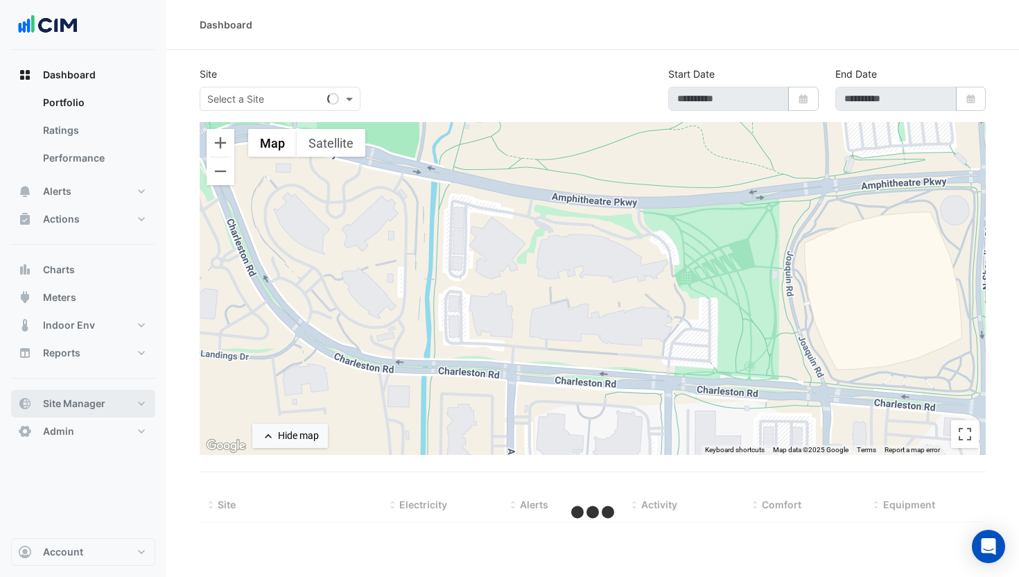
click at [85, 403] on span "Site Manager" at bounding box center [74, 403] width 62 height 14
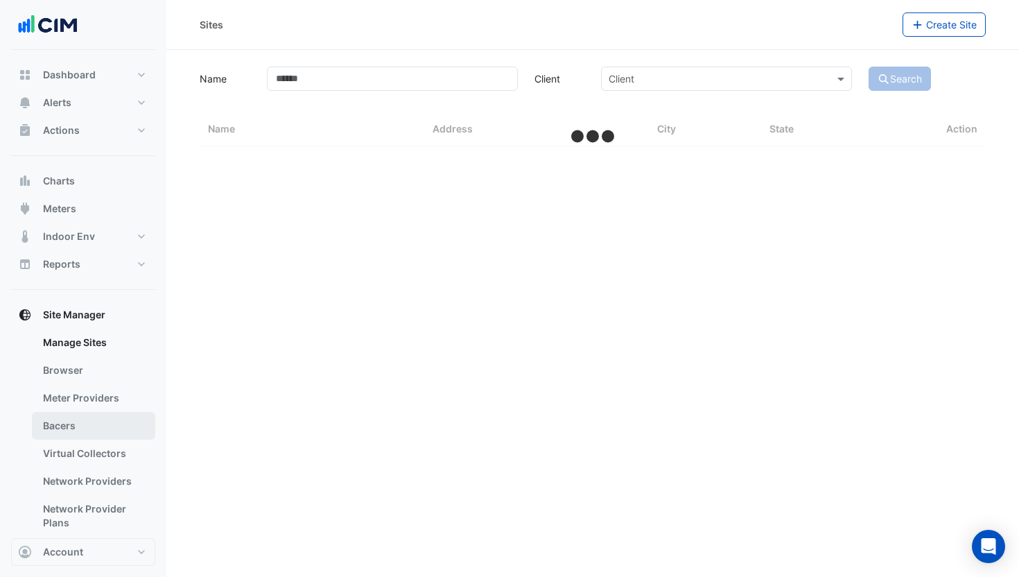
click at [95, 420] on link "Bacers" at bounding box center [93, 426] width 123 height 28
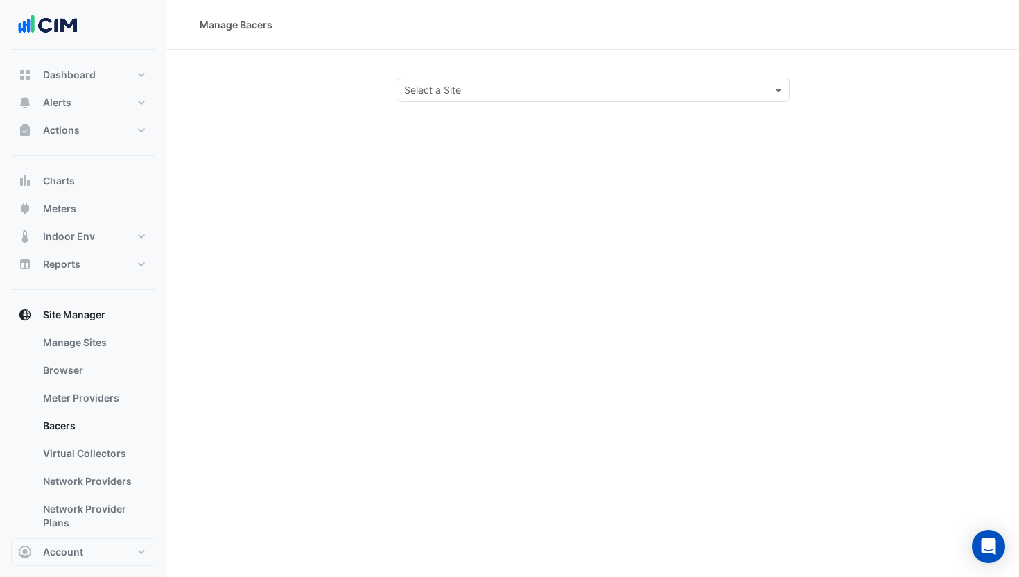
click at [510, 95] on input "text" at bounding box center [579, 90] width 350 height 15
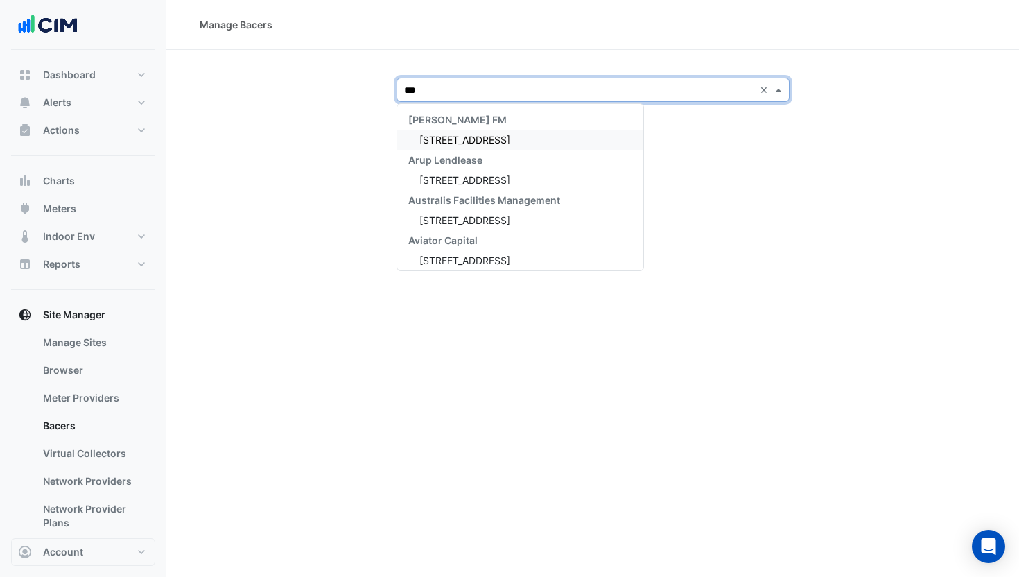
type input "****"
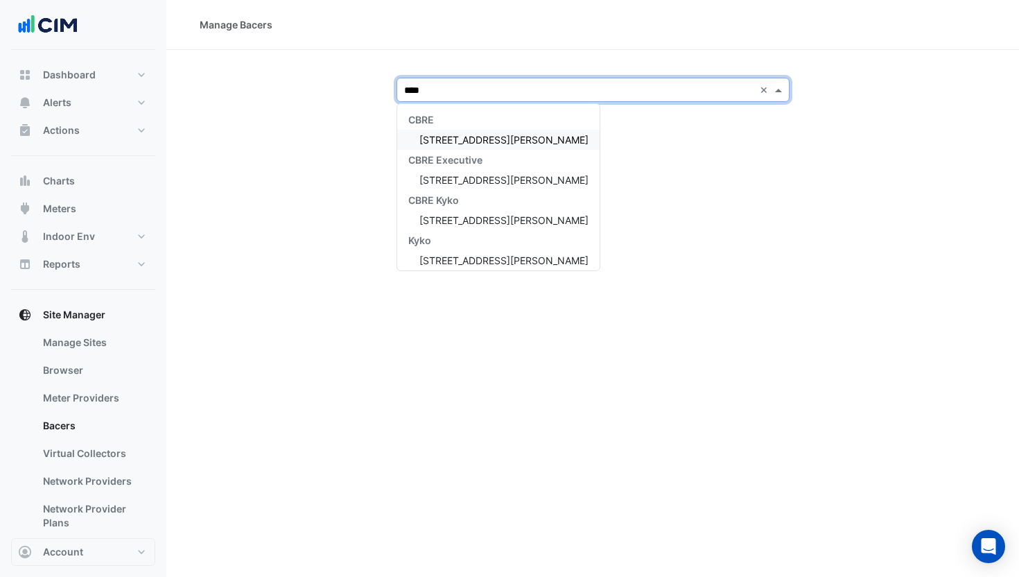
click at [480, 133] on div "[STREET_ADDRESS][PERSON_NAME]" at bounding box center [498, 140] width 202 height 20
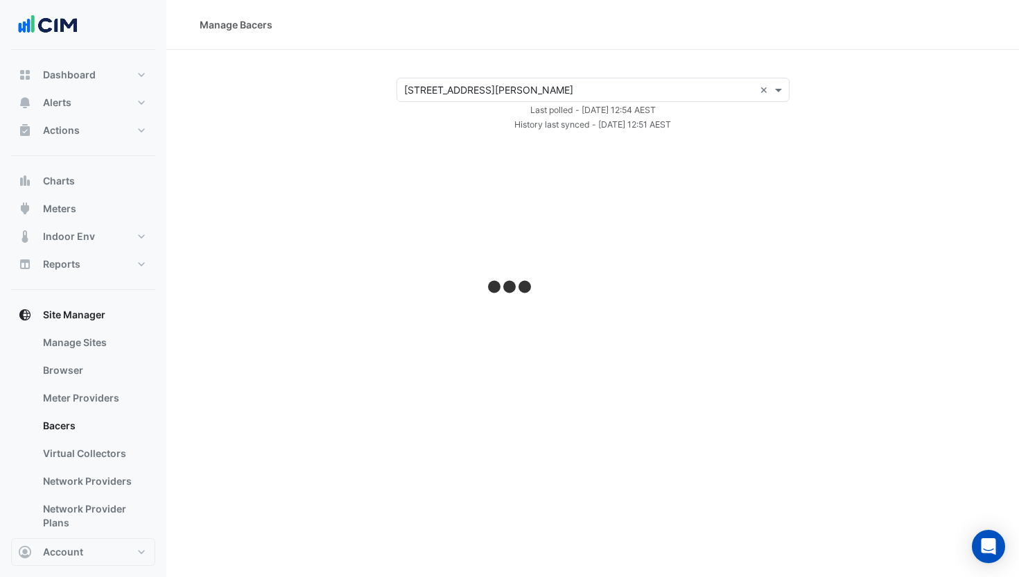
click at [482, 98] on div "× 99 Elizabeth St ×" at bounding box center [592, 90] width 393 height 24
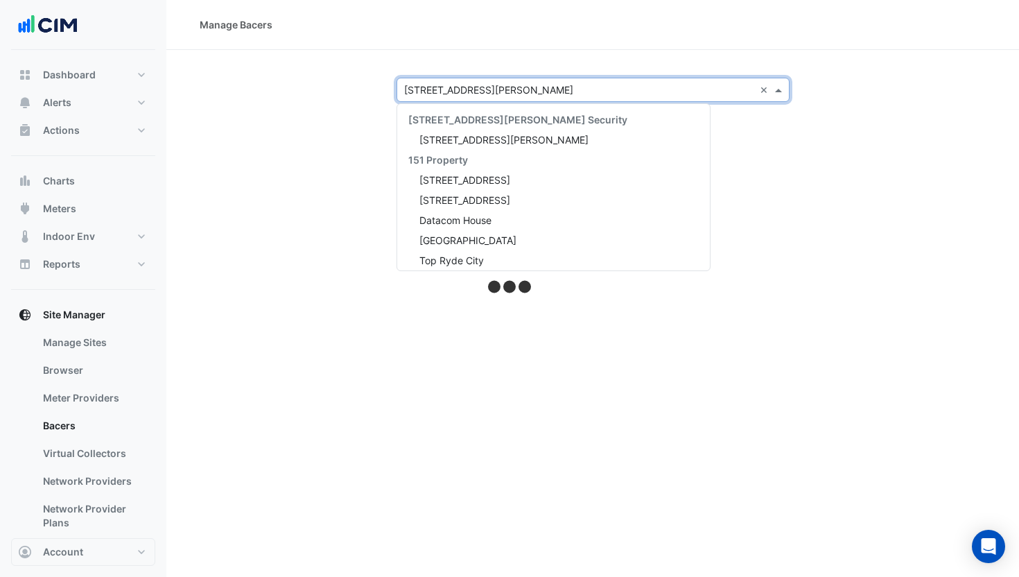
scroll to position [2477, 0]
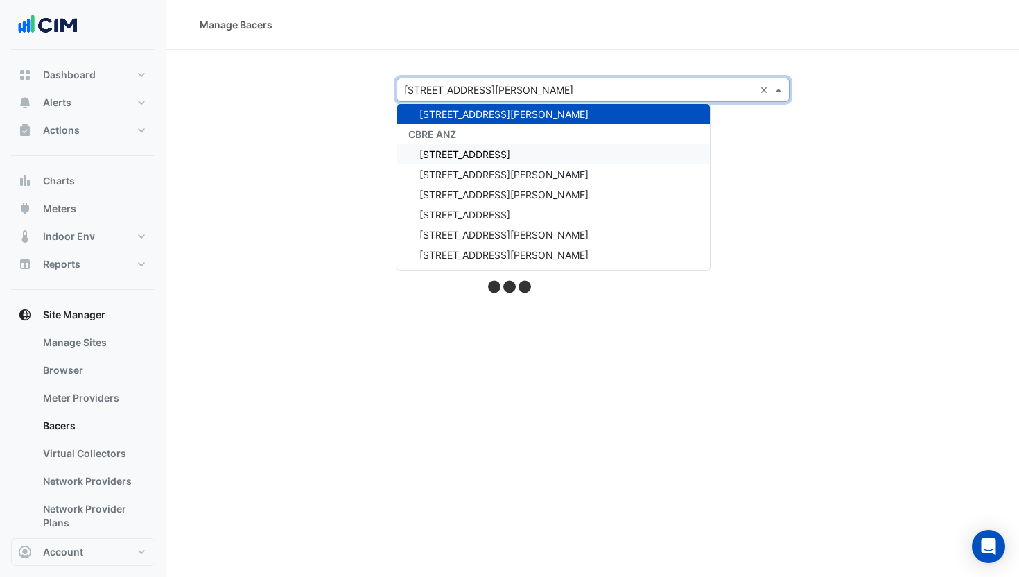
click at [470, 152] on span "[STREET_ADDRESS]" at bounding box center [464, 154] width 91 height 12
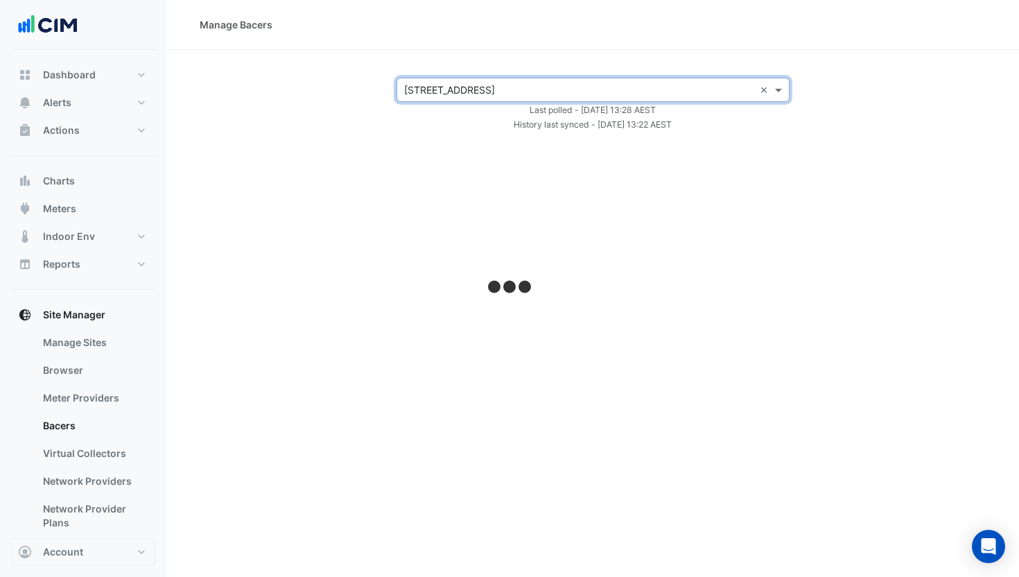
select select "***"
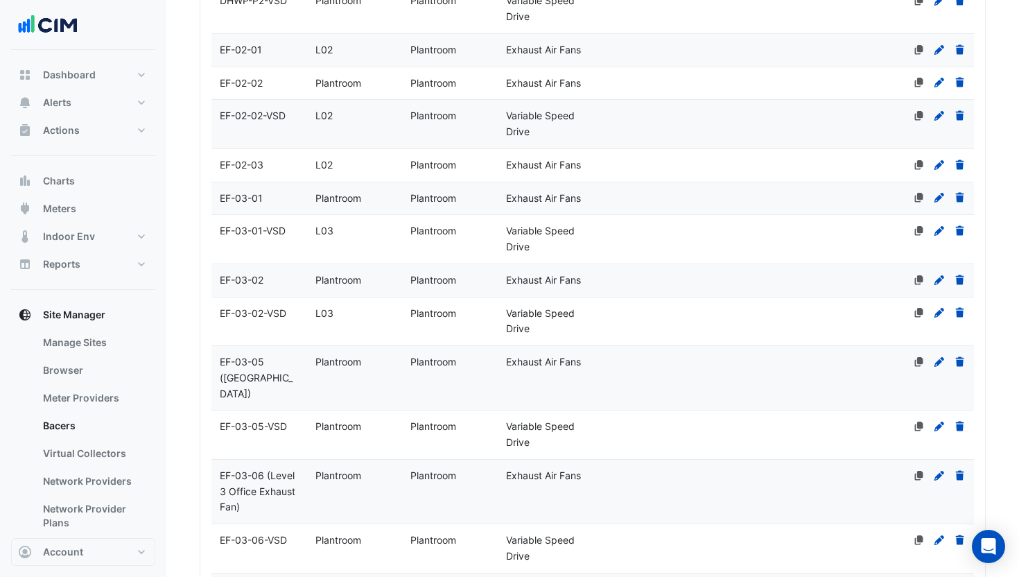
scroll to position [4466, 0]
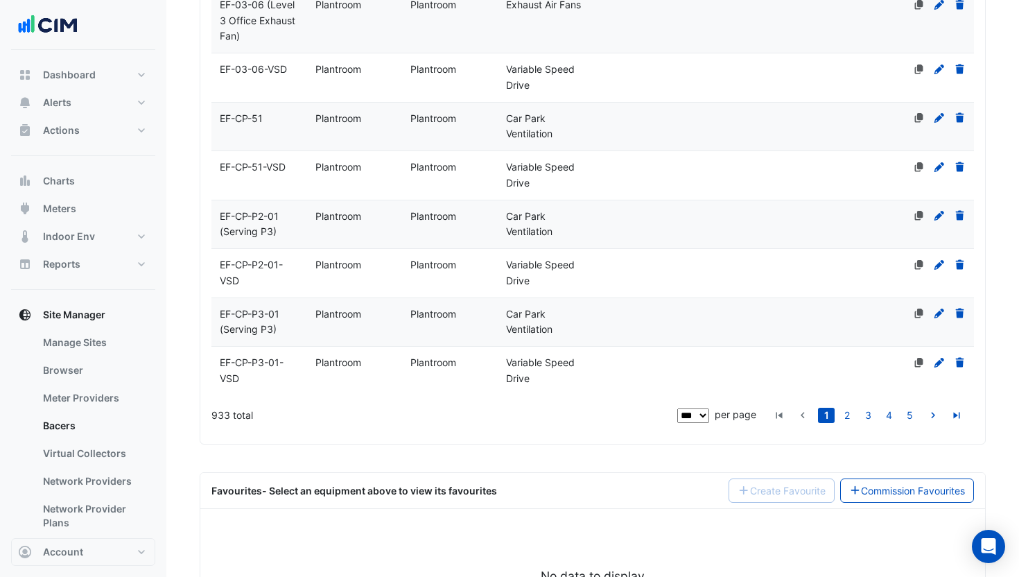
click at [511, 308] on span "Car Park Ventilation" at bounding box center [529, 322] width 46 height 28
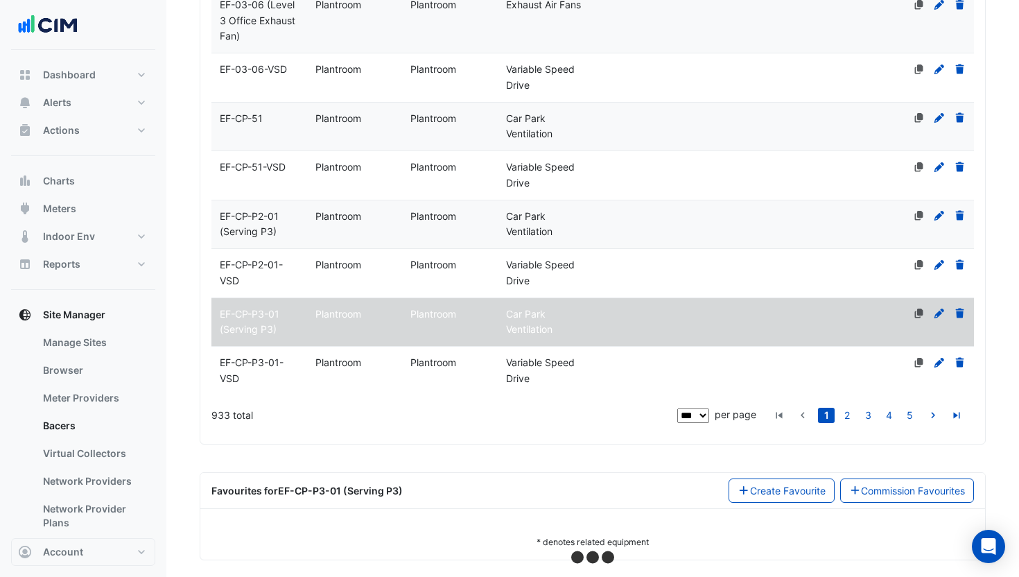
scroll to position [4381, 0]
select select "***"
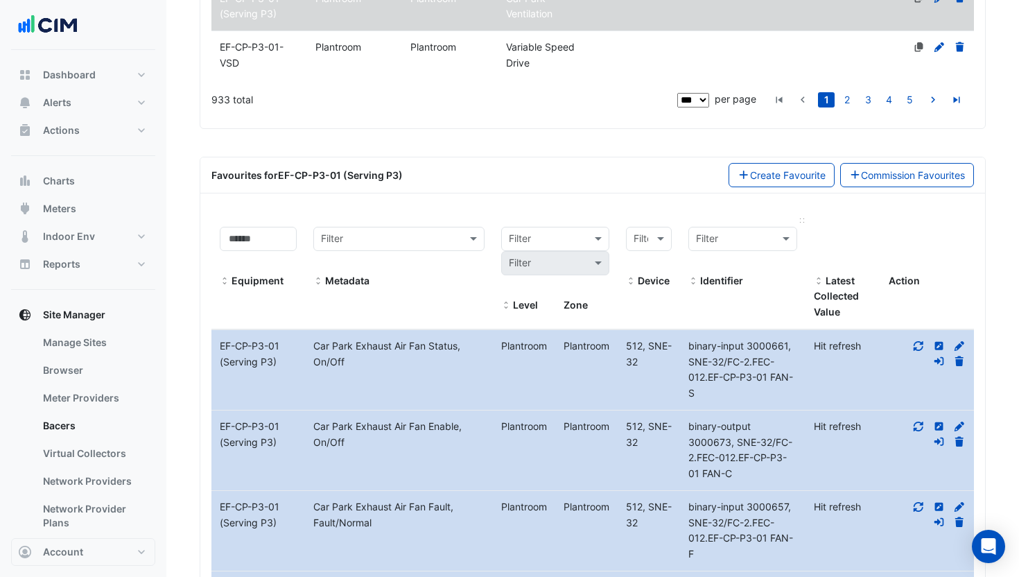
scroll to position [4825, 0]
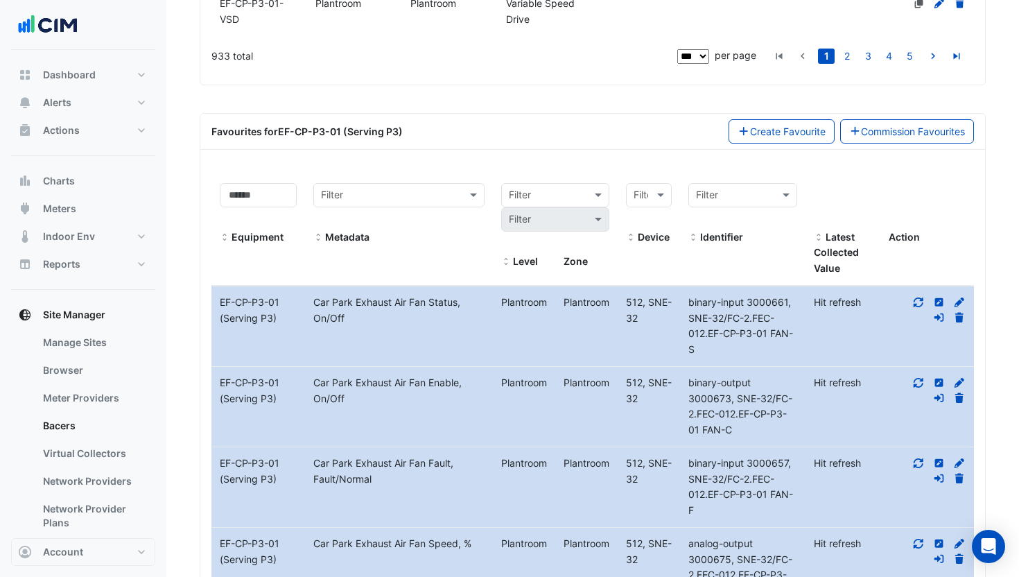
click at [916, 297] on icon at bounding box center [918, 302] width 12 height 10
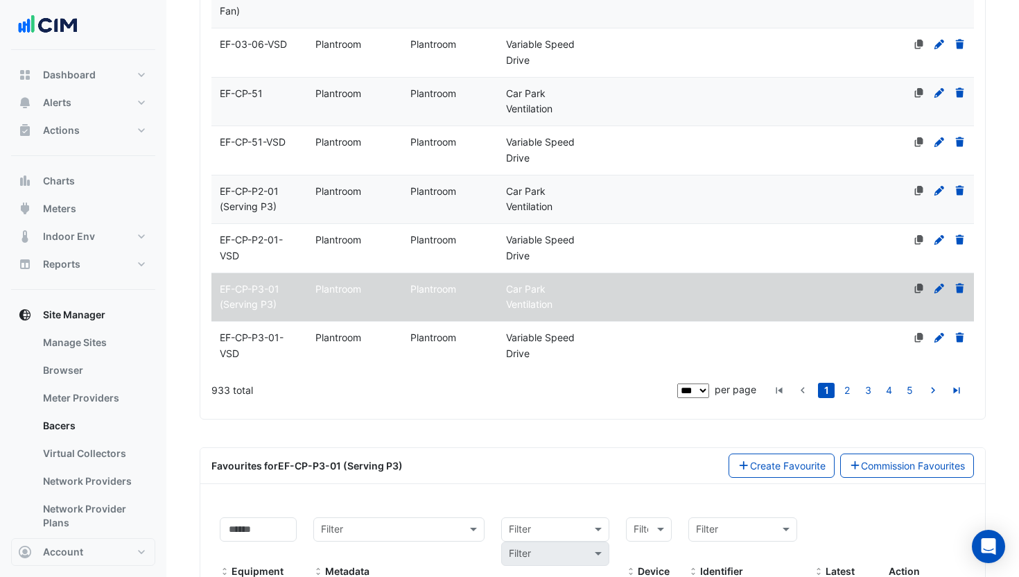
scroll to position [4468, 0]
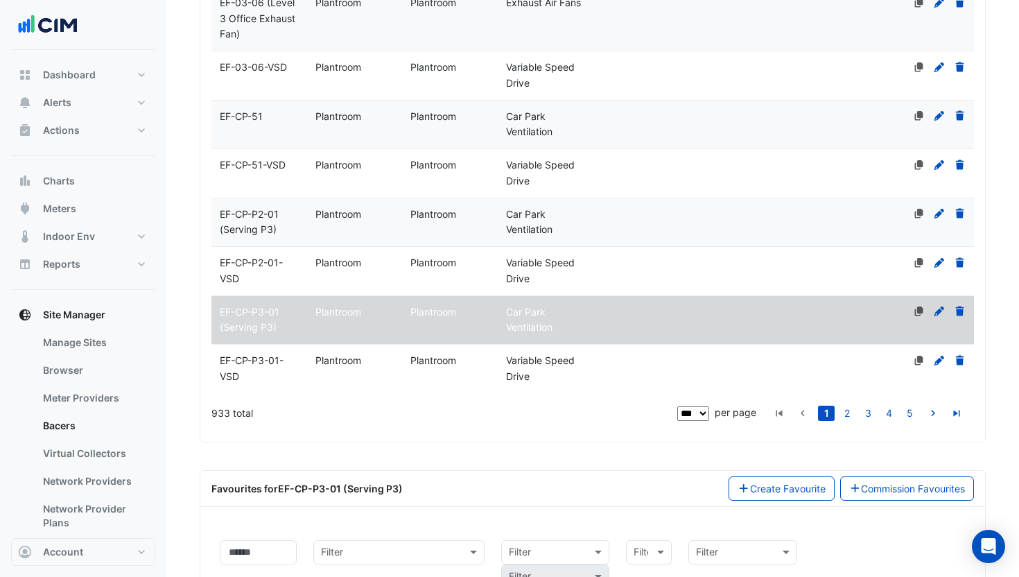
click at [333, 304] on div "Plantroom" at bounding box center [355, 312] width 96 height 16
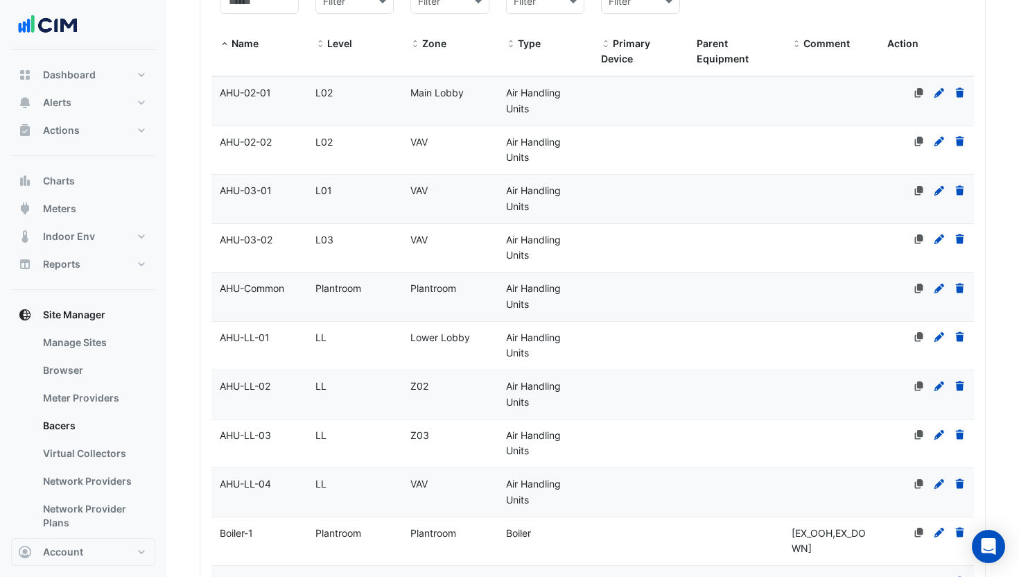
scroll to position [0, 0]
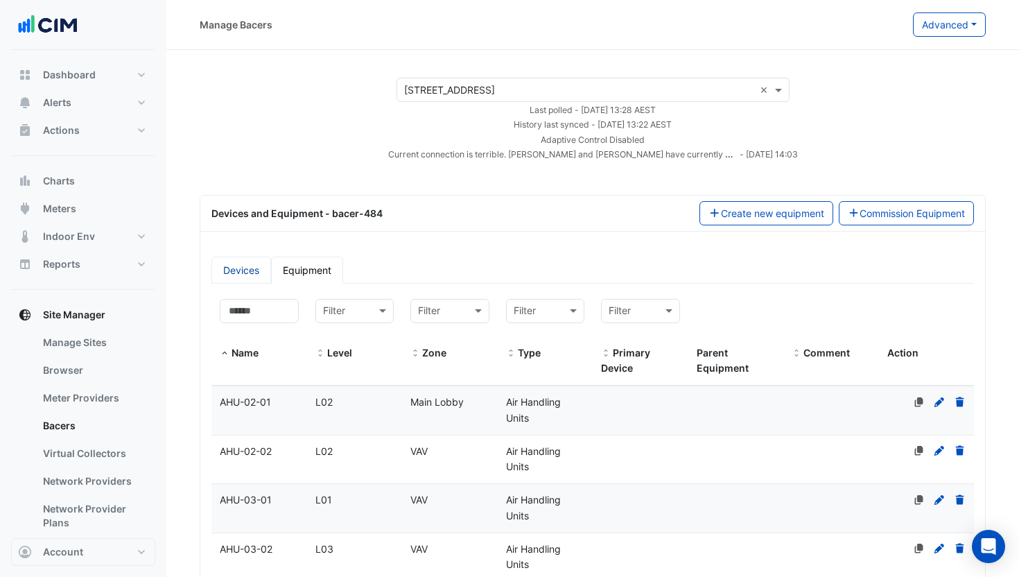
click at [247, 273] on link "Devices" at bounding box center [241, 269] width 60 height 27
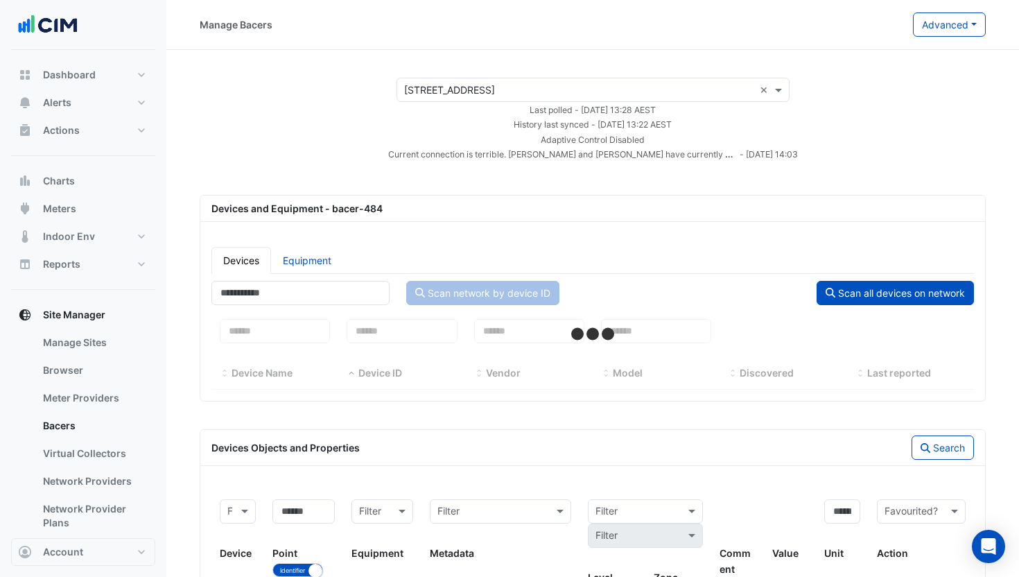
select select "***"
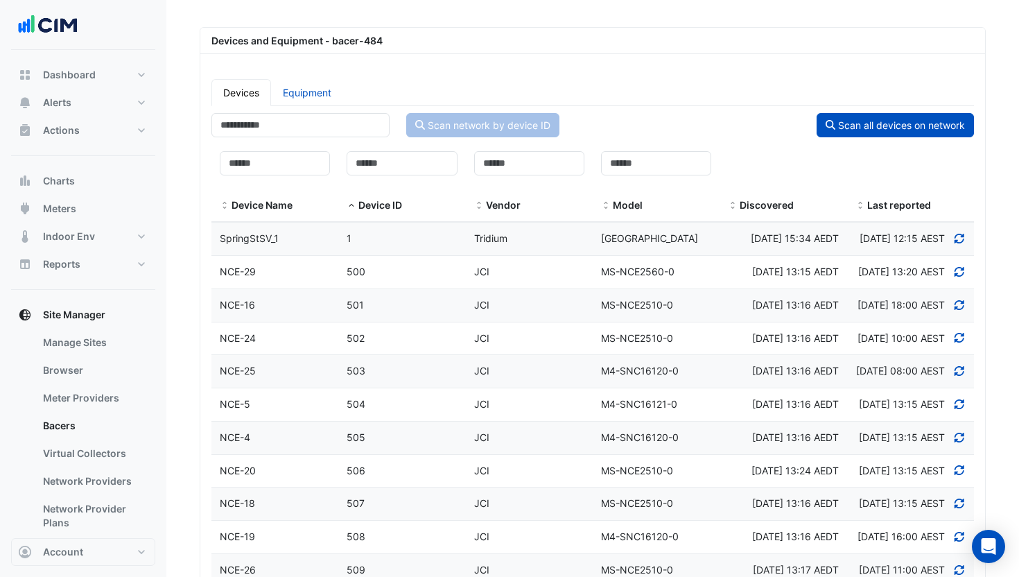
scroll to position [346, 0]
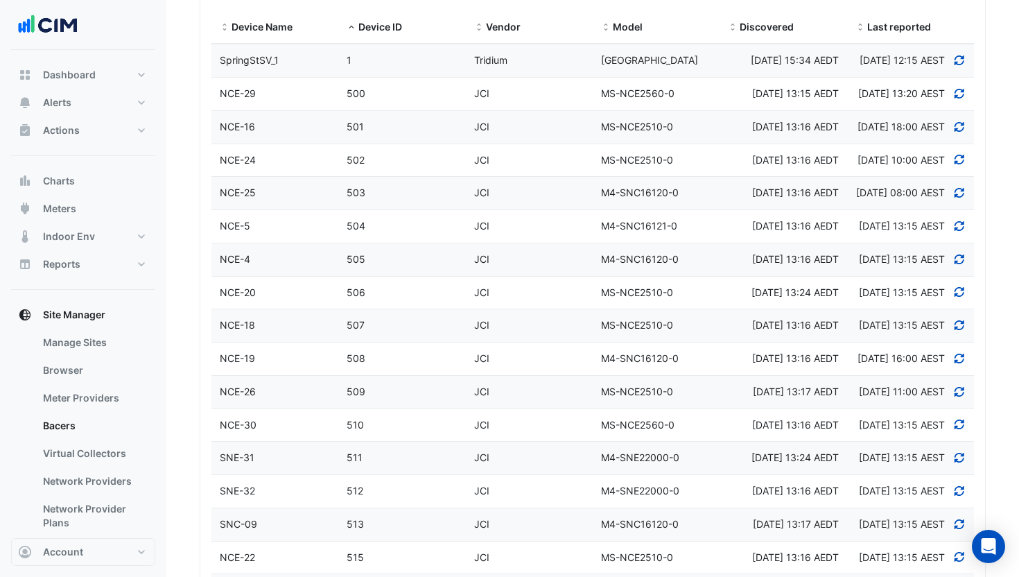
click at [380, 102] on div "500" at bounding box center [401, 94] width 127 height 16
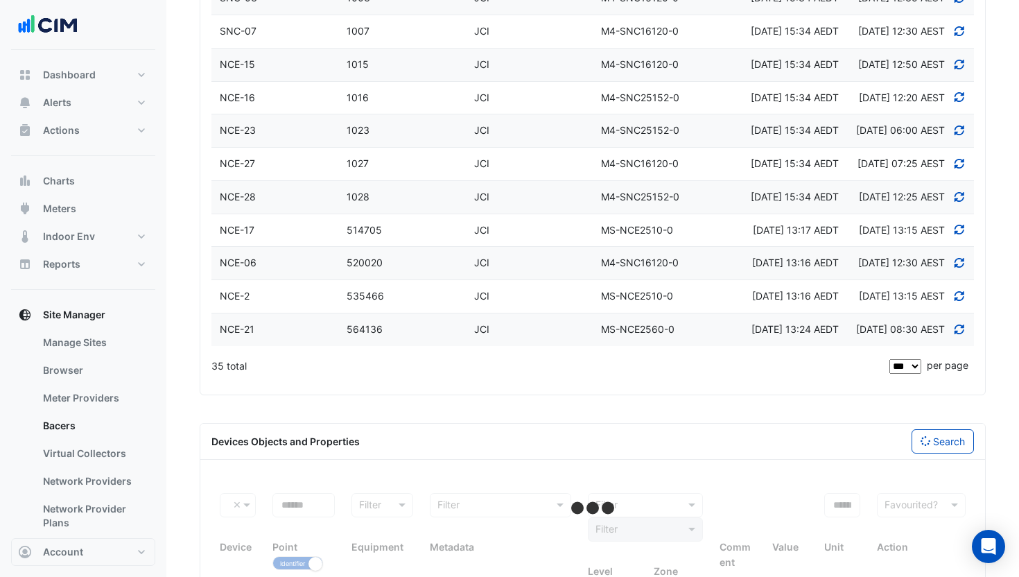
scroll to position [1804, 0]
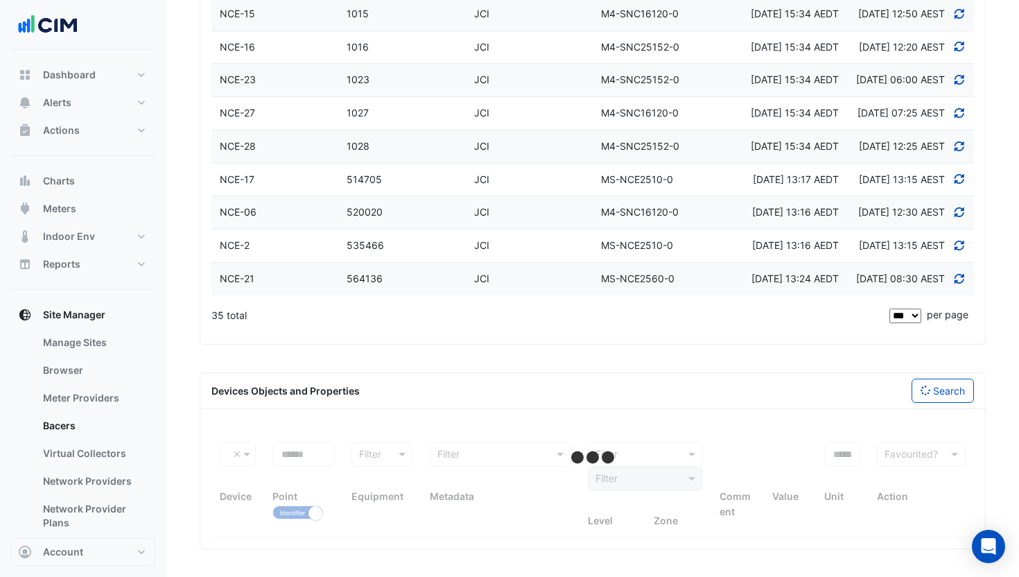
select select "***"
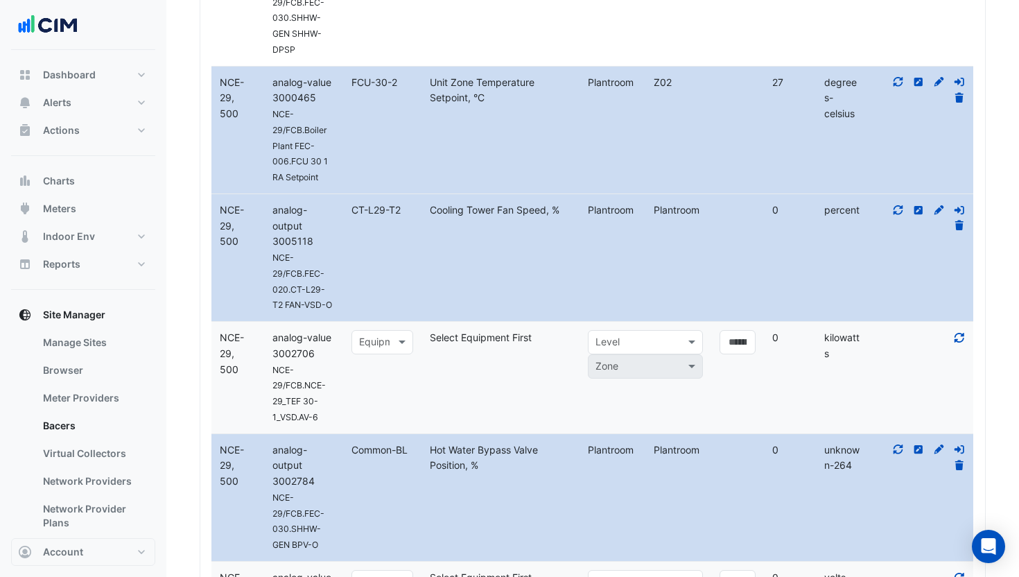
scroll to position [2163, 0]
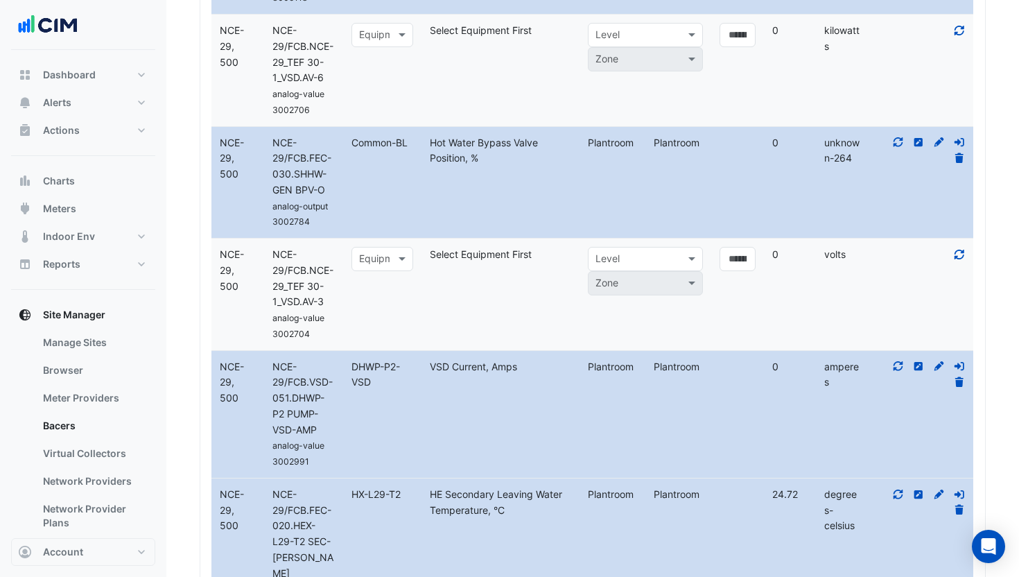
scroll to position [1994, 0]
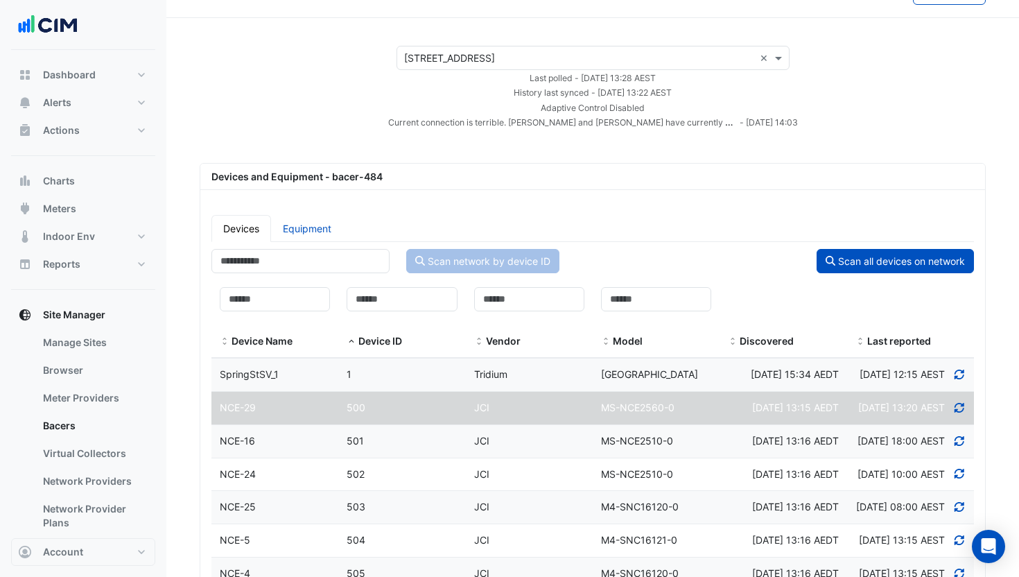
scroll to position [0, 0]
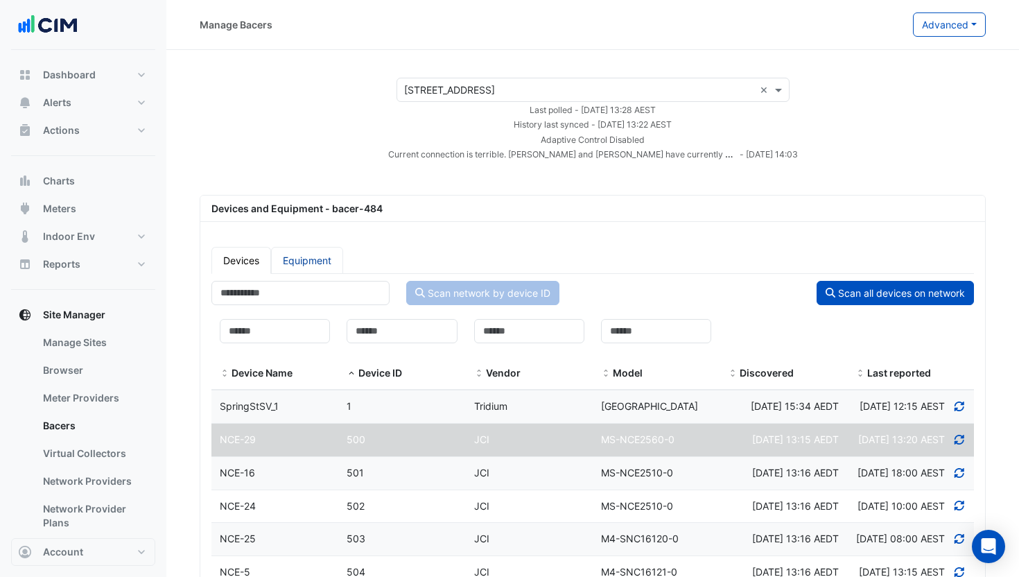
click at [316, 255] on link "Equipment" at bounding box center [307, 260] width 72 height 27
select select "***"
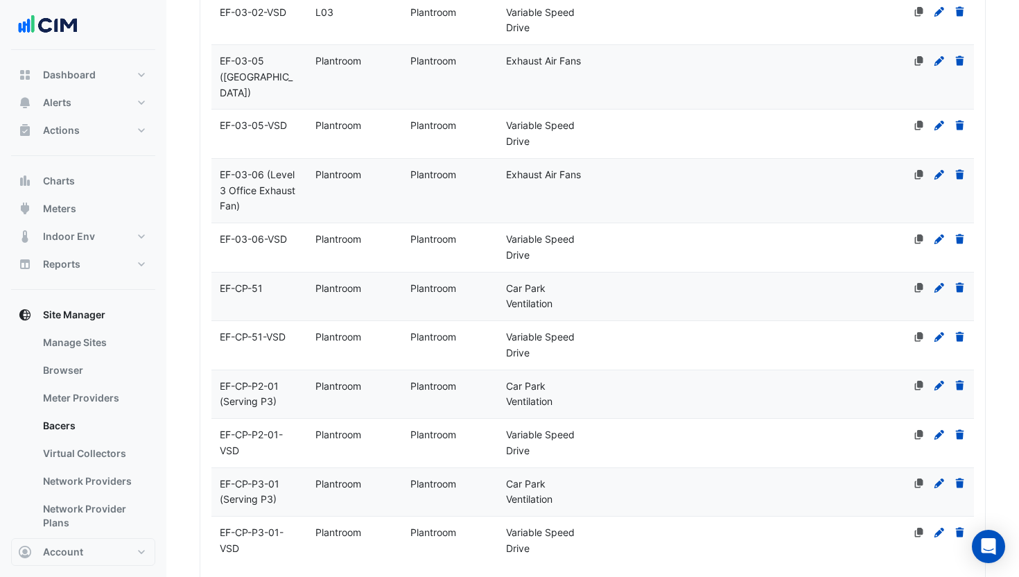
scroll to position [4466, 0]
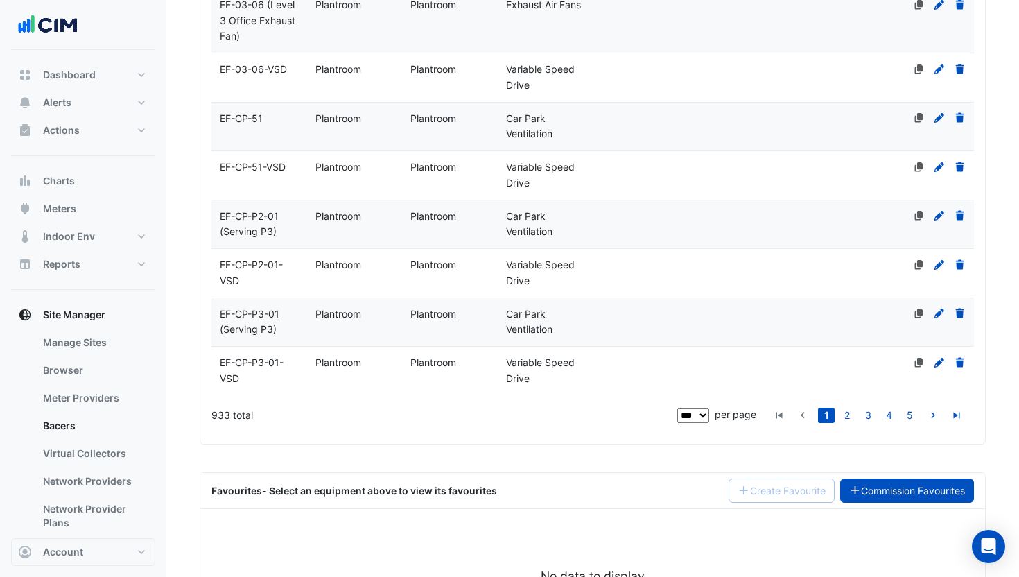
click at [931, 478] on link "Commission Favourites" at bounding box center [907, 490] width 134 height 24
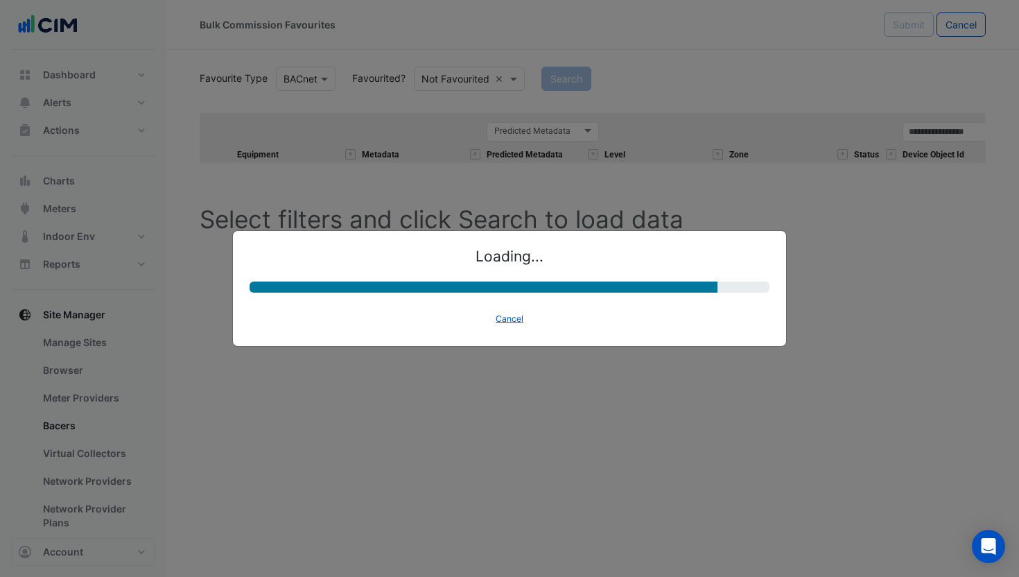
select select "********"
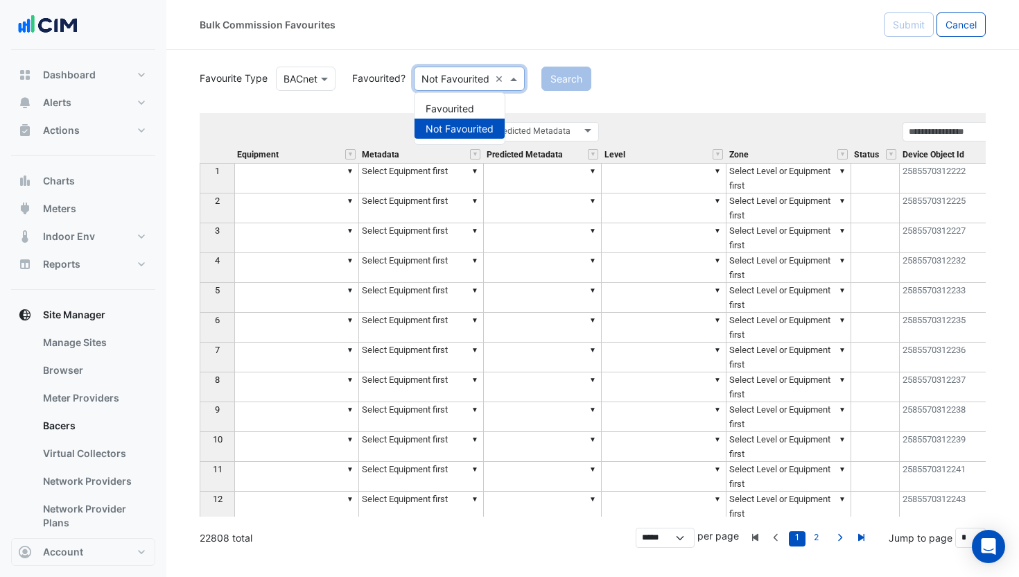
click at [457, 82] on input "text" at bounding box center [455, 79] width 68 height 15
click at [458, 107] on div "Favourited" at bounding box center [459, 108] width 90 height 20
click at [553, 78] on button "Search" at bounding box center [547, 79] width 50 height 24
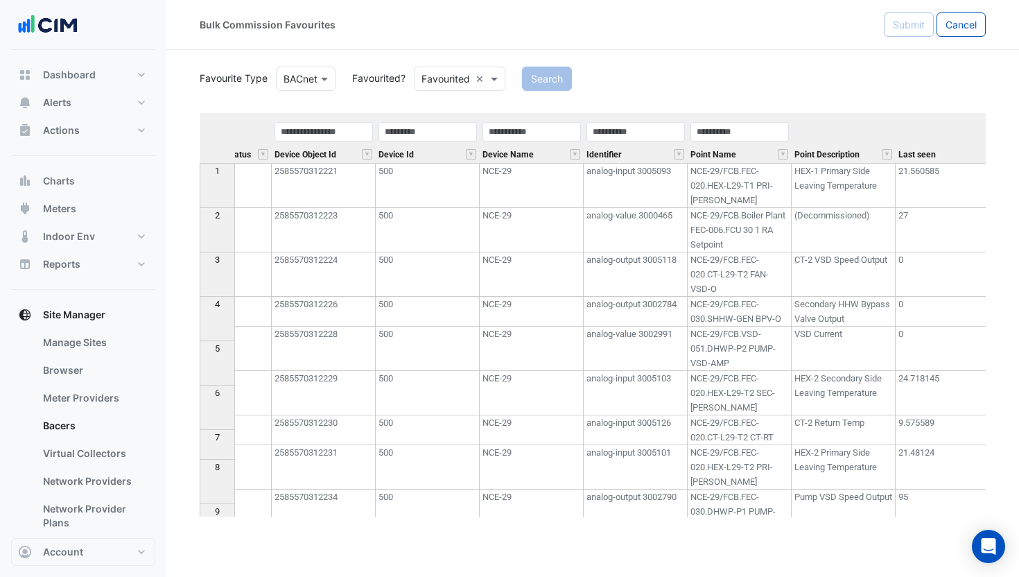
scroll to position [0, 703]
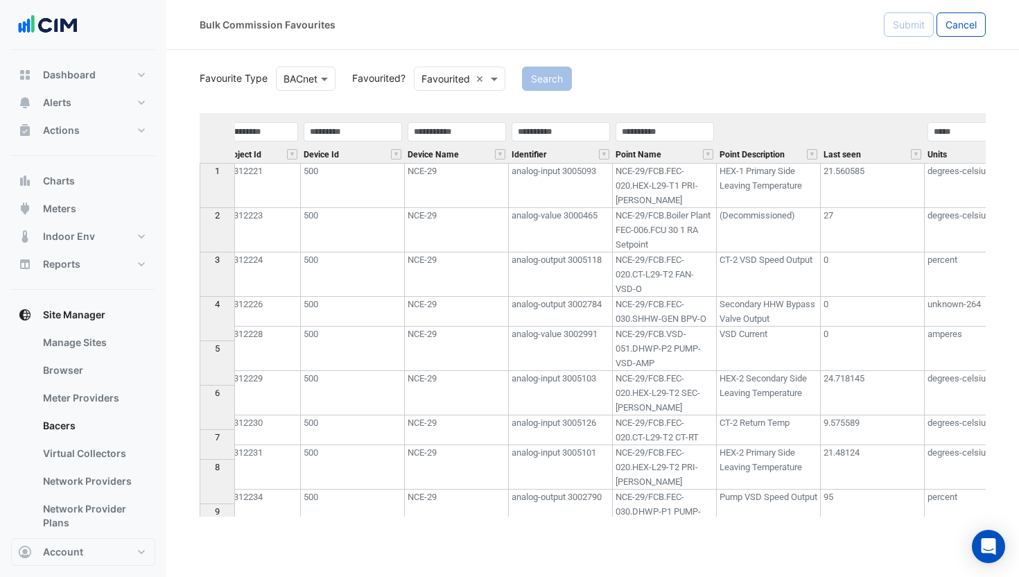
click at [644, 198] on td "NCE-29/FCB.FEC-020.HEX-L29-T1 PRI-CW-LT" at bounding box center [665, 185] width 104 height 45
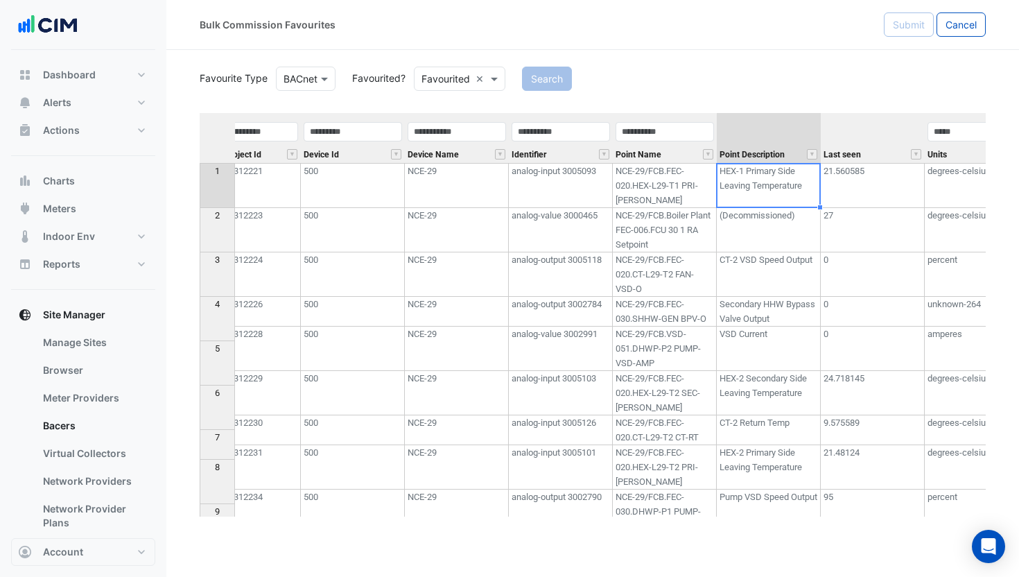
click at [761, 191] on td "HEX-1 Primary Side Leaving Temperature" at bounding box center [768, 185] width 104 height 45
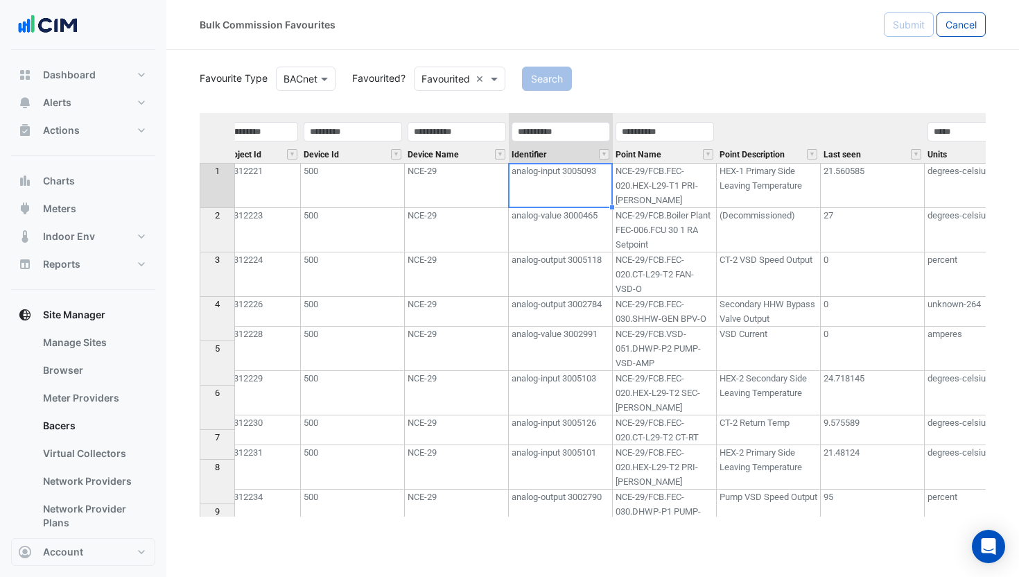
click at [529, 203] on td "analog-input 3005093" at bounding box center [561, 185] width 104 height 45
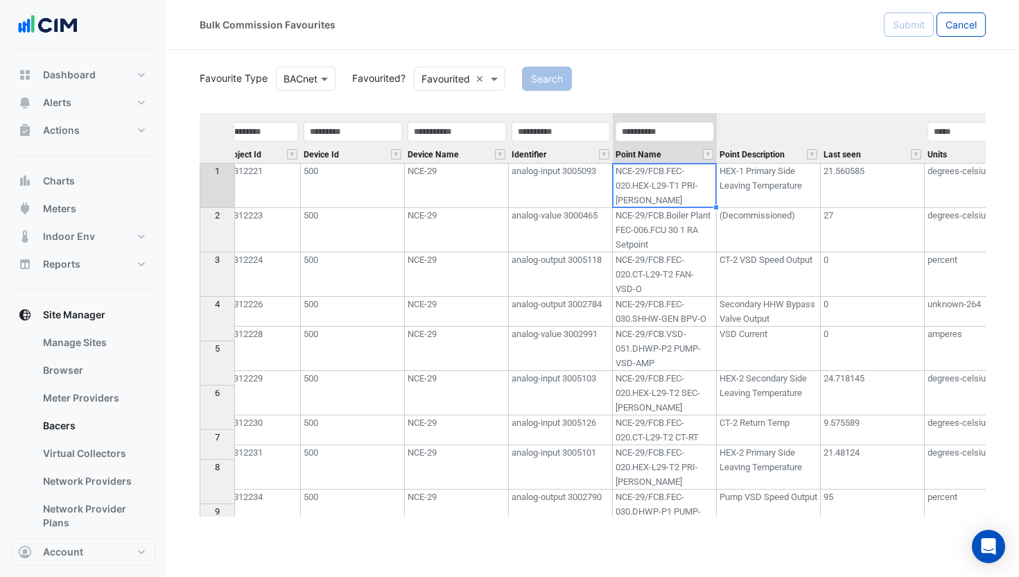
click at [681, 198] on td "NCE-29/FCB.FEC-020.HEX-L29-T1 PRI-CW-LT" at bounding box center [665, 185] width 104 height 45
click at [757, 192] on td "HEX-1 Primary Side Leaving Temperature" at bounding box center [768, 185] width 104 height 45
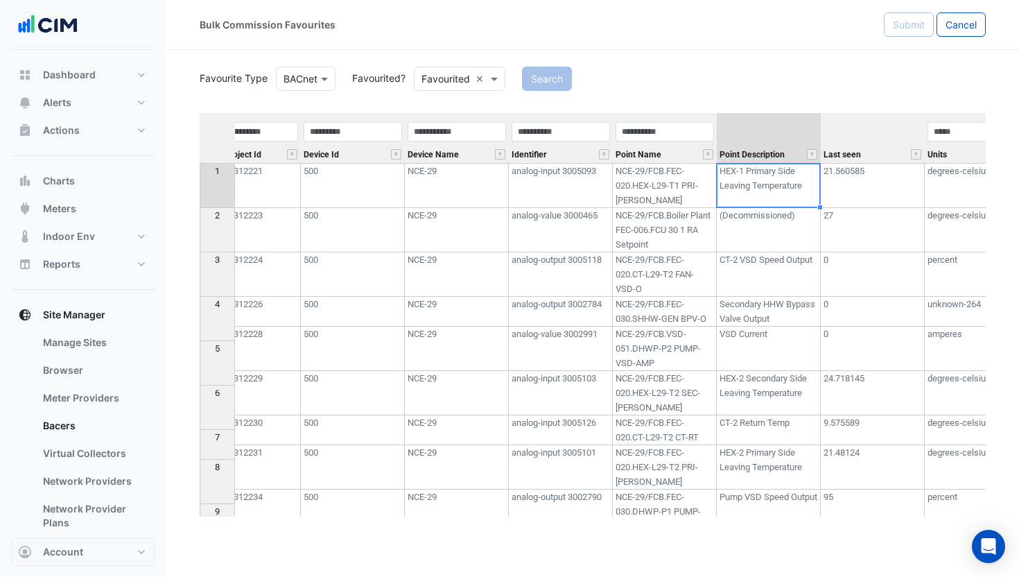
click at [595, 200] on td "analog-input 3005093" at bounding box center [561, 185] width 104 height 45
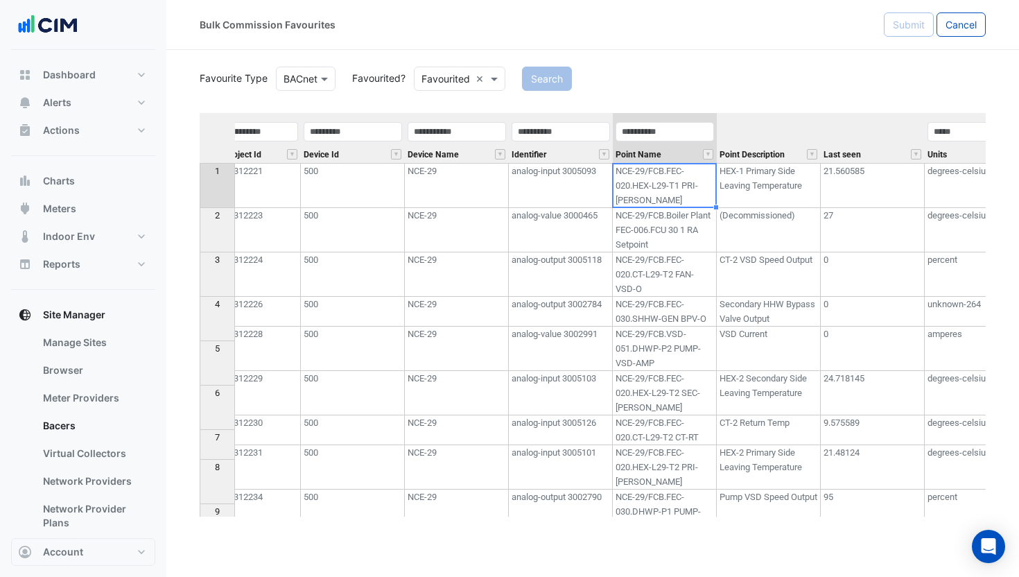
click at [661, 199] on td "NCE-29/FCB.FEC-020.HEX-L29-T1 PRI-CW-LT" at bounding box center [665, 185] width 104 height 45
click at [963, 27] on span "Cancel" at bounding box center [960, 25] width 31 height 12
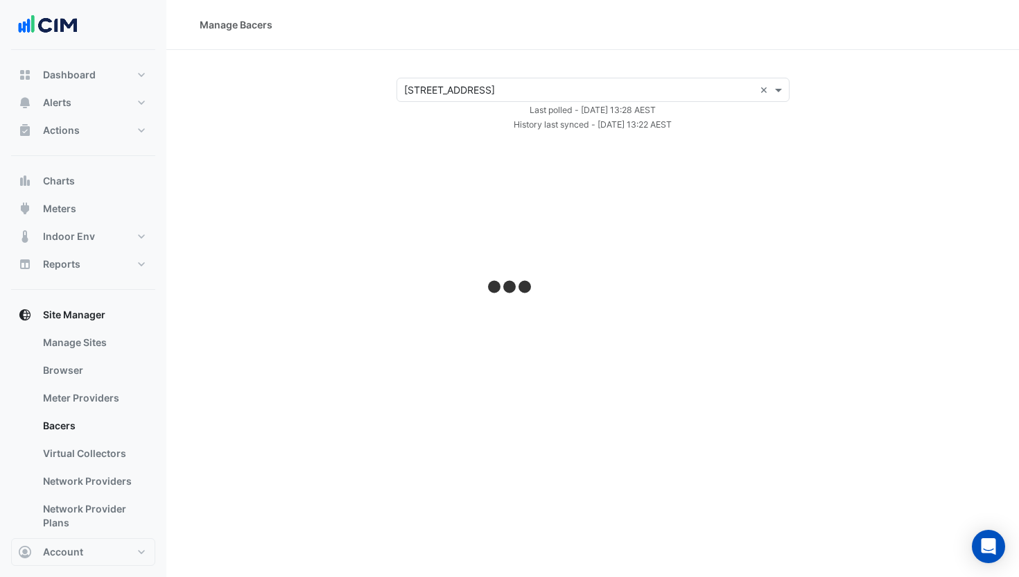
select select "***"
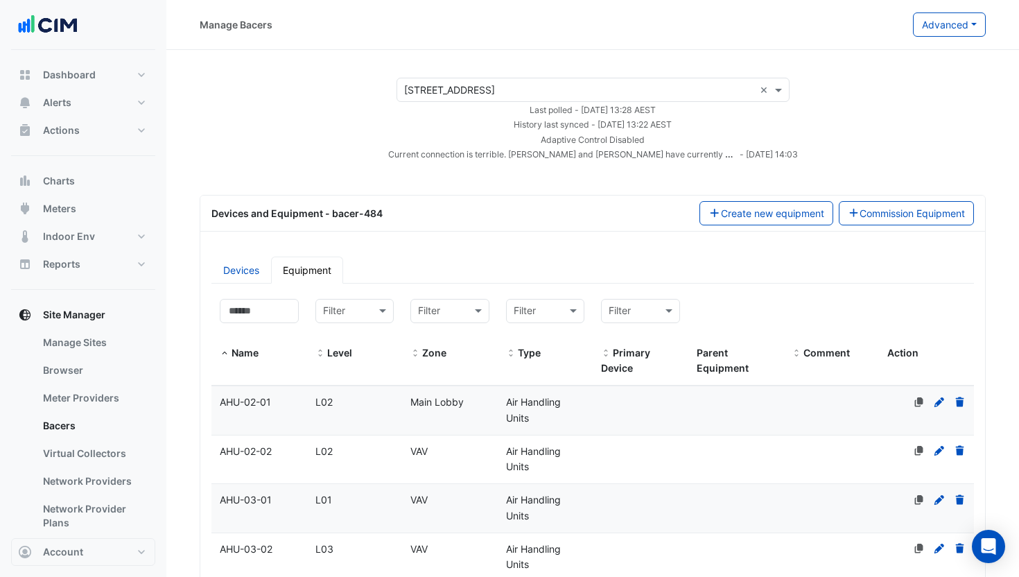
click at [559, 90] on input "text" at bounding box center [579, 90] width 350 height 15
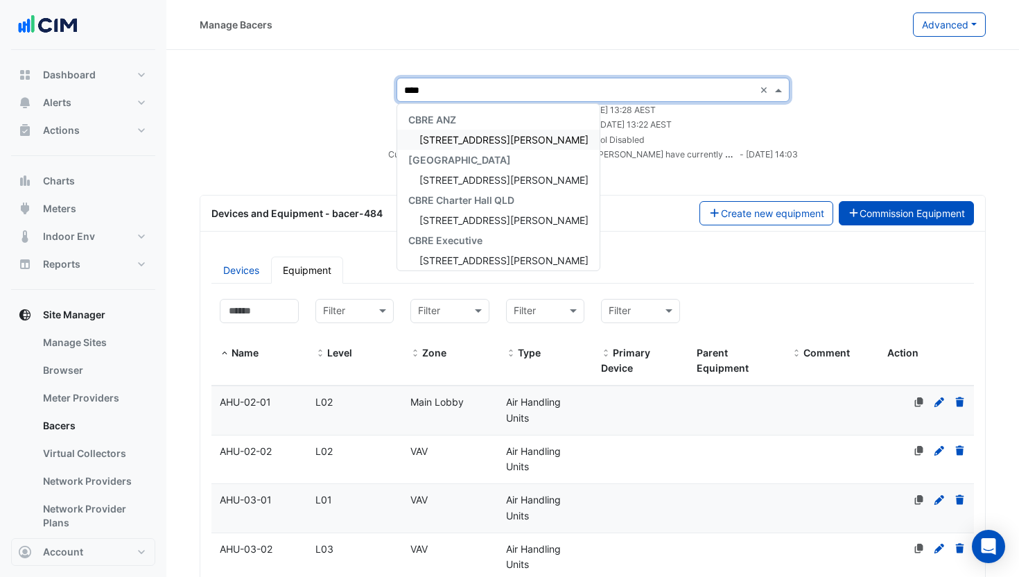
type input "***"
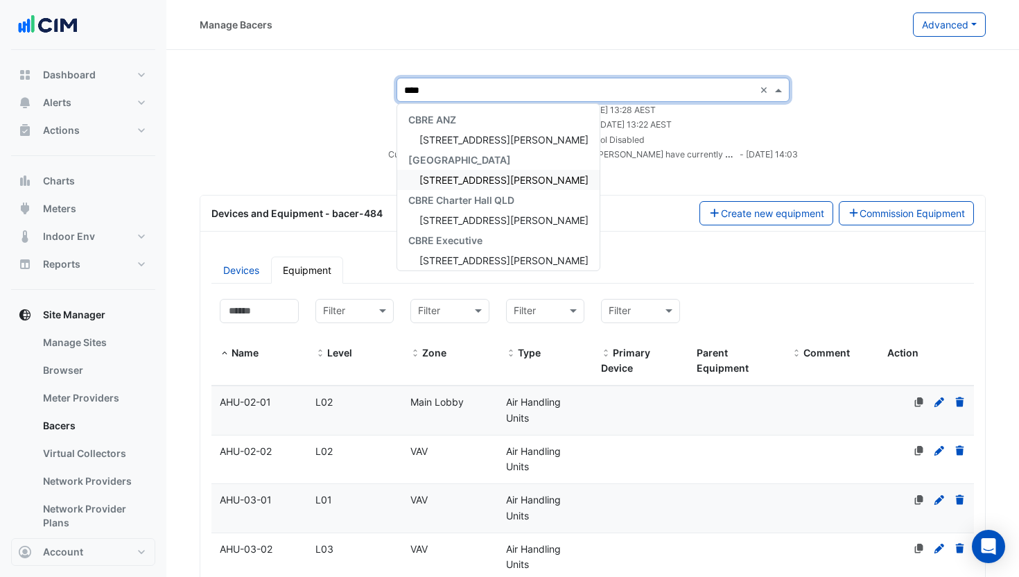
click at [479, 182] on span "275 George Street" at bounding box center [503, 180] width 169 height 12
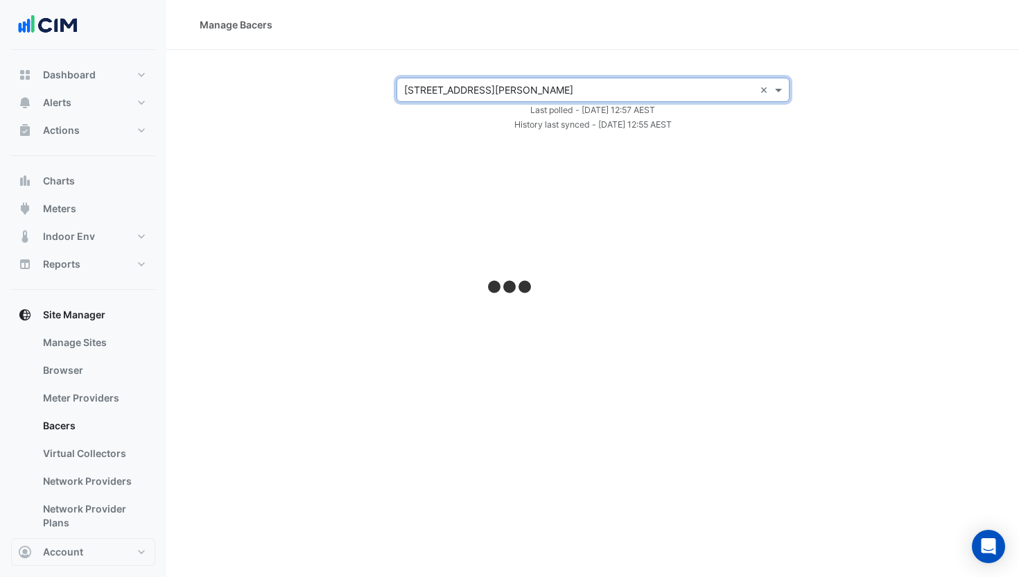
select select "***"
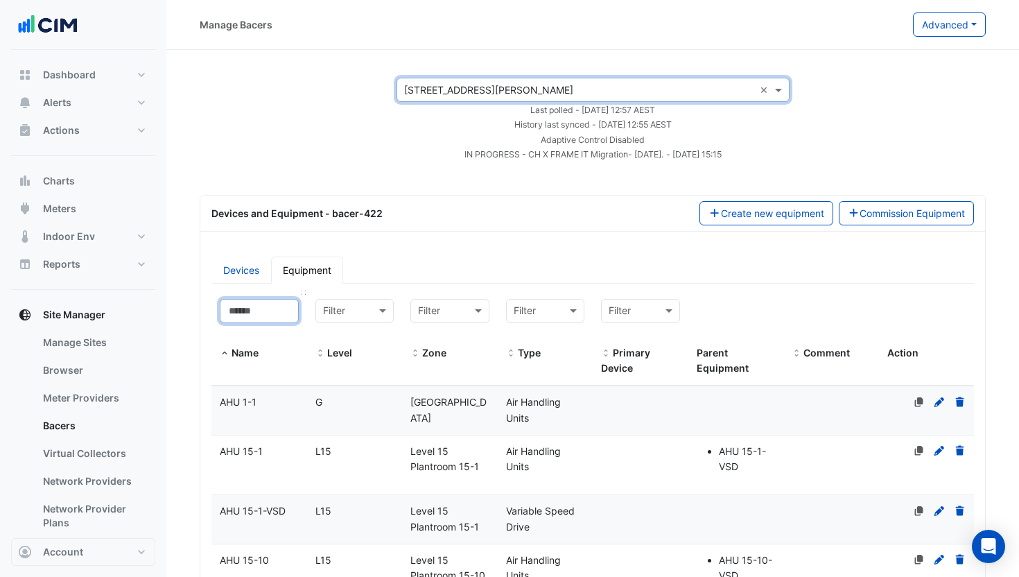
click at [260, 311] on input at bounding box center [259, 311] width 79 height 24
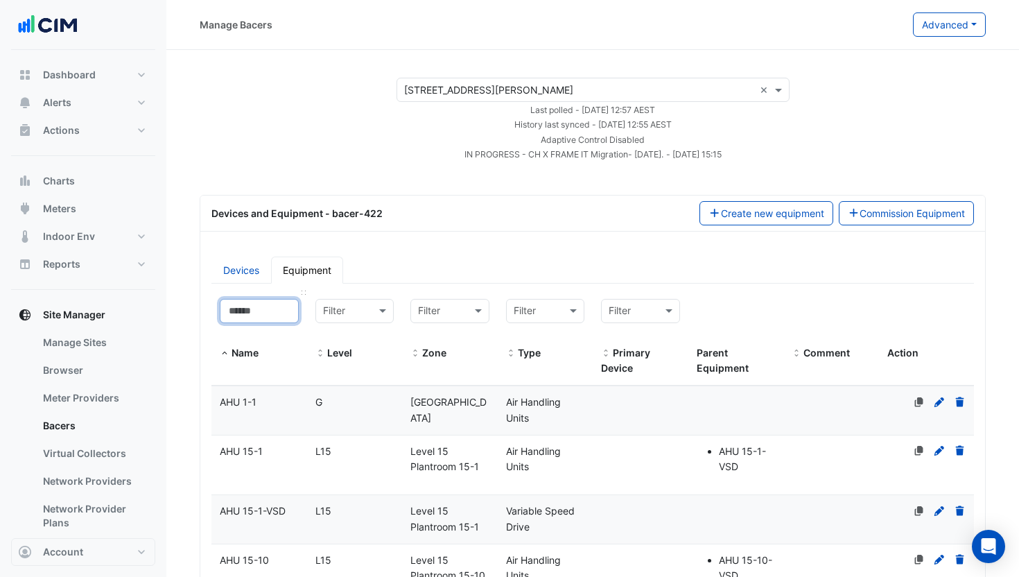
type input "*"
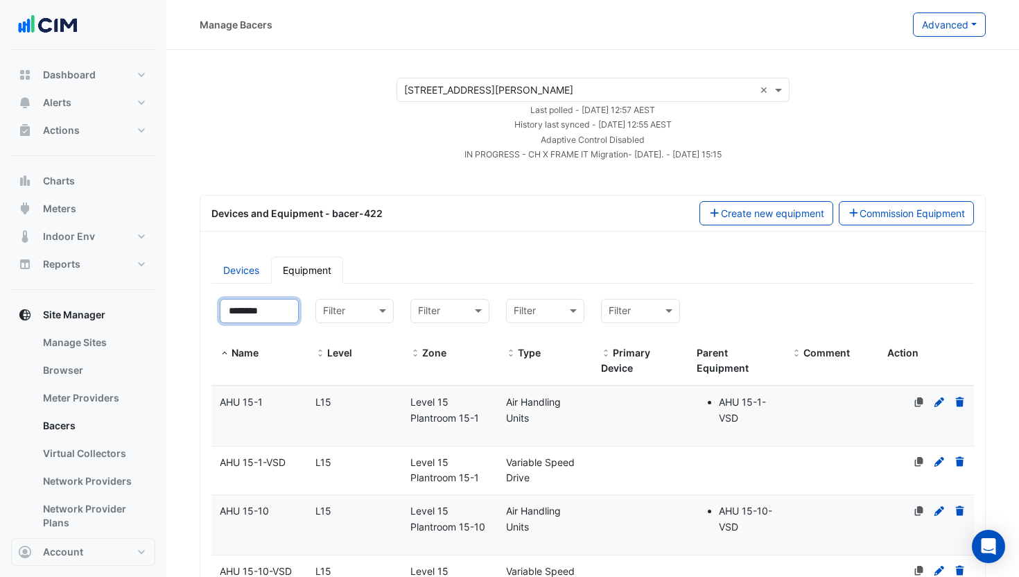
type input "********"
click at [306, 407] on div "AHU 15-1" at bounding box center [259, 402] width 96 height 16
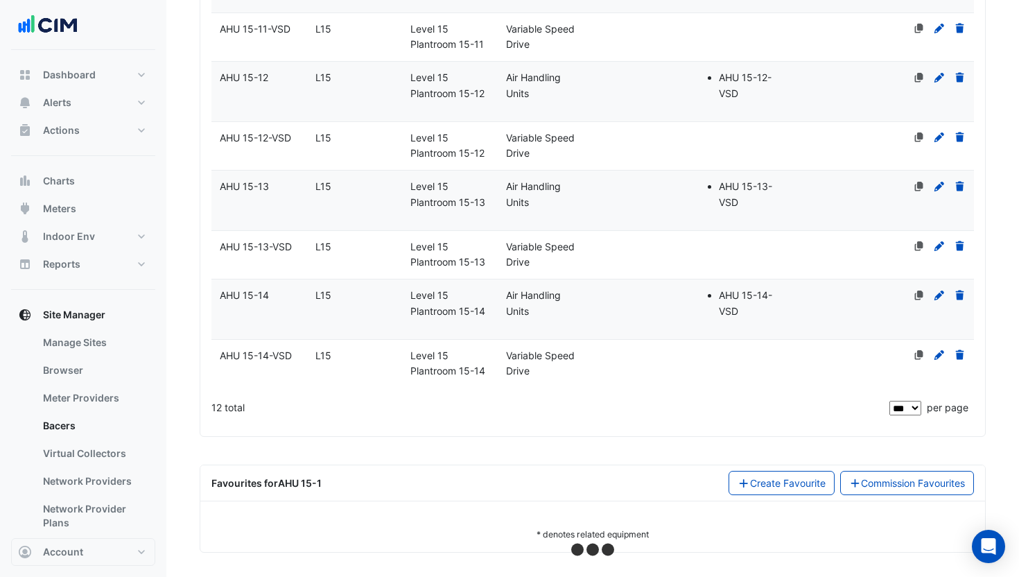
scroll to position [653, 0]
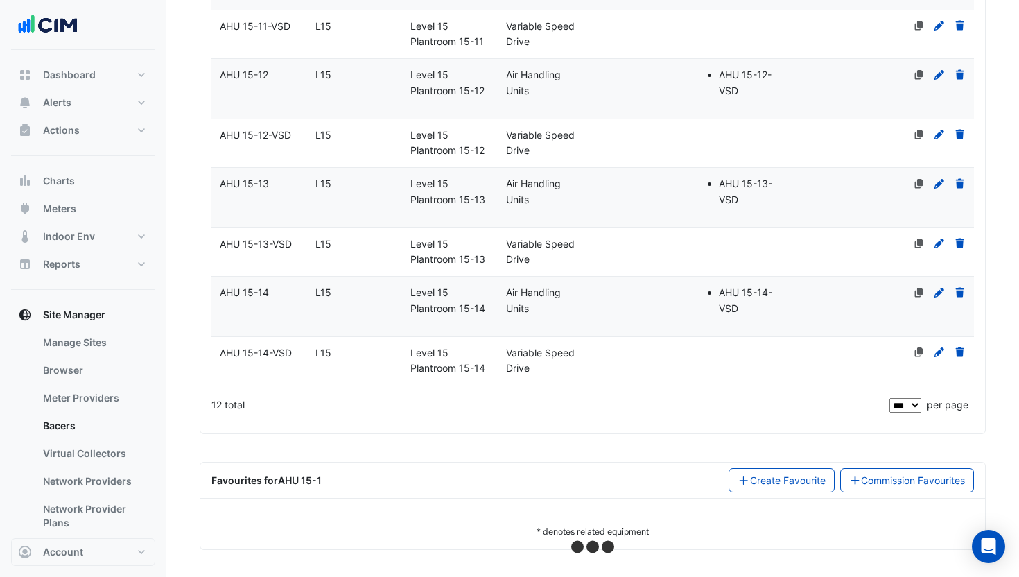
select select "***"
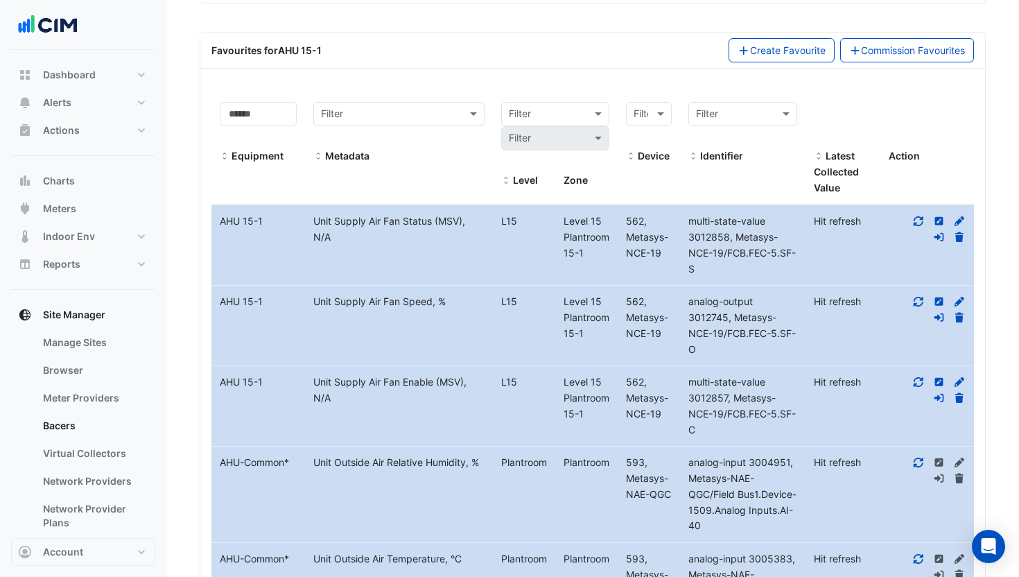
scroll to position [1050, 0]
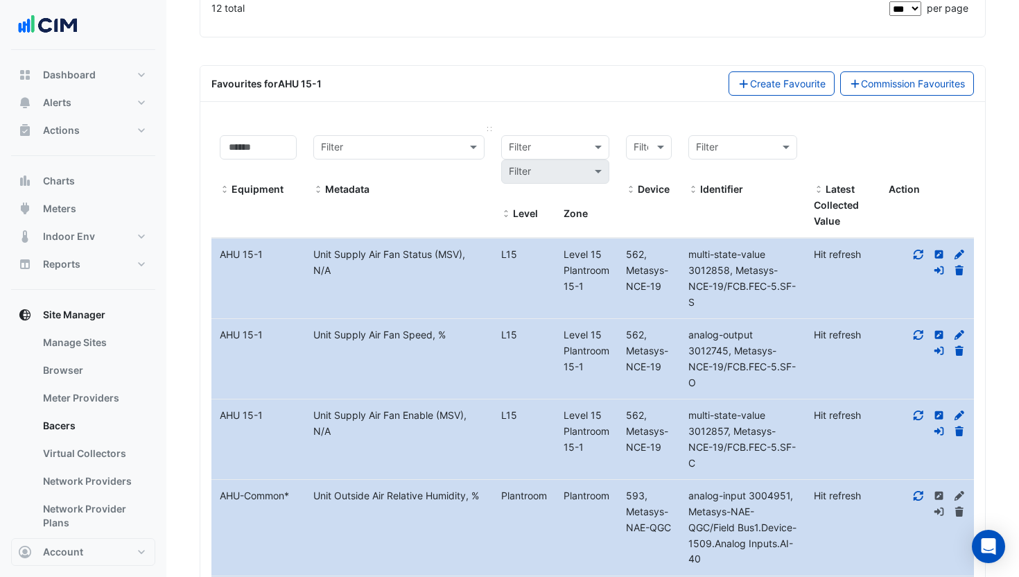
click at [432, 148] on input "text" at bounding box center [384, 148] width 127 height 16
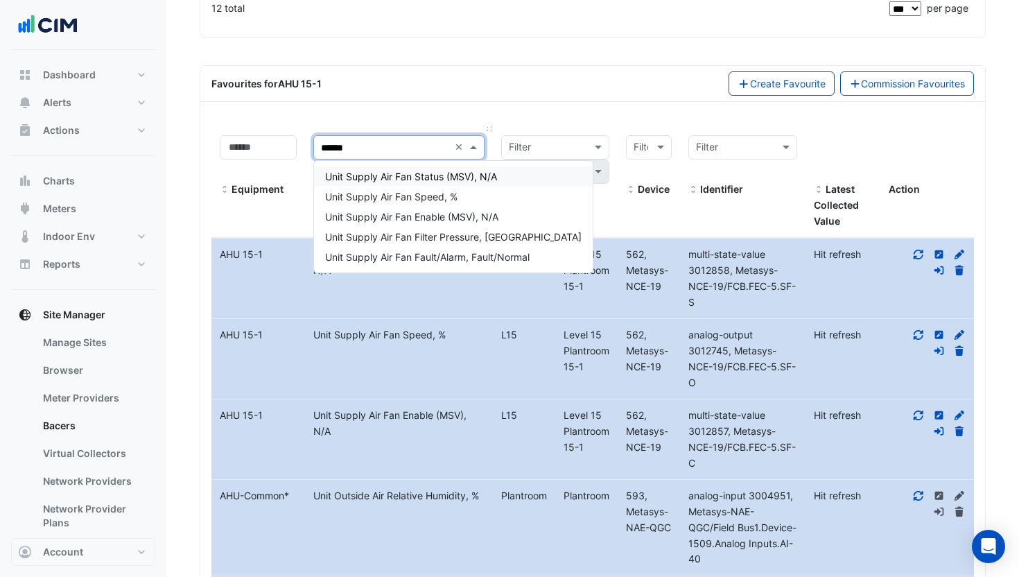
type input "*******"
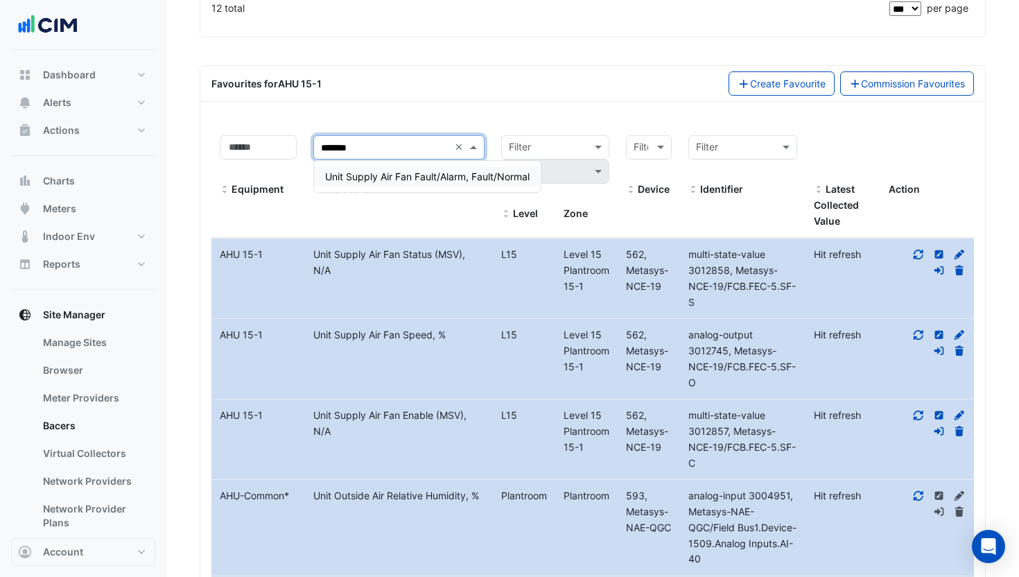
click at [439, 170] on div "Unit Supply Air Fan Fault/Alarm, Fault/Normal" at bounding box center [427, 176] width 227 height 20
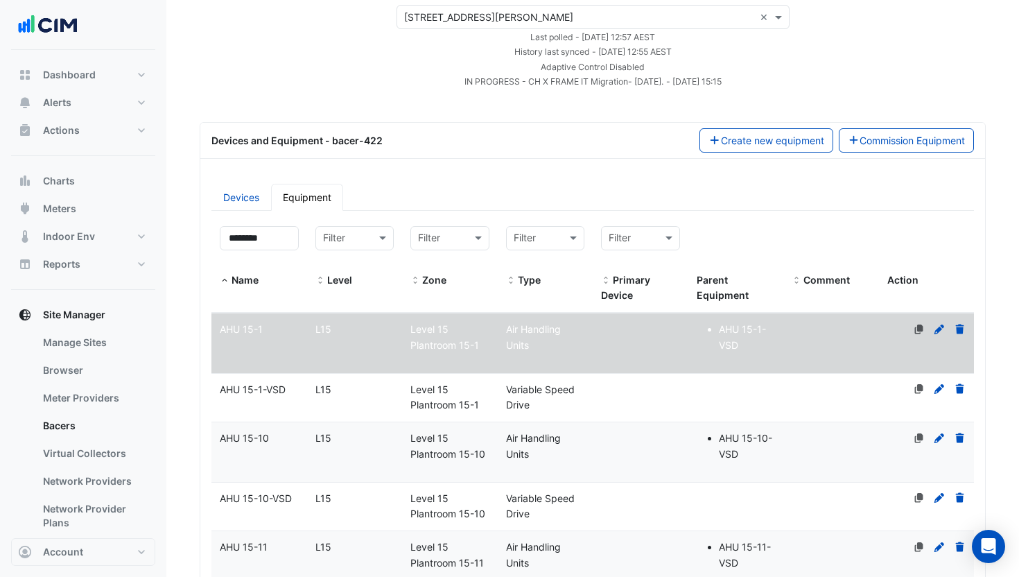
scroll to position [1, 0]
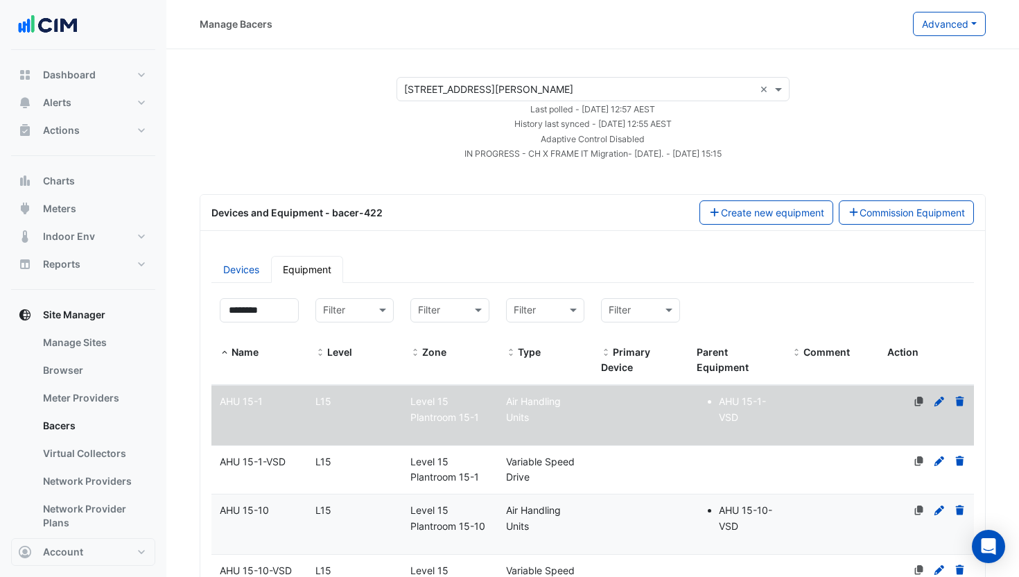
click at [320, 416] on datatable-body-cell "Level L15" at bounding box center [355, 415] width 96 height 60
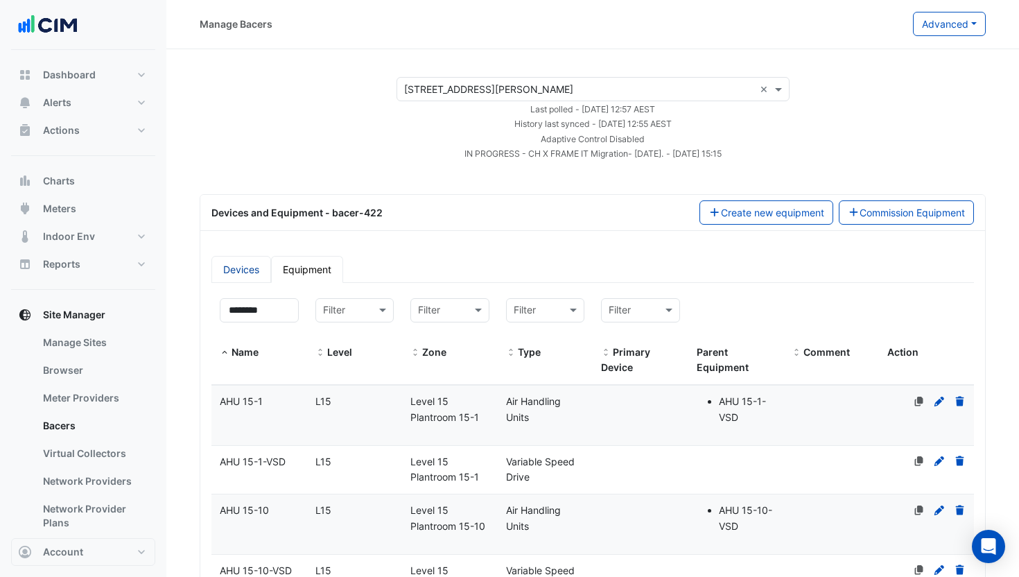
click at [241, 272] on link "Devices" at bounding box center [241, 269] width 60 height 27
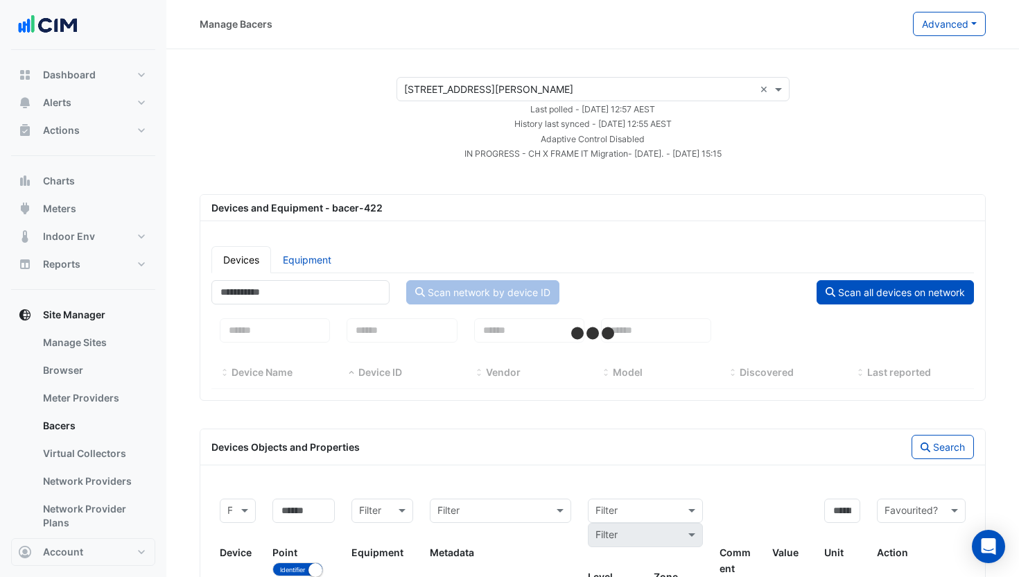
select select "***"
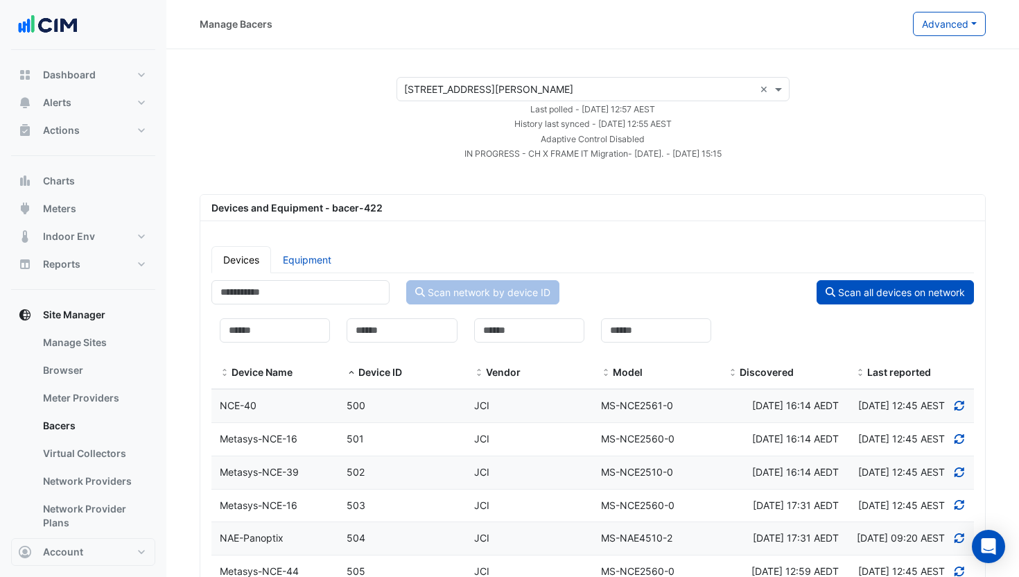
click at [294, 399] on div "NCE-40" at bounding box center [274, 406] width 127 height 16
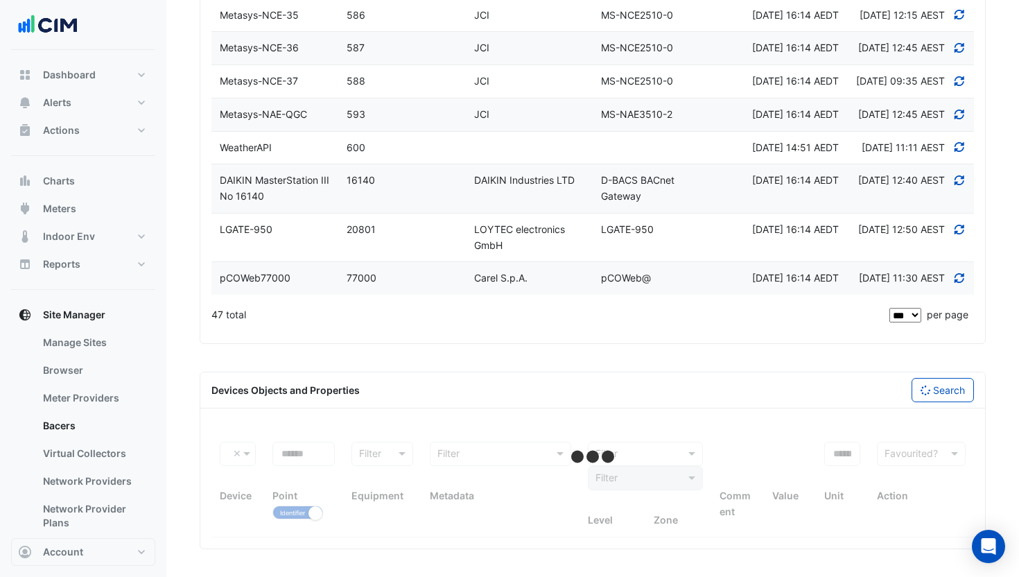
scroll to position [2390, 0]
click at [905, 317] on select "** ** ** ***" at bounding box center [905, 315] width 33 height 15
select select "***"
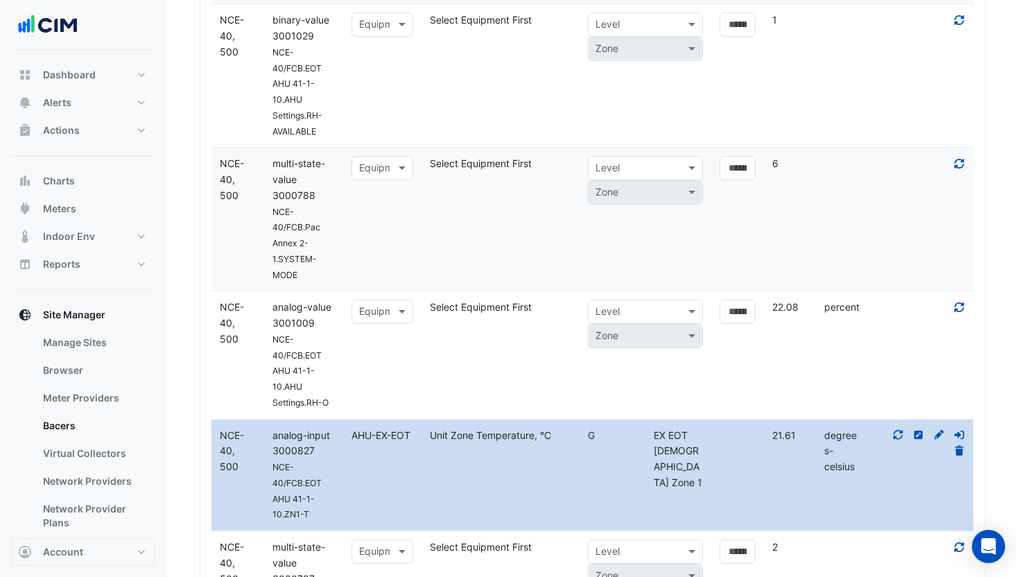
select select "**"
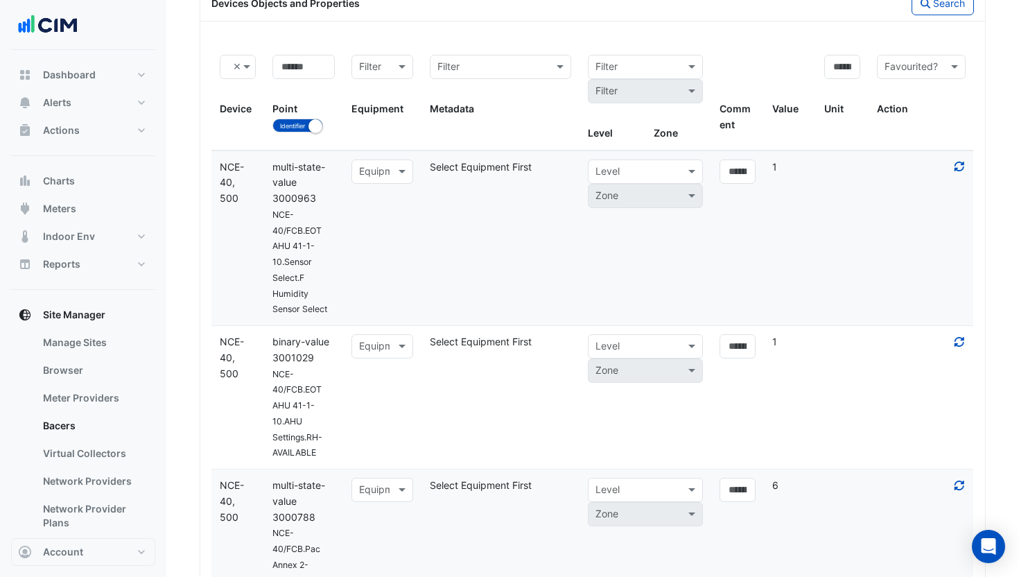
scroll to position [894, 0]
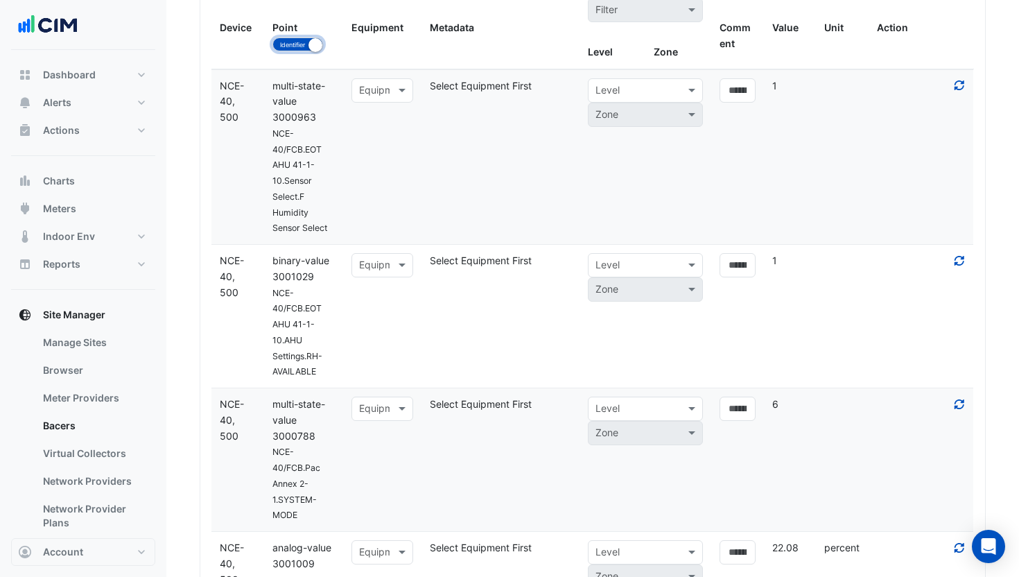
click at [295, 51] on button "Identifier Name" at bounding box center [297, 44] width 51 height 14
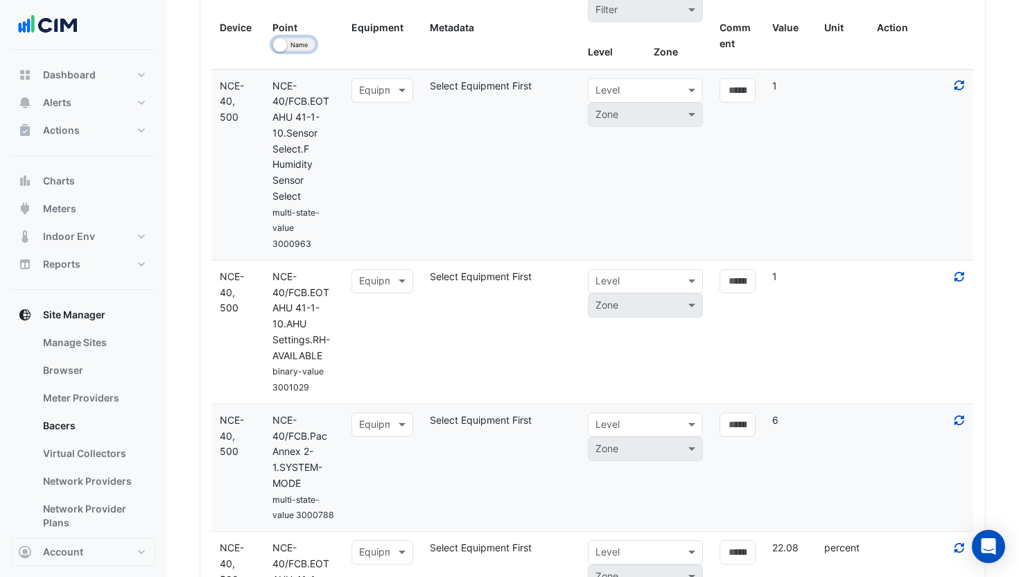
click at [295, 51] on button "Identifier Name" at bounding box center [293, 44] width 43 height 14
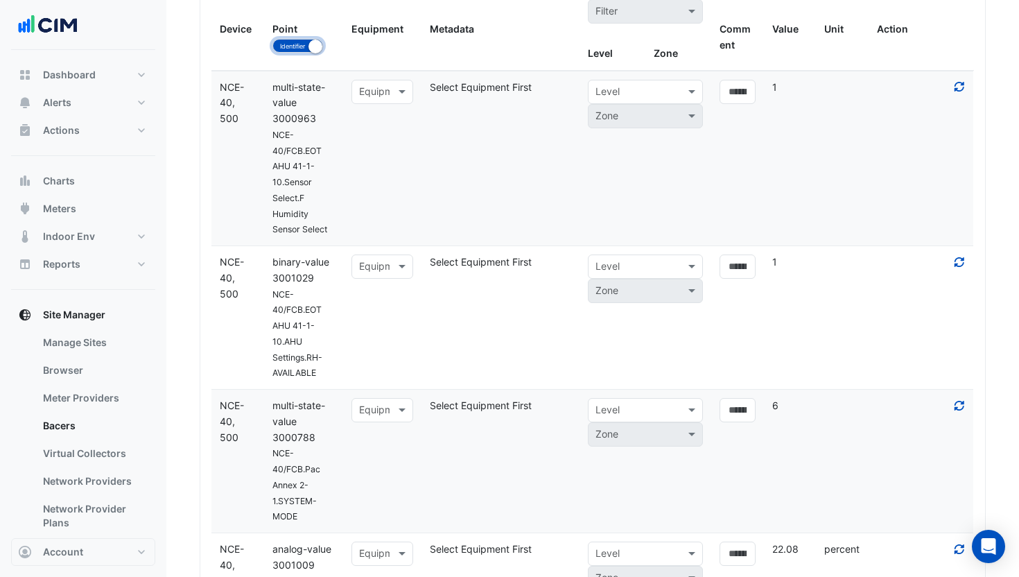
click at [295, 53] on button "Identifier Name" at bounding box center [297, 46] width 51 height 14
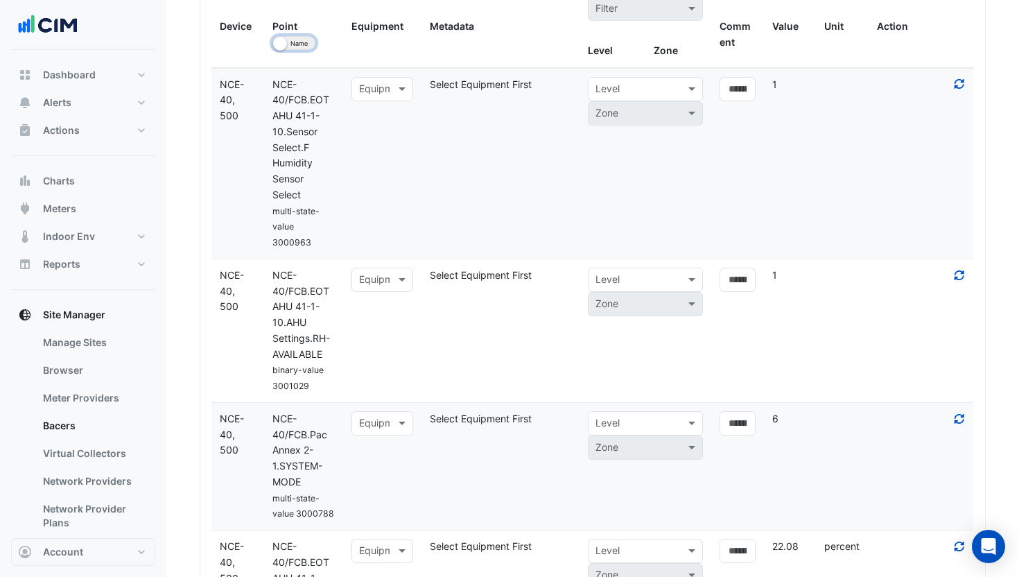
click at [295, 50] on button "Identifier Name" at bounding box center [293, 43] width 43 height 14
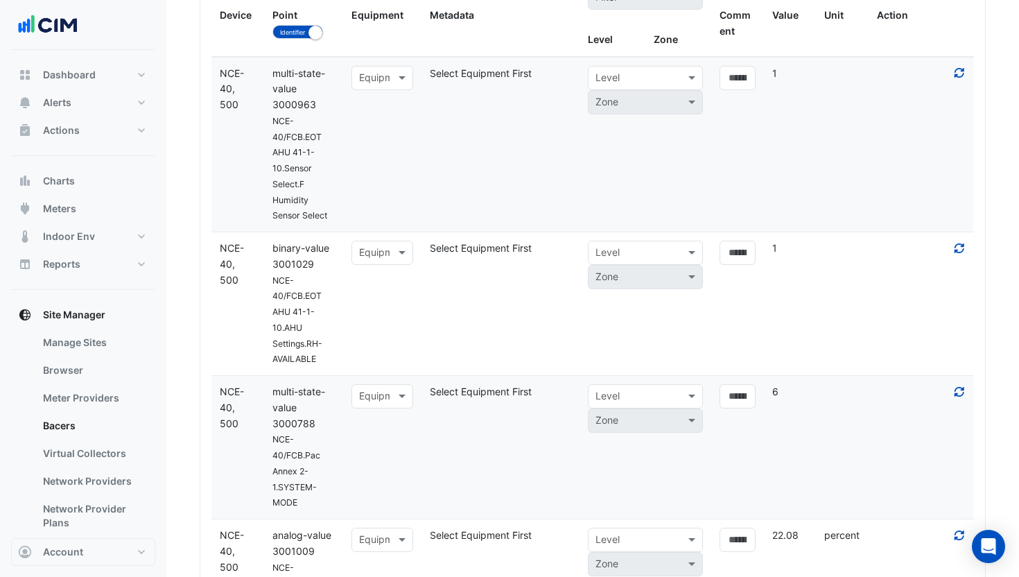
scroll to position [908, 0]
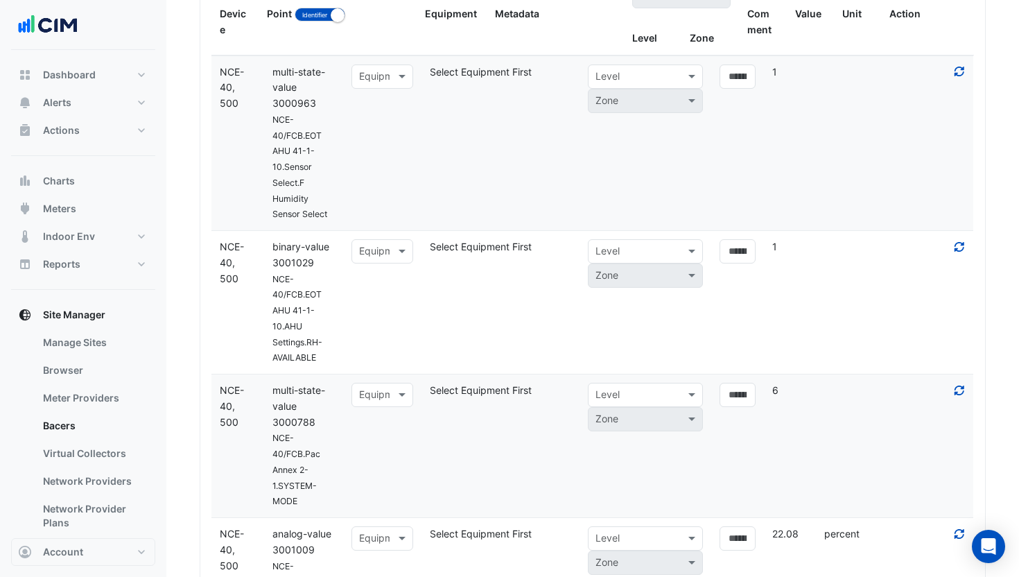
drag, startPoint x: 342, startPoint y: 113, endPoint x: 443, endPoint y: 109, distance: 101.9
click at [443, 55] on div "500, NCE-40 × Device Point Identifier Name Filter Equipment Filter Metadata Fil…" at bounding box center [592, 3] width 762 height 104
click at [313, 21] on button "Identifier Name" at bounding box center [319, 15] width 51 height 14
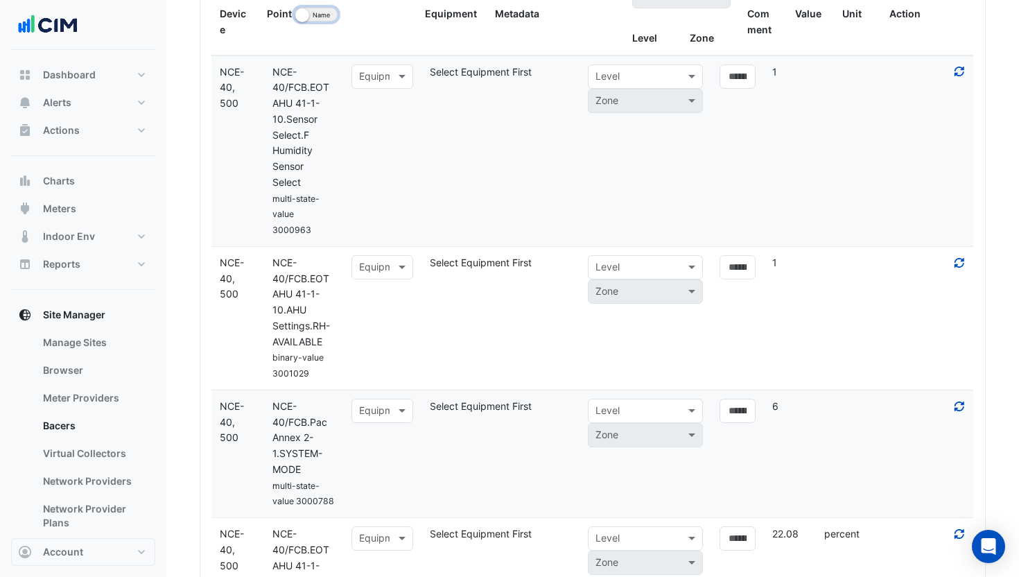
click at [312, 21] on button "Identifier Name" at bounding box center [315, 15] width 43 height 14
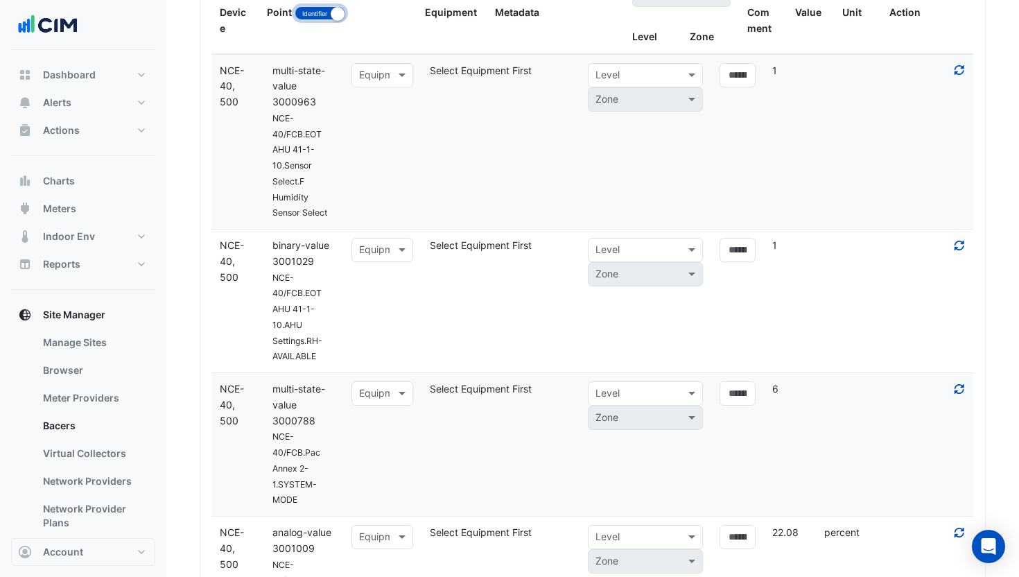
click at [312, 20] on button "Identifier Name" at bounding box center [319, 13] width 51 height 14
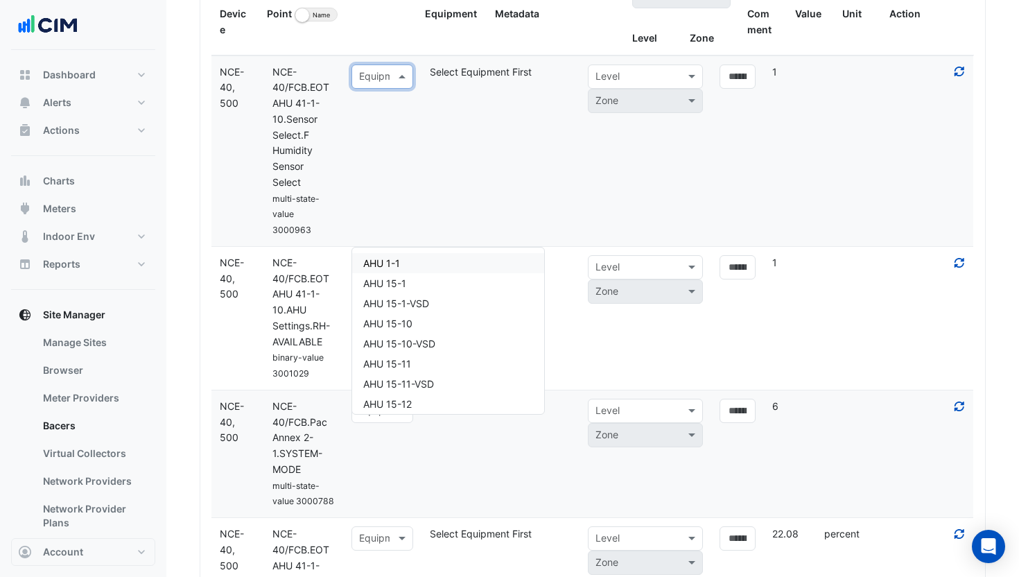
click at [365, 85] on input "text" at bounding box center [368, 77] width 19 height 16
click at [304, 22] on small "button" at bounding box center [302, 15] width 14 height 14
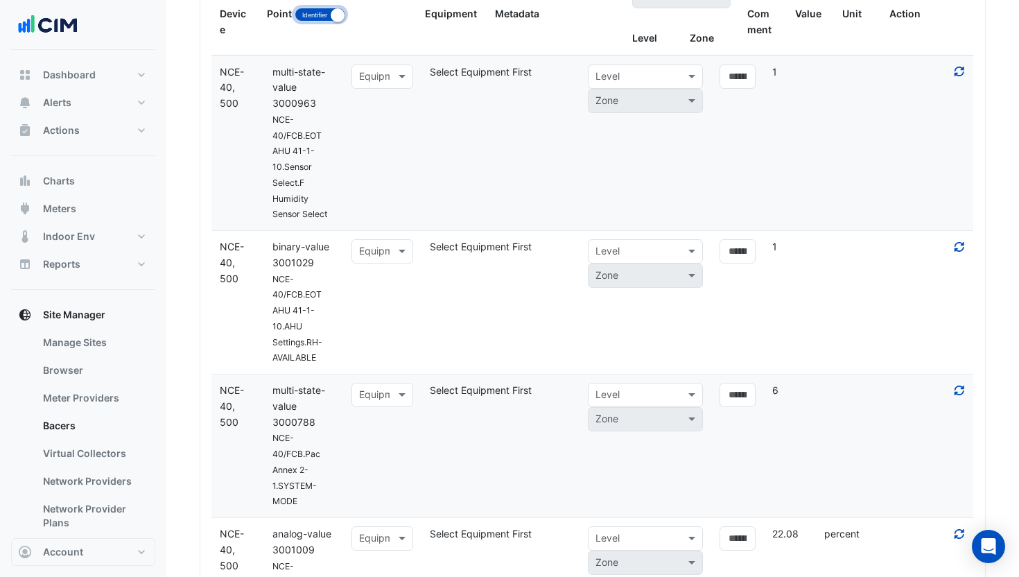
click at [304, 21] on button "Identifier Name" at bounding box center [319, 15] width 51 height 14
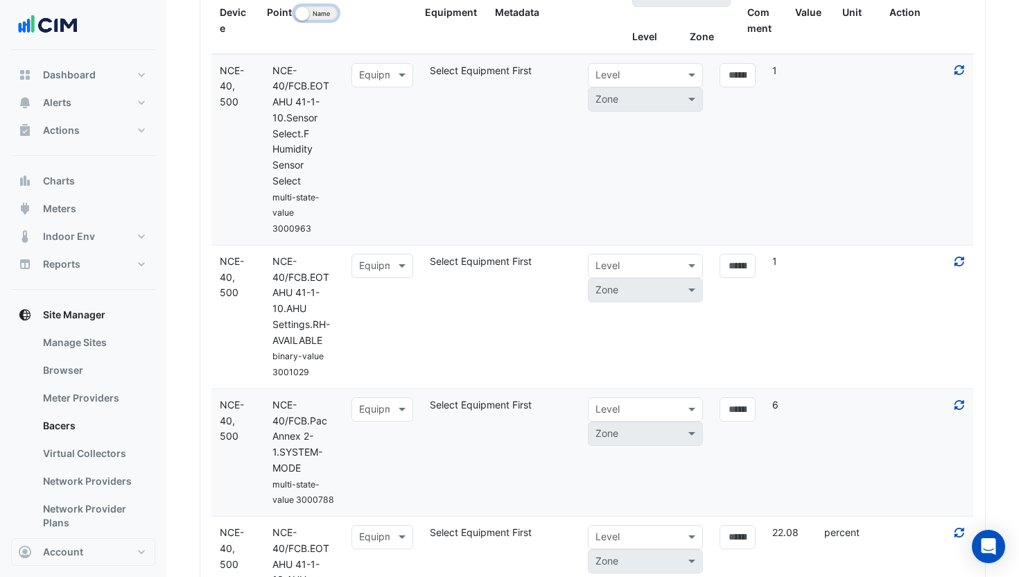
click at [304, 21] on small "button" at bounding box center [302, 14] width 14 height 14
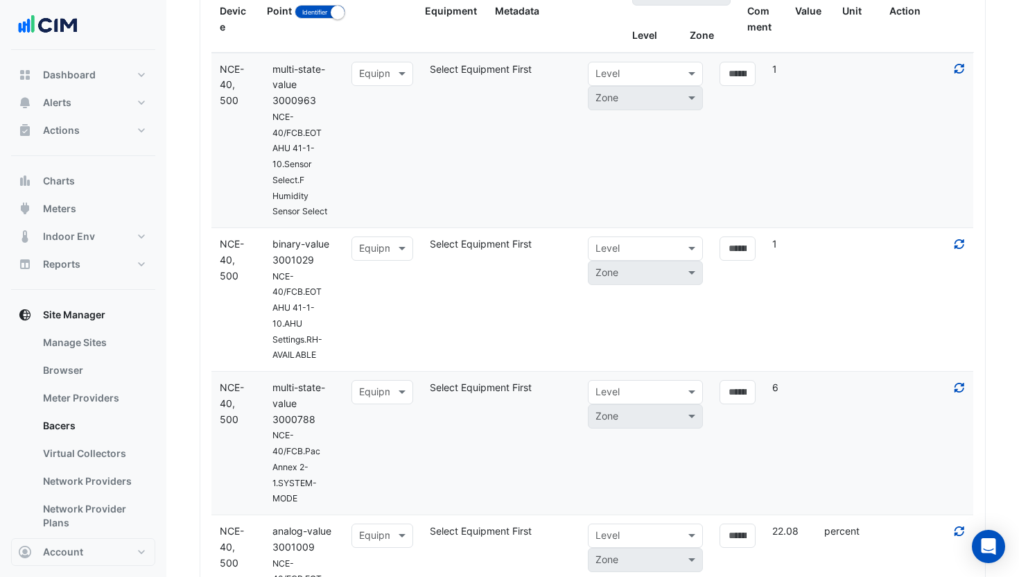
click at [304, 53] on datatable-header-cell "Point Identifier Name" at bounding box center [336, 1] width 157 height 104
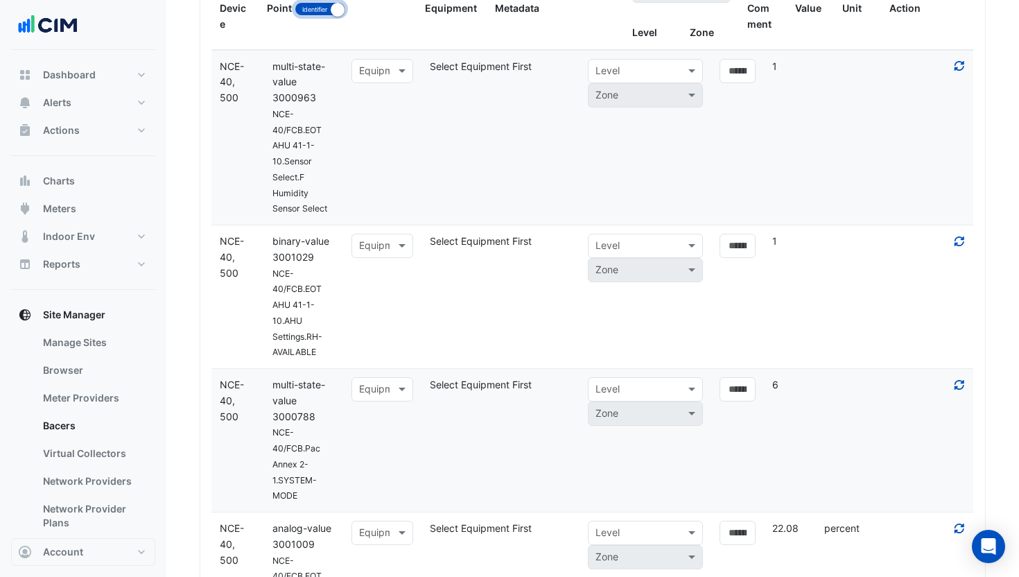
click at [309, 16] on button "Identifier Name" at bounding box center [319, 9] width 51 height 14
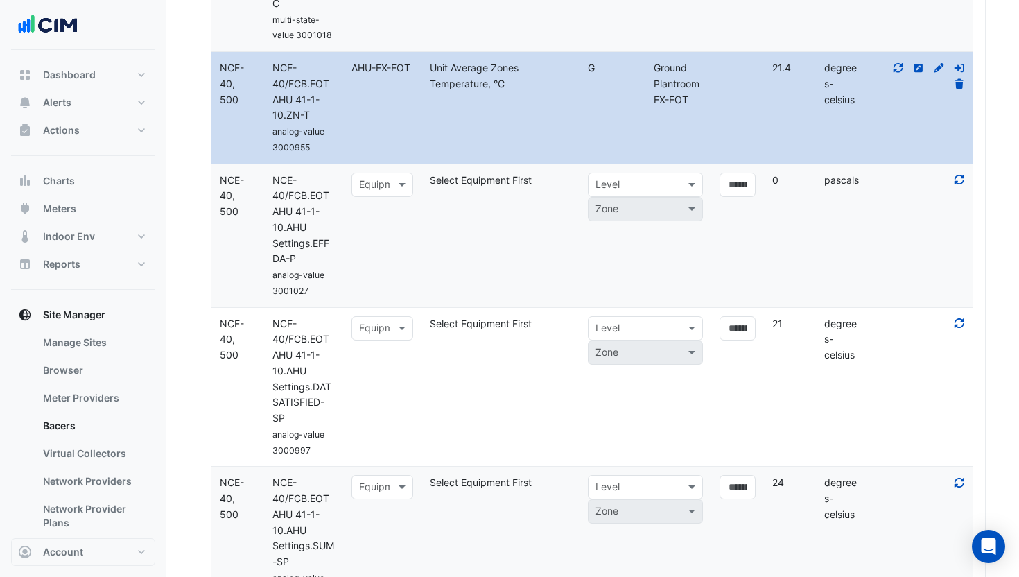
scroll to position [11617, 0]
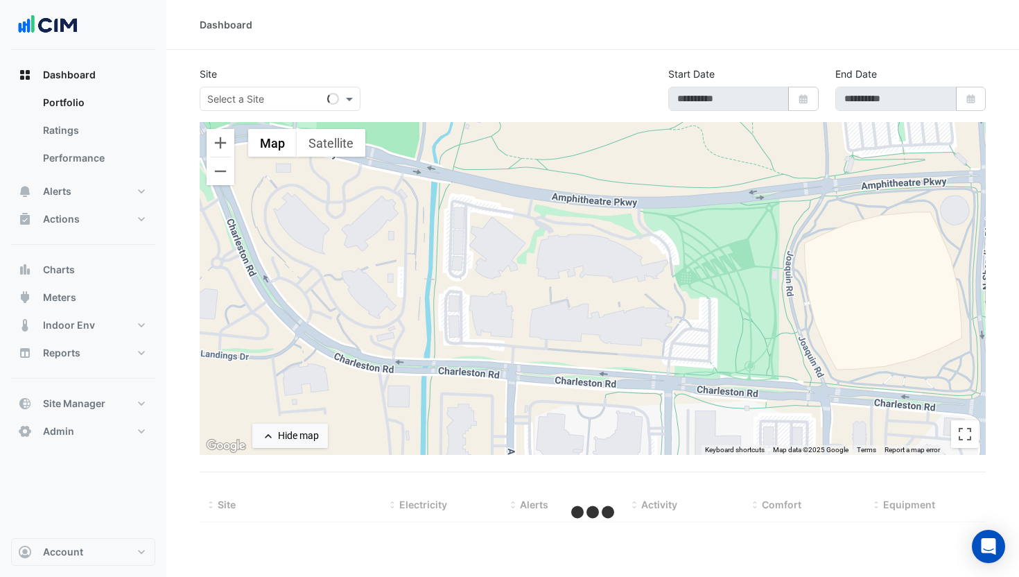
type input "**********"
select select "***"
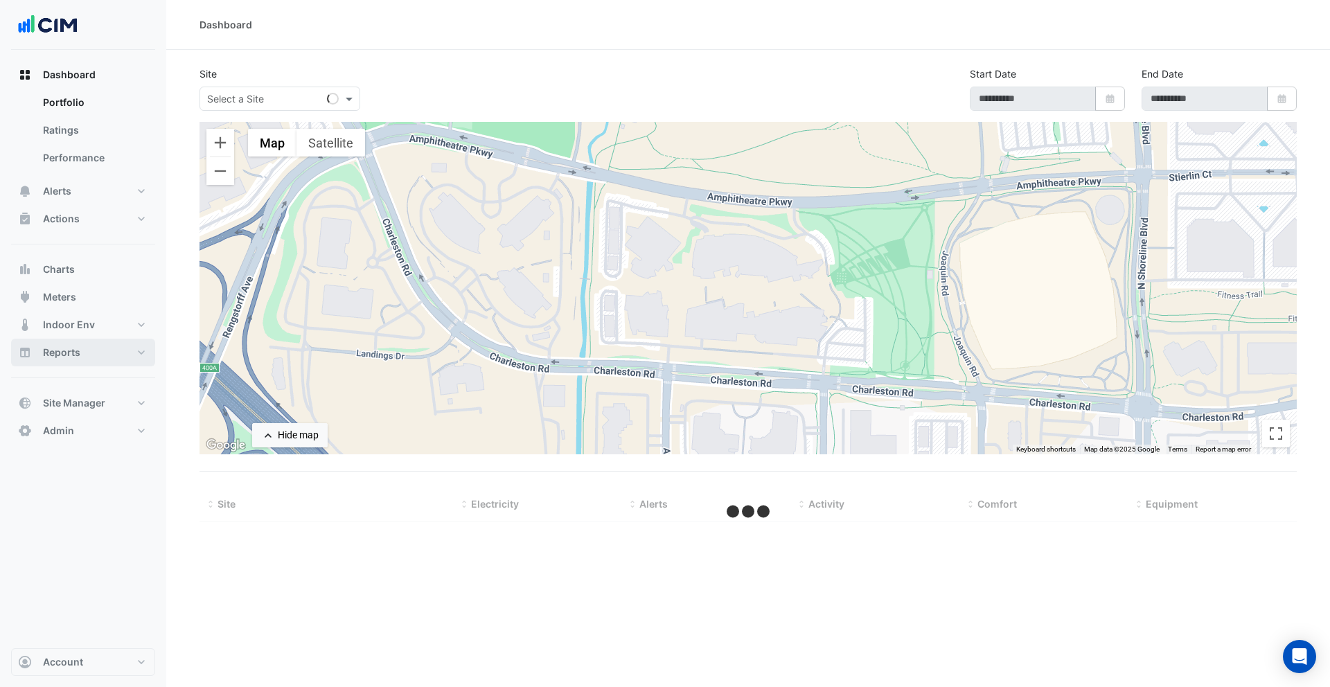
type input "**********"
select select "***"
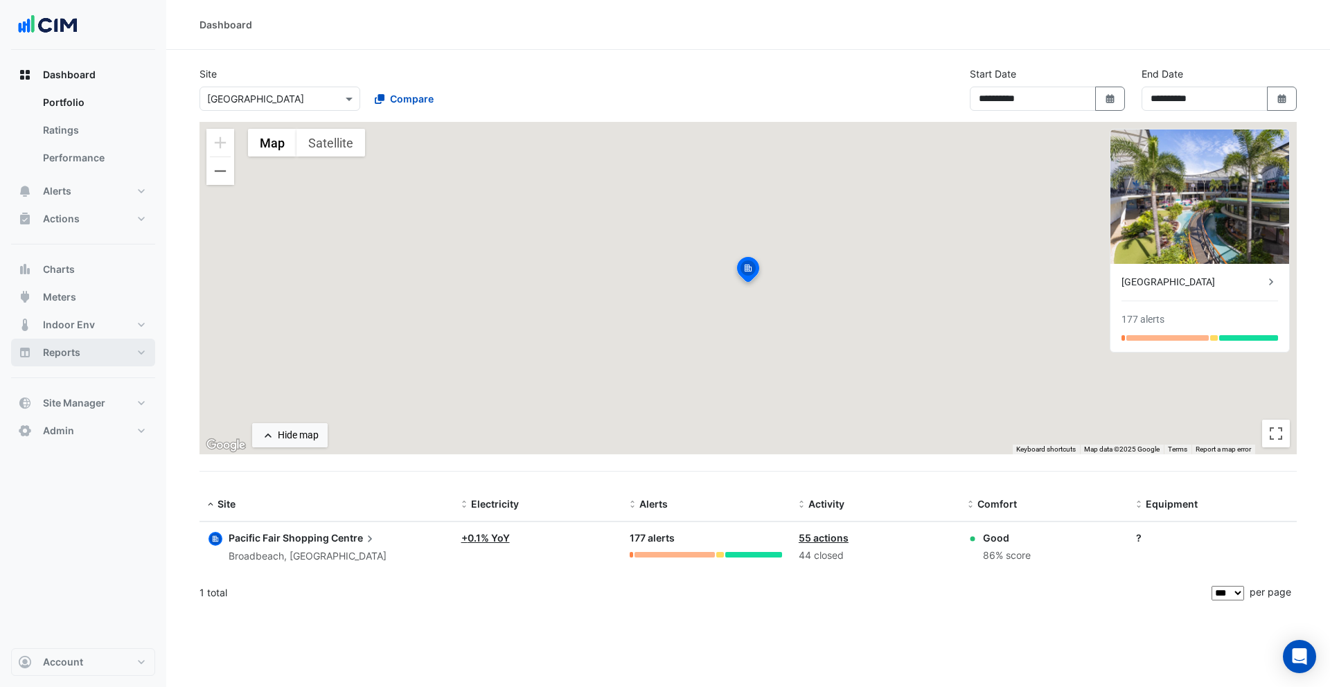
click at [100, 355] on button "Reports" at bounding box center [83, 353] width 144 height 28
select select "***"
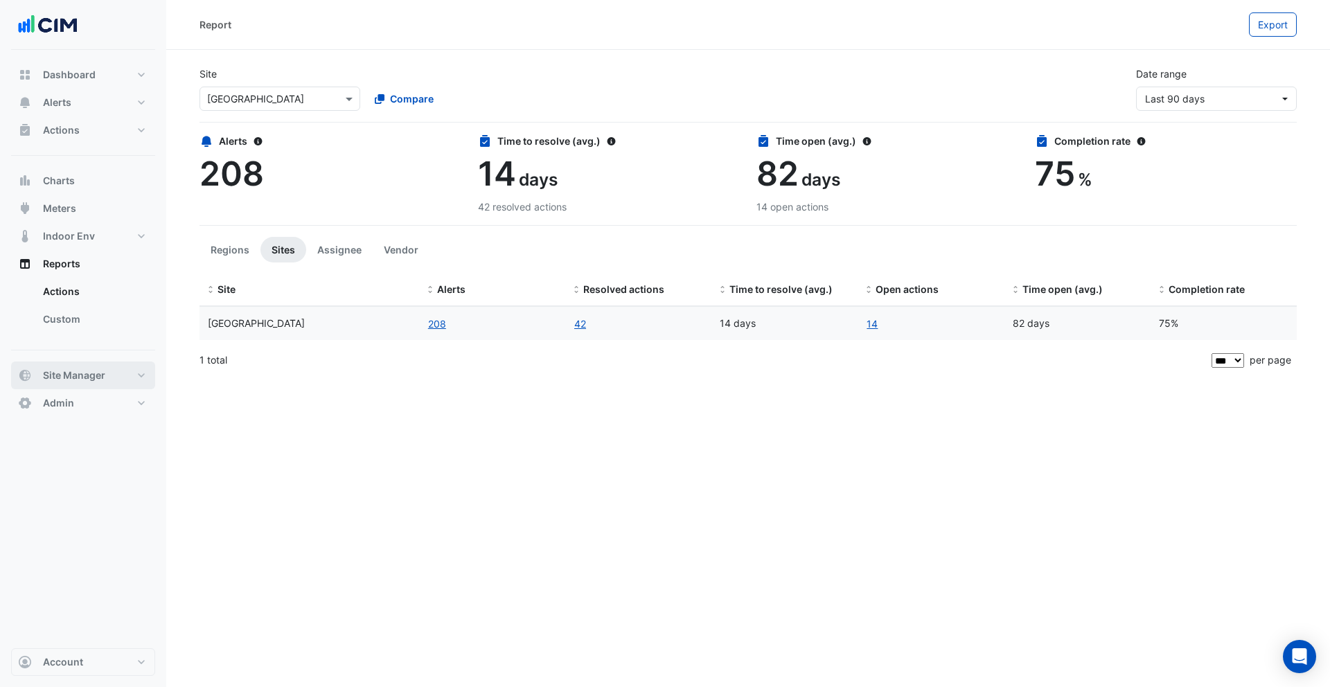
click at [84, 376] on span "Site Manager" at bounding box center [74, 376] width 62 height 14
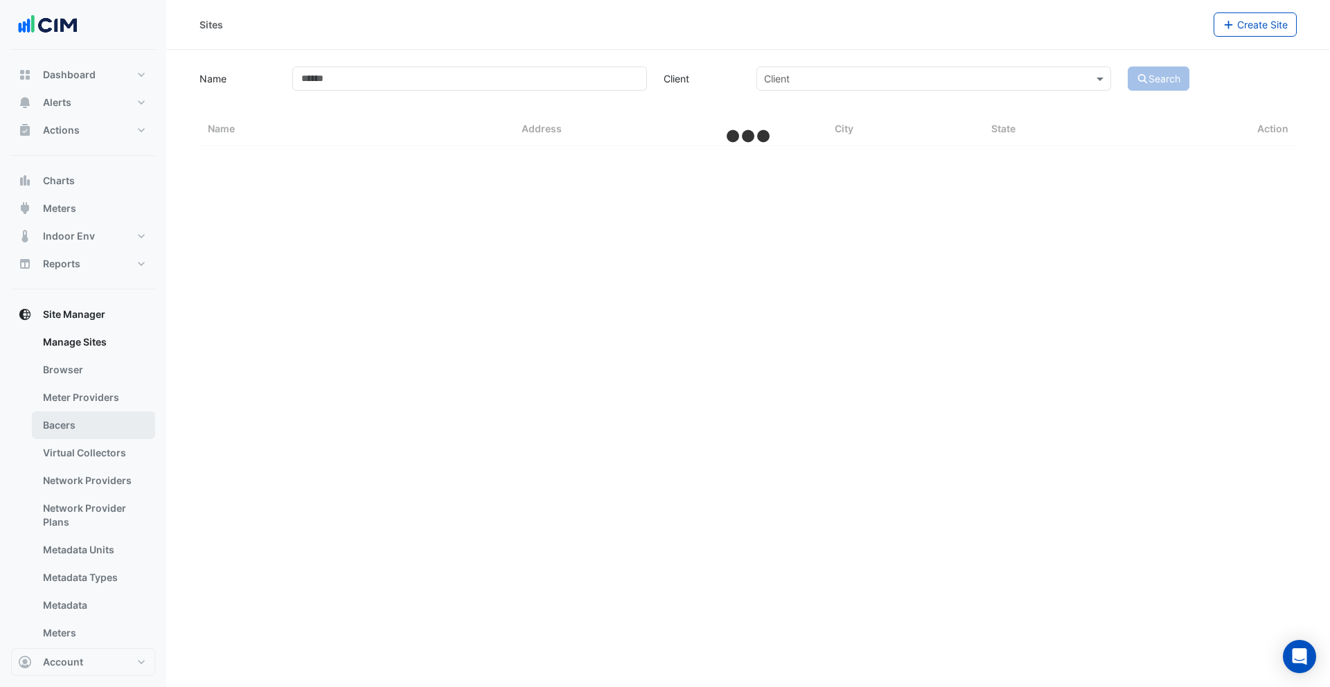
click at [85, 418] on link "Bacers" at bounding box center [93, 426] width 123 height 28
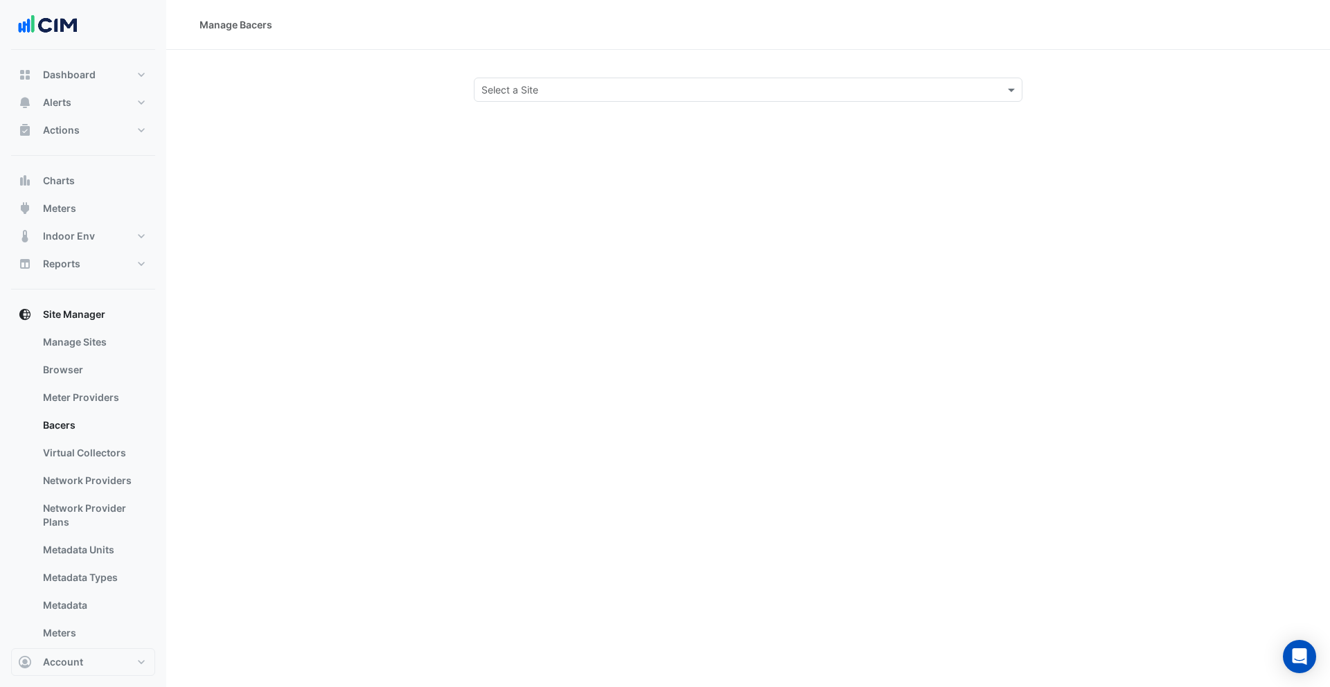
click at [532, 94] on input "text" at bounding box center [735, 90] width 506 height 15
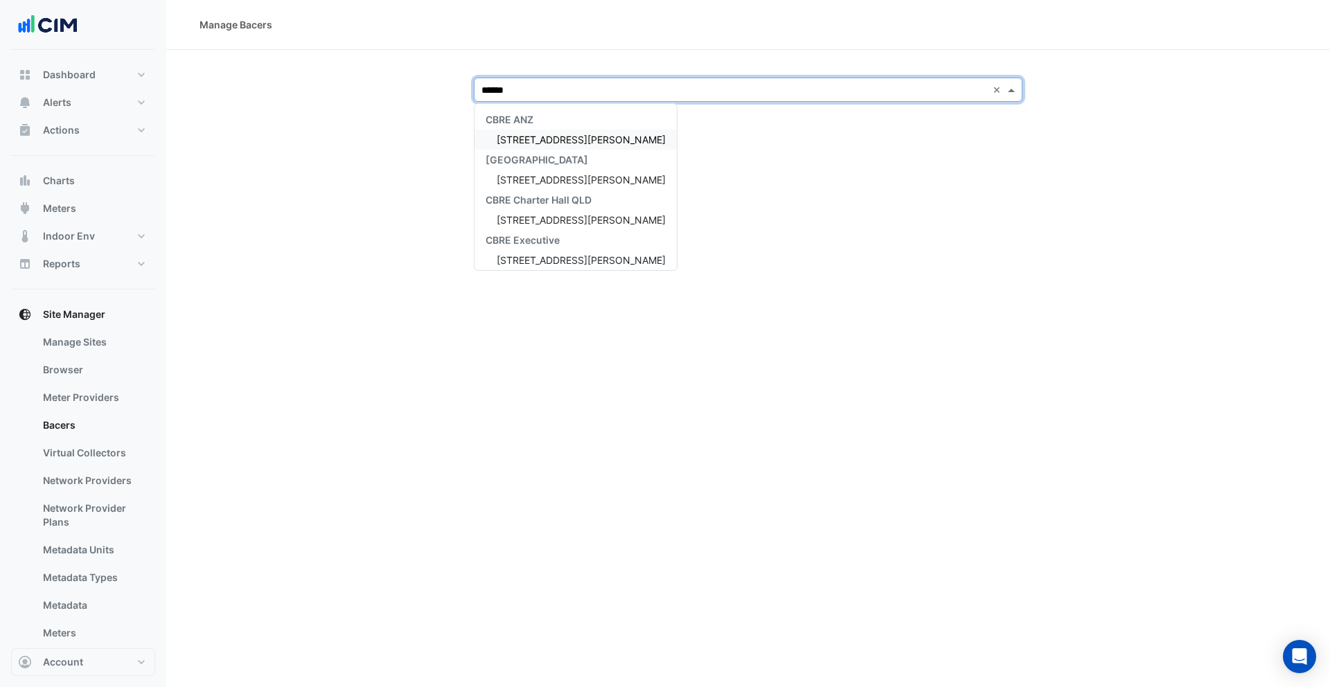
type input "*******"
click at [551, 175] on span "[STREET_ADDRESS][PERSON_NAME]" at bounding box center [581, 180] width 169 height 12
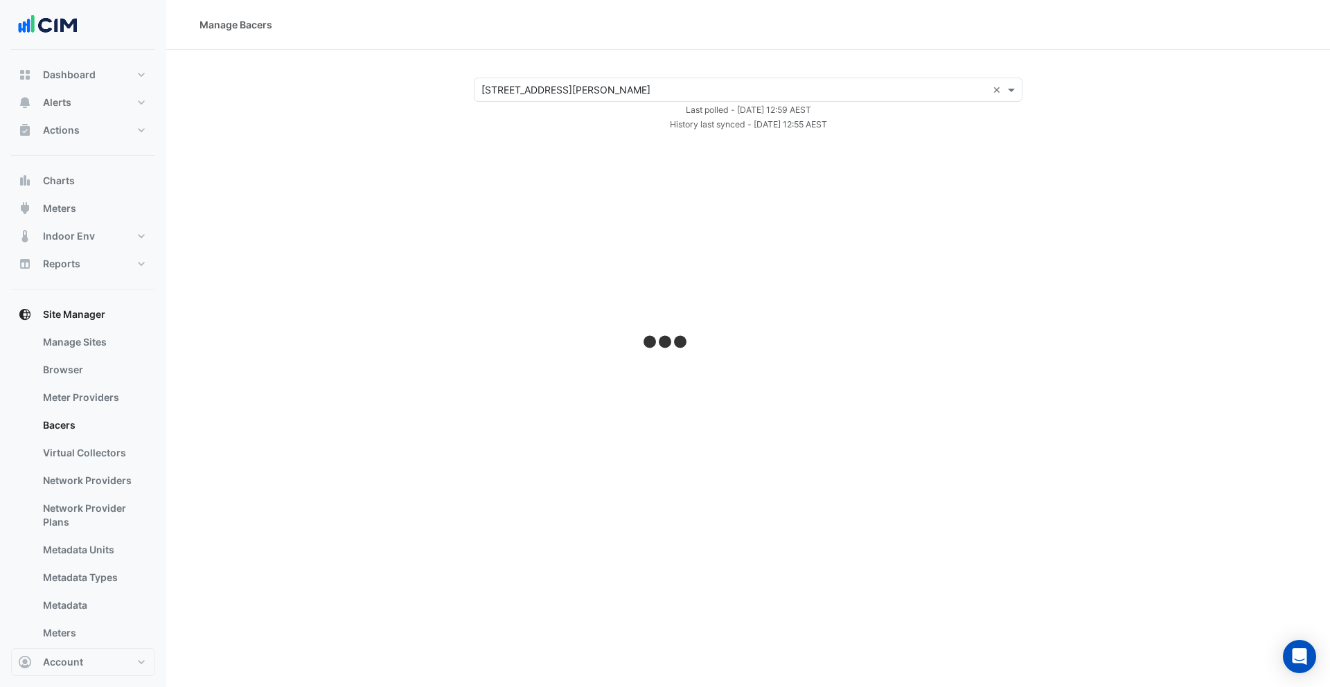
select select "***"
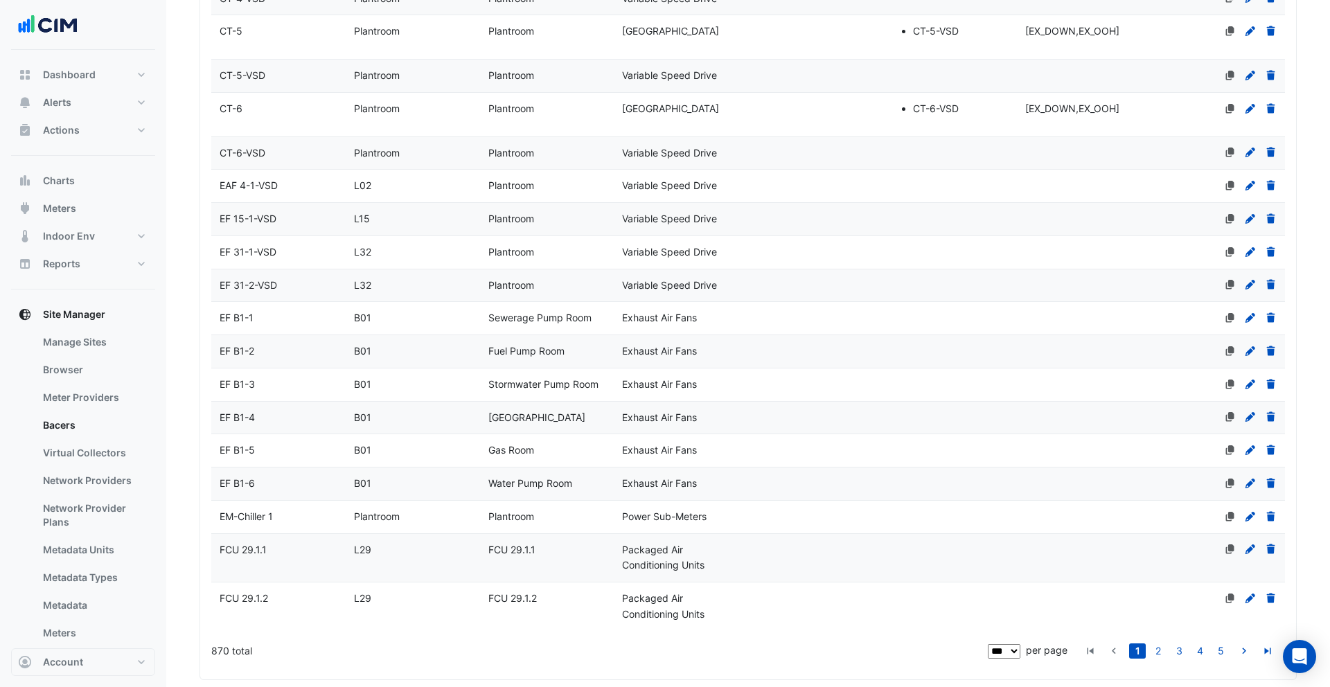
scroll to position [3669, 0]
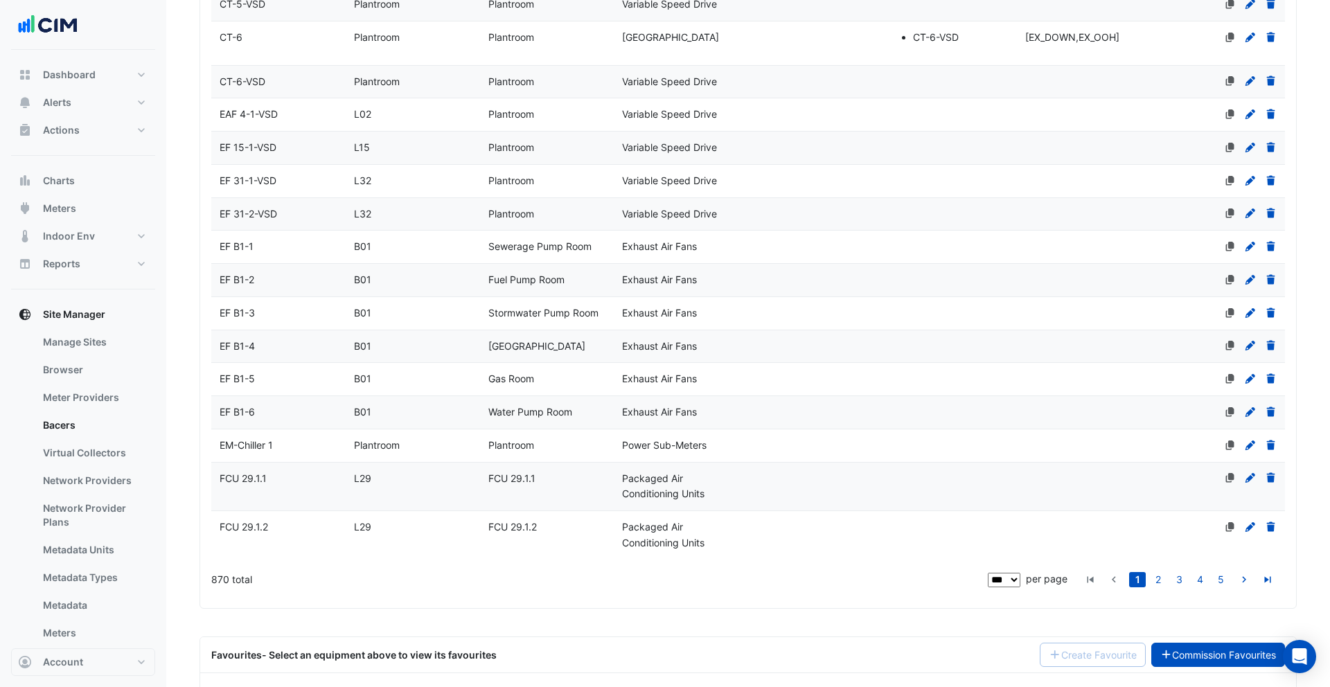
click at [1238, 644] on link "Commission Favourites" at bounding box center [1219, 655] width 134 height 24
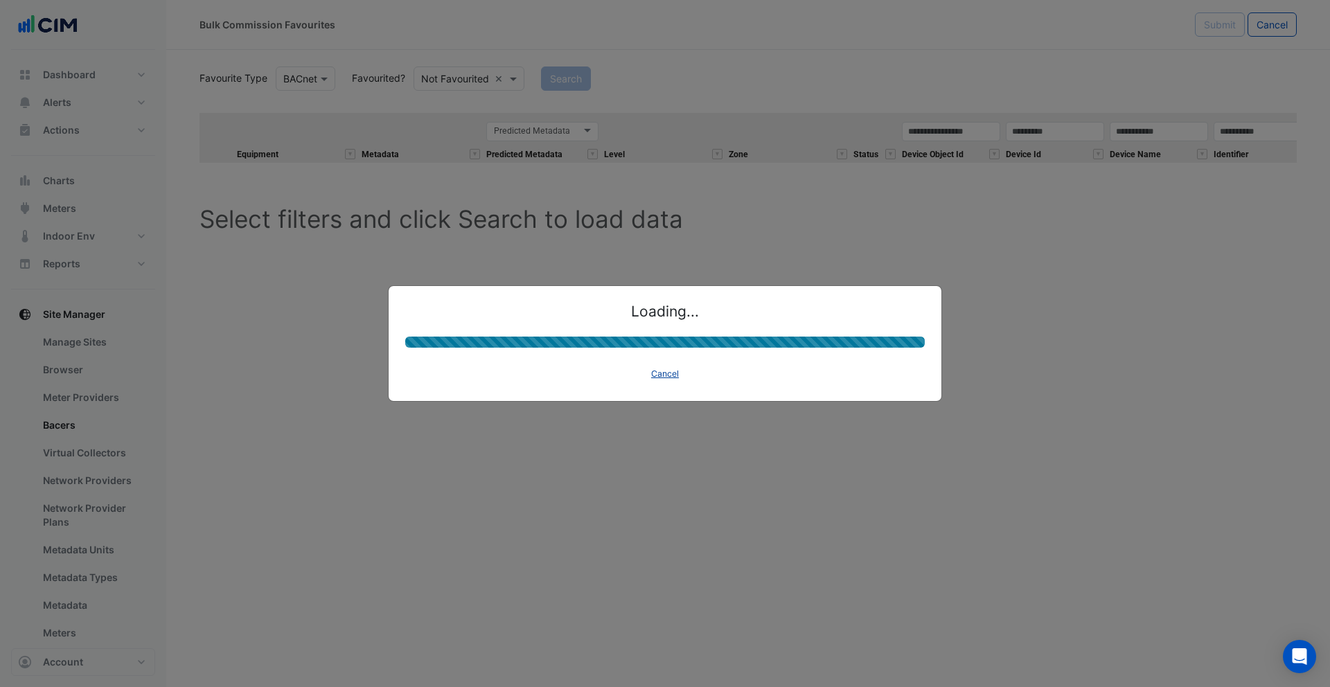
drag, startPoint x: 671, startPoint y: 376, endPoint x: 657, endPoint y: 365, distance: 17.3
click at [668, 374] on button "Cancel" at bounding box center [665, 373] width 40 height 19
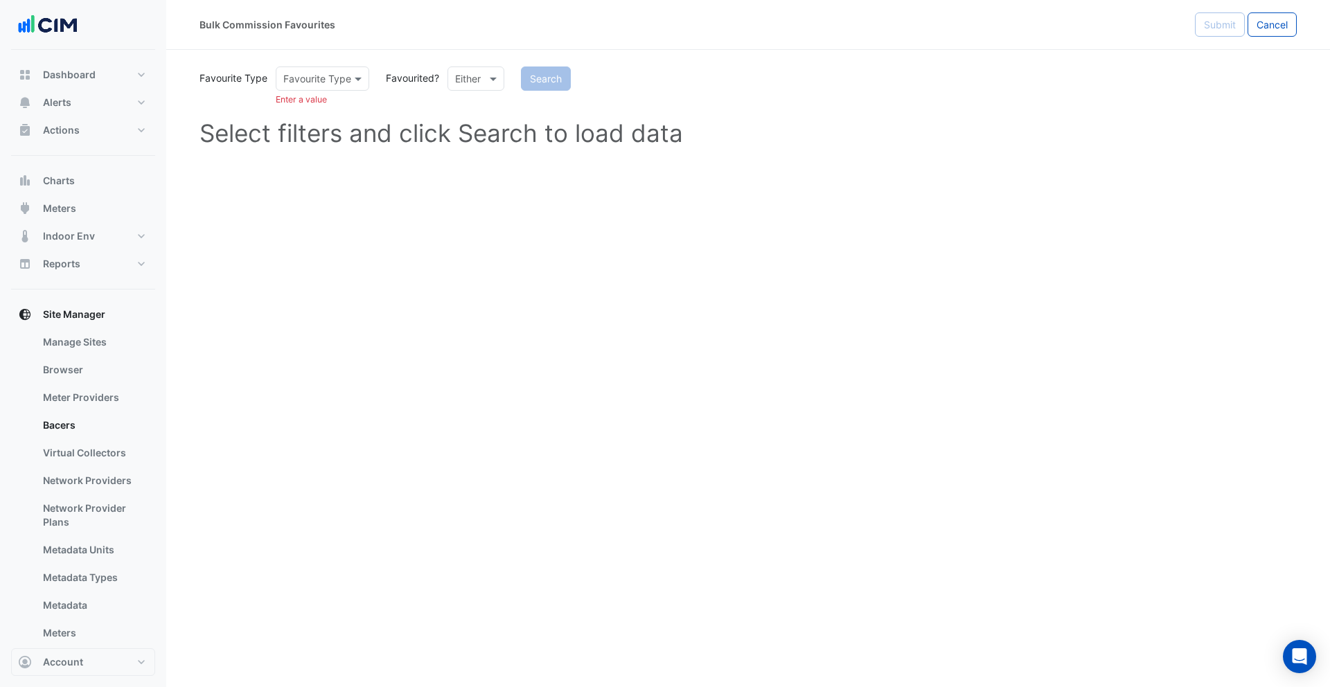
click at [479, 78] on div at bounding box center [475, 79] width 55 height 16
click at [457, 104] on div "Favourited" at bounding box center [493, 108] width 90 height 20
click at [330, 80] on input "text" at bounding box center [308, 79] width 51 height 15
click at [320, 105] on div "BACnet" at bounding box center [304, 108] width 56 height 20
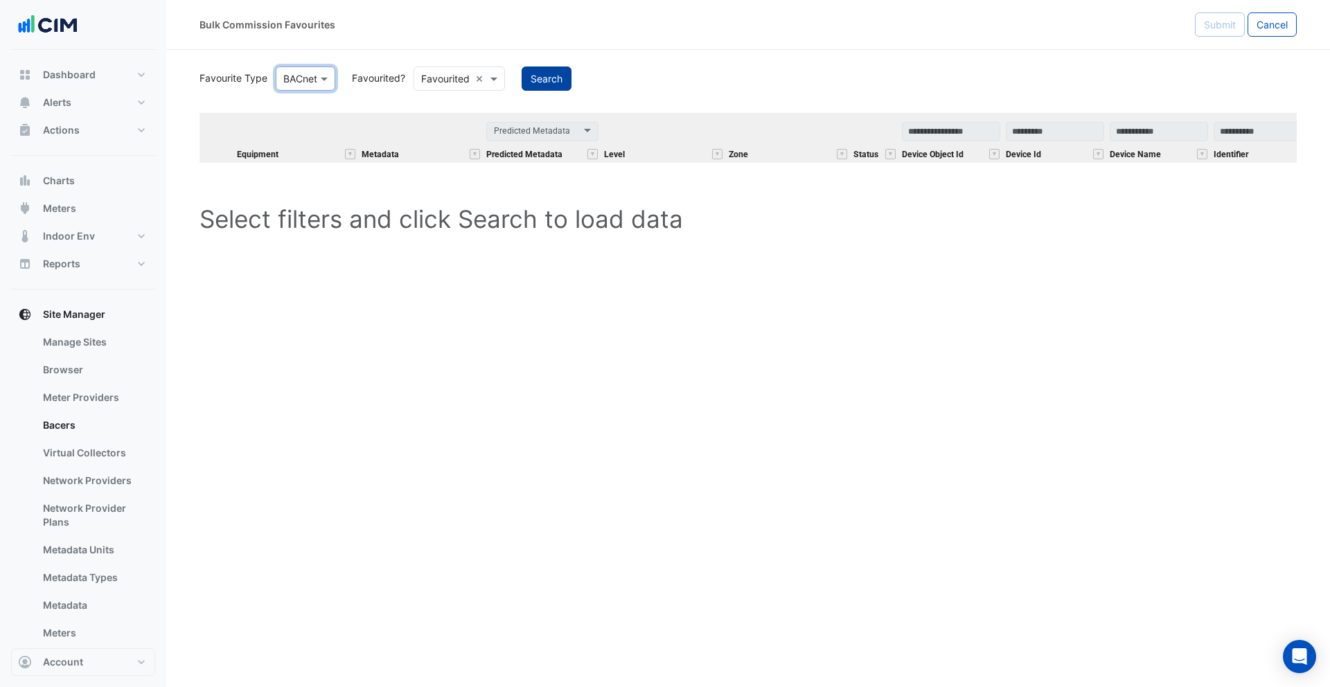
click at [552, 80] on button "Search" at bounding box center [547, 79] width 50 height 24
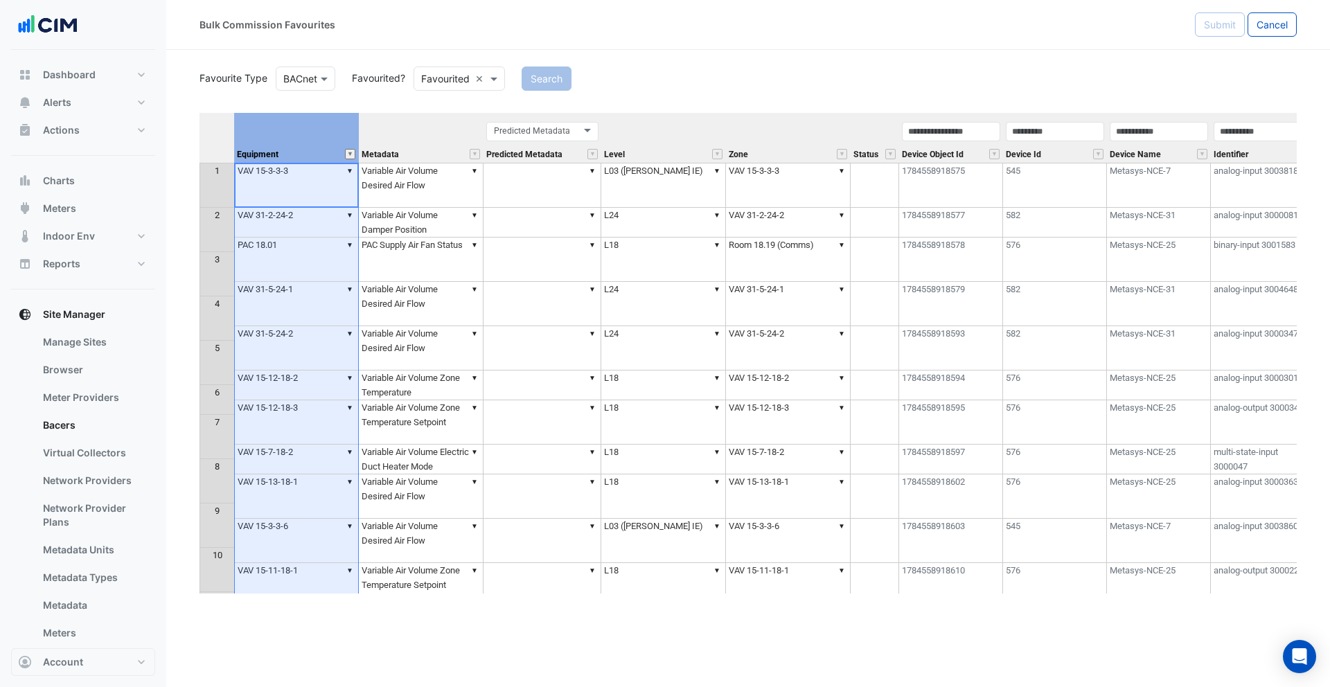
click at [351, 152] on button "" at bounding box center [350, 154] width 10 height 10
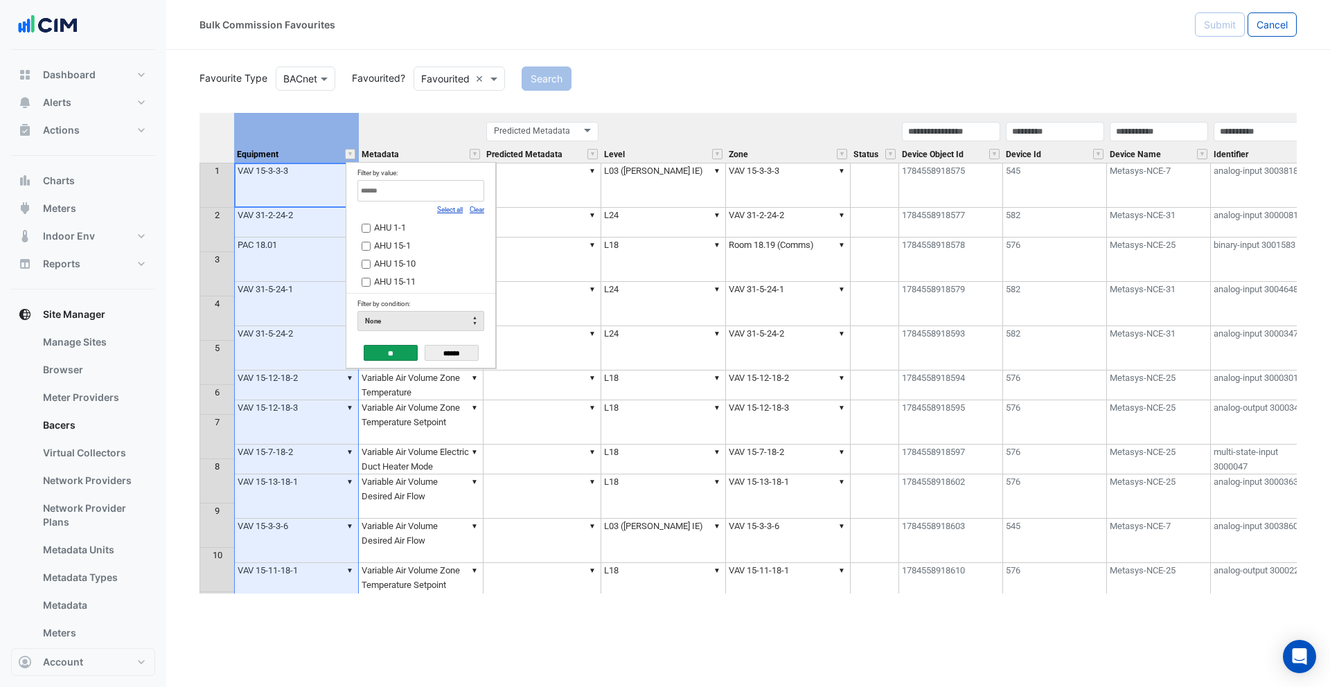
click at [470, 211] on link "Clear" at bounding box center [477, 210] width 15 height 8
click at [367, 251] on label "AHU 15-1" at bounding box center [421, 245] width 118 height 15
click at [389, 361] on div "**" at bounding box center [391, 354] width 54 height 23
click at [389, 354] on input "**" at bounding box center [391, 353] width 54 height 16
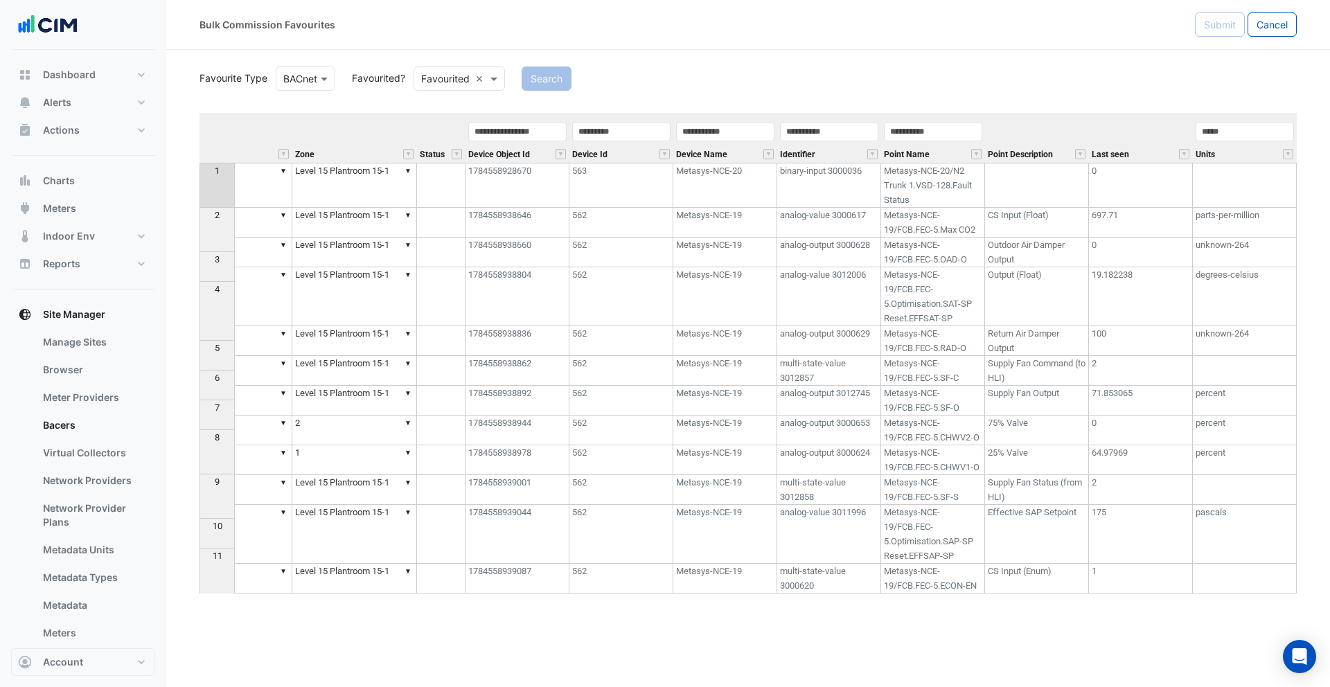
scroll to position [0, 434]
click at [525, 187] on td "1784558928670" at bounding box center [518, 185] width 104 height 45
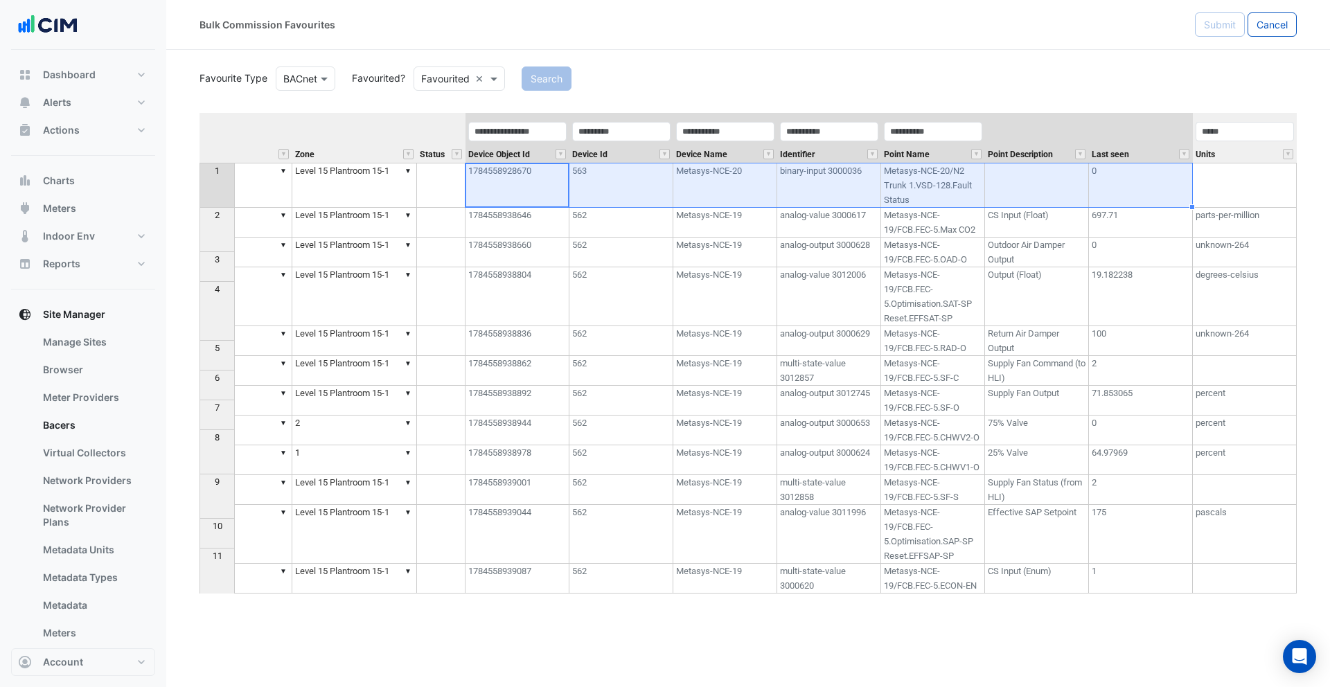
click at [944, 183] on td "Metasys-NCE-20/N2 Trunk 1.VSD-128.Fault Status" at bounding box center [933, 185] width 104 height 45
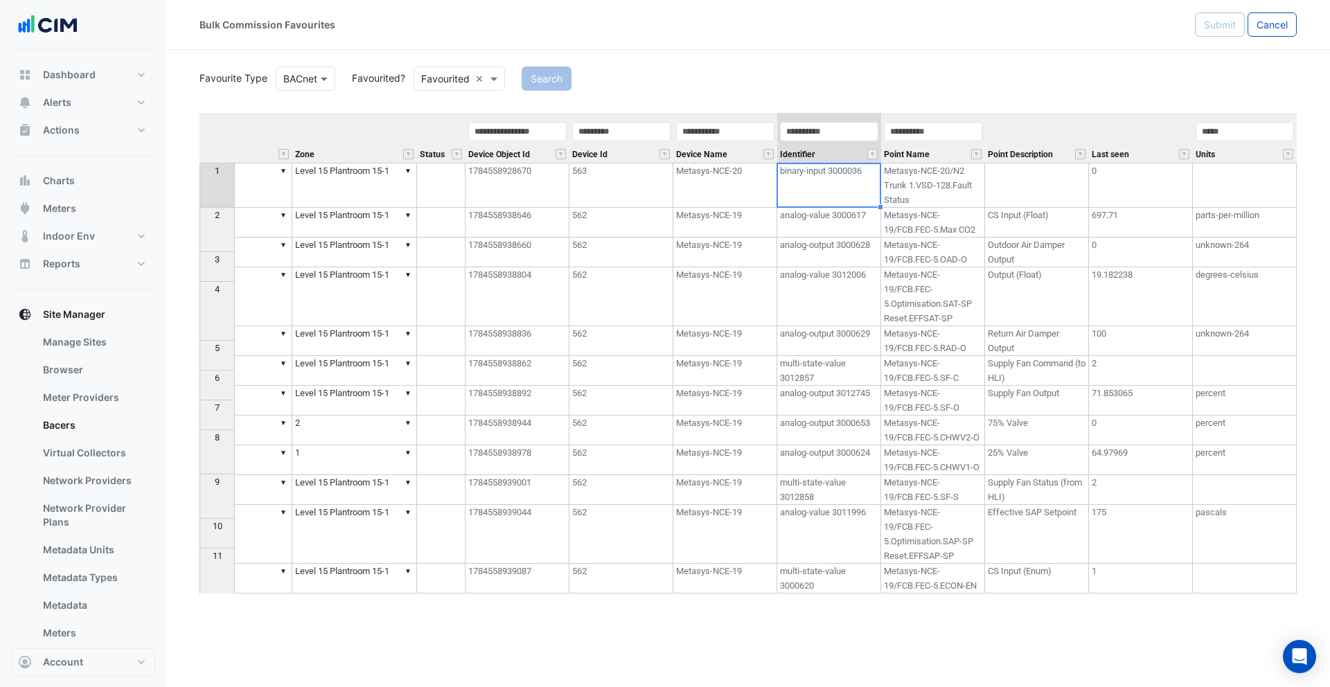
click at [827, 188] on td "binary-input 3000036" at bounding box center [829, 185] width 104 height 45
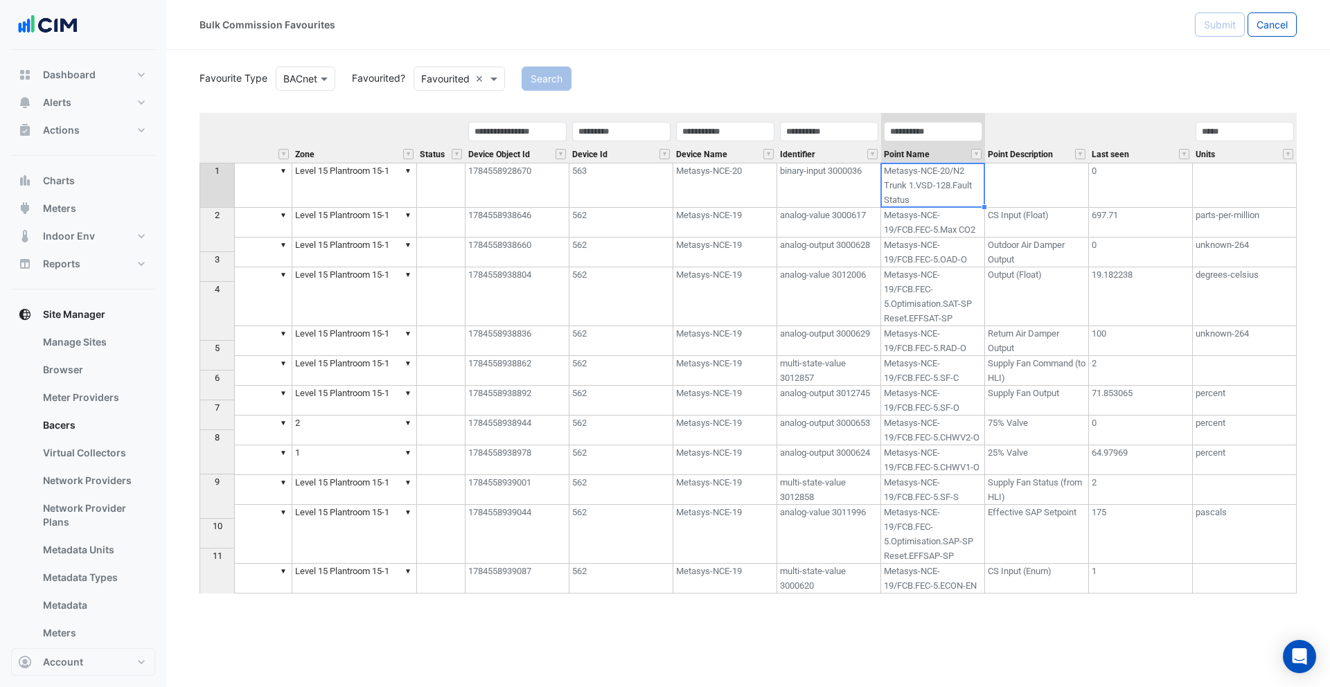
click at [902, 186] on td "Metasys-NCE-20/N2 Trunk 1.VSD-128.Fault Status" at bounding box center [933, 185] width 104 height 45
click at [1003, 193] on td at bounding box center [1037, 185] width 104 height 45
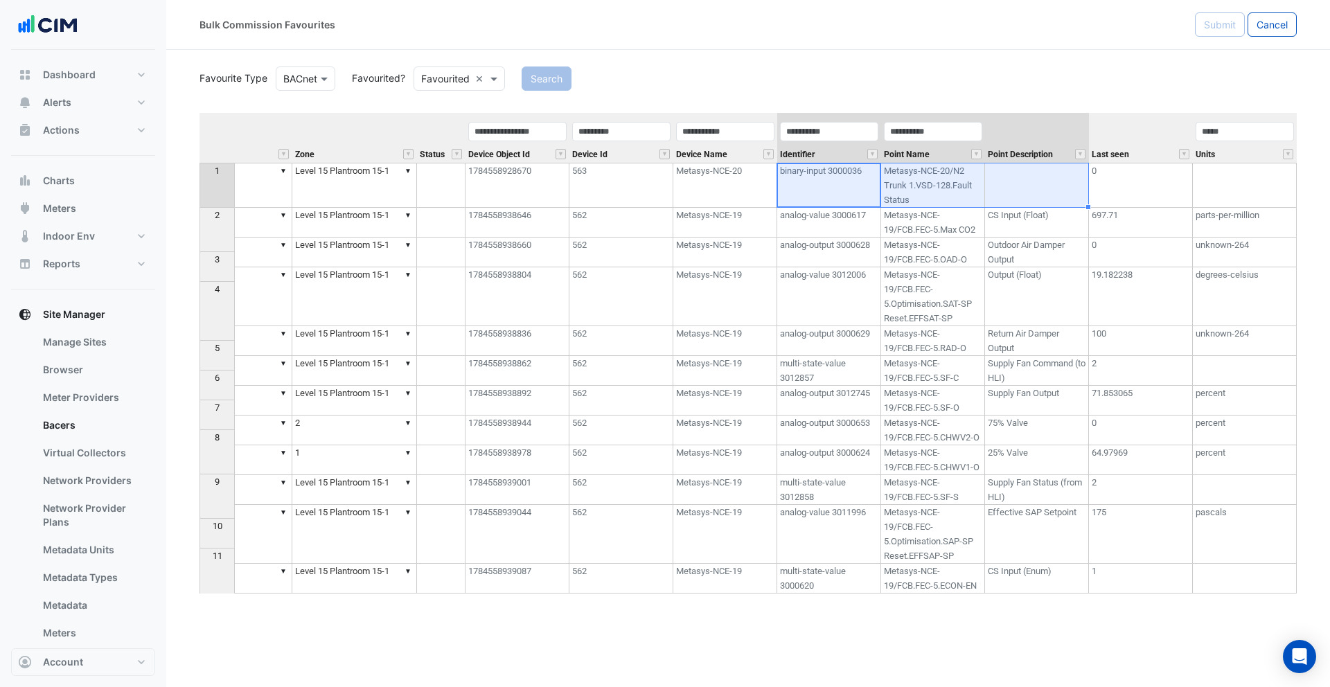
drag, startPoint x: 789, startPoint y: 198, endPoint x: 991, endPoint y: 201, distance: 201.7
click at [991, 201] on tr "1 ▼ AHU 15-1 ▼ Unit Supply Air Fan Fault/Alarm ▼ ▼ L15 ▼ Level 15 Plantroom 15-…" at bounding box center [531, 185] width 1532 height 45
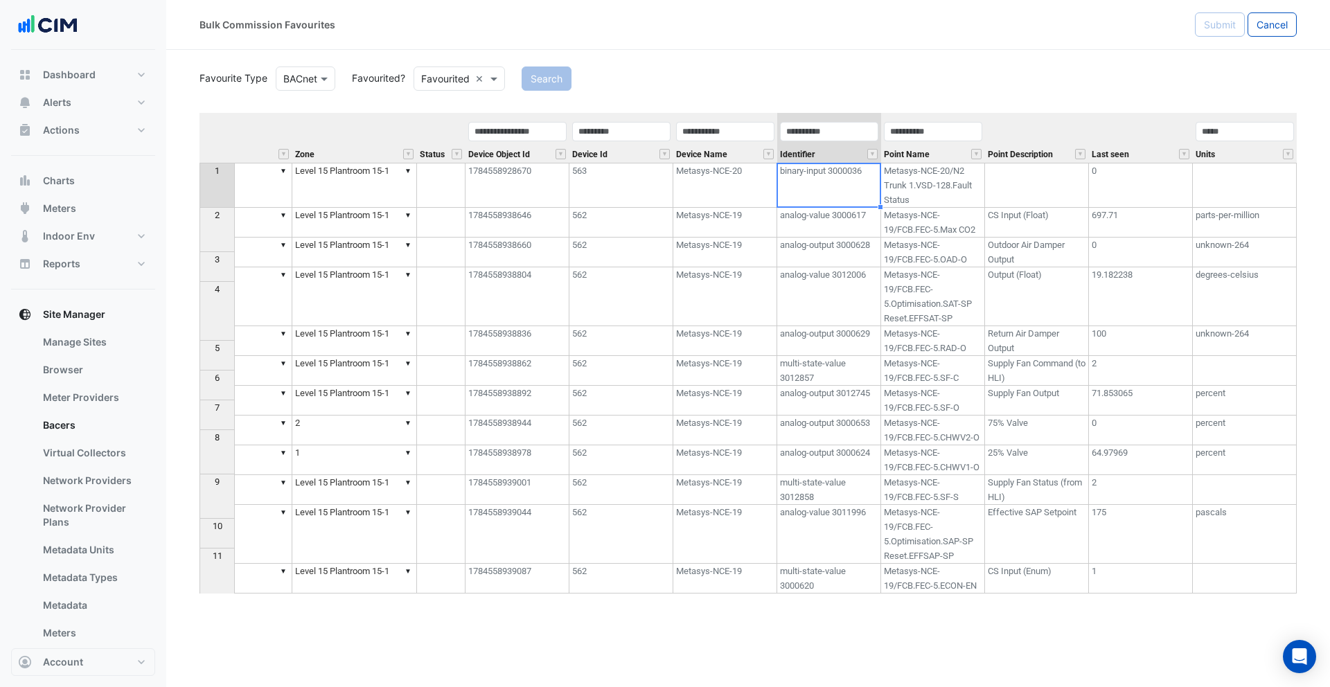
click at [848, 196] on td "binary-input 3000036" at bounding box center [829, 185] width 104 height 45
click at [849, 223] on td "analog-value 3000617" at bounding box center [829, 223] width 104 height 30
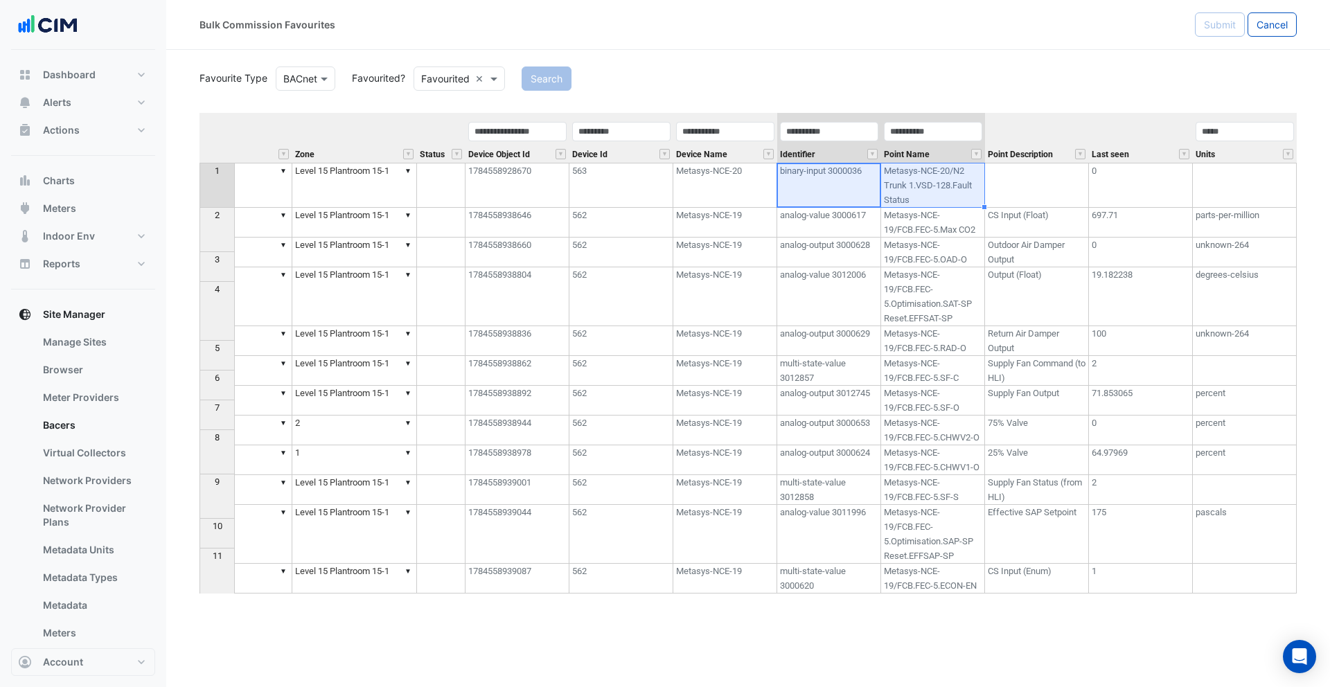
drag, startPoint x: 850, startPoint y: 189, endPoint x: 931, endPoint y: 195, distance: 82.0
click at [931, 195] on tr "1 ▼ AHU 15-1 ▼ Unit Supply Air Fan Fault/Alarm ▼ ▼ L15 ▼ Level 15 Plantroom 15-…" at bounding box center [531, 185] width 1532 height 45
drag, startPoint x: 851, startPoint y: 227, endPoint x: 848, endPoint y: 195, distance: 32.0
click at [851, 227] on td "analog-value 3000617" at bounding box center [829, 223] width 104 height 30
drag, startPoint x: 848, startPoint y: 194, endPoint x: 914, endPoint y: 198, distance: 66.0
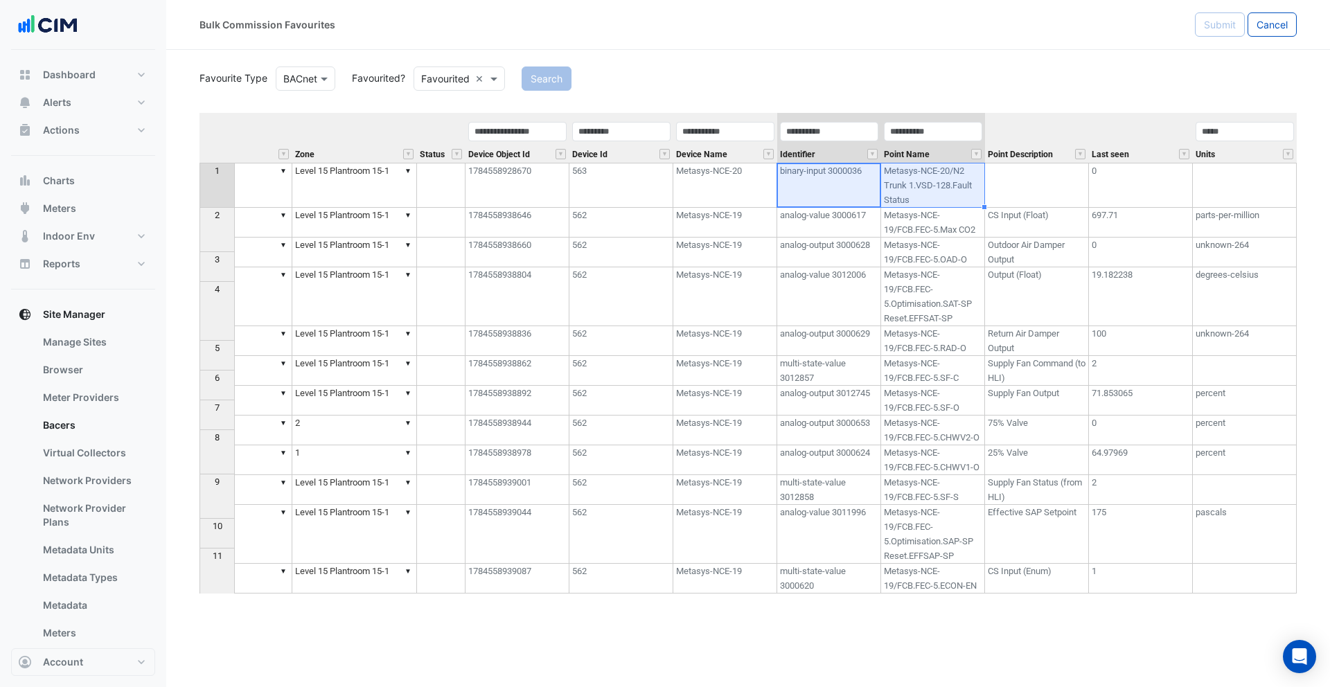
click at [914, 198] on tr "1 ▼ AHU 15-1 ▼ Unit Supply Air Fan Fault/Alarm ▼ ▼ L15 ▼ Level 15 Plantroom 15-…" at bounding box center [531, 185] width 1532 height 45
click at [829, 236] on td "analog-value 3000617" at bounding box center [829, 223] width 104 height 30
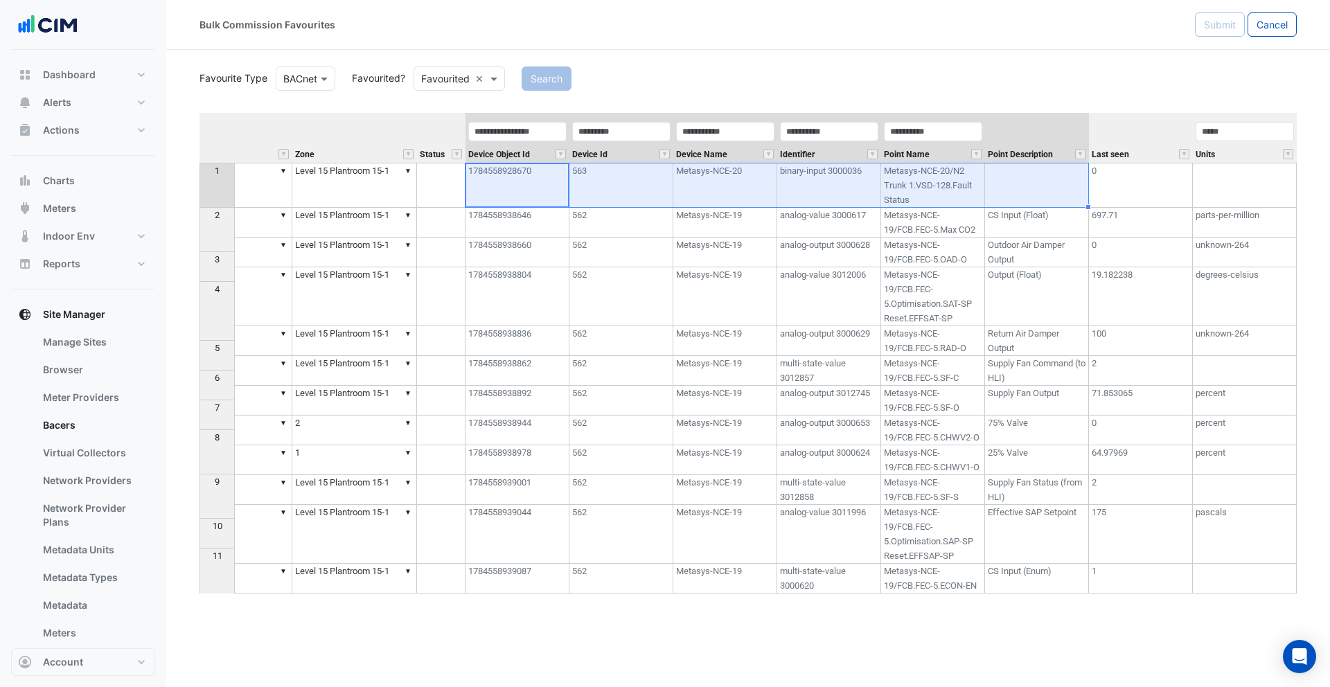
drag, startPoint x: 509, startPoint y: 185, endPoint x: 1021, endPoint y: 200, distance: 512.3
click at [1021, 200] on tr "1 ▼ AHU 15-1 ▼ Unit Supply Air Fan Fault/Alarm ▼ ▼ L15 ▼ Level 15 Plantroom 15-…" at bounding box center [531, 185] width 1532 height 45
drag, startPoint x: 522, startPoint y: 195, endPoint x: 1042, endPoint y: 201, distance: 519.7
click at [1042, 201] on tr "1 ▼ AHU 15-1 ▼ Unit Supply Air Fan Fault/Alarm ▼ ▼ L15 ▼ Level 15 Plantroom 15-…" at bounding box center [531, 185] width 1532 height 45
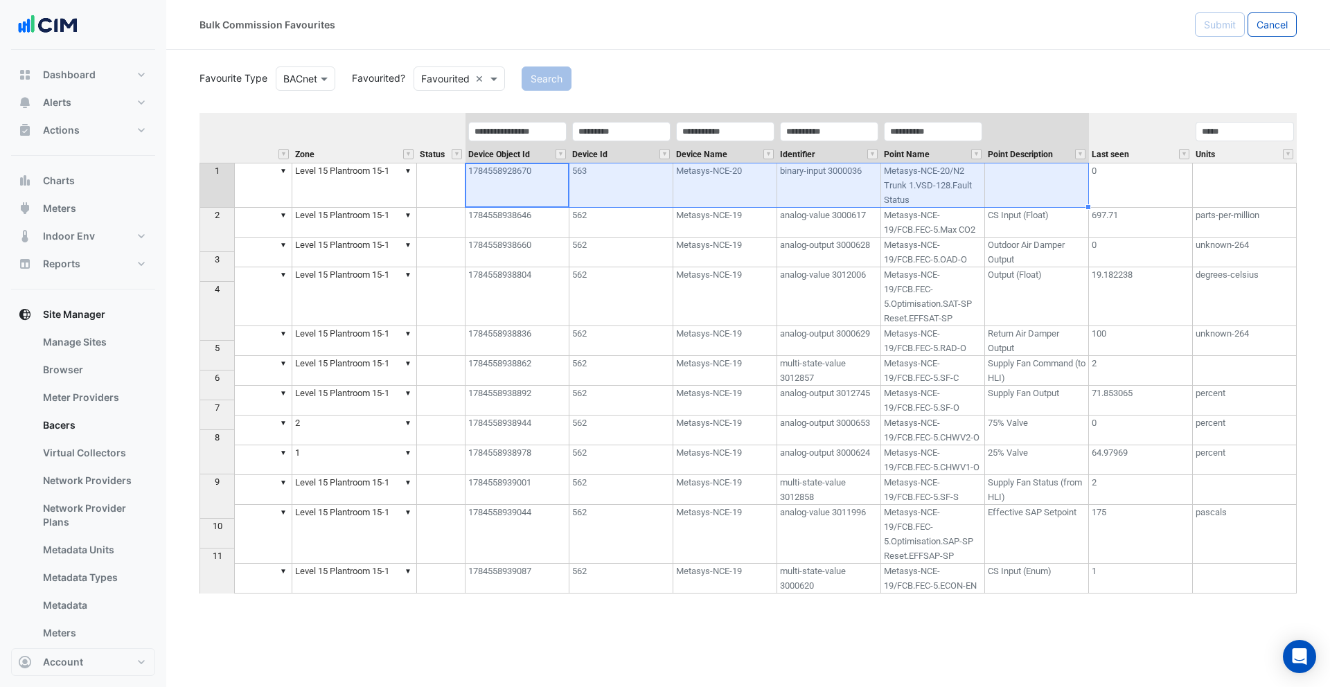
click at [851, 193] on td "binary-input 3000036" at bounding box center [829, 185] width 104 height 45
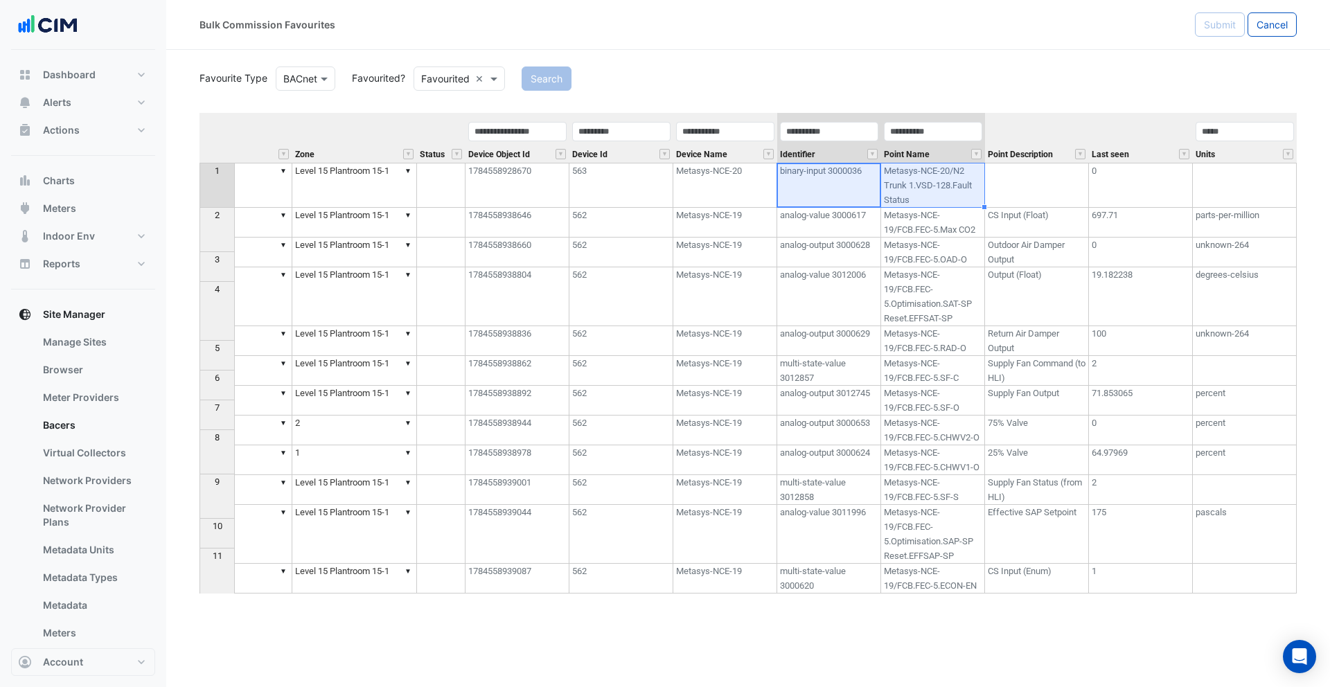
drag, startPoint x: 840, startPoint y: 191, endPoint x: 924, endPoint y: 191, distance: 83.8
click at [924, 191] on tr "1 ▼ AHU 15-1 ▼ Unit Supply Air Fan Fault/Alarm ▼ ▼ L15 ▼ Level 15 Plantroom 15-…" at bounding box center [531, 185] width 1532 height 45
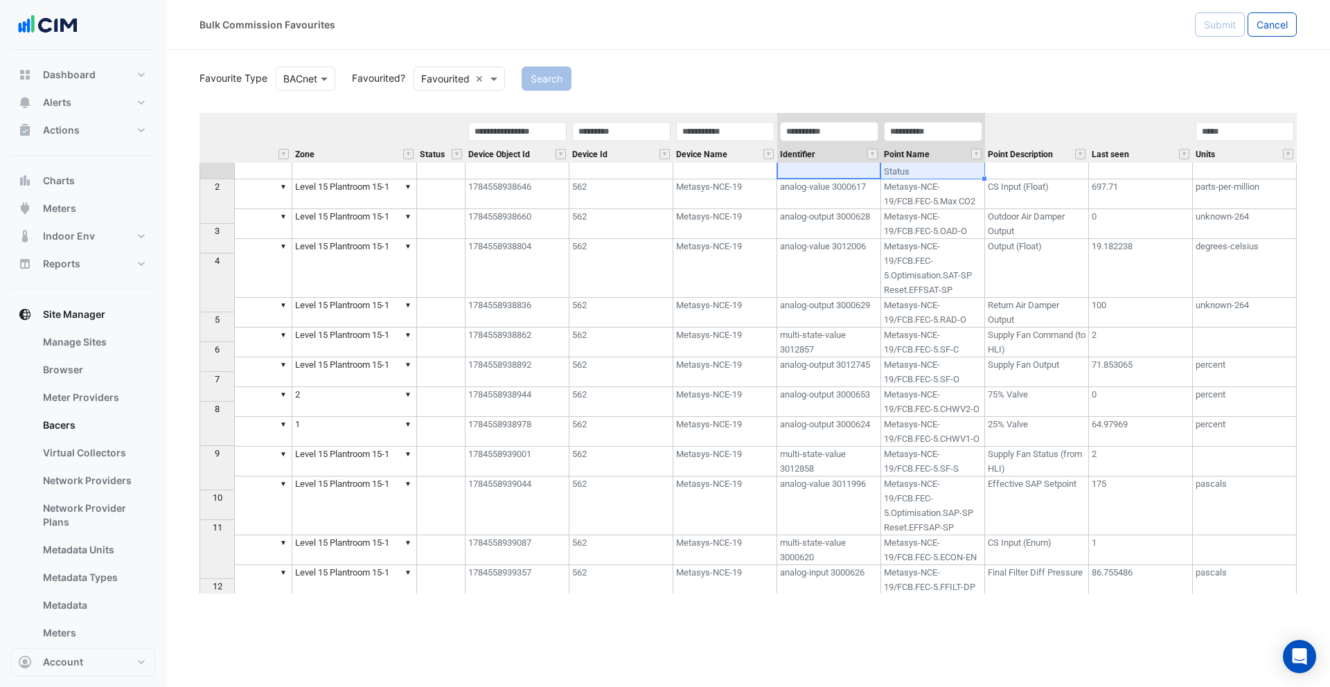
scroll to position [0, 0]
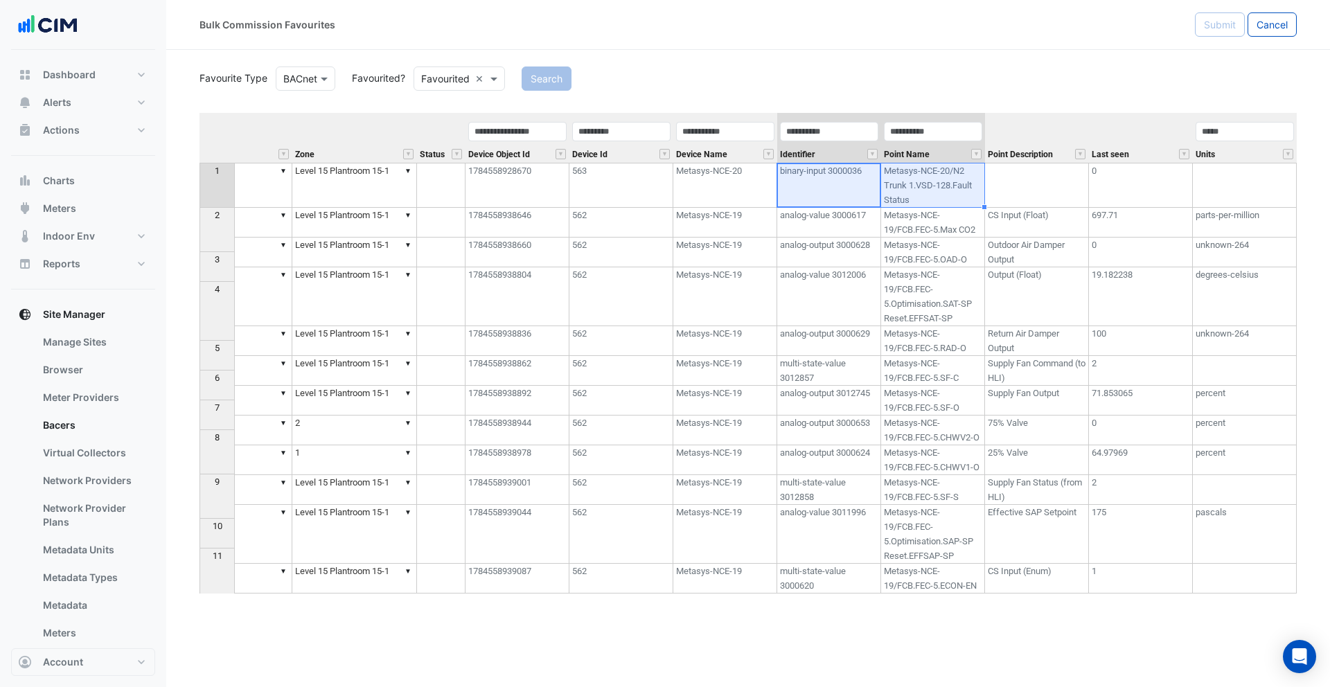
click at [528, 188] on td "1784558928670" at bounding box center [518, 185] width 104 height 45
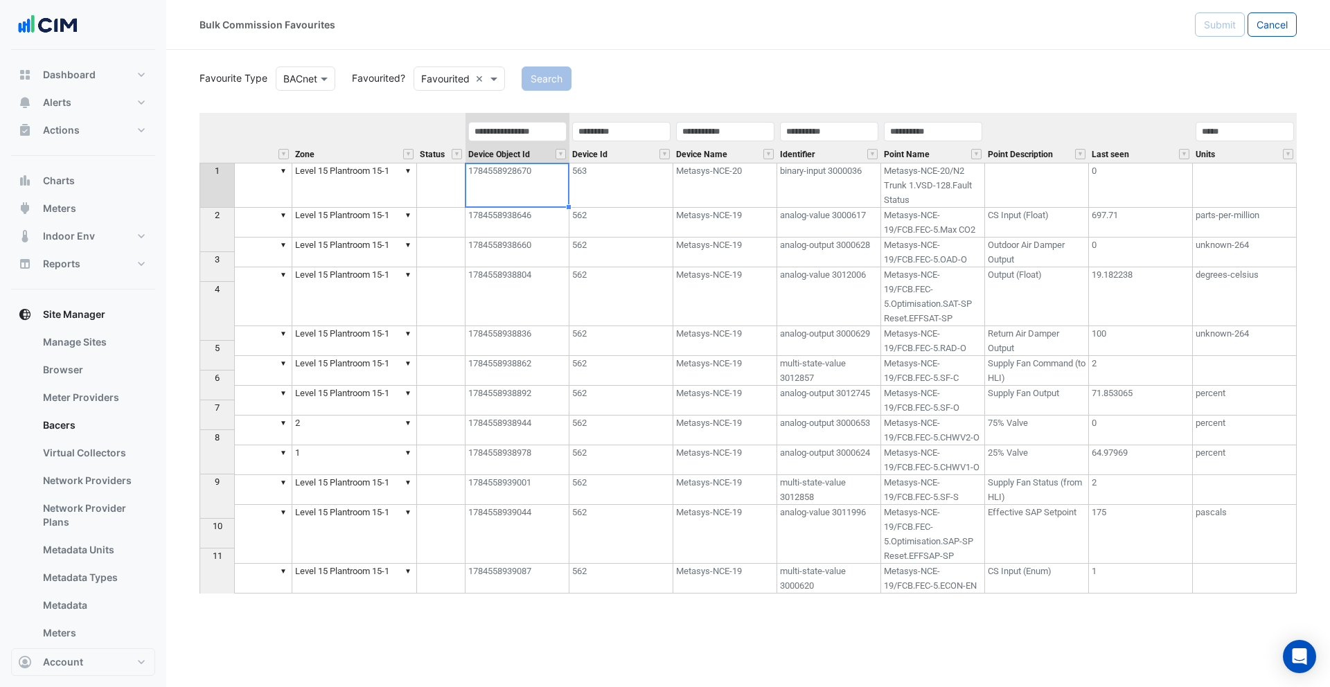
click at [528, 238] on td "1784558938646" at bounding box center [518, 223] width 104 height 30
click at [517, 313] on td "1784558938804" at bounding box center [518, 296] width 104 height 59
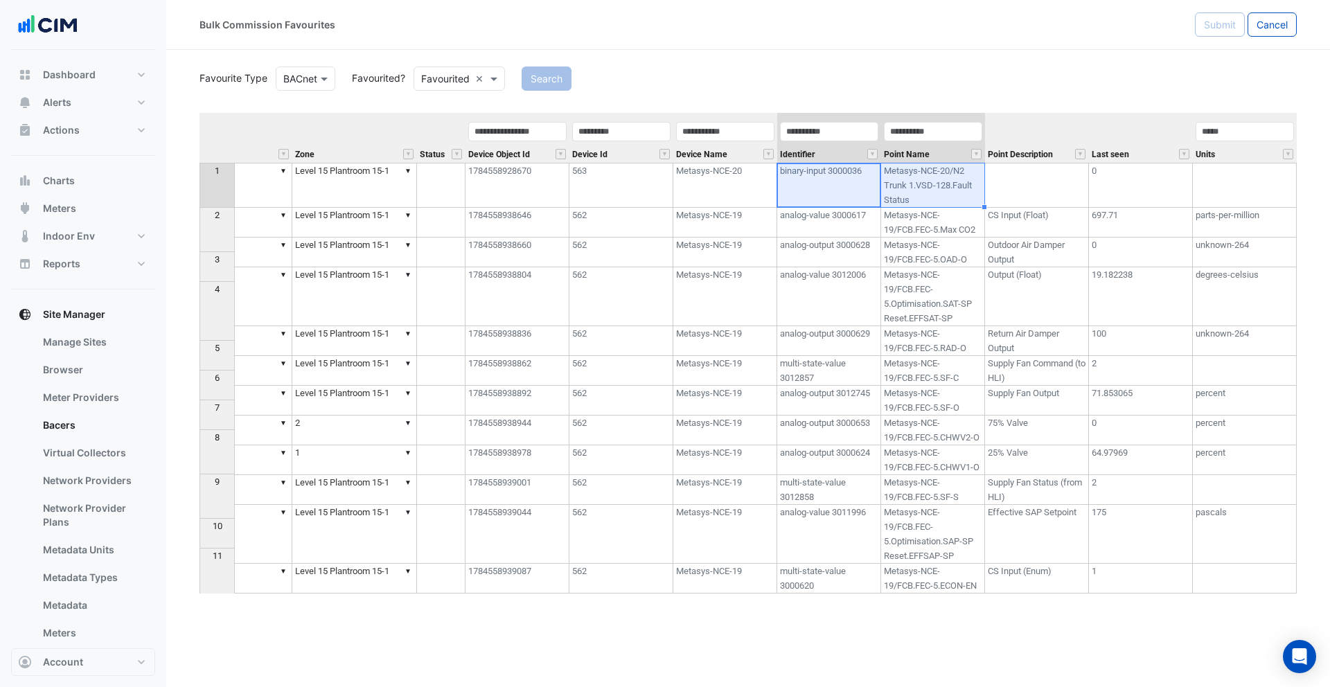
drag, startPoint x: 824, startPoint y: 195, endPoint x: 888, endPoint y: 194, distance: 63.8
click at [888, 194] on tr "1 ▼ AHU 15-1 ▼ Unit Supply Air Fan Fault/Alarm ▼ ▼ L15 ▼ Level 15 Plantroom 15-…" at bounding box center [531, 185] width 1532 height 45
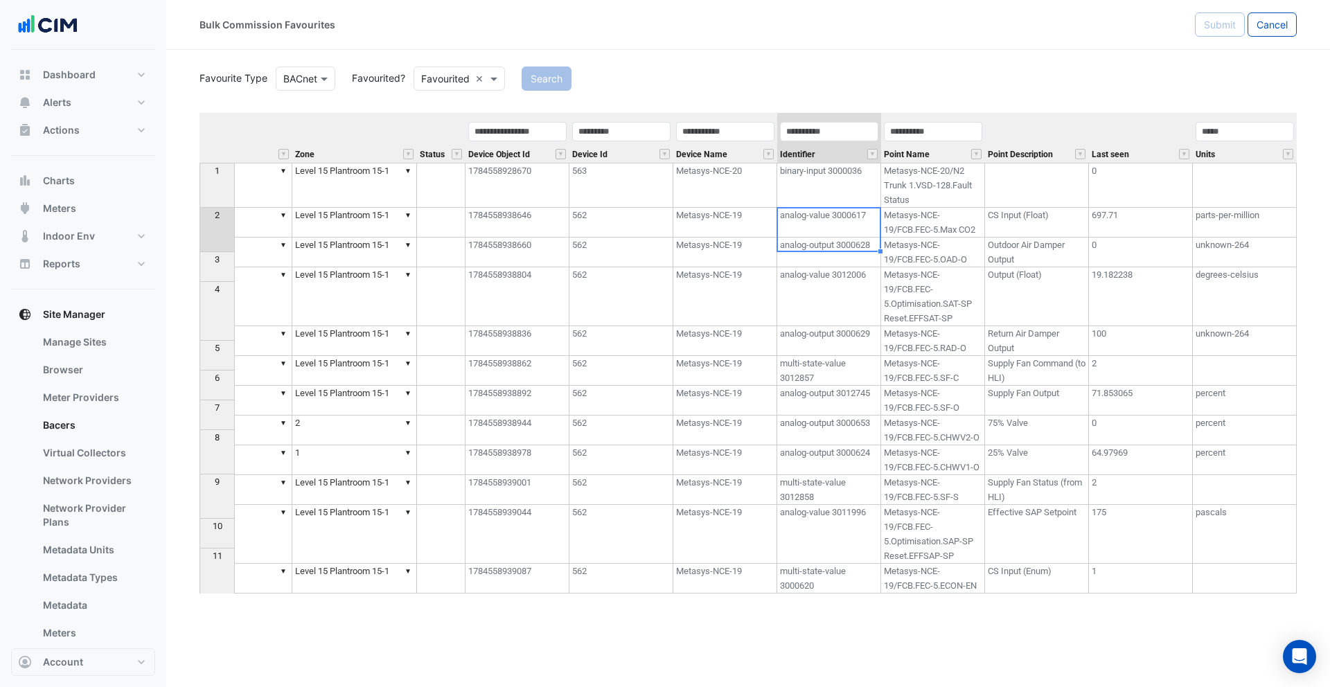
drag, startPoint x: 847, startPoint y: 236, endPoint x: 906, endPoint y: 234, distance: 58.9
click at [906, 234] on tr "2 ▼ AHU 15-1 ▼ Unit Maximum Return Air CO2 ▼ ▼ L15 ▼ Level 15 Plantroom 15-1 17…" at bounding box center [531, 223] width 1532 height 30
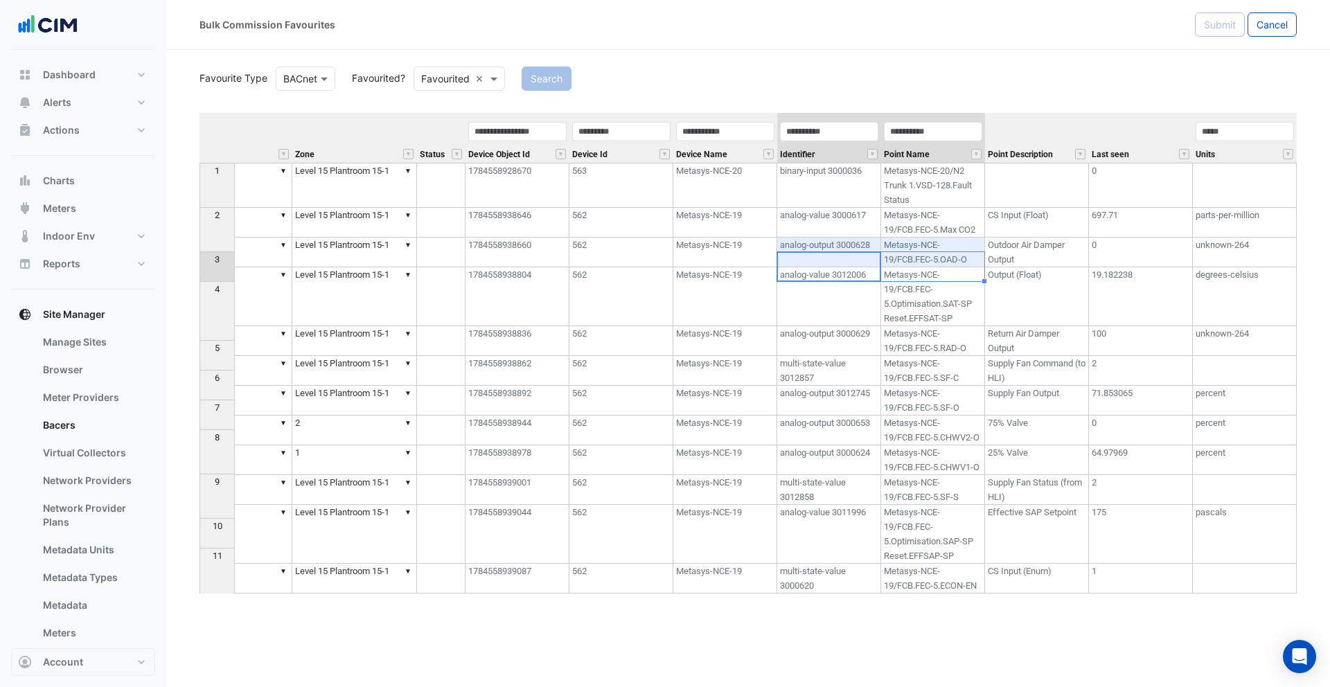
drag, startPoint x: 851, startPoint y: 275, endPoint x: 901, endPoint y: 270, distance: 50.1
click at [901, 267] on tr "3 ▼ AHU 15-1 ▼ Unit Outside Air Damper Position ▼ ▼ L15 ▼ Level 15 Plantroom 15…" at bounding box center [531, 253] width 1532 height 30
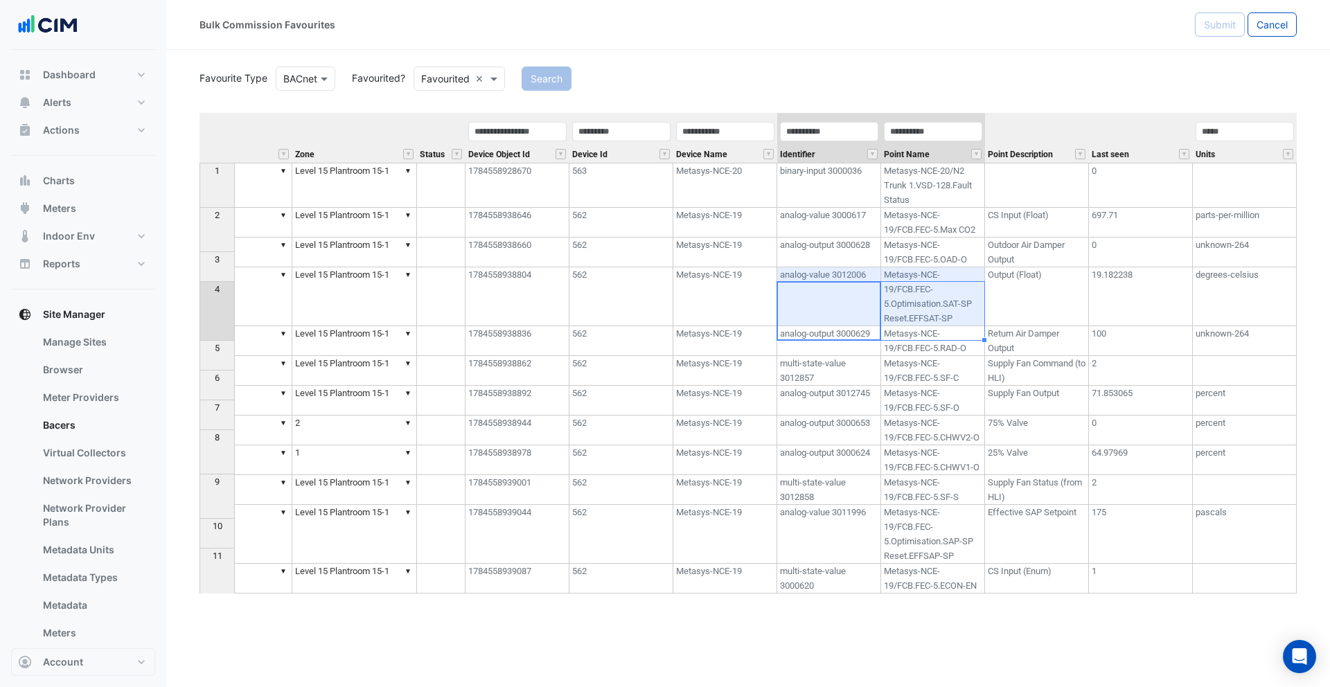
drag, startPoint x: 863, startPoint y: 306, endPoint x: 909, endPoint y: 305, distance: 45.7
click at [909, 305] on tr "4 ▼ AHU 15-1 ▼ Unit Supply Air Temperature Setpoint ▼ ▼ L15 ▼ Level 15 Plantroo…" at bounding box center [531, 296] width 1532 height 59
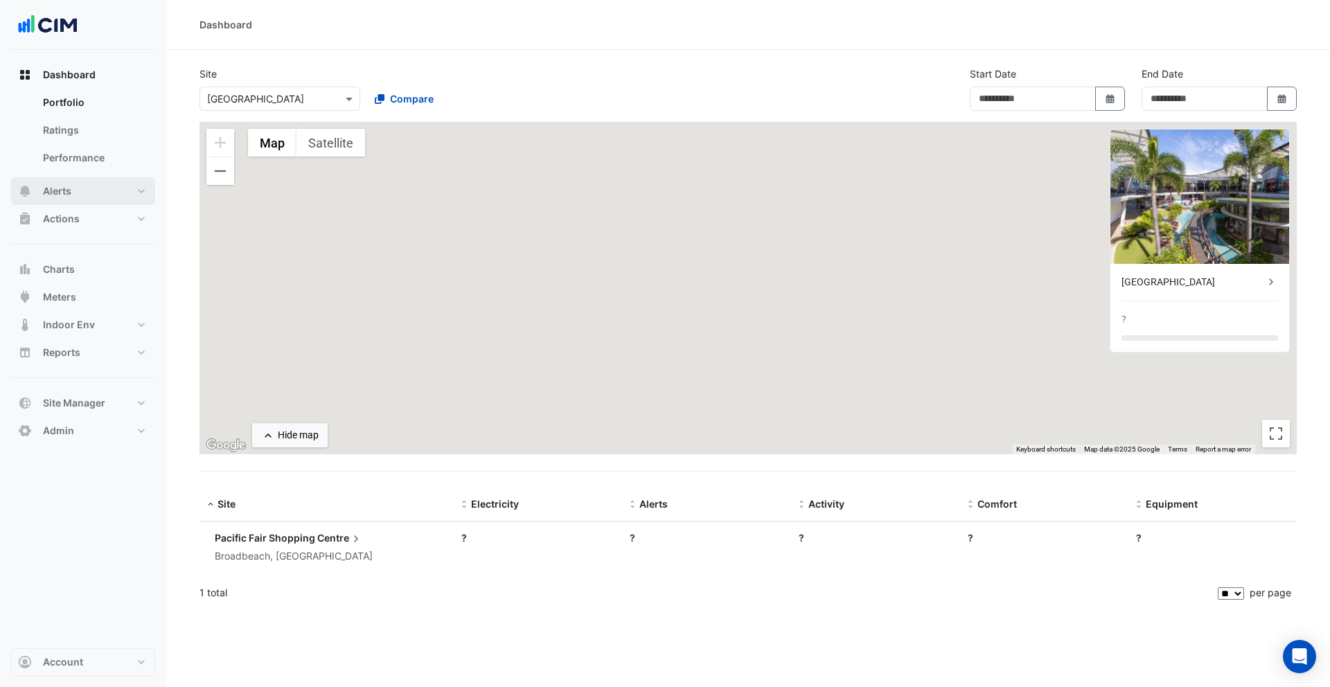
type input "**********"
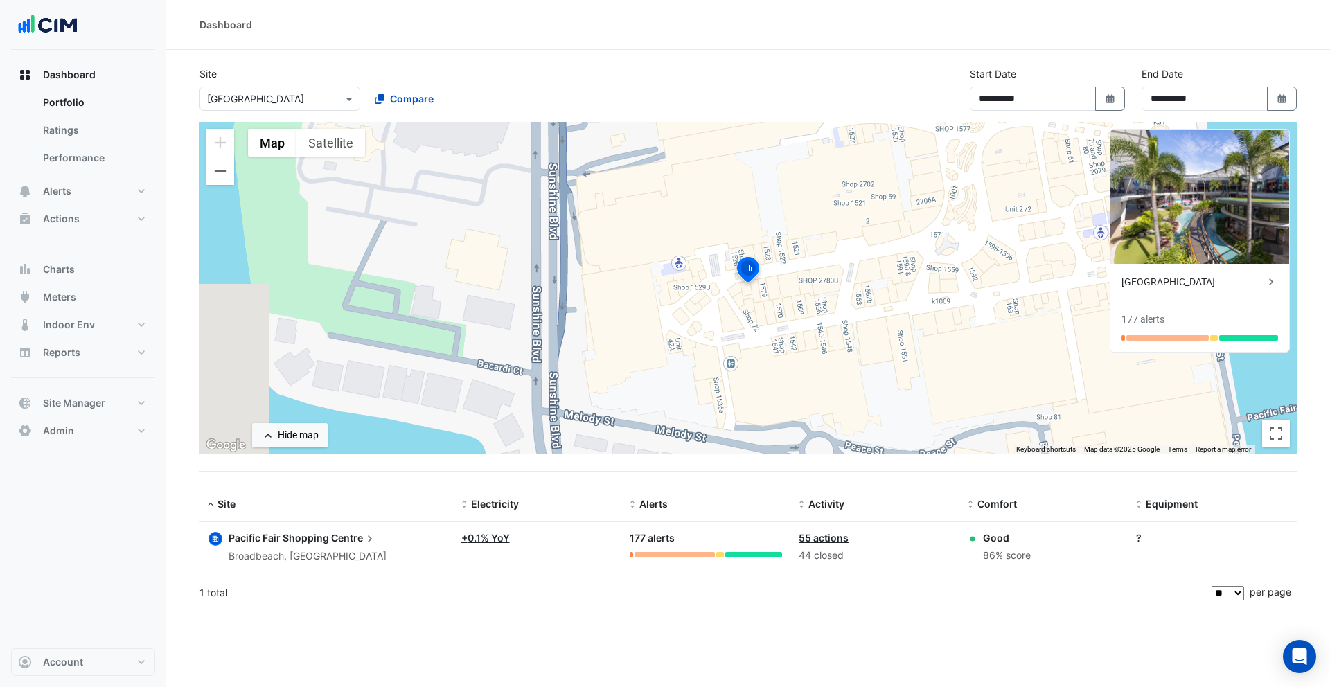
click at [489, 531] on div "+ 0.1% YoY" at bounding box center [537, 538] width 152 height 15
click at [489, 538] on link "+ 0.1% YoY" at bounding box center [485, 538] width 49 height 12
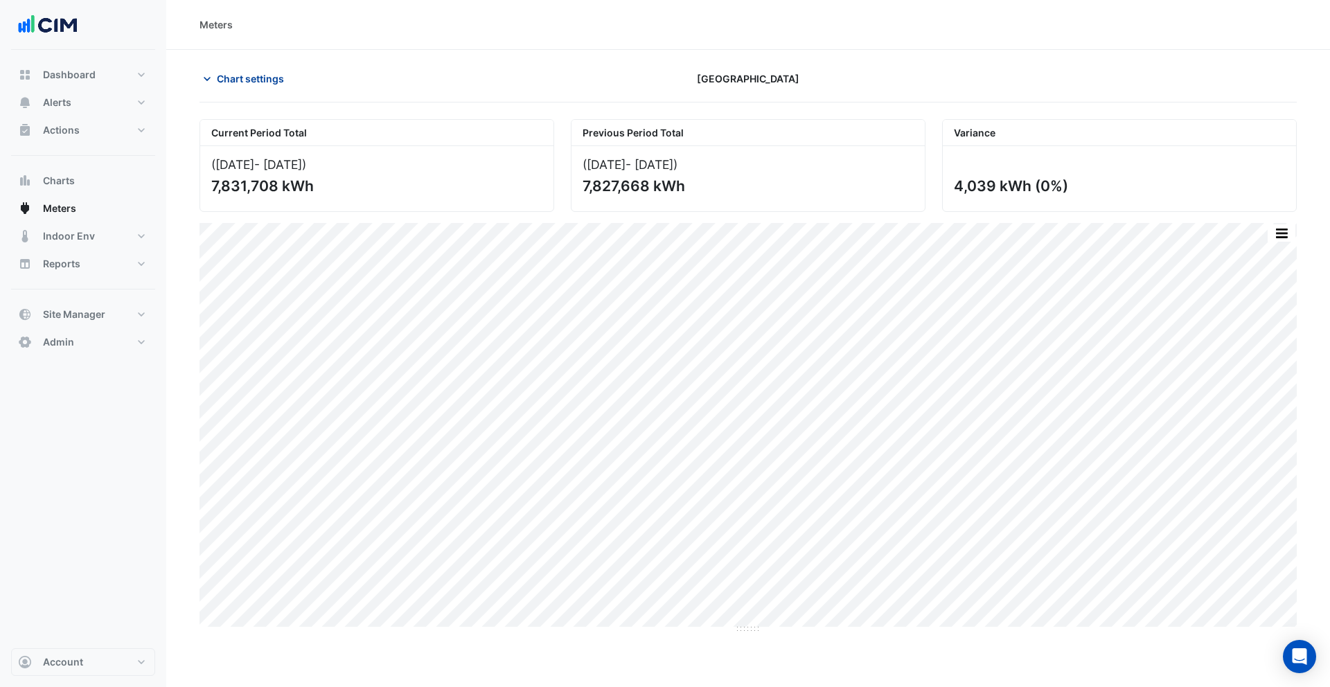
click at [236, 85] on span "Chart settings" at bounding box center [250, 78] width 67 height 15
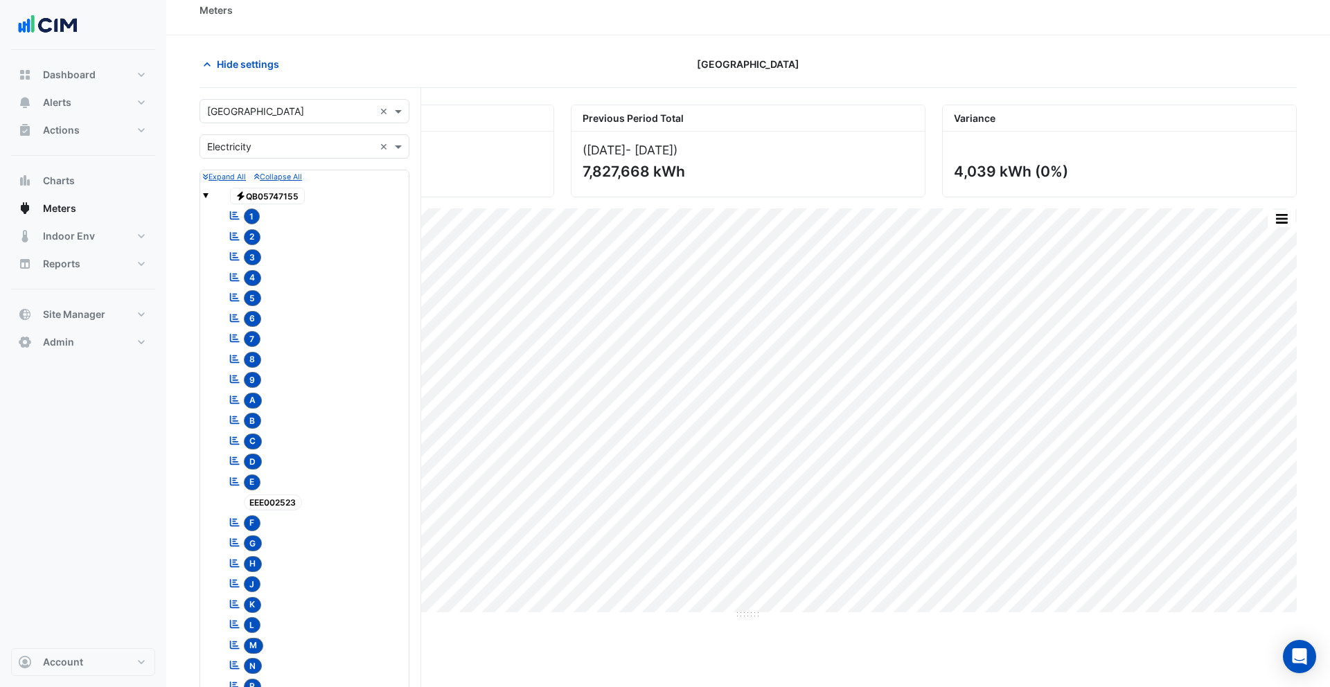
scroll to position [608, 0]
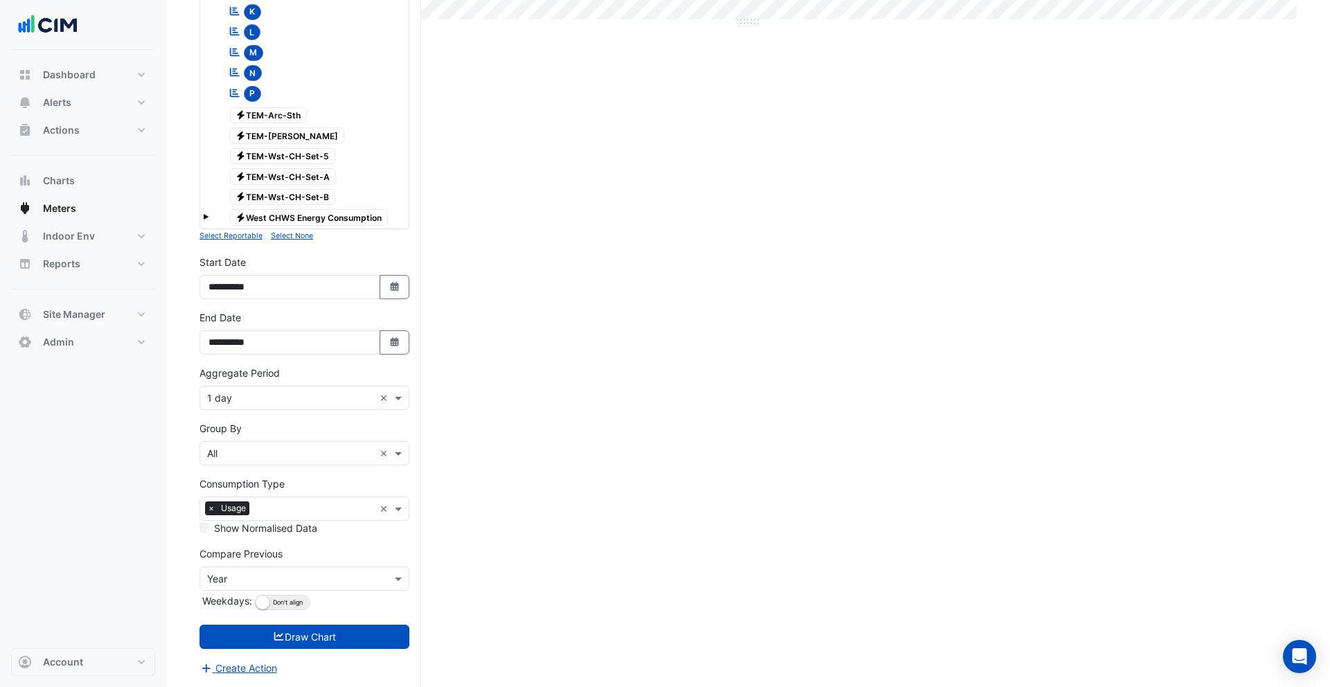
click at [272, 400] on input "text" at bounding box center [290, 398] width 167 height 15
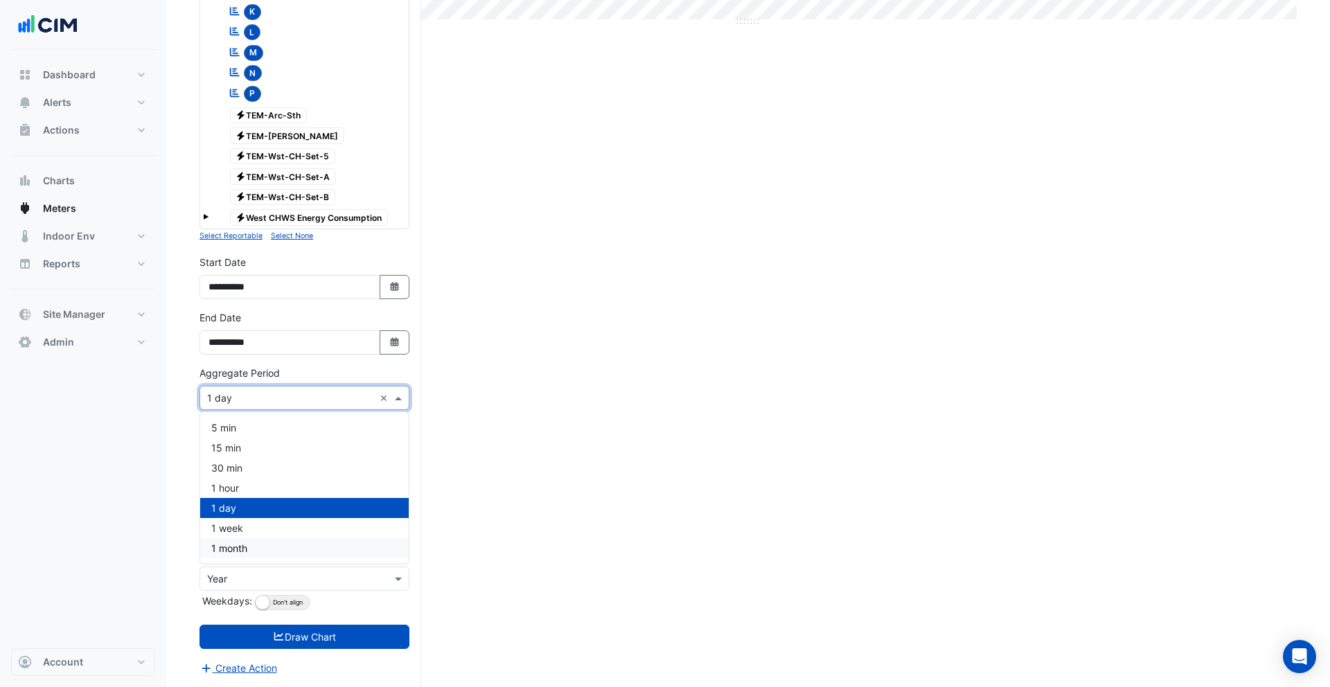
click at [276, 545] on div "1 month" at bounding box center [304, 548] width 209 height 20
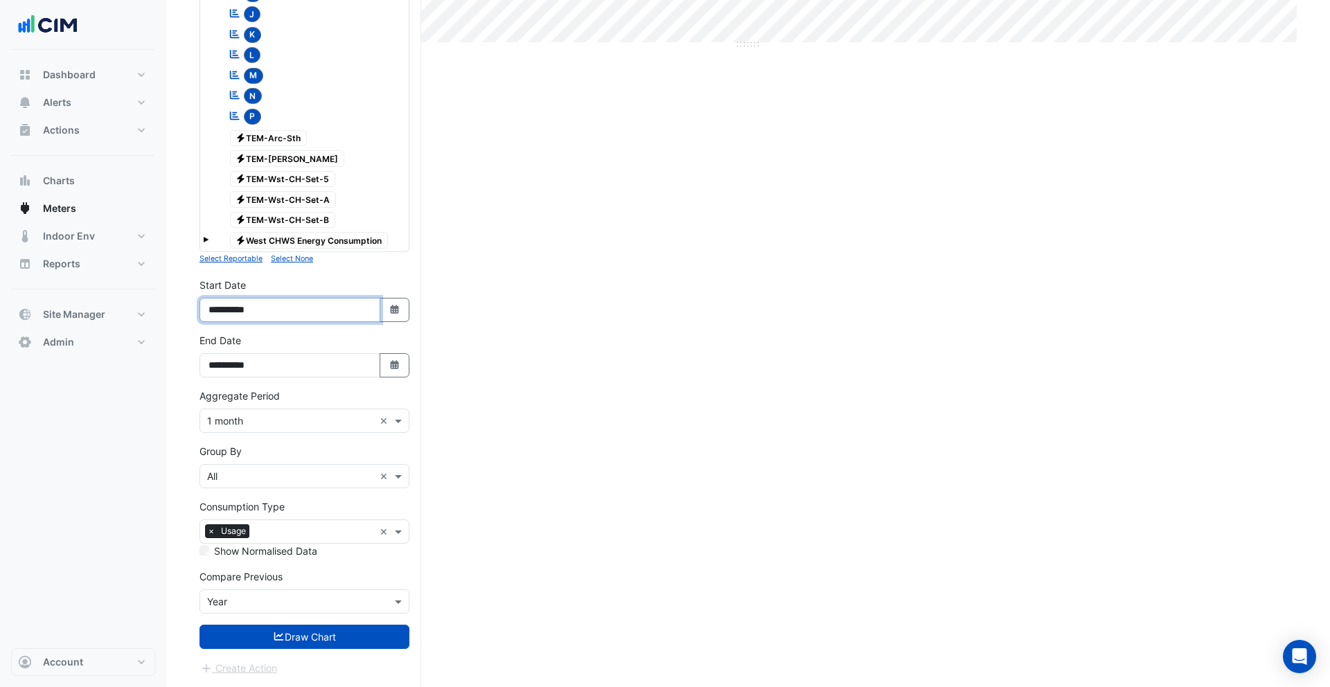
click at [228, 311] on input "**********" at bounding box center [290, 310] width 181 height 24
type input "**********"
click at [332, 644] on button "Draw Chart" at bounding box center [305, 637] width 210 height 24
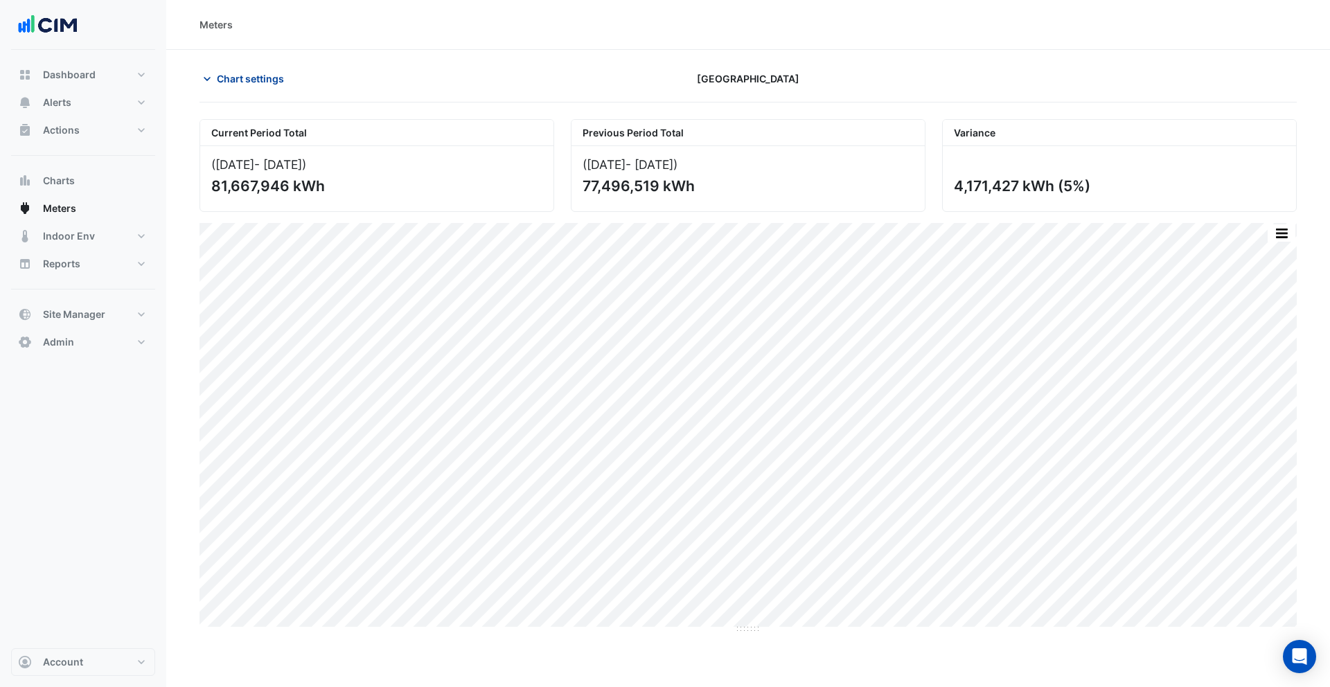
click at [251, 77] on span "Chart settings" at bounding box center [250, 78] width 67 height 15
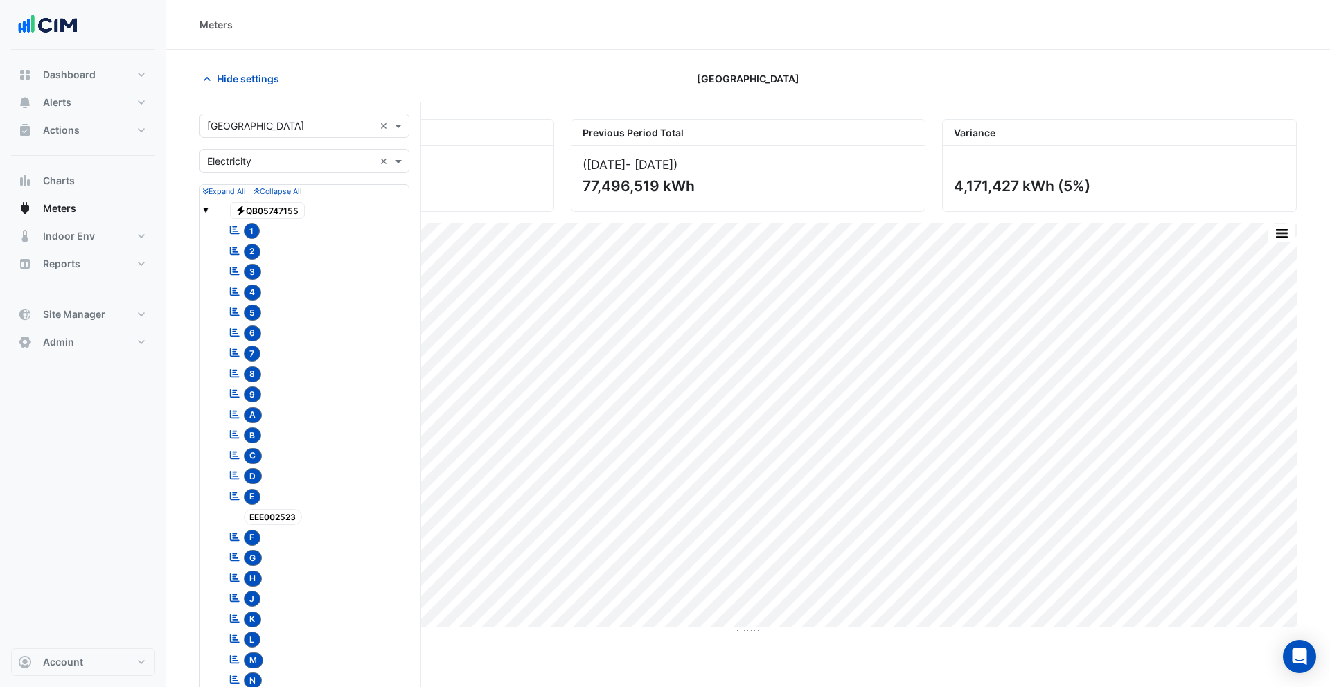
click at [242, 164] on input "text" at bounding box center [290, 162] width 167 height 15
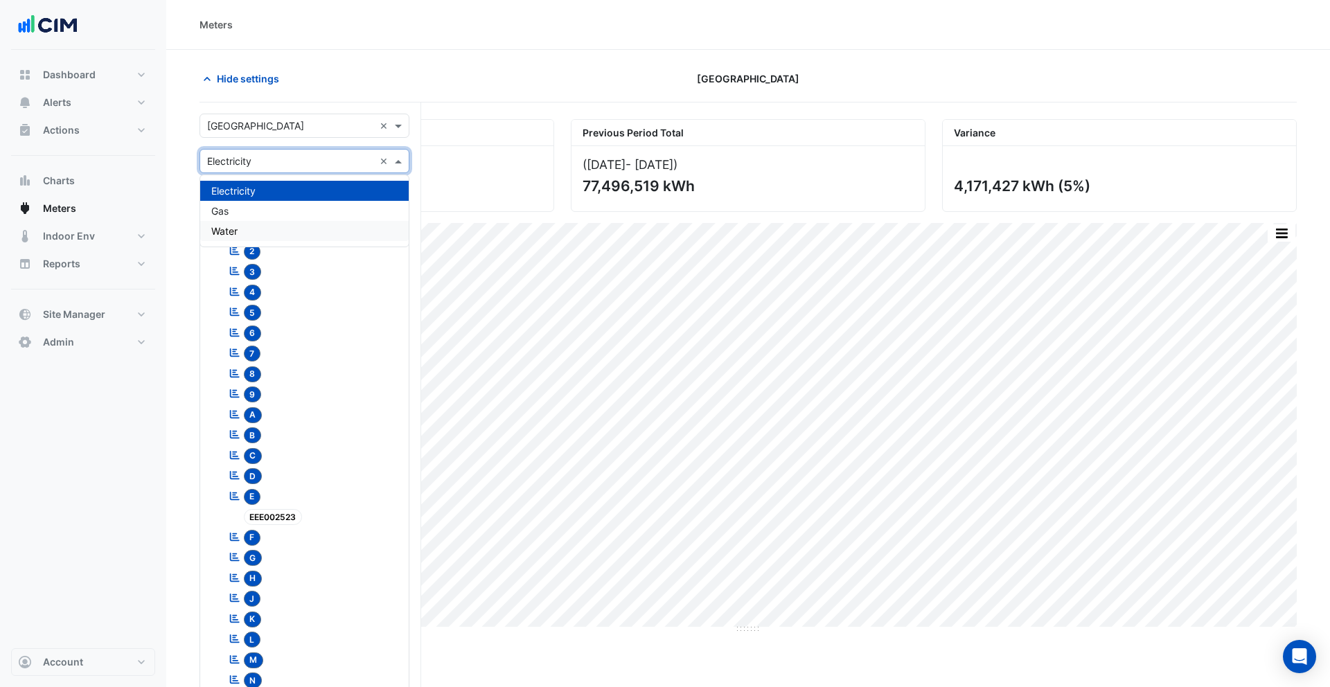
click at [247, 222] on div "Water" at bounding box center [304, 231] width 209 height 20
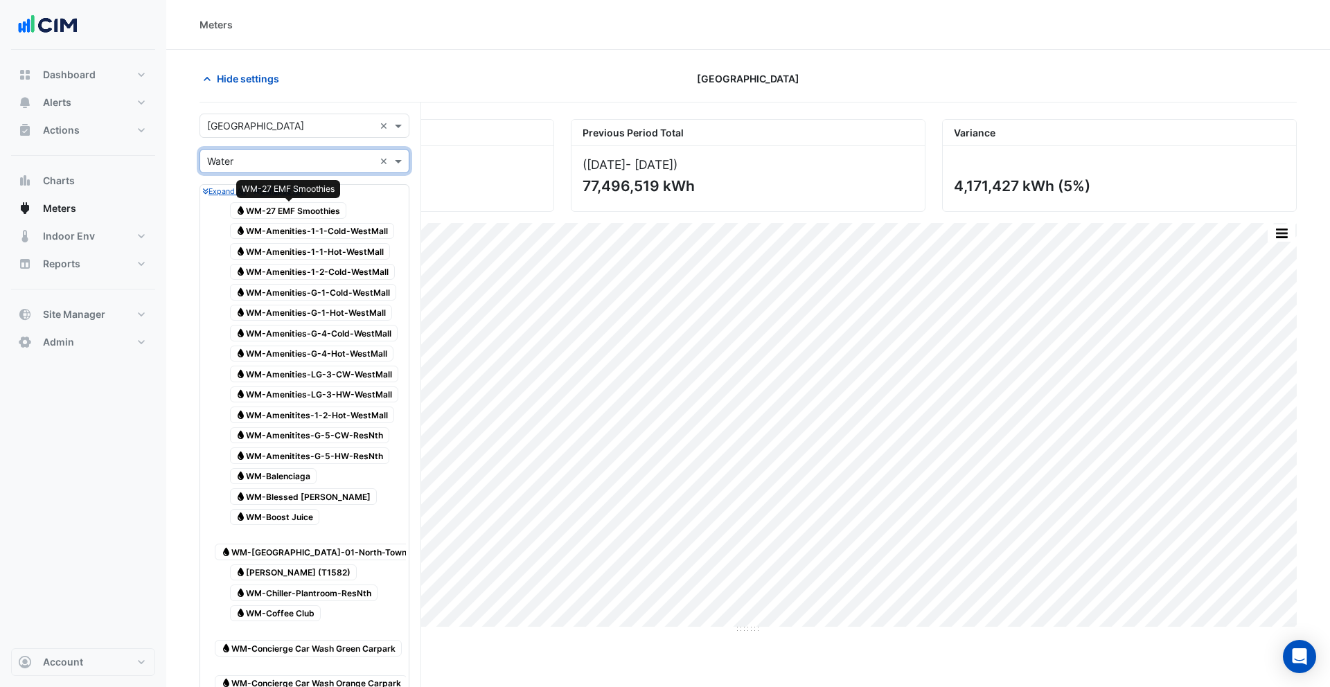
click at [274, 211] on span "Water WM-27 EMF Smoothies" at bounding box center [288, 210] width 117 height 17
drag, startPoint x: 277, startPoint y: 223, endPoint x: 281, endPoint y: 237, distance: 14.3
click at [277, 223] on span "Water WM-Amenities-1-1-Cold-WestMall" at bounding box center [312, 231] width 165 height 17
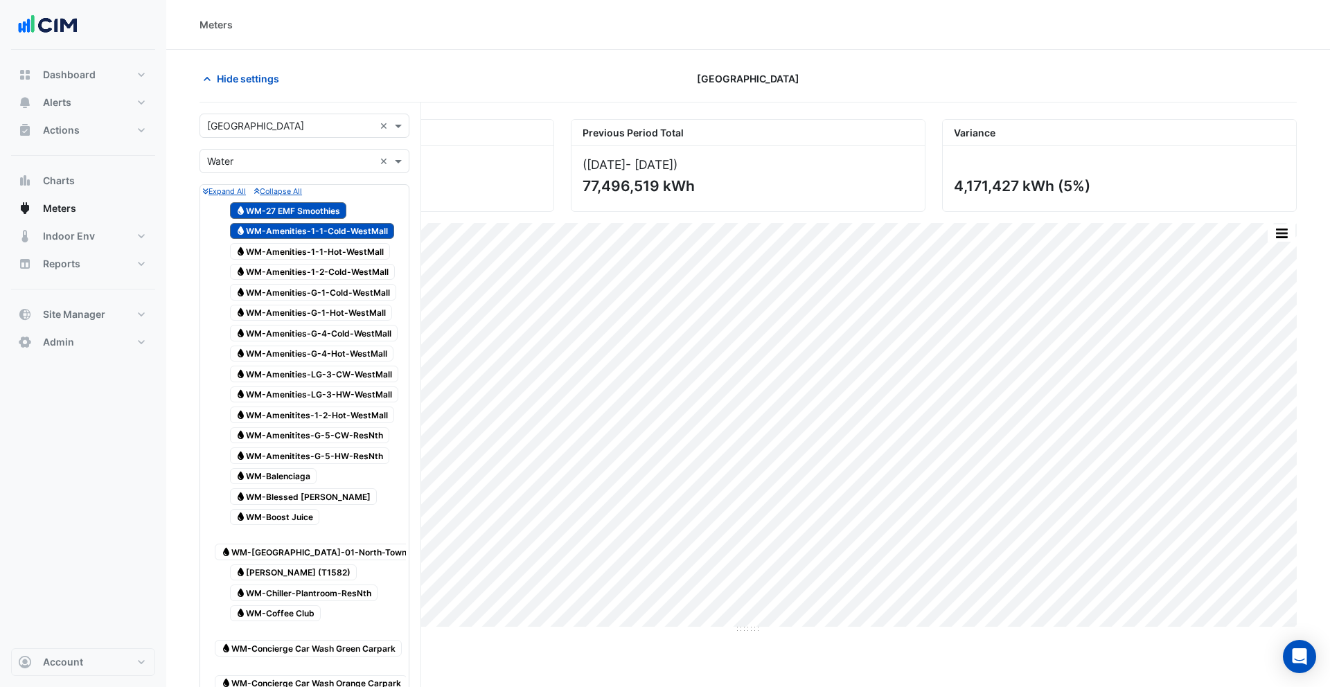
drag, startPoint x: 281, startPoint y: 240, endPoint x: 285, endPoint y: 258, distance: 18.3
click at [284, 264] on span "Water WM-Amenities-1-2-Cold-WestMall" at bounding box center [313, 272] width 166 height 17
click at [286, 254] on span "Water WM-Amenities-1-1-Hot-WestMall" at bounding box center [310, 251] width 161 height 17
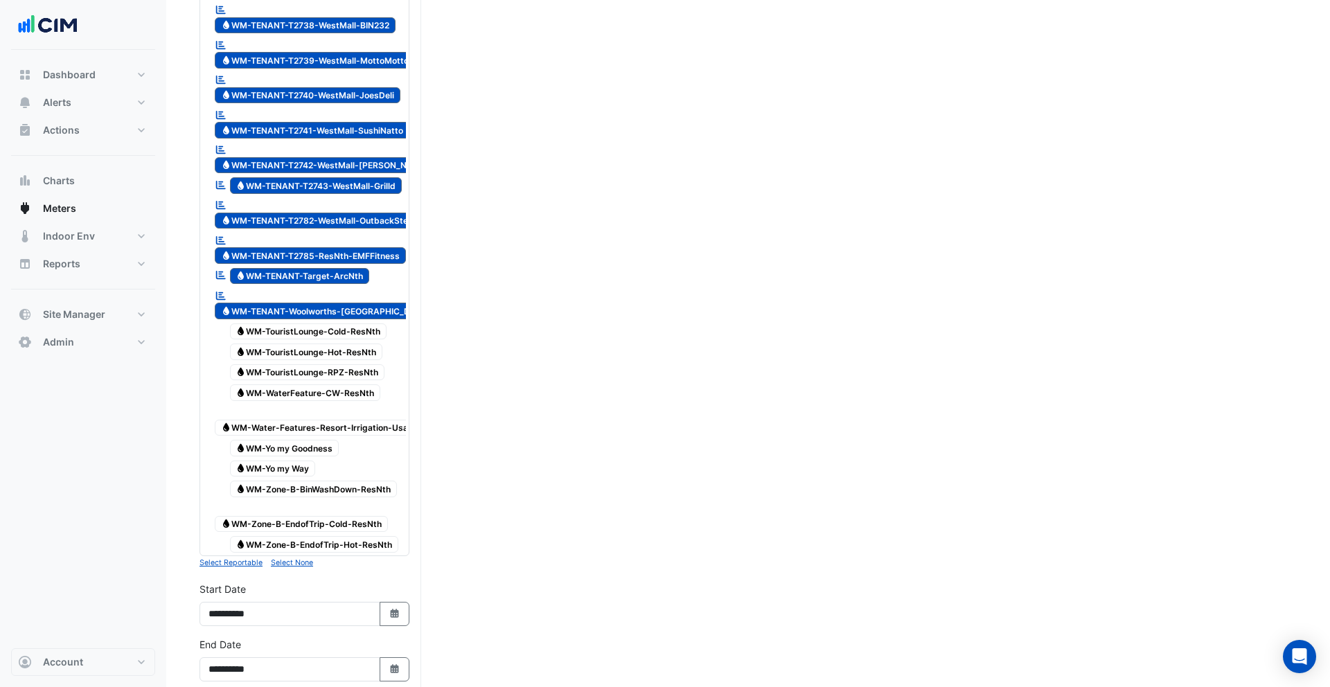
scroll to position [4302, 0]
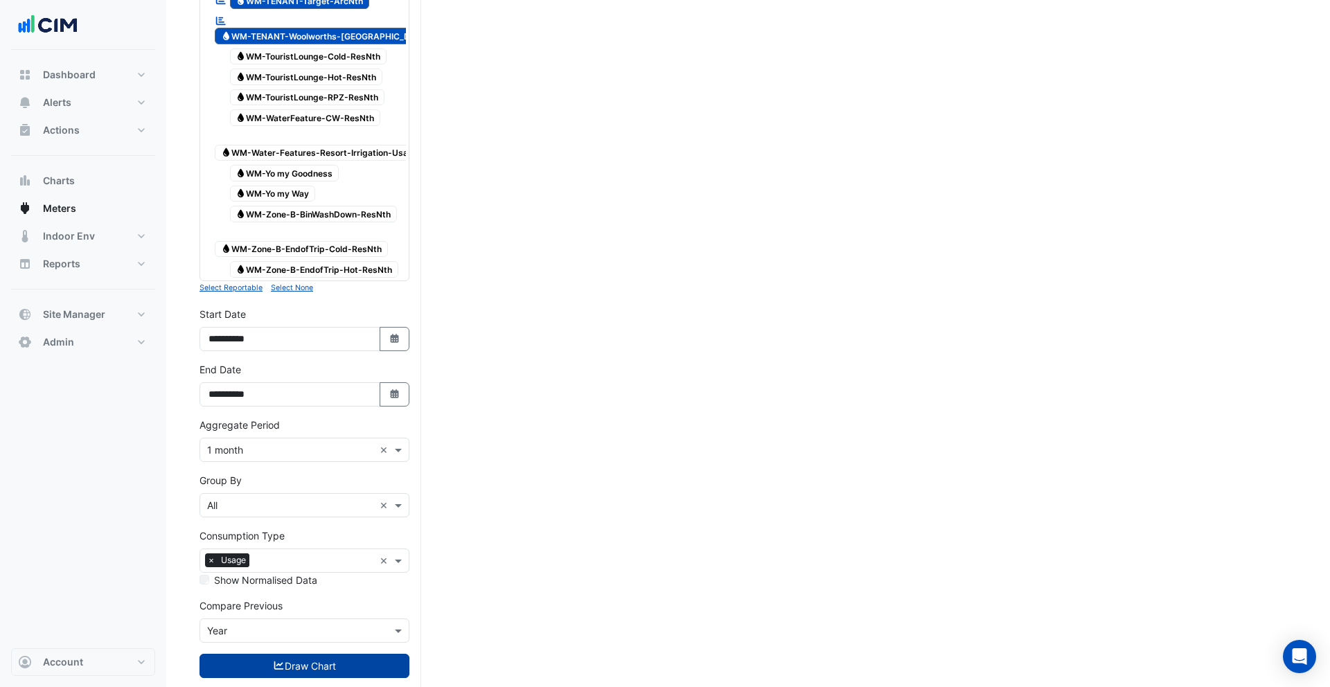
click at [333, 654] on button "Draw Chart" at bounding box center [305, 666] width 210 height 24
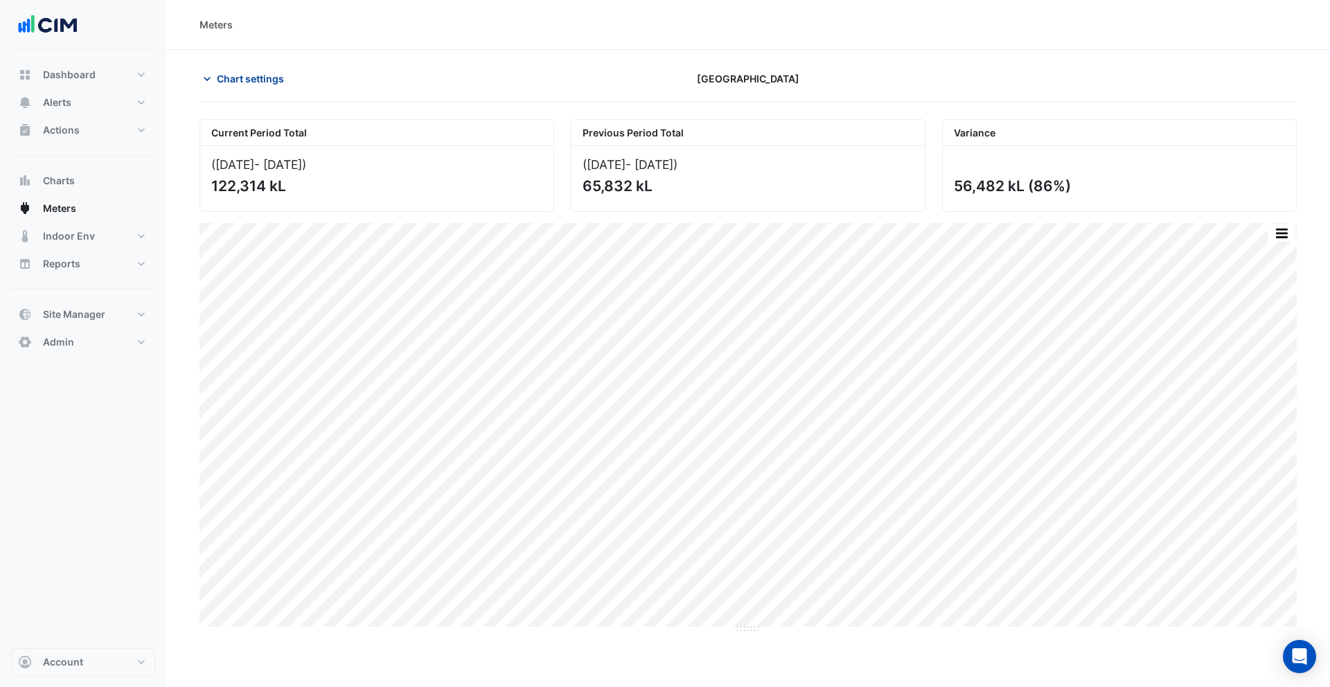
click at [250, 80] on span "Chart settings" at bounding box center [250, 78] width 67 height 15
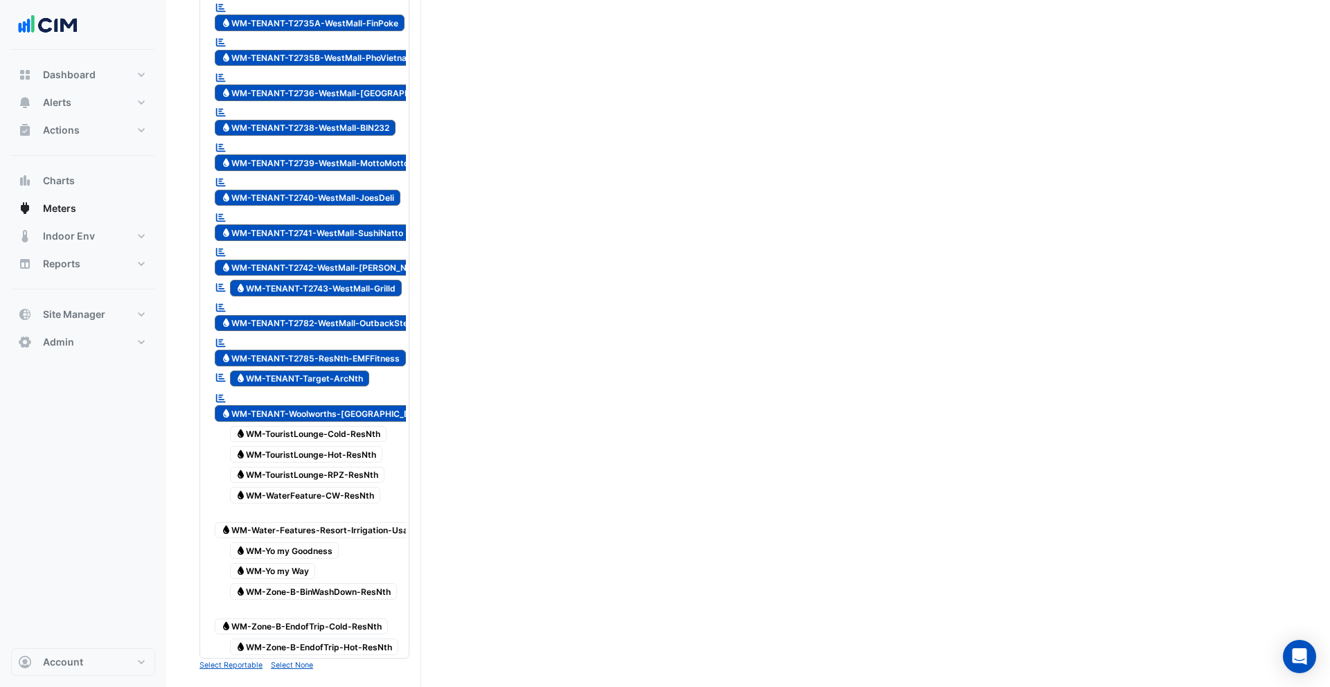
scroll to position [4302, 0]
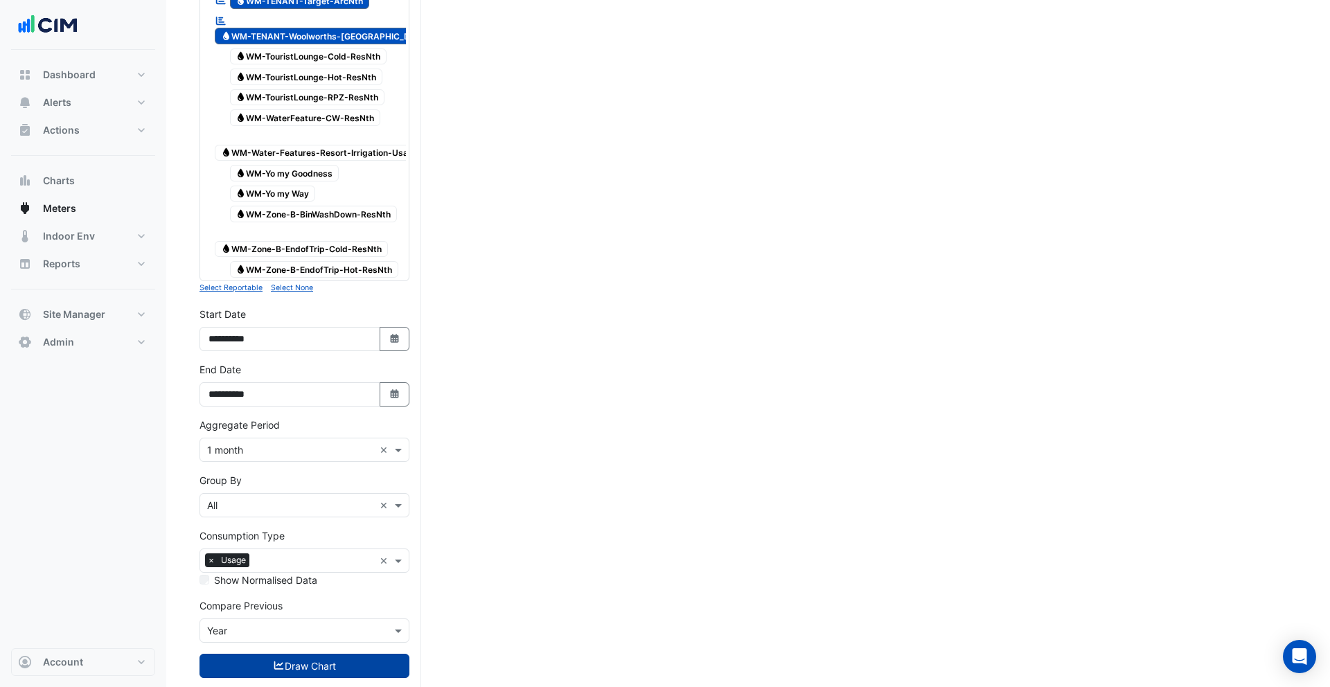
click at [351, 654] on button "Draw Chart" at bounding box center [305, 666] width 210 height 24
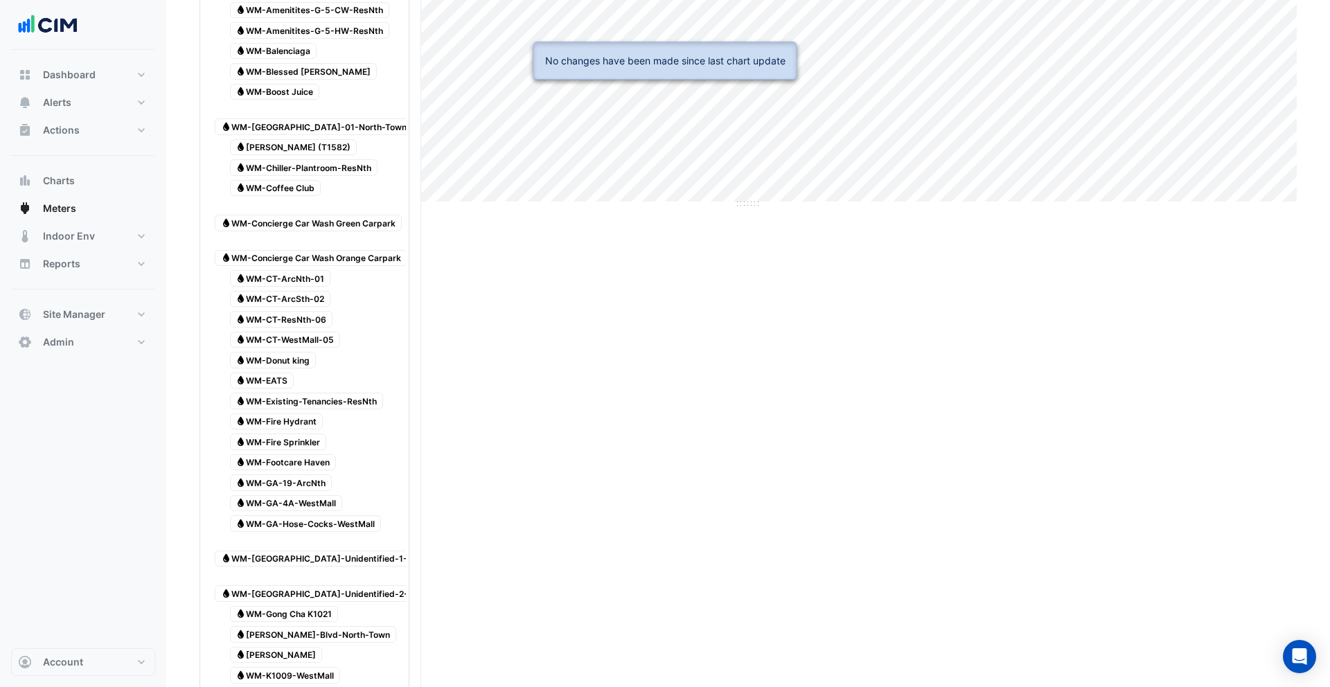
scroll to position [0, 0]
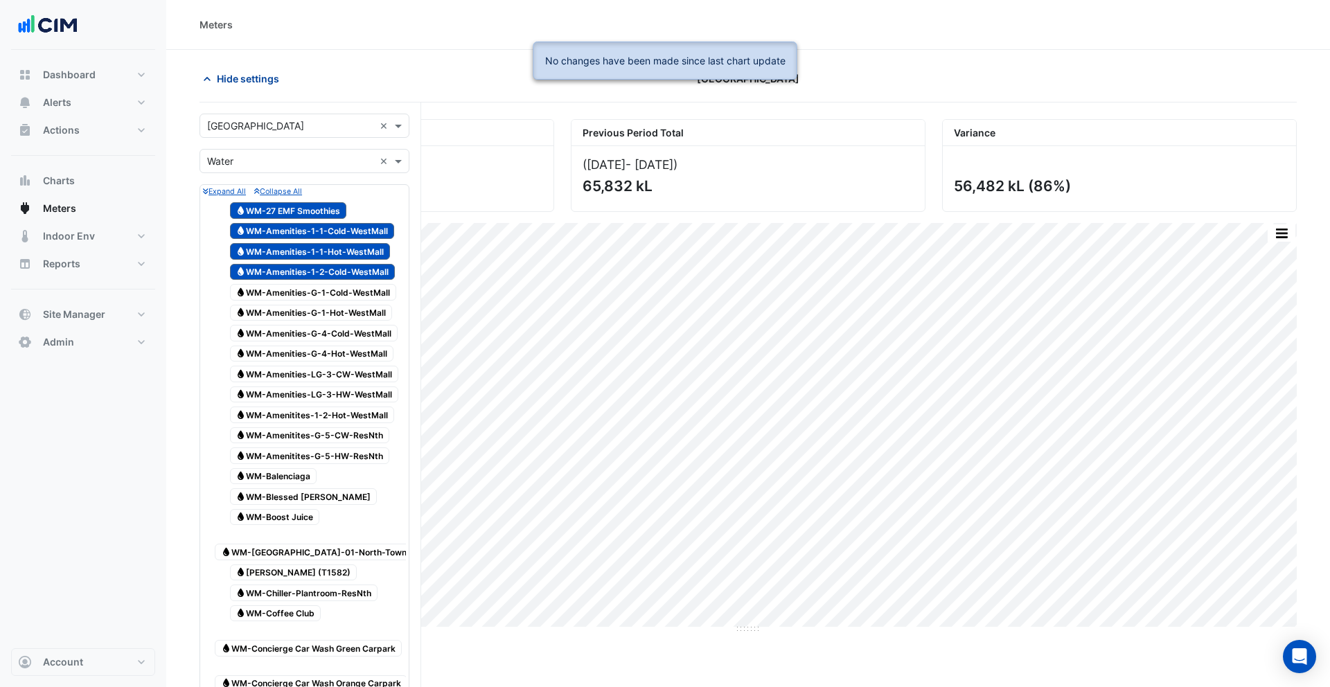
click at [249, 81] on span "Hide settings" at bounding box center [248, 78] width 62 height 15
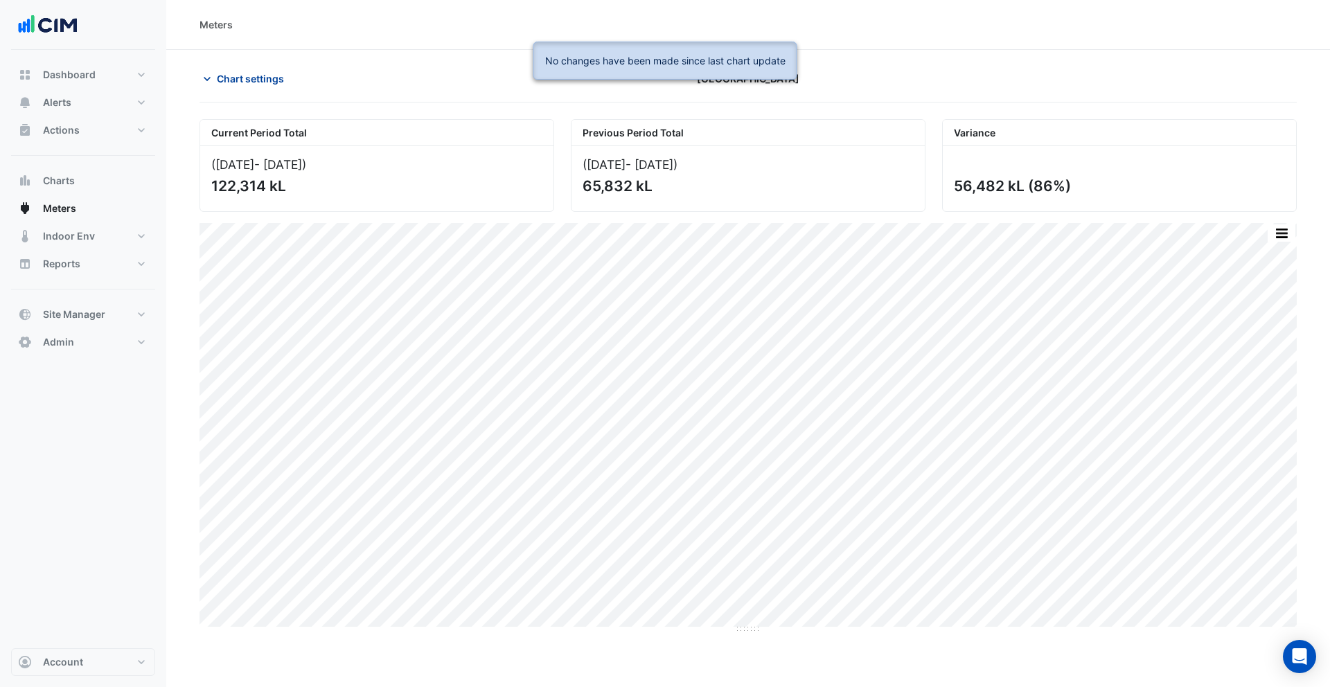
click at [246, 82] on span "Chart settings" at bounding box center [250, 78] width 67 height 15
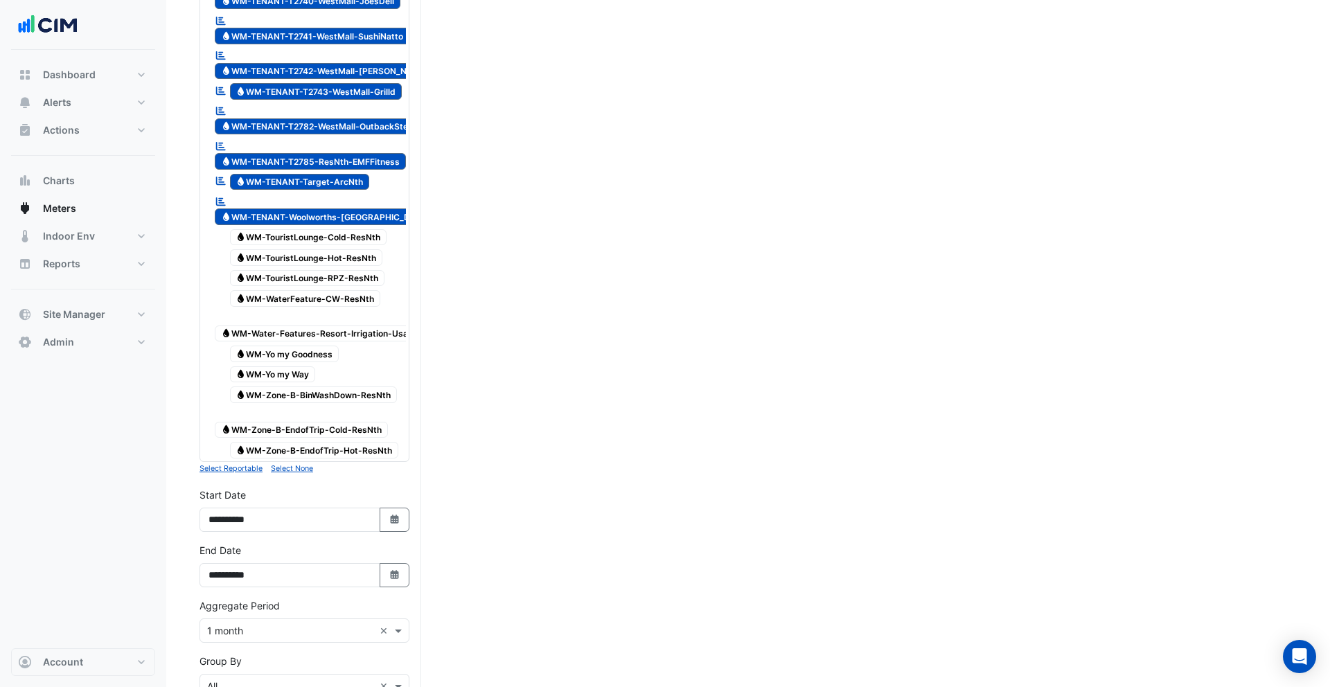
scroll to position [4302, 0]
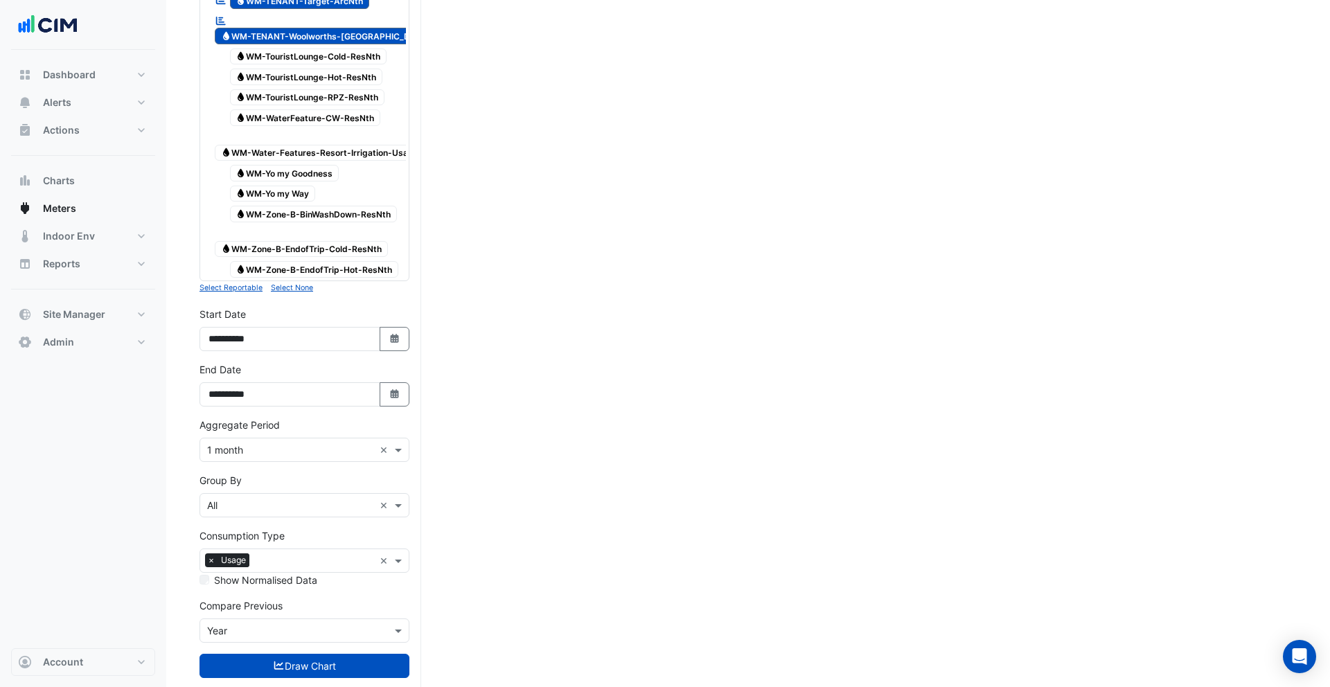
click at [256, 443] on input "text" at bounding box center [290, 450] width 167 height 15
click at [249, 525] on div "1 day" at bounding box center [304, 531] width 209 height 20
click at [344, 677] on button "Draw Chart" at bounding box center [305, 689] width 210 height 24
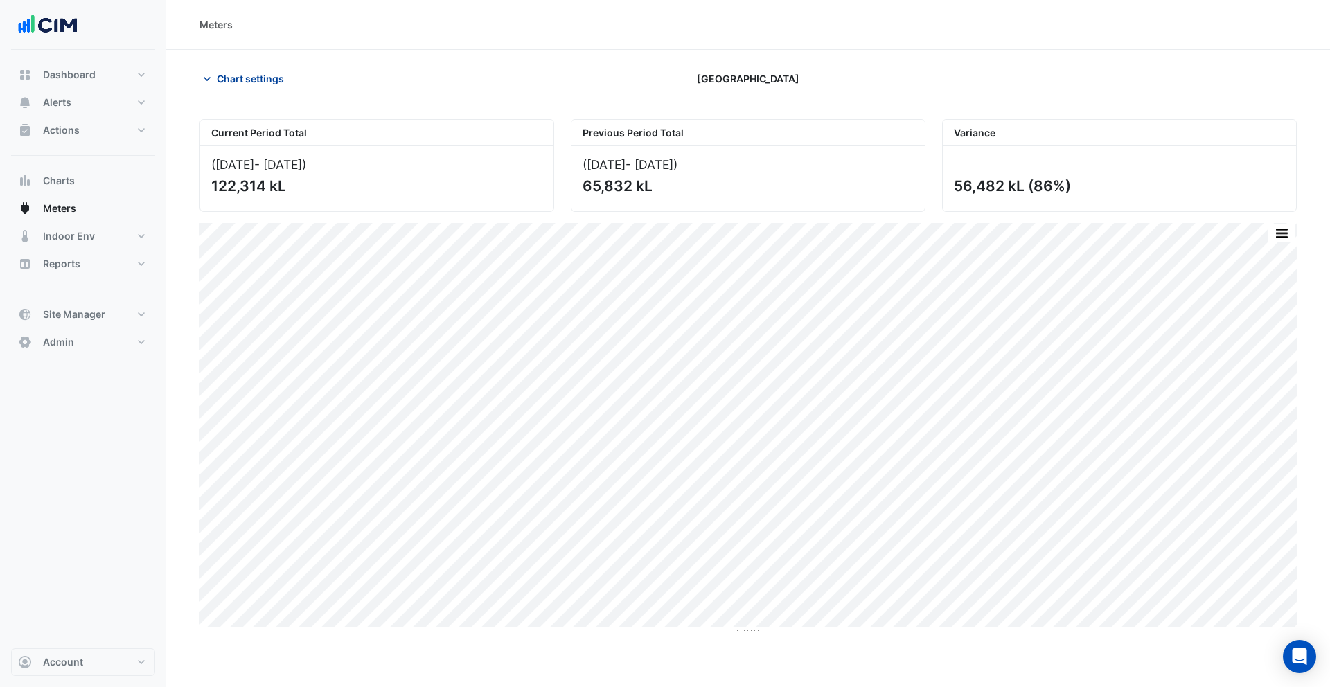
click at [241, 82] on span "Chart settings" at bounding box center [250, 78] width 67 height 15
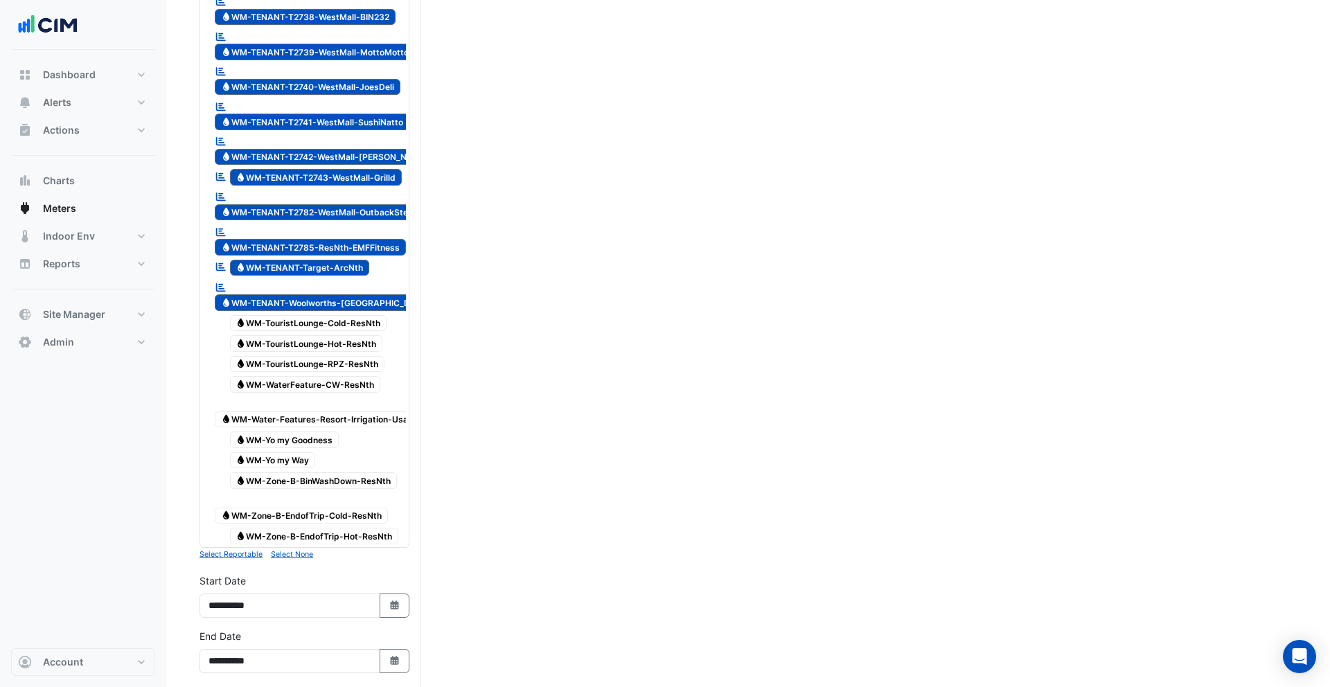
scroll to position [4324, 0]
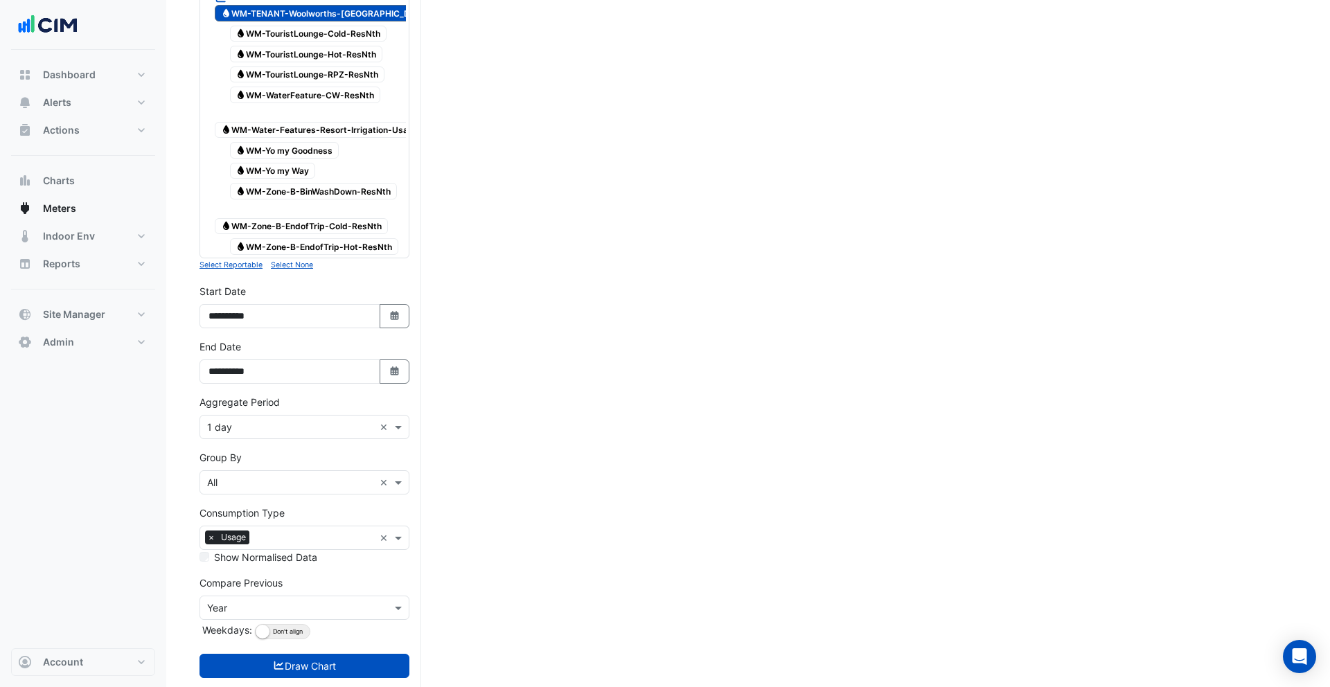
click at [261, 421] on input "text" at bounding box center [290, 428] width 167 height 15
click at [257, 539] on div "1 month" at bounding box center [304, 548] width 209 height 20
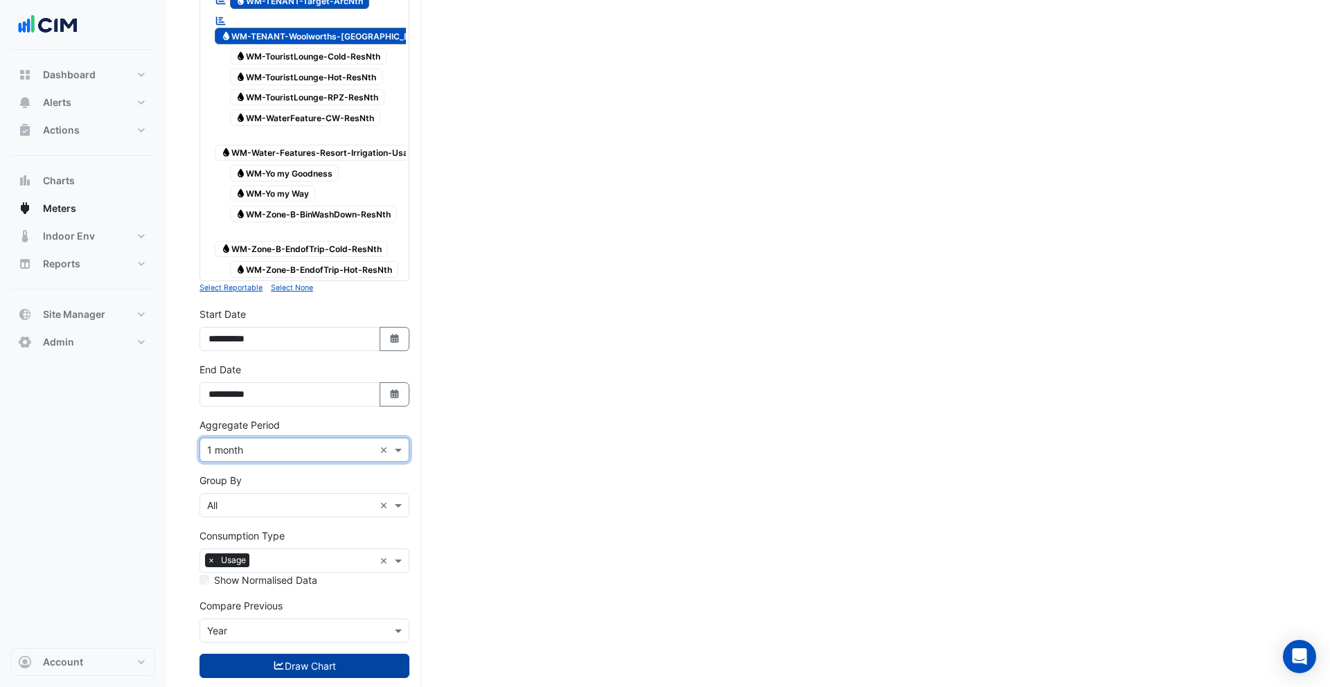
click at [342, 654] on button "Draw Chart" at bounding box center [305, 666] width 210 height 24
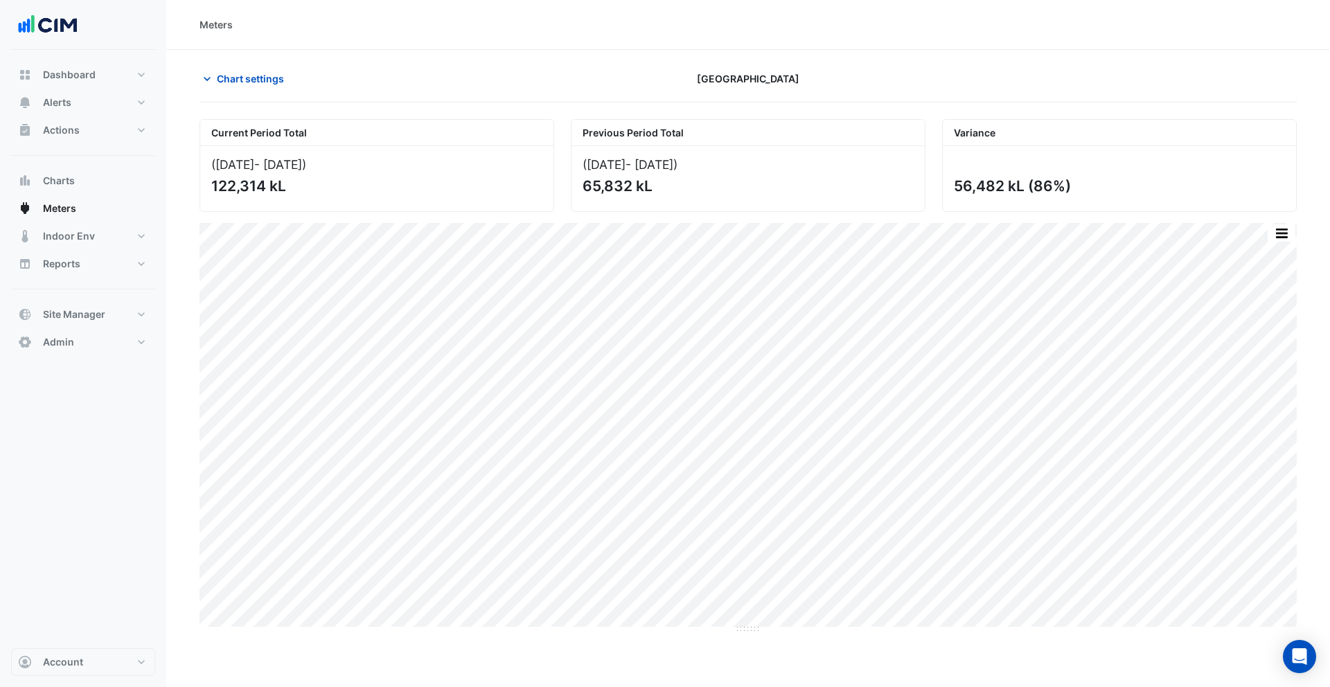
click at [236, 98] on div "Chart settings Pacific Fair Shopping Centre" at bounding box center [749, 85] width 1098 height 36
click at [241, 85] on span "Chart settings" at bounding box center [250, 78] width 67 height 15
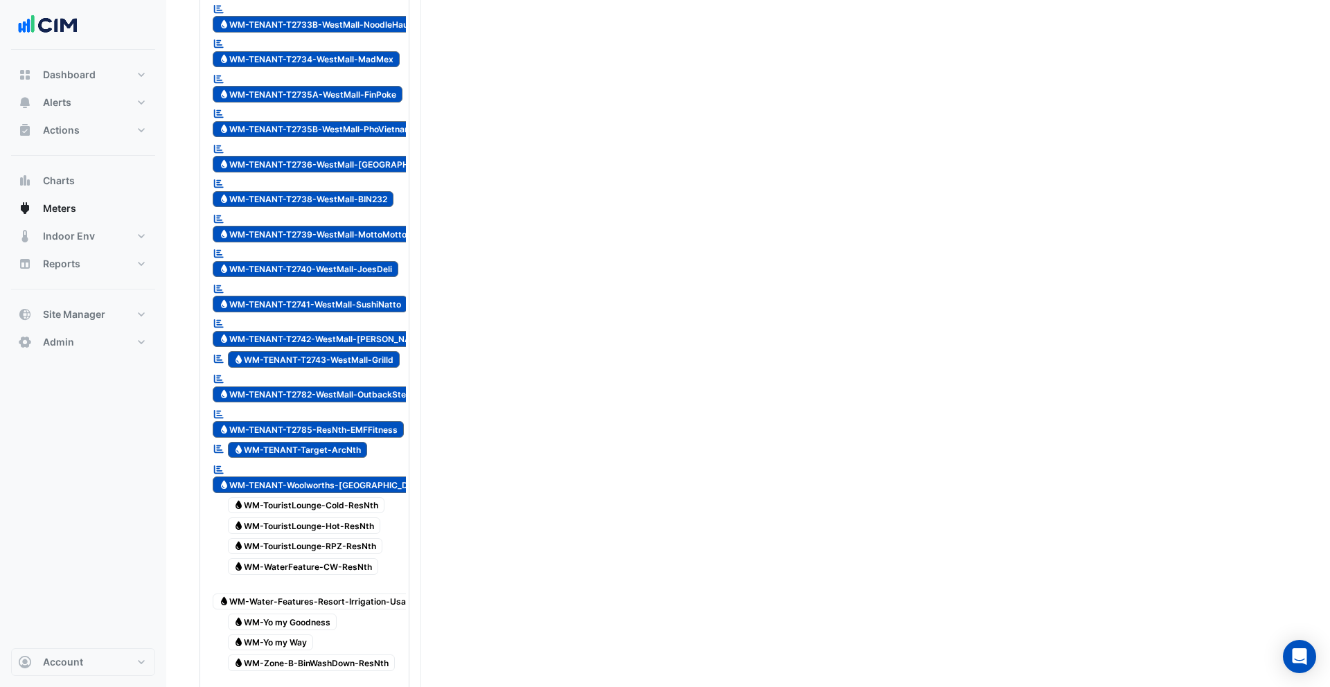
scroll to position [4302, 0]
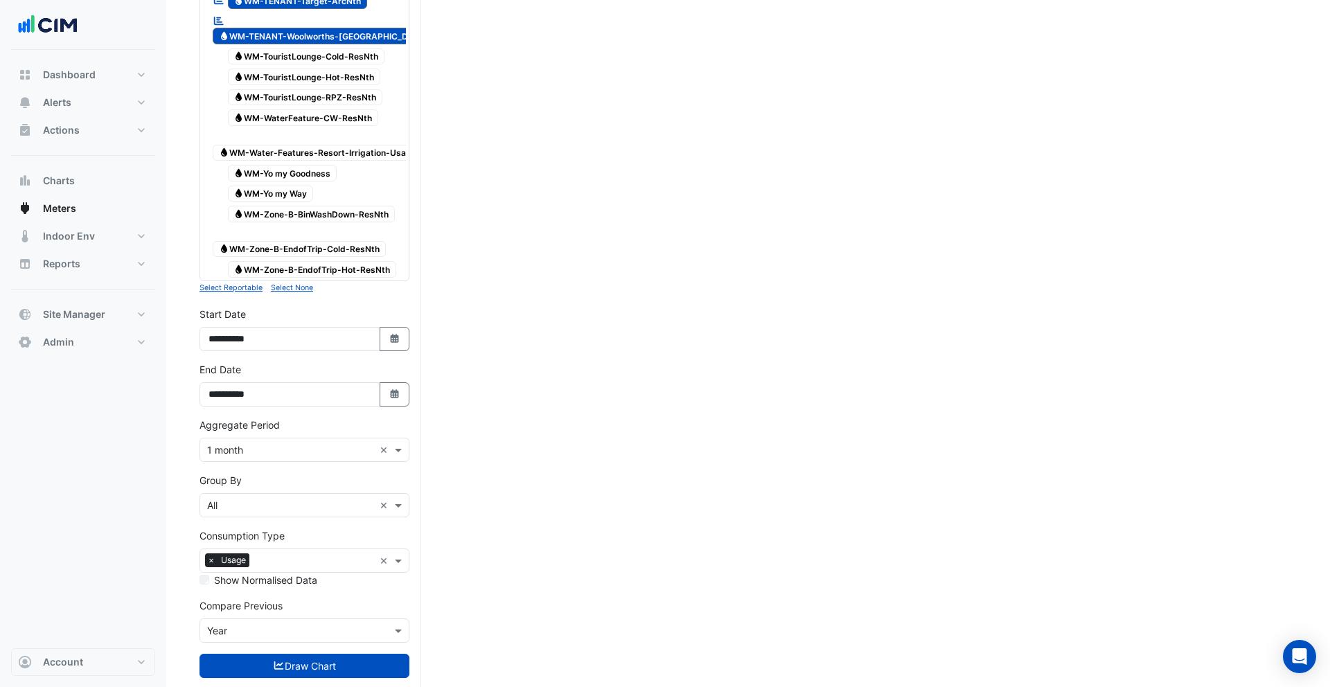
click at [317, 550] on div "× Usage" at bounding box center [287, 560] width 174 height 21
click at [330, 529] on div "Consumption Type × Usage × Show Normalised Data" at bounding box center [305, 558] width 210 height 59
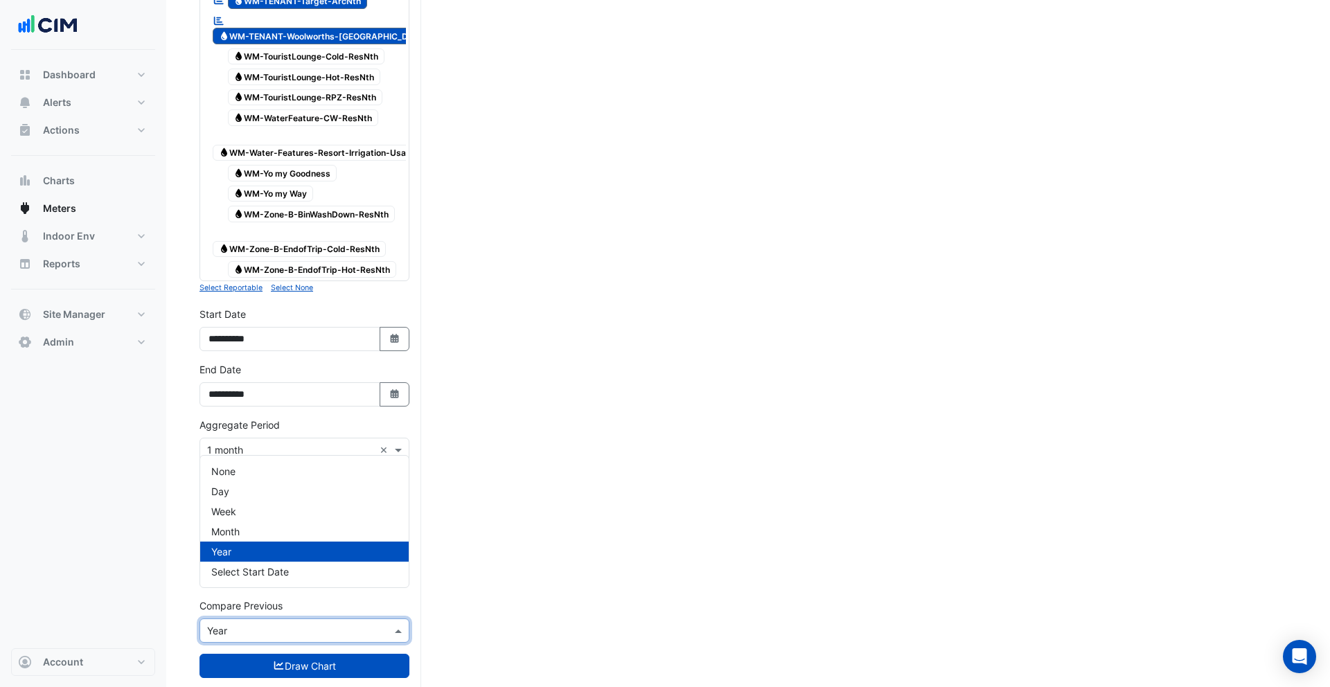
drag, startPoint x: 299, startPoint y: 594, endPoint x: 278, endPoint y: 580, distance: 25.6
click at [300, 624] on input "text" at bounding box center [290, 631] width 167 height 15
click at [252, 477] on div "None" at bounding box center [304, 471] width 209 height 20
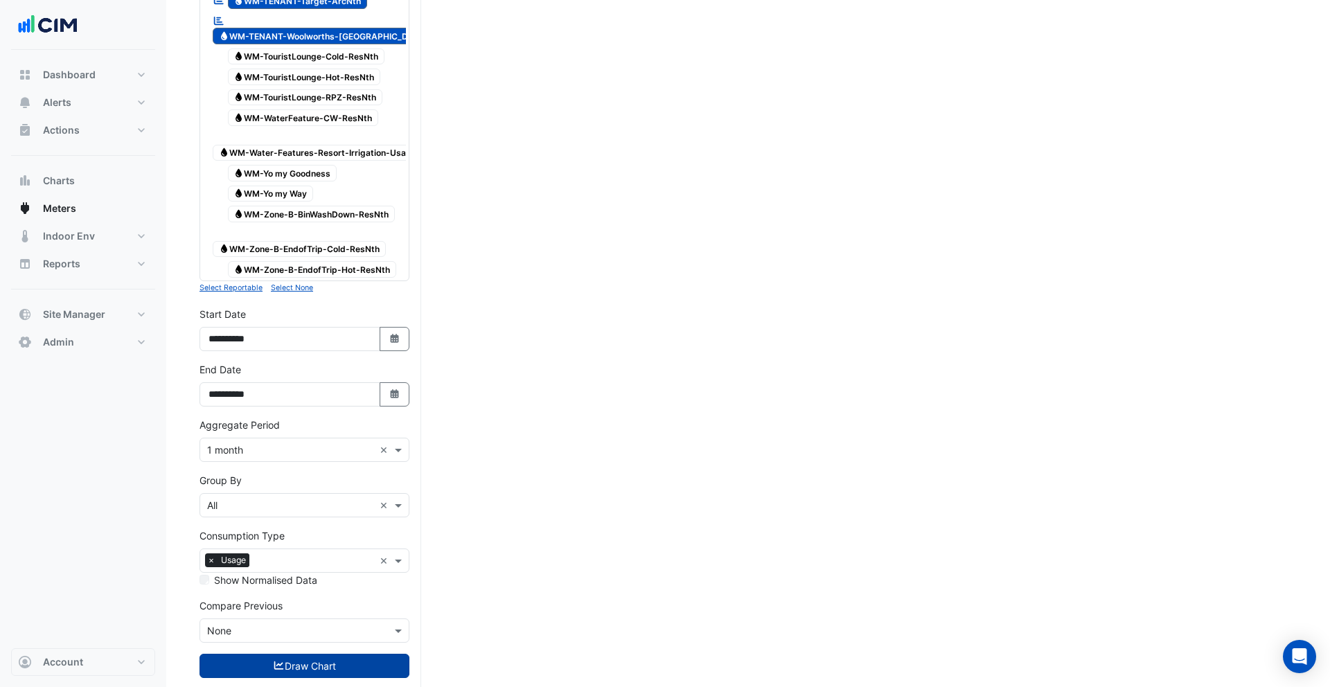
click at [335, 654] on button "Draw Chart" at bounding box center [305, 666] width 210 height 24
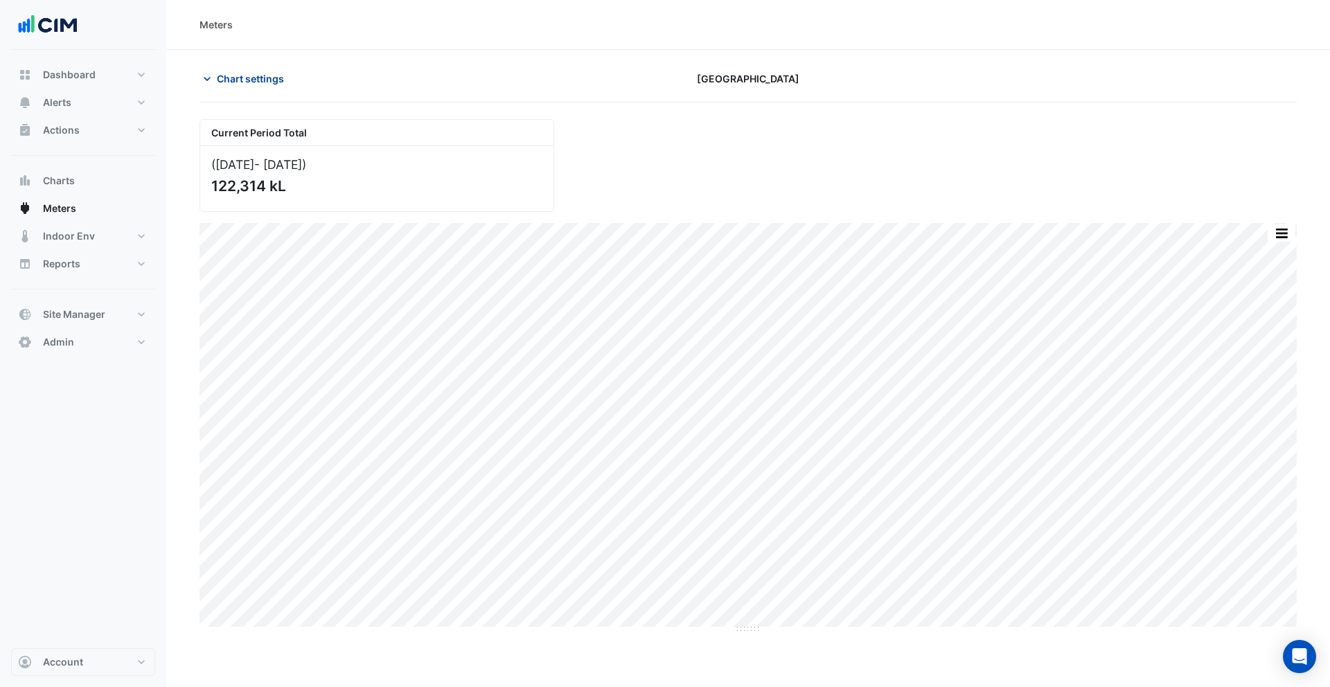
click at [253, 84] on span "Chart settings" at bounding box center [250, 78] width 67 height 15
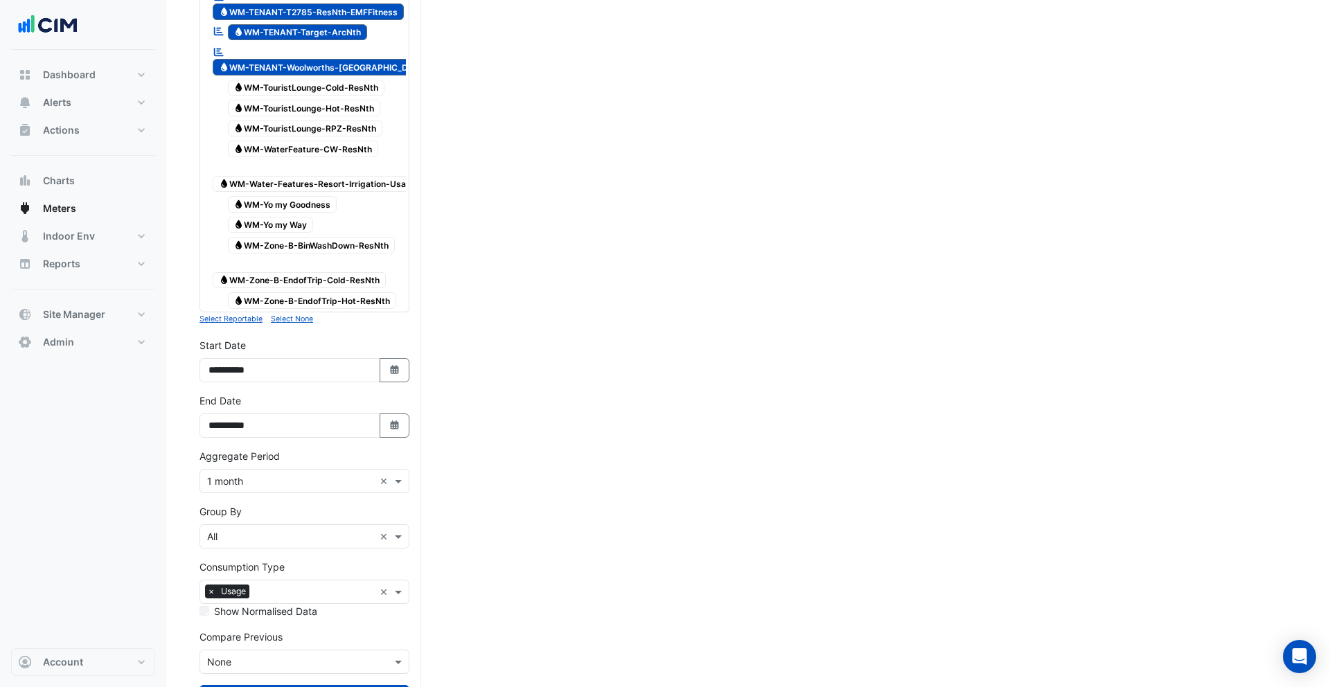
scroll to position [4302, 0]
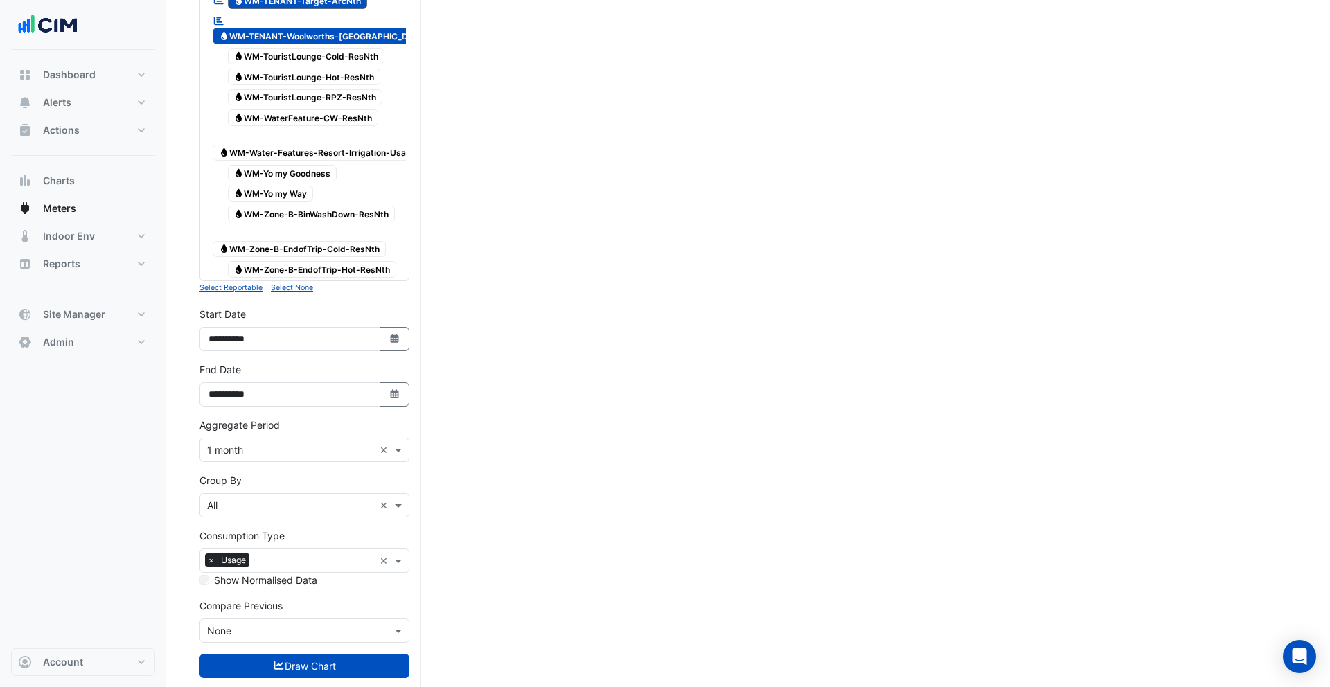
click at [294, 624] on input "text" at bounding box center [290, 631] width 167 height 15
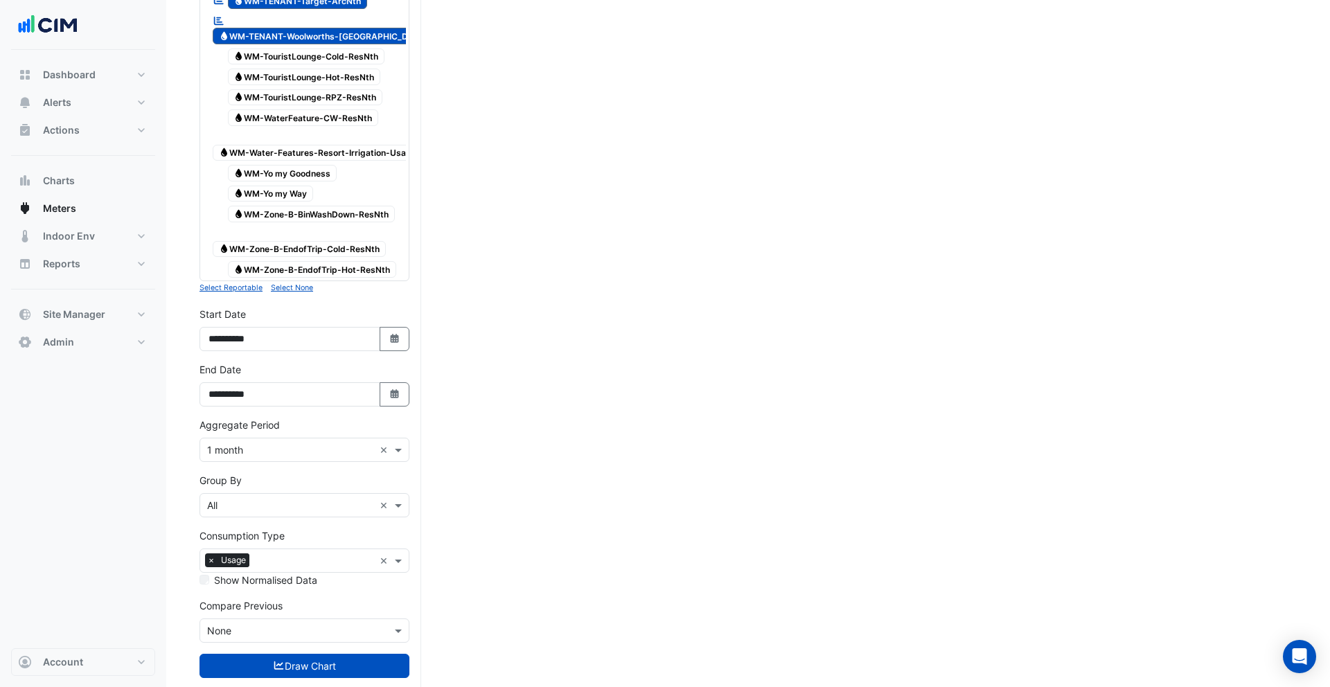
click at [274, 499] on input "text" at bounding box center [290, 506] width 167 height 15
click at [244, 518] on div "Meter" at bounding box center [304, 526] width 209 height 20
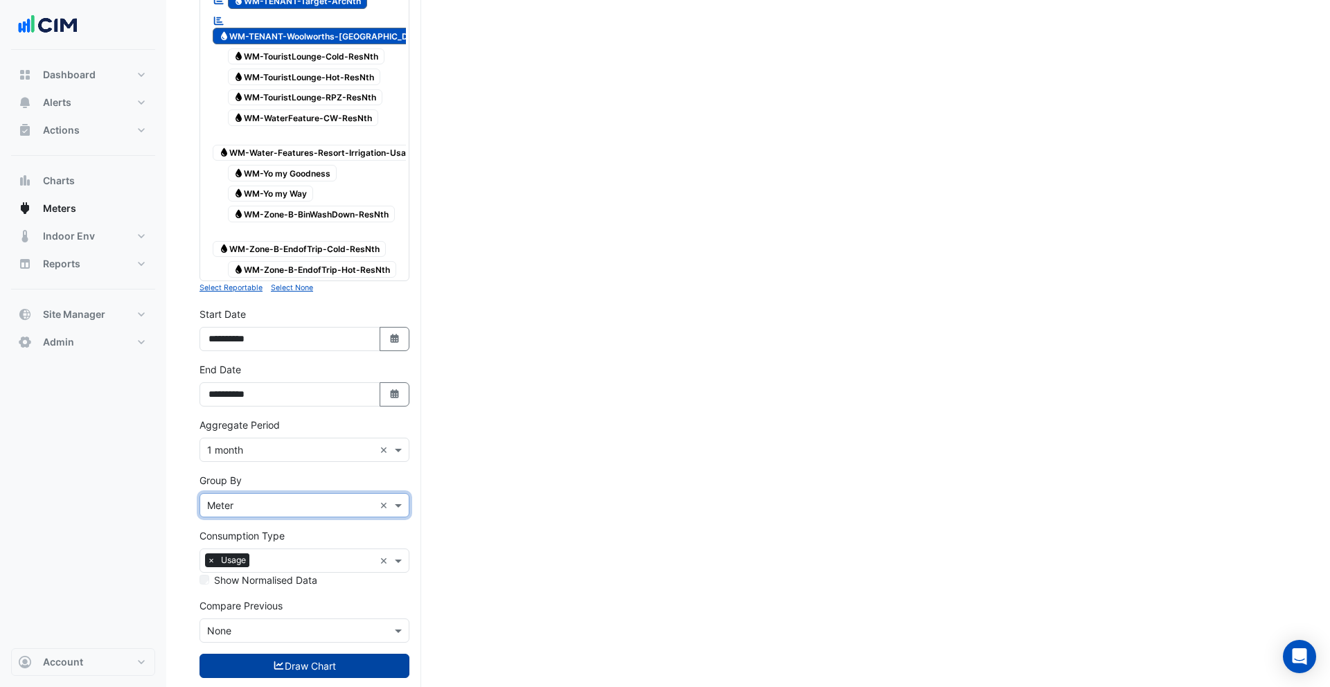
click at [328, 654] on button "Draw Chart" at bounding box center [305, 666] width 210 height 24
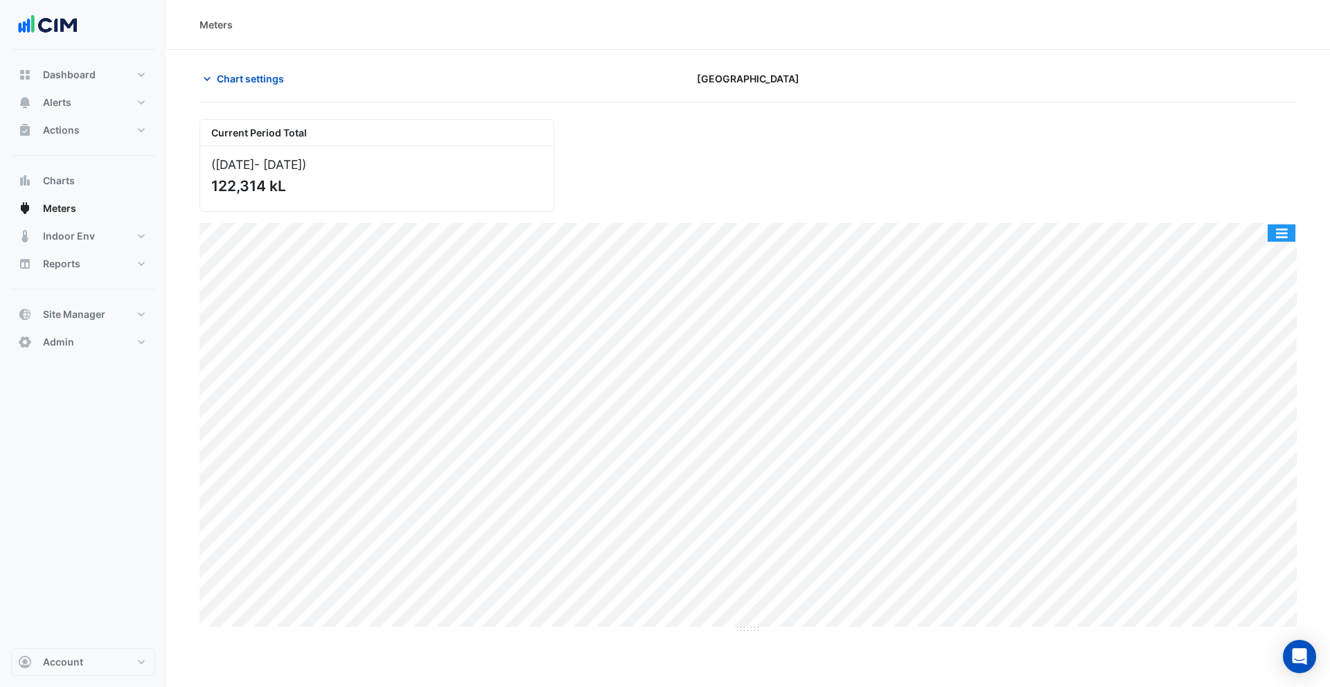
click at [1280, 229] on button "button" at bounding box center [1282, 233] width 28 height 17
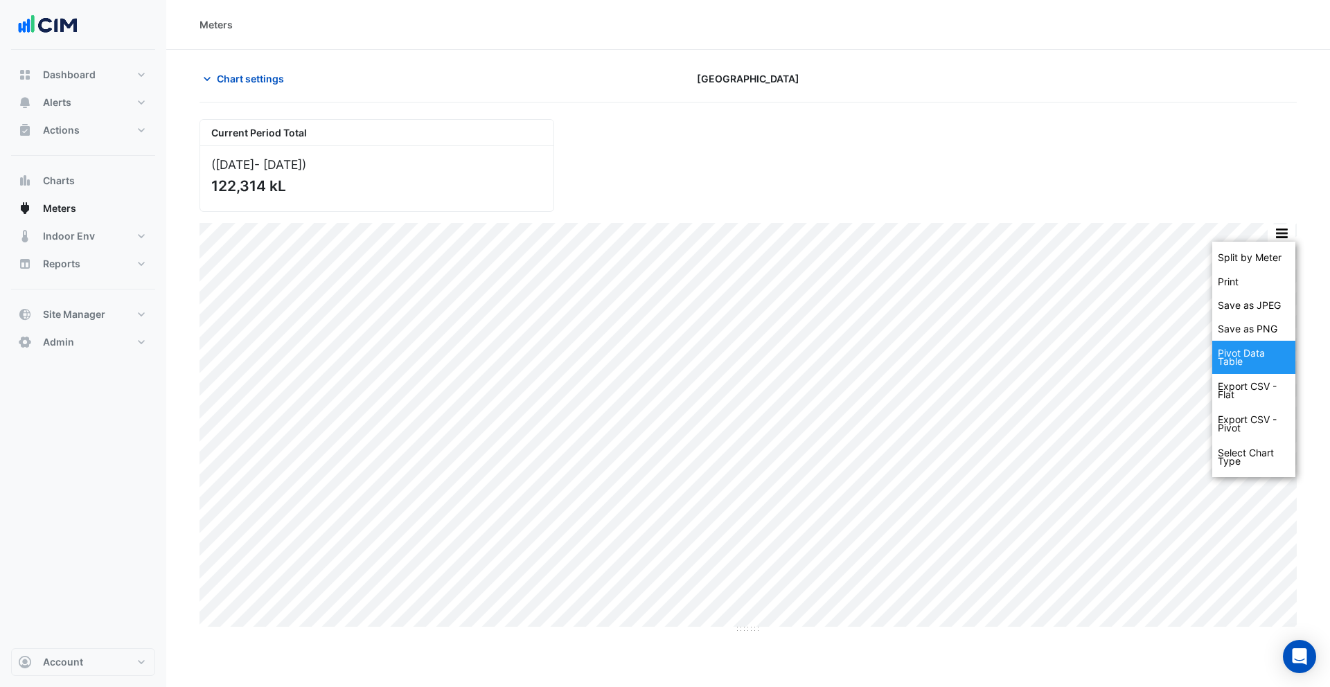
click at [1253, 365] on div "Pivot Data Table" at bounding box center [1254, 357] width 83 height 33
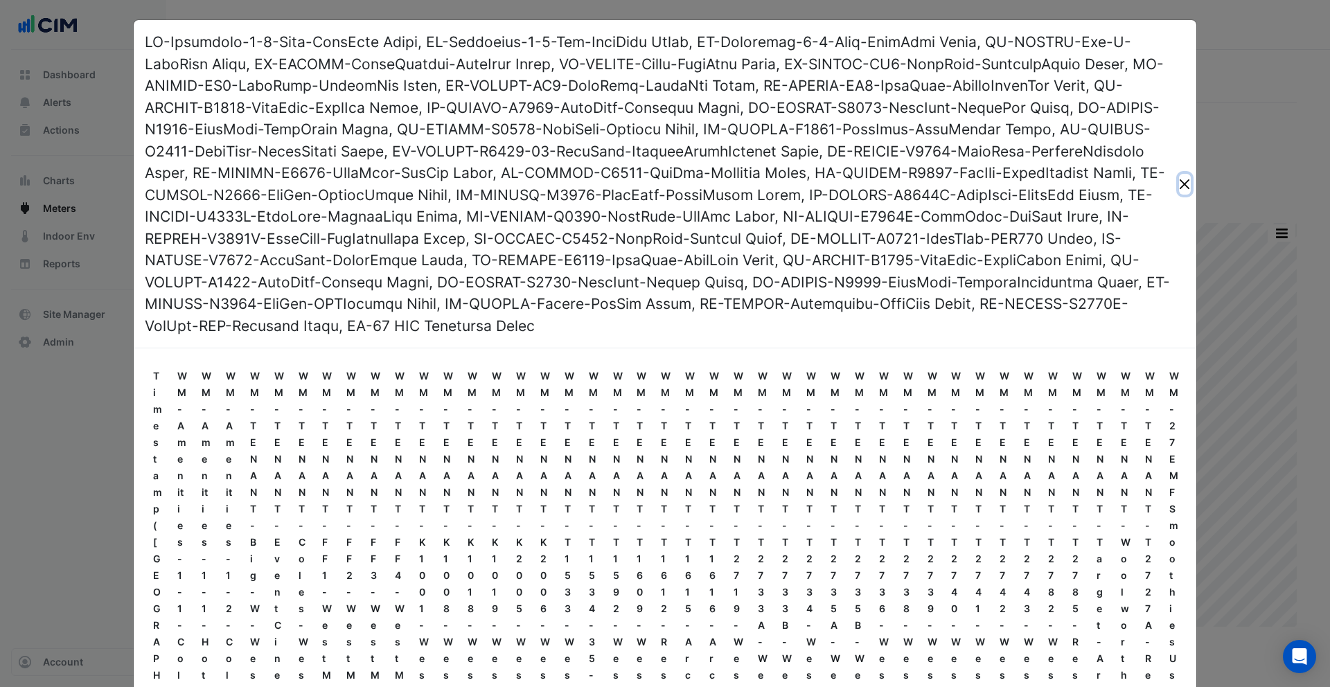
click at [1183, 186] on button "Close" at bounding box center [1185, 184] width 12 height 21
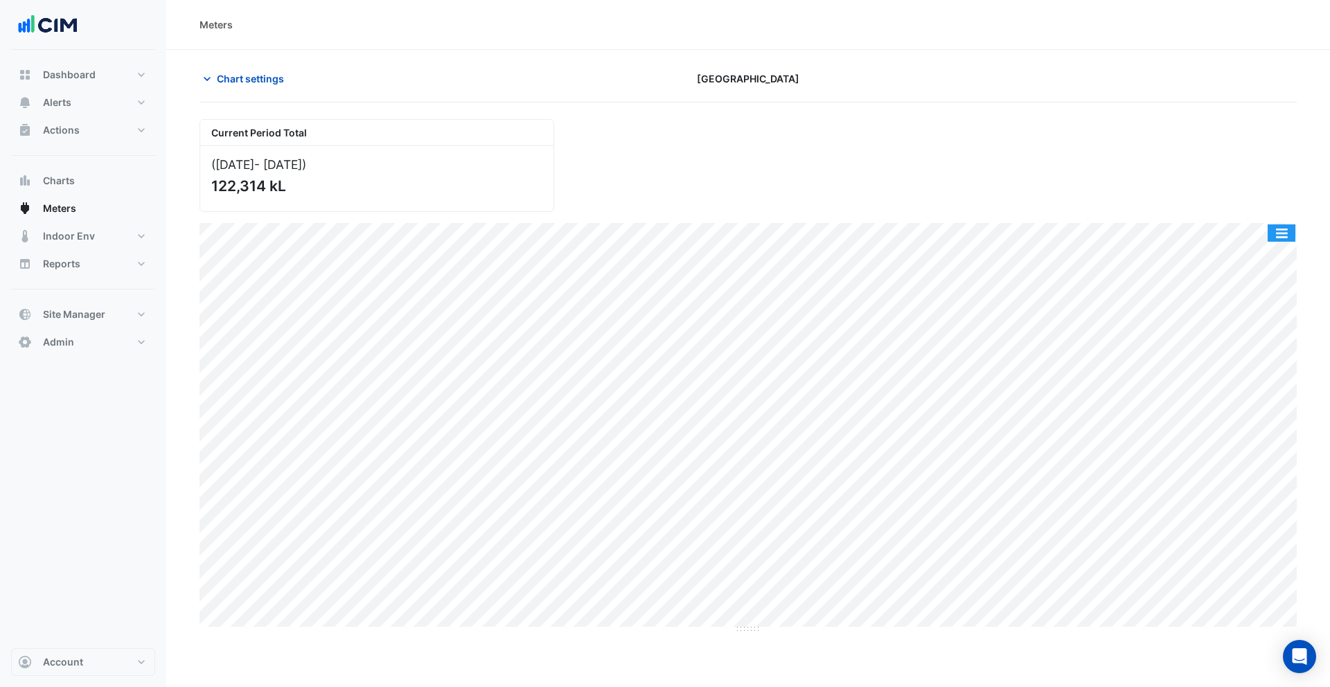
click at [1282, 231] on button "button" at bounding box center [1282, 233] width 28 height 17
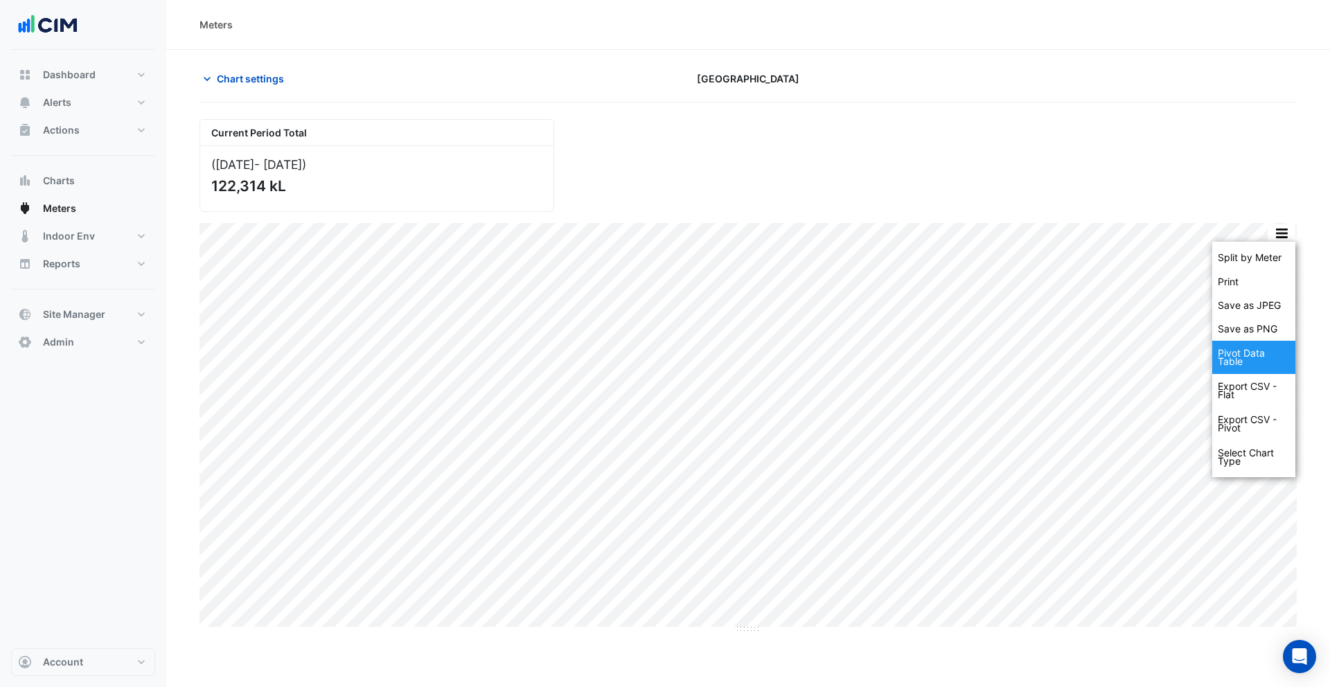
click at [1247, 355] on div "Pivot Data Table" at bounding box center [1254, 357] width 83 height 33
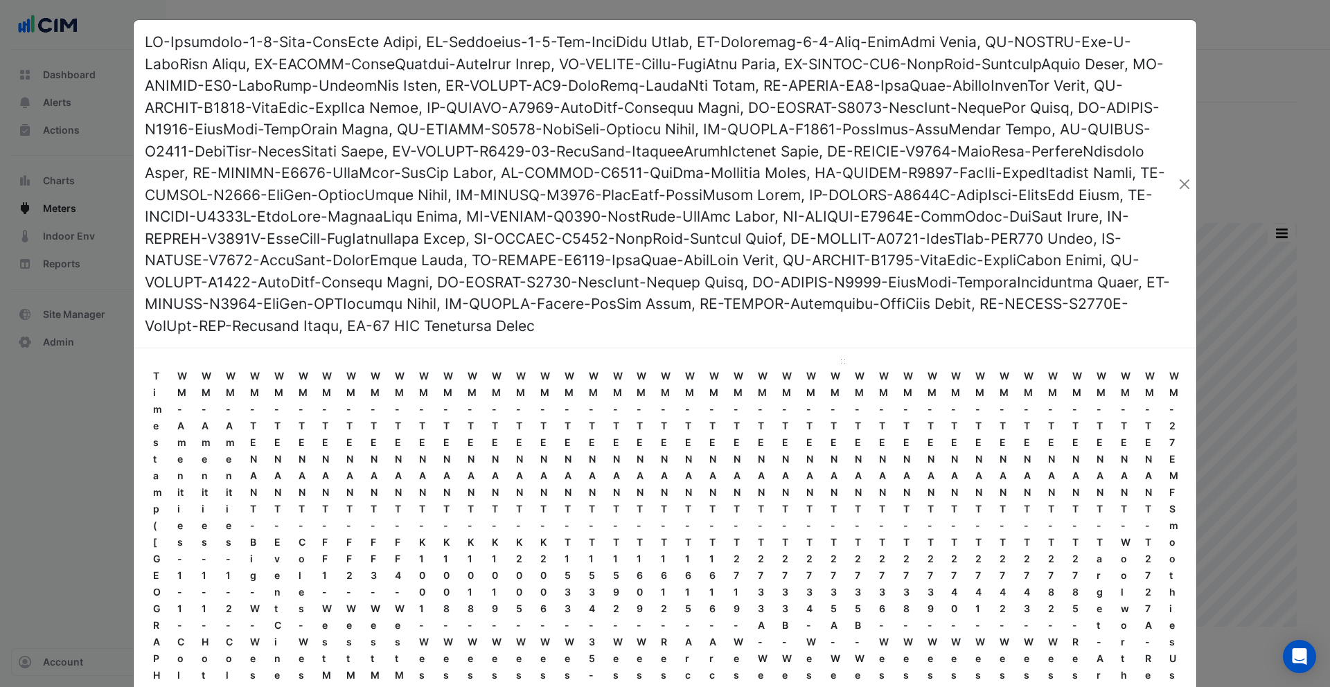
scroll to position [231, 0]
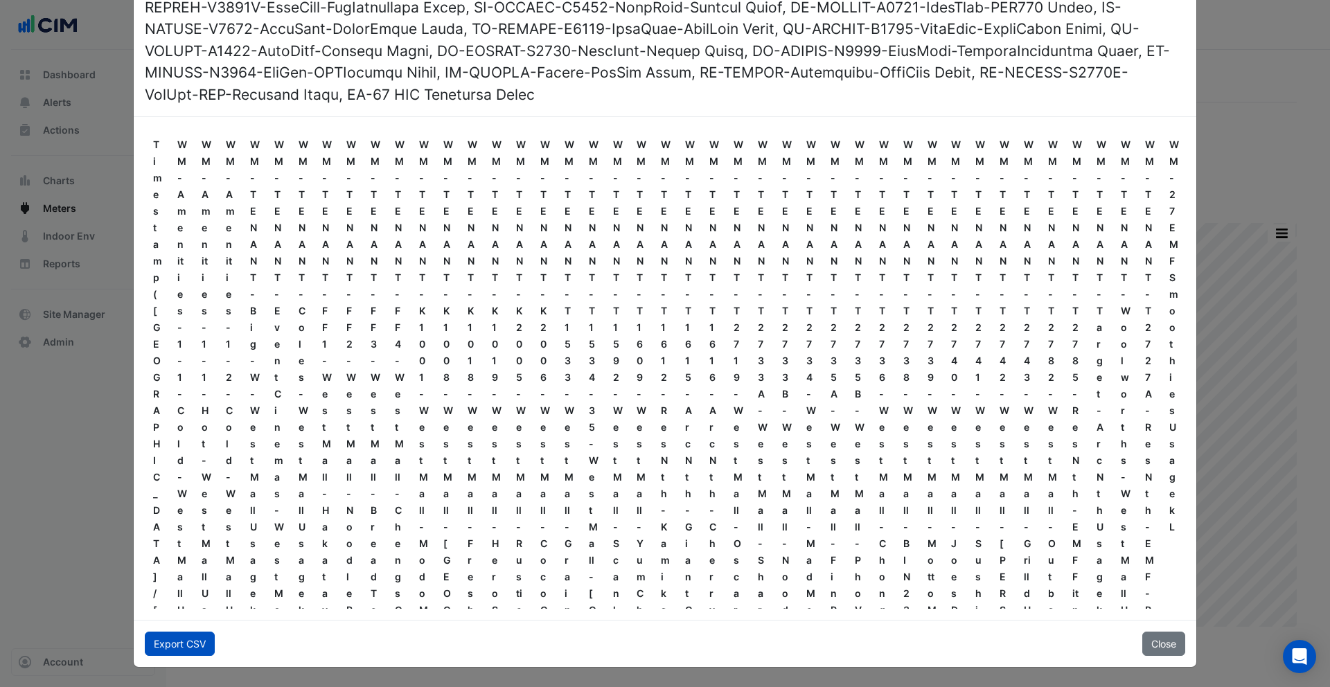
click at [197, 644] on button "Export CSV" at bounding box center [180, 644] width 70 height 24
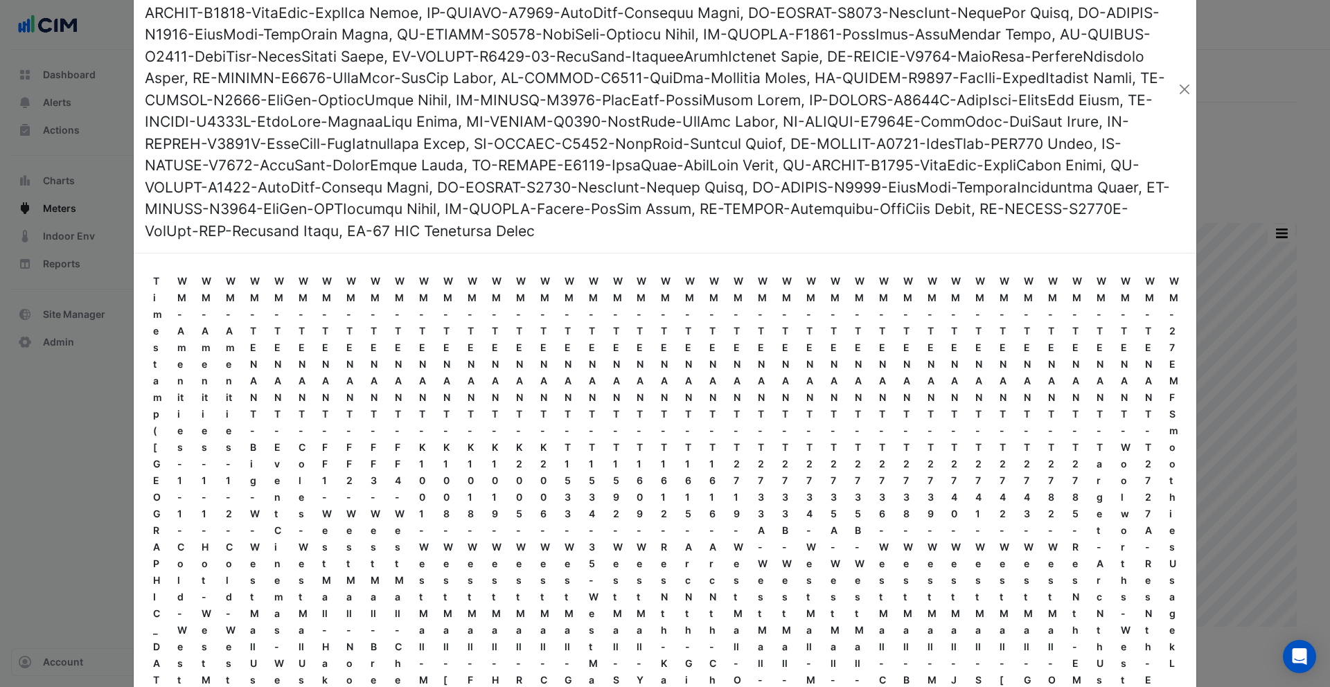
scroll to position [0, 0]
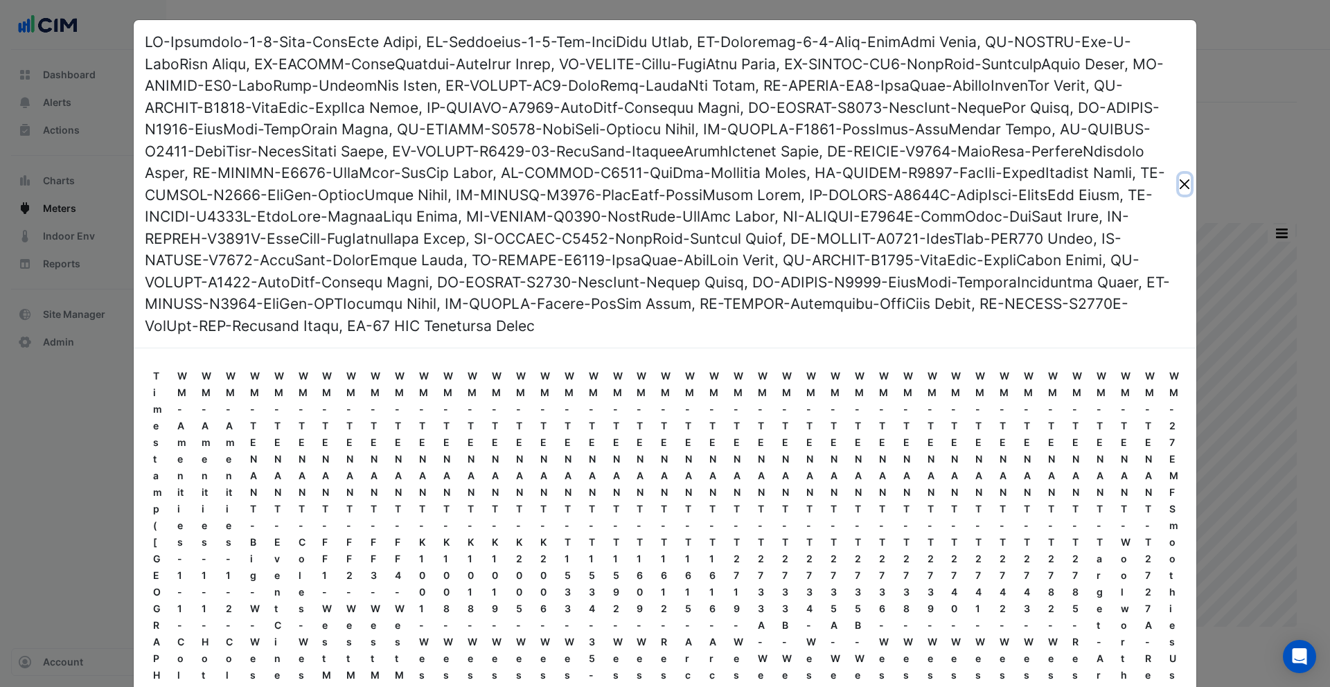
click at [1187, 177] on button "Close" at bounding box center [1185, 184] width 12 height 21
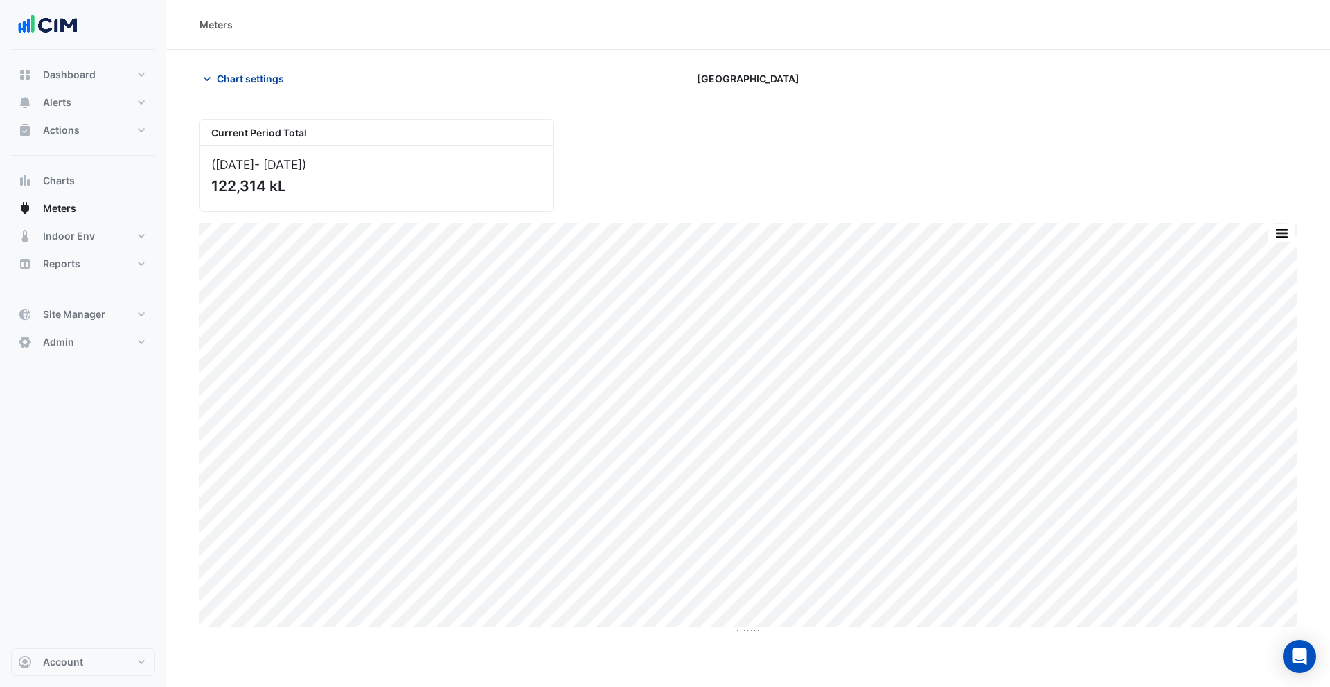
click at [249, 79] on span "Chart settings" at bounding box center [250, 78] width 67 height 15
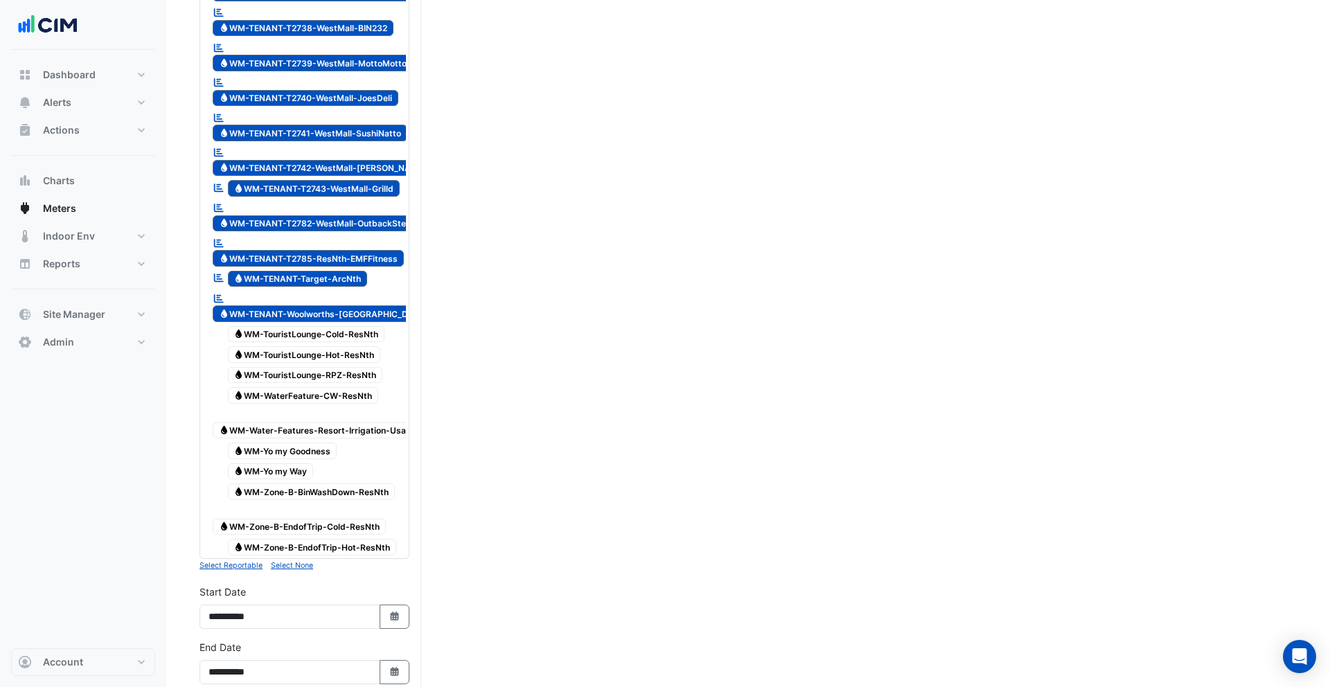
scroll to position [4302, 0]
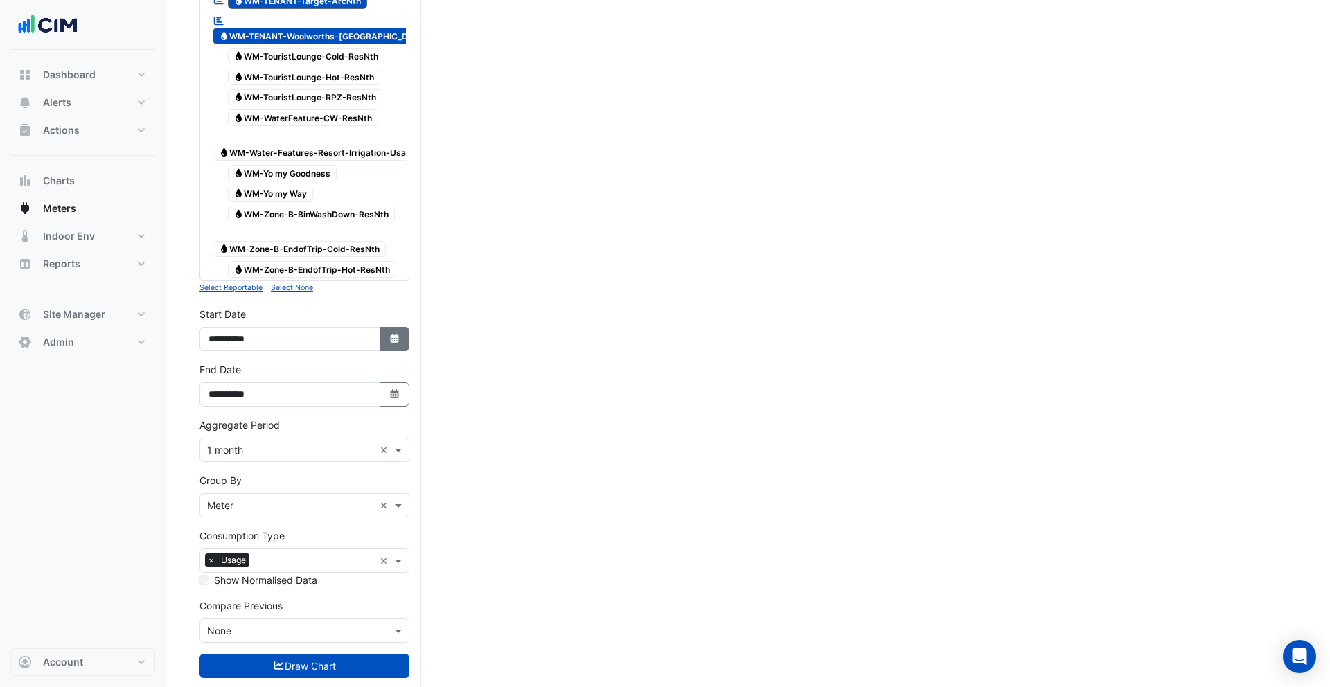
click at [394, 334] on icon "button" at bounding box center [394, 338] width 8 height 9
select select "*"
select select "****"
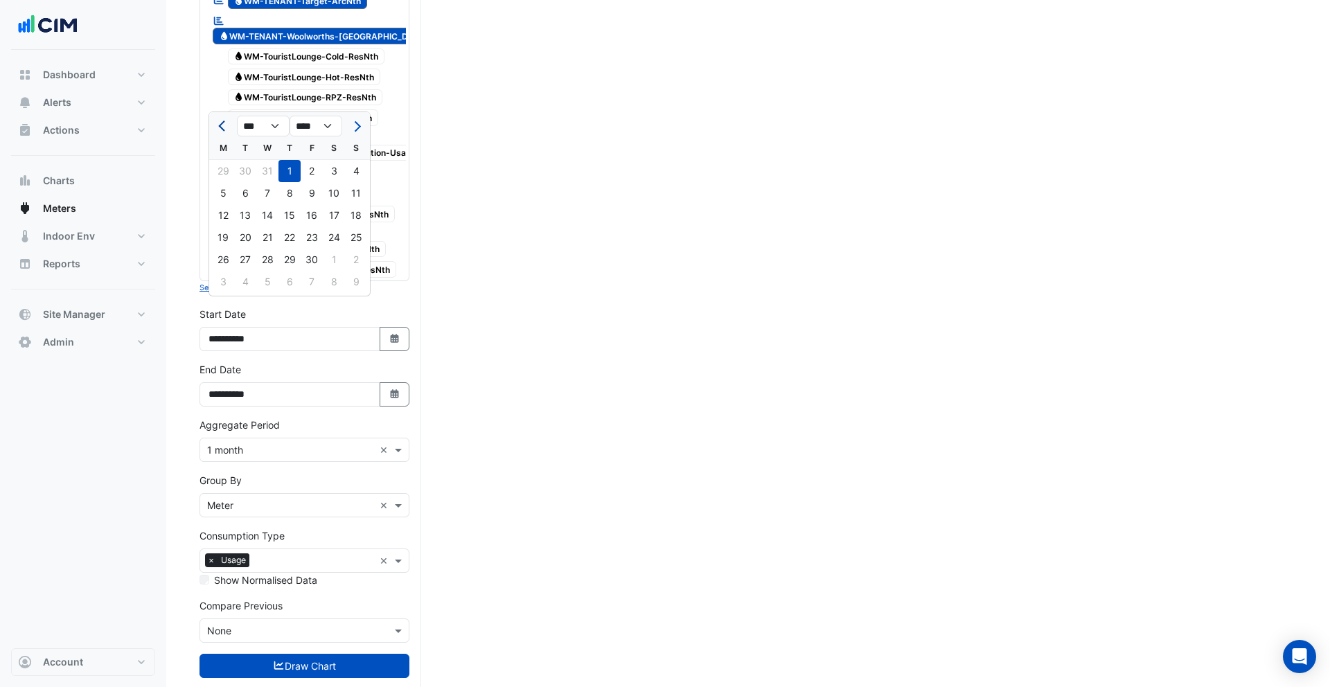
click at [222, 130] on span "Previous month" at bounding box center [223, 126] width 10 height 10
select select "*"
click at [331, 173] on div "1" at bounding box center [334, 171] width 22 height 22
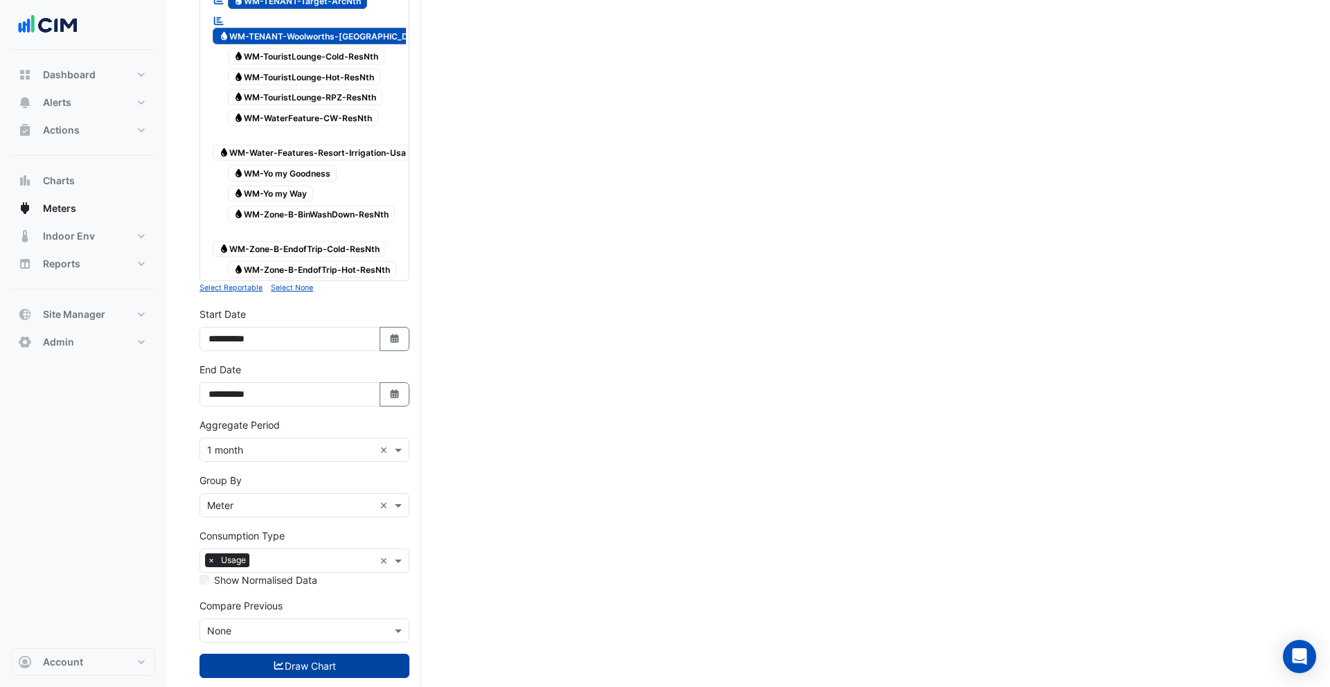
click at [359, 654] on button "Draw Chart" at bounding box center [305, 666] width 210 height 24
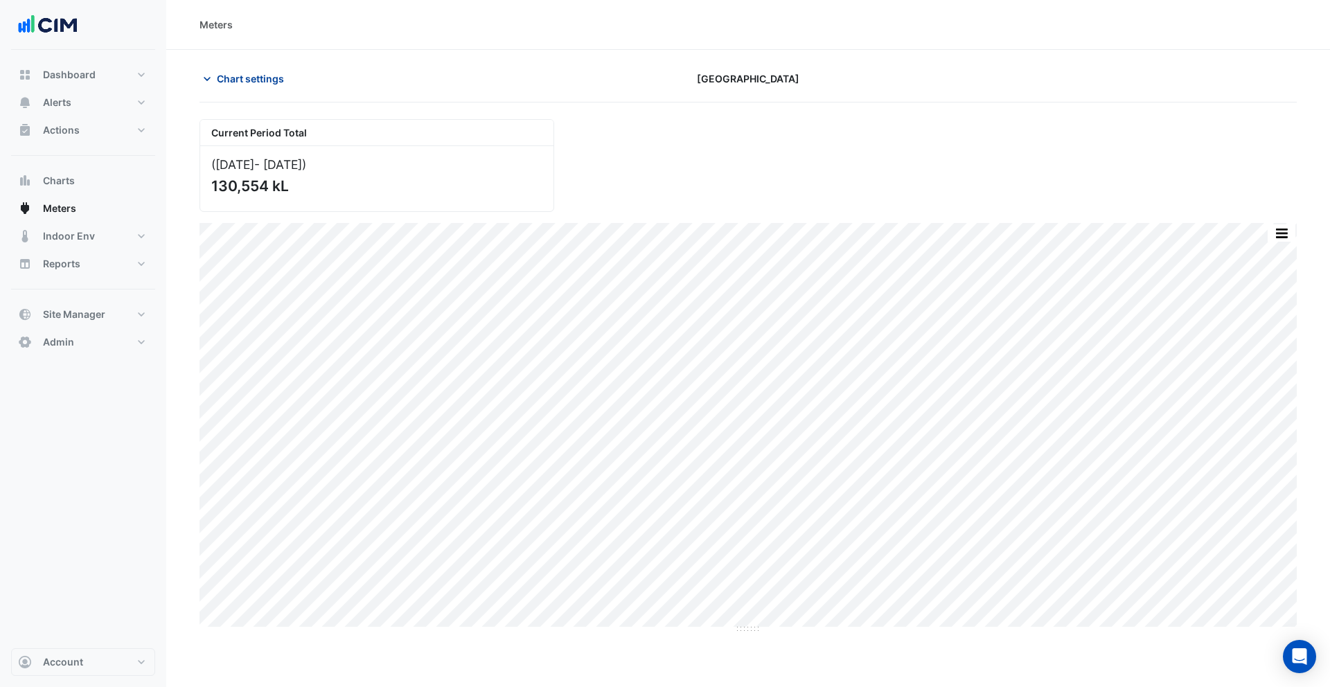
click at [242, 85] on span "Chart settings" at bounding box center [250, 78] width 67 height 15
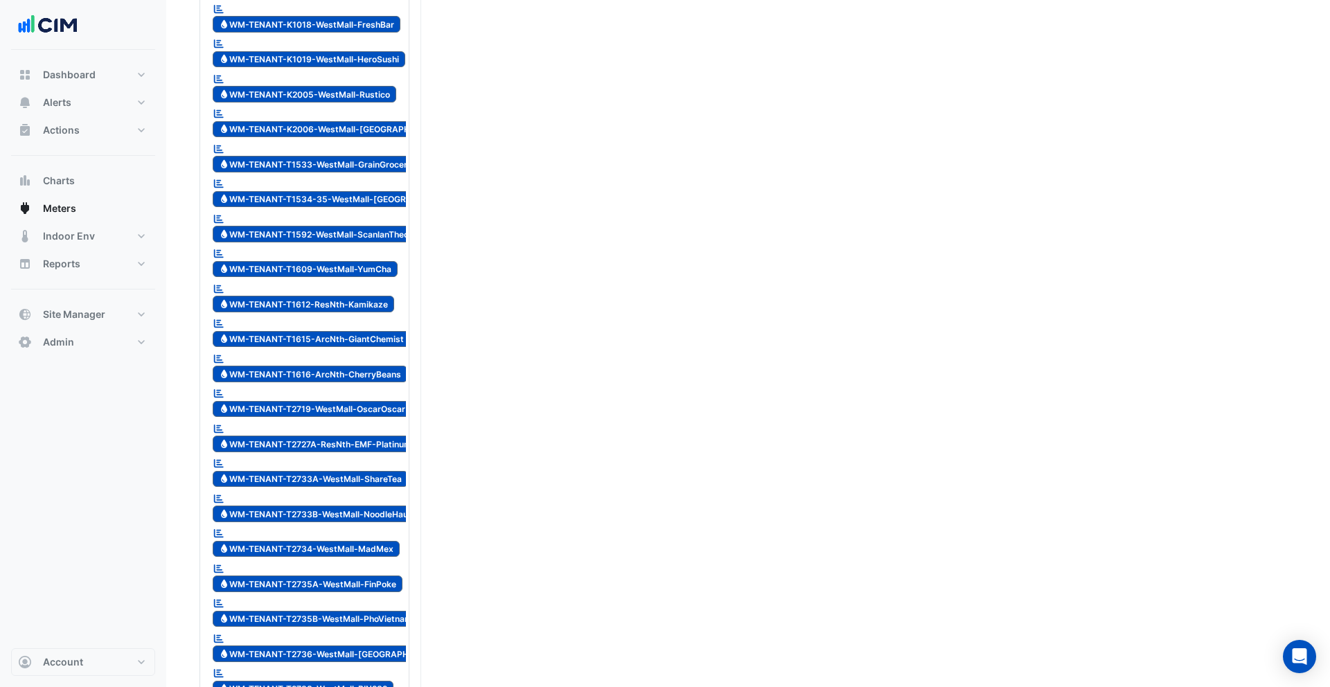
scroll to position [4302, 0]
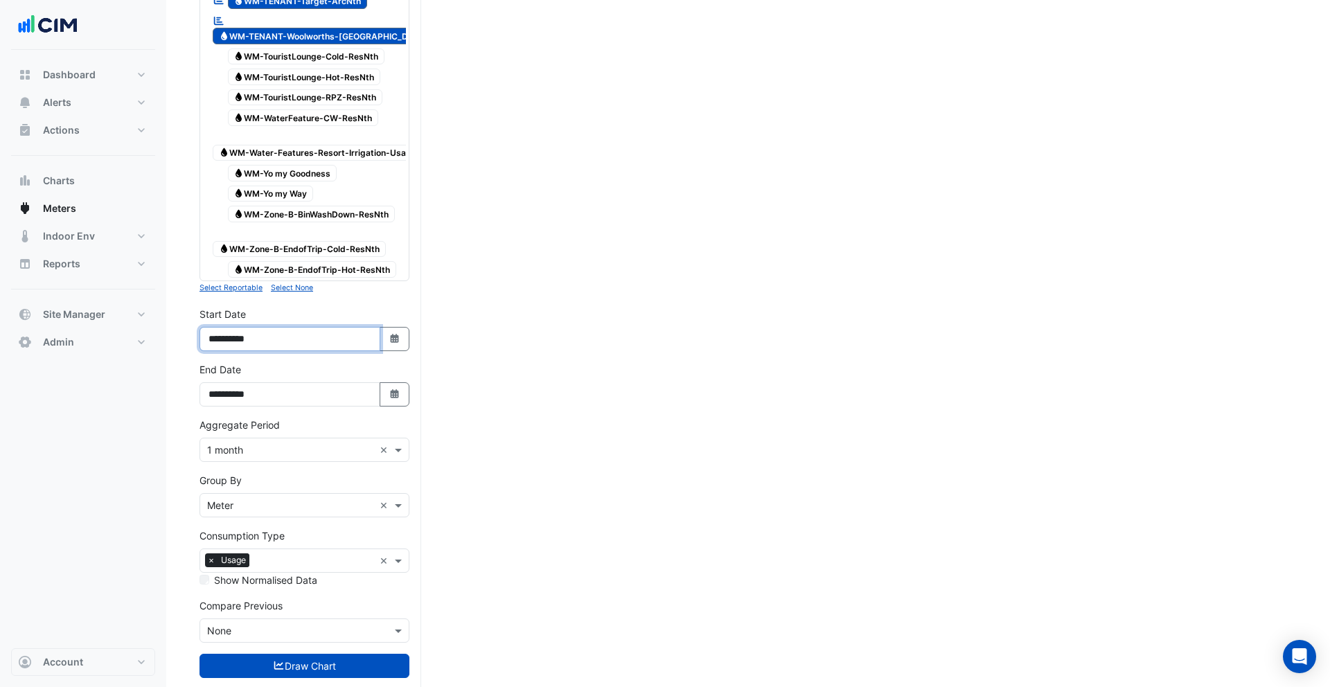
drag, startPoint x: 227, startPoint y: 310, endPoint x: 245, endPoint y: 319, distance: 20.5
click at [231, 327] on input "**********" at bounding box center [290, 339] width 181 height 24
type input "**********"
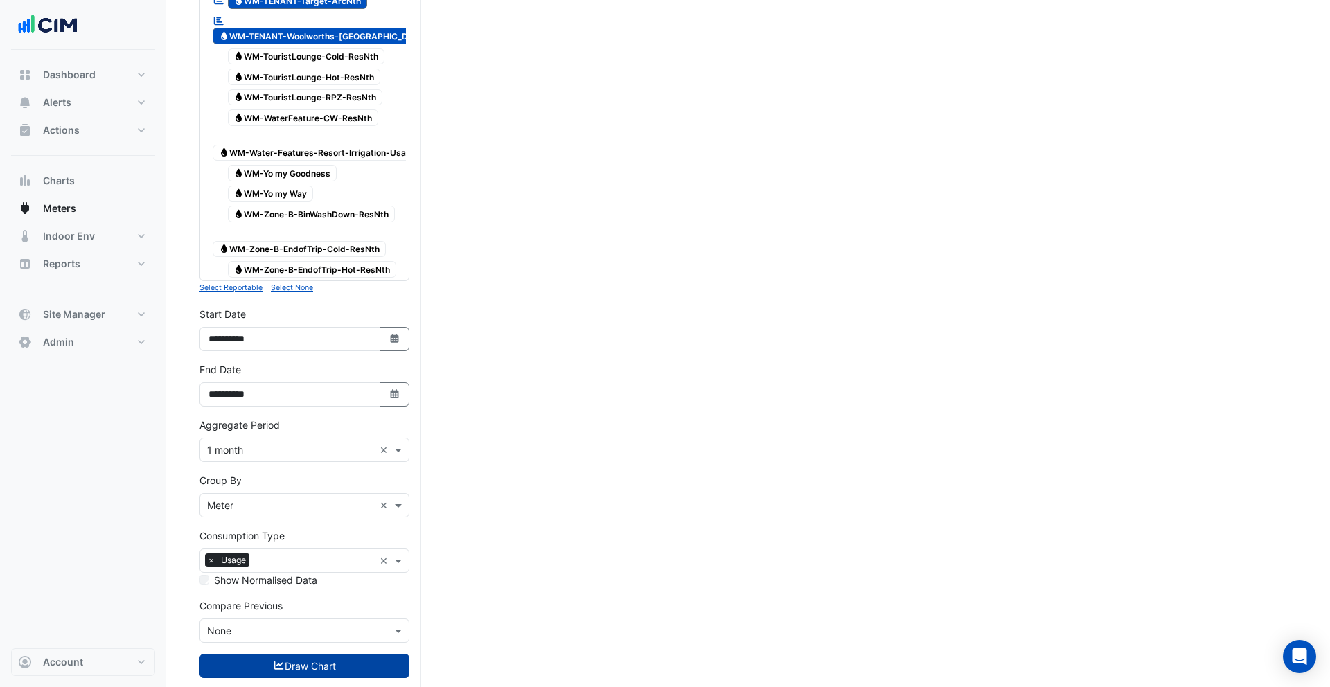
click at [352, 654] on button "Draw Chart" at bounding box center [305, 666] width 210 height 24
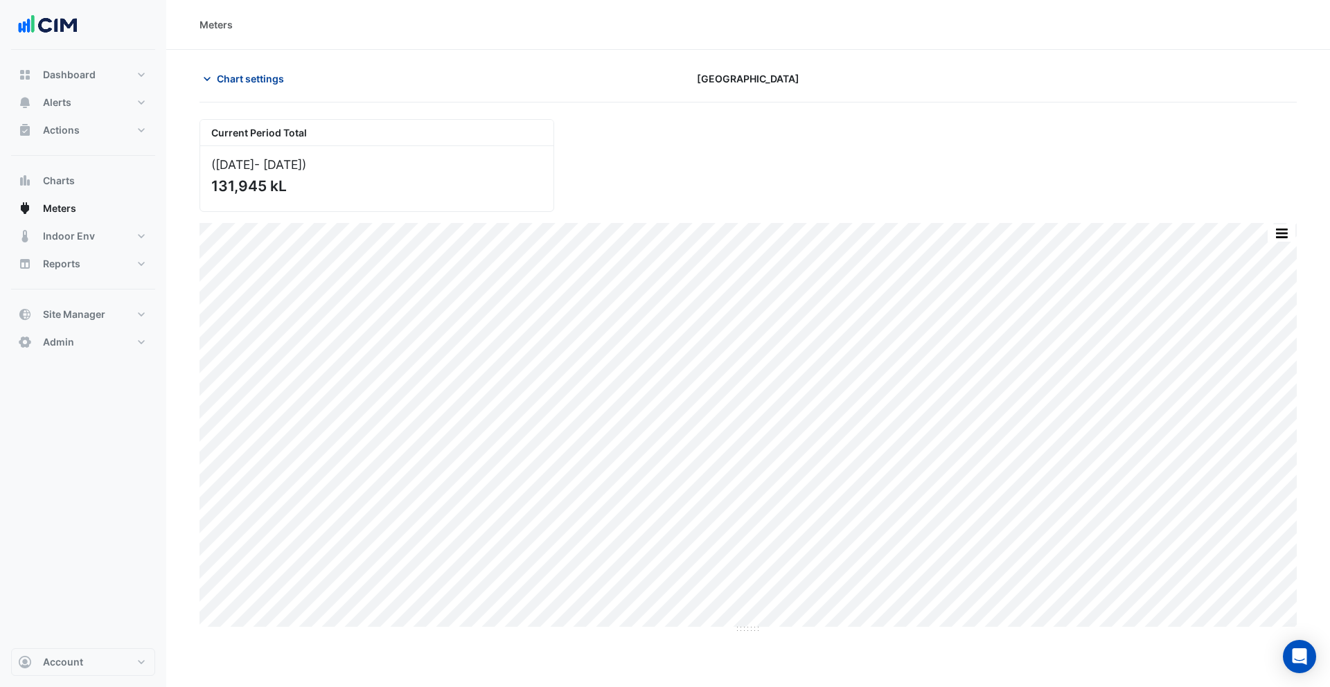
click at [256, 81] on span "Chart settings" at bounding box center [250, 78] width 67 height 15
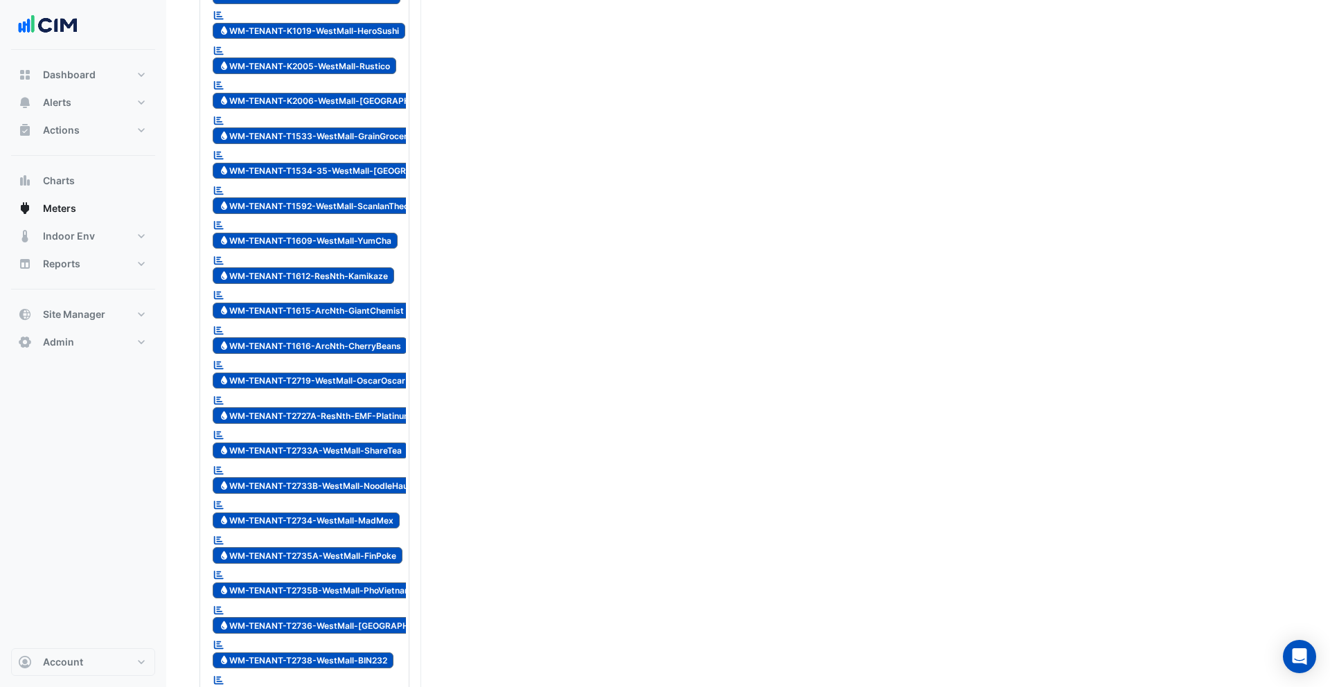
scroll to position [4302, 0]
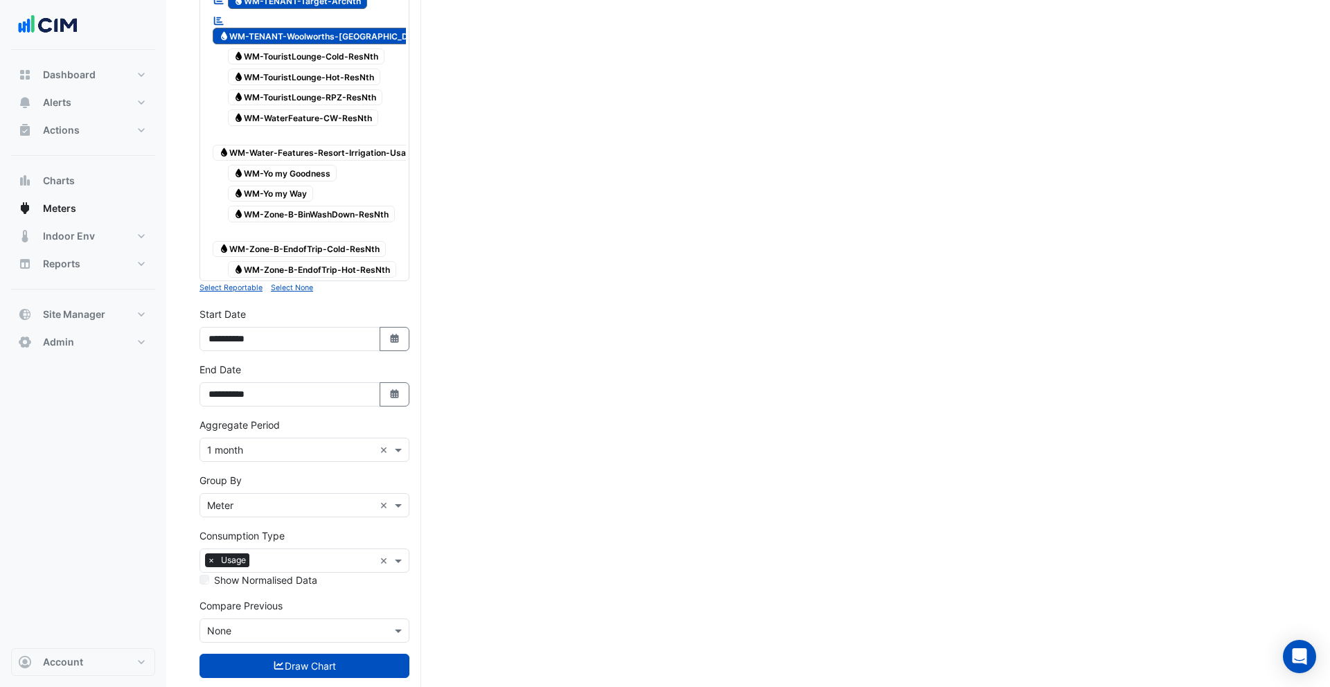
click at [254, 443] on input "text" at bounding box center [290, 450] width 167 height 15
click at [251, 536] on div "1 day" at bounding box center [304, 531] width 209 height 20
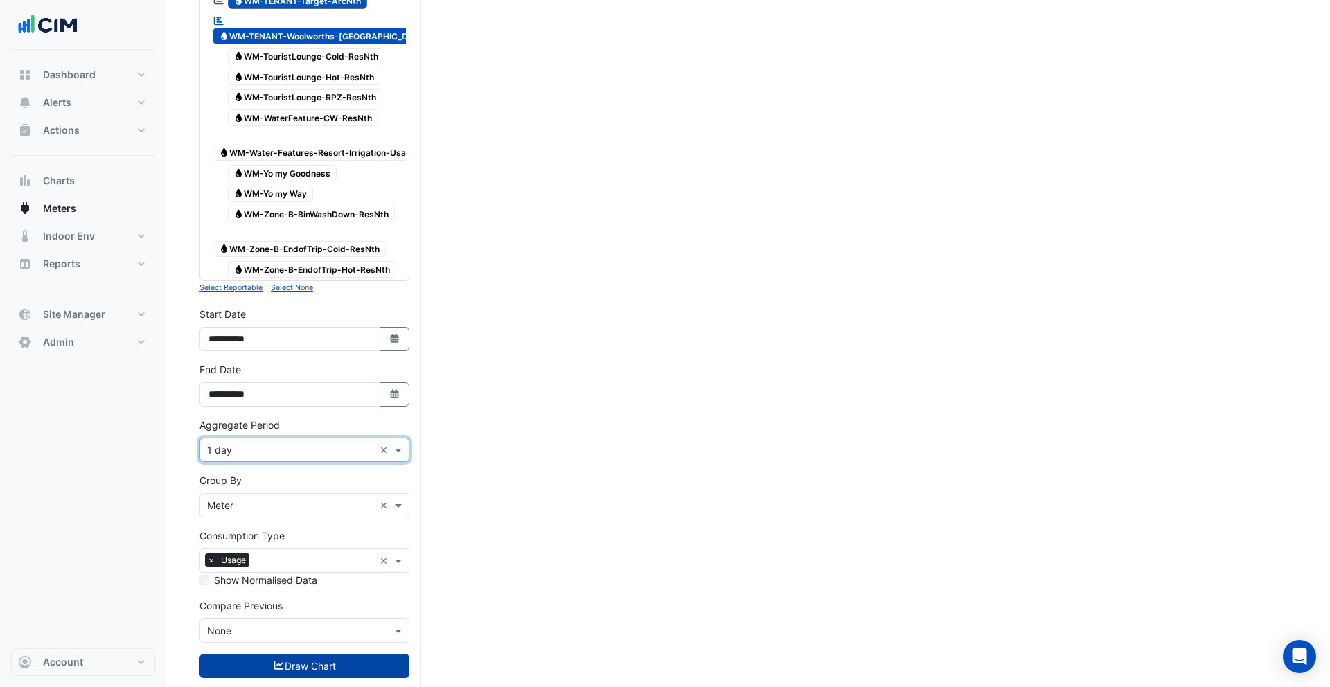
click at [352, 654] on button "Draw Chart" at bounding box center [305, 666] width 210 height 24
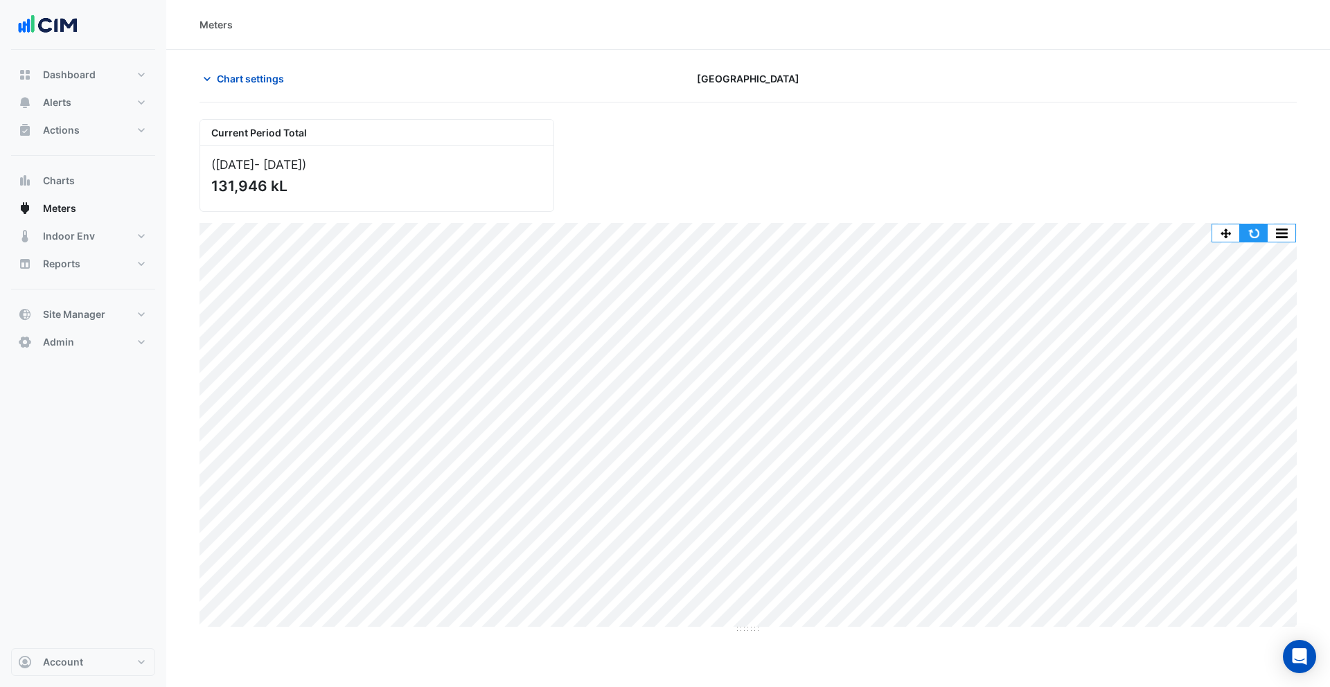
click at [1262, 237] on button "button" at bounding box center [1254, 233] width 28 height 17
click at [250, 80] on span "Chart settings" at bounding box center [250, 78] width 67 height 15
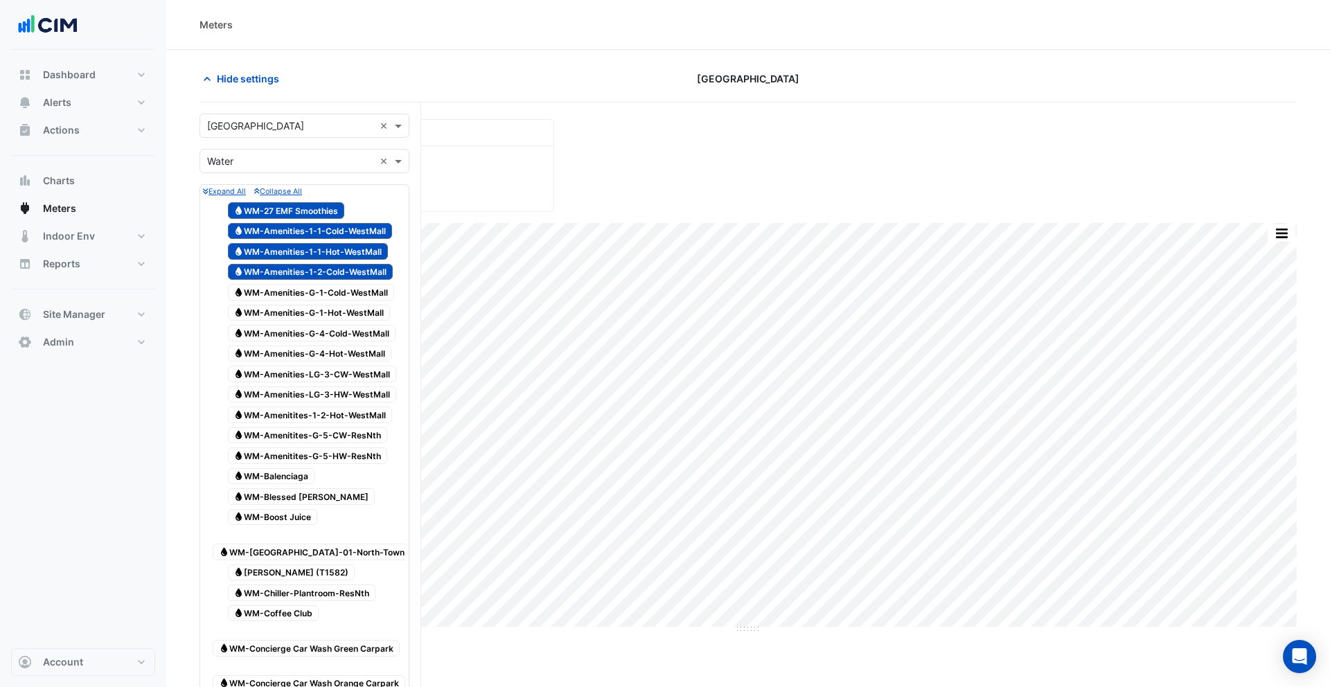
click at [280, 127] on input "text" at bounding box center [290, 126] width 167 height 15
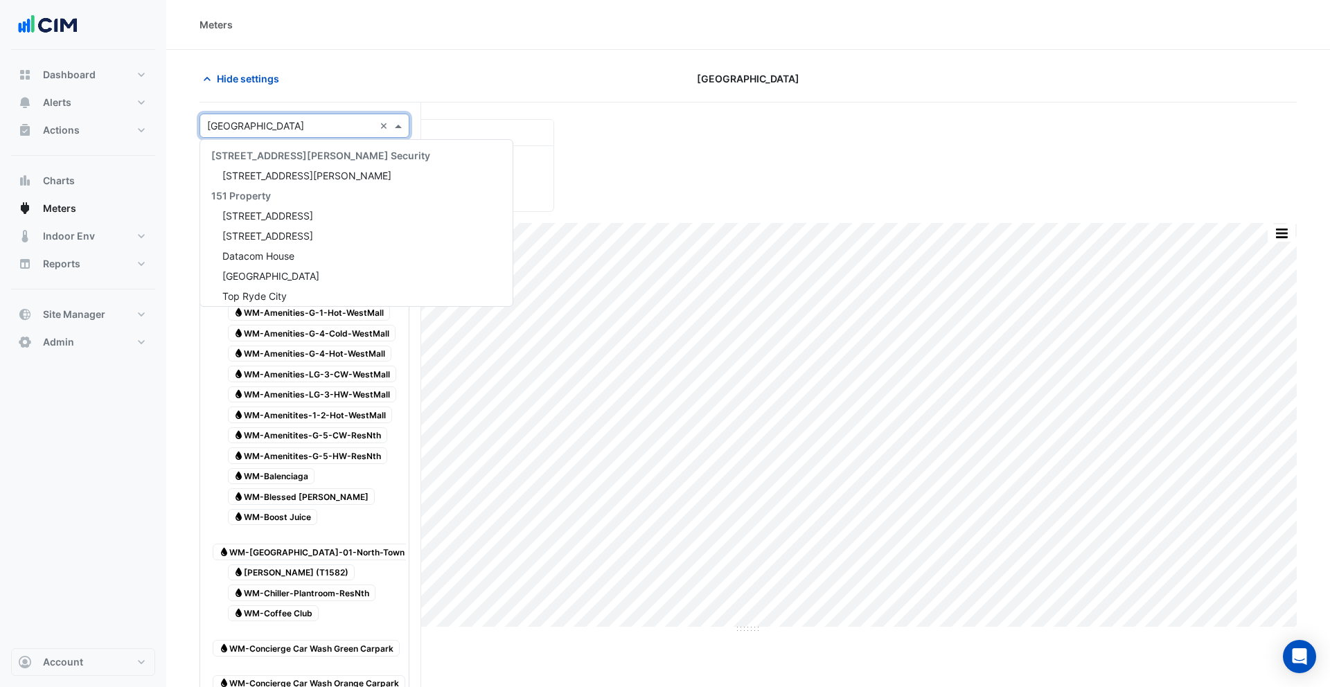
scroll to position [10414, 0]
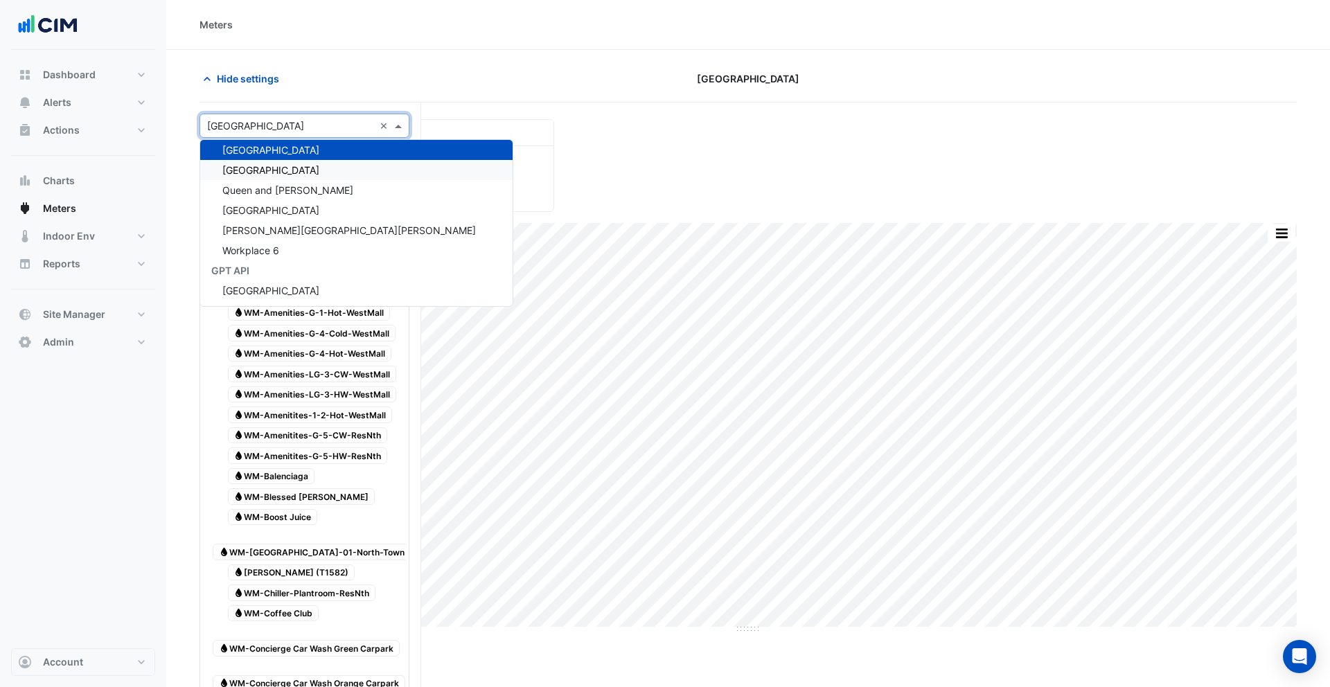
click at [281, 169] on span "Parkmore Shopping Centre" at bounding box center [270, 170] width 97 height 12
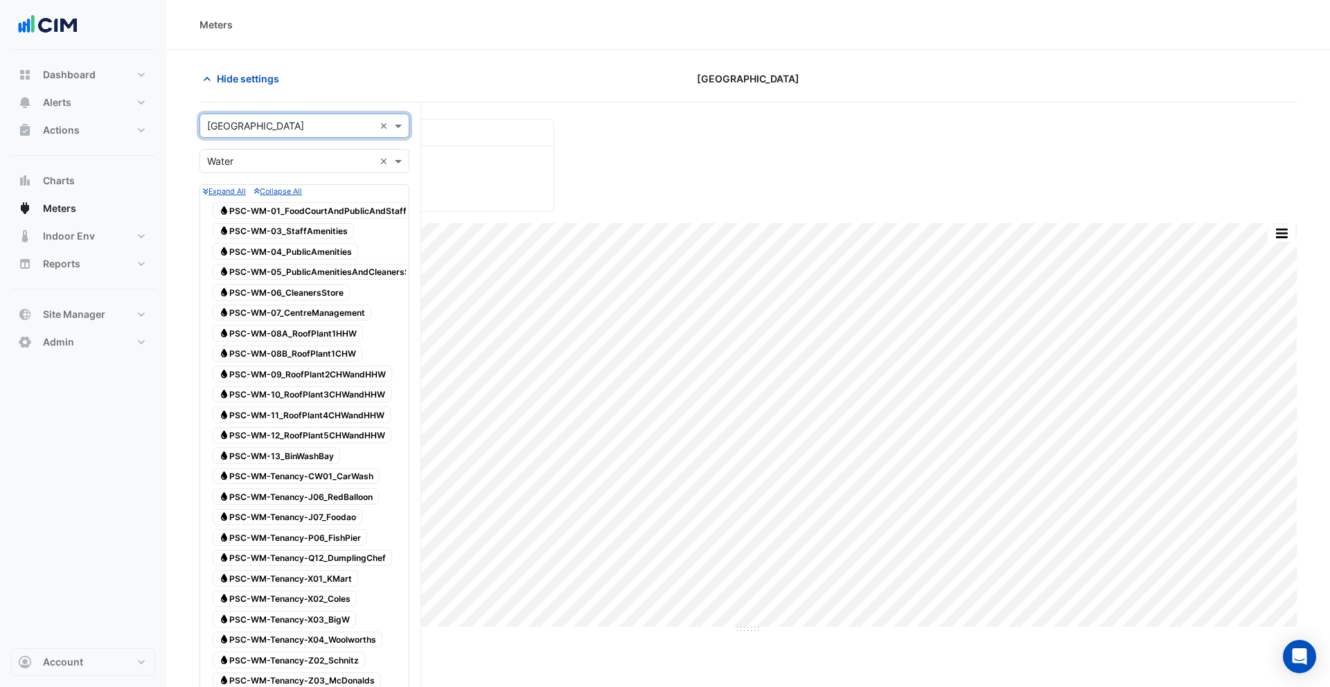
scroll to position [0, 0]
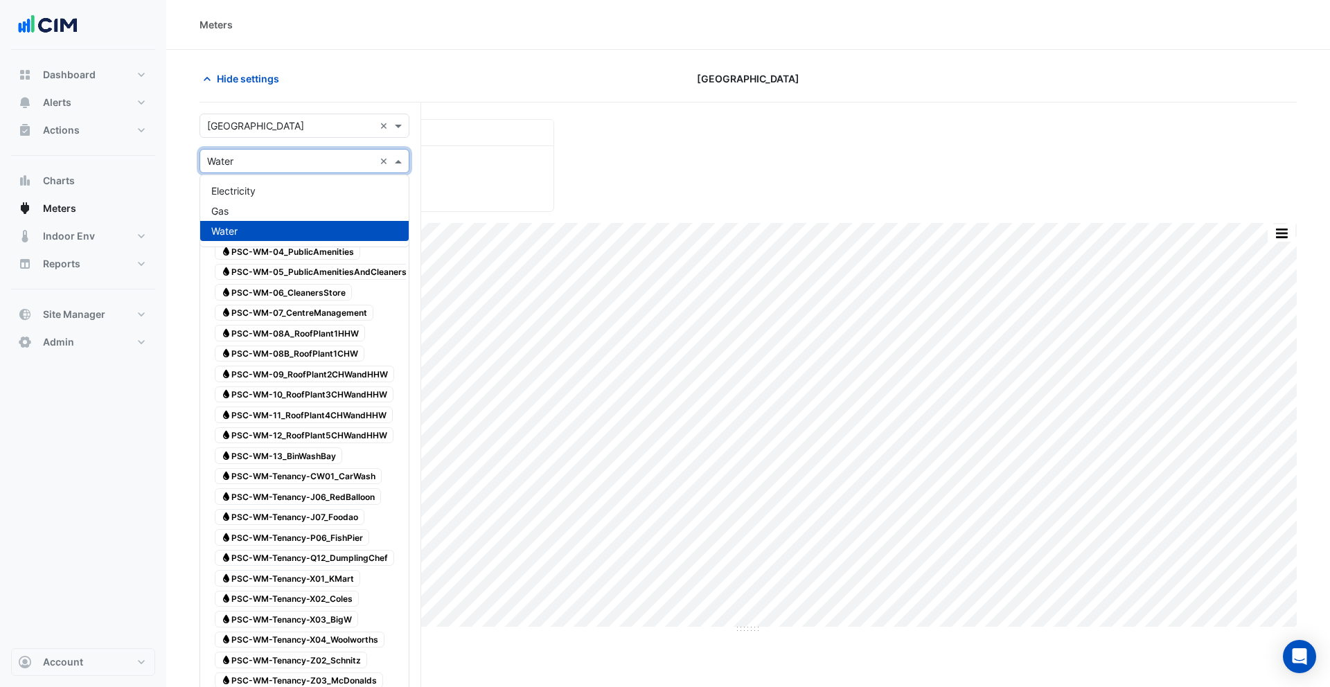
click at [256, 166] on input "text" at bounding box center [290, 162] width 167 height 15
click at [256, 187] on span "Electricity" at bounding box center [233, 191] width 44 height 12
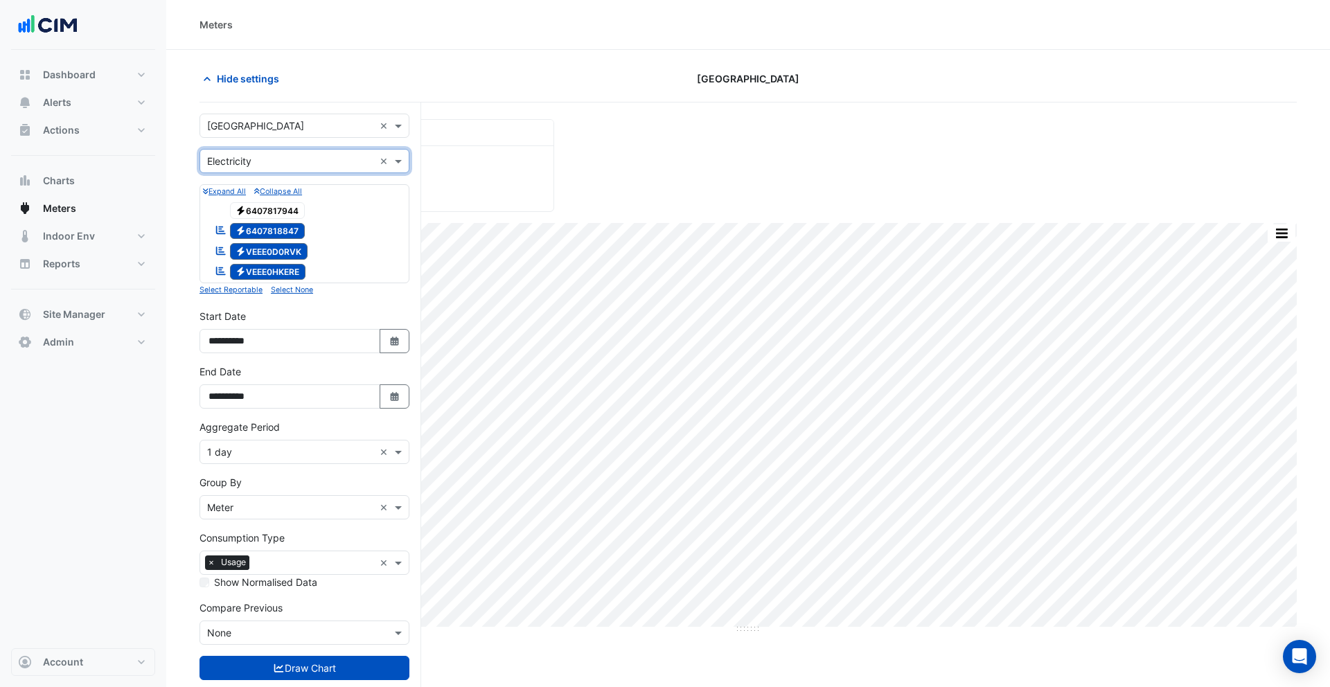
scroll to position [1, 0]
click at [360, 667] on button "Draw Chart" at bounding box center [305, 667] width 210 height 24
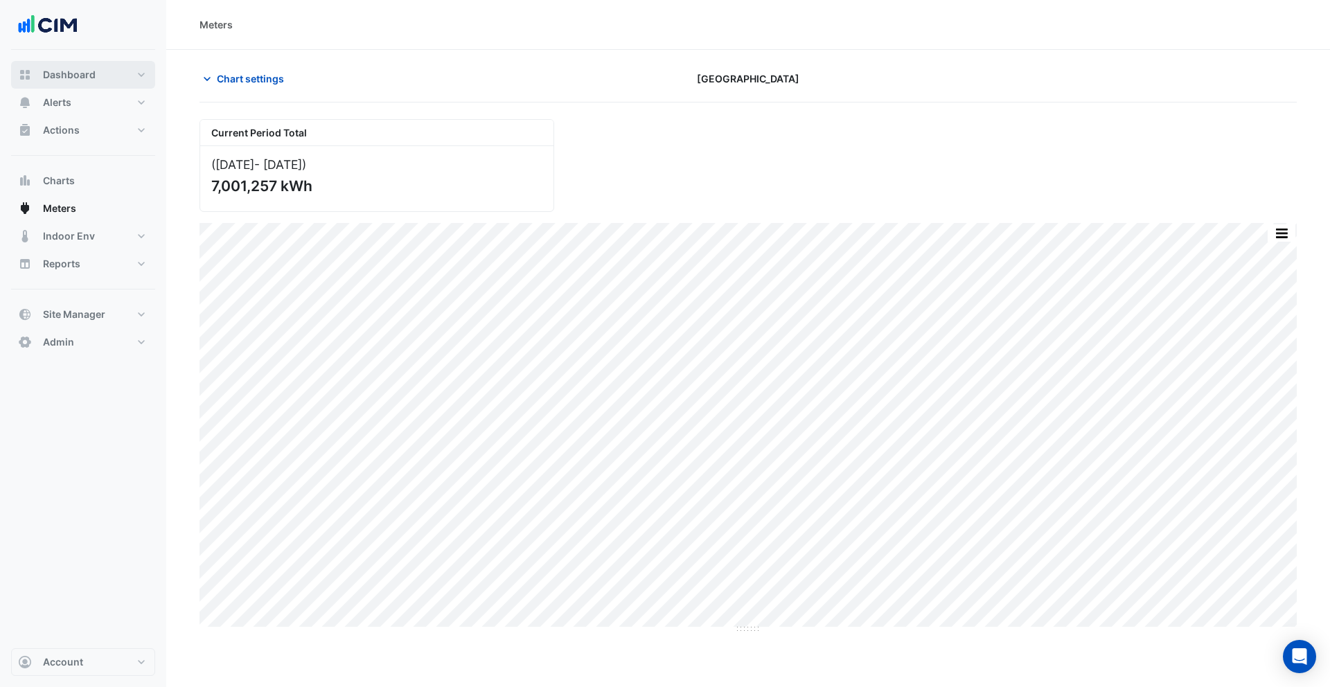
click at [99, 73] on button "Dashboard" at bounding box center [83, 75] width 144 height 28
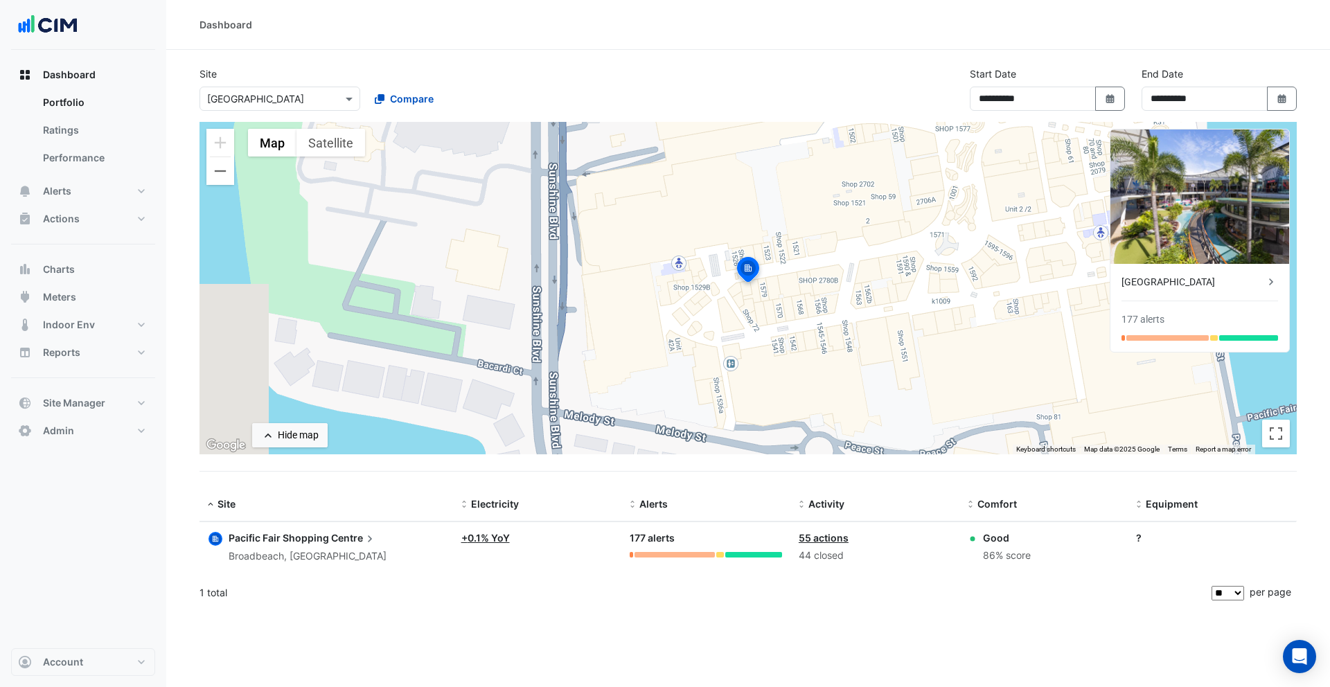
click at [402, 112] on div "**********" at bounding box center [748, 94] width 1114 height 55
click at [409, 101] on span "Compare" at bounding box center [412, 98] width 44 height 15
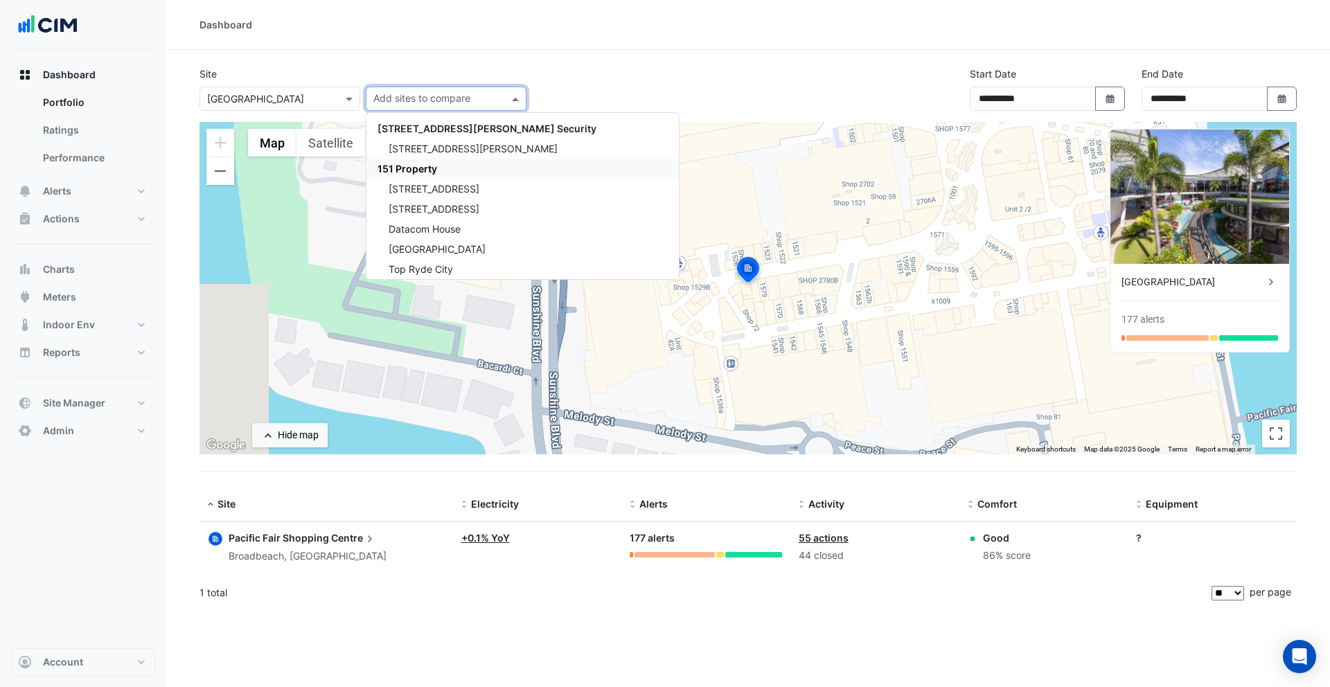
click at [424, 170] on span "151 Property" at bounding box center [408, 169] width 60 height 12
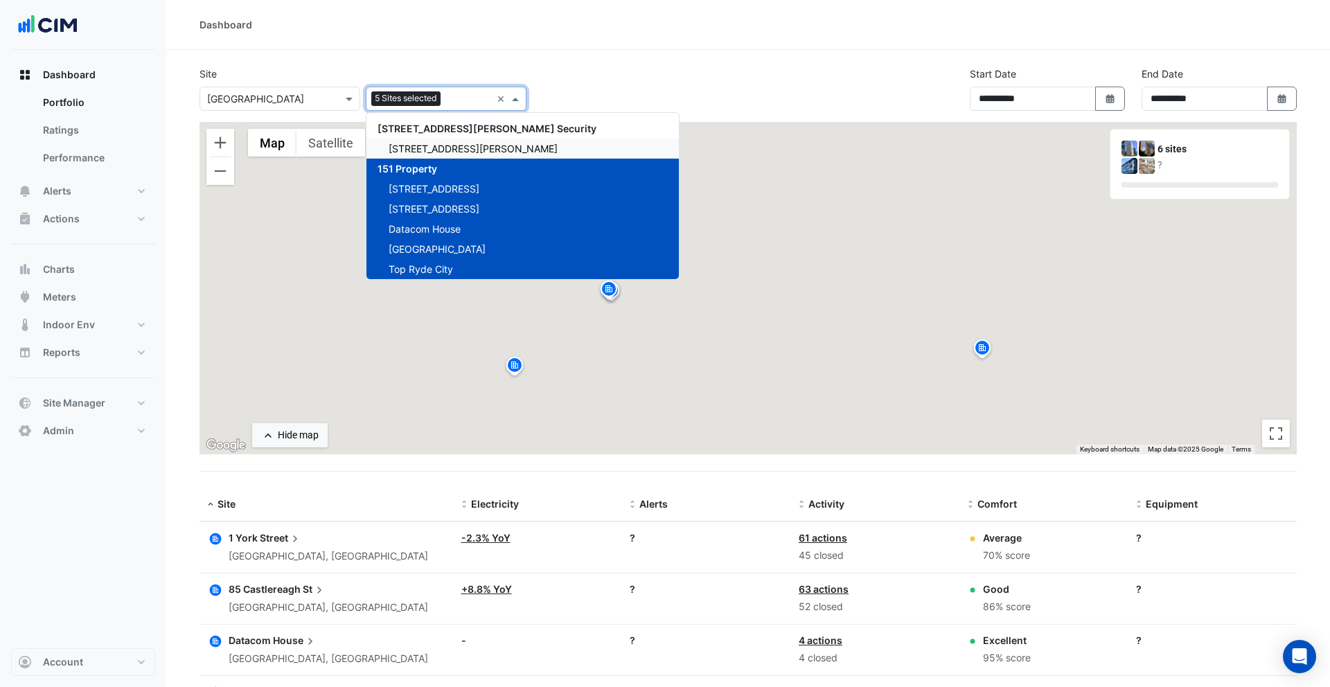
click at [398, 51] on section "Site × Pacific Fair Shopping Centre 5 Sites selected × 141 Walker Street Securi…" at bounding box center [748, 475] width 1164 height 850
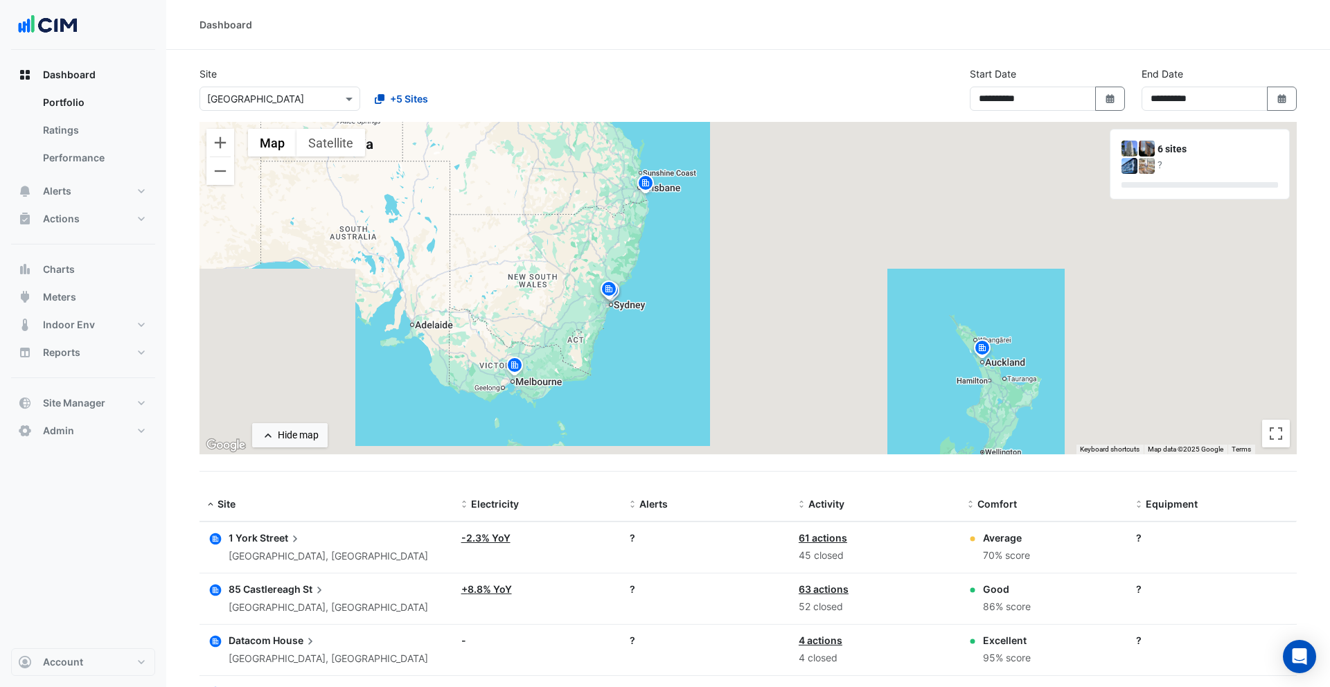
click at [217, 534] on icon "button" at bounding box center [216, 540] width 12 height 12
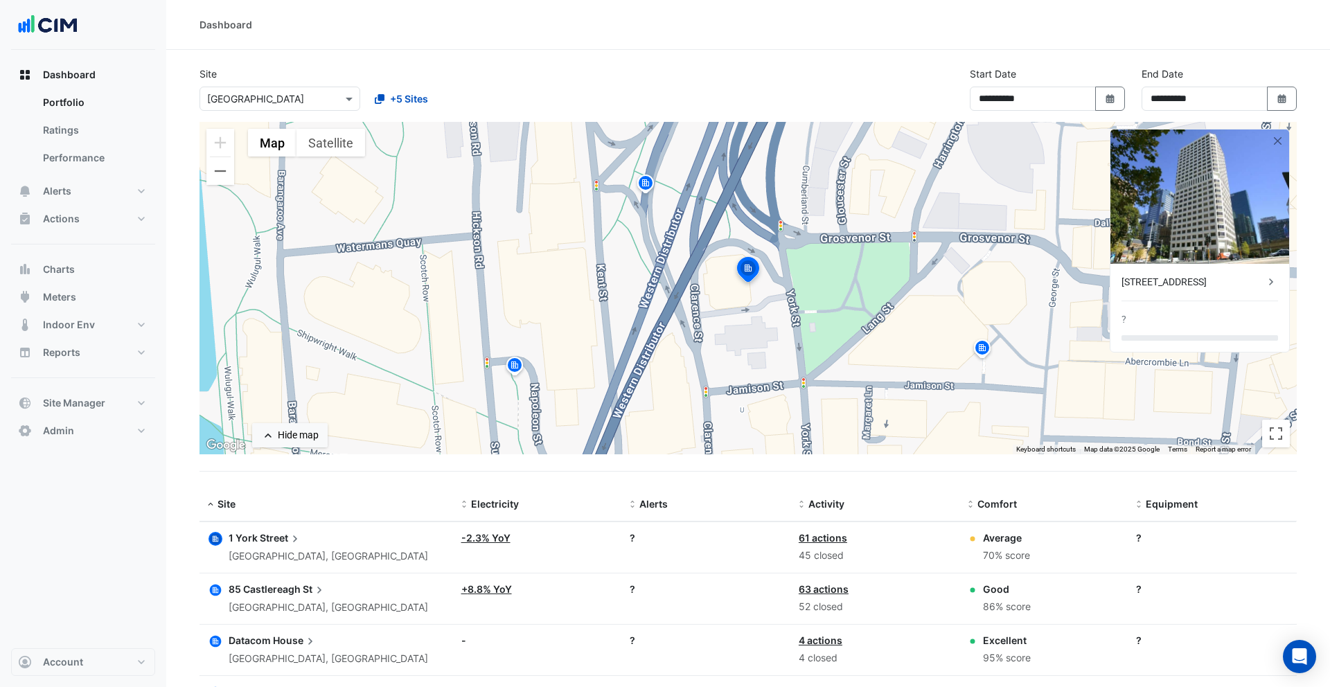
click at [215, 587] on icon "button" at bounding box center [216, 591] width 12 height 12
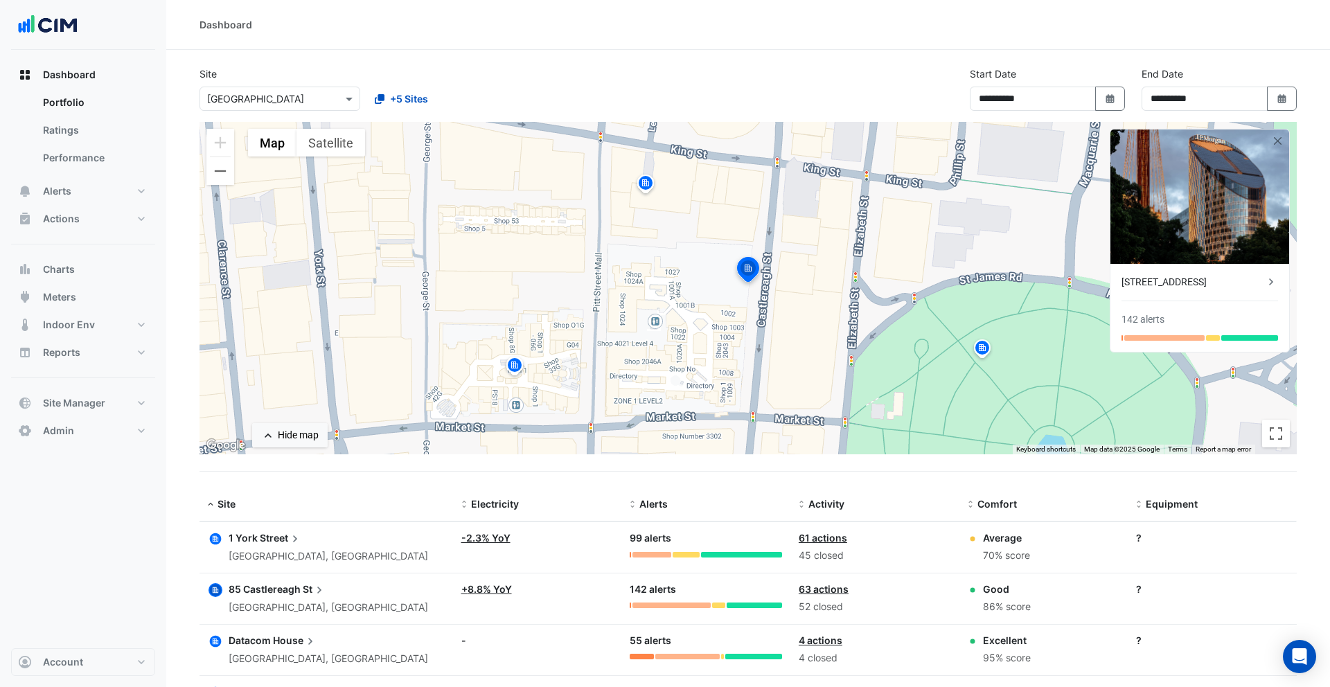
click at [215, 646] on icon "button" at bounding box center [216, 641] width 12 height 12
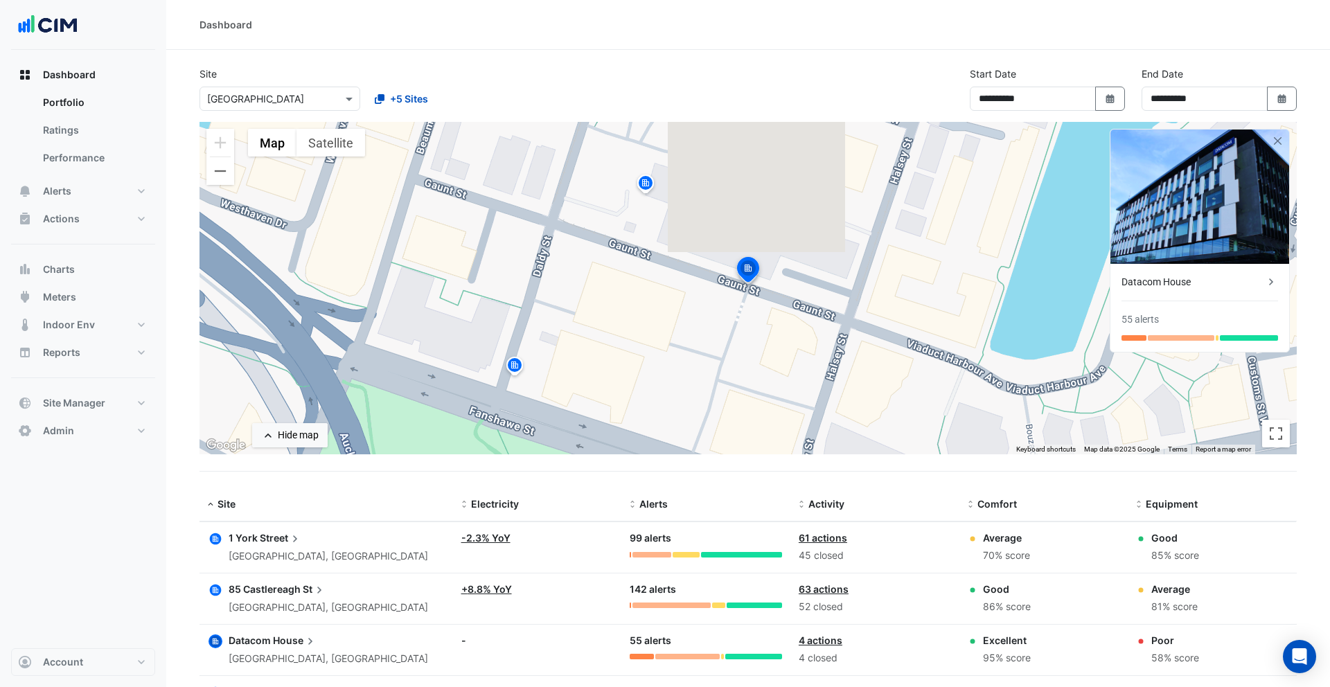
click at [216, 644] on icon "button" at bounding box center [216, 642] width 6 height 6
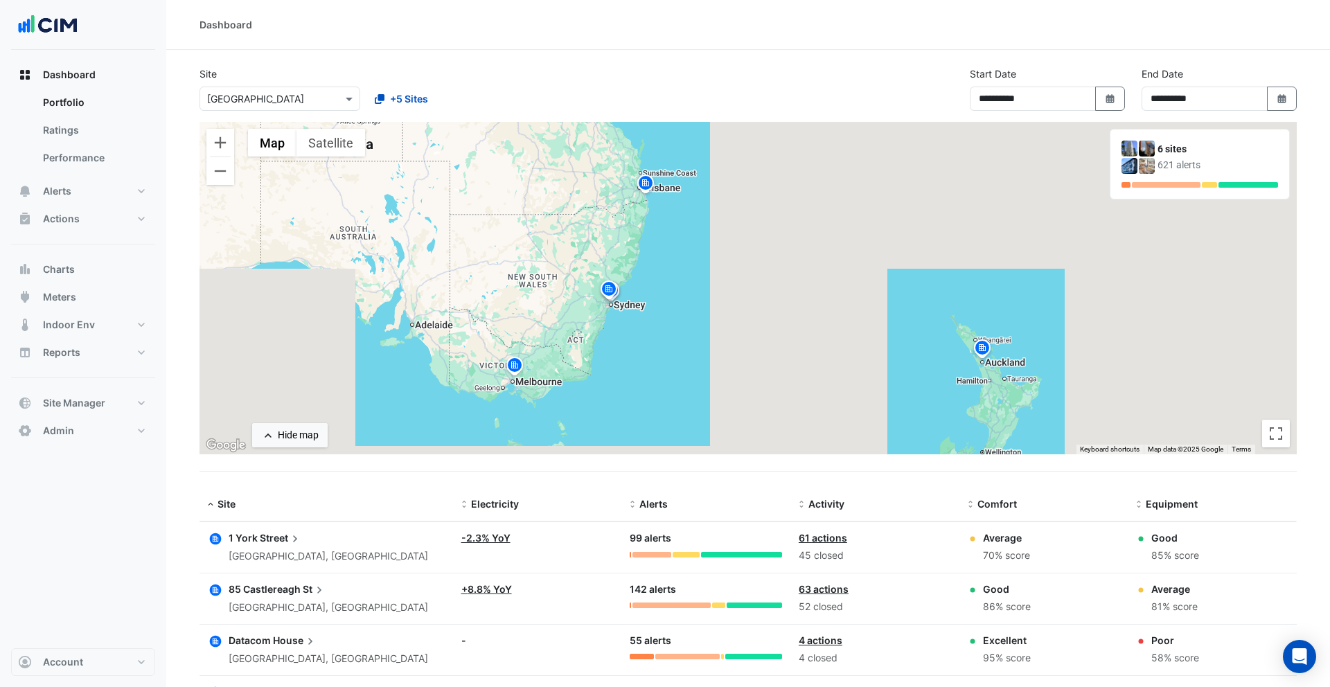
click at [171, 200] on section "**********" at bounding box center [748, 480] width 1164 height 861
click at [92, 300] on button "Meters" at bounding box center [83, 297] width 144 height 28
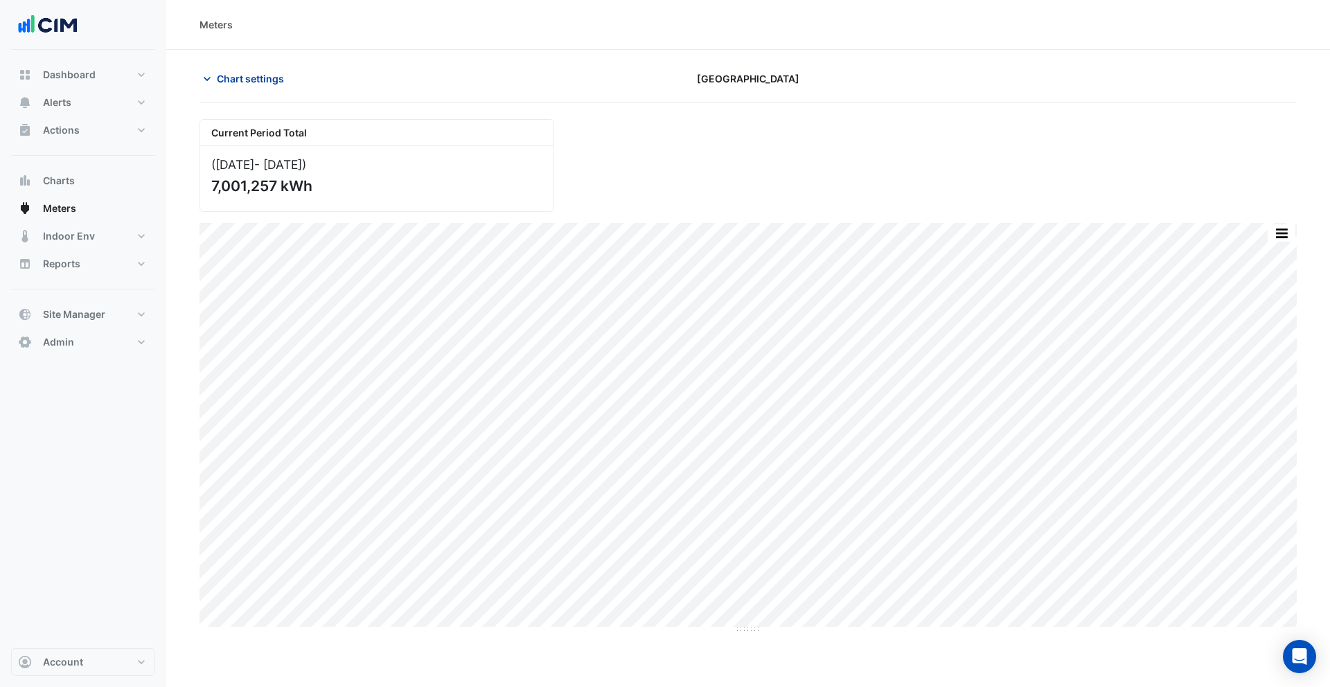
click at [247, 76] on span "Chart settings" at bounding box center [250, 78] width 67 height 15
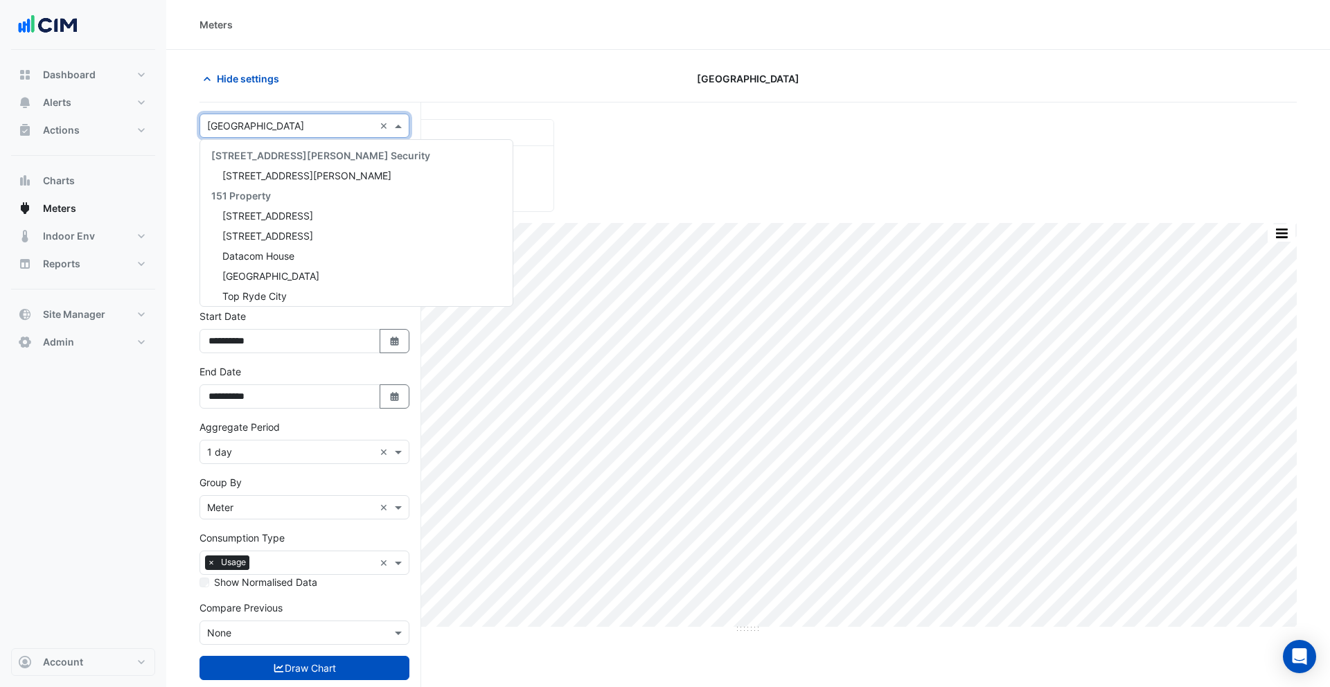
click at [265, 125] on input "text" at bounding box center [290, 126] width 167 height 15
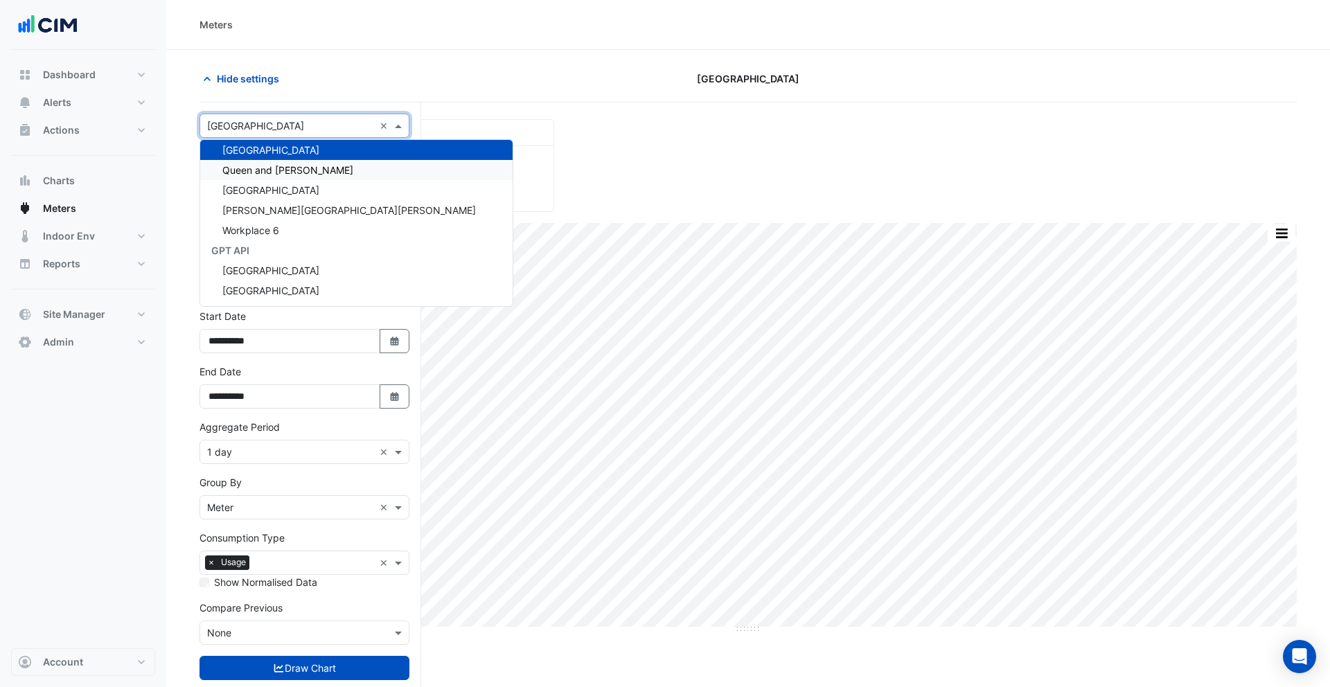
click at [268, 166] on span "Queen and Collins" at bounding box center [287, 170] width 131 height 12
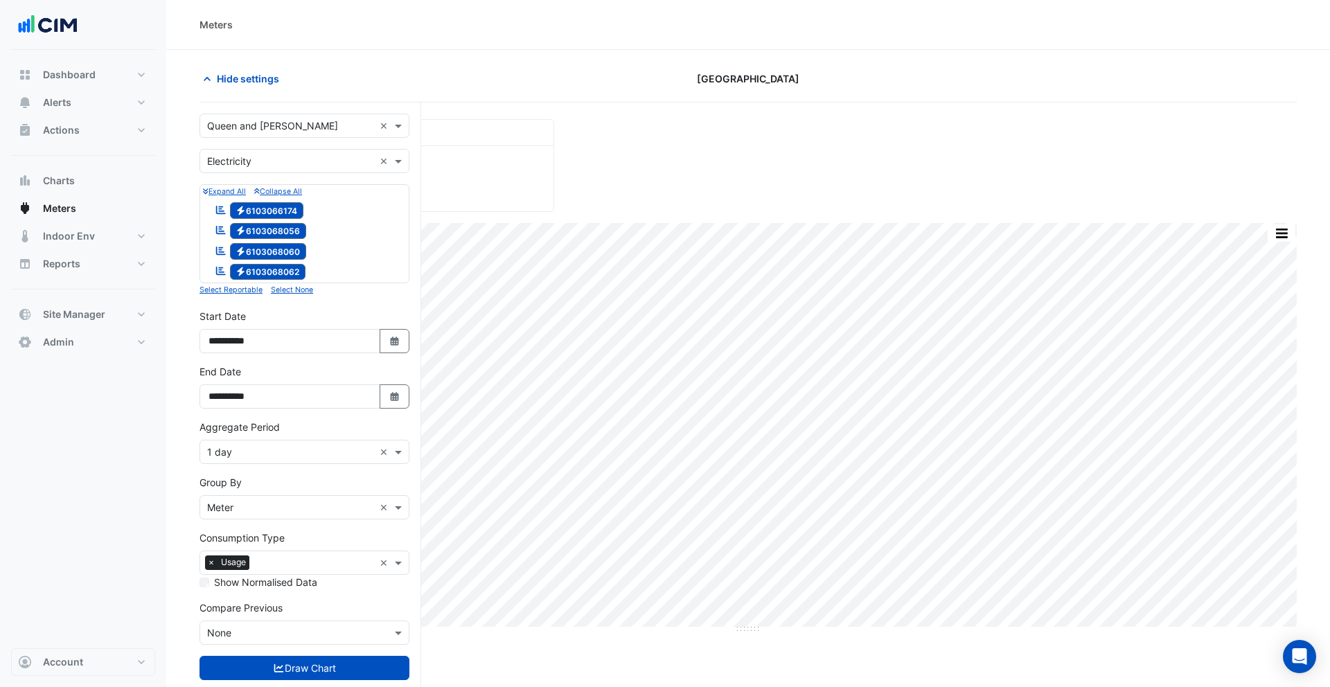
click at [355, 681] on form "× Queen and Collins × × Electricity × Expand All Collapse All Reportable Electr…" at bounding box center [305, 411] width 210 height 595
click at [353, 674] on button "Draw Chart" at bounding box center [305, 668] width 210 height 24
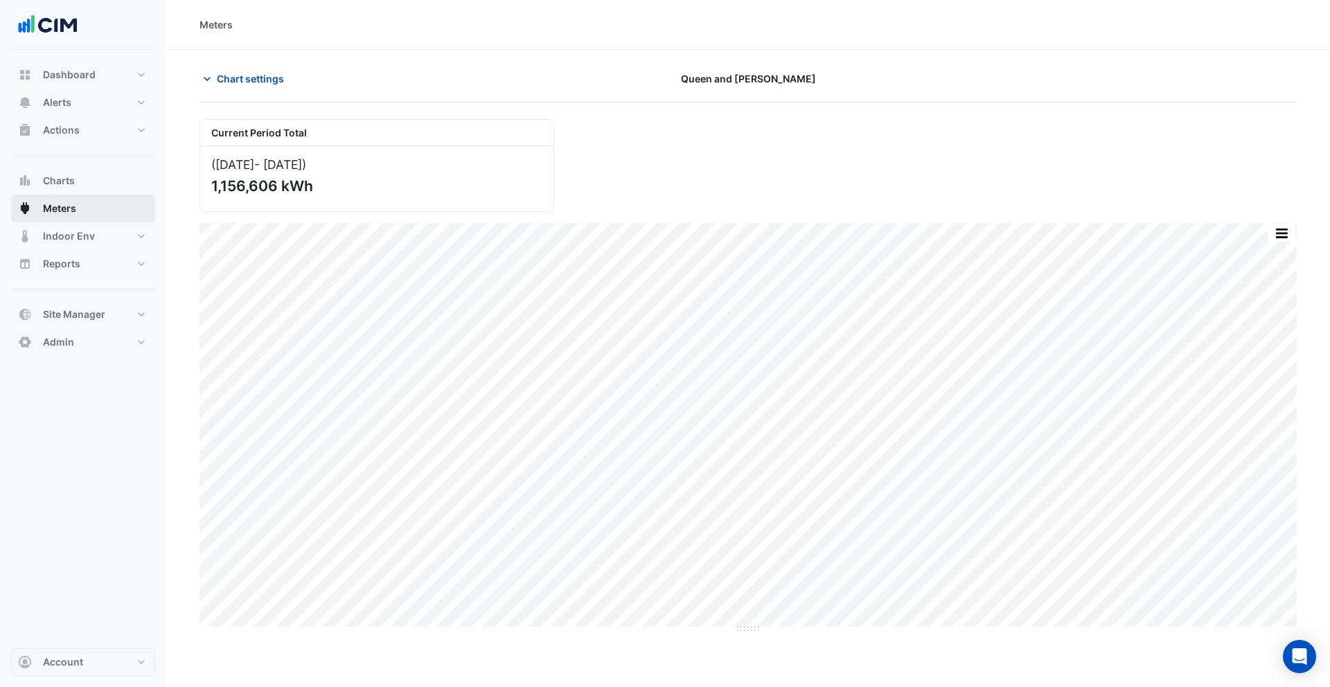
click at [71, 219] on button "Meters" at bounding box center [83, 209] width 144 height 28
click at [245, 84] on span "Chart settings" at bounding box center [250, 78] width 67 height 15
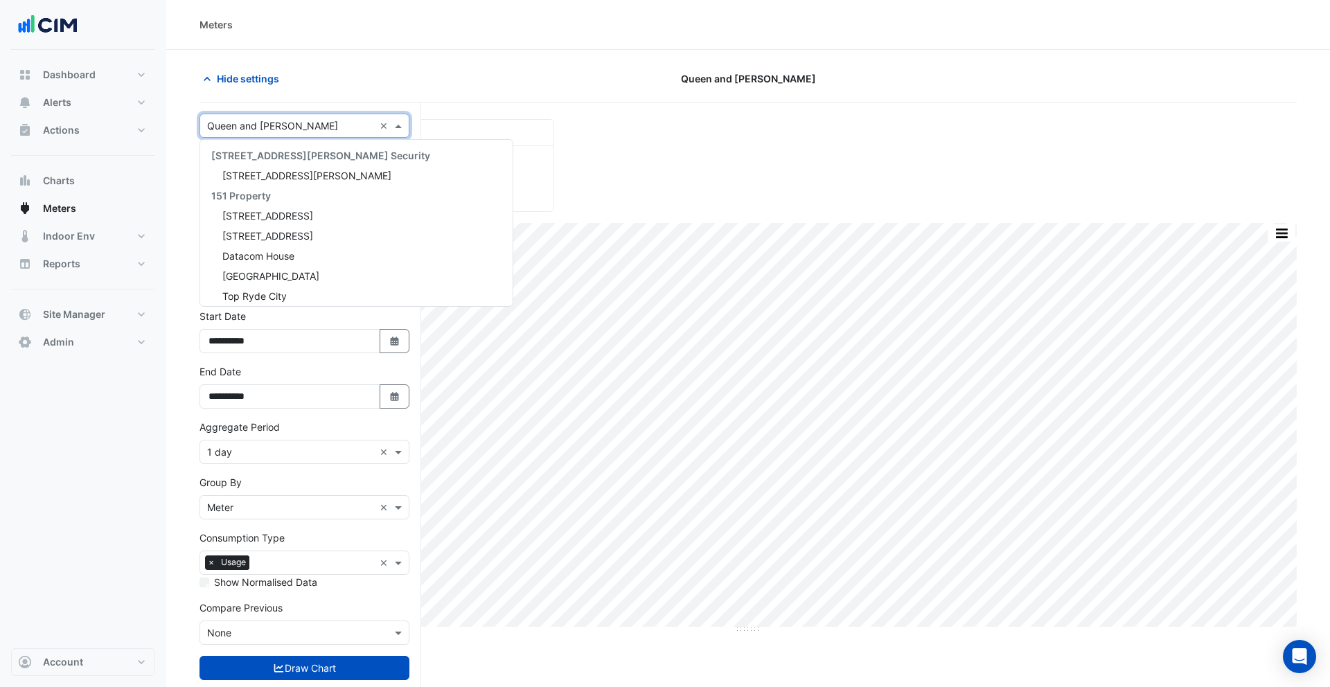
click at [260, 124] on input "text" at bounding box center [290, 126] width 167 height 15
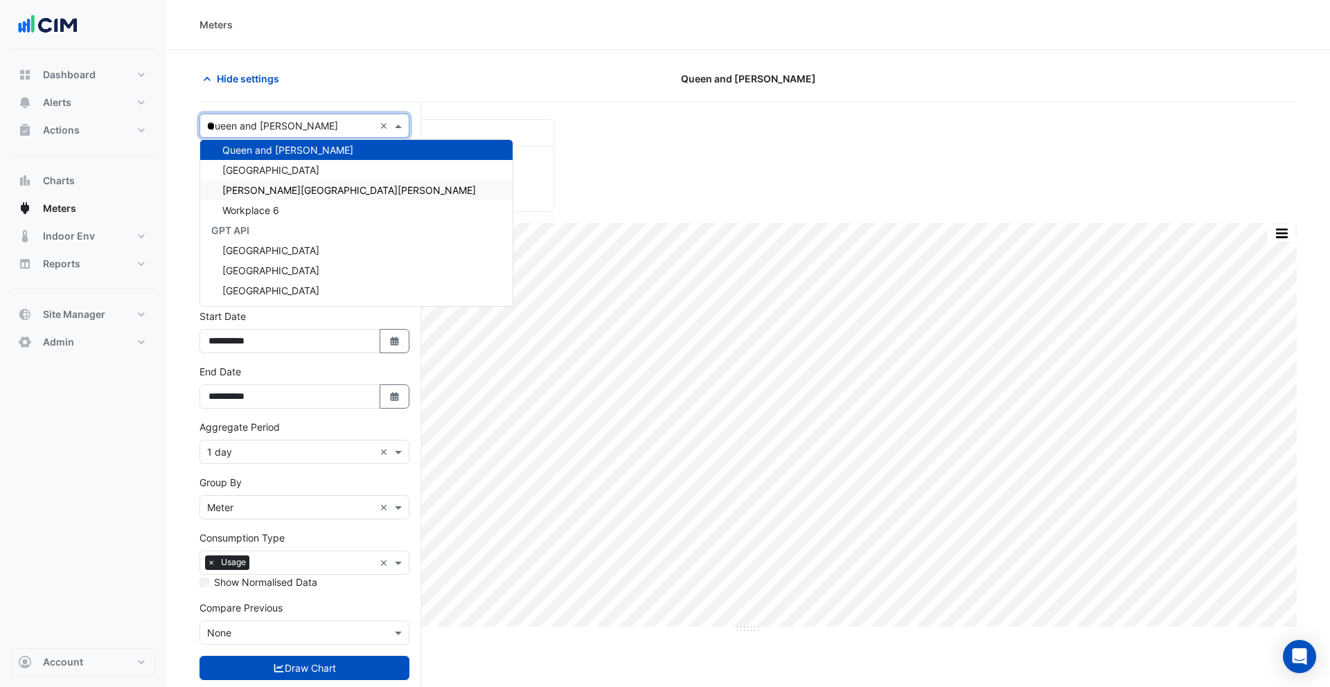
scroll to position [46, 0]
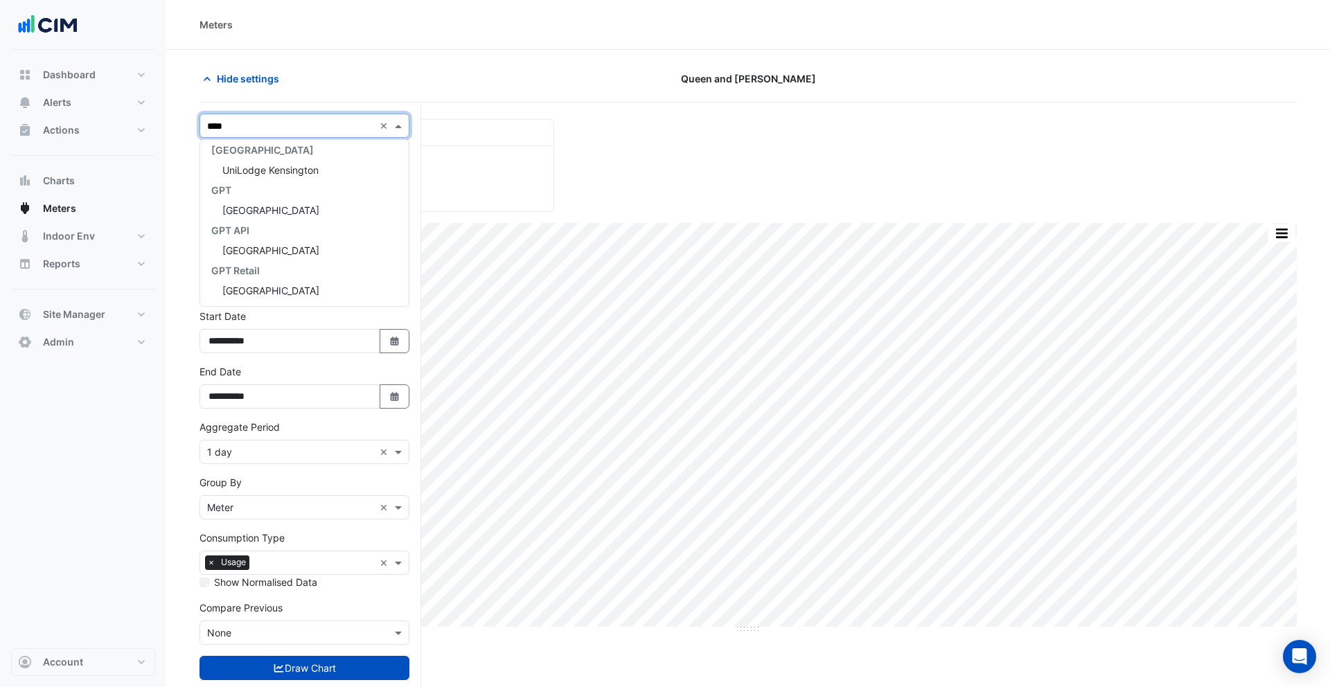
type input "*****"
click at [304, 214] on span "Pacific Fair Shopping Centre" at bounding box center [270, 210] width 97 height 12
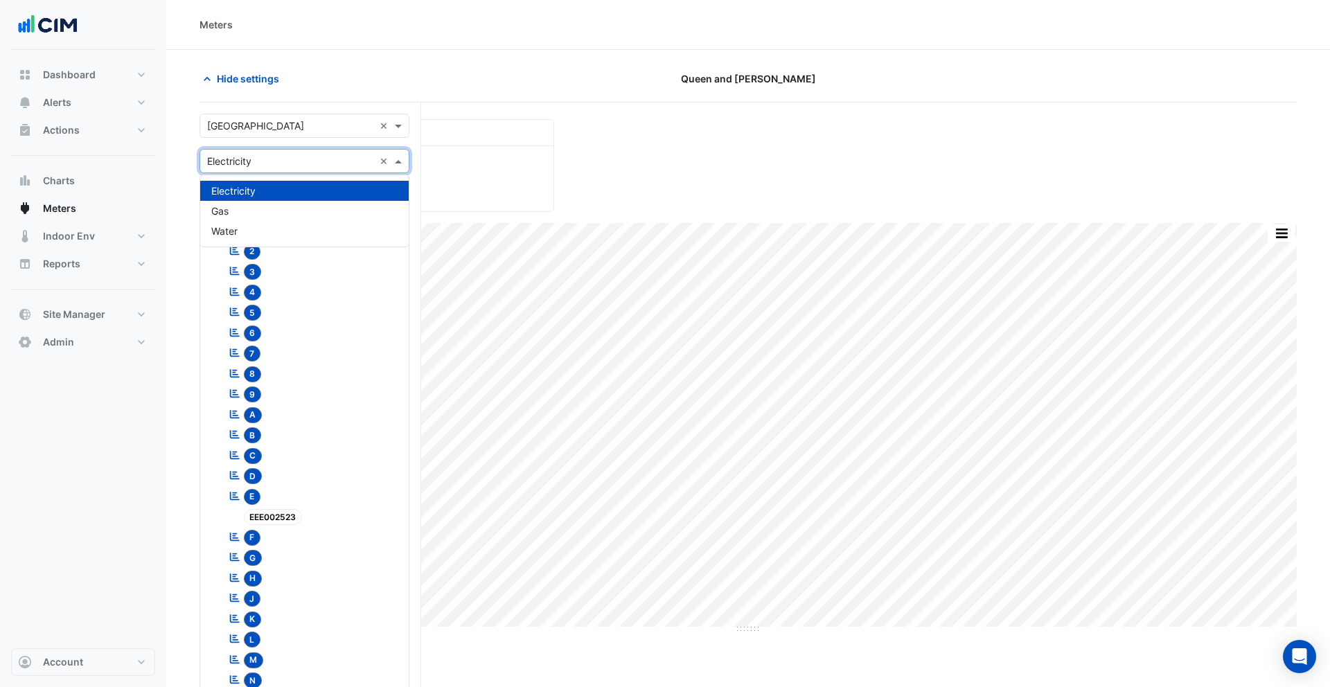
click at [292, 166] on input "text" at bounding box center [290, 162] width 167 height 15
click at [271, 229] on div "Water" at bounding box center [304, 231] width 209 height 20
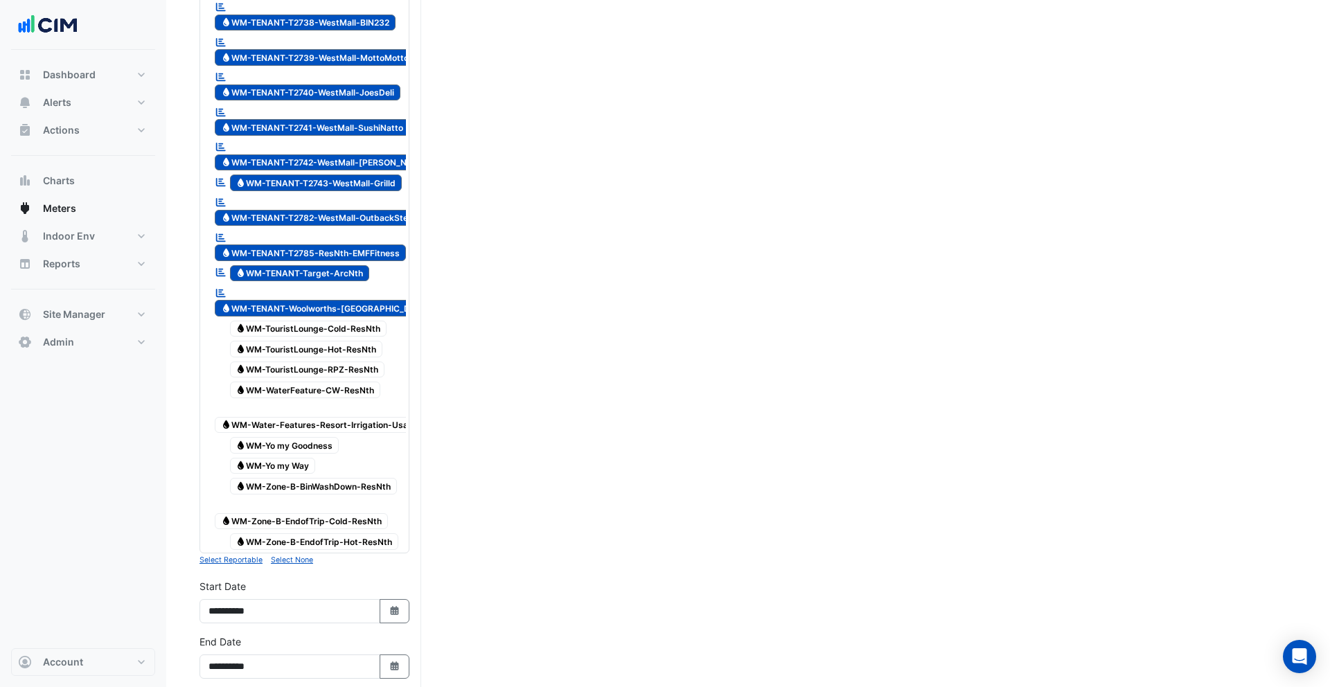
scroll to position [4302, 0]
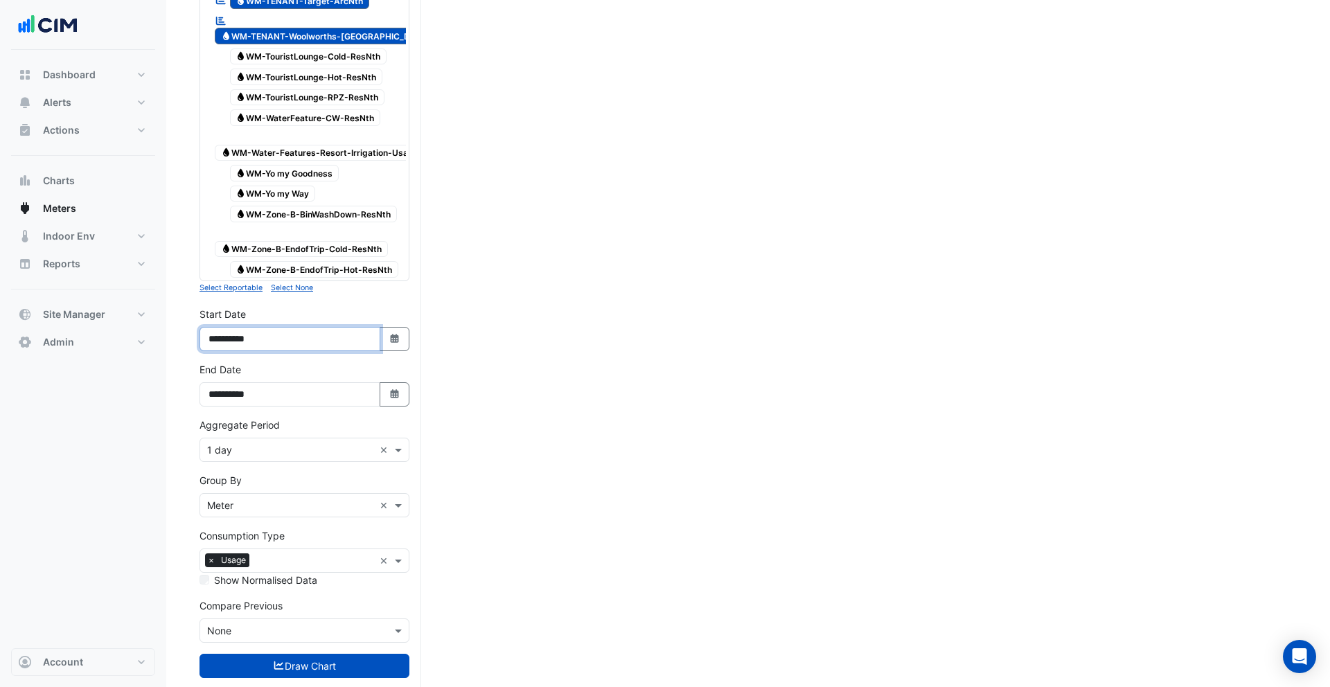
click at [229, 327] on input "**********" at bounding box center [290, 339] width 181 height 24
type input "**********"
click at [239, 443] on input "text" at bounding box center [290, 450] width 167 height 15
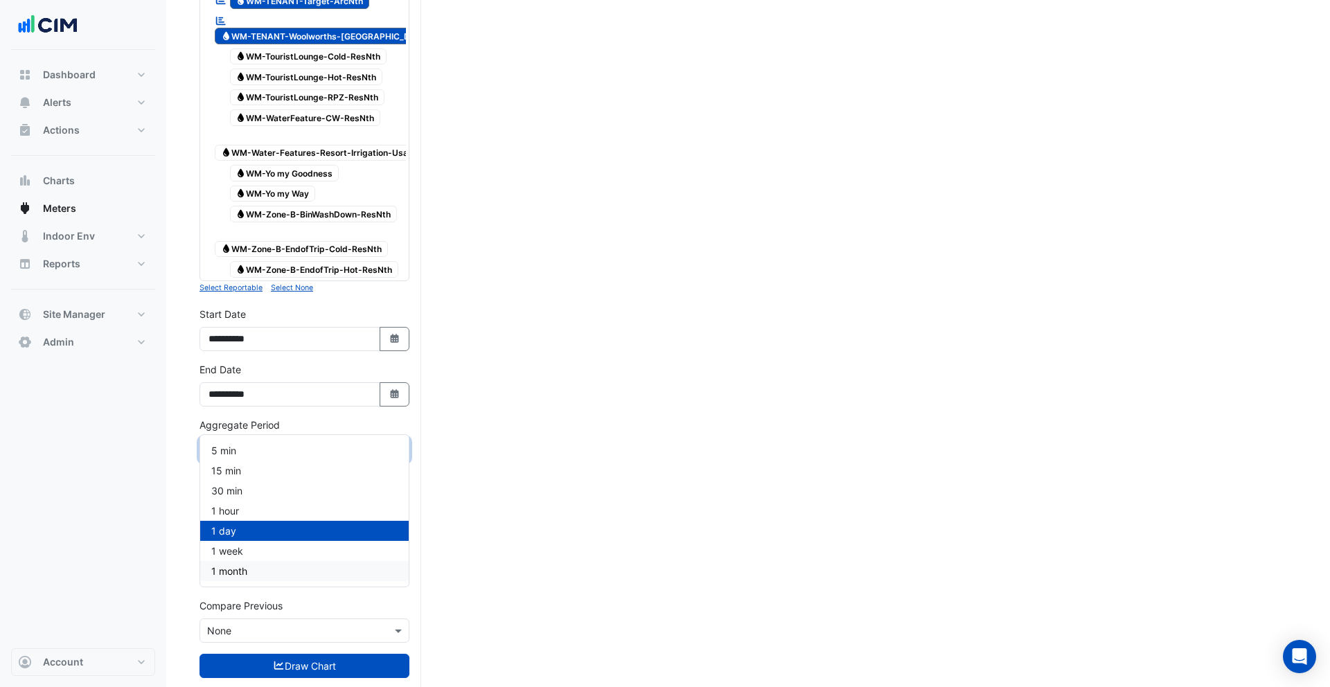
click at [280, 561] on div "1 month" at bounding box center [304, 571] width 209 height 20
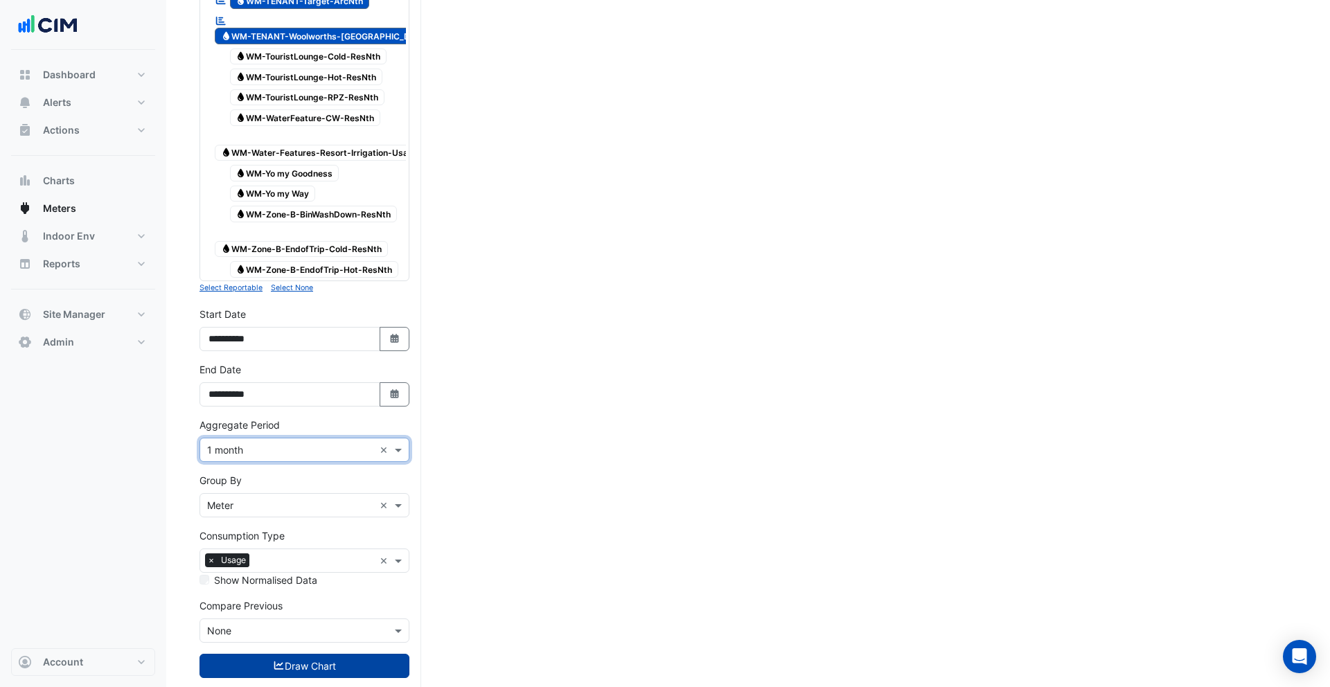
click at [314, 654] on button "Draw Chart" at bounding box center [305, 666] width 210 height 24
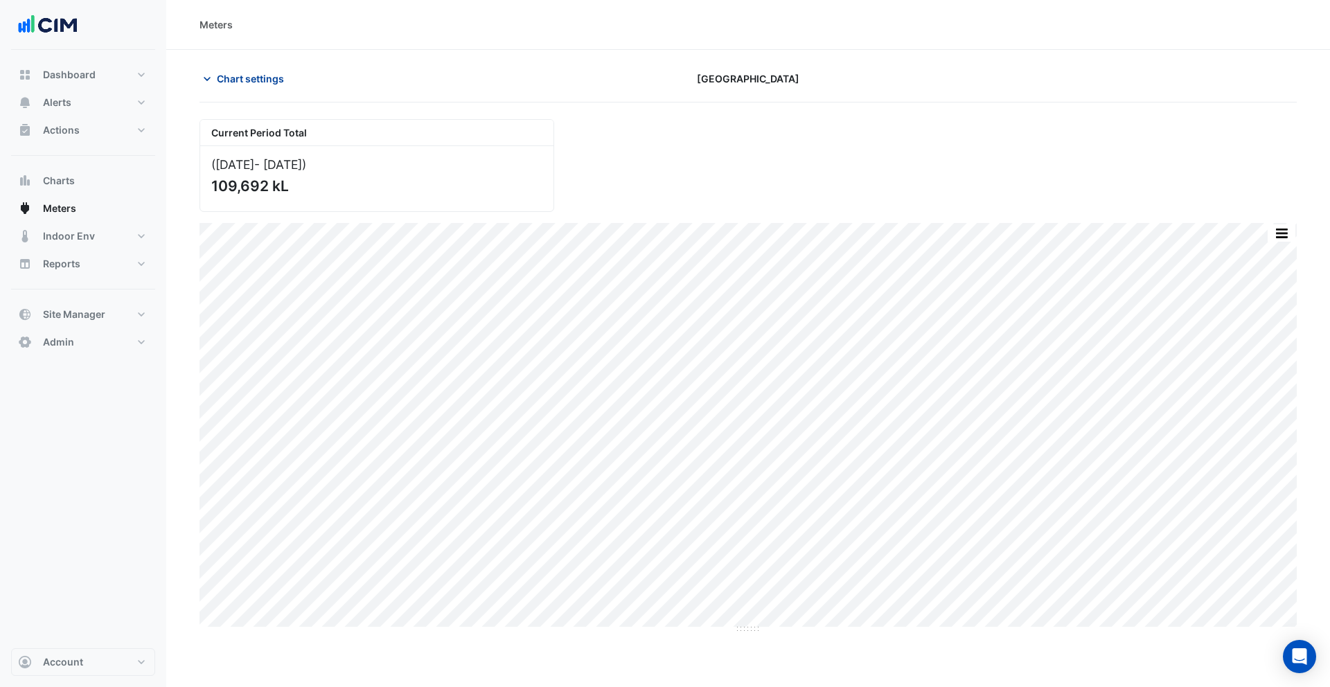
click at [242, 85] on span "Chart settings" at bounding box center [250, 78] width 67 height 15
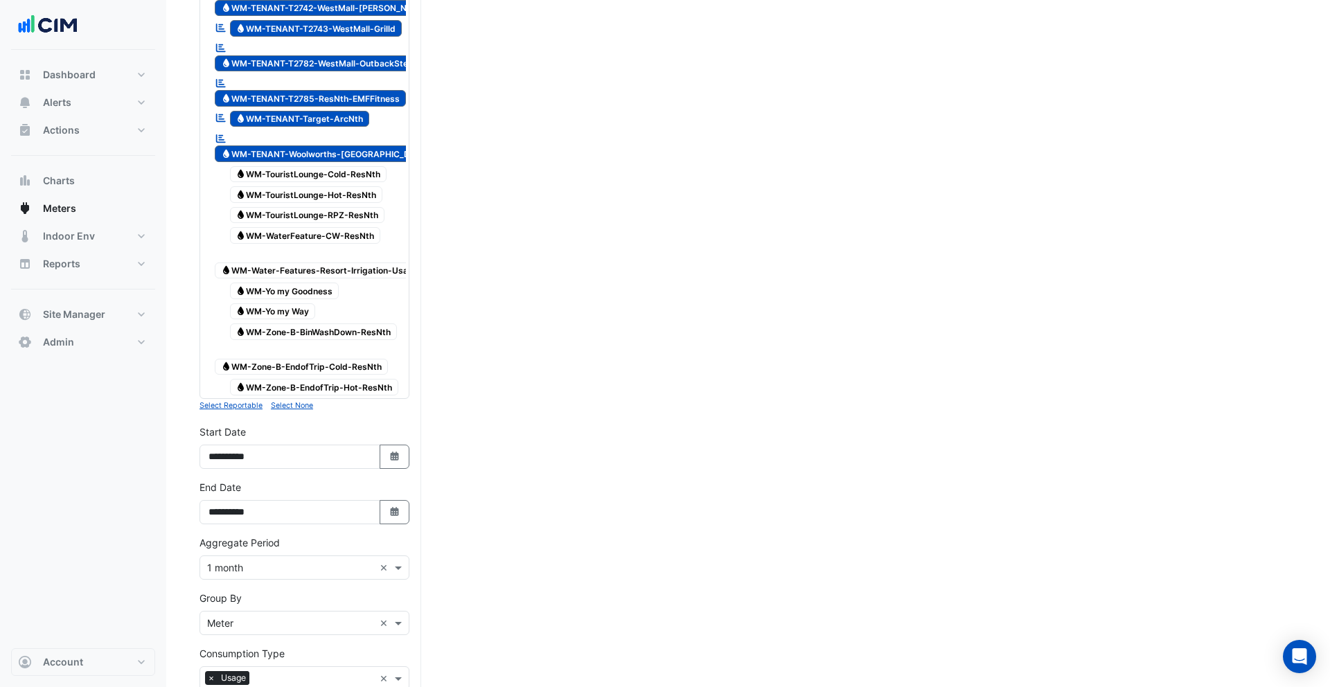
scroll to position [4302, 0]
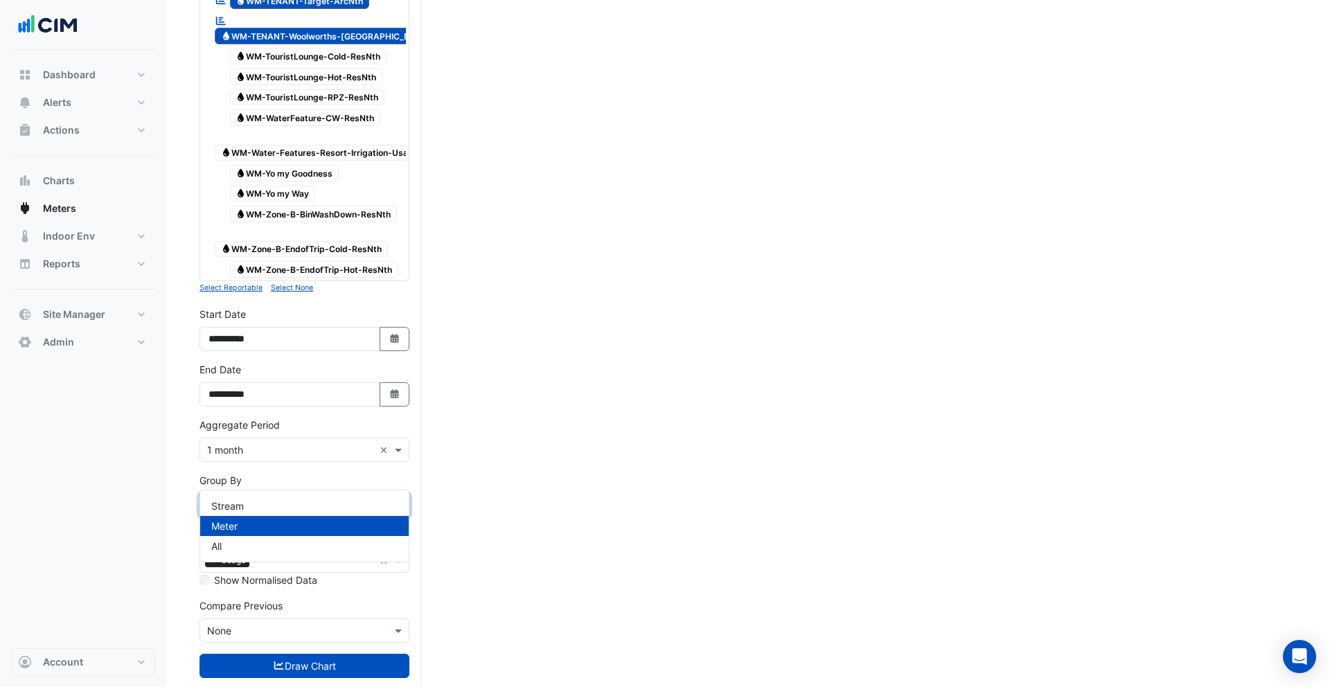
click at [254, 499] on input "text" at bounding box center [290, 506] width 167 height 15
click at [236, 534] on div "Meter" at bounding box center [304, 526] width 209 height 20
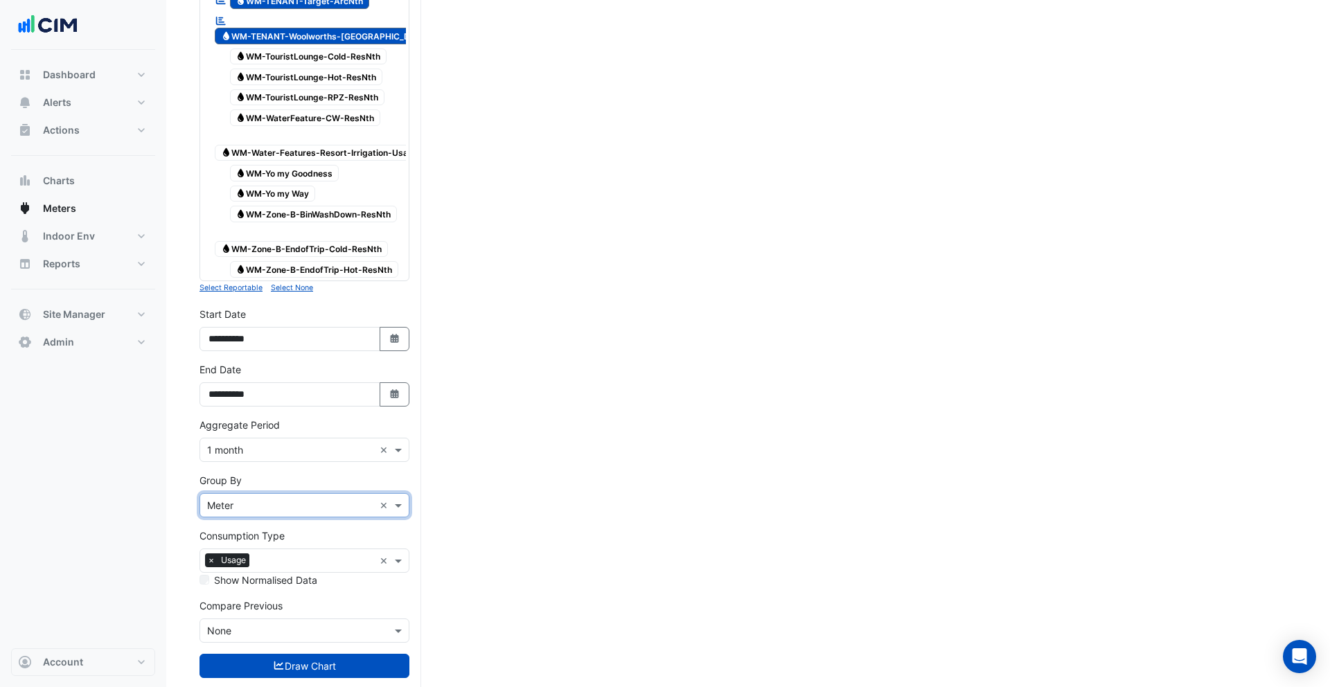
click at [249, 499] on input "text" at bounding box center [290, 506] width 167 height 15
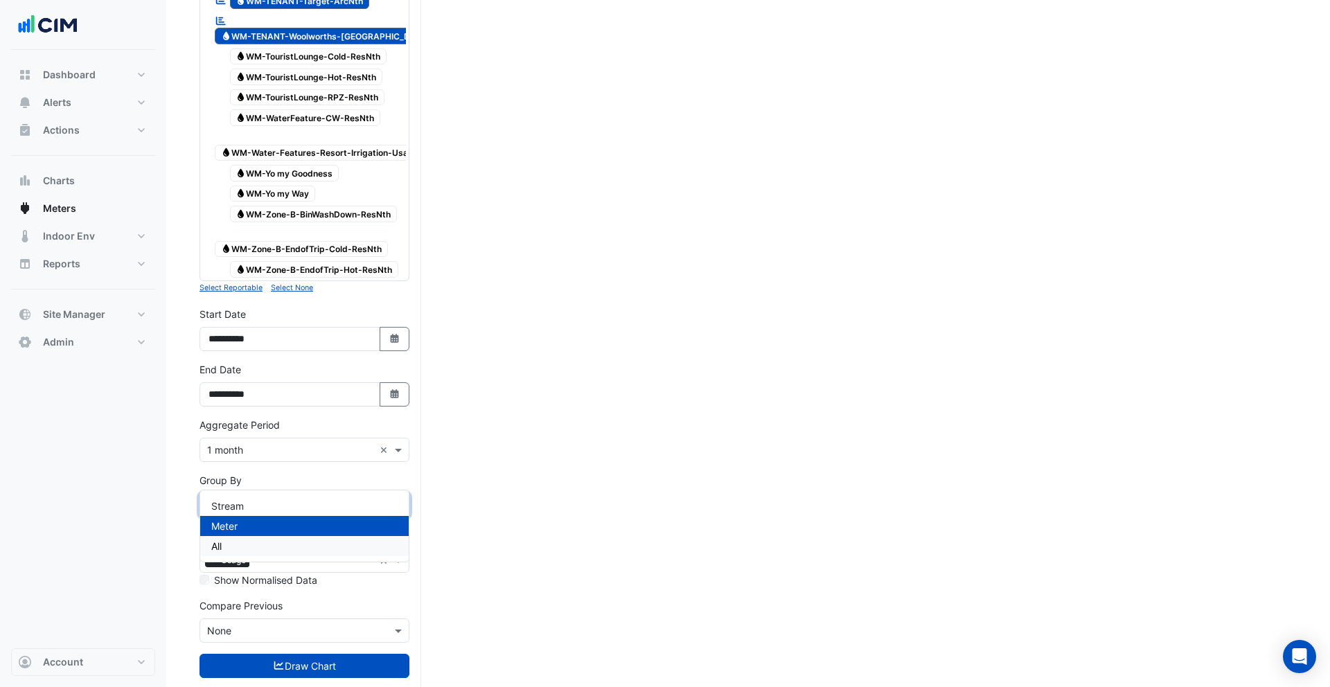
click at [240, 539] on div "All" at bounding box center [304, 546] width 209 height 20
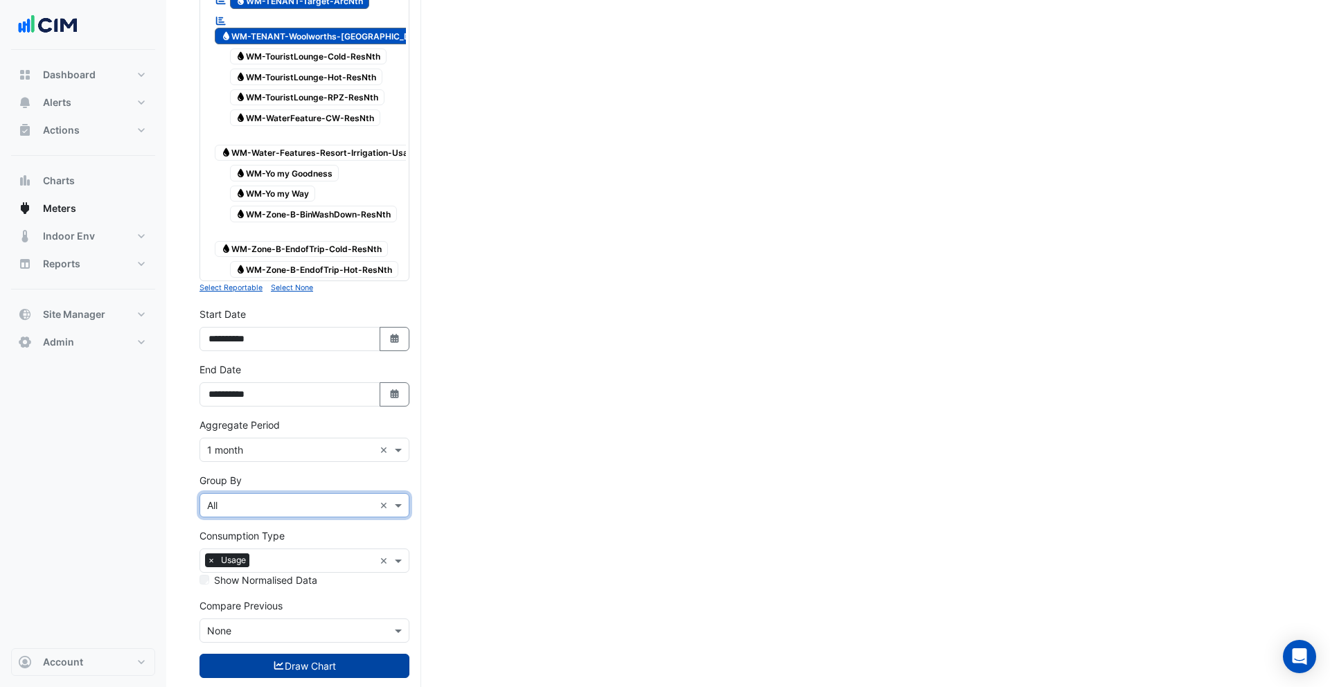
click at [277, 661] on icon "submit" at bounding box center [279, 666] width 12 height 10
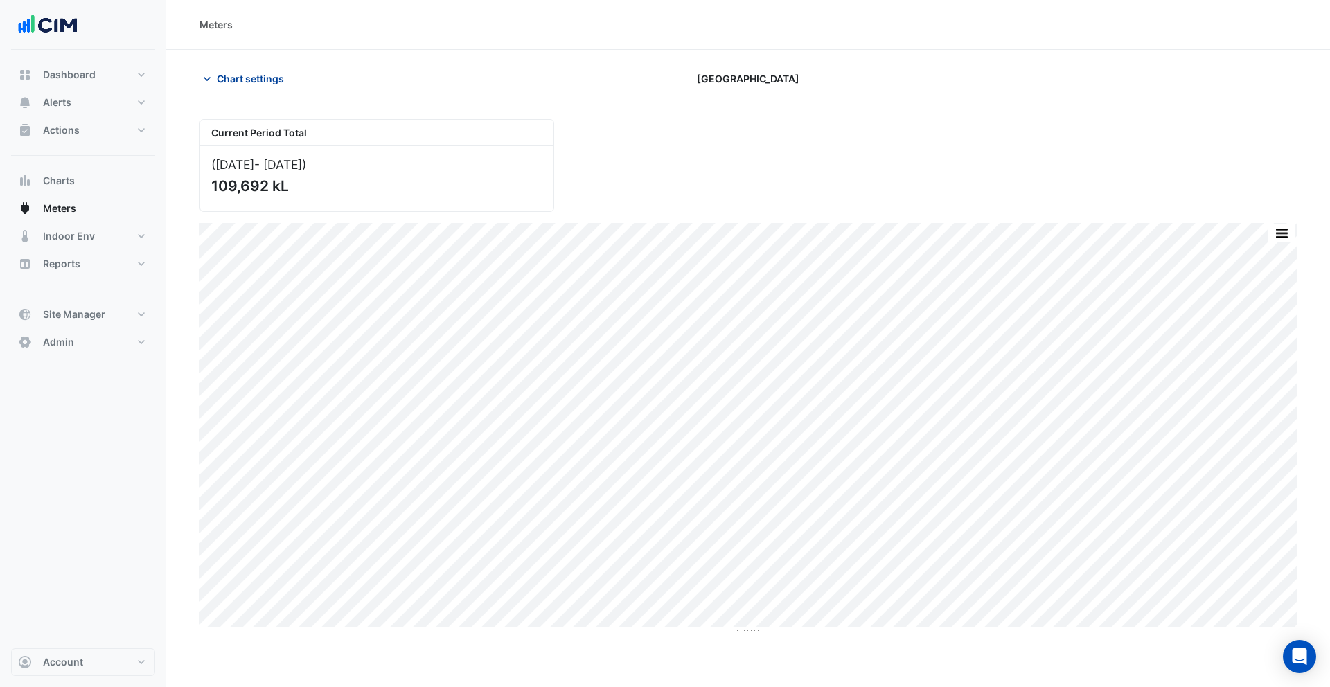
click at [255, 82] on span "Chart settings" at bounding box center [250, 78] width 67 height 15
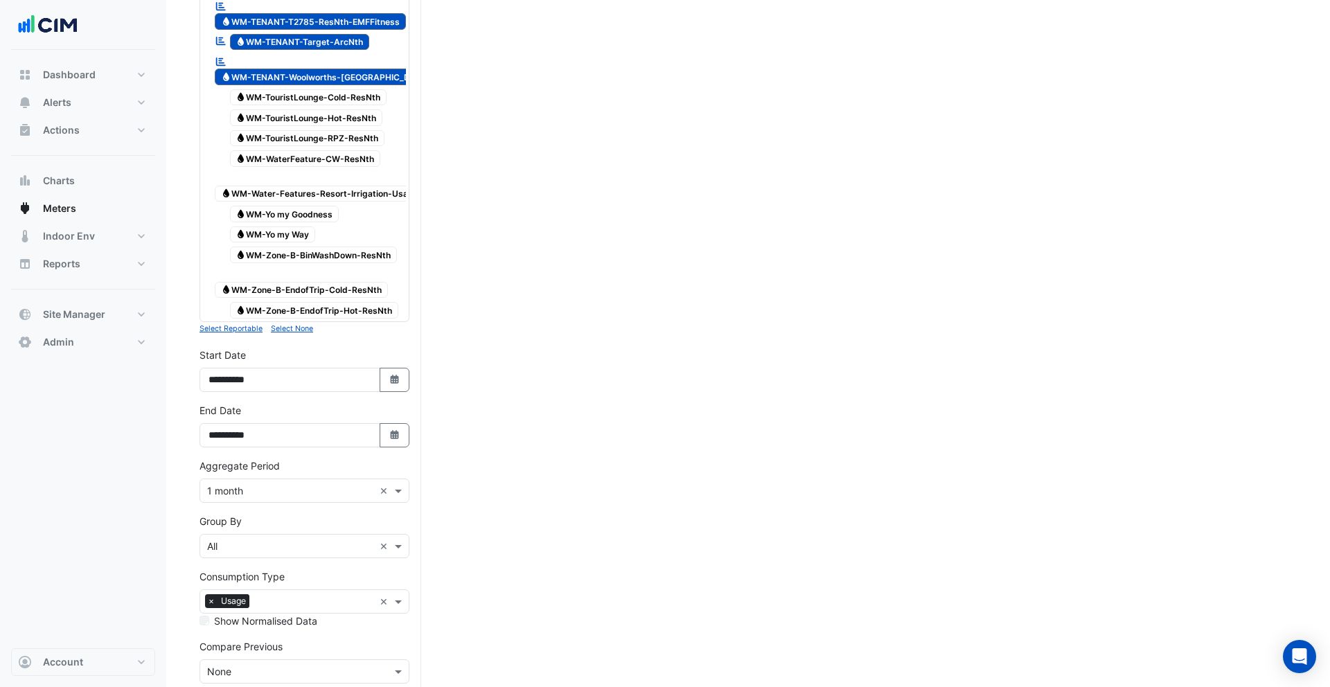
scroll to position [4302, 0]
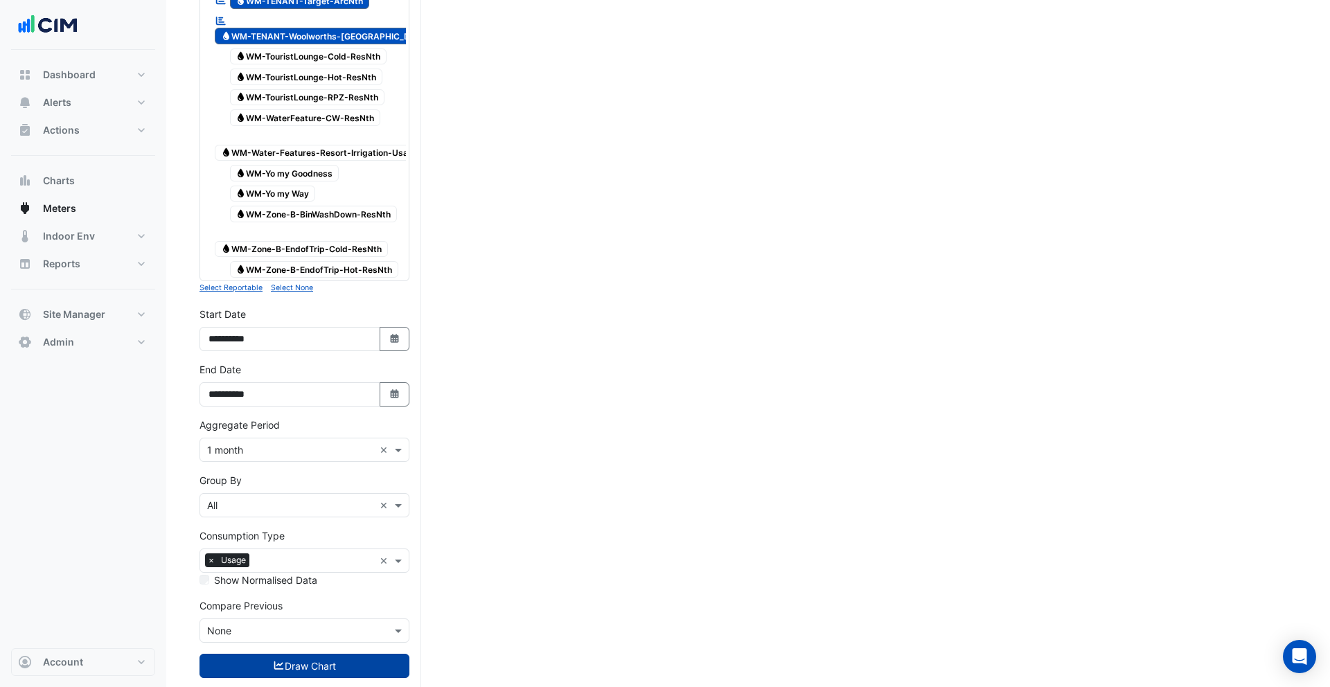
click at [258, 443] on input "text" at bounding box center [290, 450] width 167 height 15
click at [245, 526] on div "1 day" at bounding box center [304, 531] width 209 height 20
drag, startPoint x: 276, startPoint y: 635, endPoint x: 285, endPoint y: 635, distance: 8.3
click at [276, 662] on icon "submit" at bounding box center [279, 666] width 10 height 8
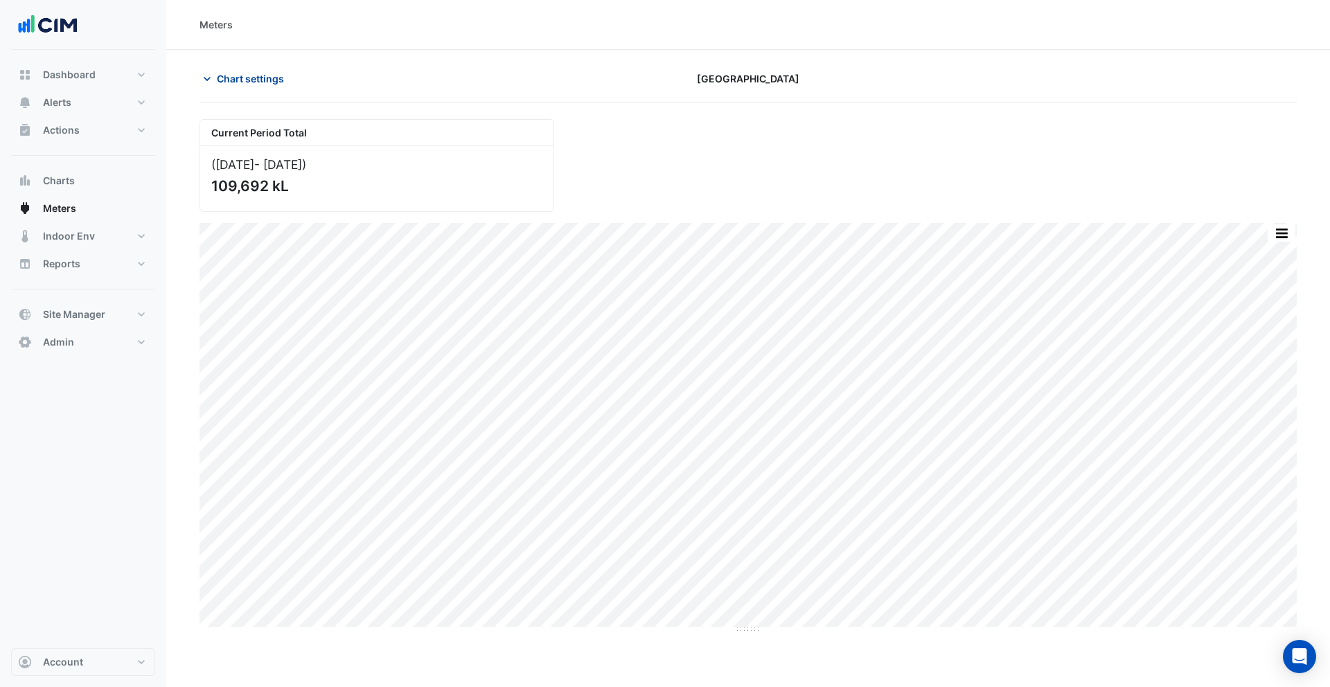
click at [250, 85] on span "Chart settings" at bounding box center [250, 78] width 67 height 15
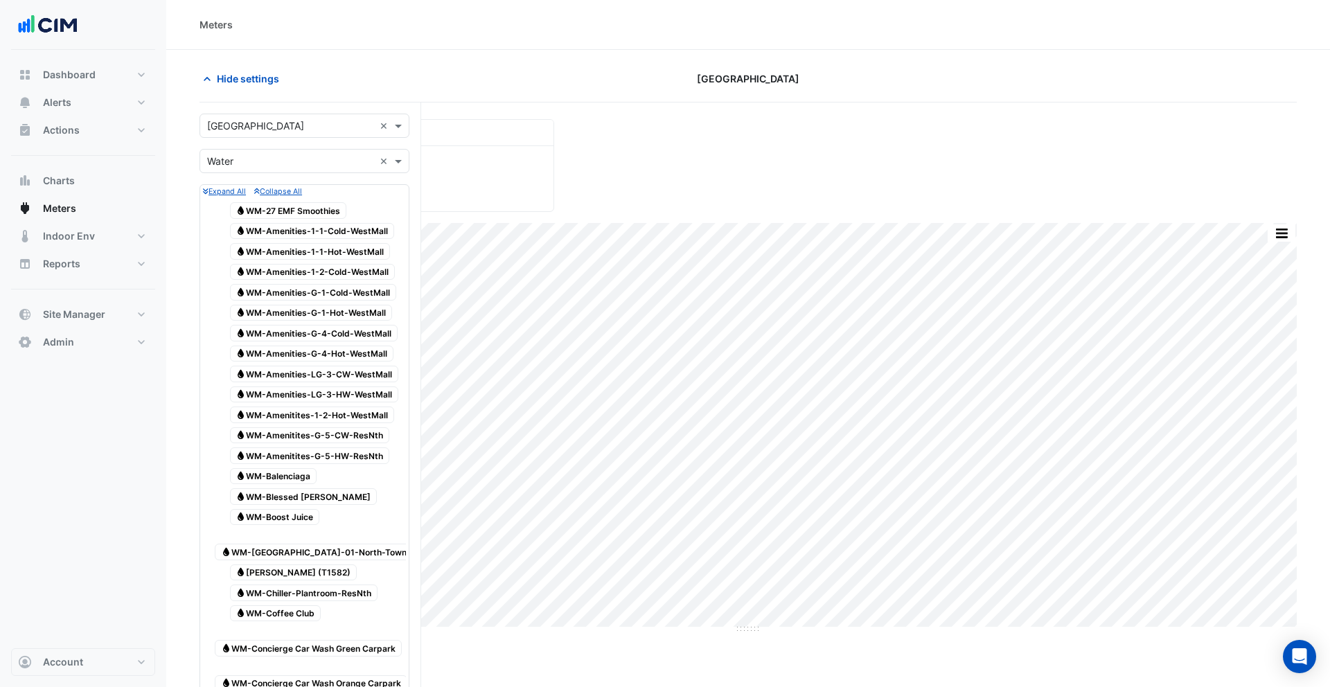
click at [663, 167] on div "Current Period Total (Apr 23 - Aug 25 ) 109,692 kL" at bounding box center [748, 160] width 1114 height 104
click at [224, 83] on span "Hide settings" at bounding box center [248, 78] width 62 height 15
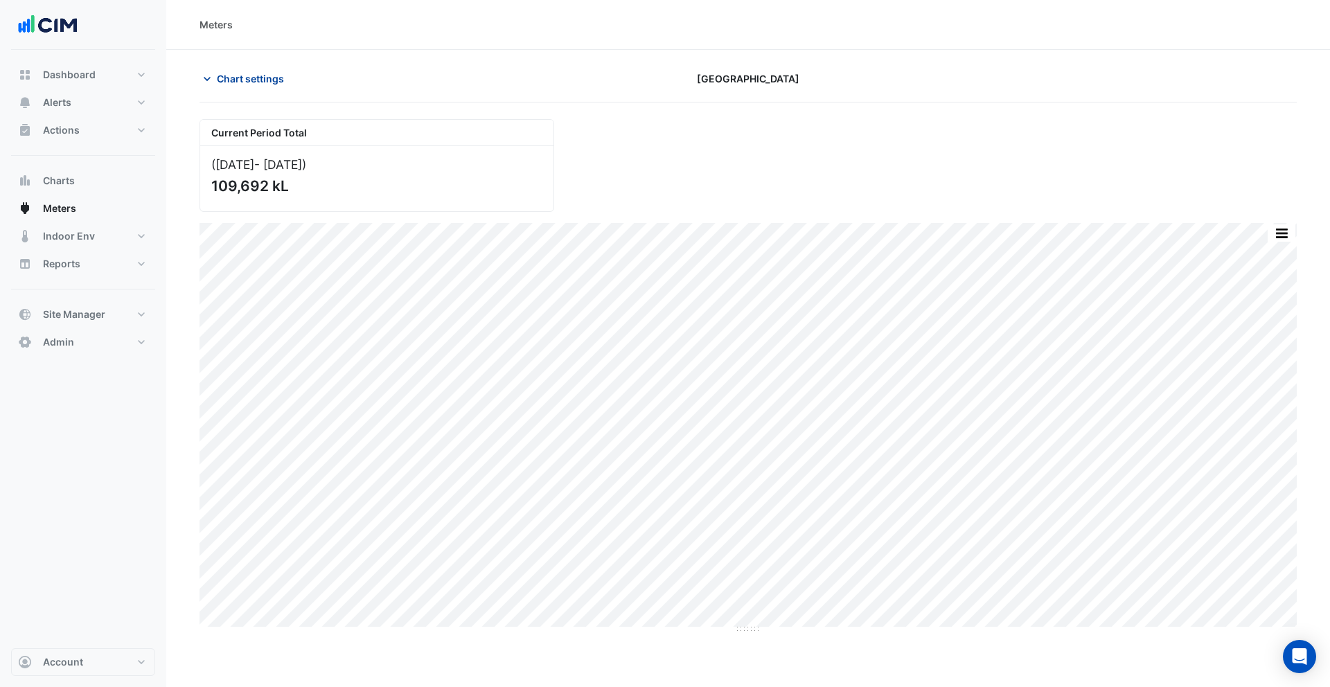
click at [233, 81] on span "Chart settings" at bounding box center [250, 78] width 67 height 15
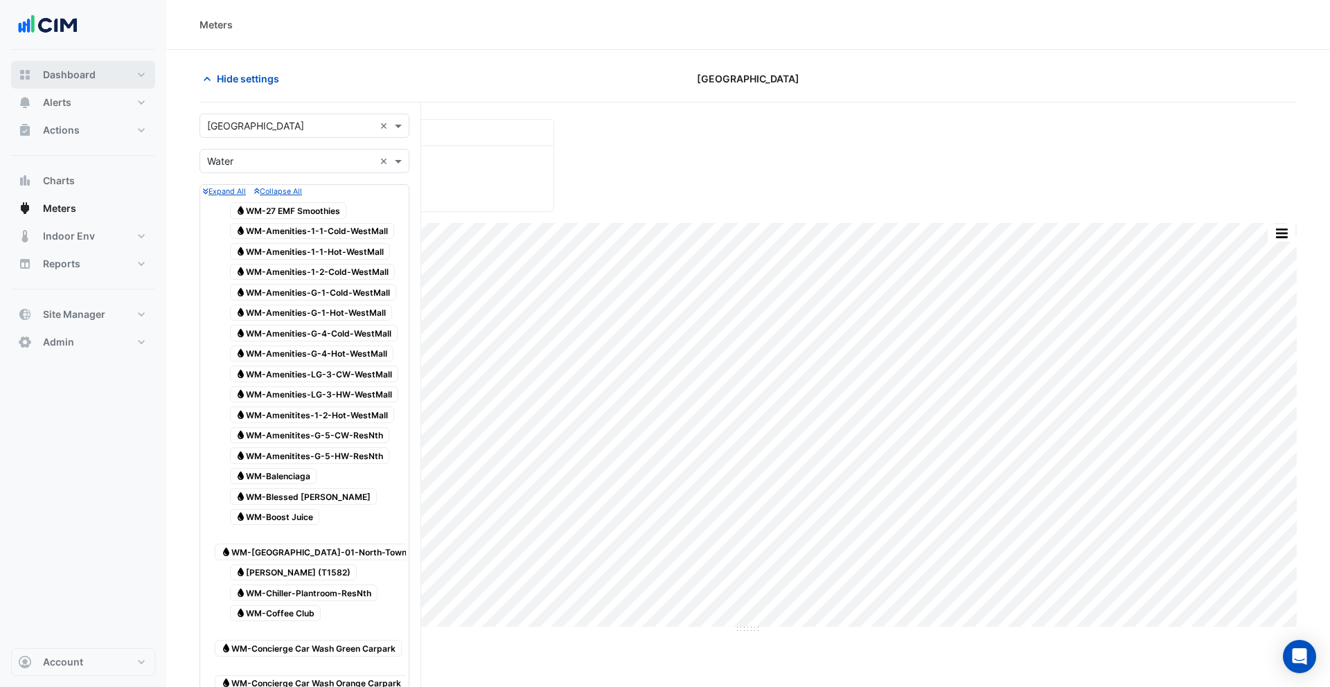
click at [94, 72] on button "Dashboard" at bounding box center [83, 75] width 144 height 28
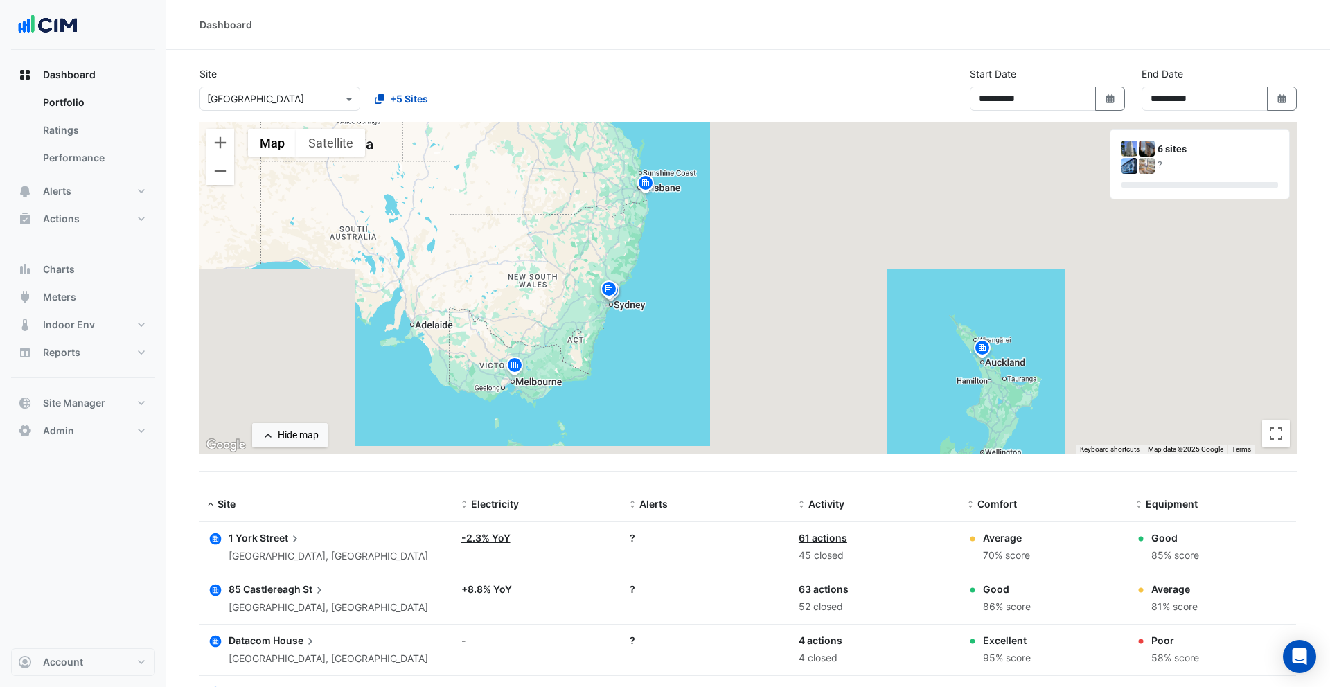
click at [211, 589] on icon "button" at bounding box center [216, 591] width 12 height 12
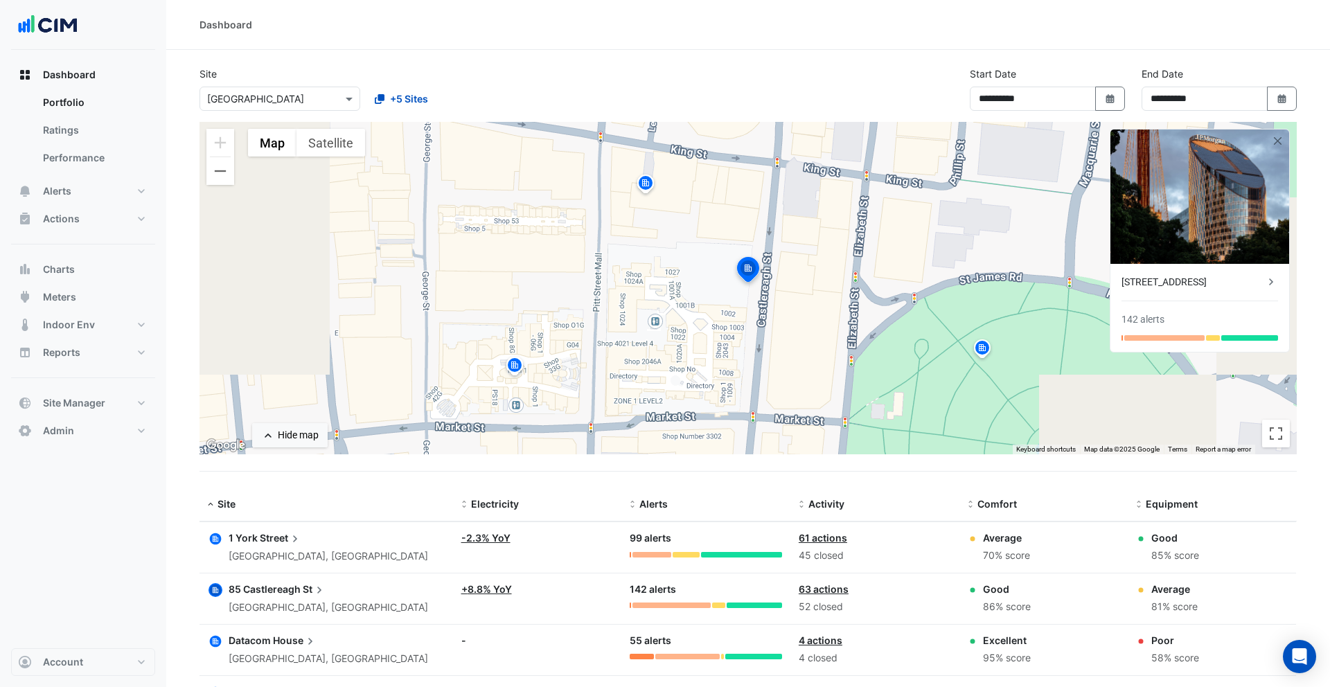
click at [214, 636] on icon "button" at bounding box center [216, 641] width 12 height 12
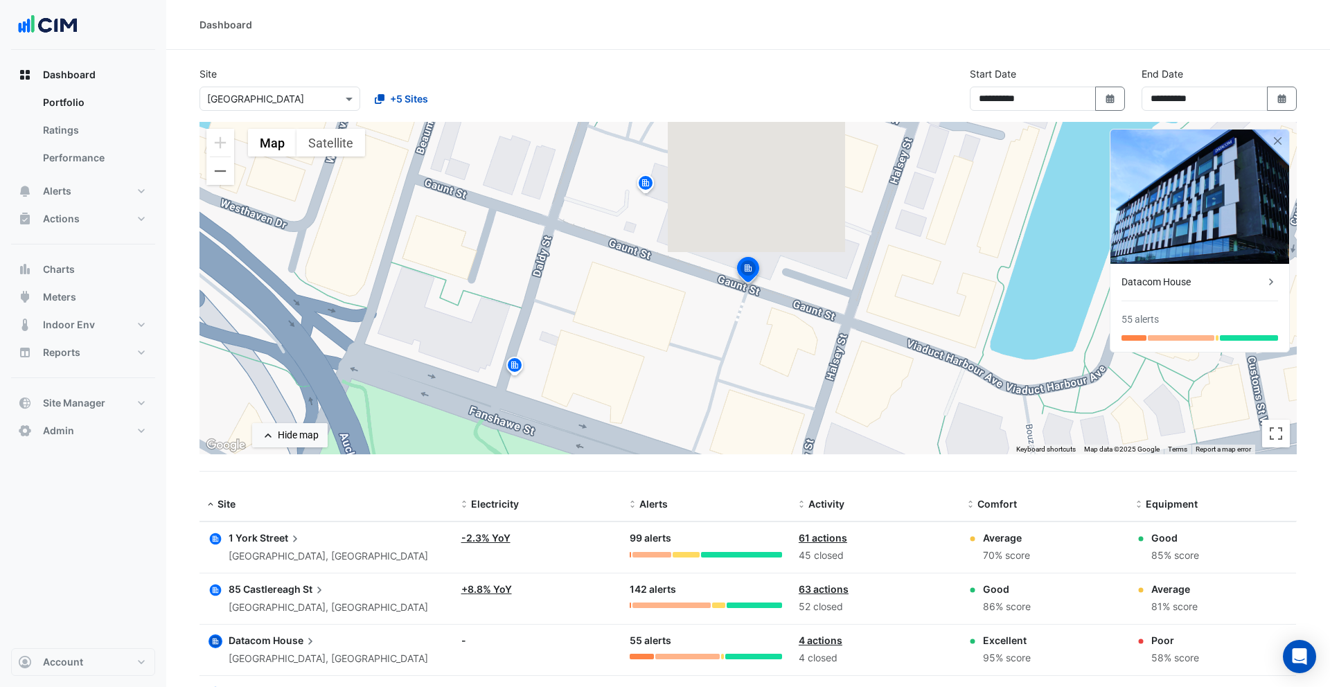
click at [214, 536] on icon "button" at bounding box center [216, 540] width 12 height 12
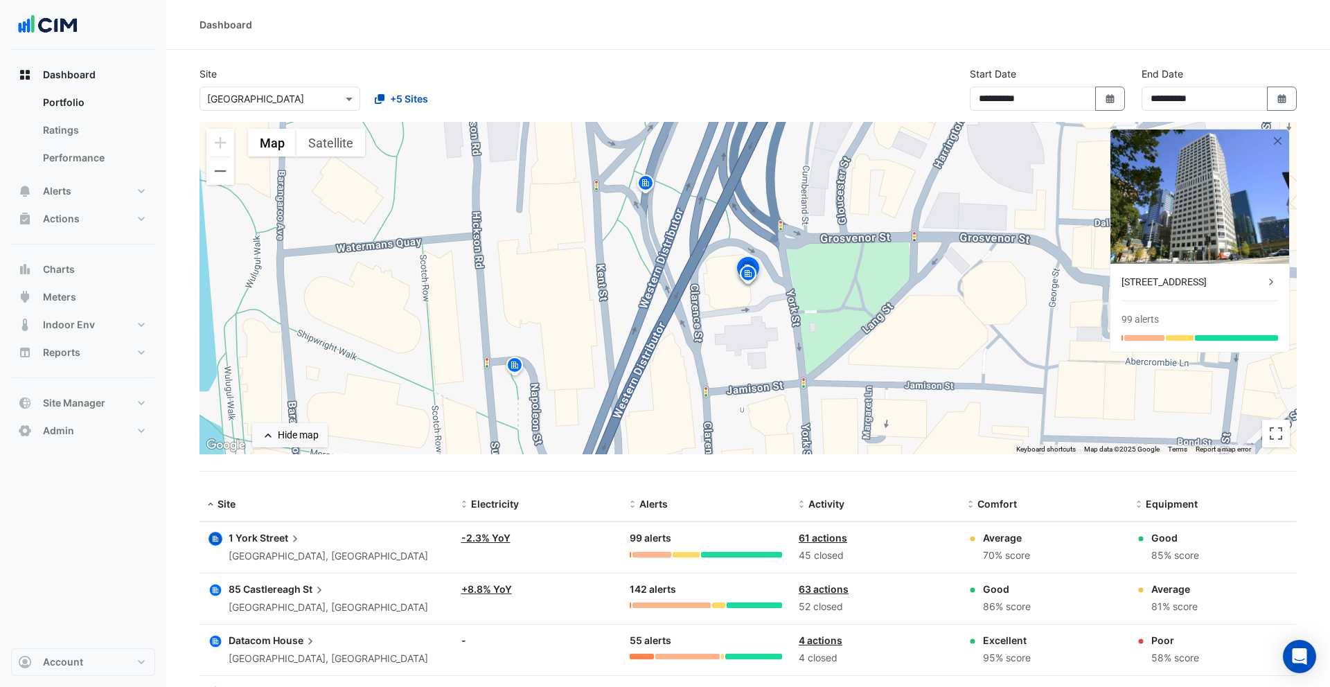
click at [215, 586] on icon "button" at bounding box center [216, 591] width 12 height 12
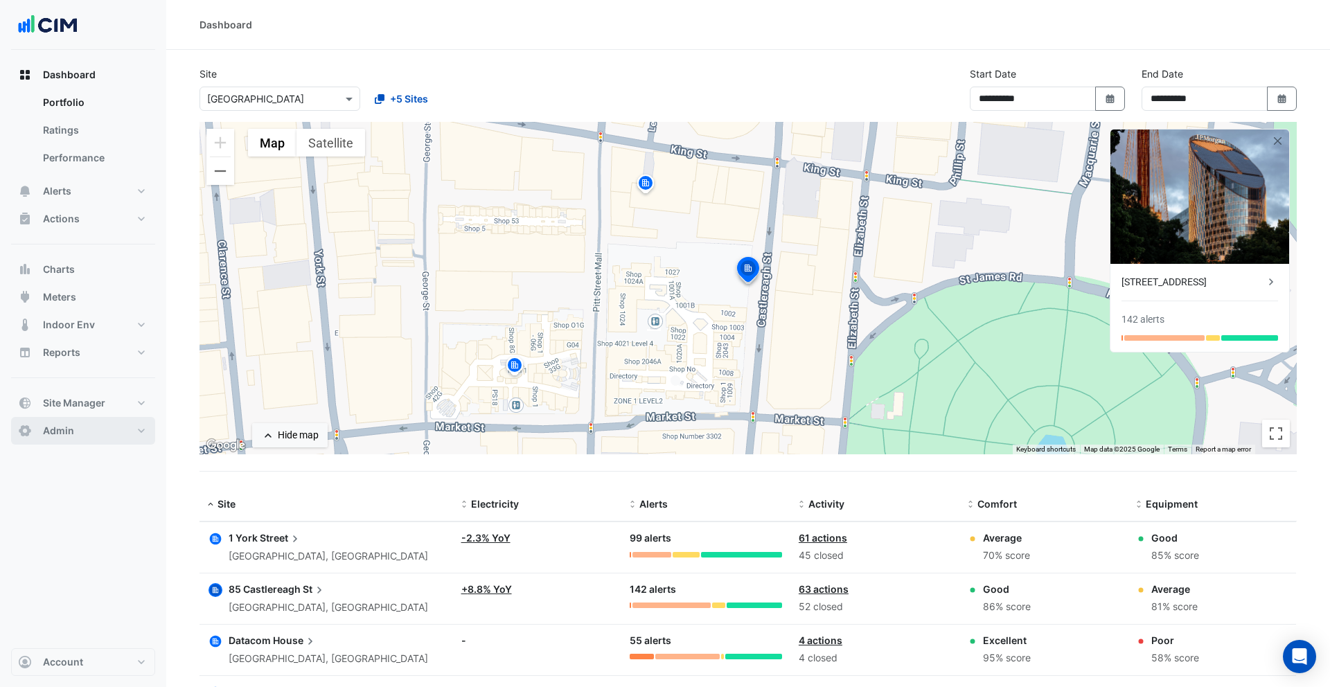
click at [91, 421] on button "Admin" at bounding box center [83, 431] width 144 height 28
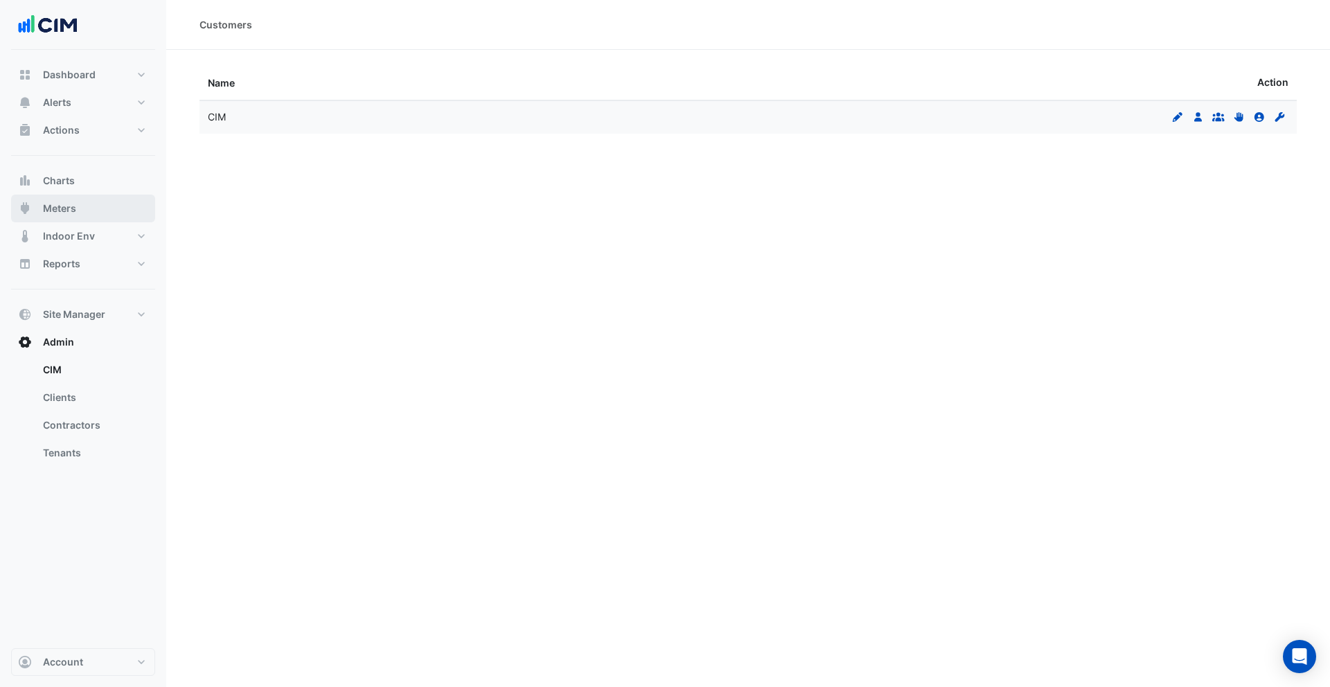
click at [93, 206] on button "Meters" at bounding box center [83, 209] width 144 height 28
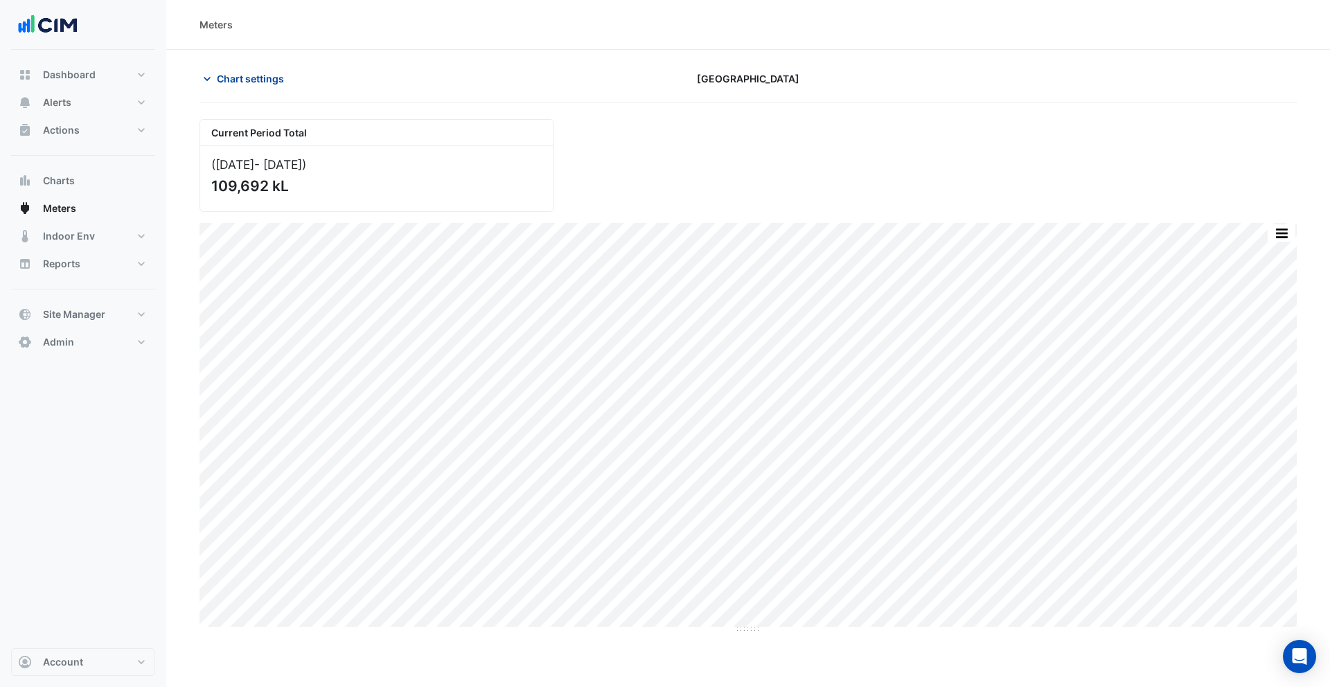
click at [243, 88] on button "Chart settings" at bounding box center [247, 79] width 94 height 24
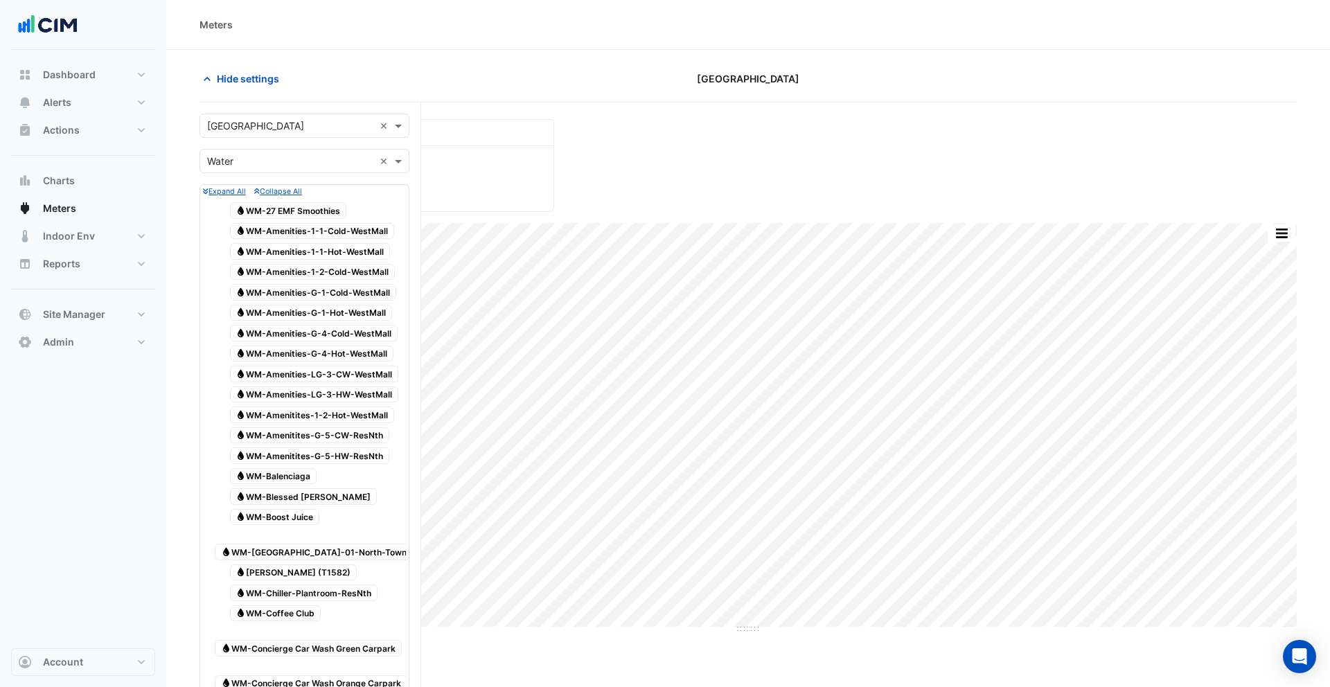
click at [274, 123] on input "text" at bounding box center [290, 126] width 167 height 15
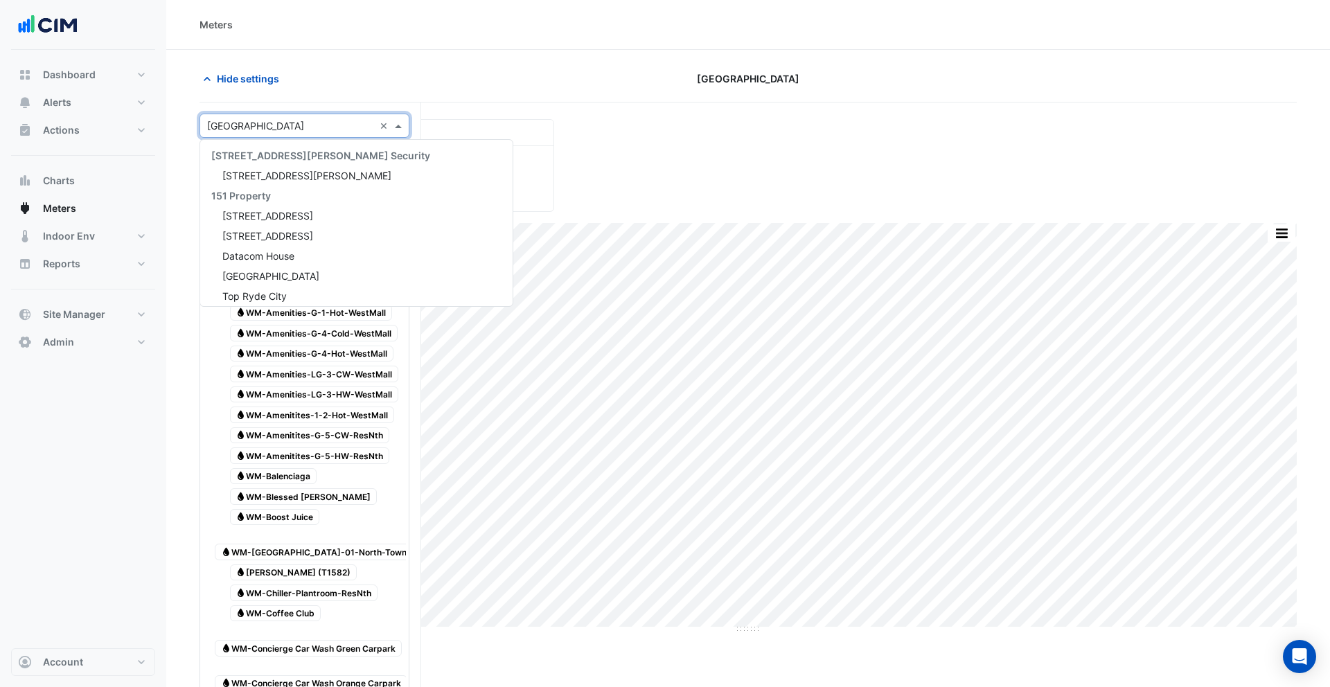
scroll to position [10414, 0]
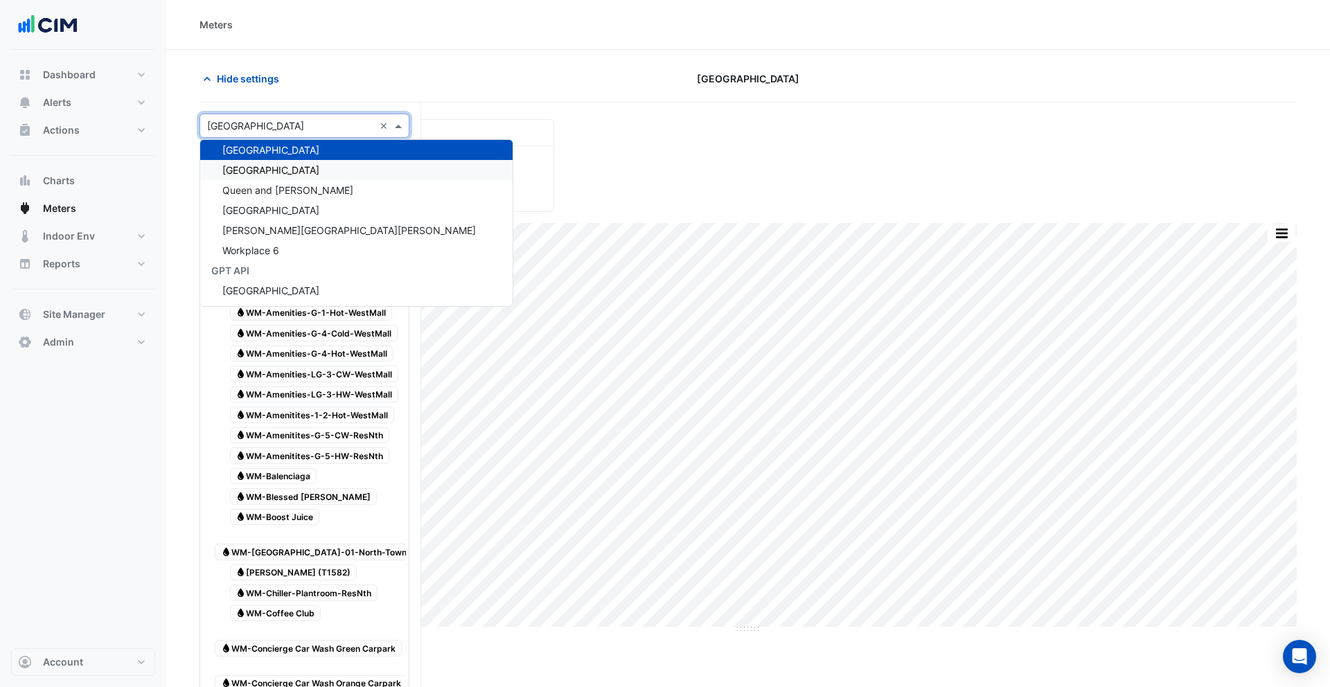
click at [277, 167] on span "Parkmore Shopping Centre" at bounding box center [270, 170] width 97 height 12
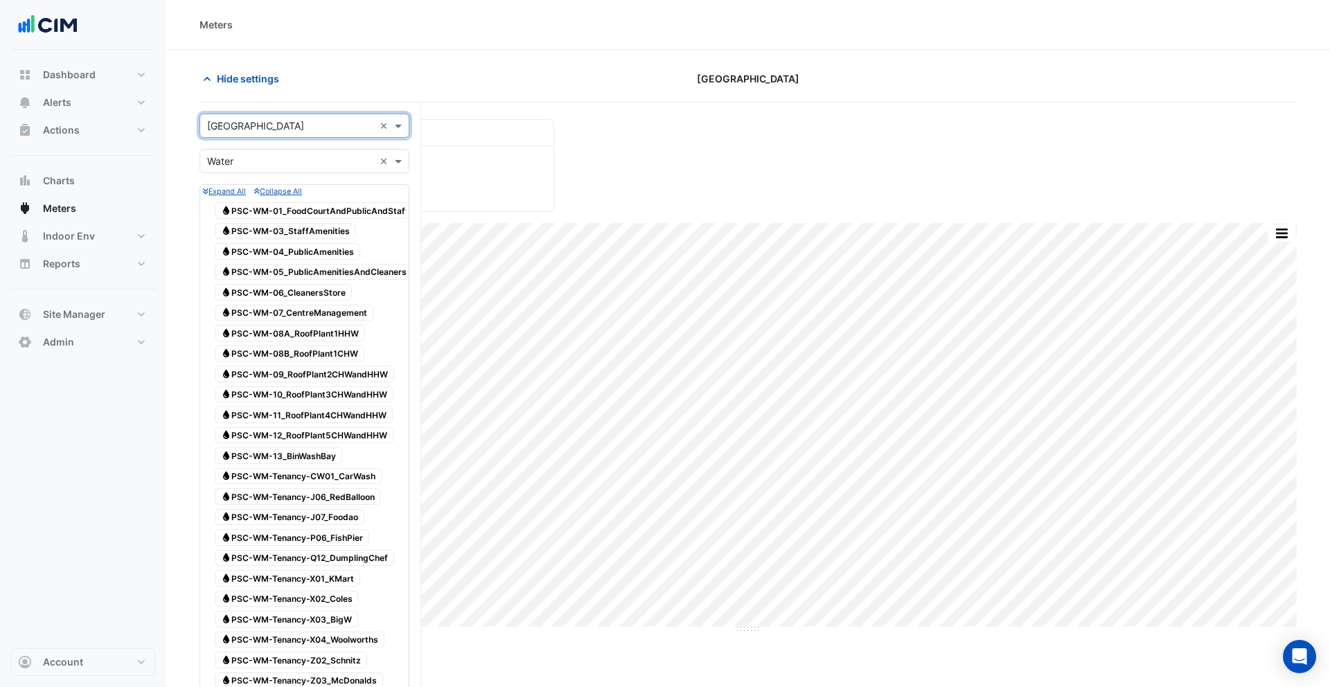
click at [279, 128] on input "text" at bounding box center [290, 126] width 167 height 15
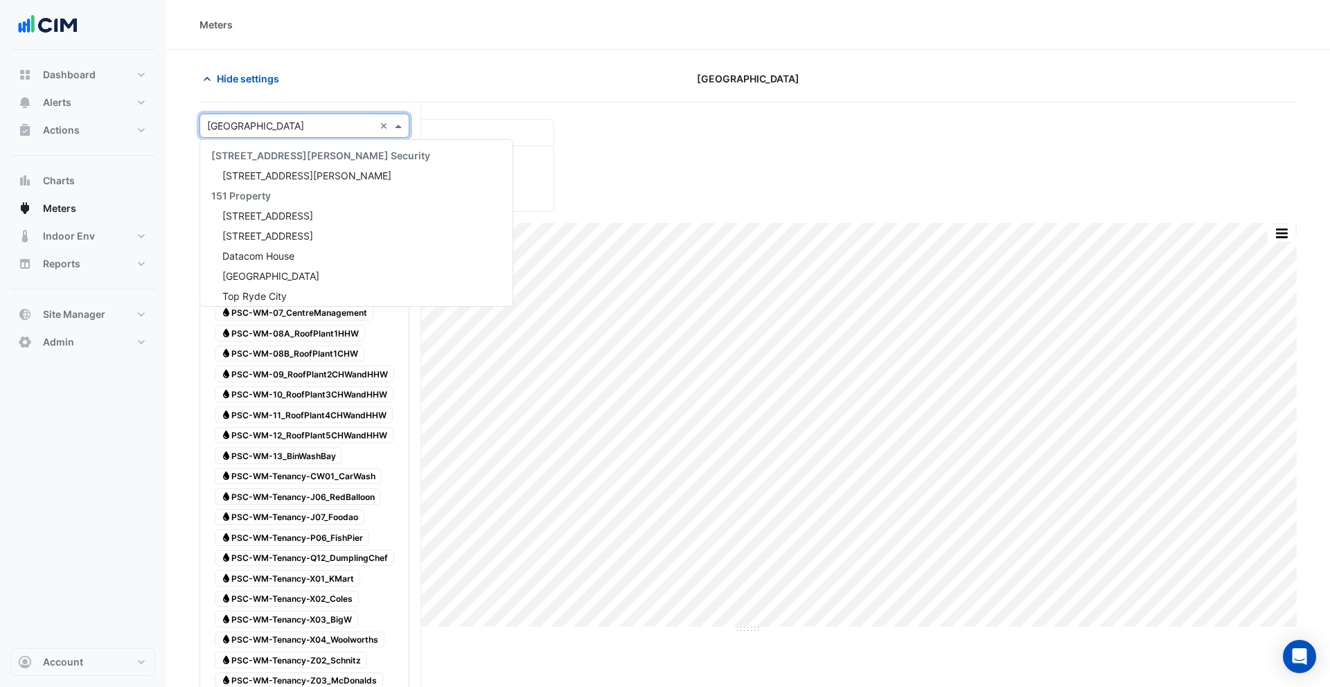
scroll to position [10435, 0]
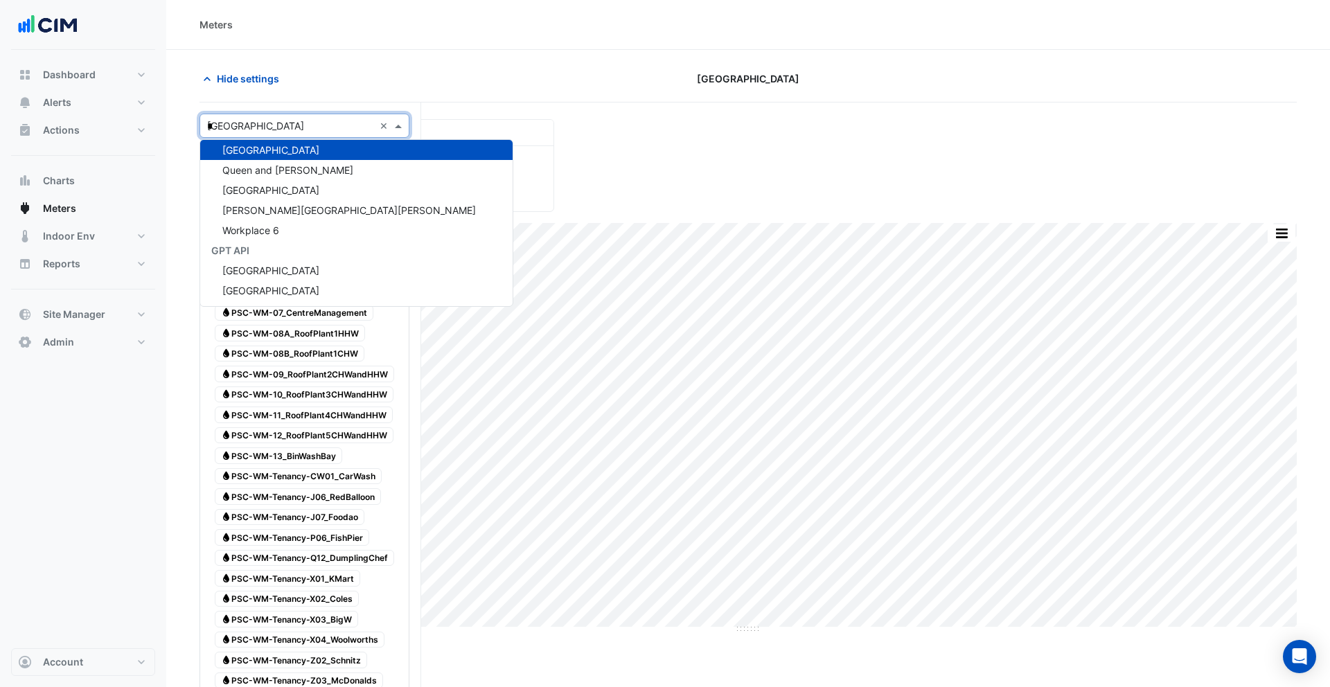
type input "**"
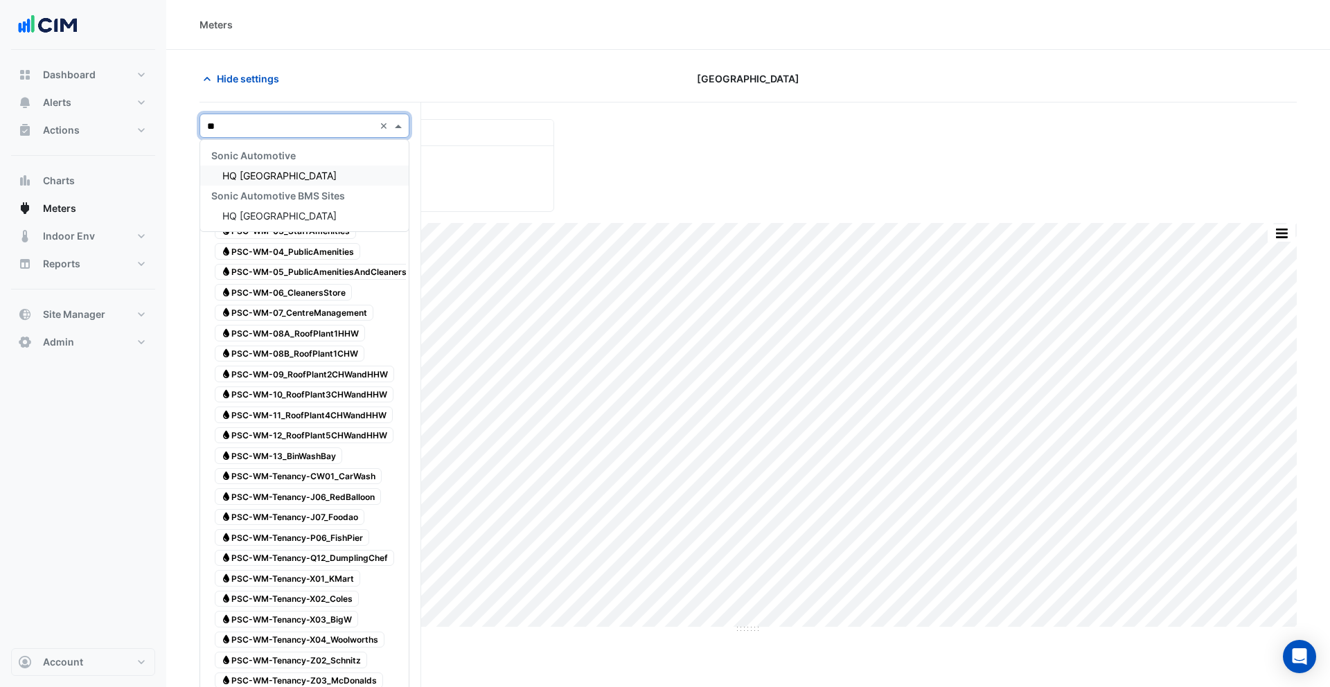
scroll to position [0, 0]
click at [281, 174] on span "HQ Charlotte" at bounding box center [279, 176] width 114 height 12
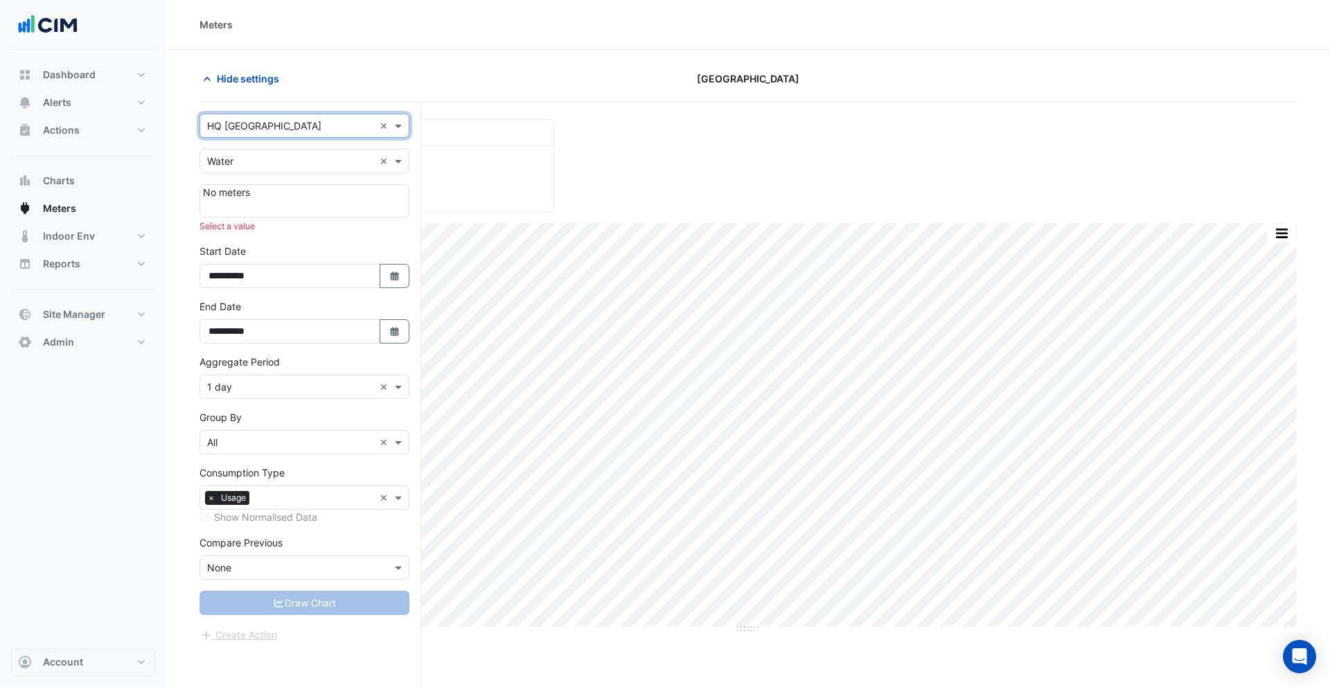
click at [259, 163] on input "text" at bounding box center [290, 162] width 167 height 15
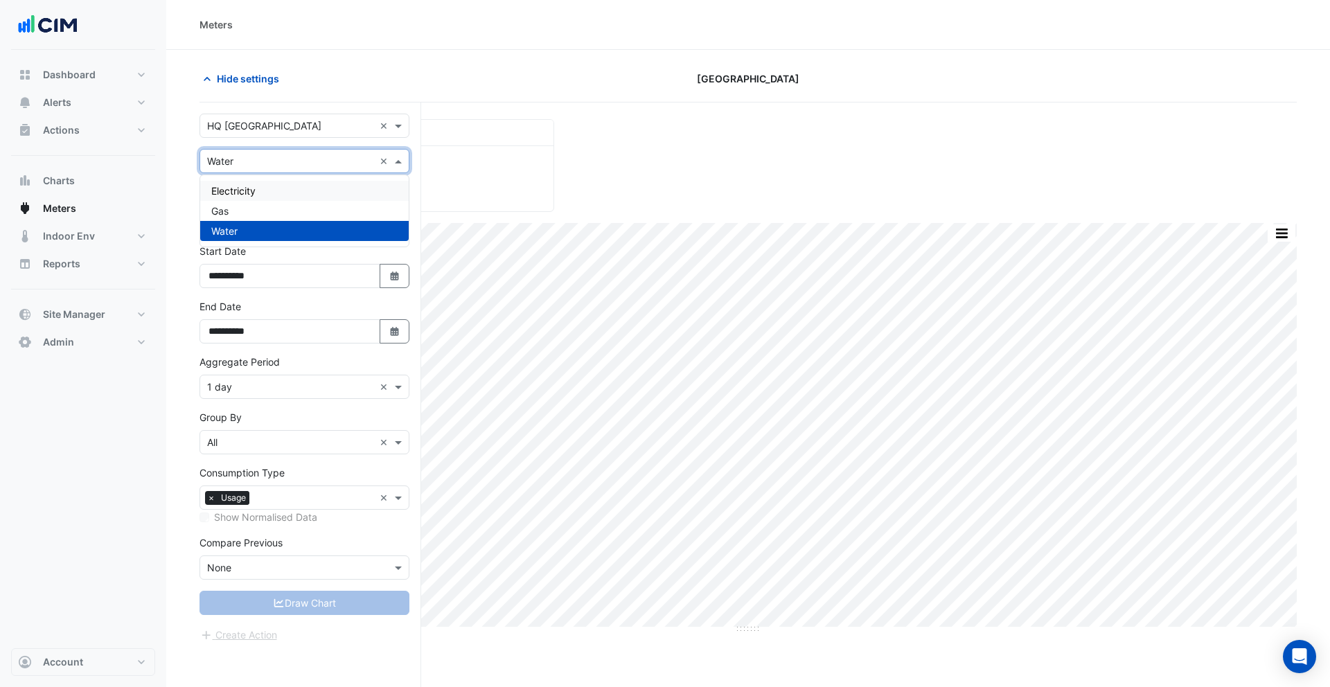
click at [247, 185] on span "Electricity" at bounding box center [233, 191] width 44 height 12
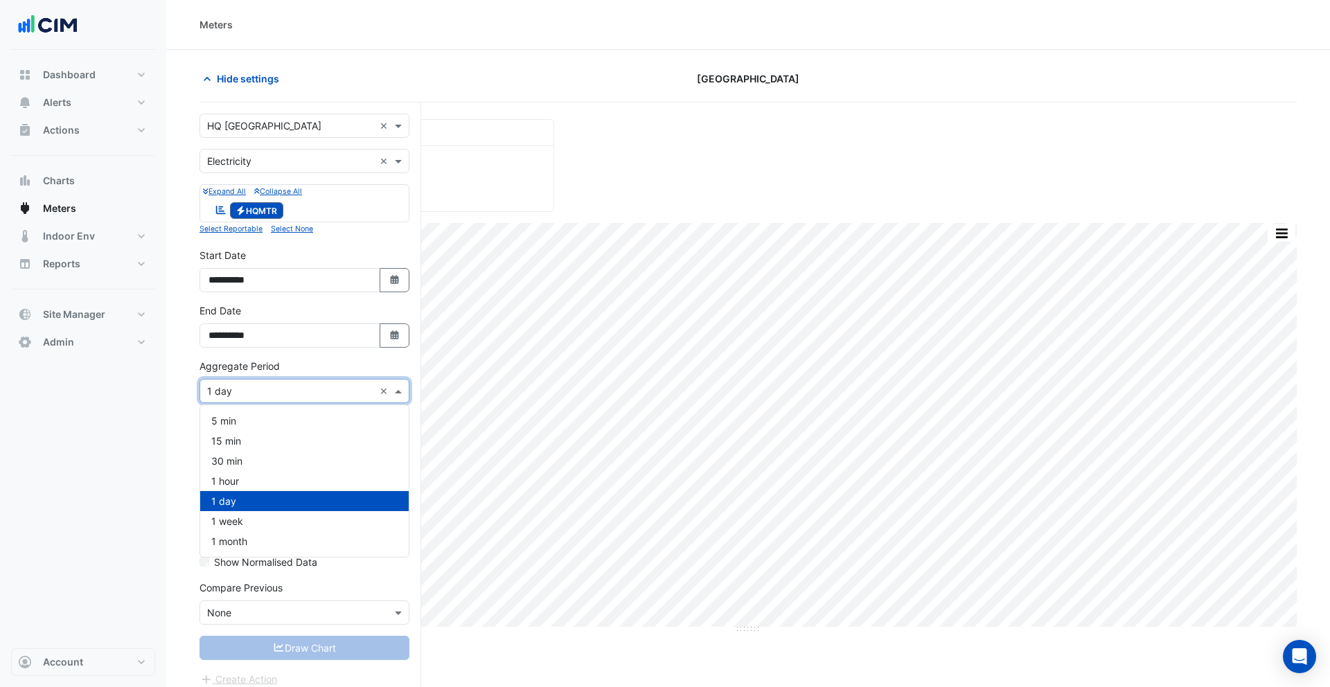
click at [261, 394] on input "text" at bounding box center [290, 392] width 167 height 15
click at [263, 542] on div "1 month" at bounding box center [304, 541] width 209 height 20
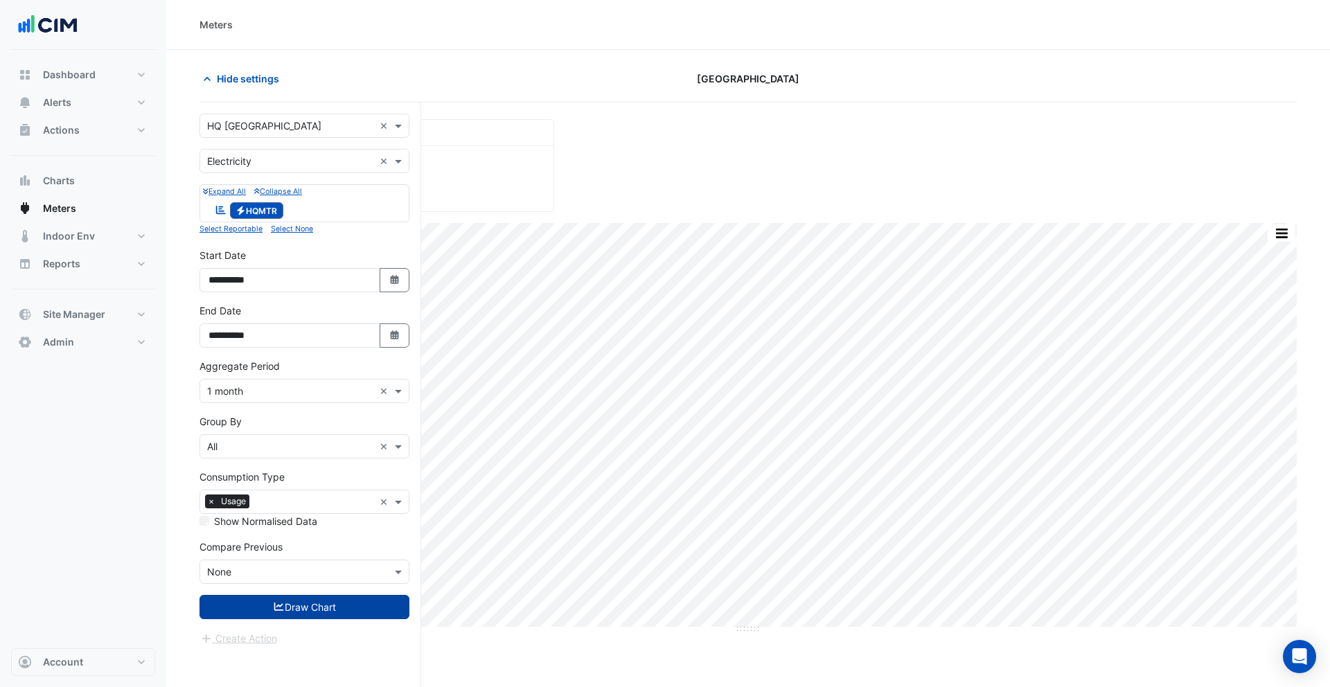
click at [310, 602] on button "Draw Chart" at bounding box center [305, 607] width 210 height 24
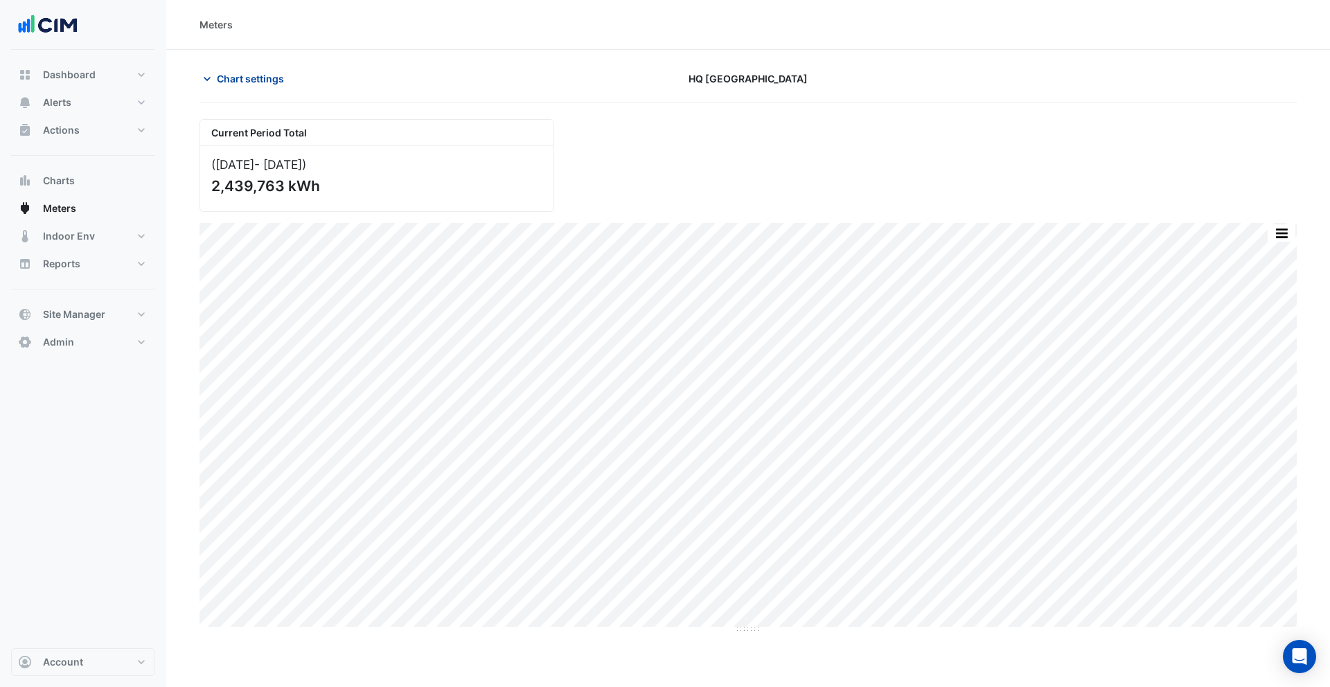
click at [242, 76] on span "Chart settings" at bounding box center [250, 78] width 67 height 15
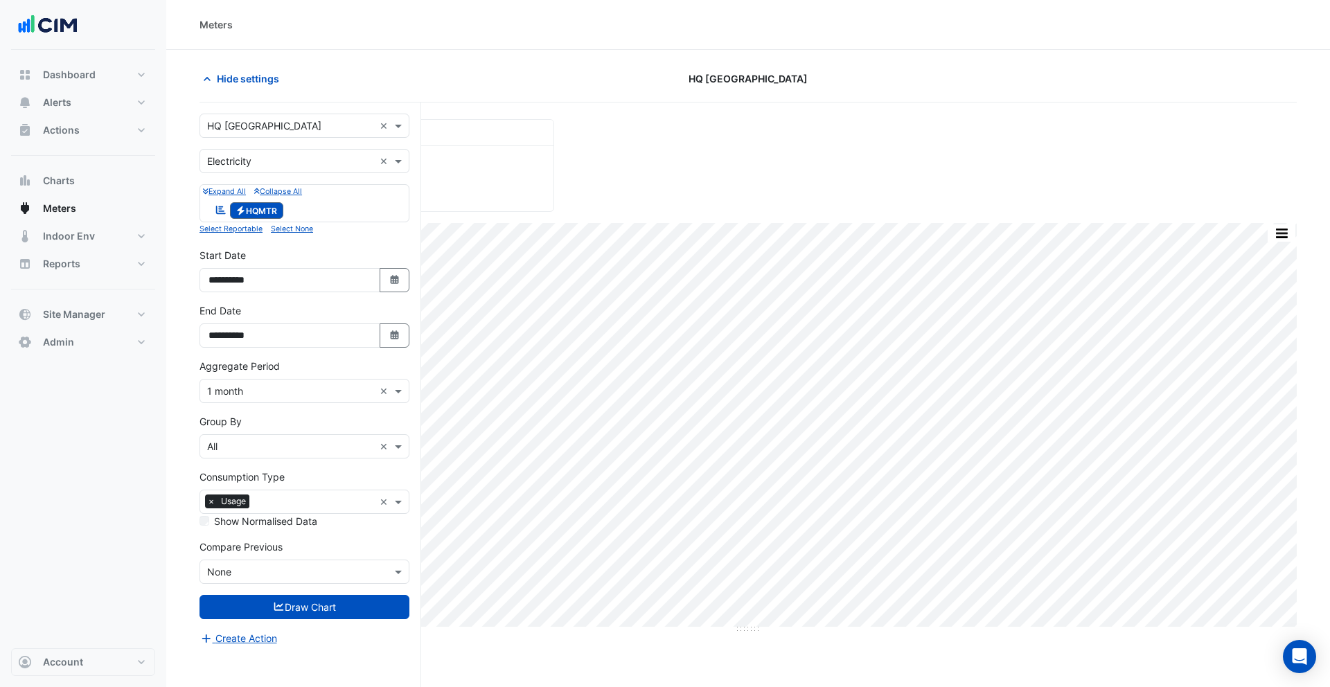
click at [271, 520] on label "Show Normalised Data" at bounding box center [265, 521] width 103 height 15
click at [313, 595] on button "Draw Chart" at bounding box center [305, 607] width 210 height 24
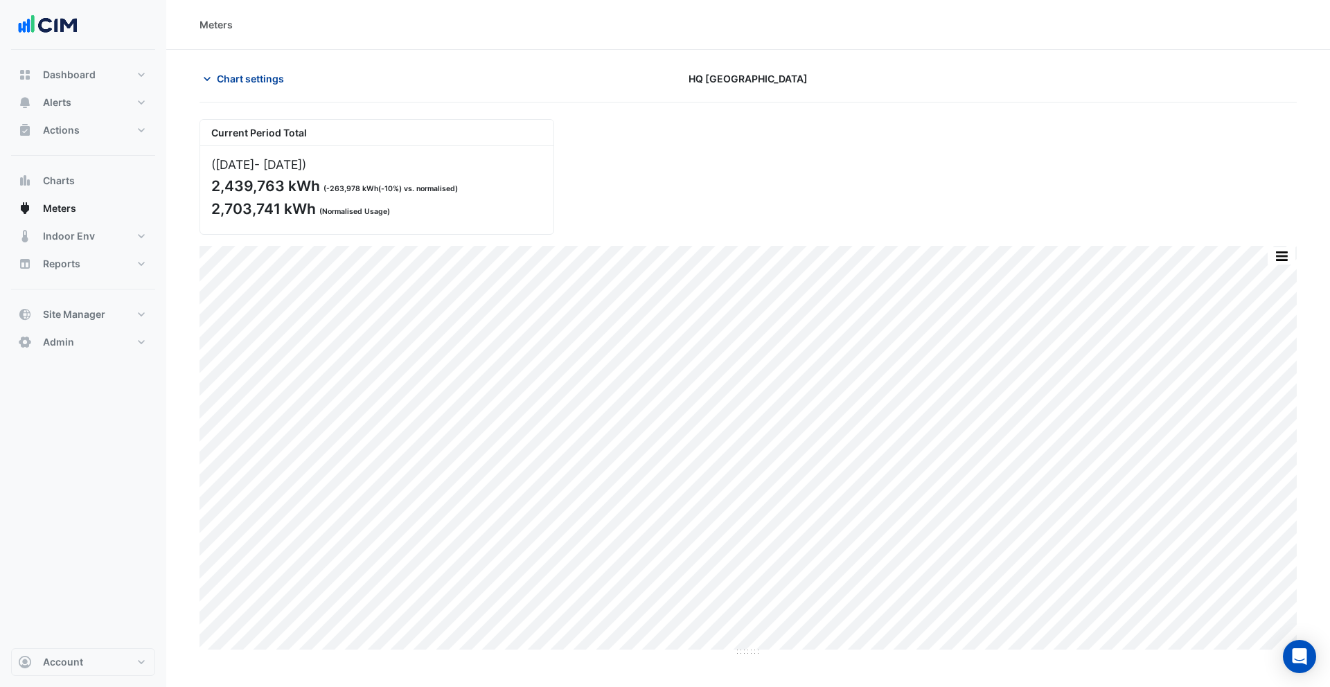
click at [243, 86] on button "Chart settings" at bounding box center [247, 79] width 94 height 24
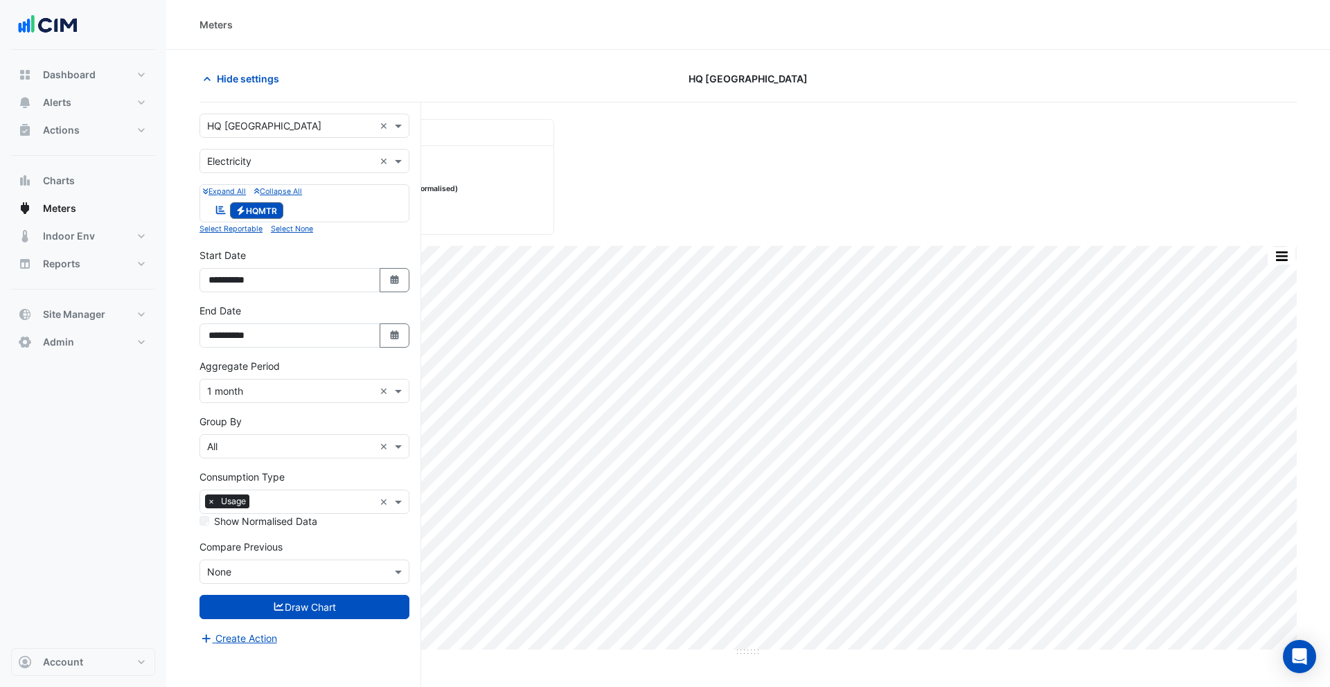
click at [247, 125] on input "text" at bounding box center [290, 126] width 167 height 15
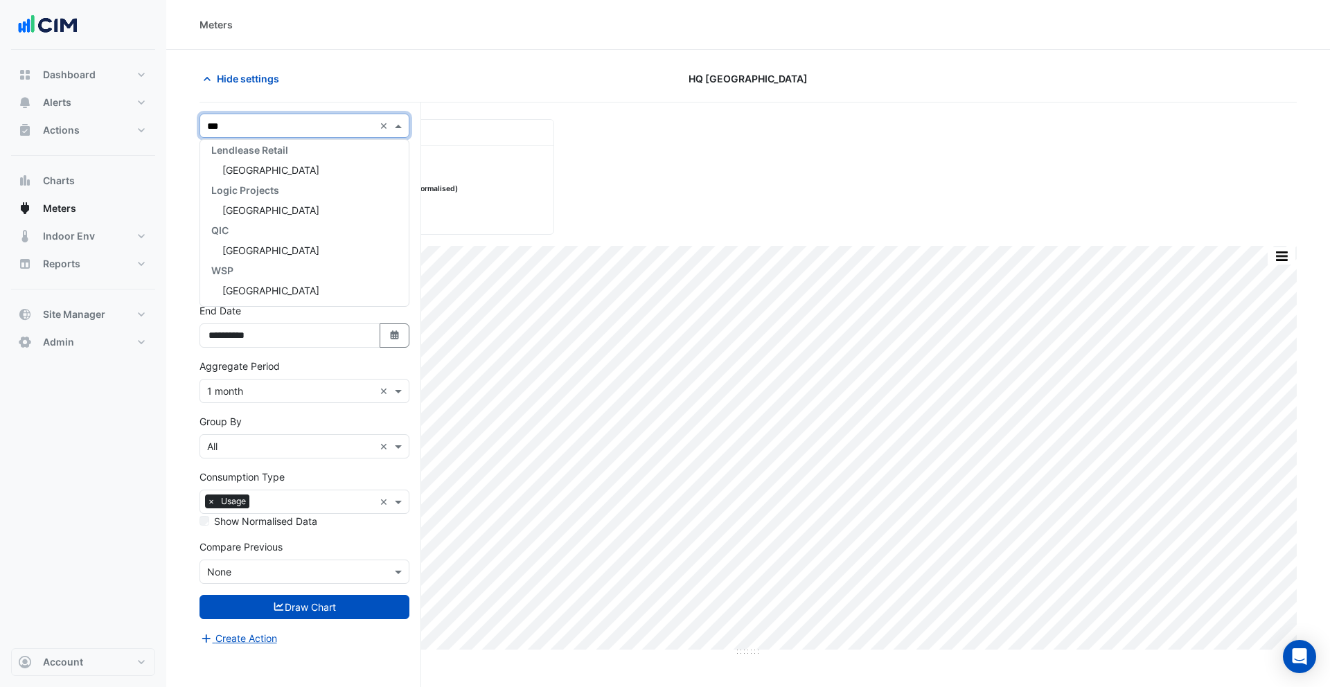
scroll to position [126, 0]
type input "****"
click at [271, 175] on span "Tweed City Shopping Centre" at bounding box center [270, 170] width 97 height 12
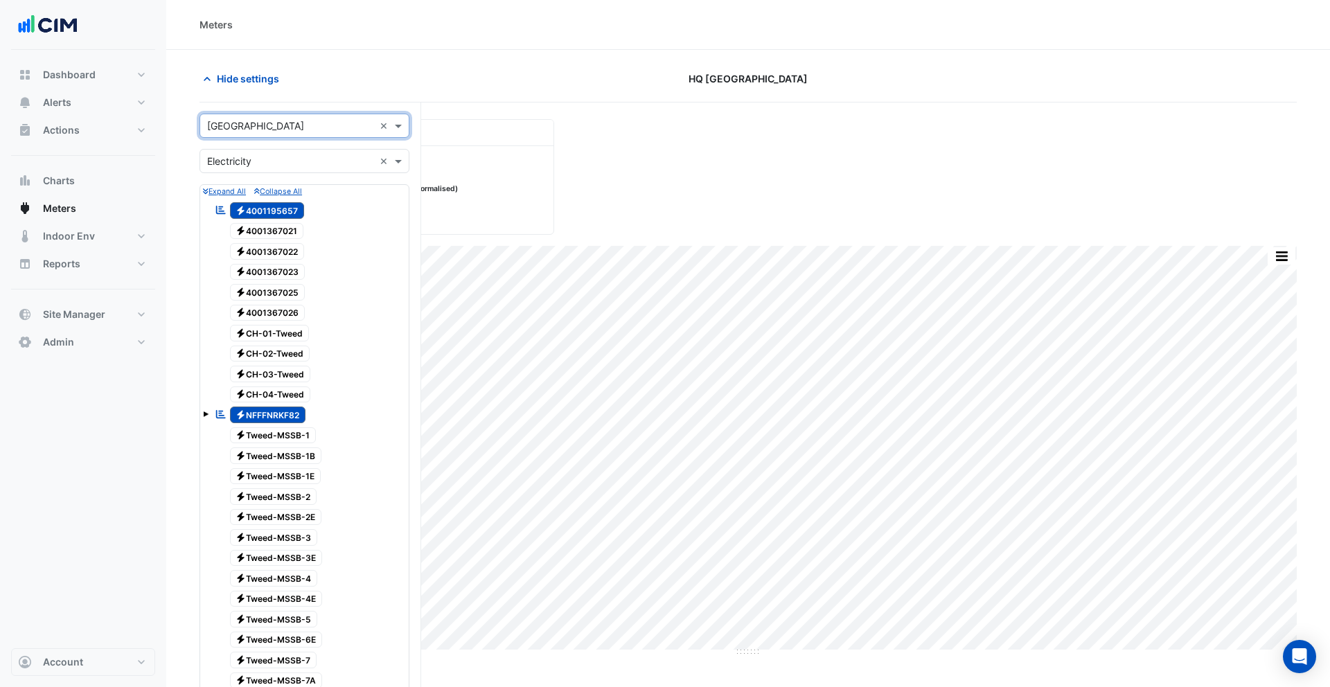
scroll to position [604, 0]
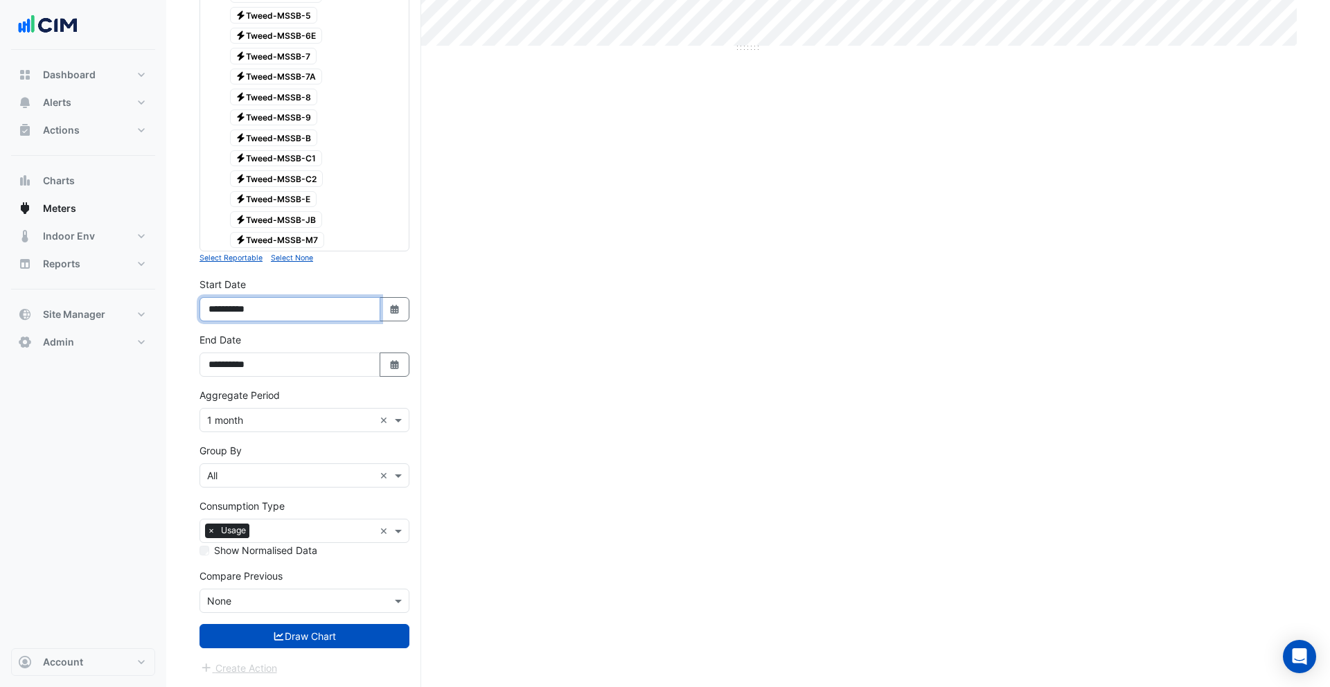
click at [225, 313] on input "**********" at bounding box center [290, 309] width 181 height 24
drag, startPoint x: 220, startPoint y: 310, endPoint x: 232, endPoint y: 312, distance: 12.5
click at [232, 312] on input "**********" at bounding box center [290, 309] width 181 height 24
click at [327, 629] on button "Draw Chart" at bounding box center [305, 636] width 210 height 24
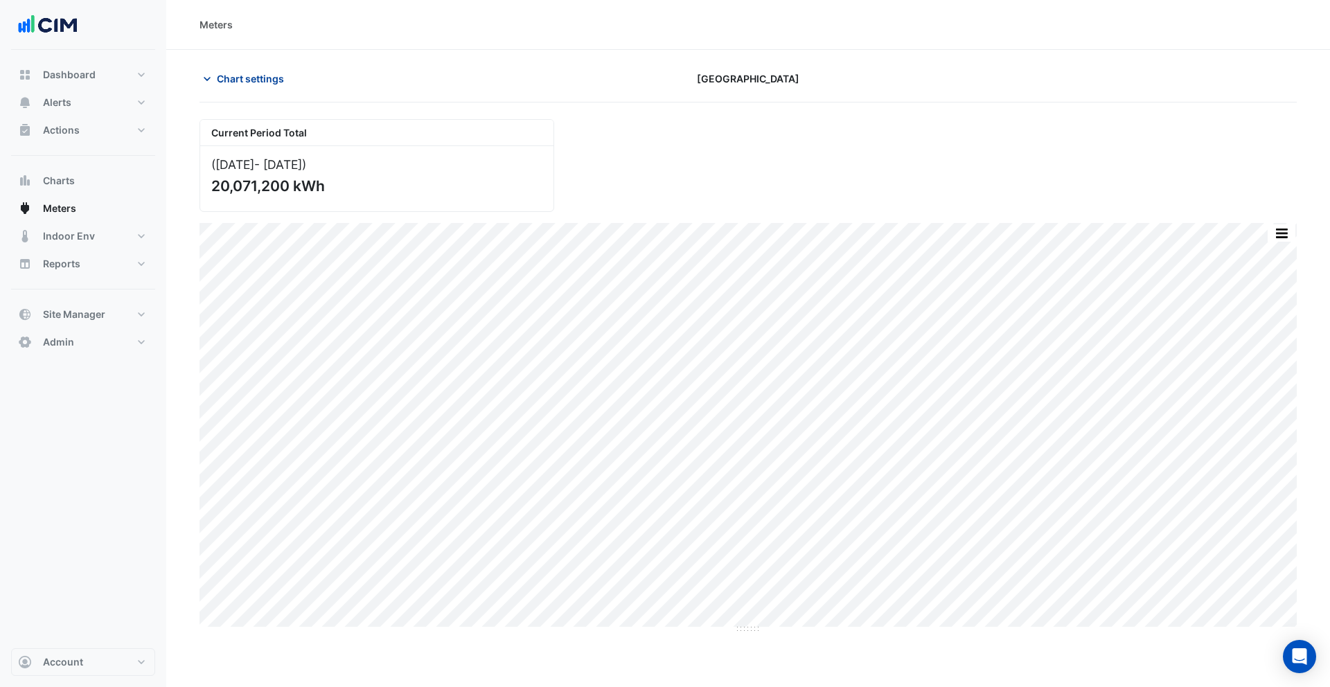
click at [236, 83] on span "Chart settings" at bounding box center [250, 78] width 67 height 15
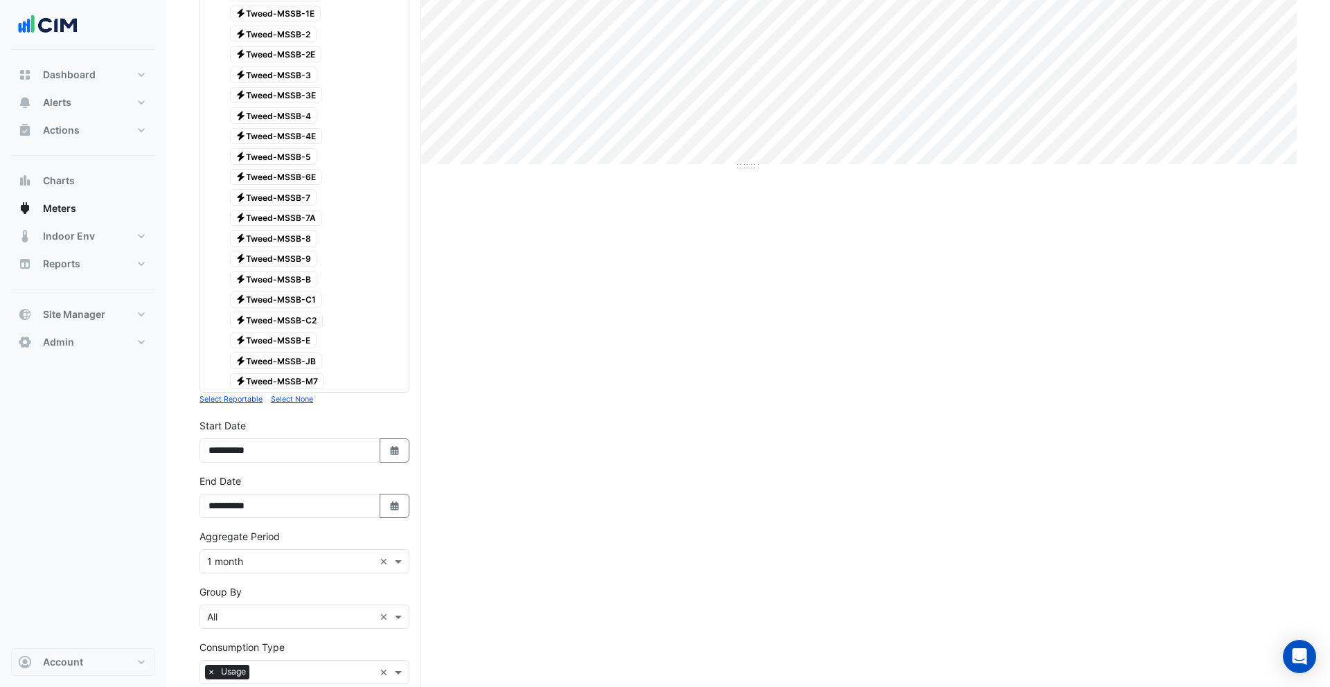
scroll to position [604, 0]
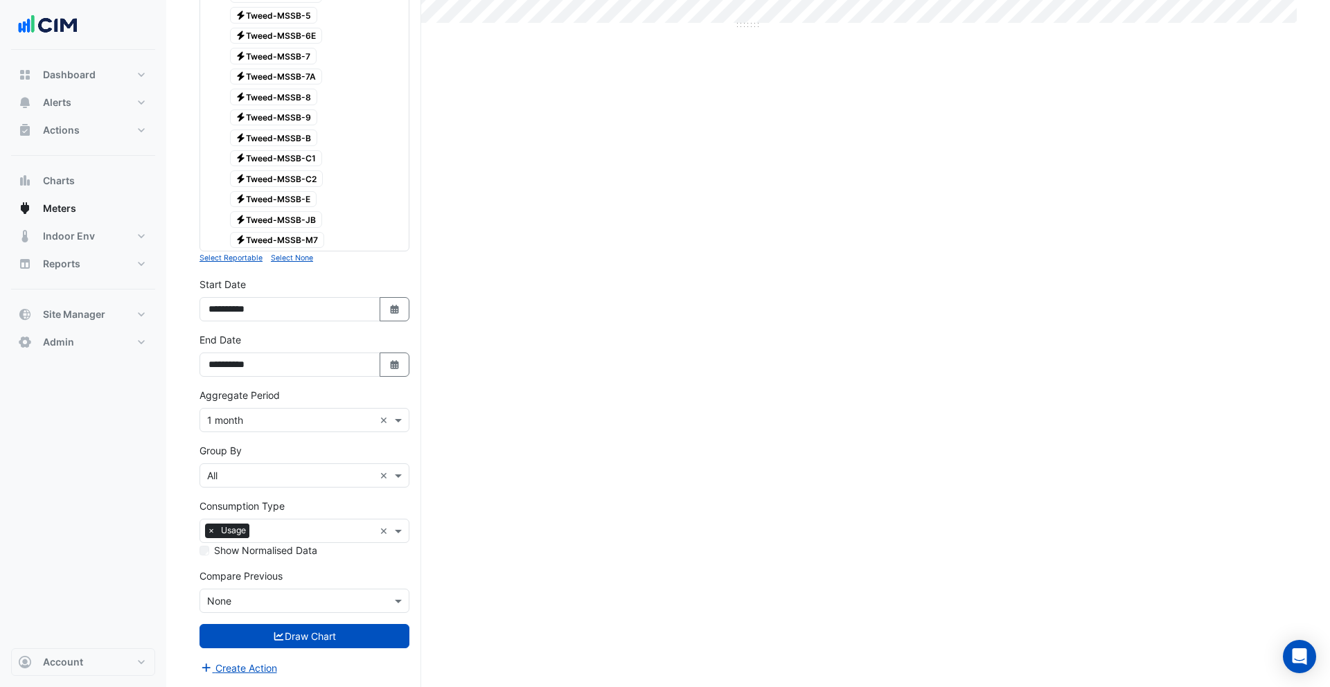
click at [274, 554] on label "Show Normalised Data" at bounding box center [265, 550] width 103 height 15
click at [336, 630] on button "Draw Chart" at bounding box center [305, 636] width 210 height 24
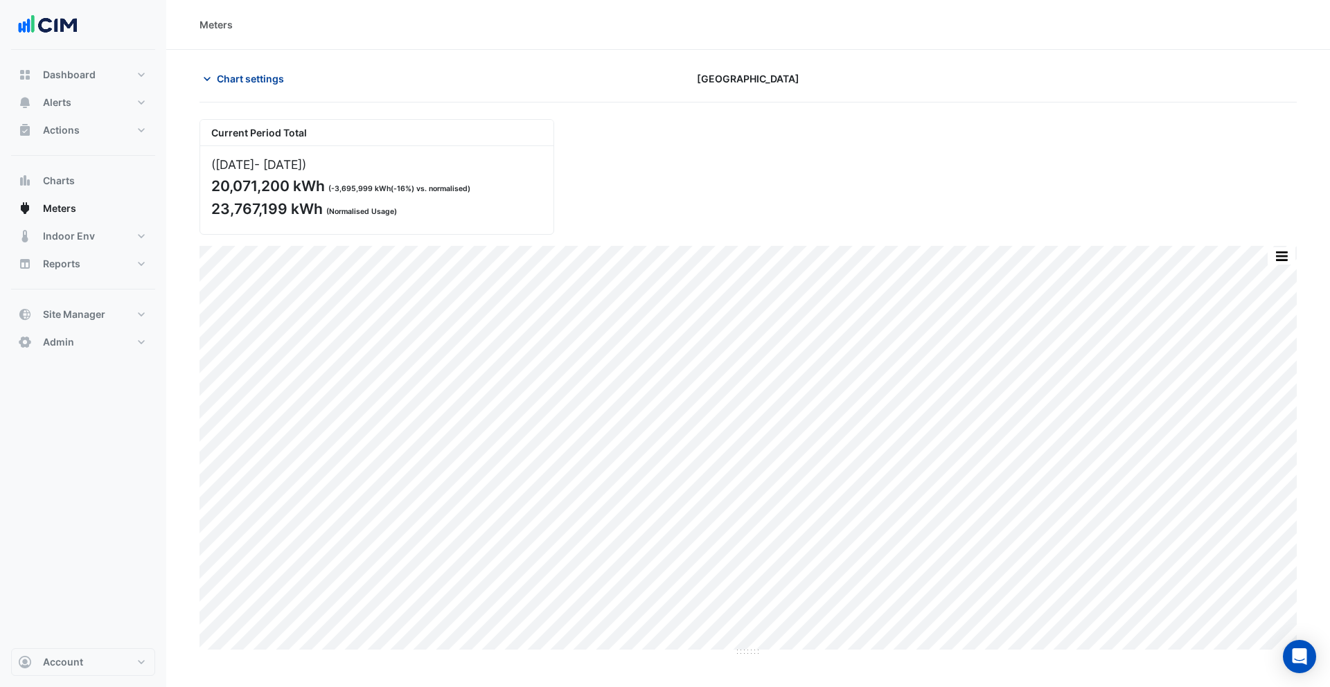
click at [229, 71] on span "Chart settings" at bounding box center [250, 78] width 67 height 15
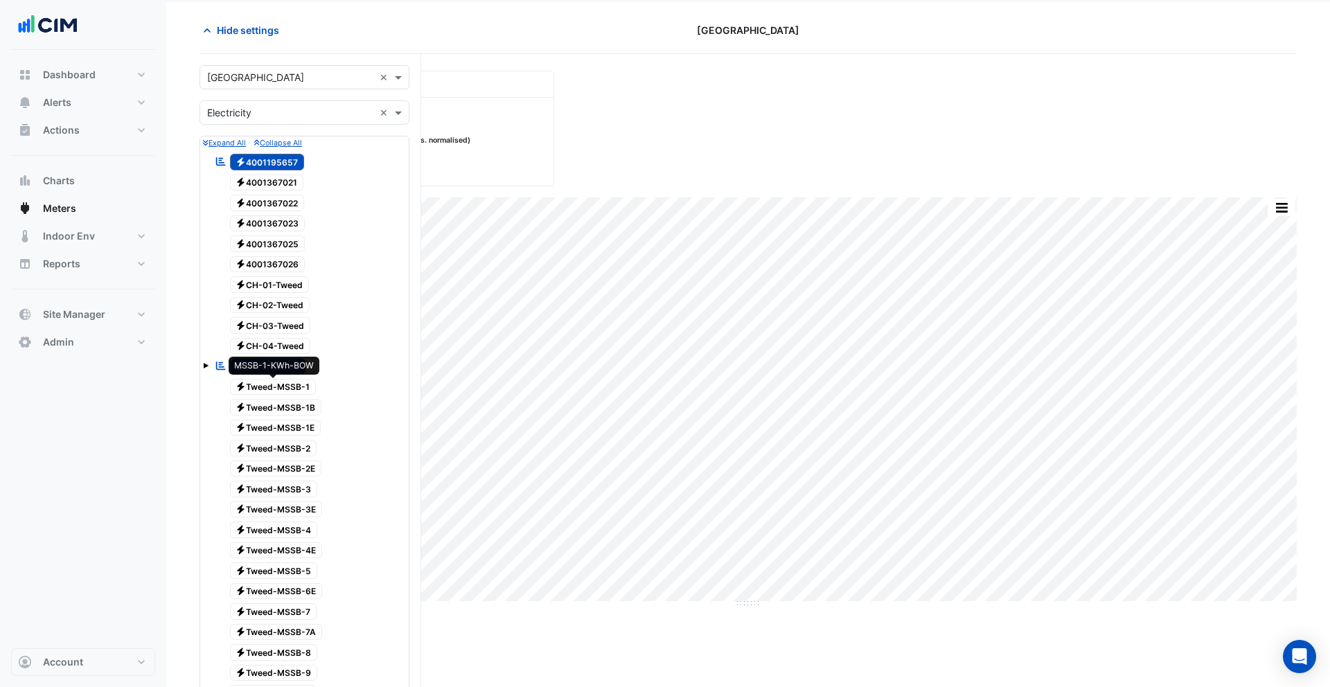
scroll to position [604, 0]
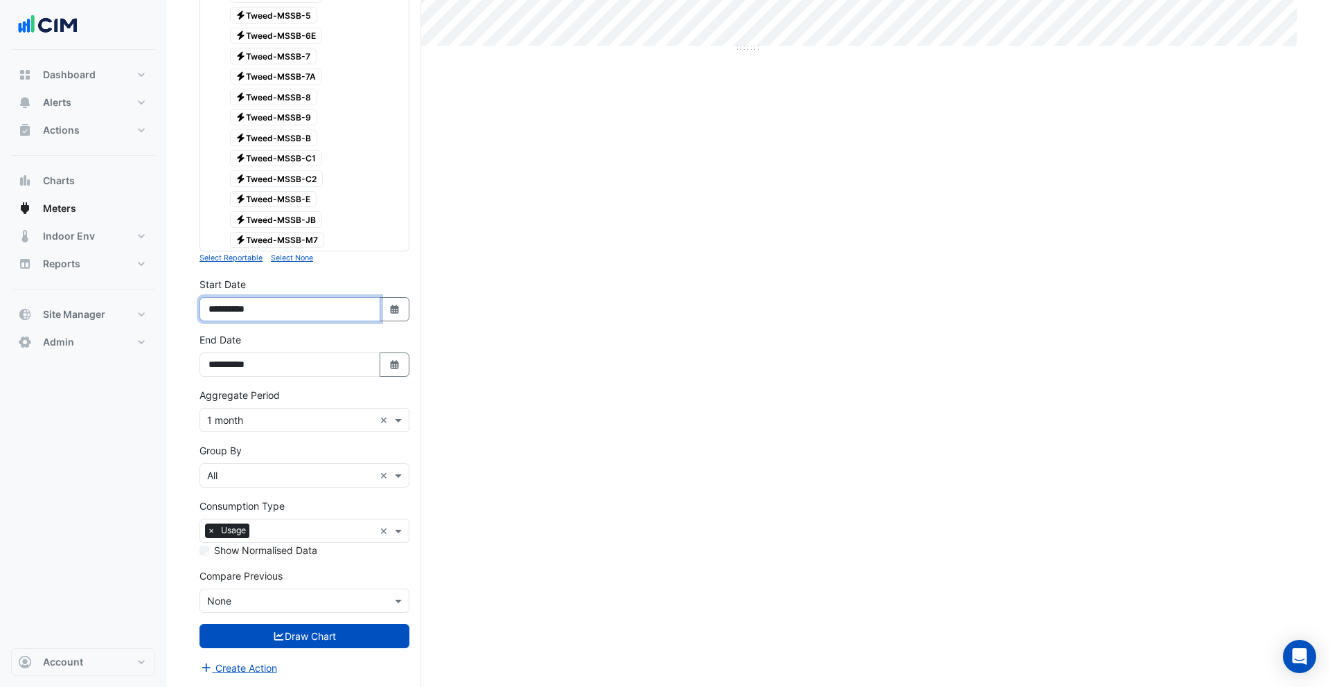
click at [224, 310] on input "**********" at bounding box center [290, 309] width 181 height 24
type input "**********"
click at [309, 631] on button "Draw Chart" at bounding box center [305, 636] width 210 height 24
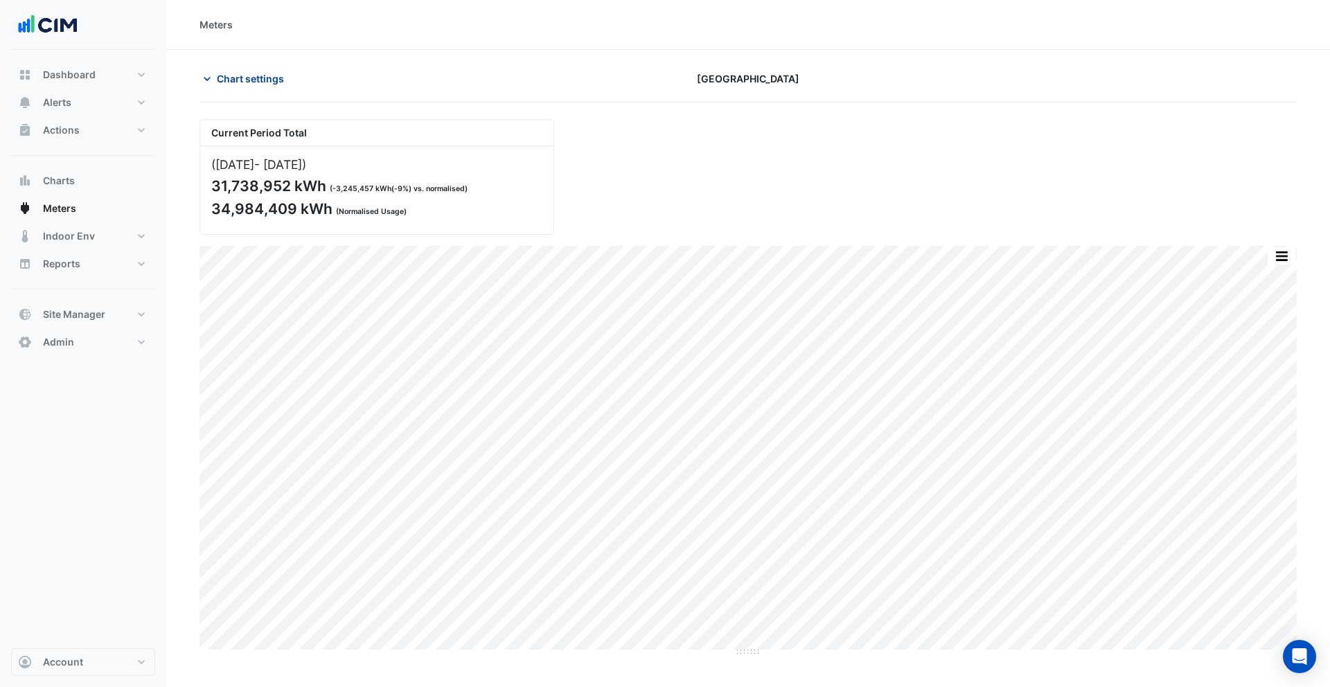
click at [259, 86] on button "Chart settings" at bounding box center [247, 79] width 94 height 24
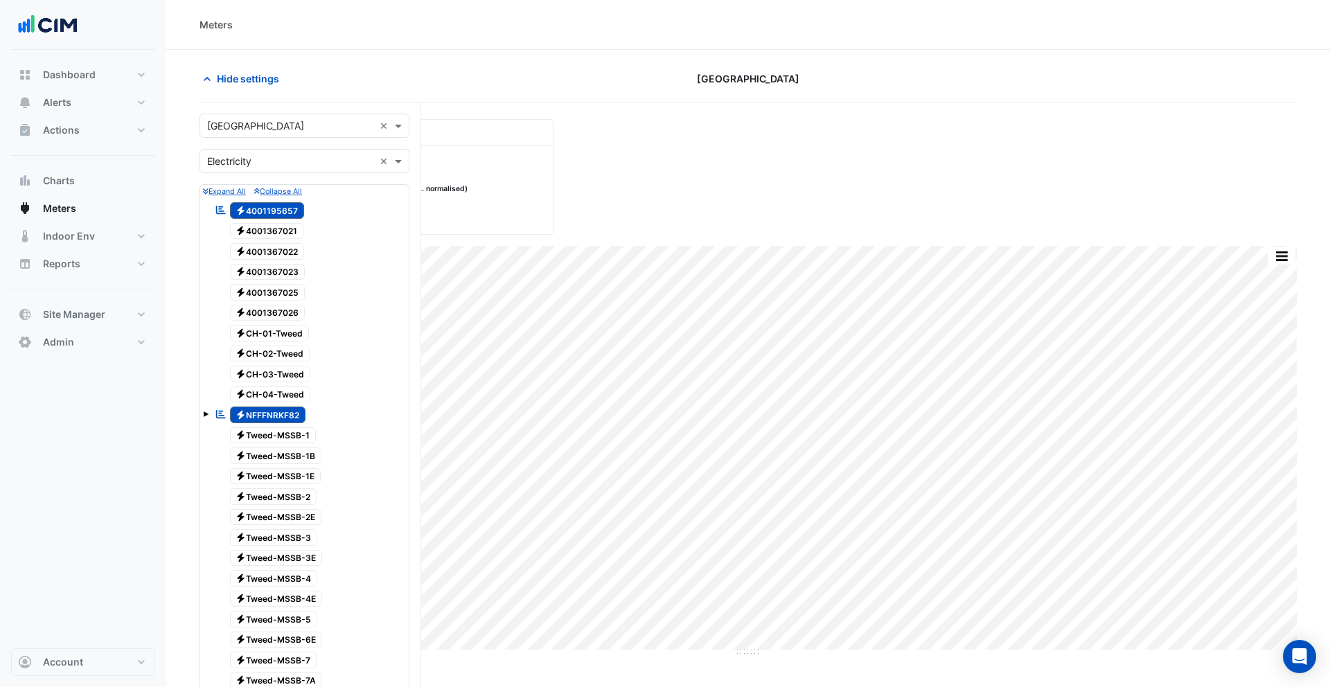
scroll to position [604, 0]
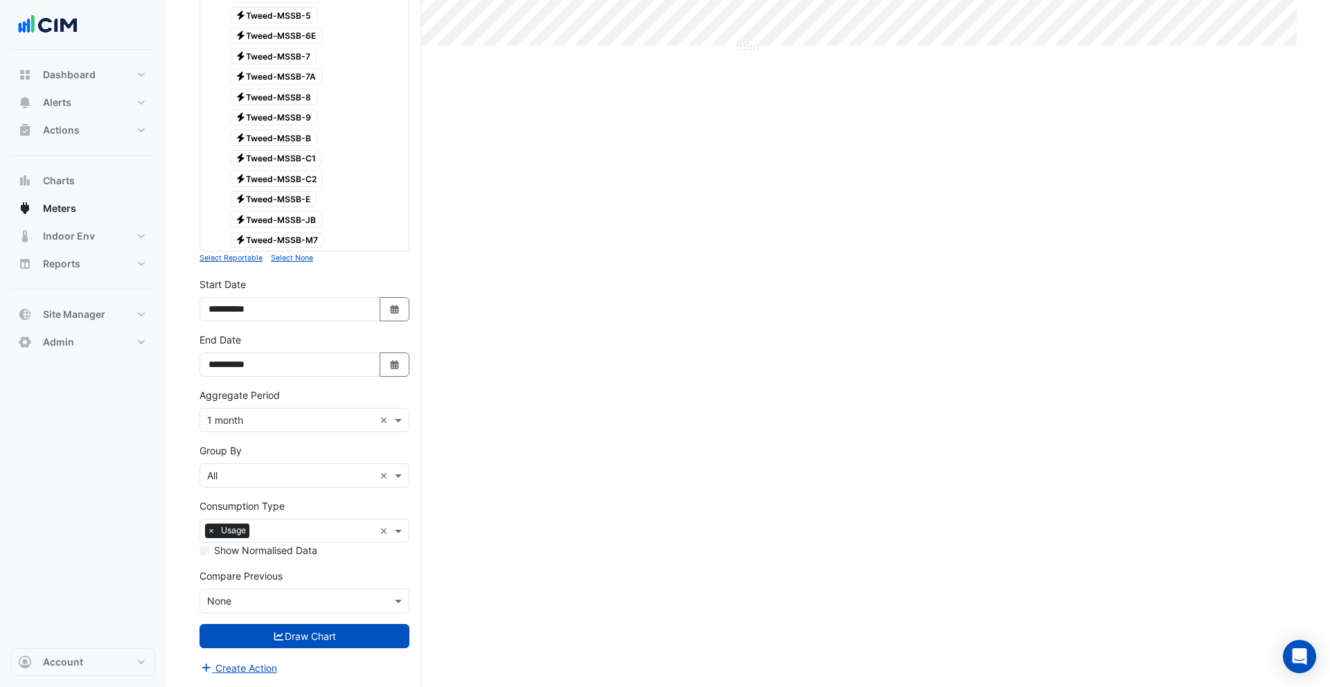
click at [253, 423] on input "text" at bounding box center [290, 421] width 167 height 15
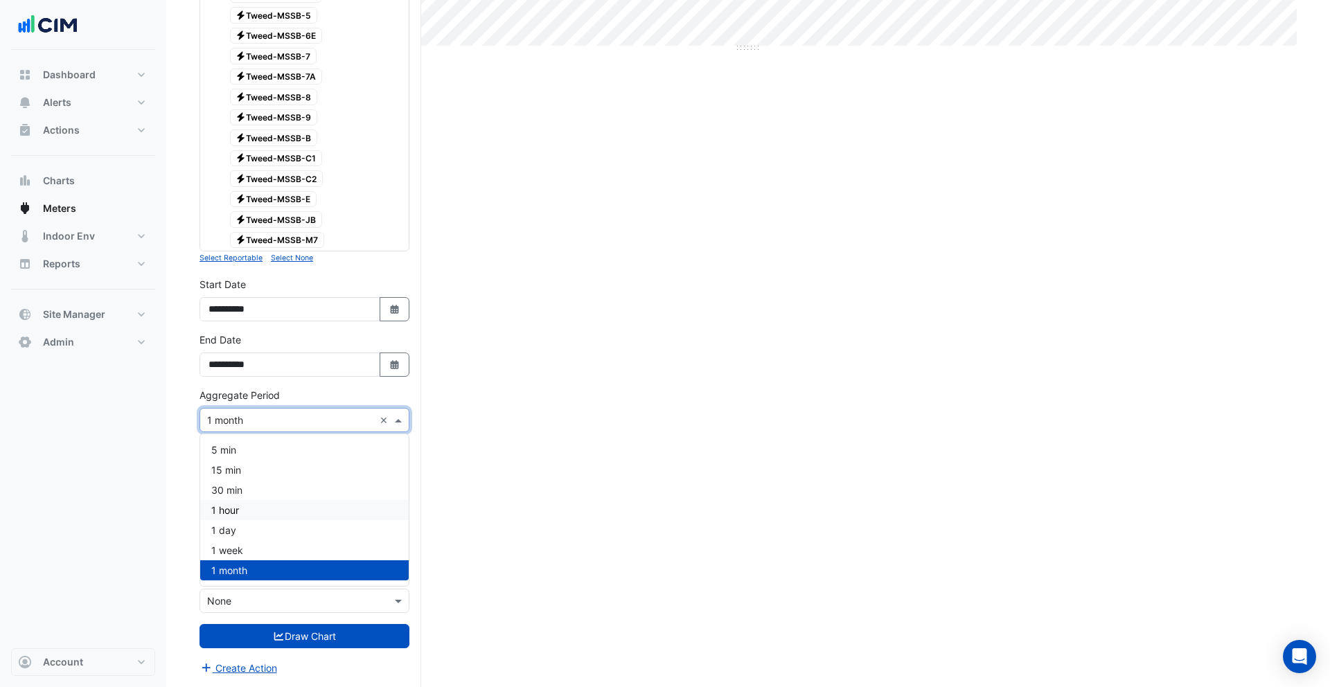
click at [265, 509] on div "1 hour" at bounding box center [304, 510] width 209 height 20
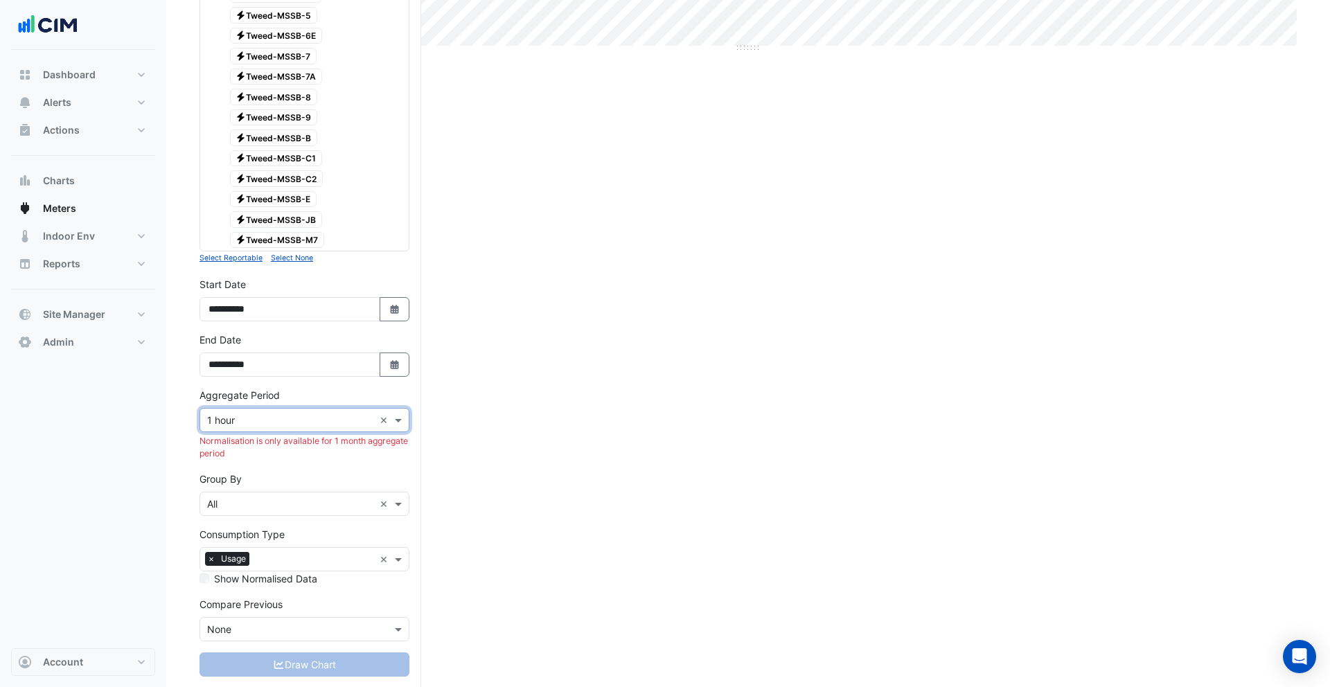
click at [252, 421] on input "text" at bounding box center [290, 421] width 167 height 15
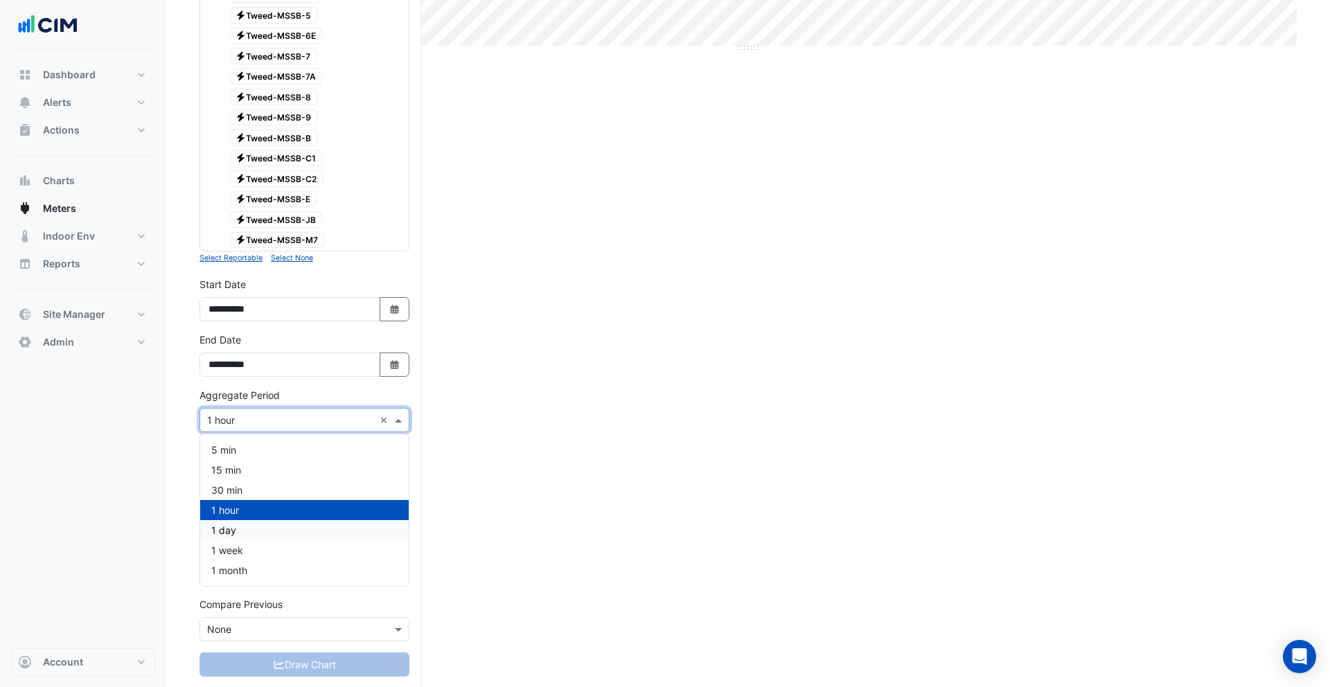
click at [260, 525] on div "1 day" at bounding box center [304, 530] width 209 height 20
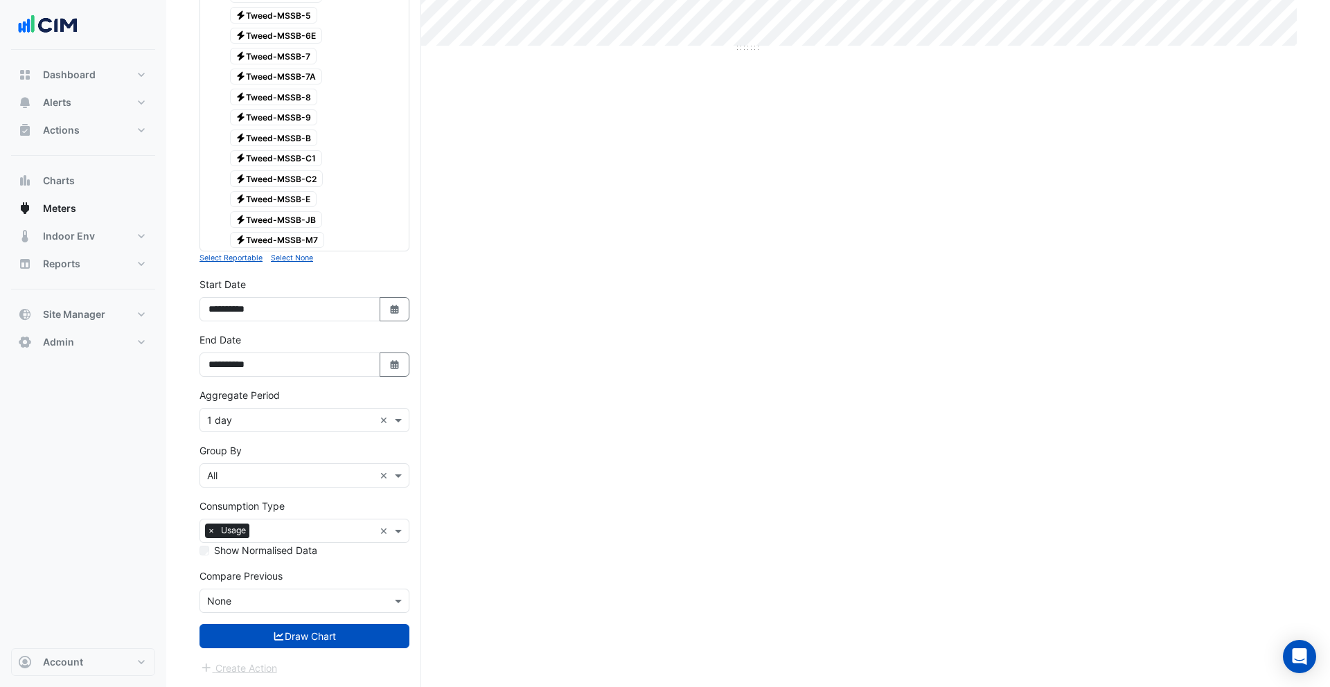
click at [237, 419] on input "text" at bounding box center [290, 421] width 167 height 15
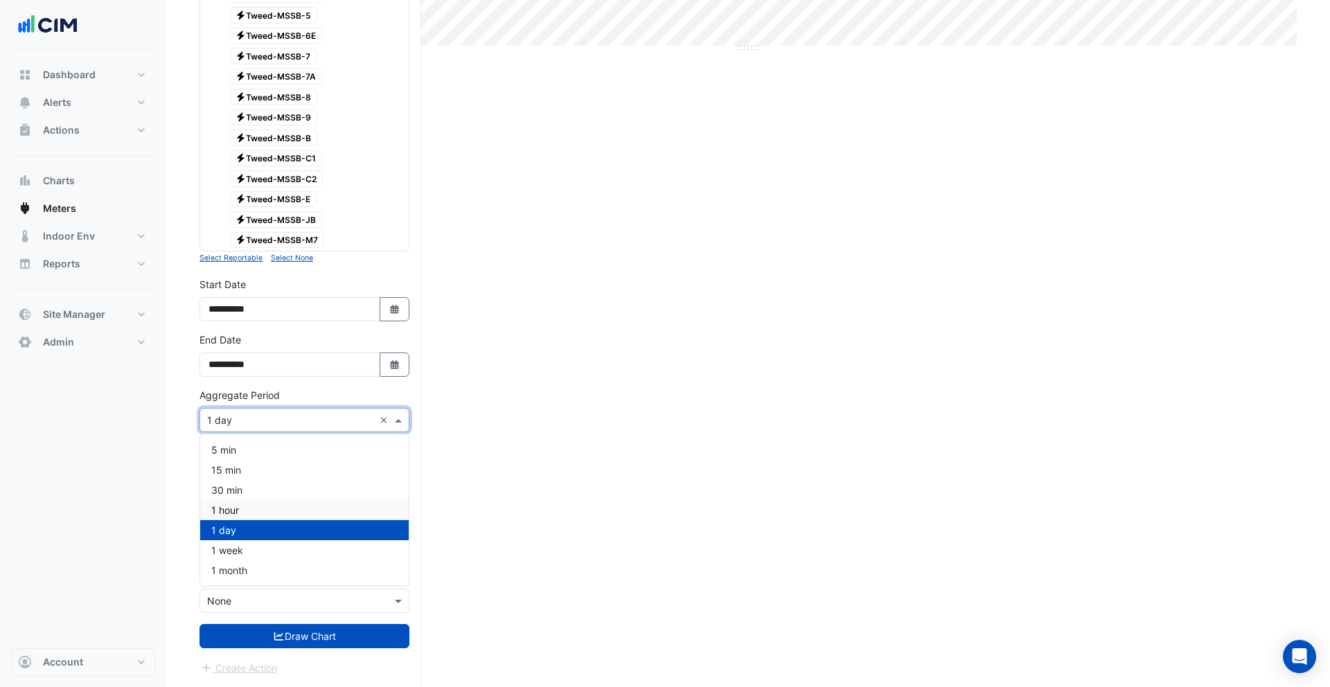
click at [259, 508] on div "1 hour" at bounding box center [304, 510] width 209 height 20
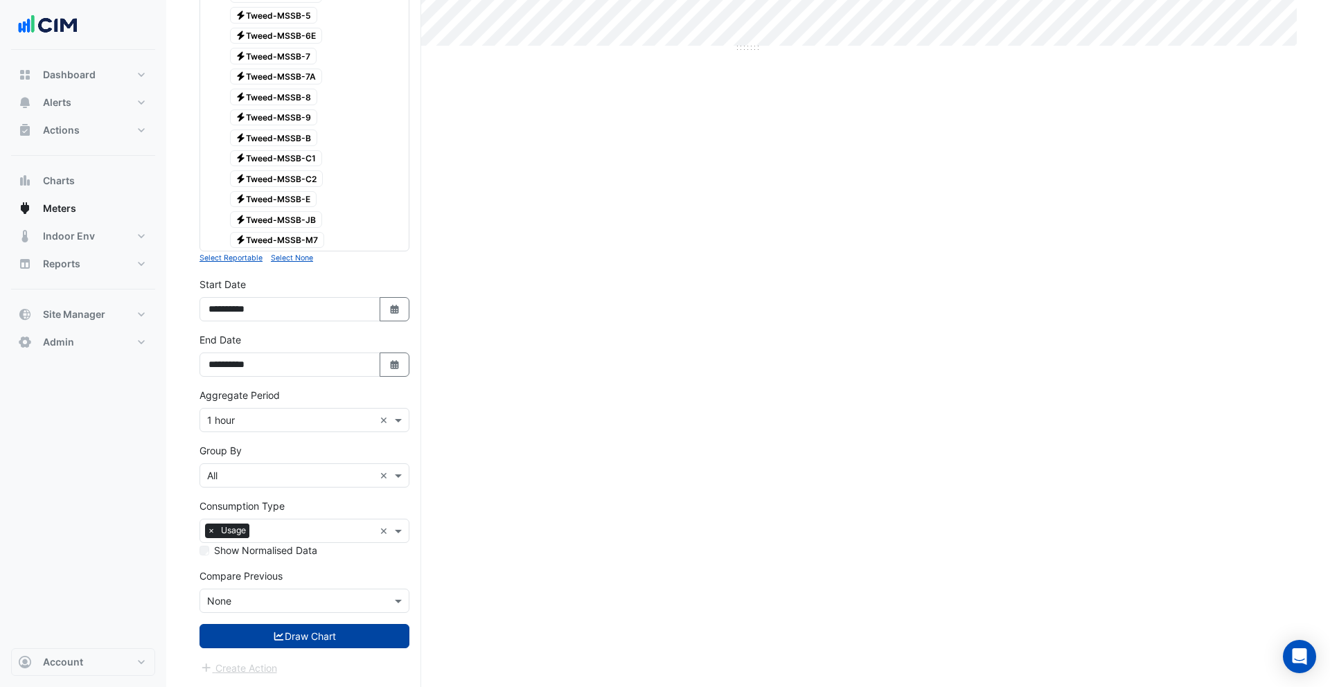
click at [340, 637] on button "Draw Chart" at bounding box center [305, 636] width 210 height 24
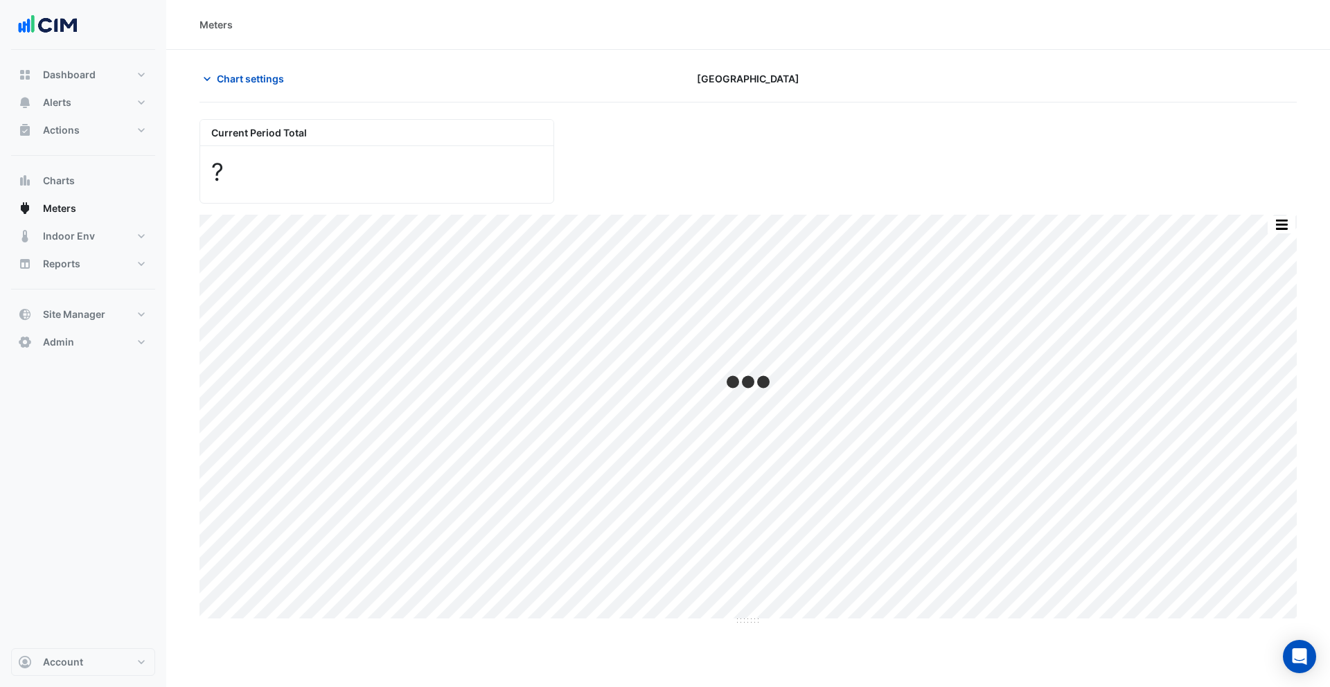
click at [712, 173] on div "Current Period Total ?" at bounding box center [748, 156] width 1114 height 96
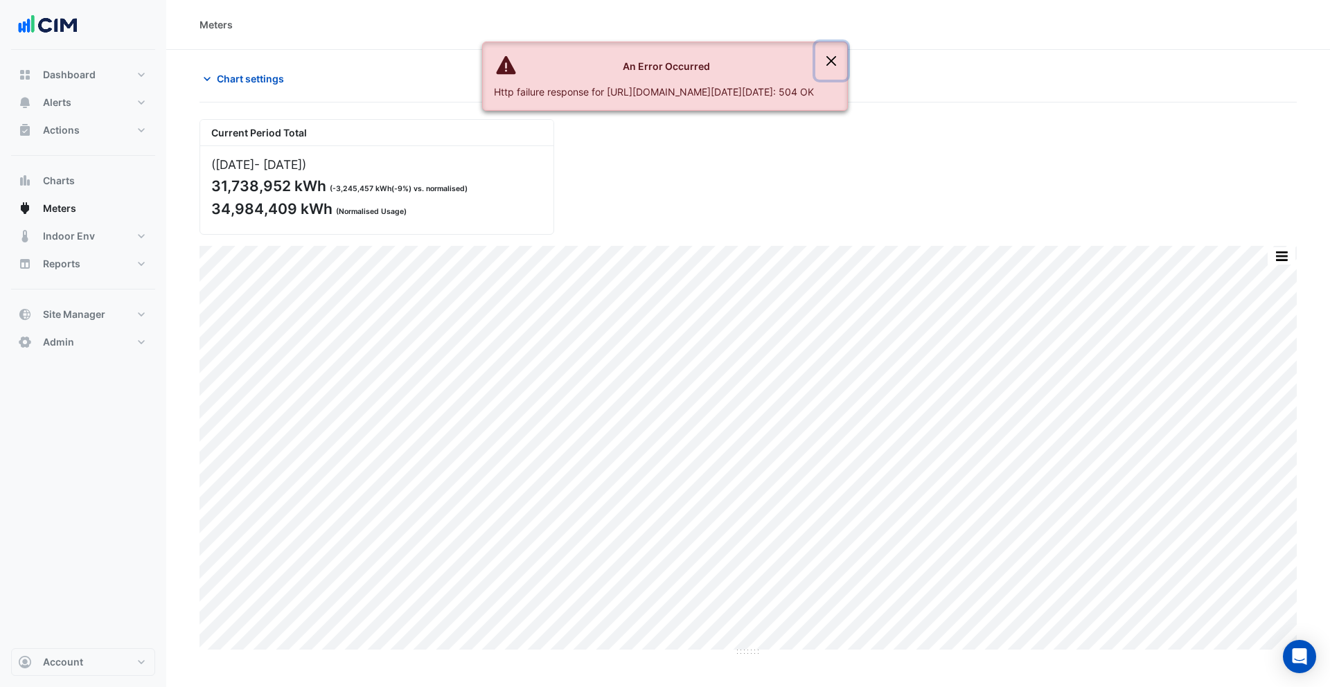
click at [847, 63] on button "Close" at bounding box center [832, 60] width 32 height 37
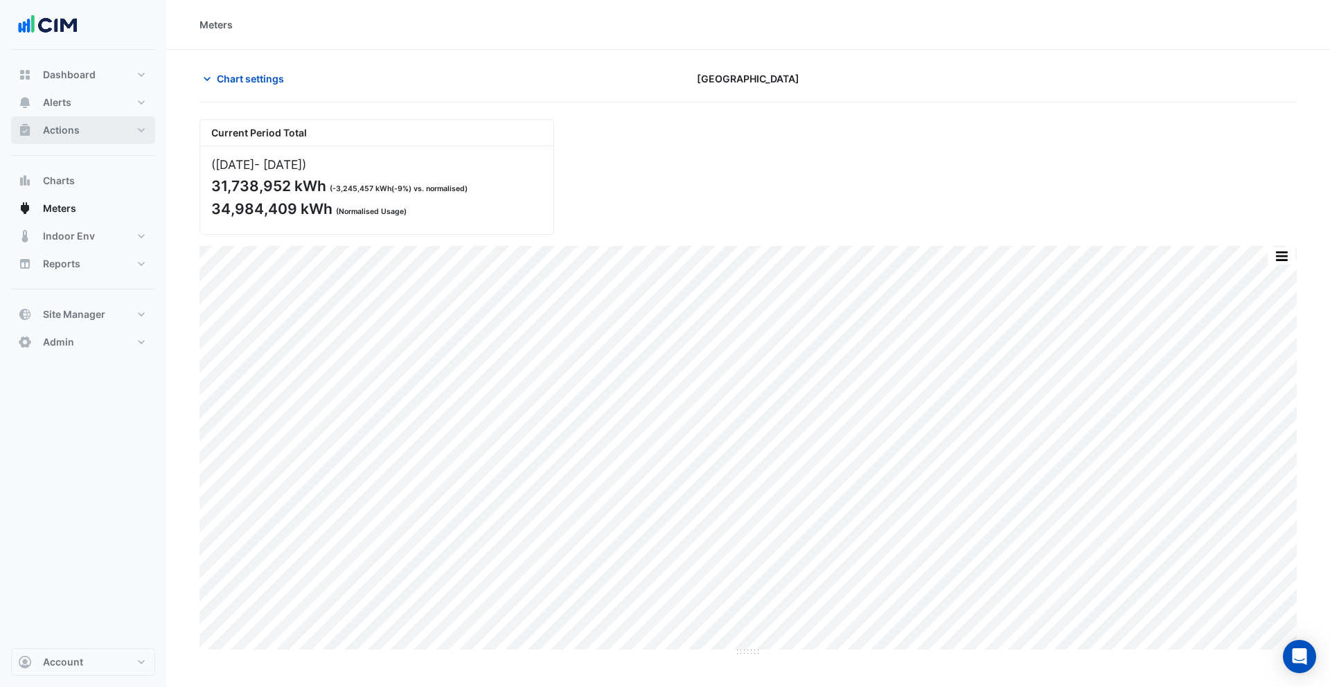
click at [72, 125] on span "Actions" at bounding box center [61, 130] width 37 height 14
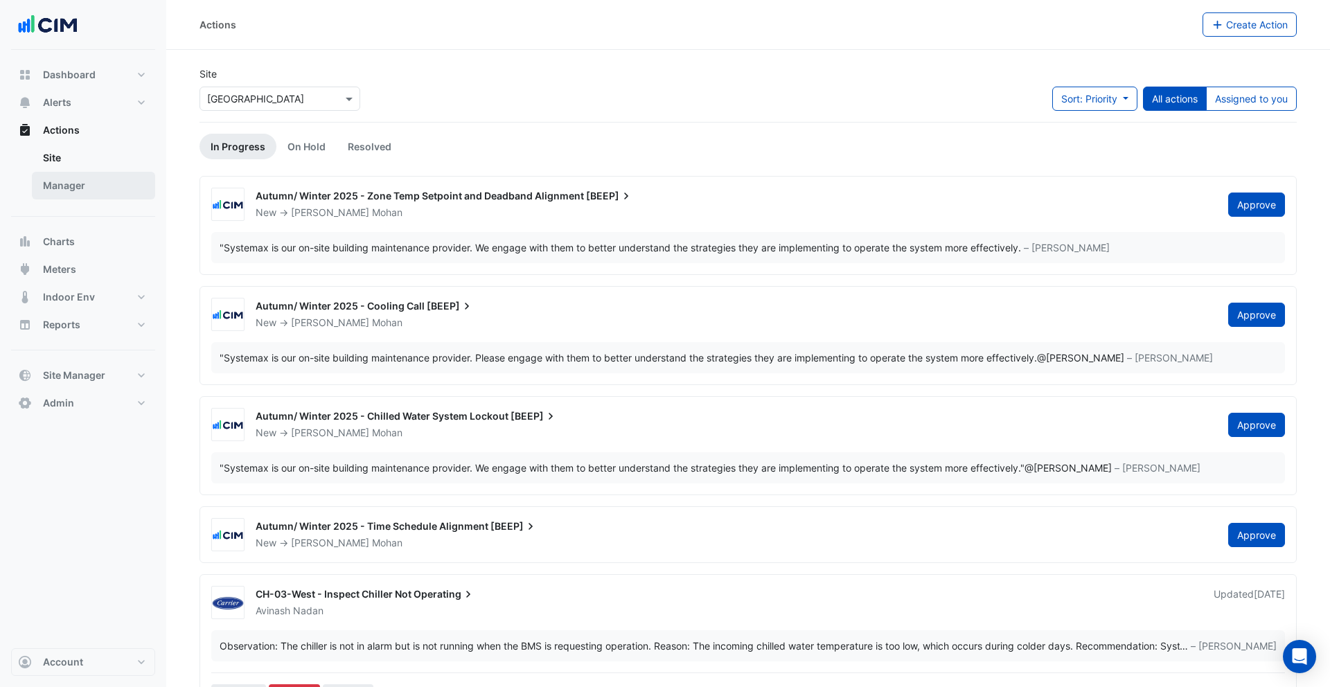
click at [97, 186] on link "Manager" at bounding box center [93, 186] width 123 height 28
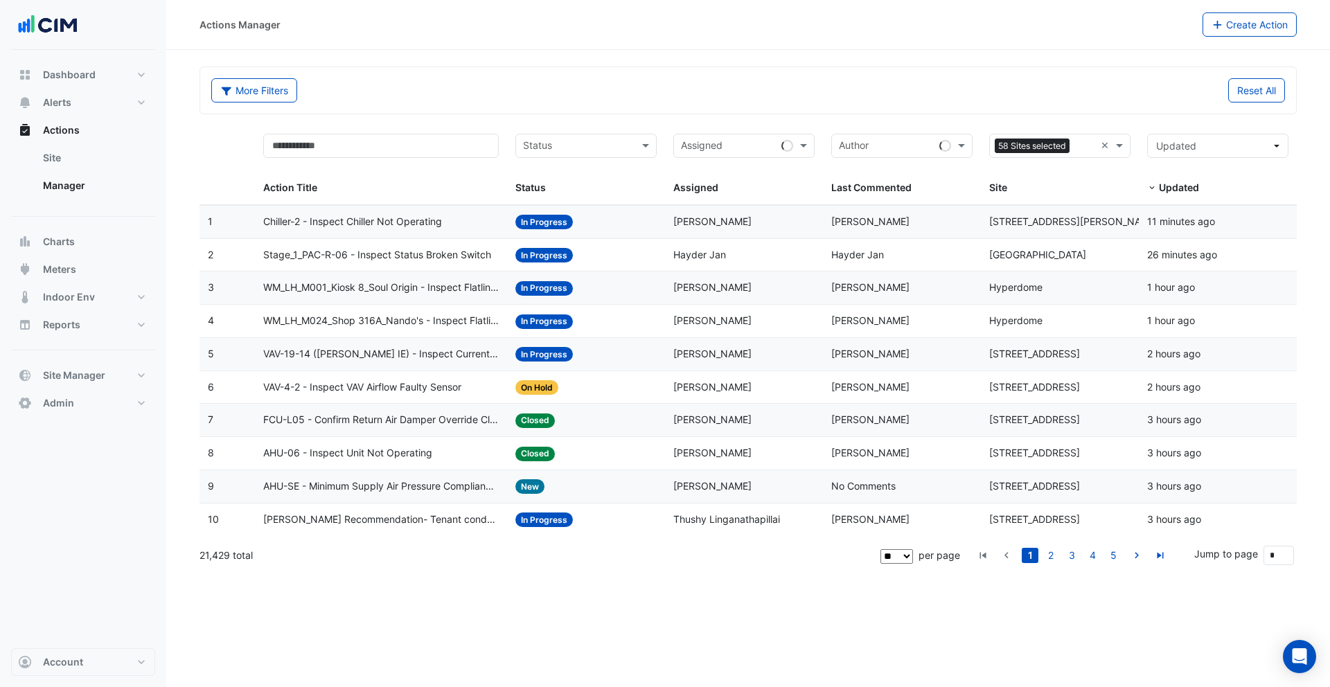
drag, startPoint x: 1107, startPoint y: 142, endPoint x: 1097, endPoint y: 130, distance: 15.3
click at [1089, 114] on form "More Filters Reset All Status Assigned Sites Action Title Status Status Assigne…" at bounding box center [749, 320] width 1098 height 507
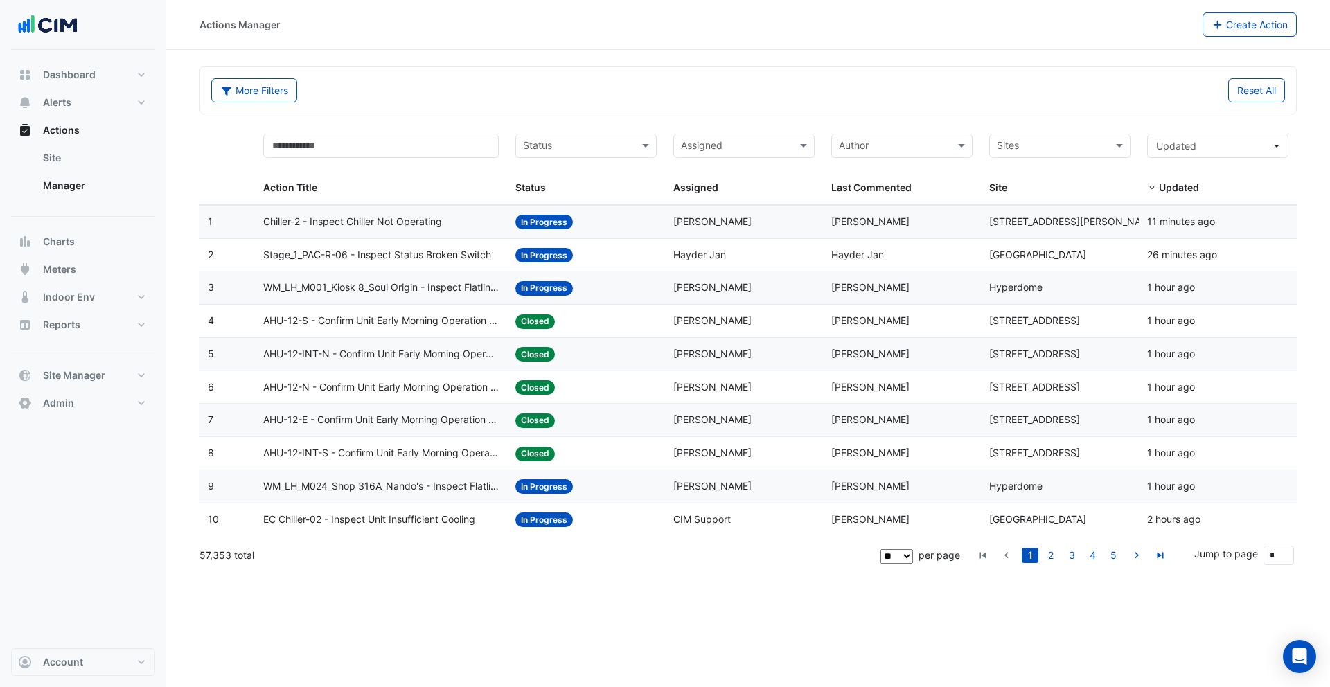
click at [670, 232] on datatable-body-cell "Assigned: Brent Kessell" at bounding box center [744, 222] width 158 height 33
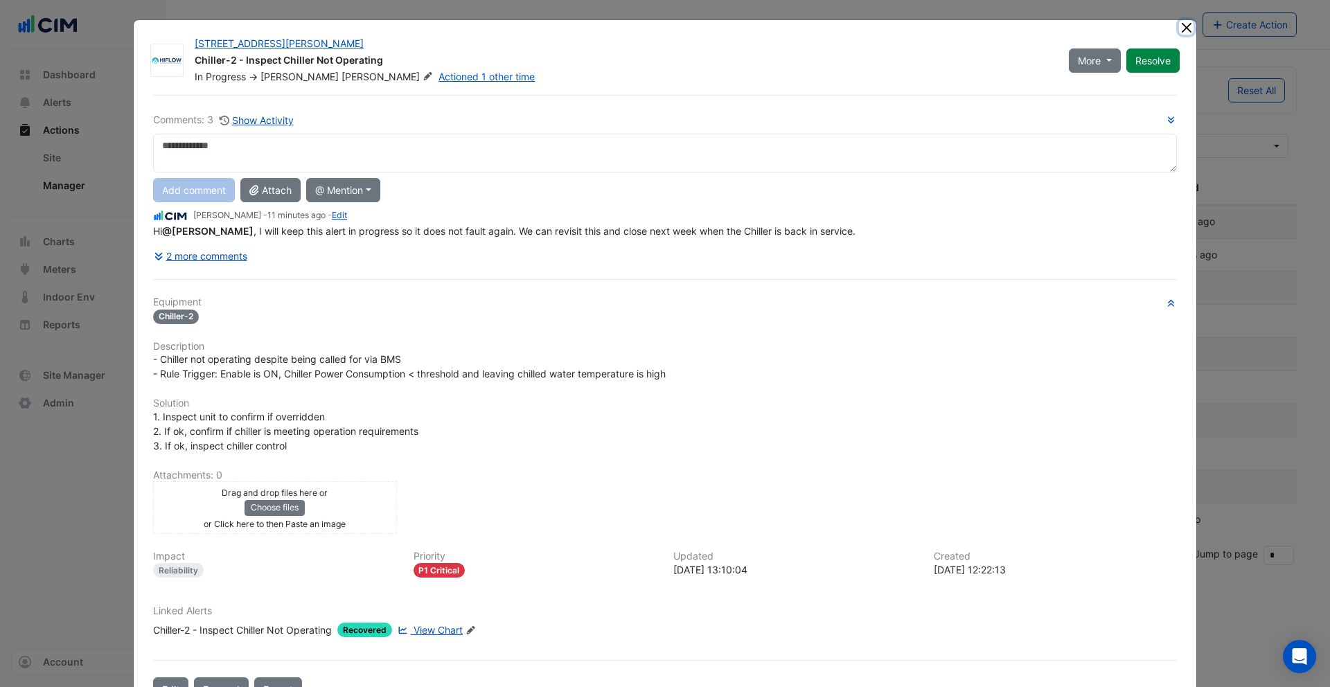
click at [1179, 26] on button "Close" at bounding box center [1186, 27] width 15 height 15
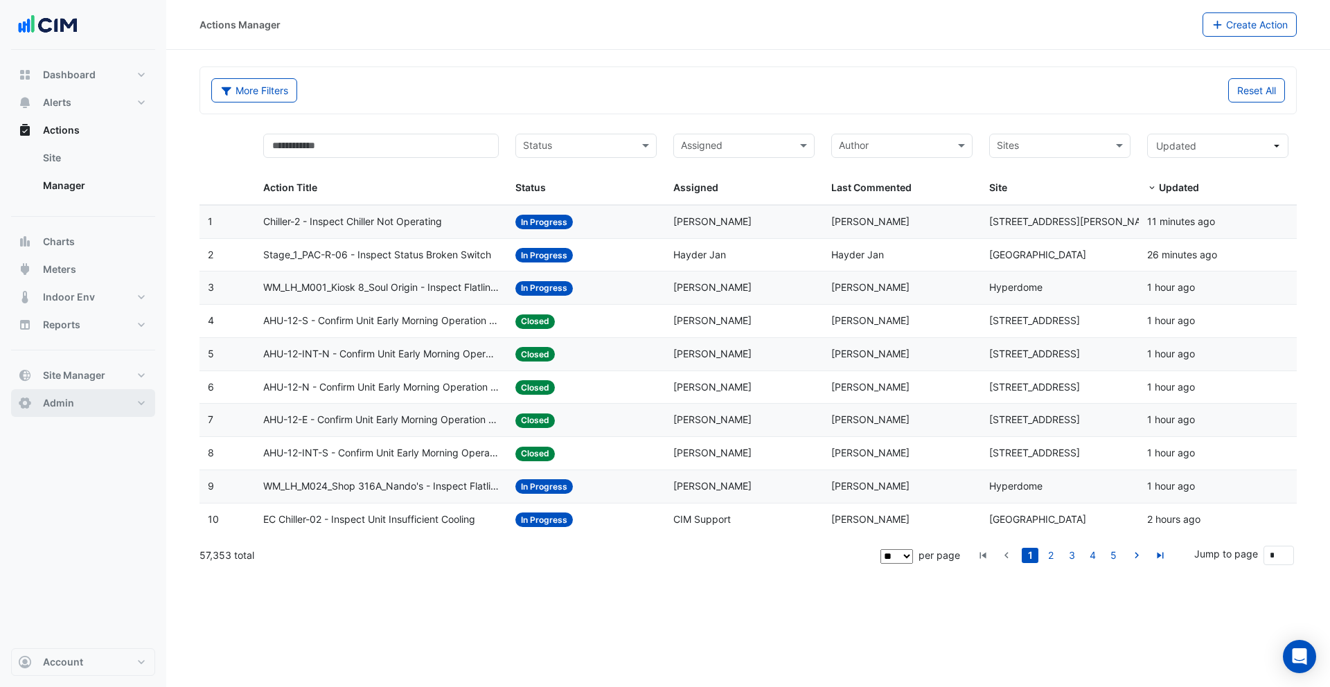
click at [92, 404] on button "Admin" at bounding box center [83, 403] width 144 height 28
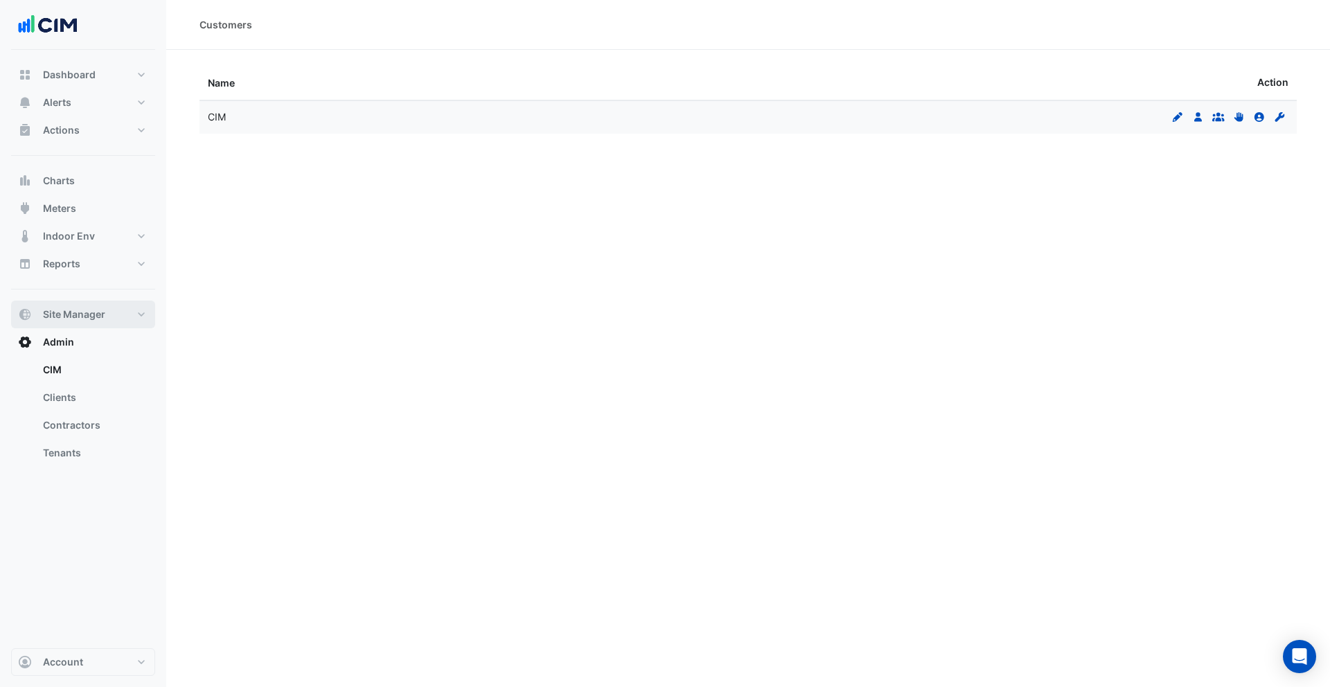
click at [84, 312] on span "Site Manager" at bounding box center [74, 315] width 62 height 14
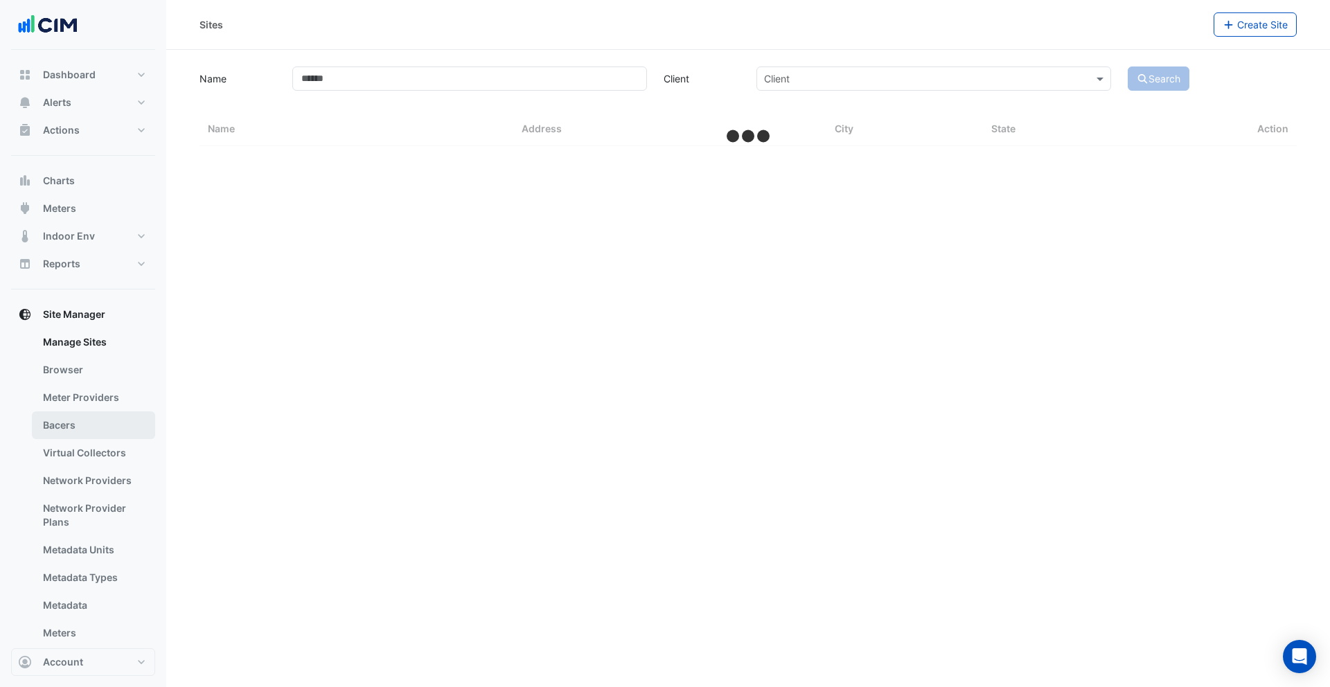
click at [82, 421] on link "Bacers" at bounding box center [93, 426] width 123 height 28
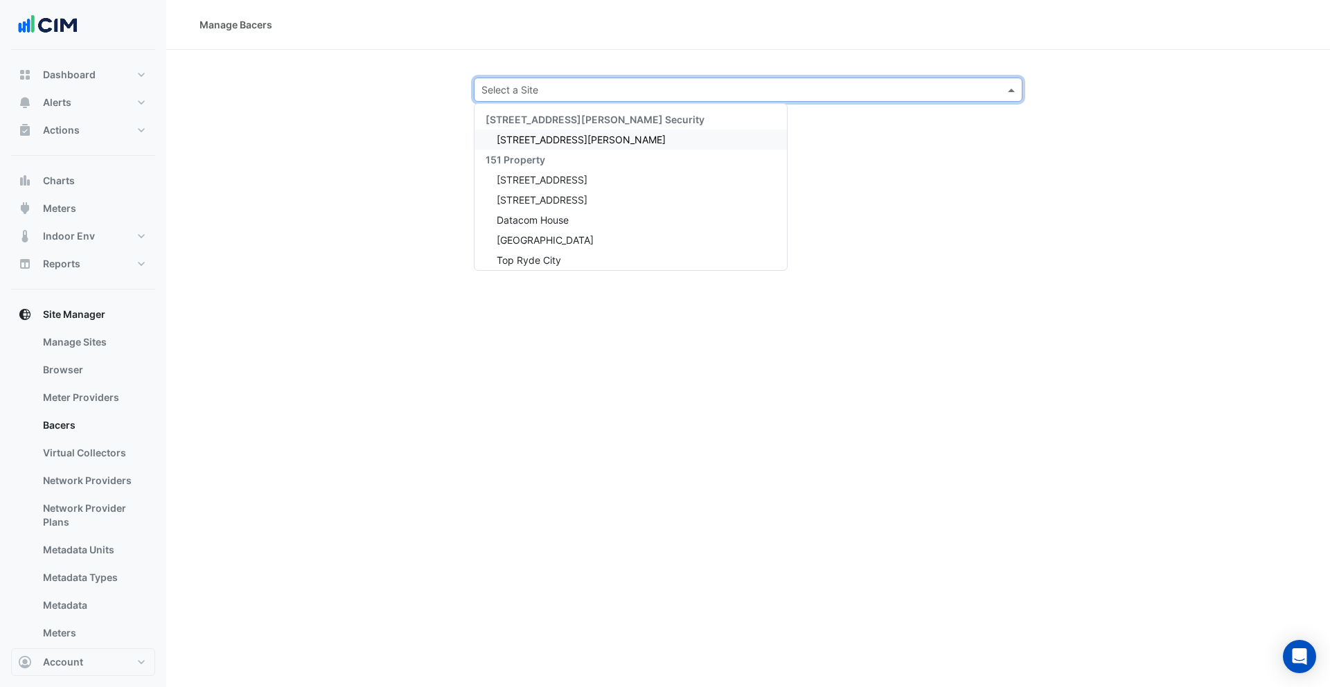
click at [537, 91] on input "text" at bounding box center [735, 90] width 506 height 15
click at [543, 137] on span "141 Walker Street" at bounding box center [581, 140] width 169 height 12
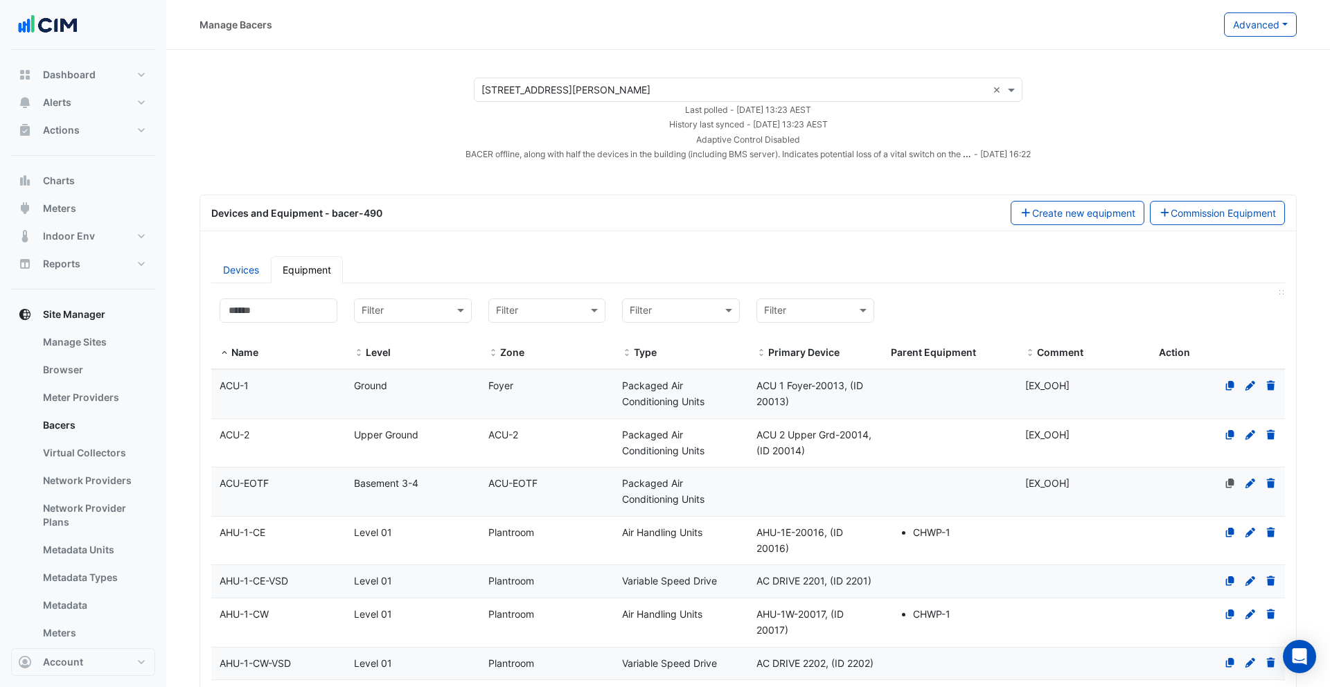
scroll to position [432, 0]
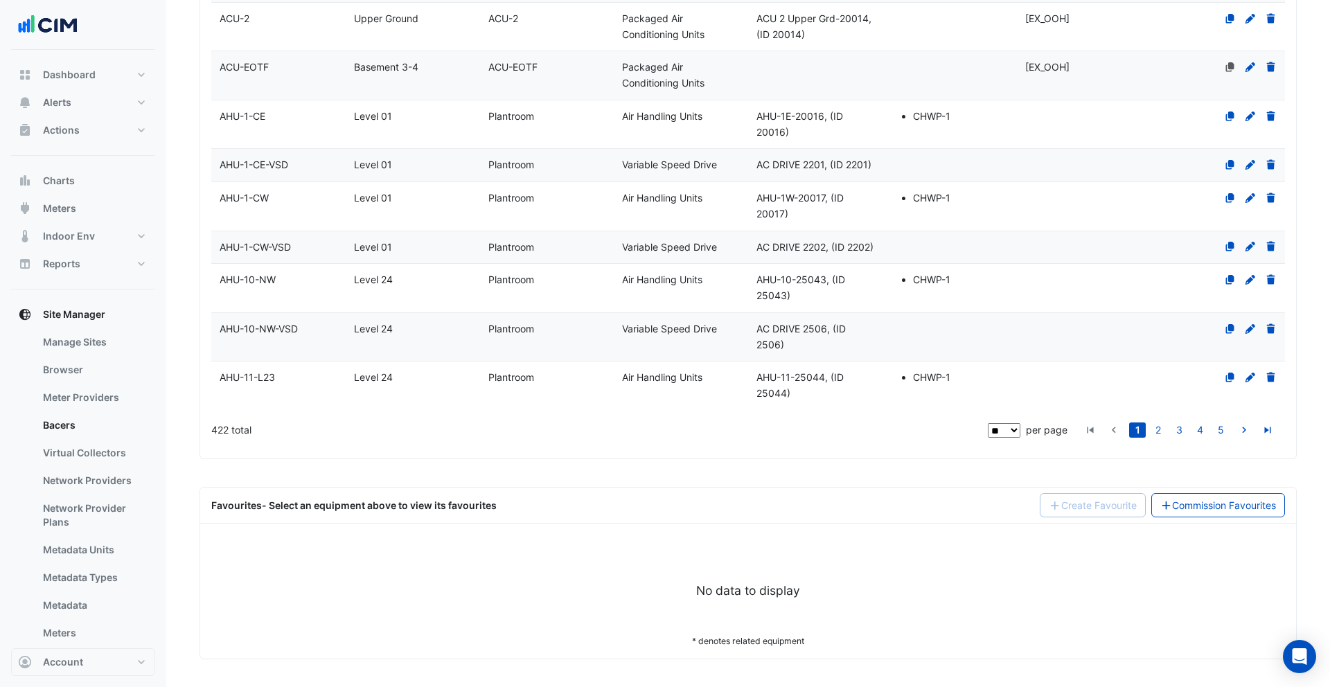
click at [506, 268] on datatable-body-cell "Zone Plantroom" at bounding box center [547, 288] width 134 height 49
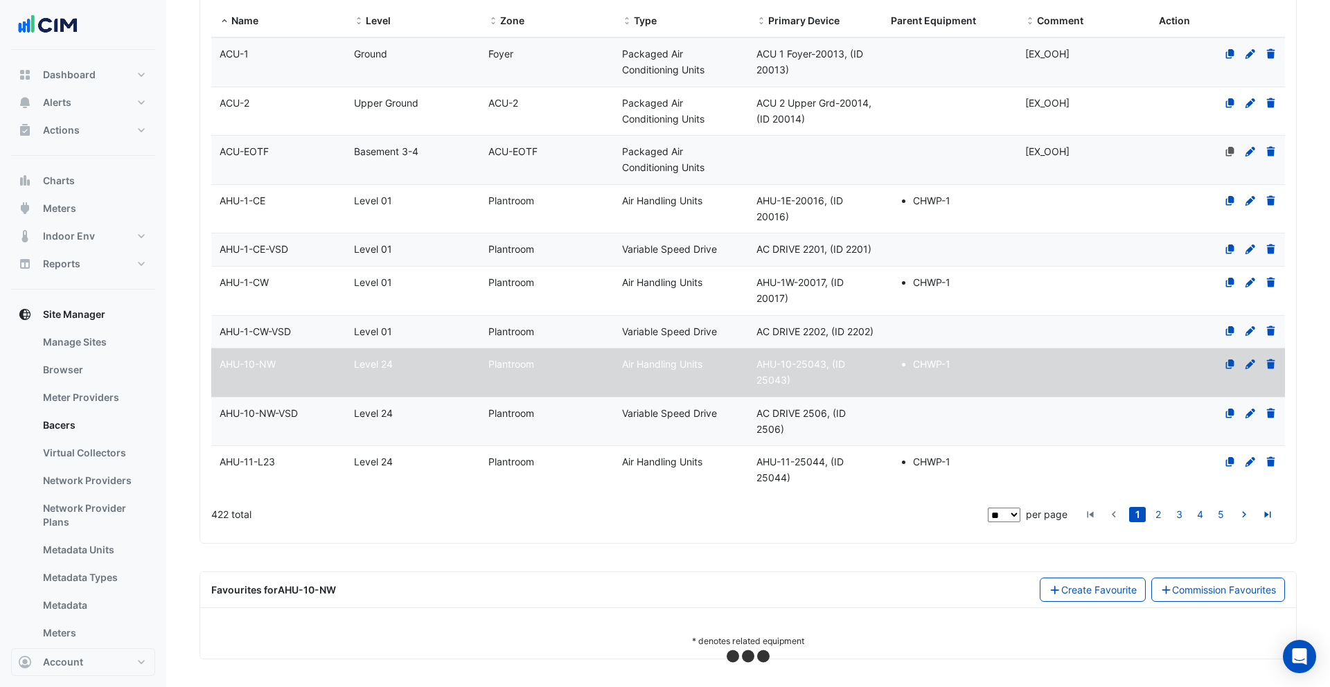
click at [496, 384] on datatable-body-cell "Zone Plantroom" at bounding box center [547, 373] width 134 height 49
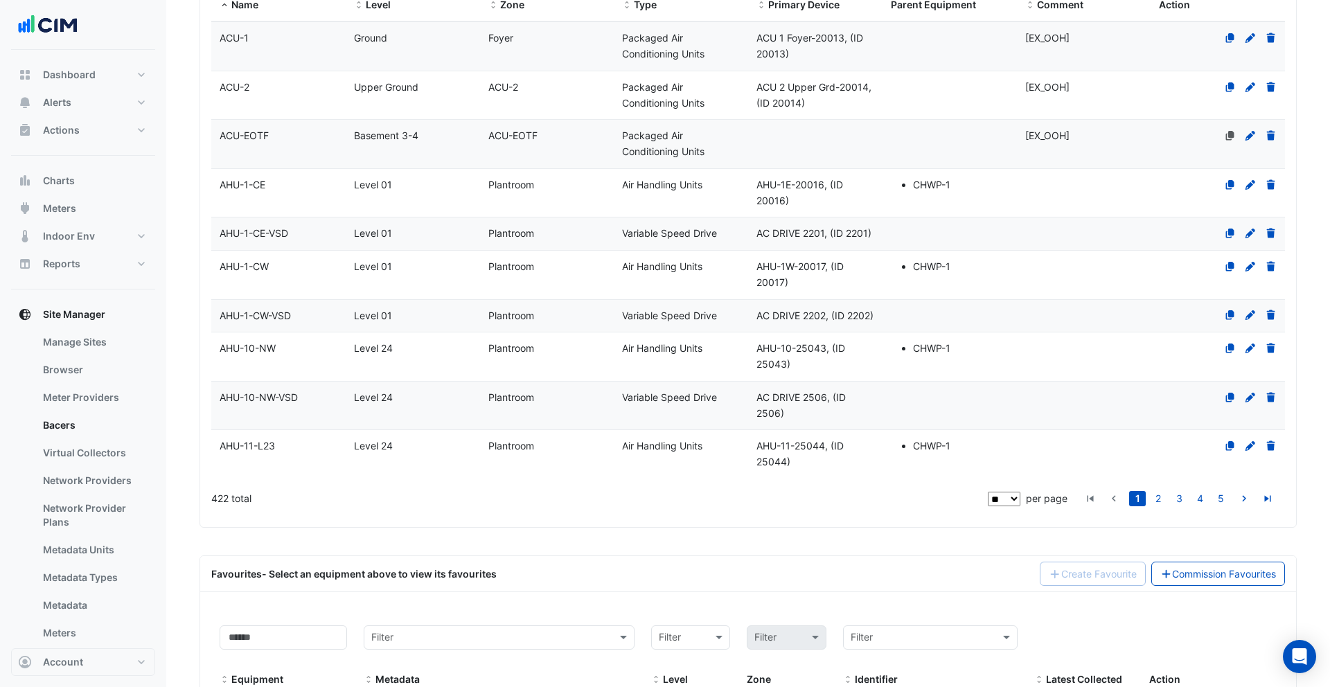
scroll to position [432, 0]
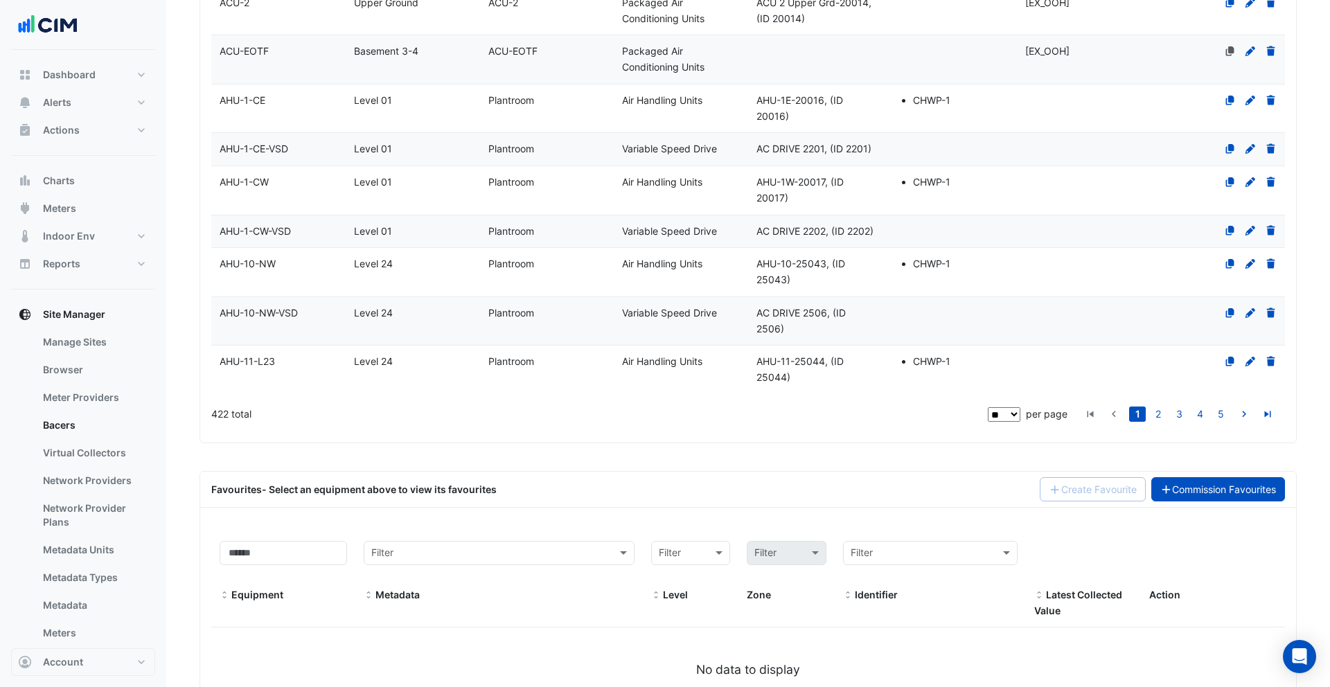
click at [1183, 498] on link "Commission Favourites" at bounding box center [1219, 489] width 134 height 24
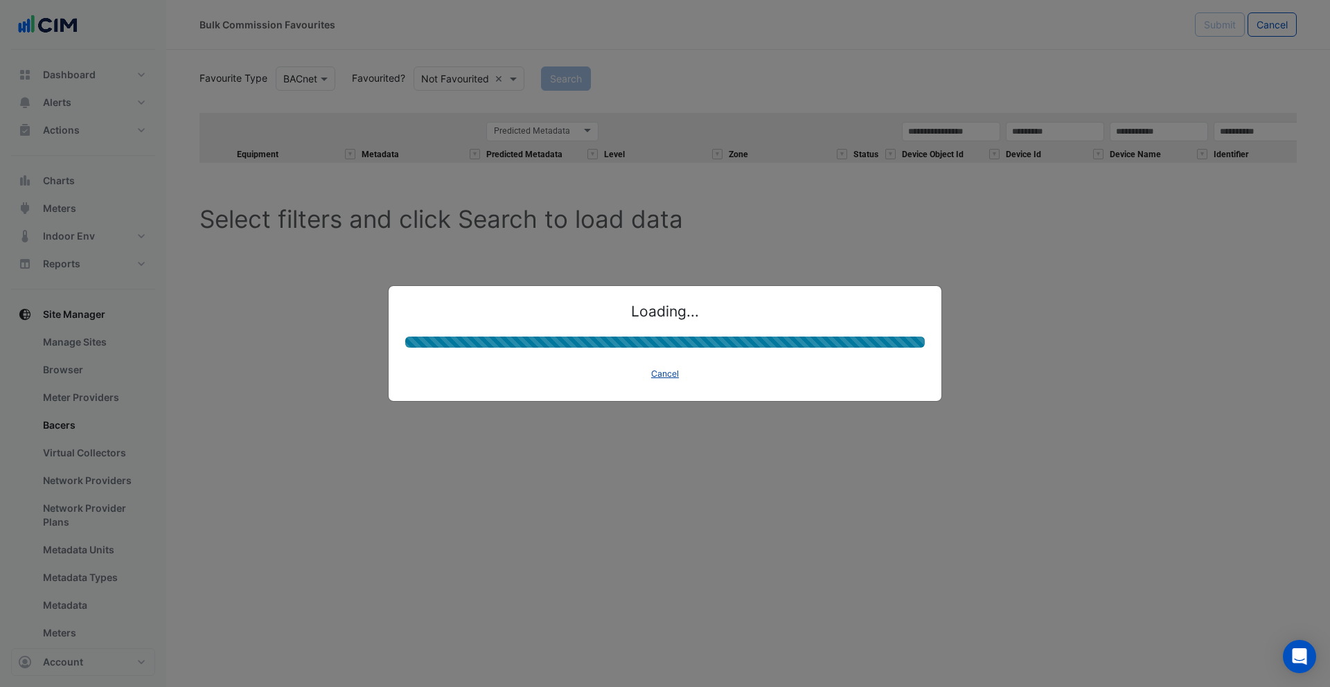
click at [671, 371] on button "Cancel" at bounding box center [665, 373] width 40 height 19
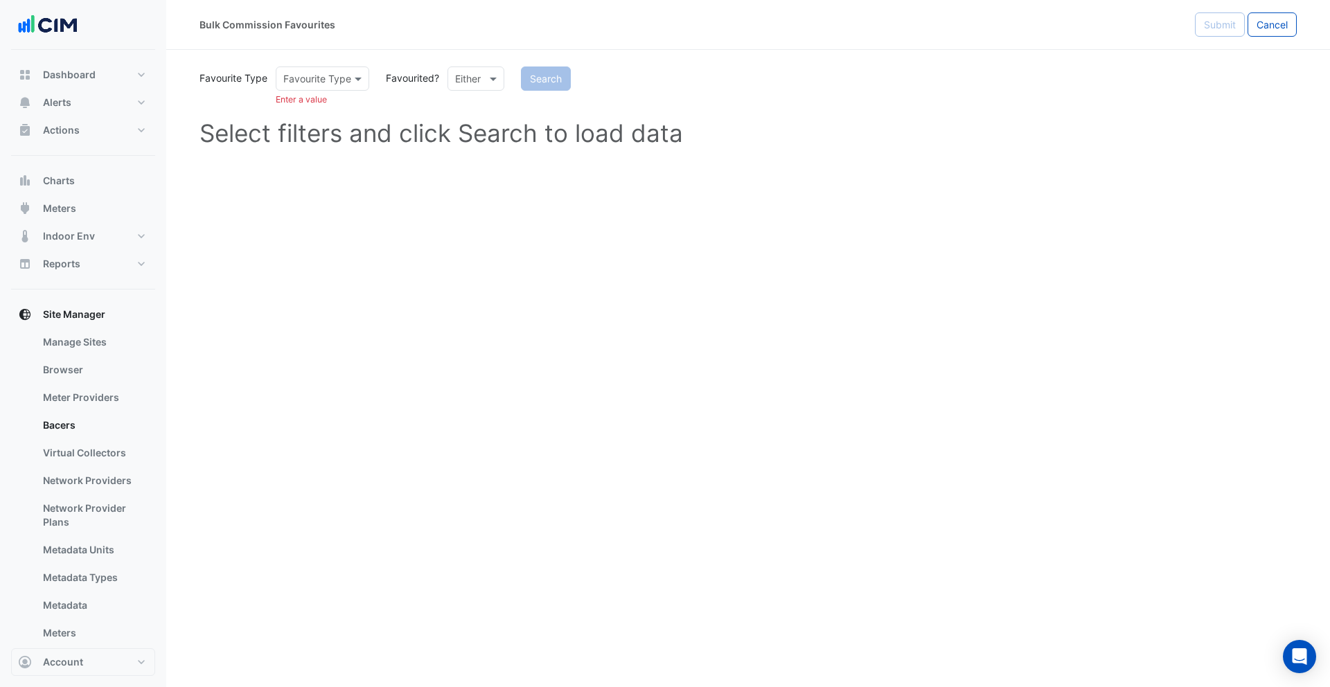
click at [328, 82] on input "text" at bounding box center [308, 79] width 51 height 15
click at [321, 107] on div "BACnet" at bounding box center [304, 108] width 56 height 20
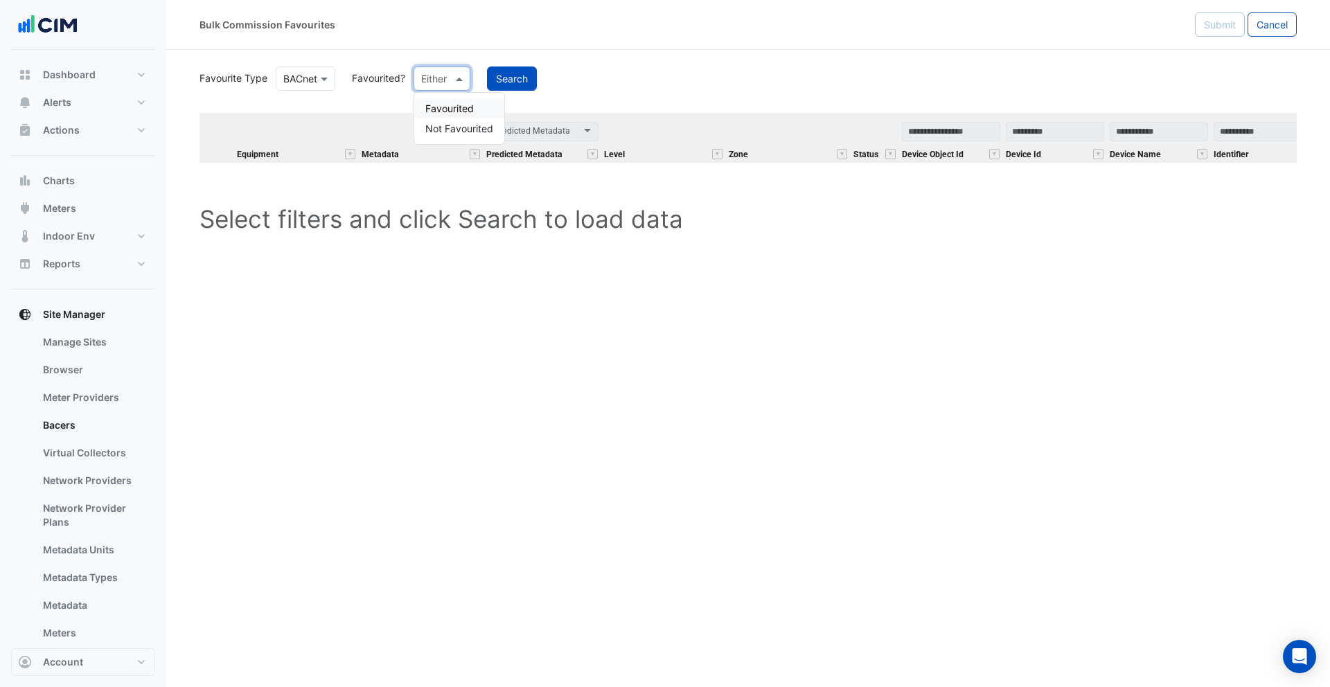
click at [456, 85] on span at bounding box center [460, 78] width 17 height 15
drag, startPoint x: 448, startPoint y: 109, endPoint x: 336, endPoint y: 139, distance: 115.3
click at [448, 109] on div "Favourited" at bounding box center [459, 108] width 90 height 20
click at [549, 78] on button "Search" at bounding box center [547, 79] width 50 height 24
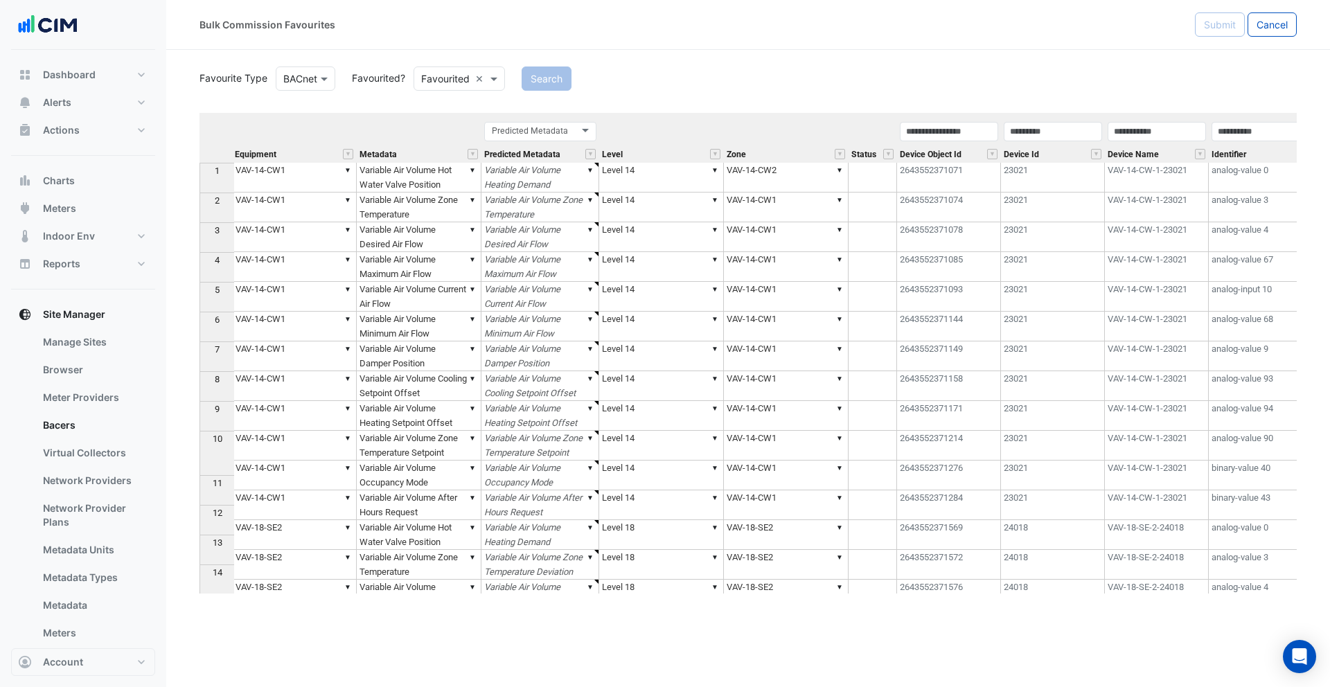
scroll to position [1, 0]
click at [297, 178] on td "▼ VAV-14-CW1" at bounding box center [295, 177] width 125 height 30
click at [395, 182] on td "▼ Variable Air Volume Hot Water Valve Position" at bounding box center [421, 178] width 125 height 30
click at [319, 183] on td "▼ VAV-14-CW1" at bounding box center [296, 178] width 125 height 30
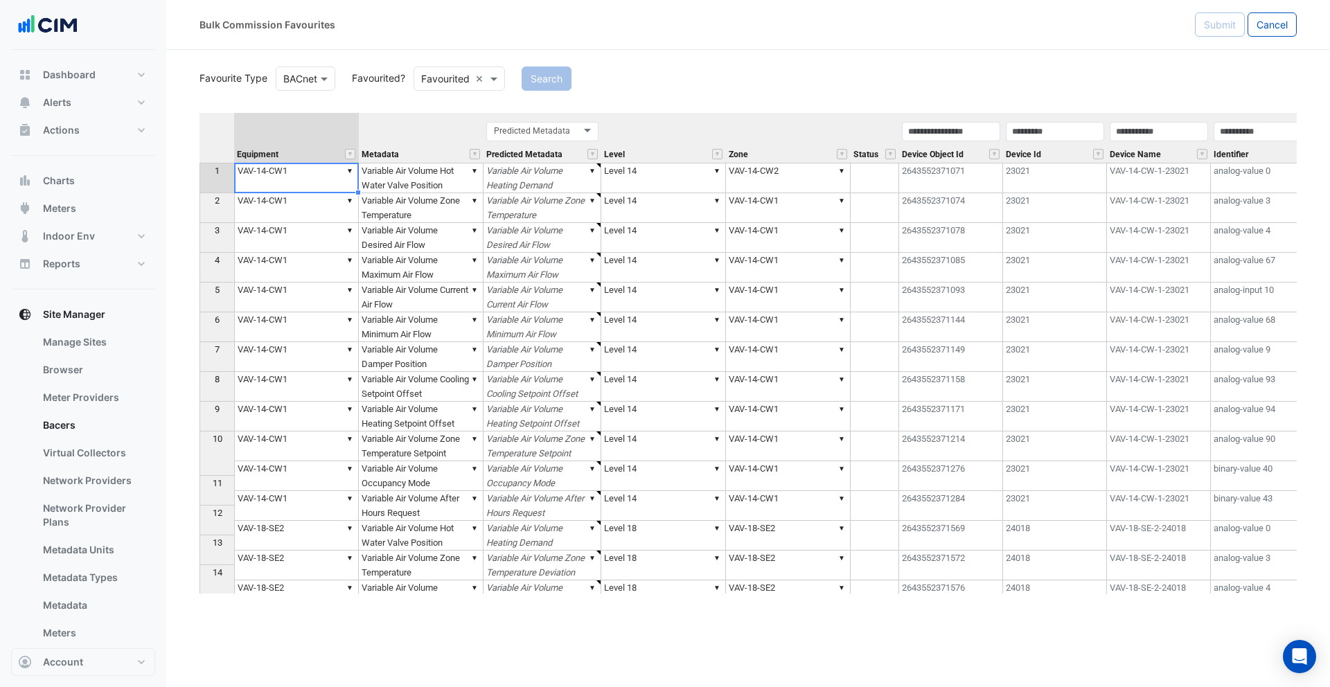
click at [426, 177] on td "▼ Variable Air Volume Hot Water Valve Position" at bounding box center [421, 178] width 125 height 30
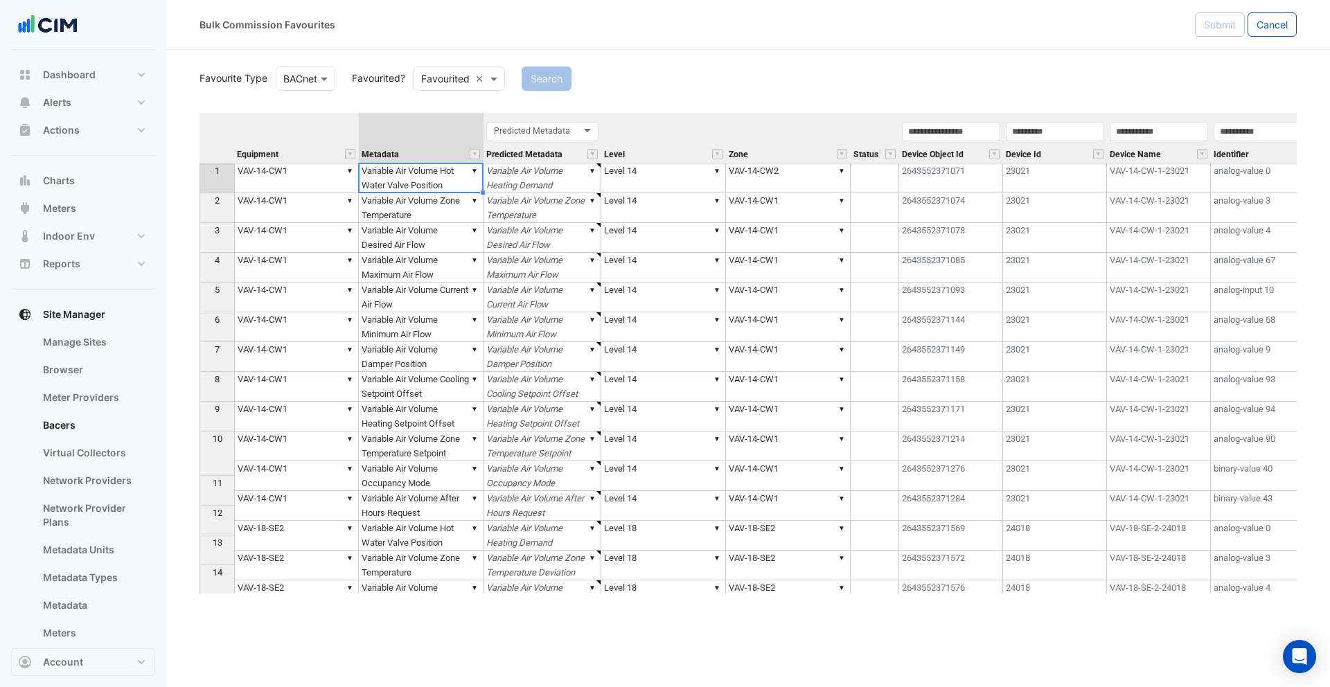
click at [647, 183] on td "▼ Level 14" at bounding box center [663, 178] width 125 height 30
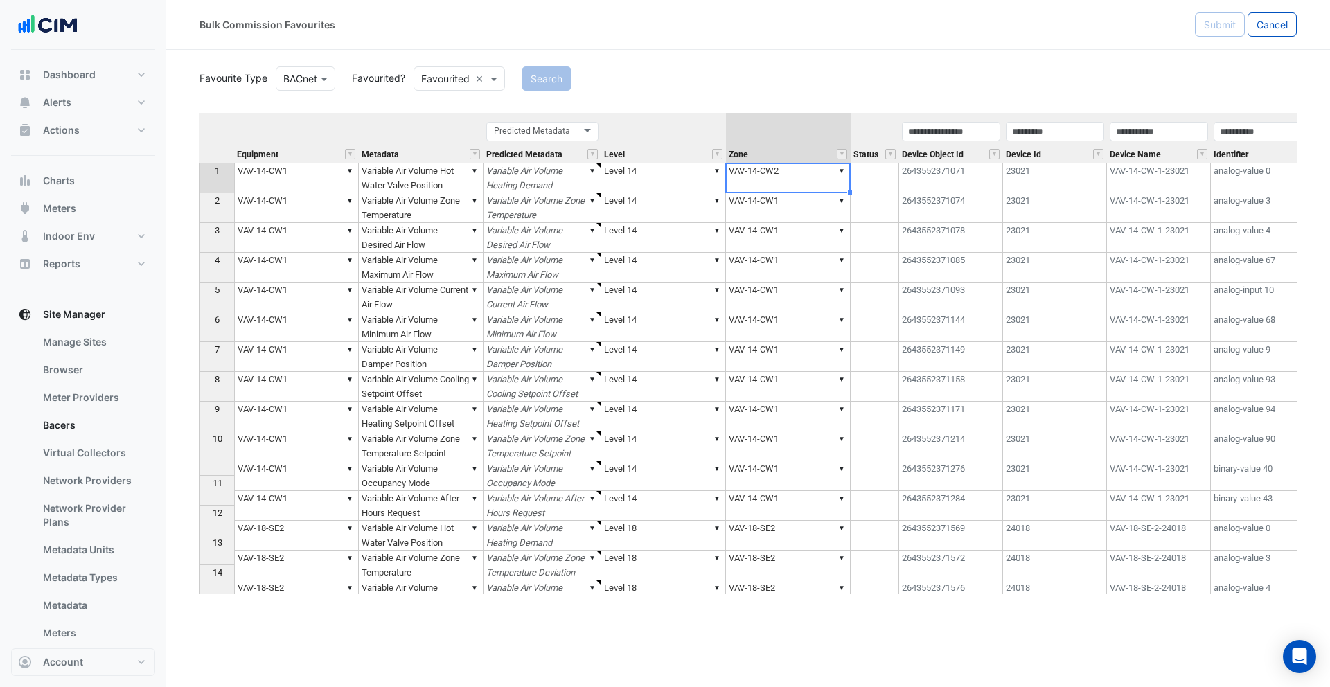
click at [750, 180] on td "▼ VAV-14-CW2" at bounding box center [788, 178] width 125 height 30
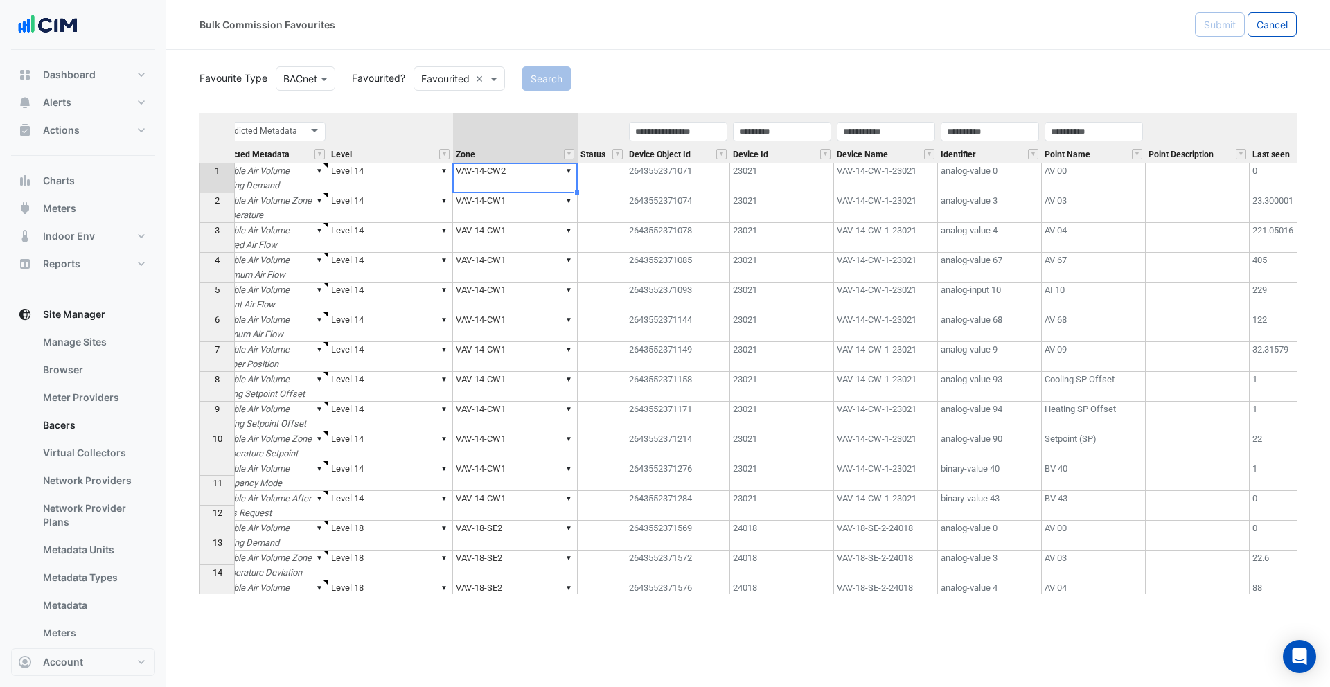
scroll to position [0, 434]
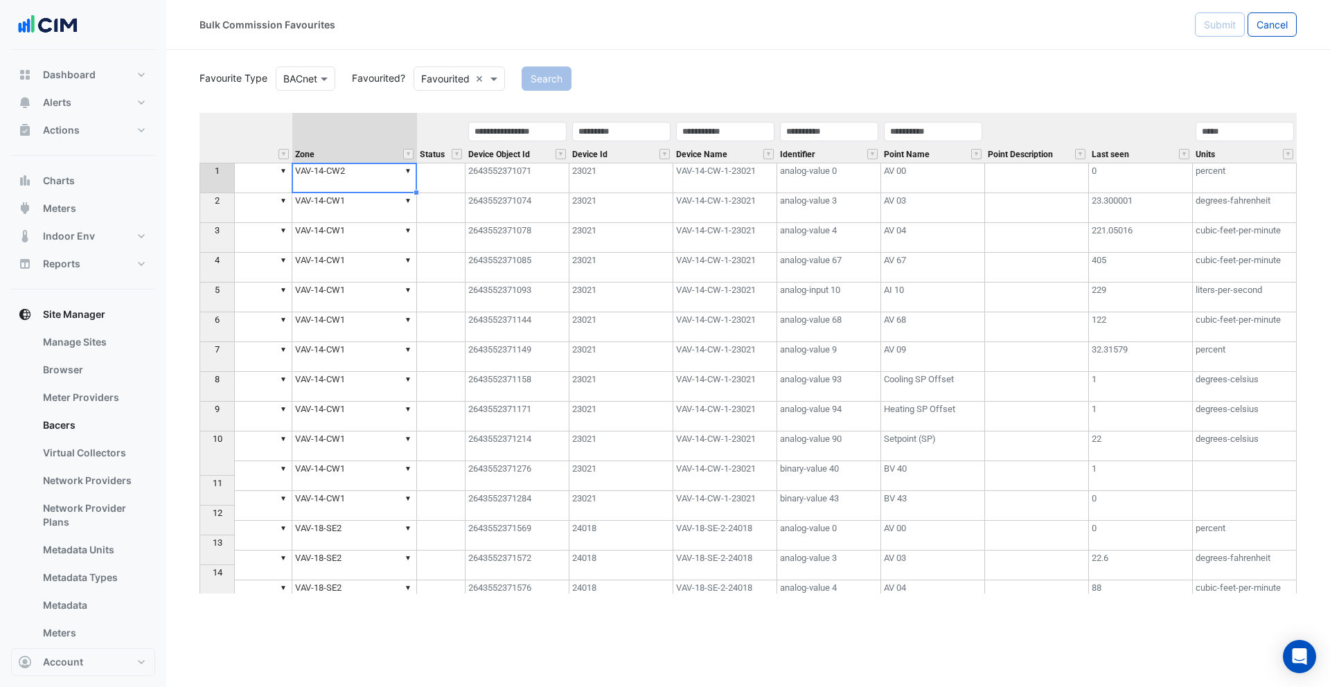
click at [525, 180] on td "2643552371071" at bounding box center [518, 178] width 104 height 30
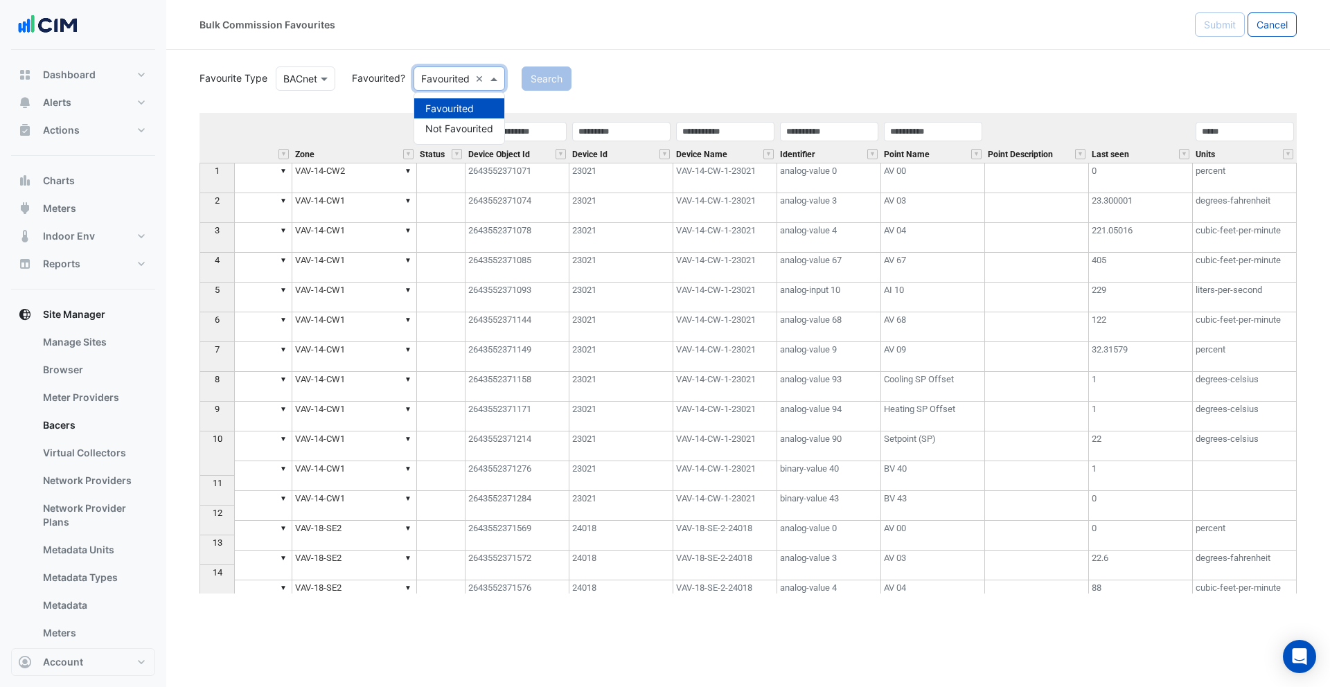
drag, startPoint x: 450, startPoint y: 81, endPoint x: 457, endPoint y: 100, distance: 20.8
click at [450, 81] on input "text" at bounding box center [445, 79] width 49 height 15
click at [458, 123] on div "Not Favourited" at bounding box center [459, 128] width 90 height 20
click at [561, 76] on button "Search" at bounding box center [566, 79] width 50 height 24
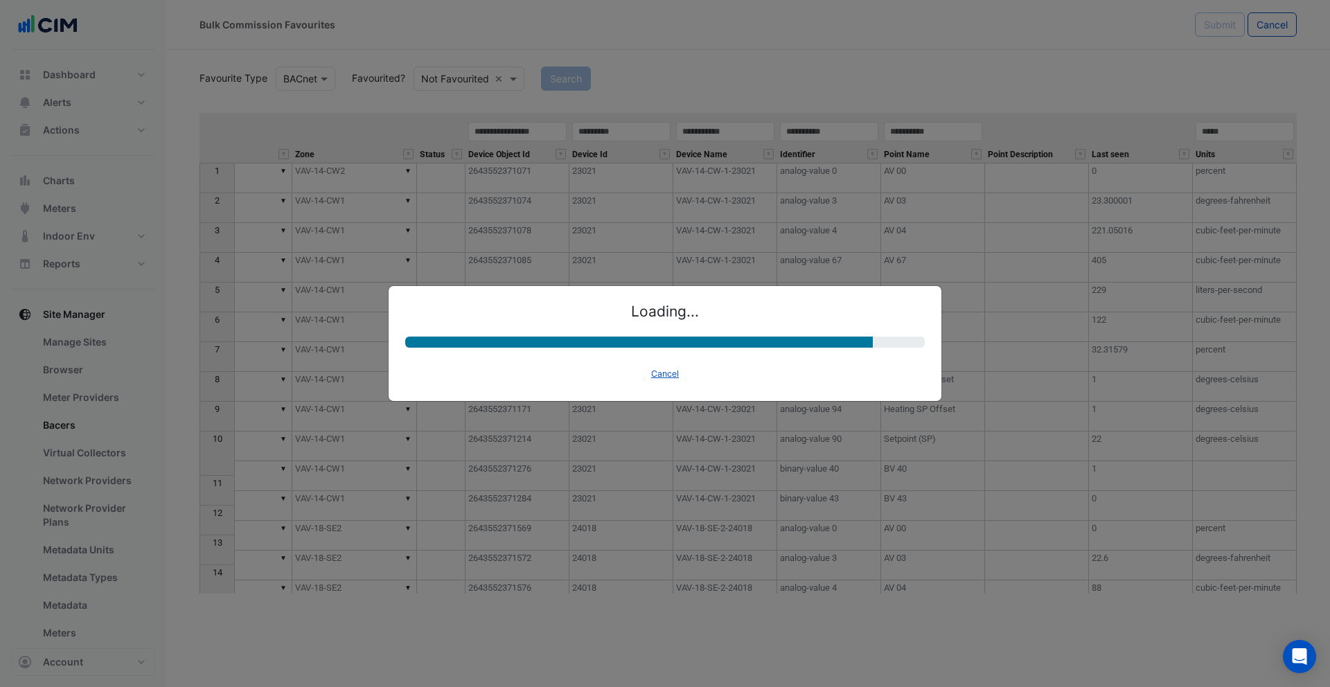
select select "********"
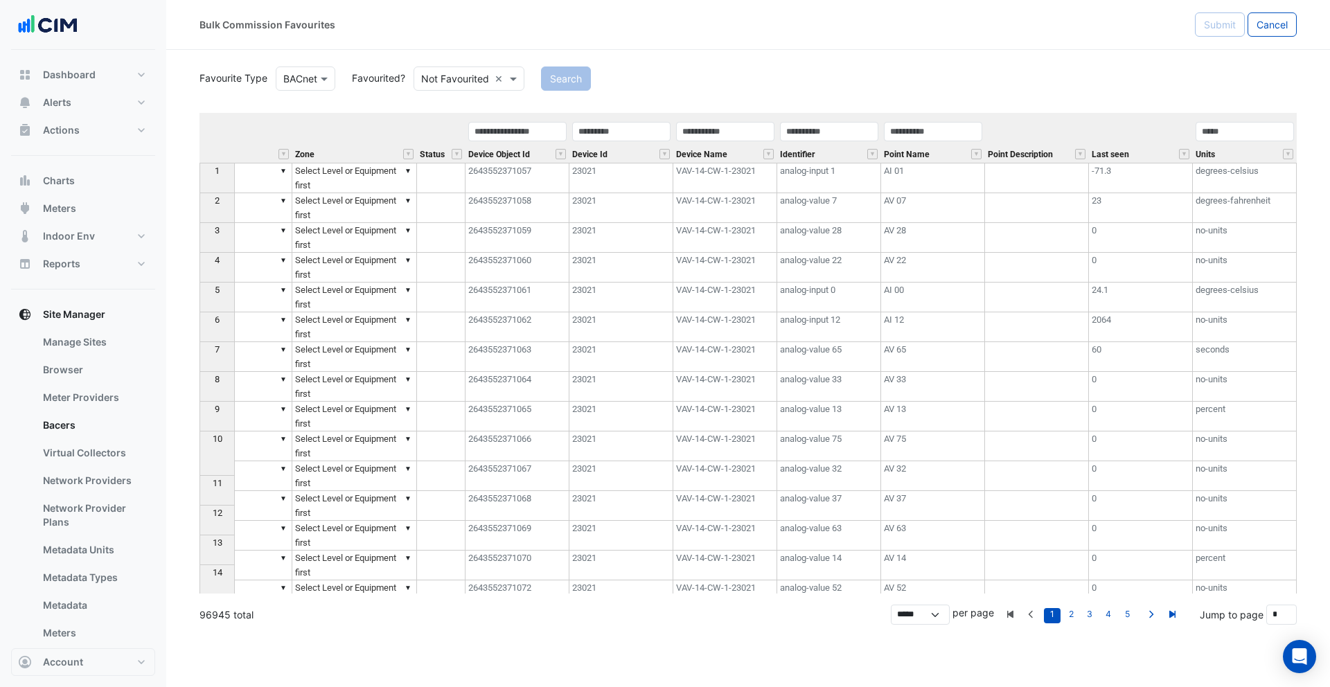
click at [721, 190] on td "VAV-14-CW-1-23021" at bounding box center [726, 178] width 104 height 30
click at [816, 186] on td "analog-input 1" at bounding box center [829, 178] width 104 height 30
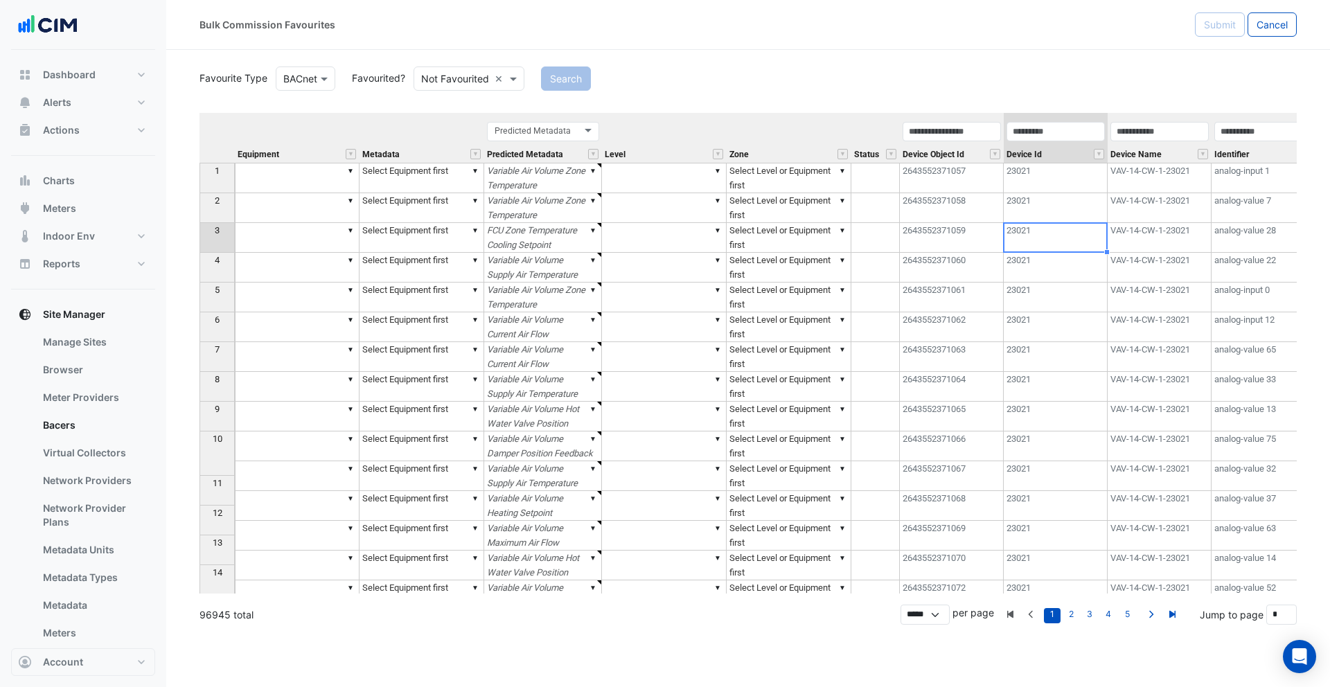
select select "********"
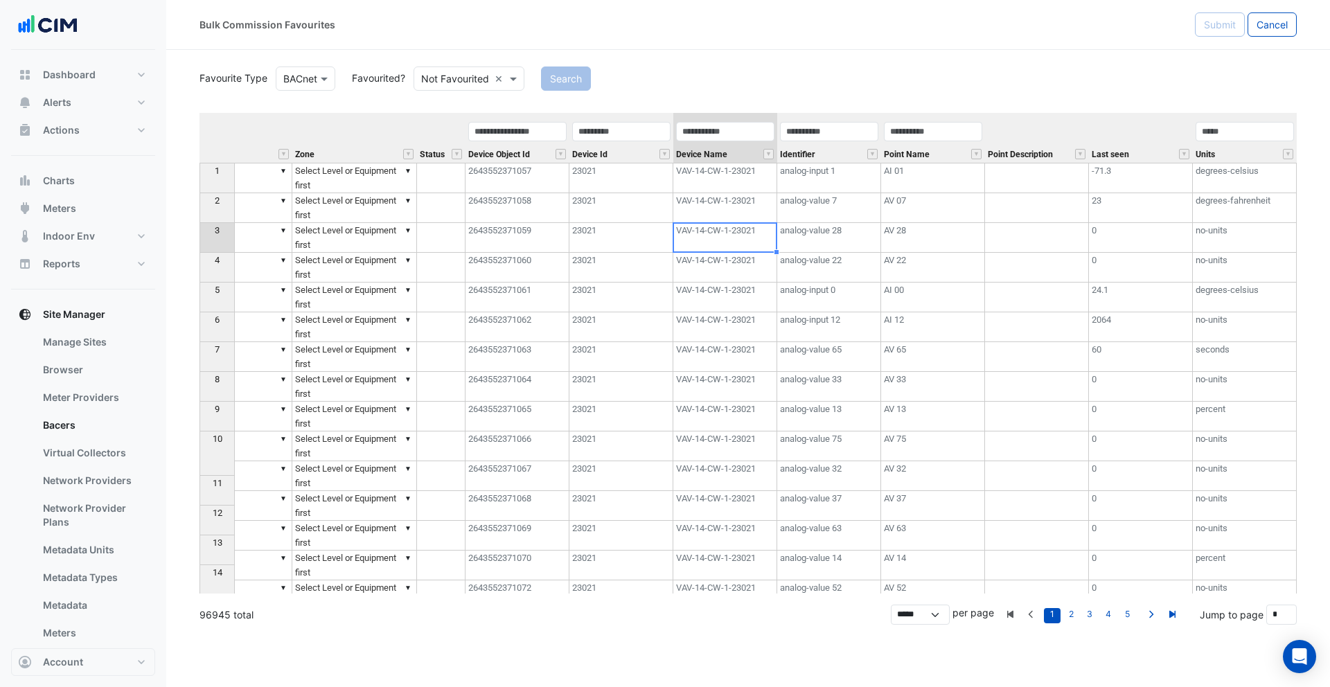
click at [903, 239] on td "AV 28" at bounding box center [933, 238] width 104 height 30
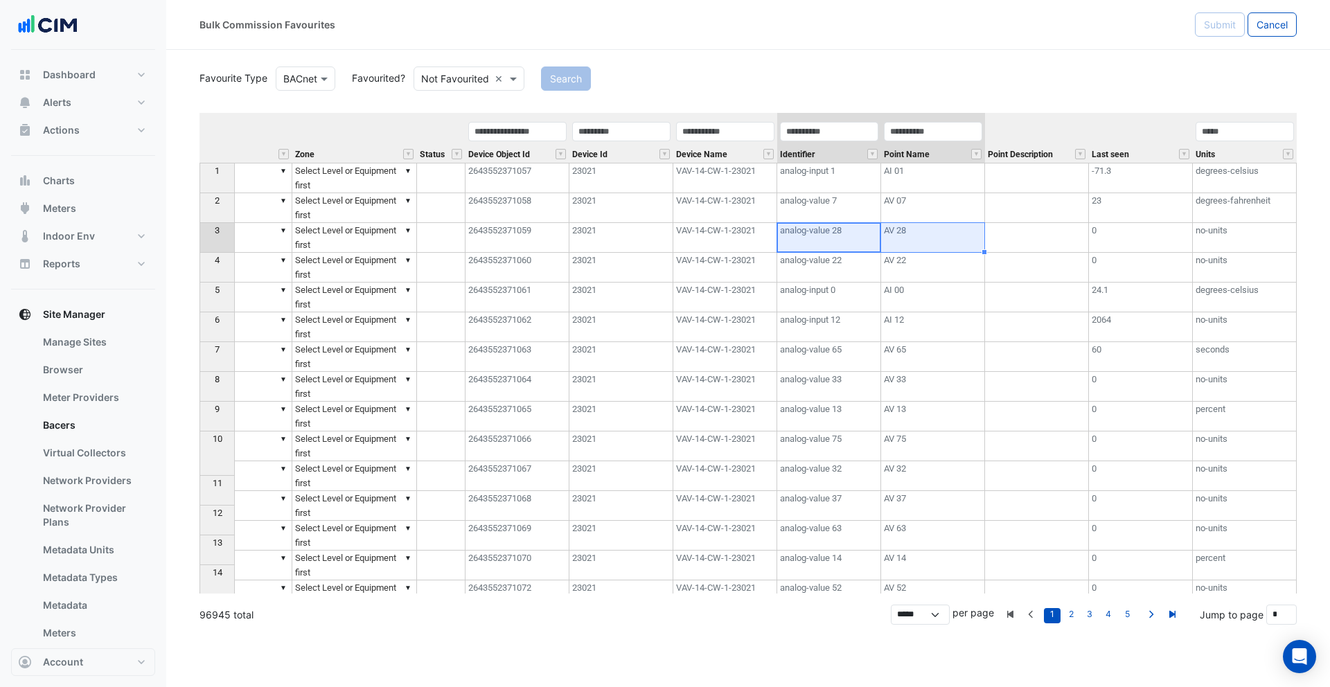
drag, startPoint x: 843, startPoint y: 241, endPoint x: 901, endPoint y: 236, distance: 57.7
click at [901, 236] on tr "3 ▼ ▼ Select Equipment first ▼ FCU Zone Temperature Cooling Setpoint ▼ ▼ Select…" at bounding box center [531, 238] width 1532 height 30
click at [903, 236] on td "AV 28" at bounding box center [933, 238] width 104 height 30
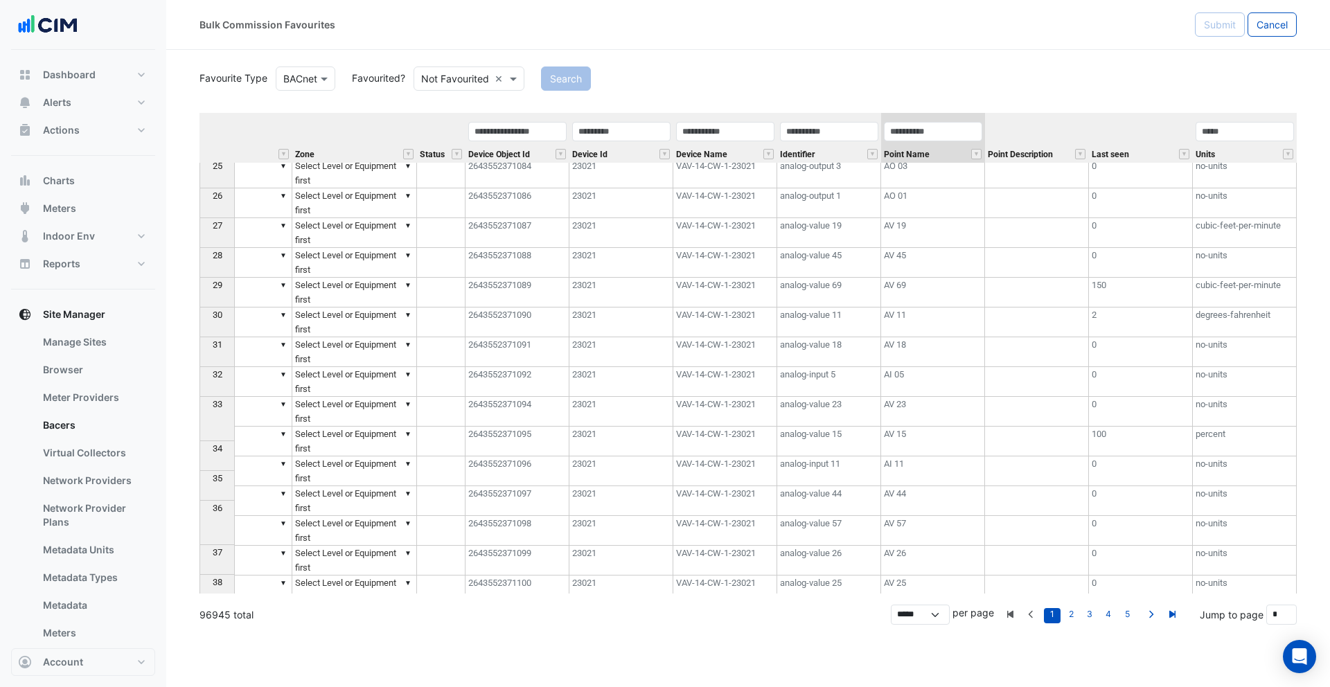
scroll to position [1068, 0]
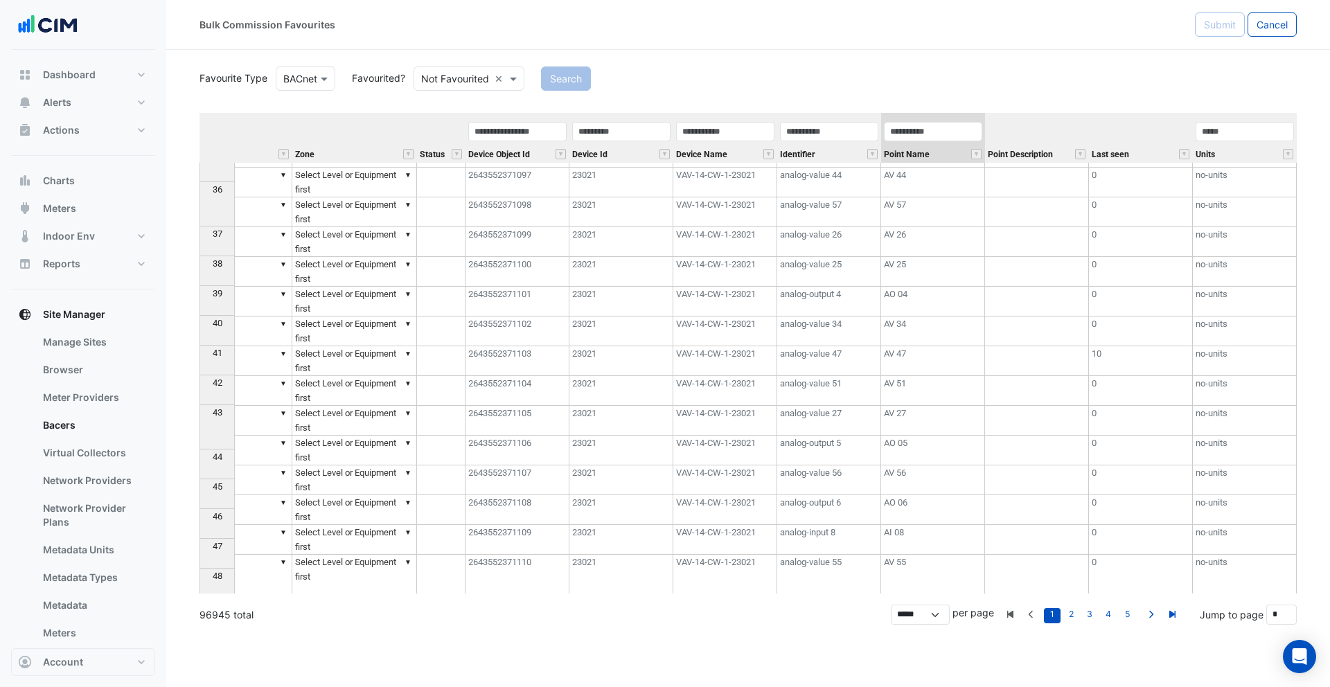
click at [1014, 227] on td at bounding box center [1037, 212] width 104 height 30
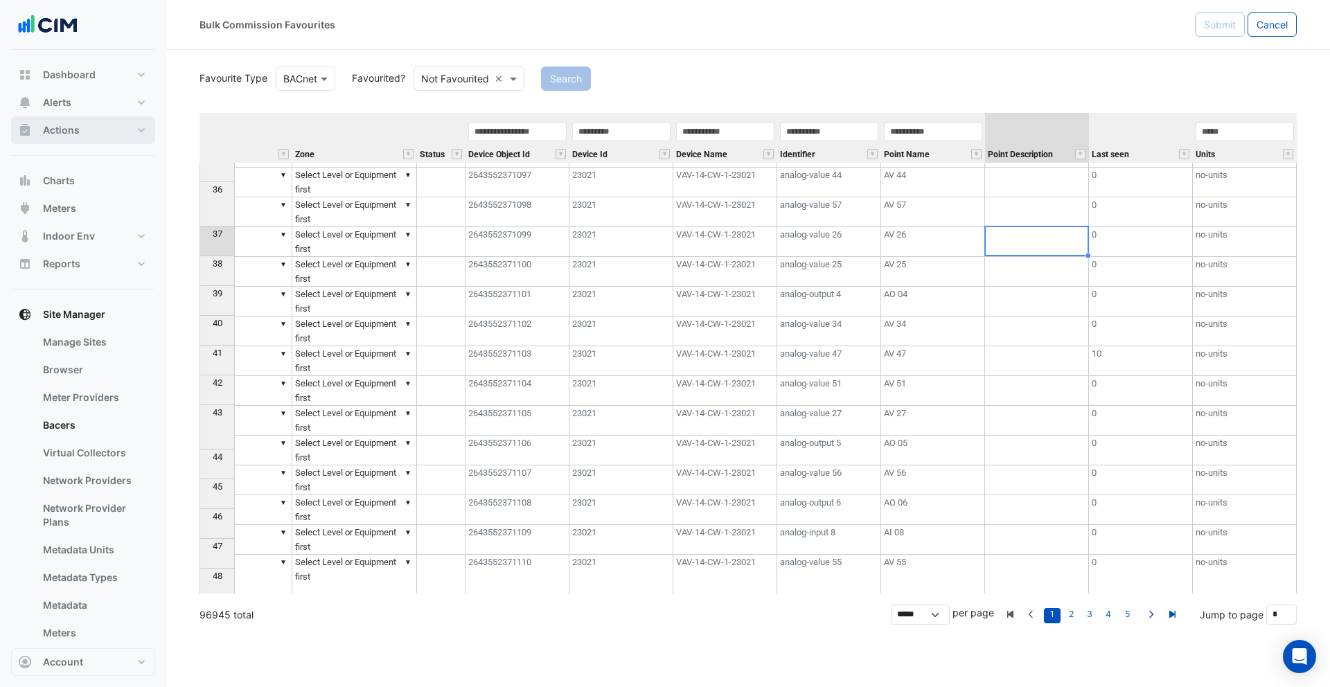
click at [82, 134] on button "Actions" at bounding box center [83, 130] width 144 height 28
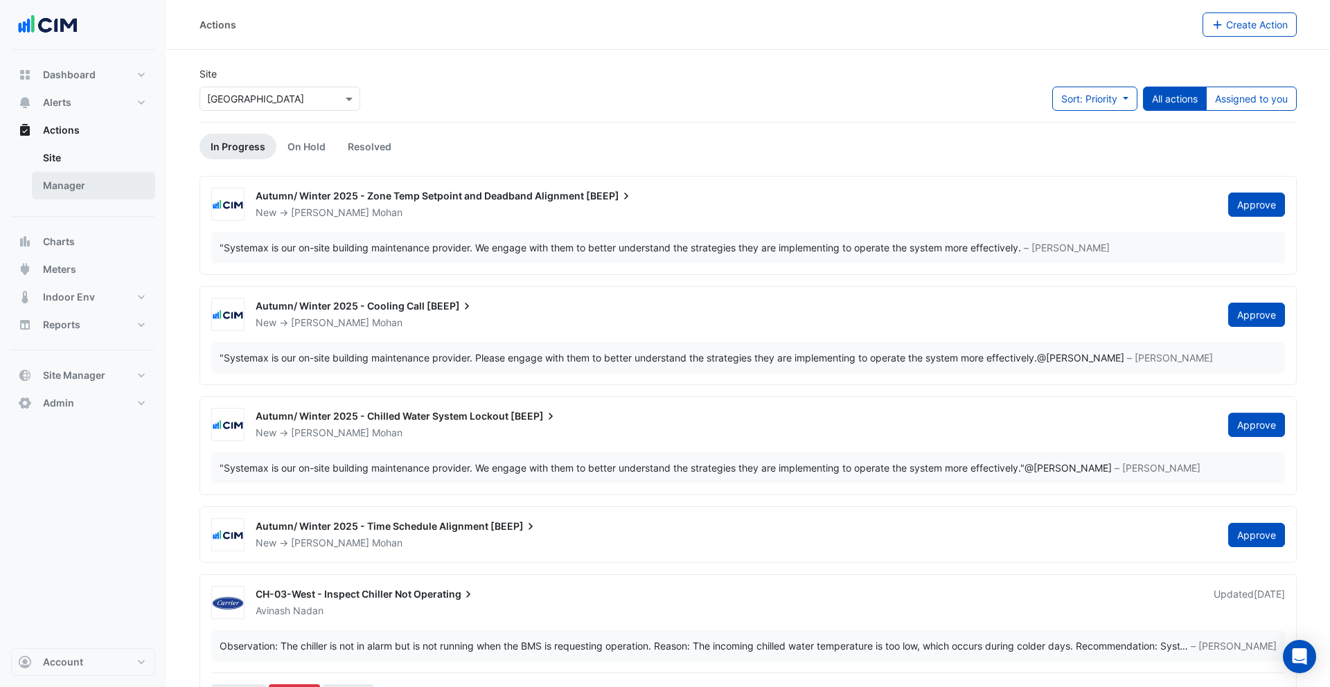
click at [94, 174] on link "Manager" at bounding box center [93, 186] width 123 height 28
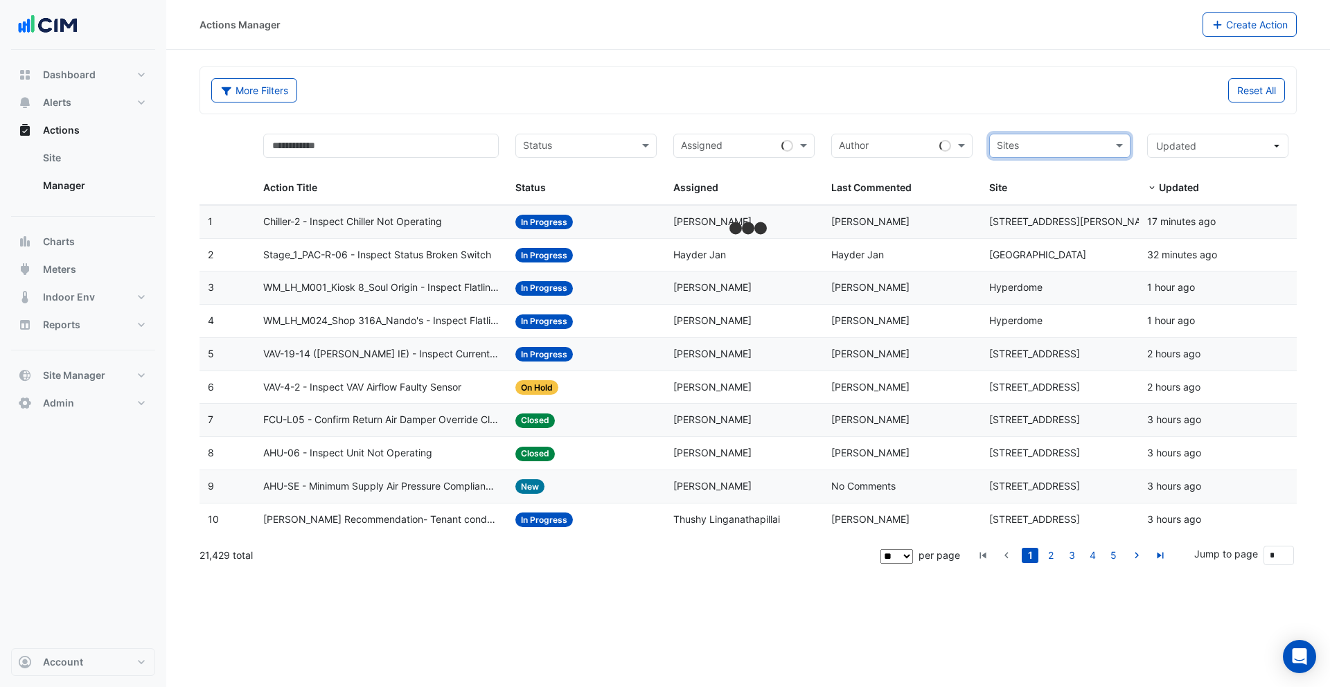
click at [1039, 108] on div "More Filters Reset All" at bounding box center [748, 90] width 1096 height 46
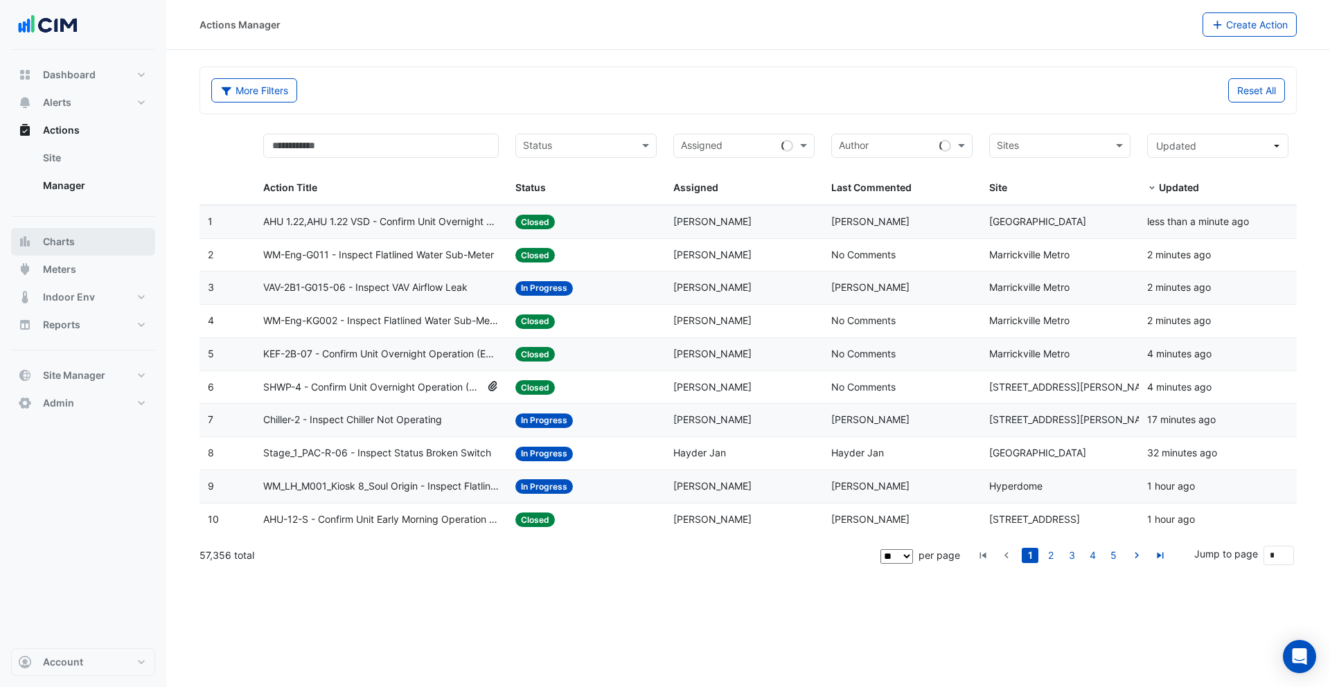
click at [98, 247] on button "Charts" at bounding box center [83, 242] width 144 height 28
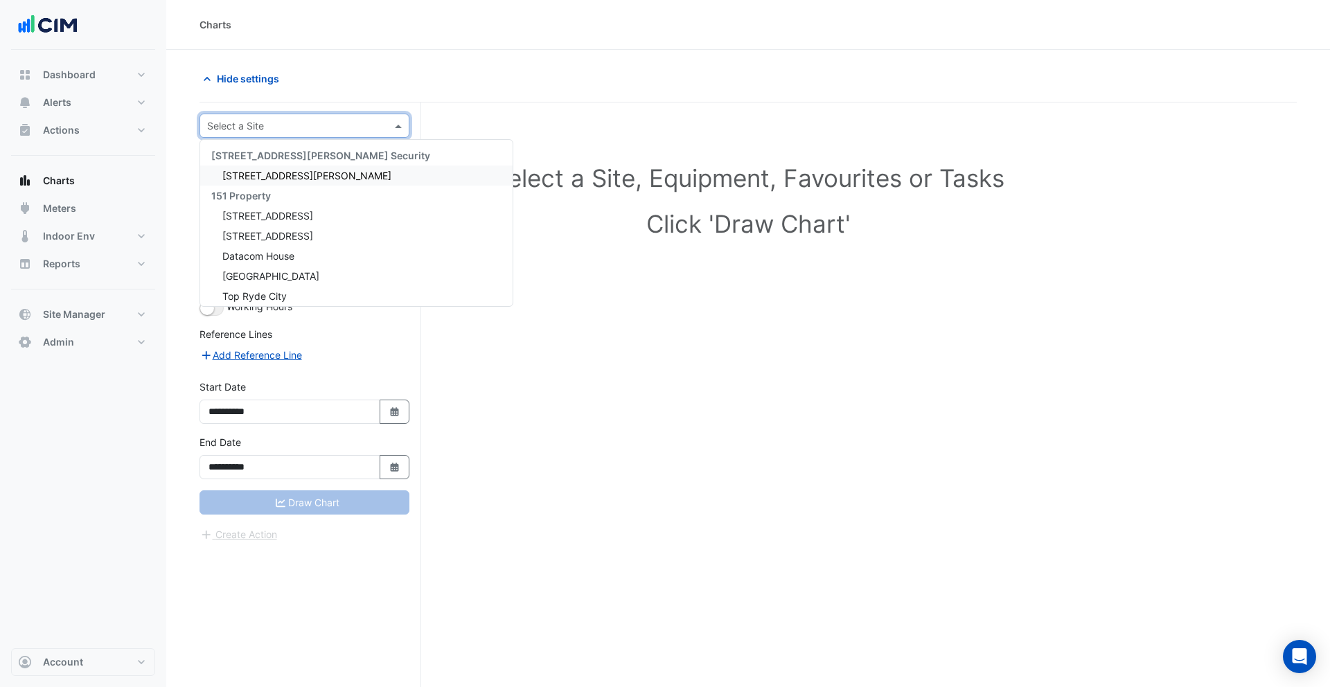
click at [313, 131] on input "text" at bounding box center [290, 126] width 167 height 15
click at [295, 166] on div "[STREET_ADDRESS][PERSON_NAME]" at bounding box center [356, 176] width 313 height 20
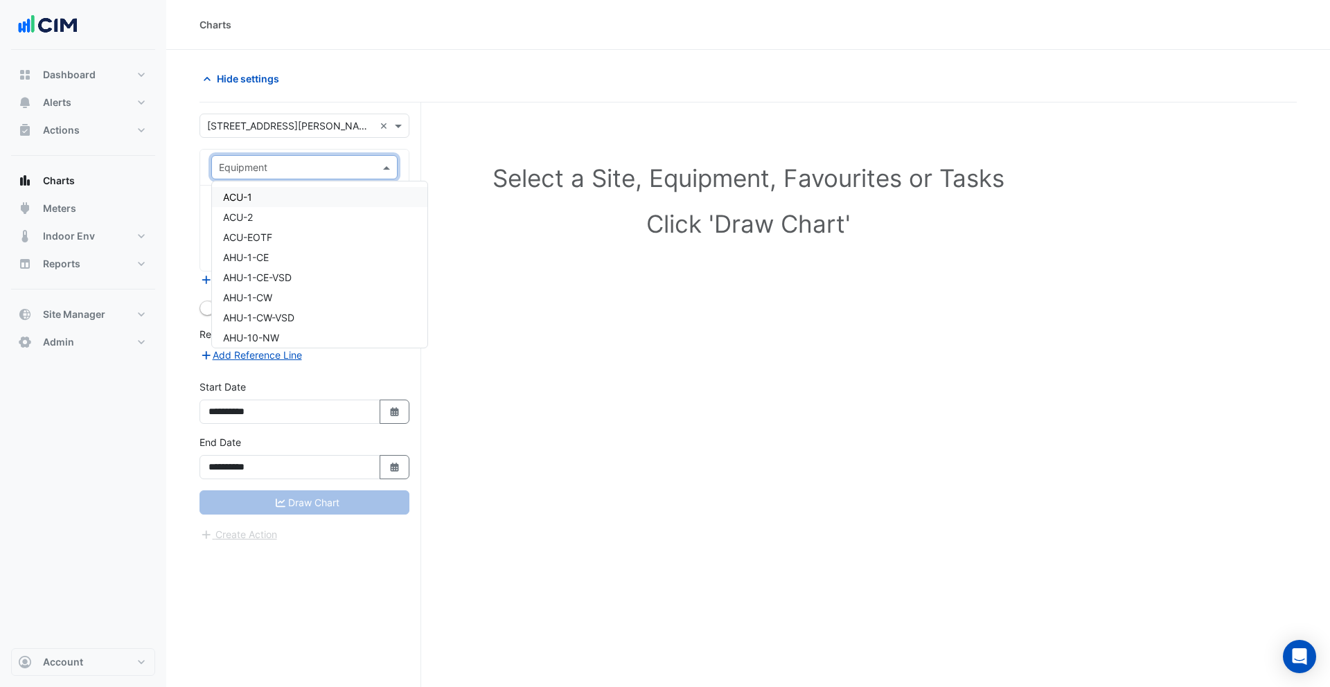
click at [295, 167] on input "text" at bounding box center [290, 168] width 143 height 15
click at [281, 193] on div "ACU-1" at bounding box center [319, 197] width 215 height 20
click at [279, 200] on div "Favourites" at bounding box center [293, 208] width 162 height 21
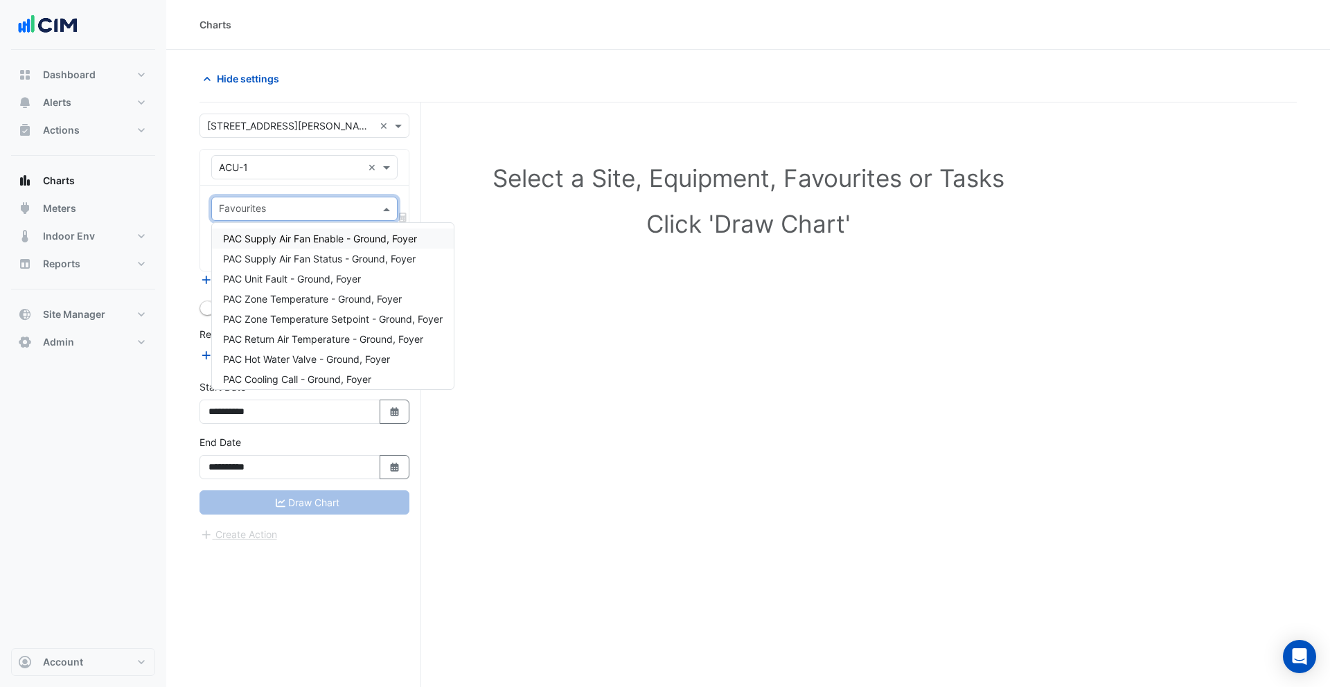
click at [278, 243] on span "PAC Supply Air Fan Enable - Ground, Foyer" at bounding box center [320, 239] width 194 height 12
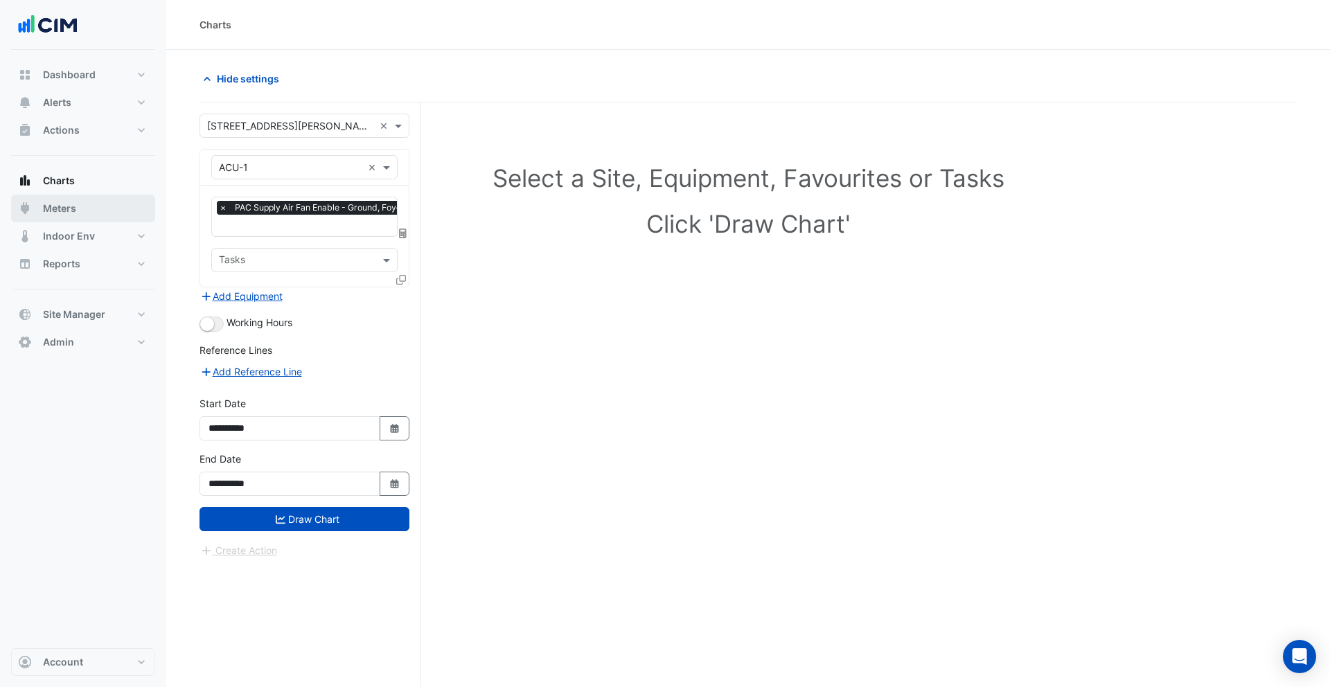
click at [84, 213] on button "Meters" at bounding box center [83, 209] width 144 height 28
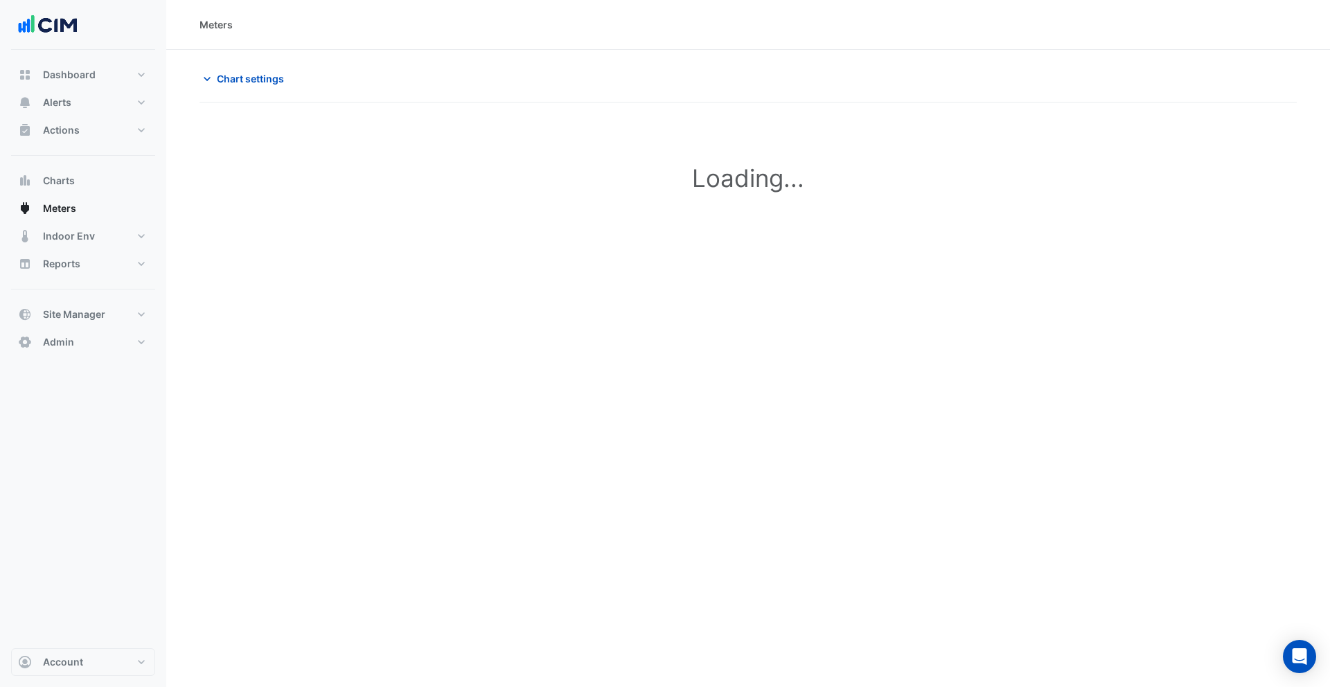
type input "**********"
click at [245, 78] on span "Chart settings" at bounding box center [250, 78] width 67 height 15
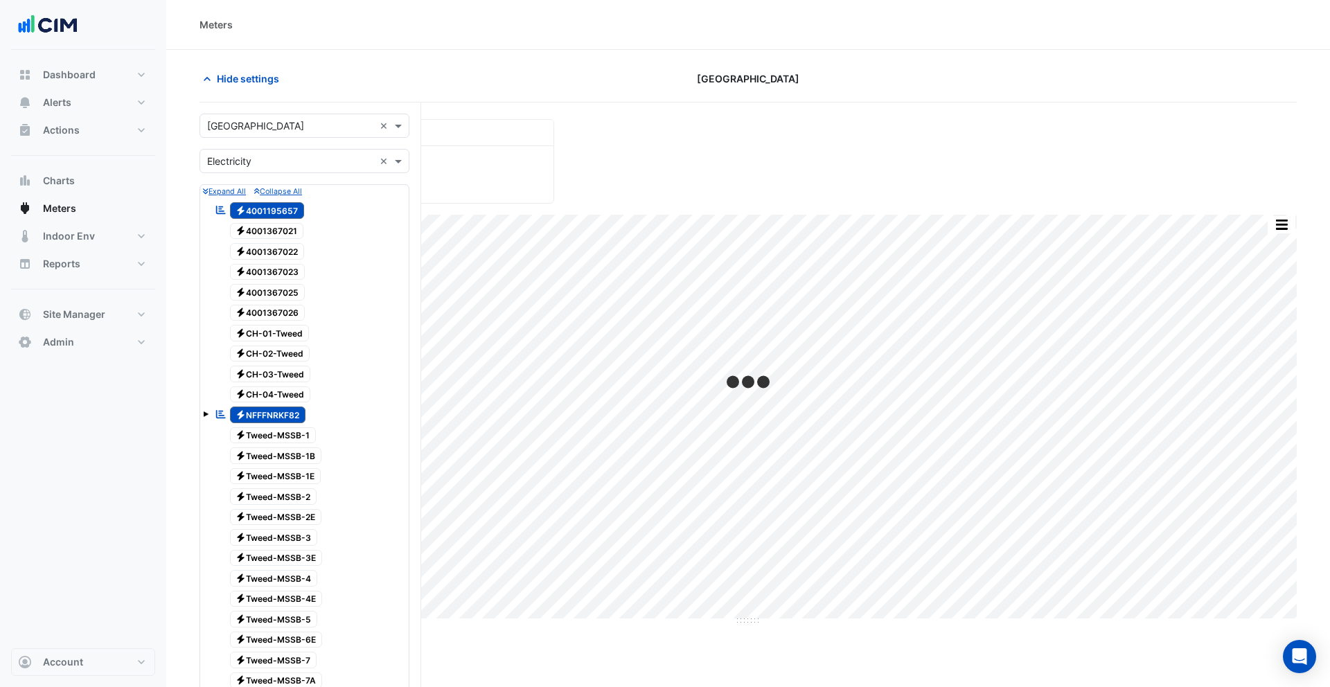
click at [281, 130] on input "text" at bounding box center [290, 126] width 167 height 15
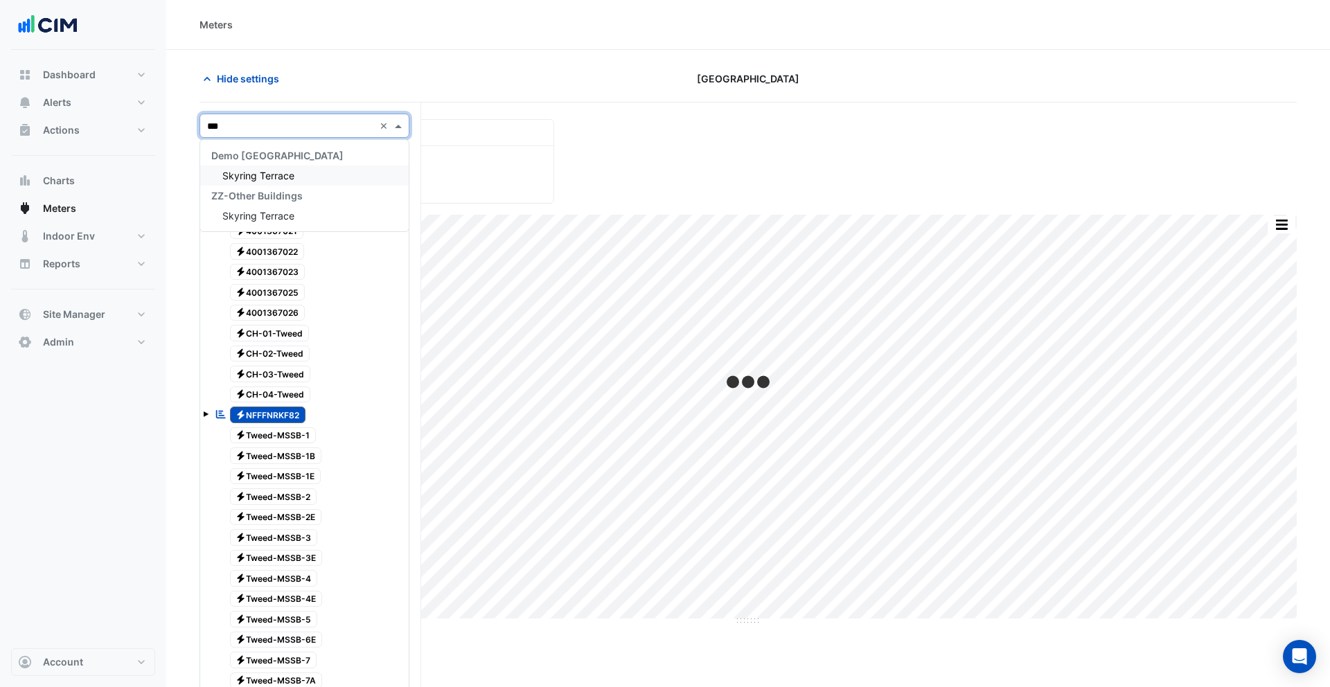
type input "****"
click at [297, 173] on div "Skyring Terrace" at bounding box center [304, 176] width 209 height 20
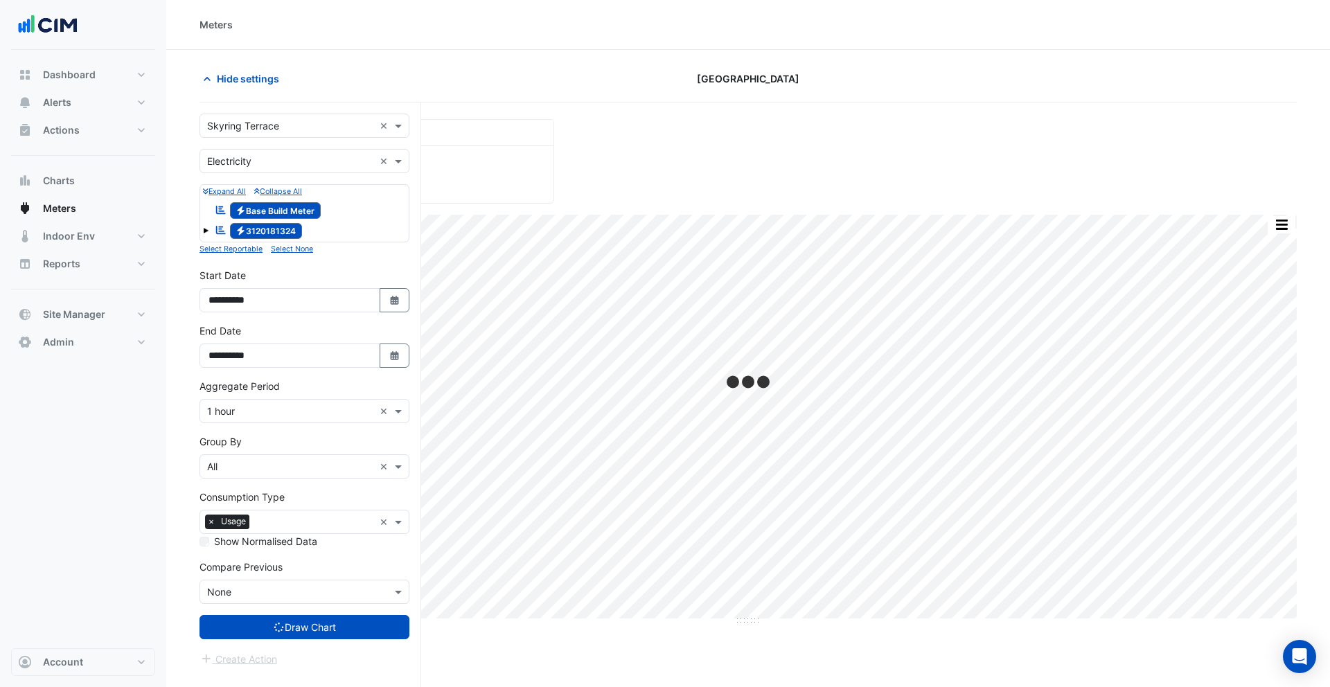
click at [208, 230] on span at bounding box center [206, 231] width 6 height 6
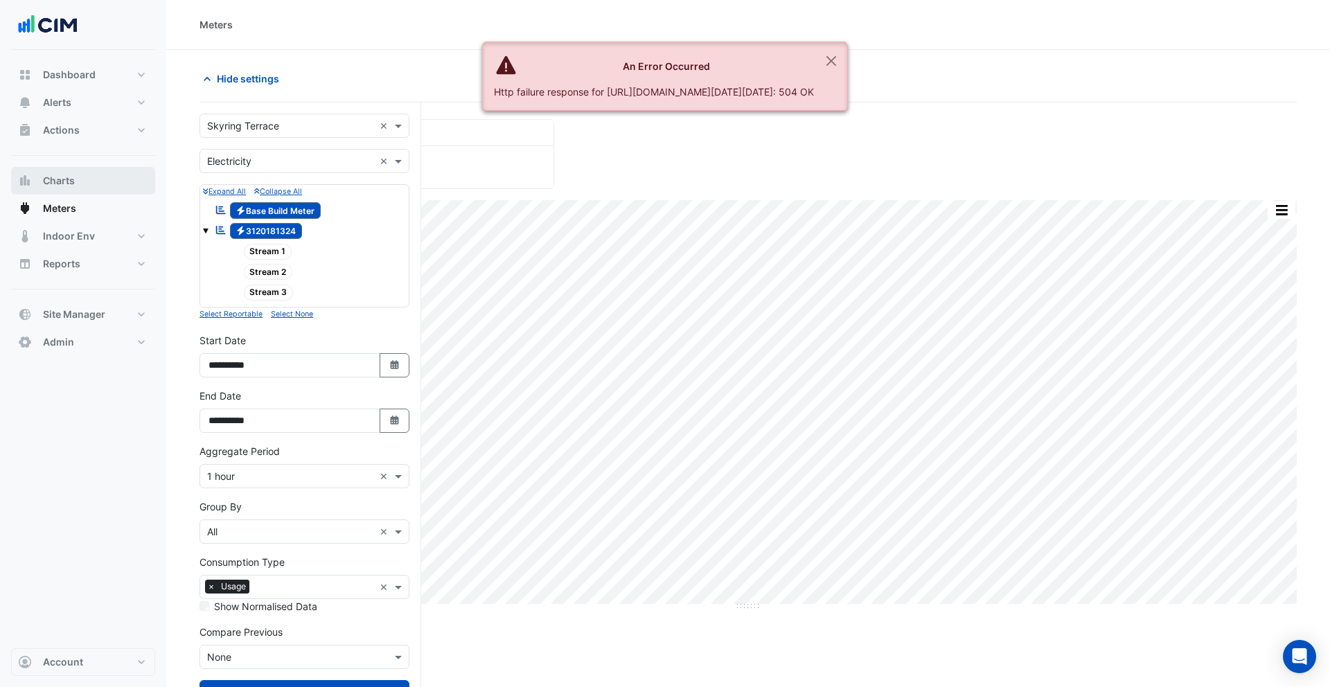
click at [87, 186] on button "Charts" at bounding box center [83, 181] width 144 height 28
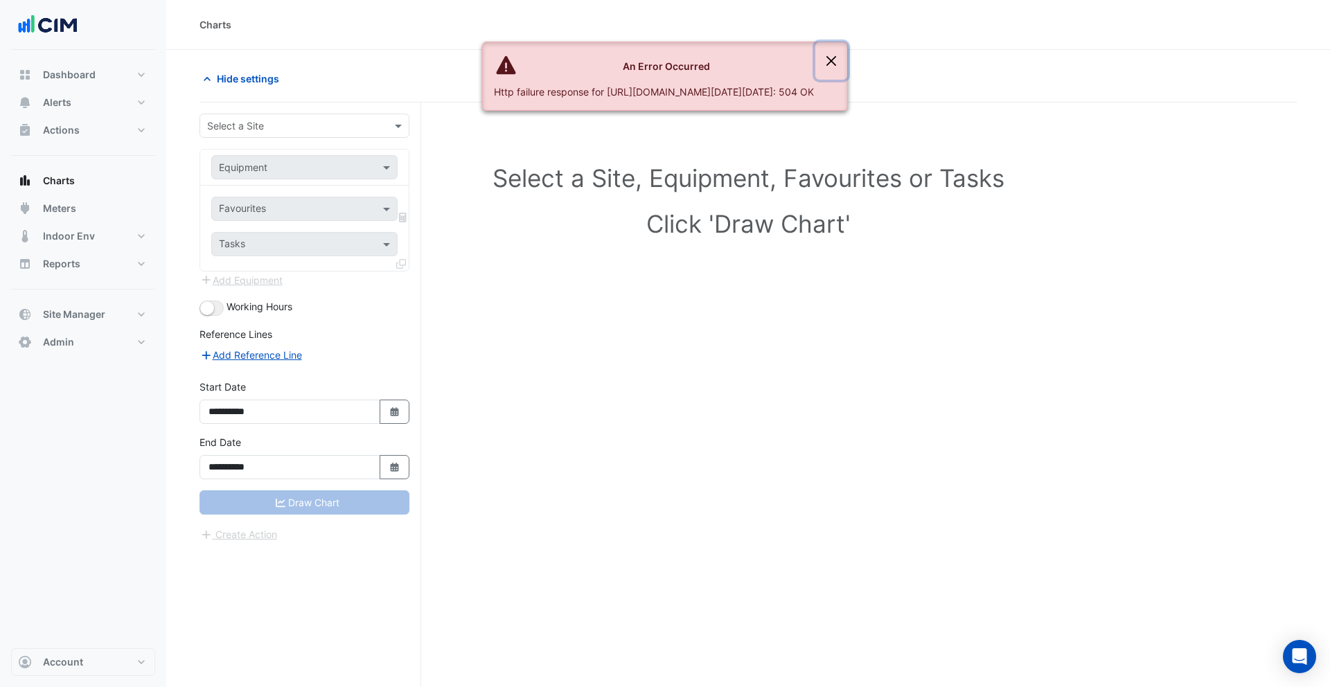
click at [847, 66] on button "Close" at bounding box center [832, 60] width 32 height 37
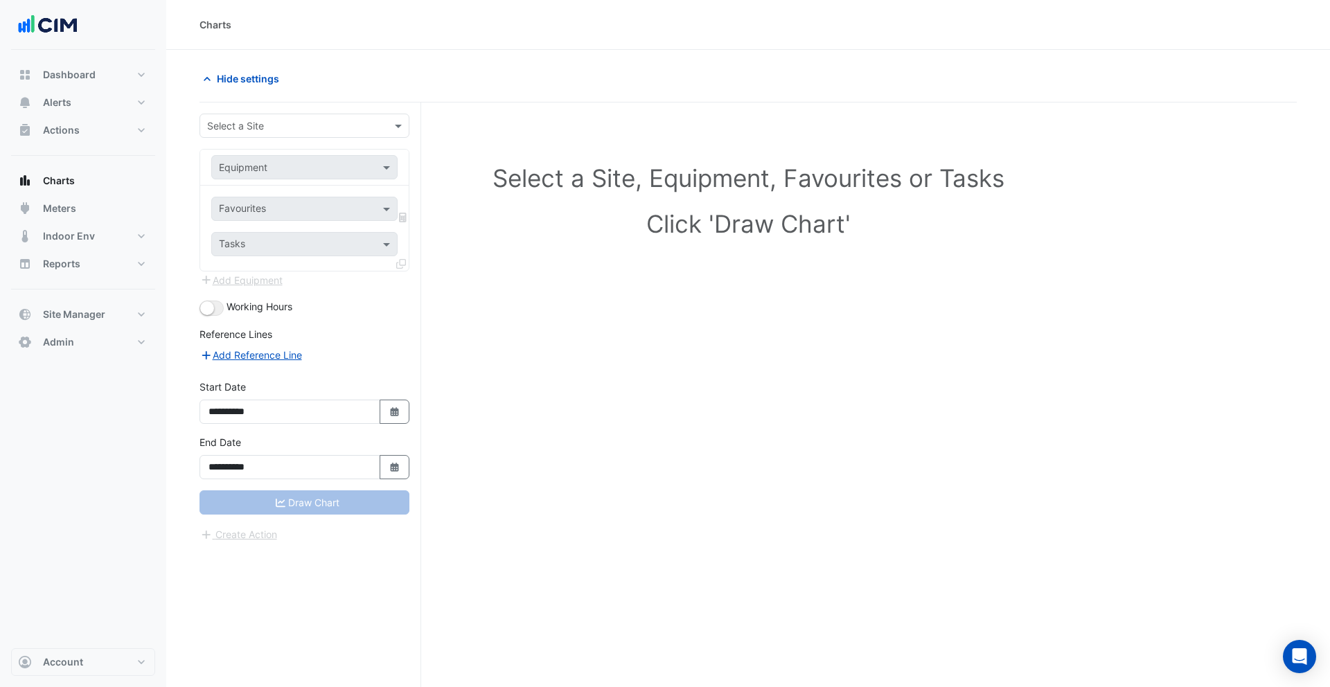
click at [285, 127] on input "text" at bounding box center [290, 126] width 167 height 15
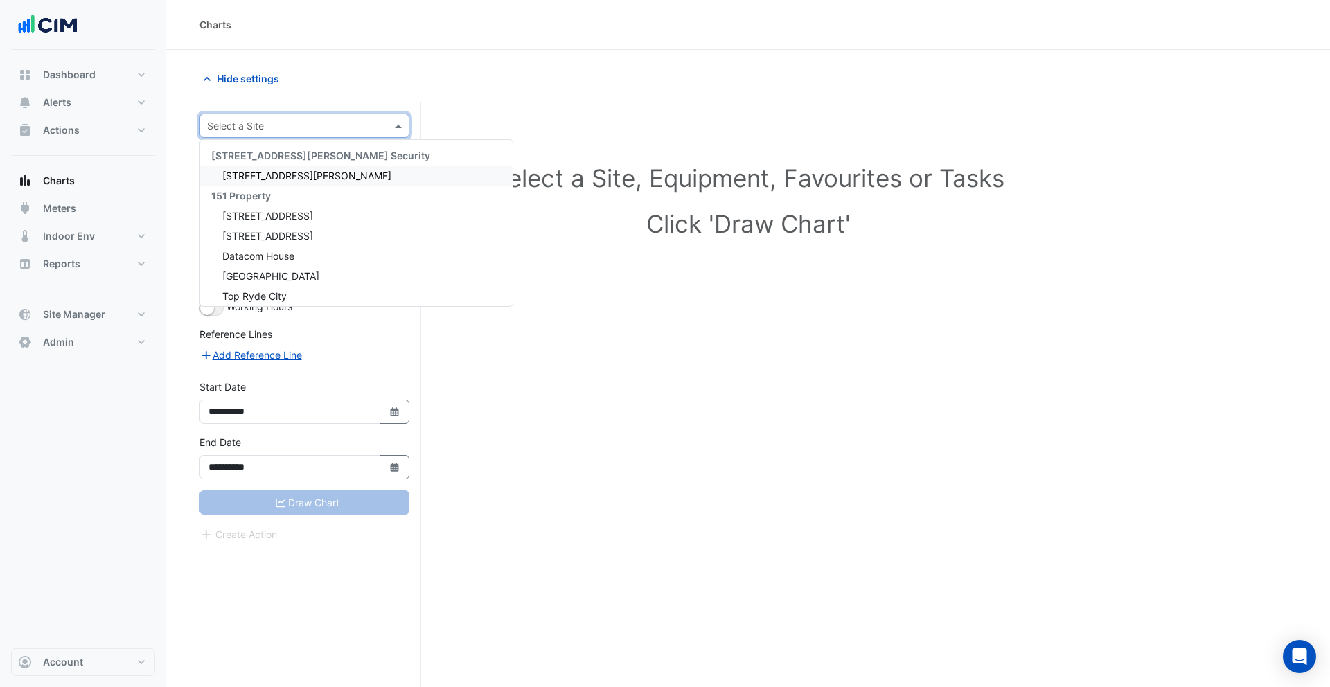
click at [261, 173] on span "[STREET_ADDRESS][PERSON_NAME]" at bounding box center [306, 176] width 169 height 12
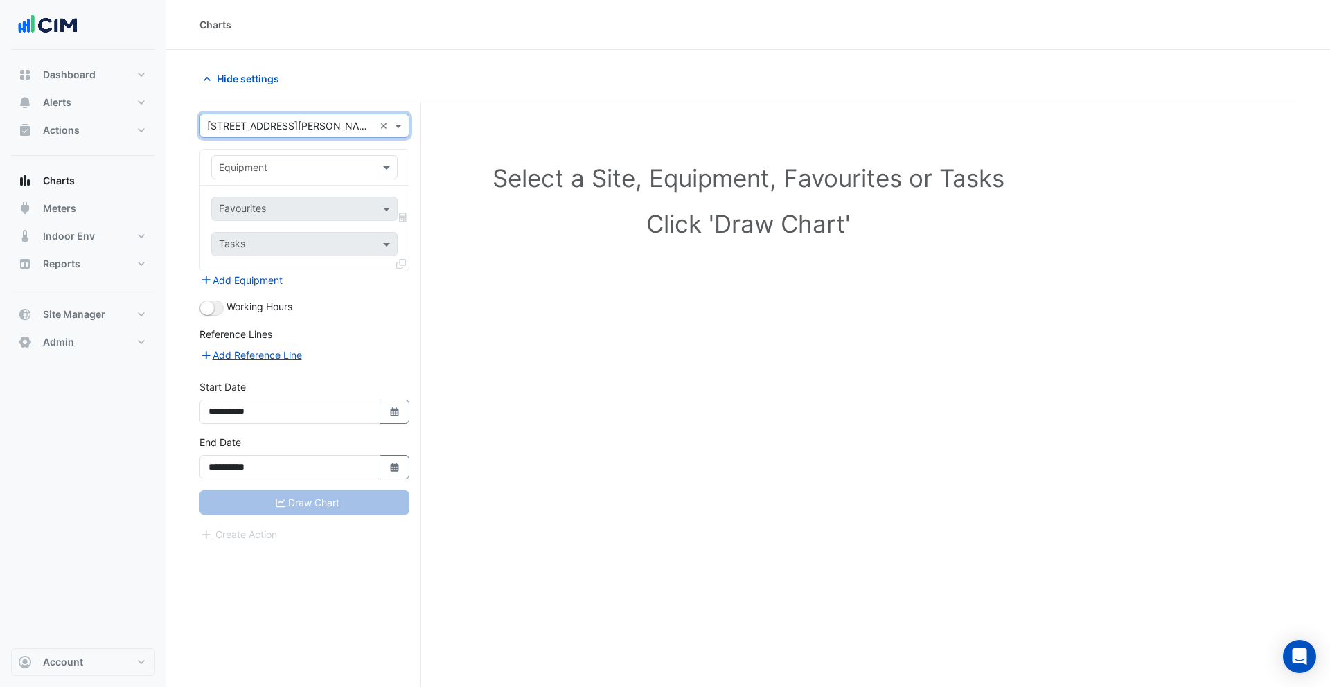
click at [290, 170] on input "text" at bounding box center [290, 168] width 143 height 15
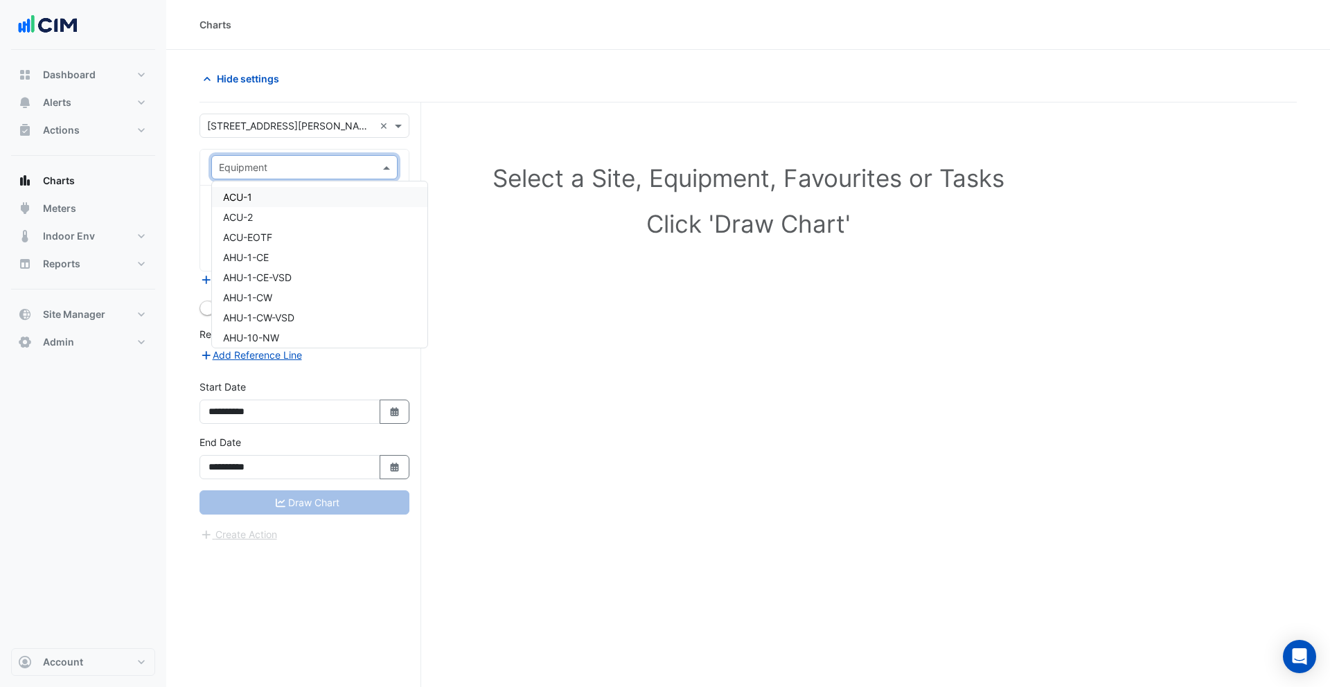
drag, startPoint x: 277, startPoint y: 197, endPoint x: 283, endPoint y: 204, distance: 9.3
click at [277, 197] on div "ACU-1" at bounding box center [319, 197] width 215 height 20
click at [272, 206] on input "text" at bounding box center [289, 210] width 140 height 15
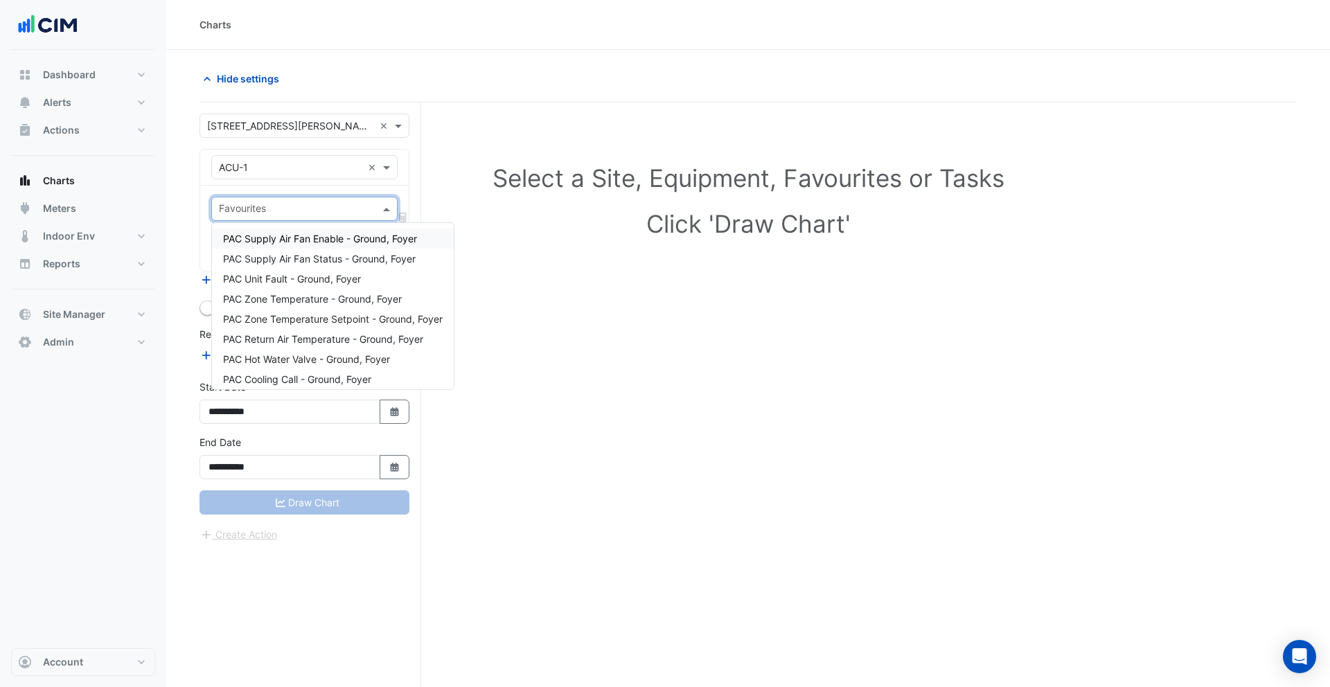
click at [281, 243] on span "PAC Supply Air Fan Enable - Ground, Foyer" at bounding box center [320, 239] width 194 height 12
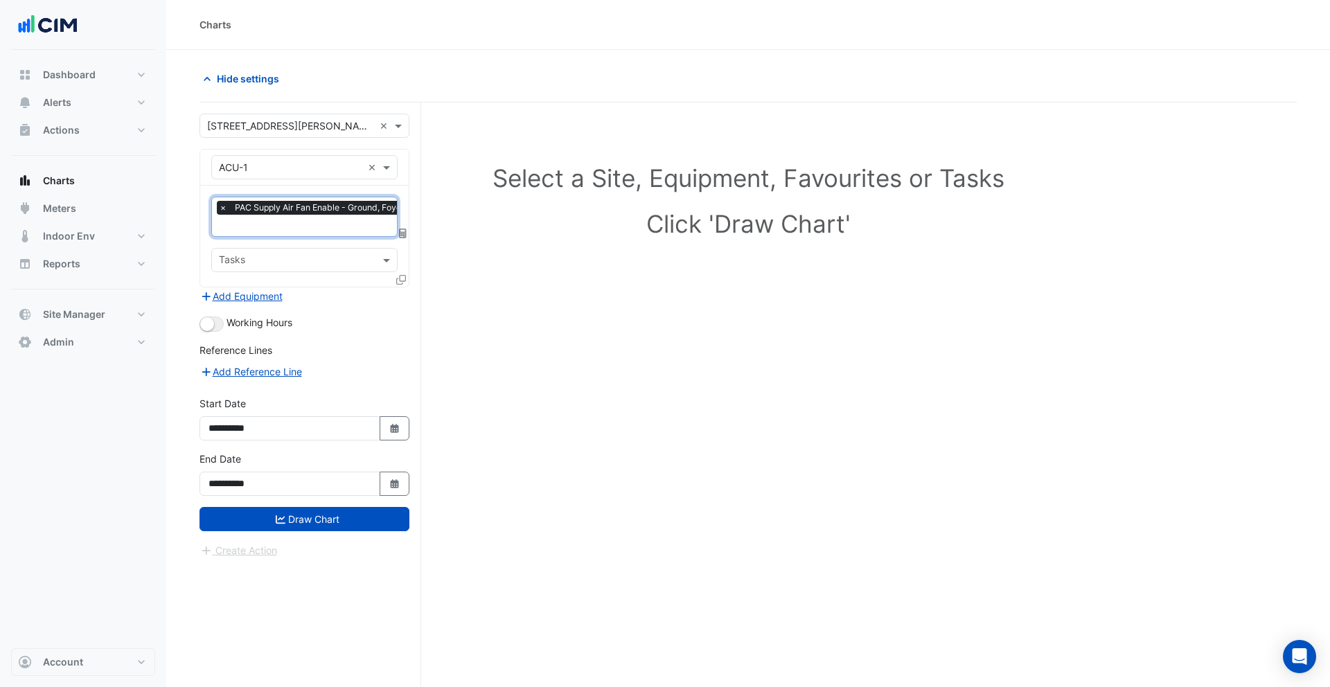
click at [279, 235] on div "× PAC Supply Air Fan Enable - Ground, Foyer ×" at bounding box center [304, 217] width 186 height 40
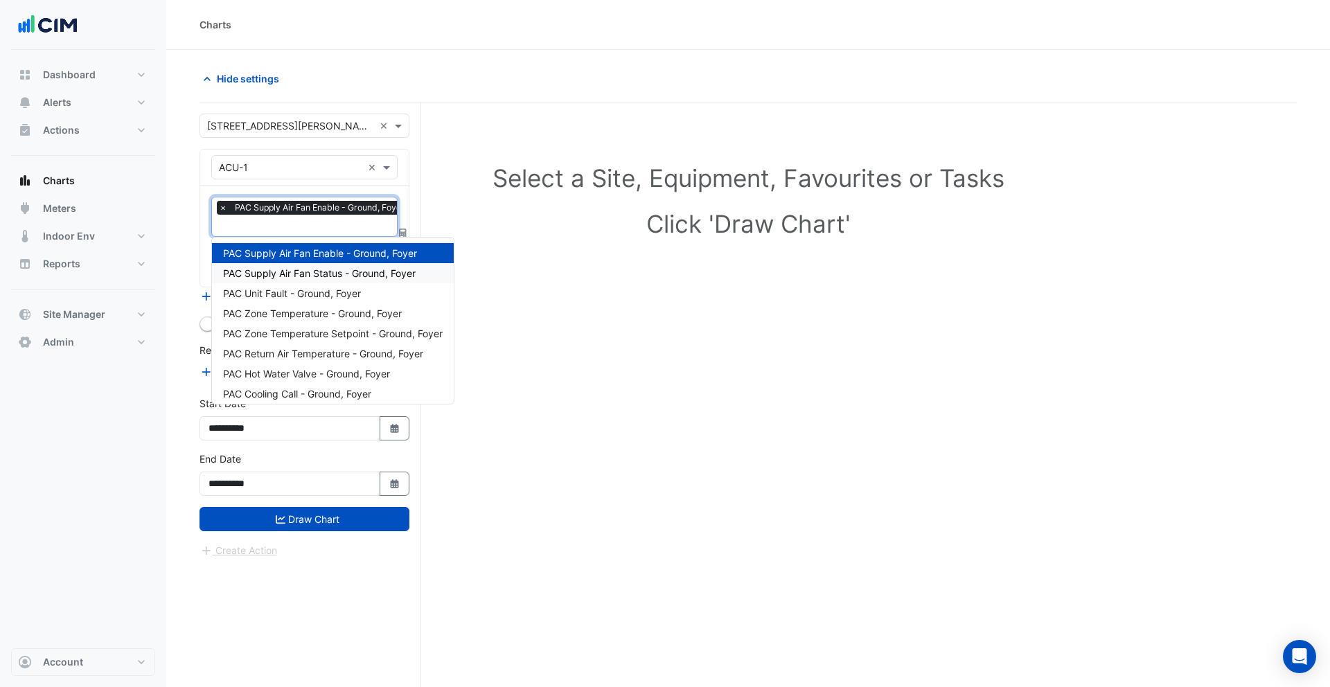
click at [286, 275] on span "PAC Supply Air Fan Status - Ground, Foyer" at bounding box center [319, 273] width 193 height 12
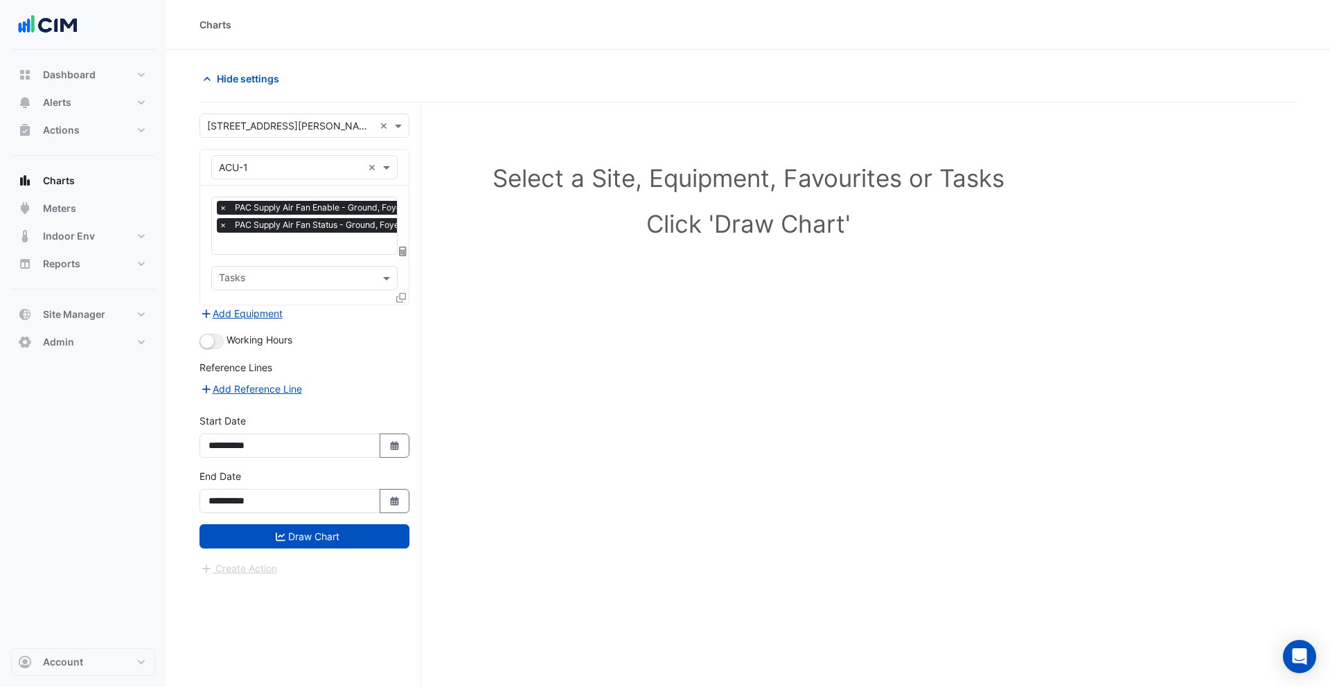
drag, startPoint x: 297, startPoint y: 255, endPoint x: 317, endPoint y: 278, distance: 30.4
click at [297, 255] on div "× PAC Supply Air Fan Enable - Ground, Foyer × PAC Supply Air Fan Status - Groun…" at bounding box center [304, 245] width 209 height 119
click at [305, 257] on div "× PAC Supply Air Fan Enable - Ground, Foyer × PAC Supply Air Fan Status - Groun…" at bounding box center [304, 245] width 209 height 119
click at [303, 242] on input "text" at bounding box center [308, 245] width 193 height 15
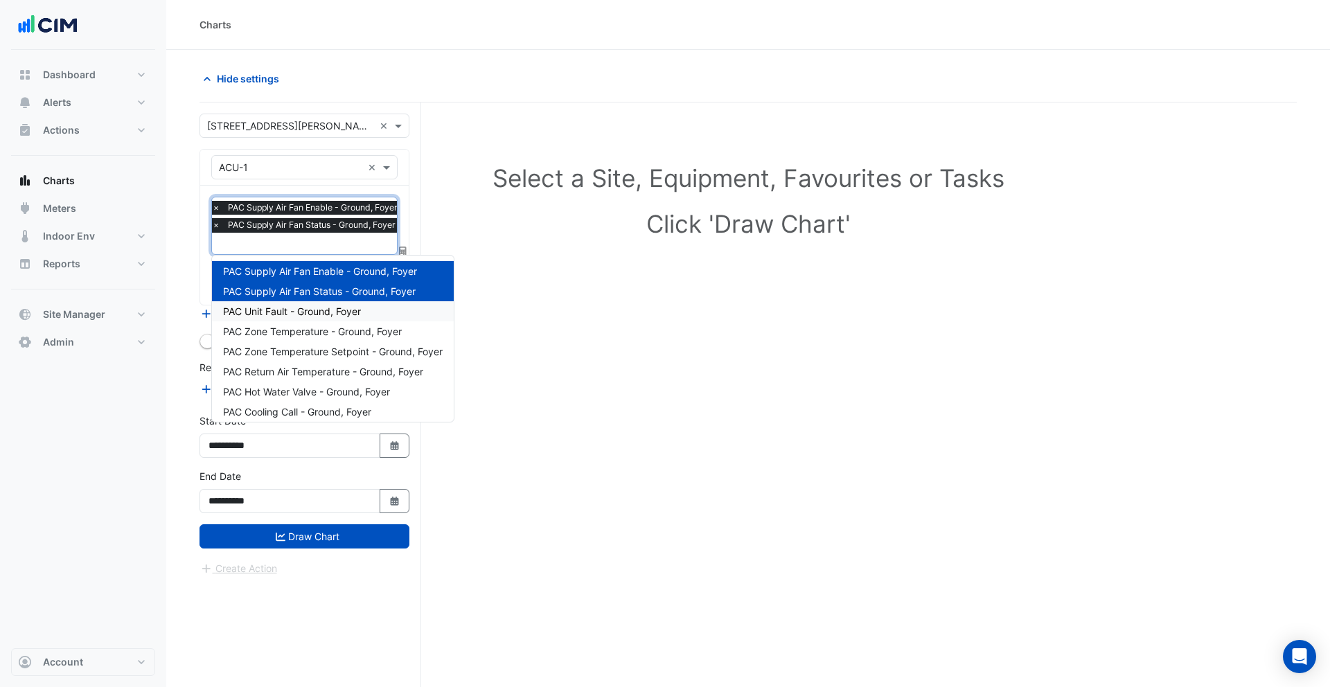
click at [310, 313] on span "PAC Unit Fault - Ground, Foyer" at bounding box center [292, 312] width 138 height 12
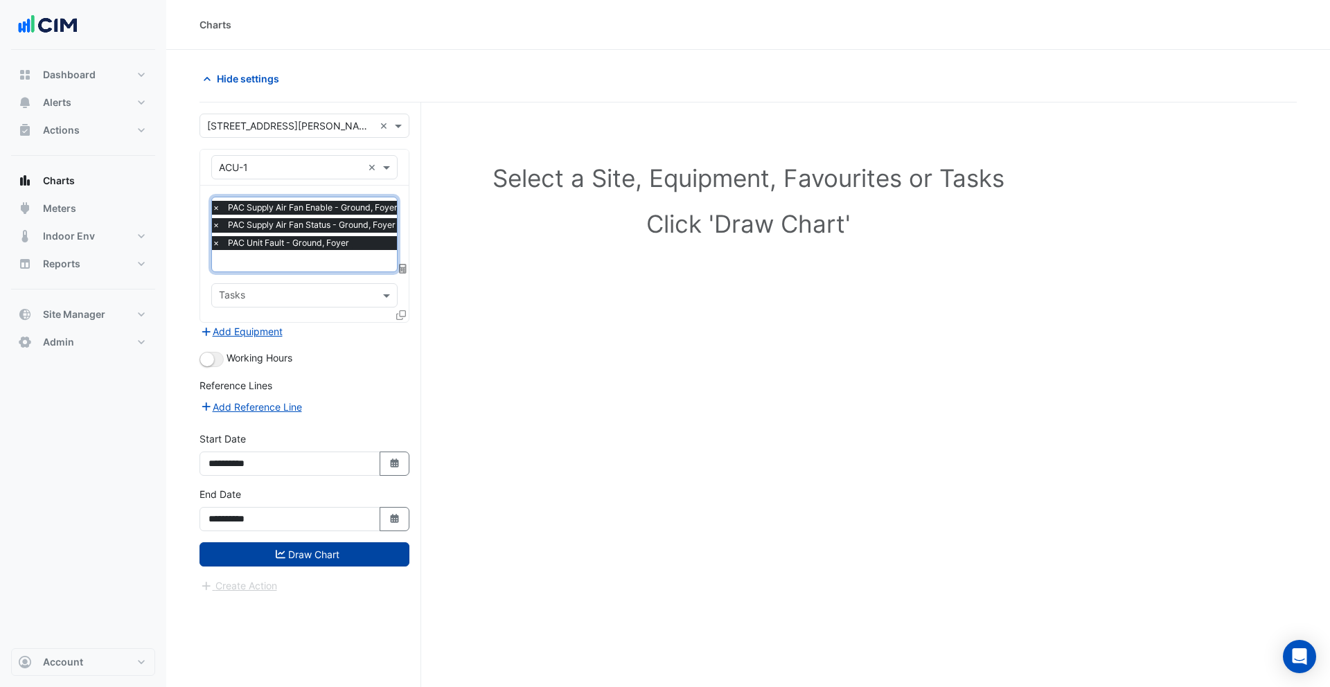
click at [352, 552] on button "Draw Chart" at bounding box center [305, 555] width 210 height 24
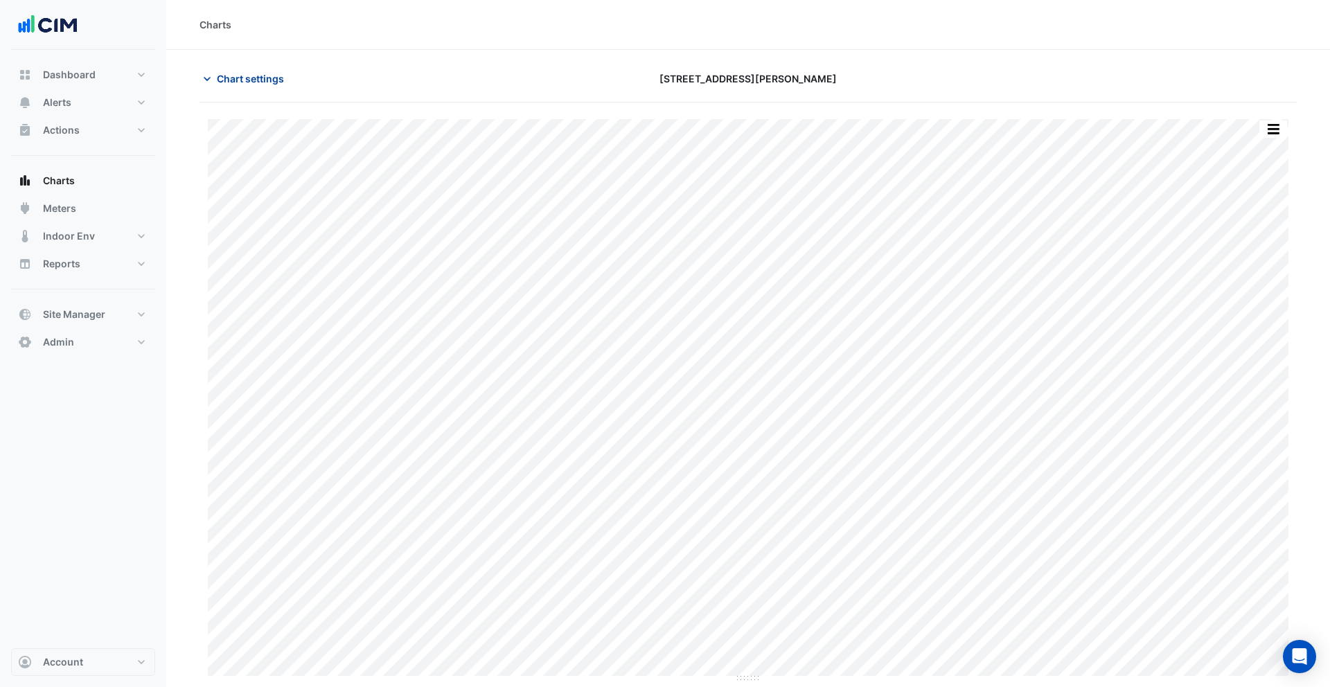
click at [245, 81] on span "Chart settings" at bounding box center [250, 78] width 67 height 15
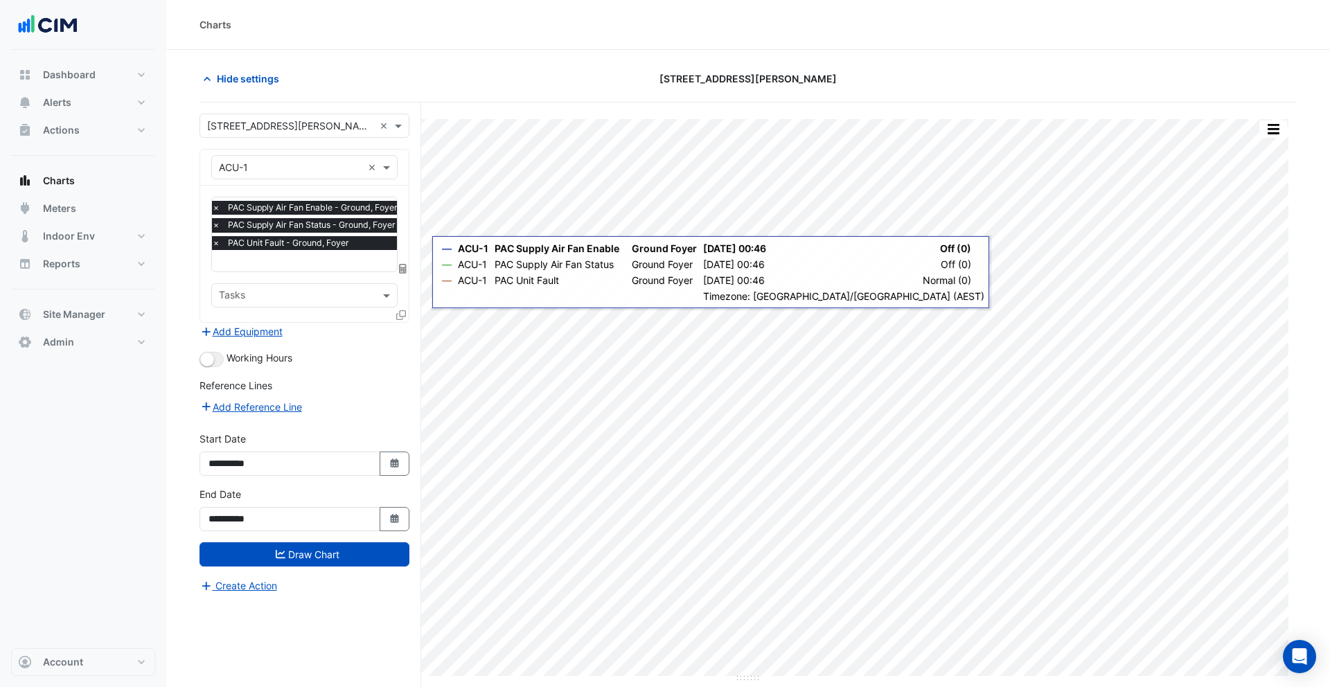
click at [313, 244] on span "PAC Unit Fault - Ground, Foyer" at bounding box center [289, 243] width 128 height 14
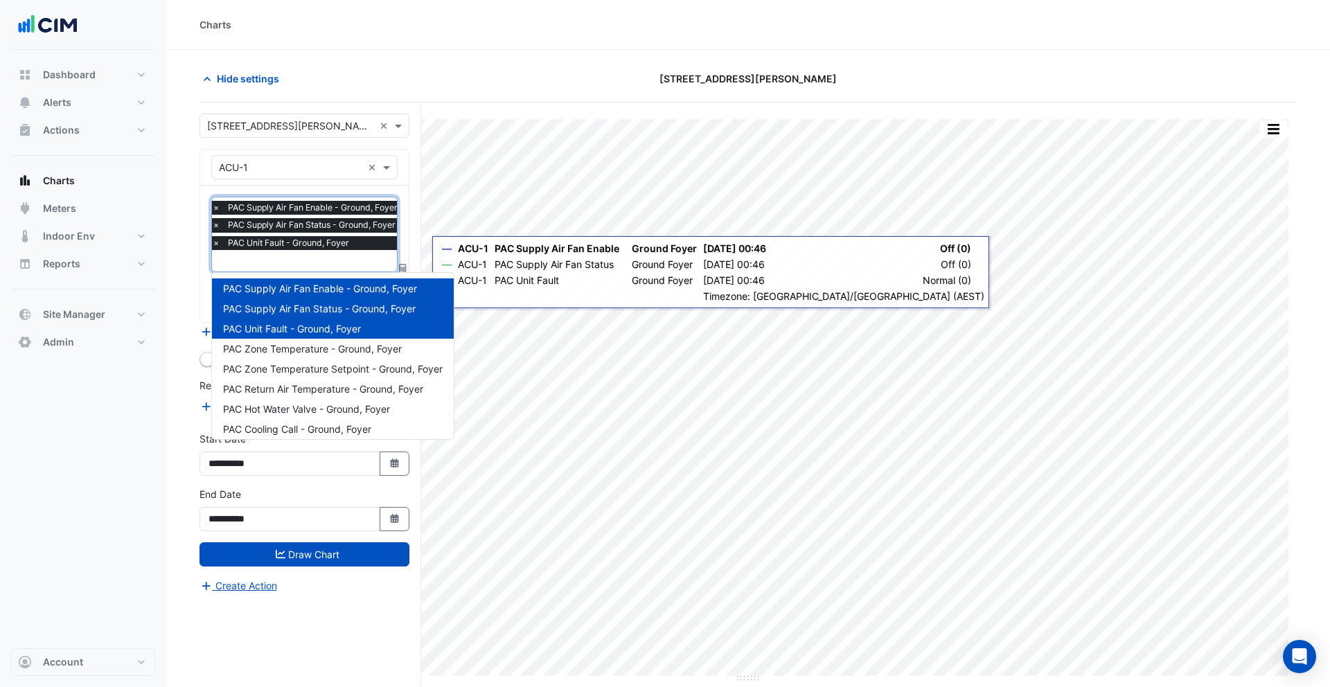
click at [189, 245] on section "Hide settings [STREET_ADDRESS][PERSON_NAME] Split All Print Save as JPEG Save a…" at bounding box center [748, 395] width 1164 height 690
click at [184, 249] on section "Hide settings [STREET_ADDRESS][PERSON_NAME] Split All Print Save as JPEG Save a…" at bounding box center [748, 395] width 1164 height 690
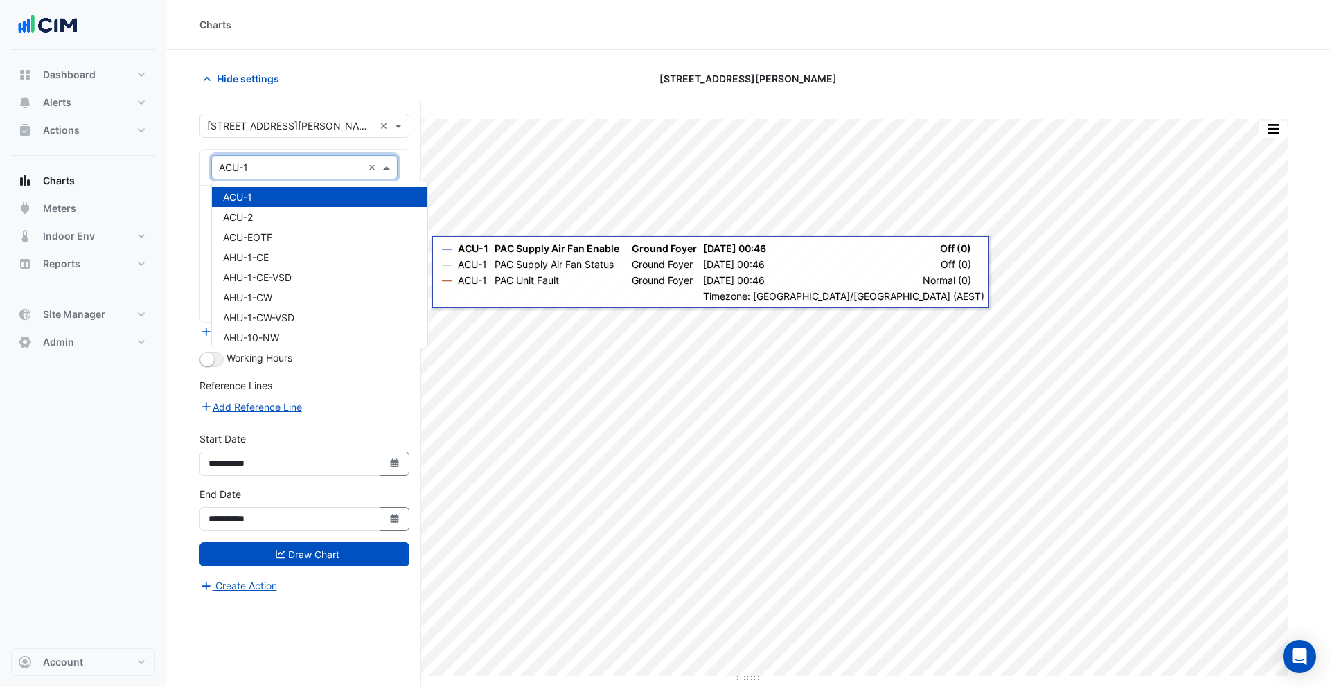
click at [303, 166] on input "text" at bounding box center [290, 168] width 143 height 15
click at [179, 249] on section "Hide settings [STREET_ADDRESS][PERSON_NAME] Split All Print Save as JPEG Save a…" at bounding box center [748, 395] width 1164 height 690
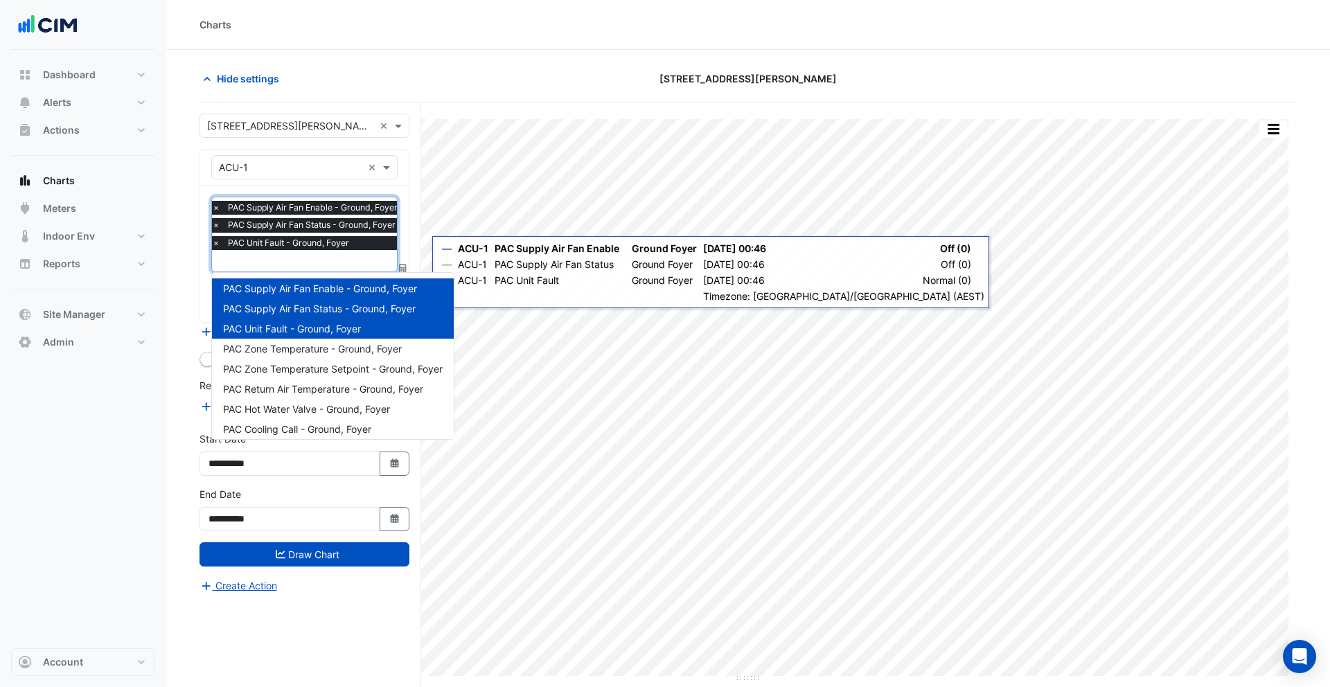
click at [292, 261] on input "text" at bounding box center [308, 262] width 193 height 15
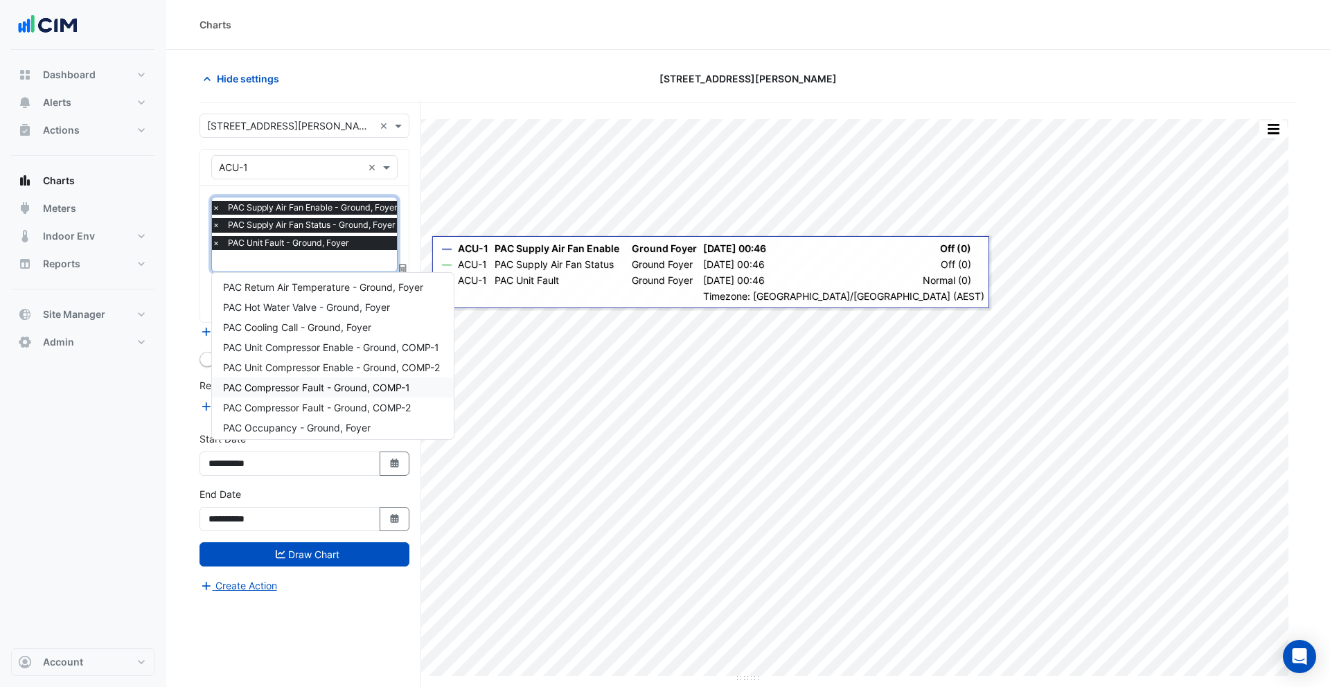
scroll to position [106, 0]
drag, startPoint x: 186, startPoint y: 261, endPoint x: 236, endPoint y: 254, distance: 51.2
click at [186, 261] on section "Hide settings [STREET_ADDRESS][PERSON_NAME] Split All Print Save as JPEG Save a…" at bounding box center [748, 395] width 1164 height 690
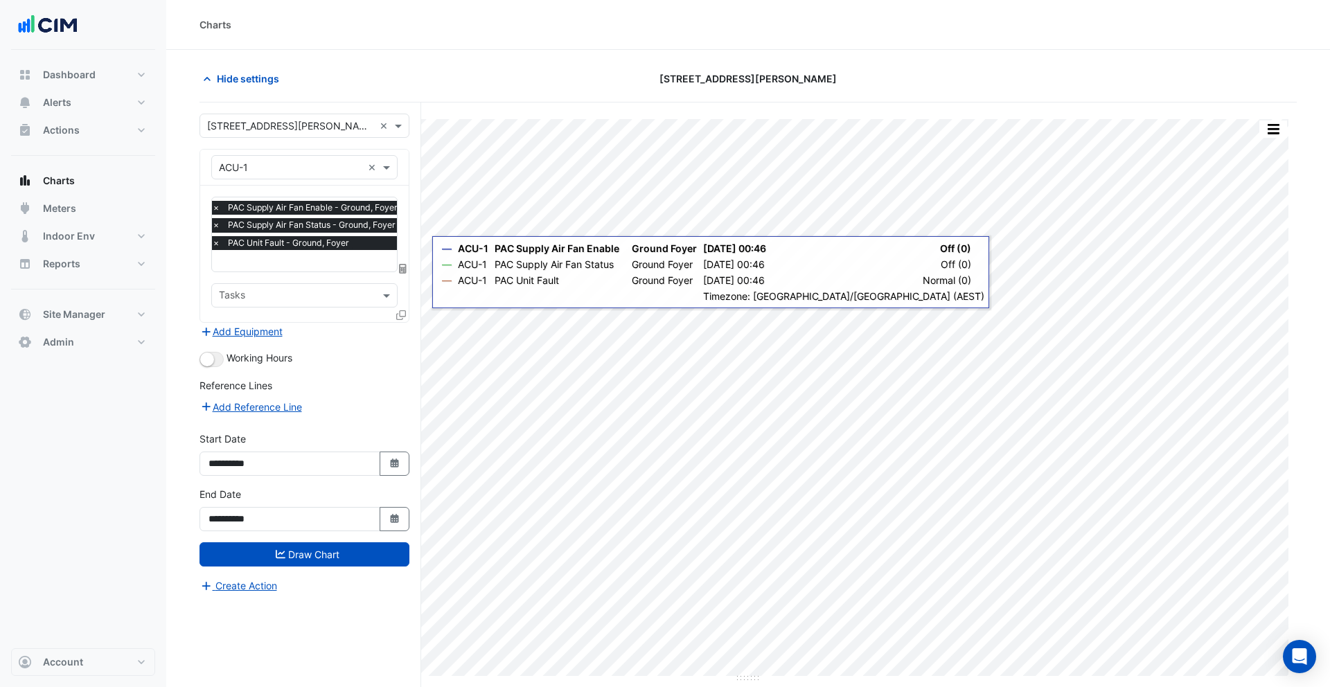
click at [297, 261] on input "text" at bounding box center [308, 262] width 193 height 15
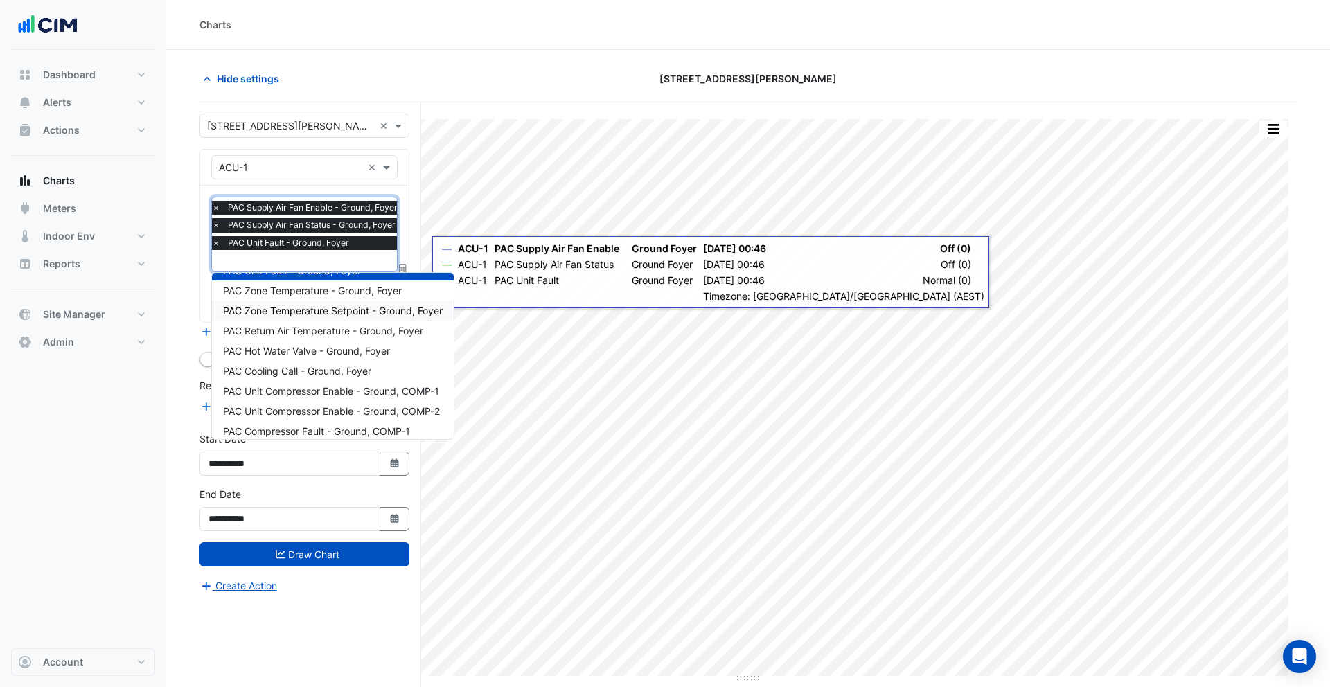
scroll to position [0, 0]
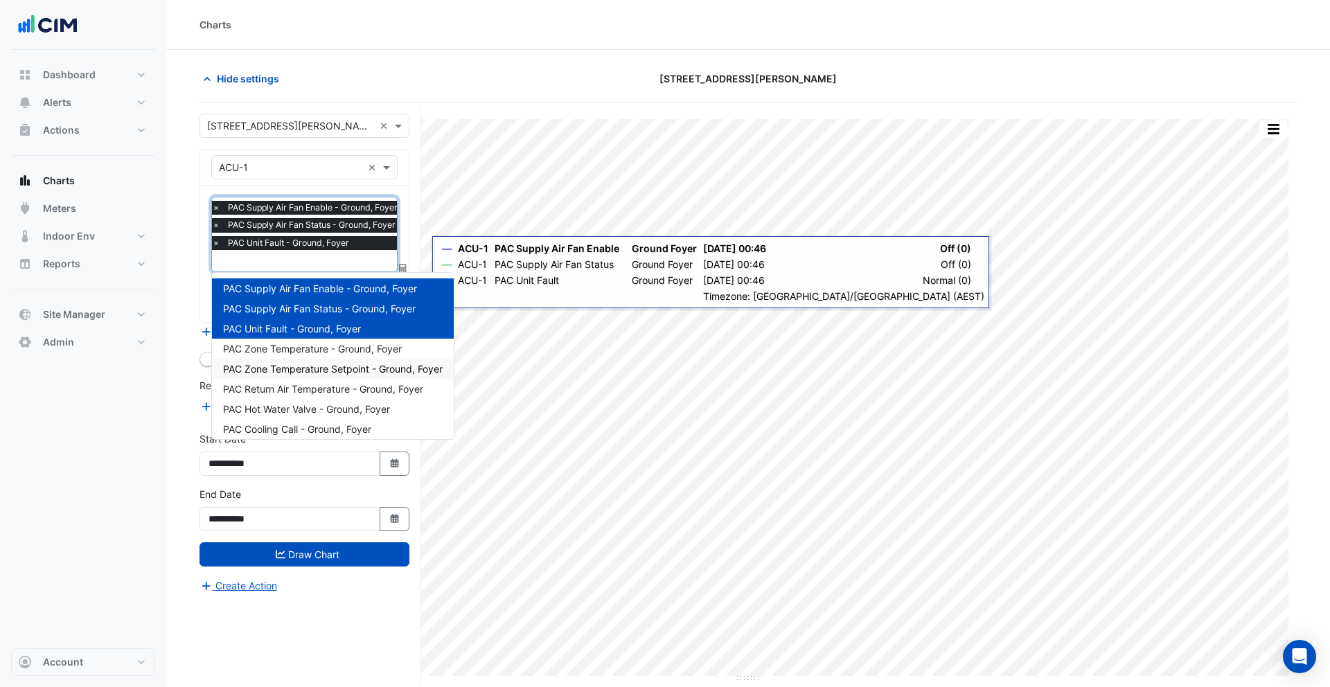
click at [328, 367] on span "PAC Zone Temperature Setpoint - Ground, Foyer" at bounding box center [333, 369] width 220 height 12
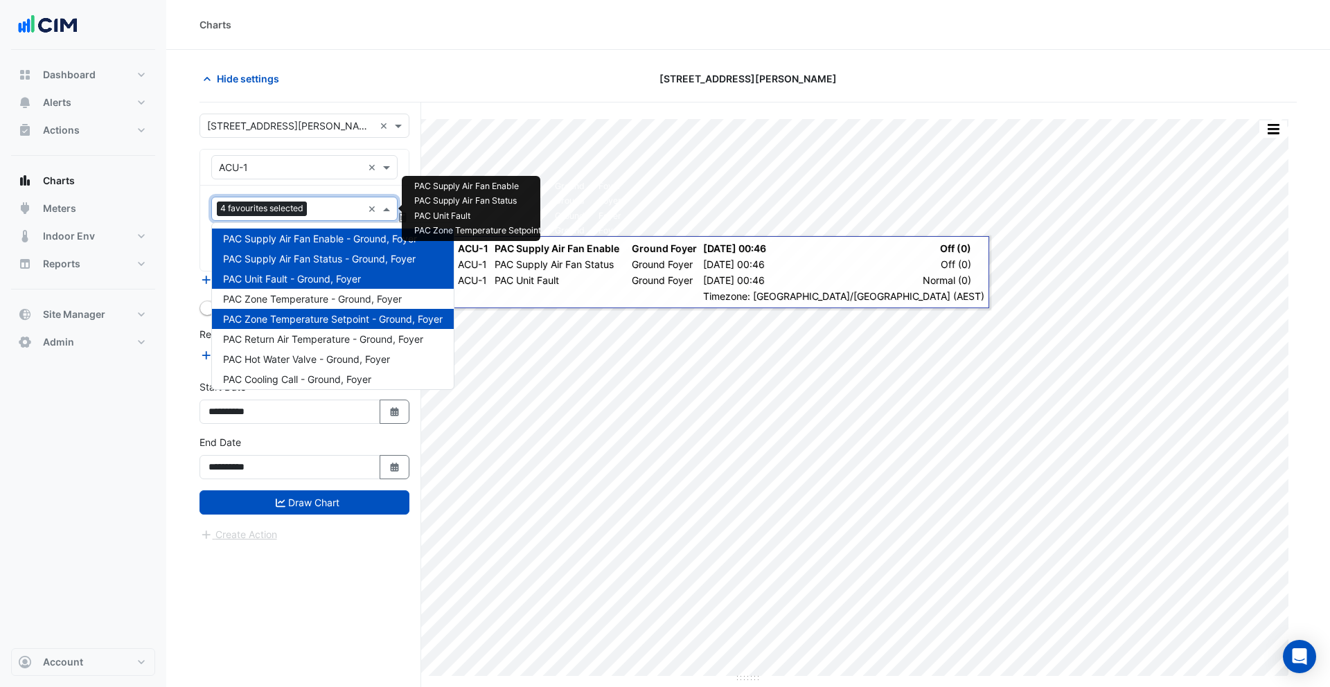
click at [307, 213] on span "4 favourites selected" at bounding box center [262, 209] width 90 height 14
click at [159, 215] on nav "Dashboard Portfolio Ratings Performance Alerts Site Rules Templates Actions Sit…" at bounding box center [83, 343] width 166 height 687
click at [266, 210] on span "4 favourites selected" at bounding box center [262, 209] width 90 height 14
click at [184, 216] on section "Hide settings [STREET_ADDRESS][PERSON_NAME] Split All Print Save as JPEG Save a…" at bounding box center [748, 395] width 1164 height 690
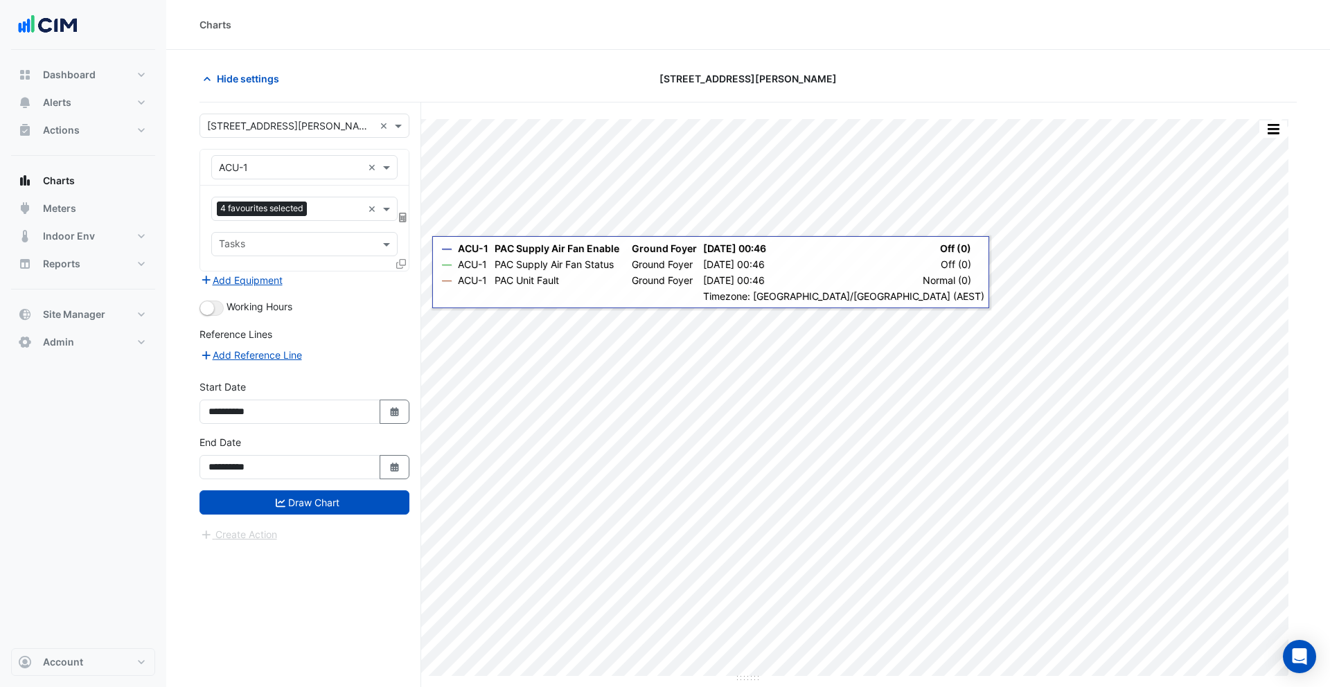
click at [270, 207] on span "4 favourites selected" at bounding box center [262, 209] width 90 height 14
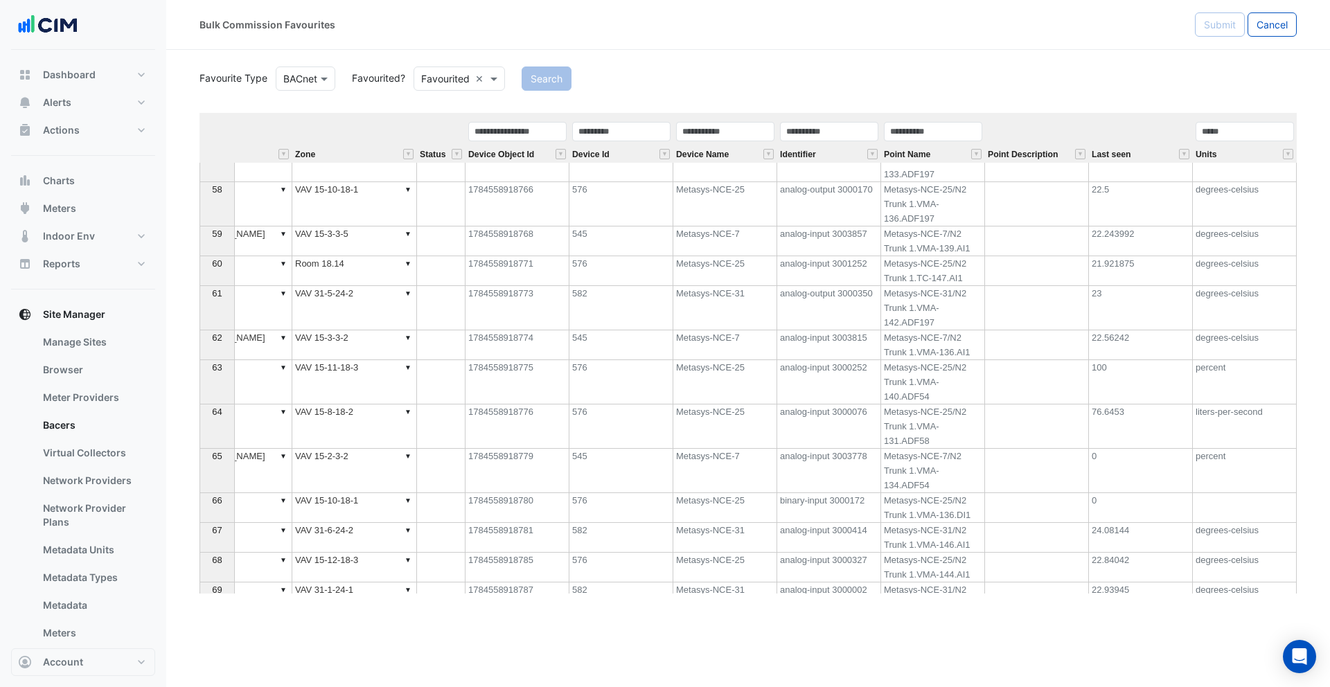
click at [722, 218] on td "Metasys-NCE-25" at bounding box center [726, 204] width 104 height 44
click at [731, 247] on td "Metasys-NCE-7" at bounding box center [726, 242] width 104 height 30
click at [731, 275] on td "Metasys-NCE-25" at bounding box center [726, 271] width 104 height 30
click at [739, 331] on tbody "56 ▼ VAV 31-2-24-1 ▼ Variable Air Volume Zone Temperature Setpoint ▼ ▼ L24 ▼ VA…" at bounding box center [531, 375] width 1532 height 564
click at [733, 342] on td "Metasys-NCE-7" at bounding box center [726, 346] width 104 height 30
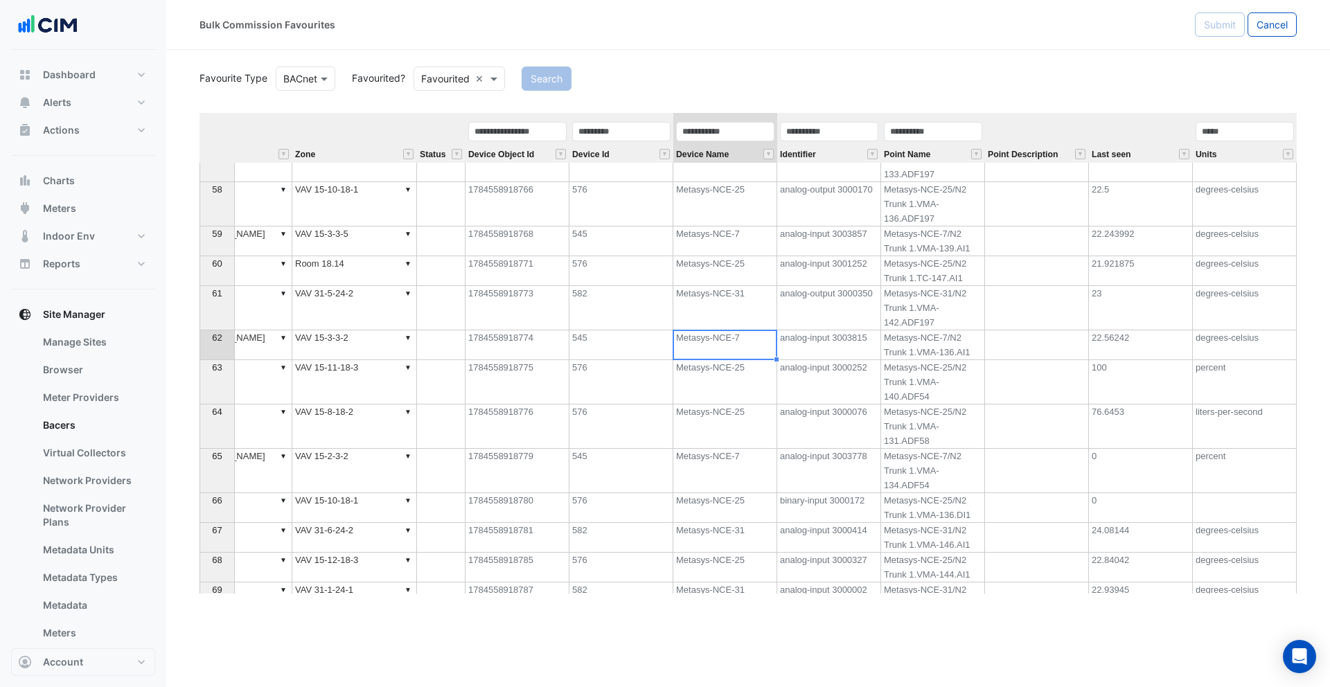
click at [732, 371] on td "Metasys-NCE-25" at bounding box center [726, 382] width 104 height 44
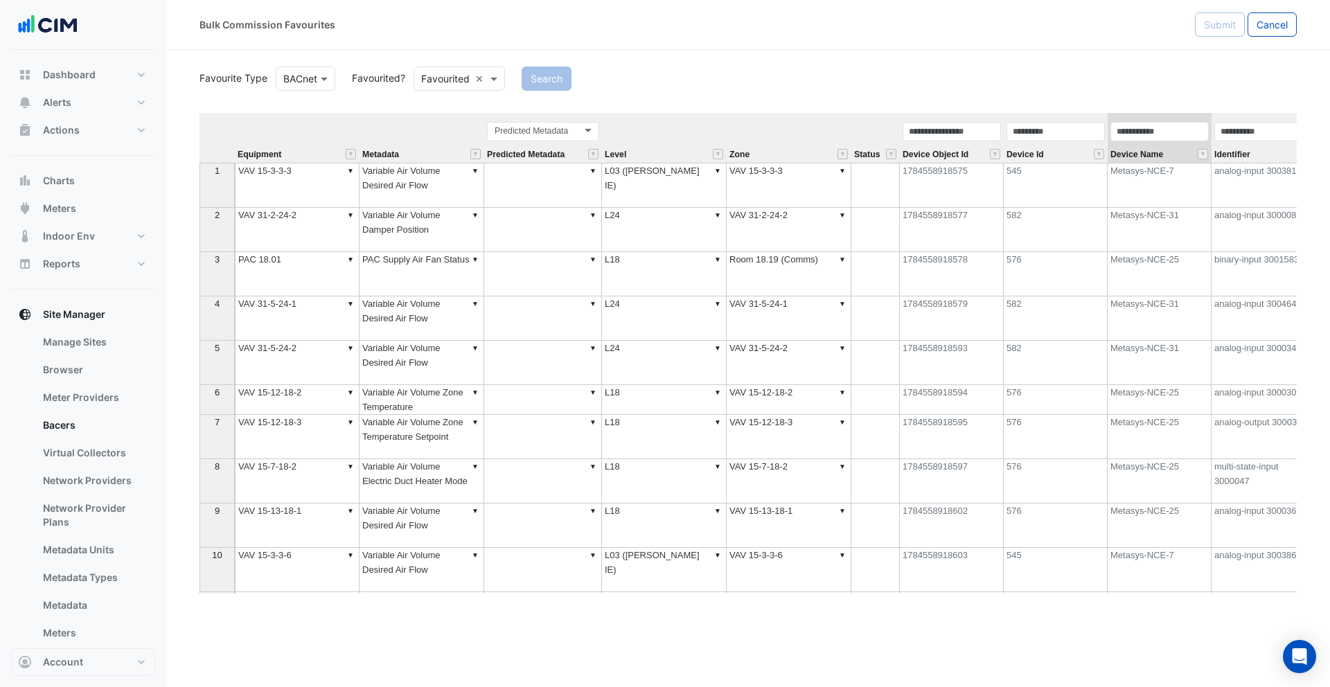
scroll to position [0, 434]
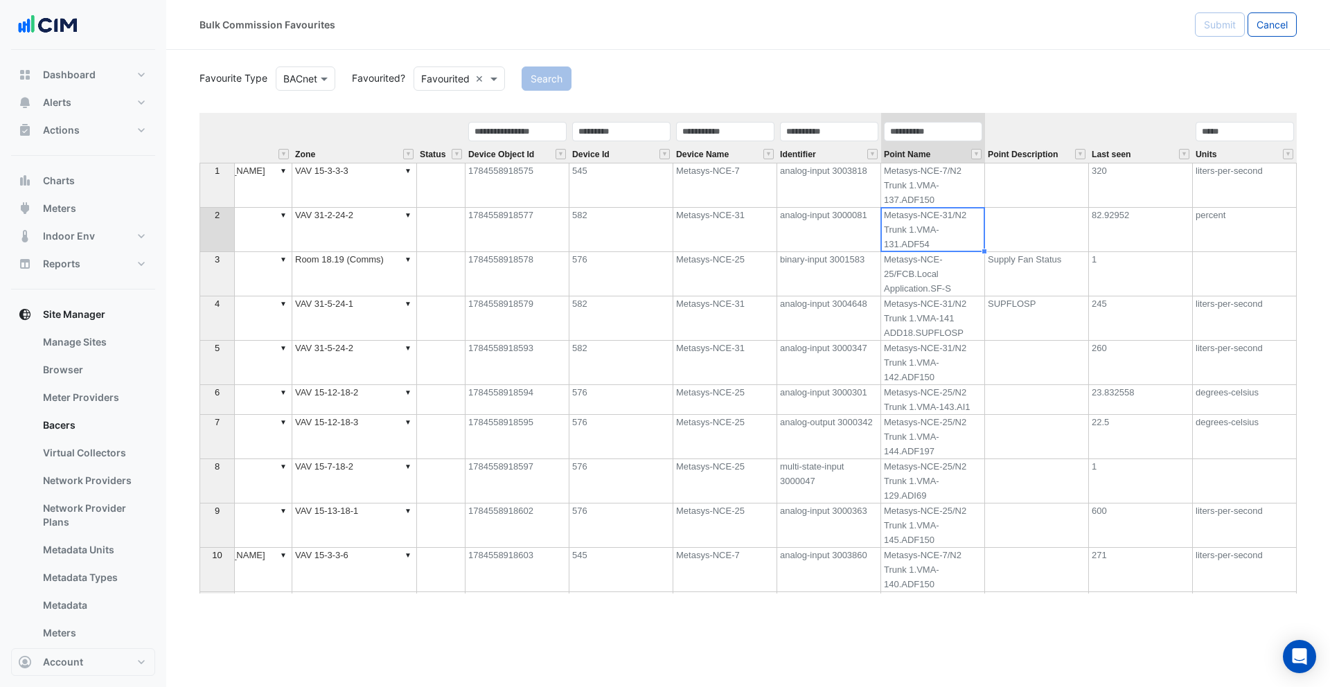
click at [937, 229] on td "Metasys-NCE-31/N2 Trunk 1.VMA-131.ADF54" at bounding box center [933, 230] width 104 height 44
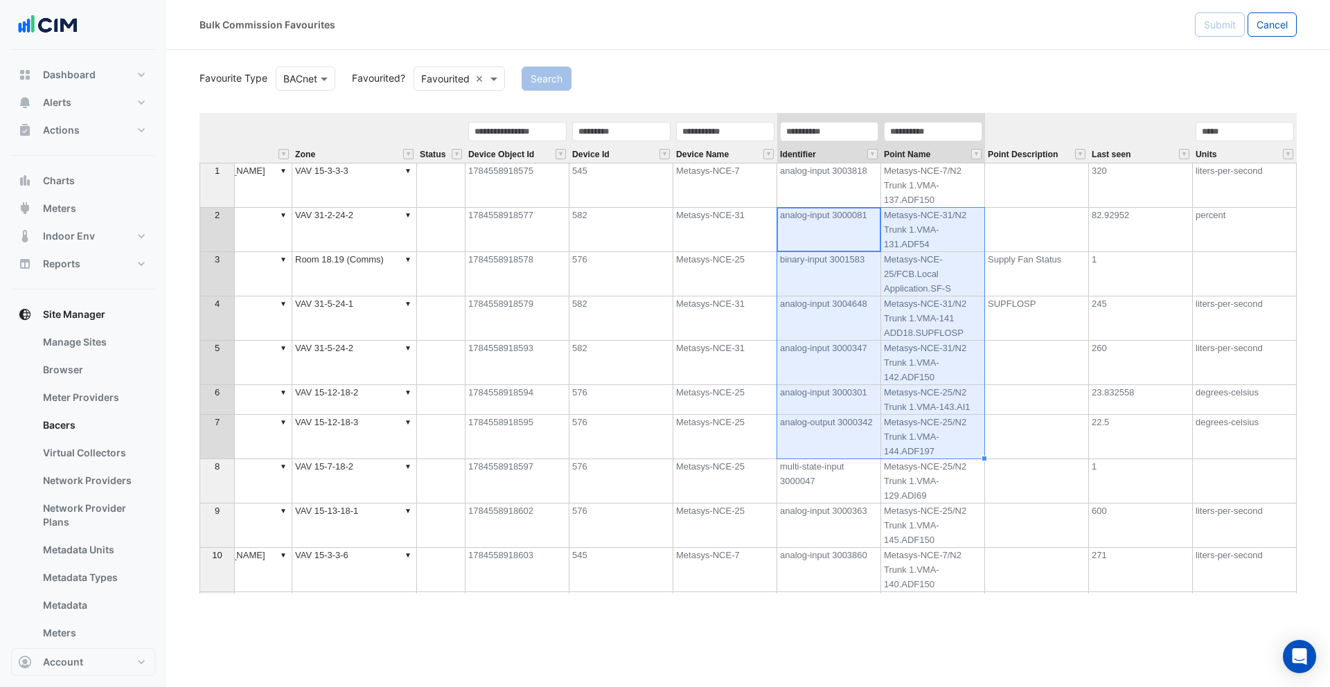
drag, startPoint x: 854, startPoint y: 236, endPoint x: 900, endPoint y: 456, distance: 225.2
click at [900, 456] on tbody "1 ▼ VAV 15-3-3-3 ▼ Variable Air Volume Desired Air Flow ▼ ▼ L03 ([PERSON_NAME] …" at bounding box center [531, 422] width 1532 height 518
click at [865, 285] on td "binary-input 3001583" at bounding box center [829, 274] width 104 height 44
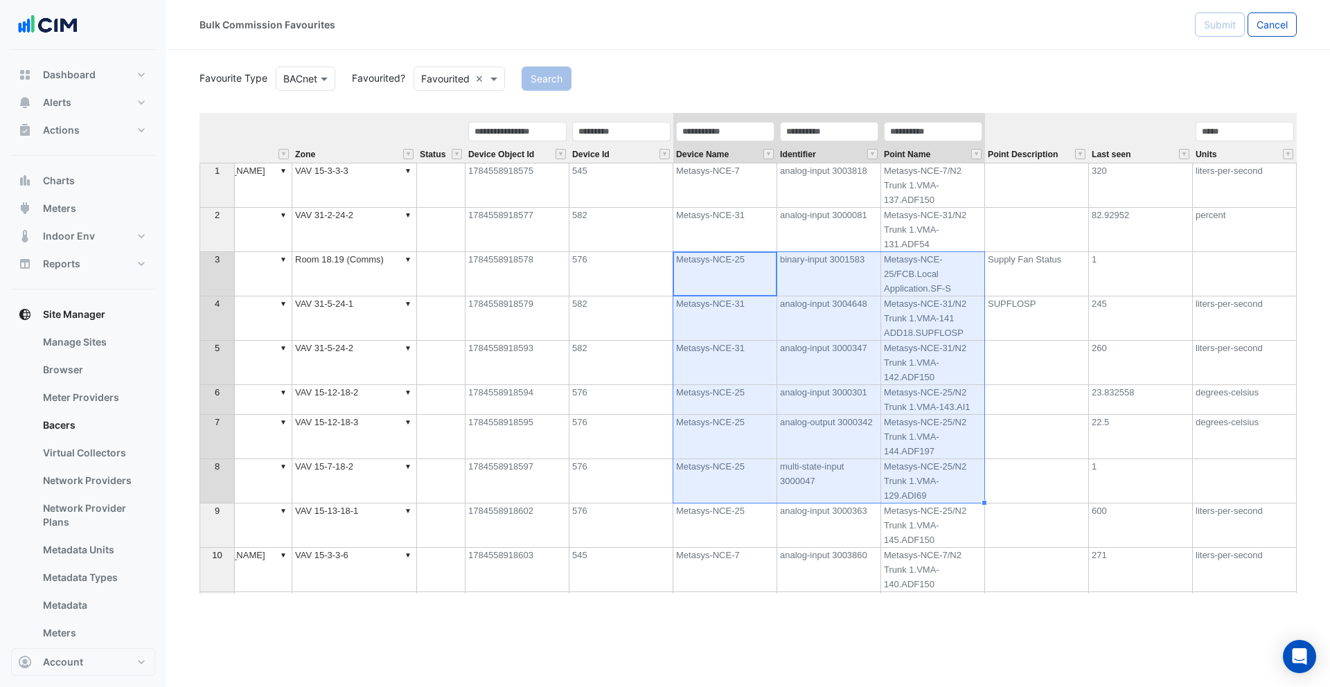
drag, startPoint x: 742, startPoint y: 280, endPoint x: 890, endPoint y: 475, distance: 244.9
click at [890, 475] on tbody "1 ▼ VAV 15-3-3-3 ▼ Variable Air Volume Desired Air Flow ▼ ▼ L03 ([PERSON_NAME] …" at bounding box center [531, 422] width 1532 height 518
click at [741, 157] on div "Device Name" at bounding box center [726, 142] width 104 height 42
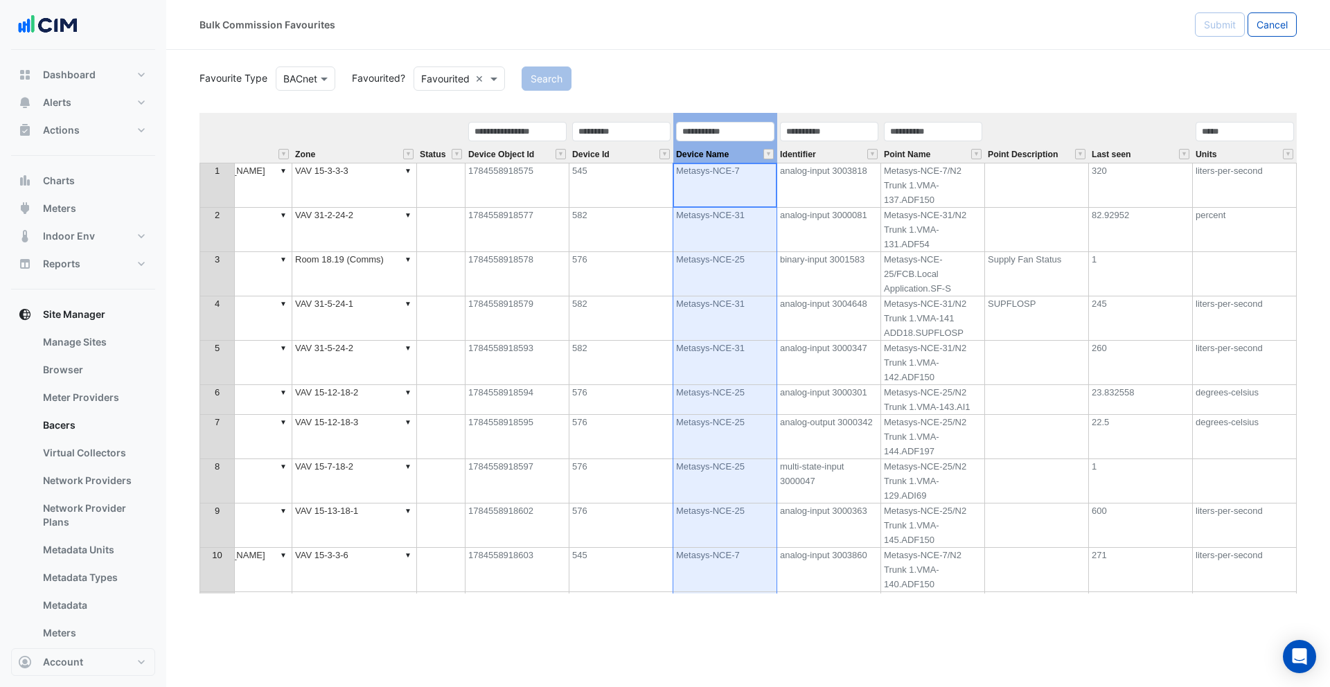
click at [737, 179] on td "Metasys-NCE-7" at bounding box center [726, 185] width 104 height 45
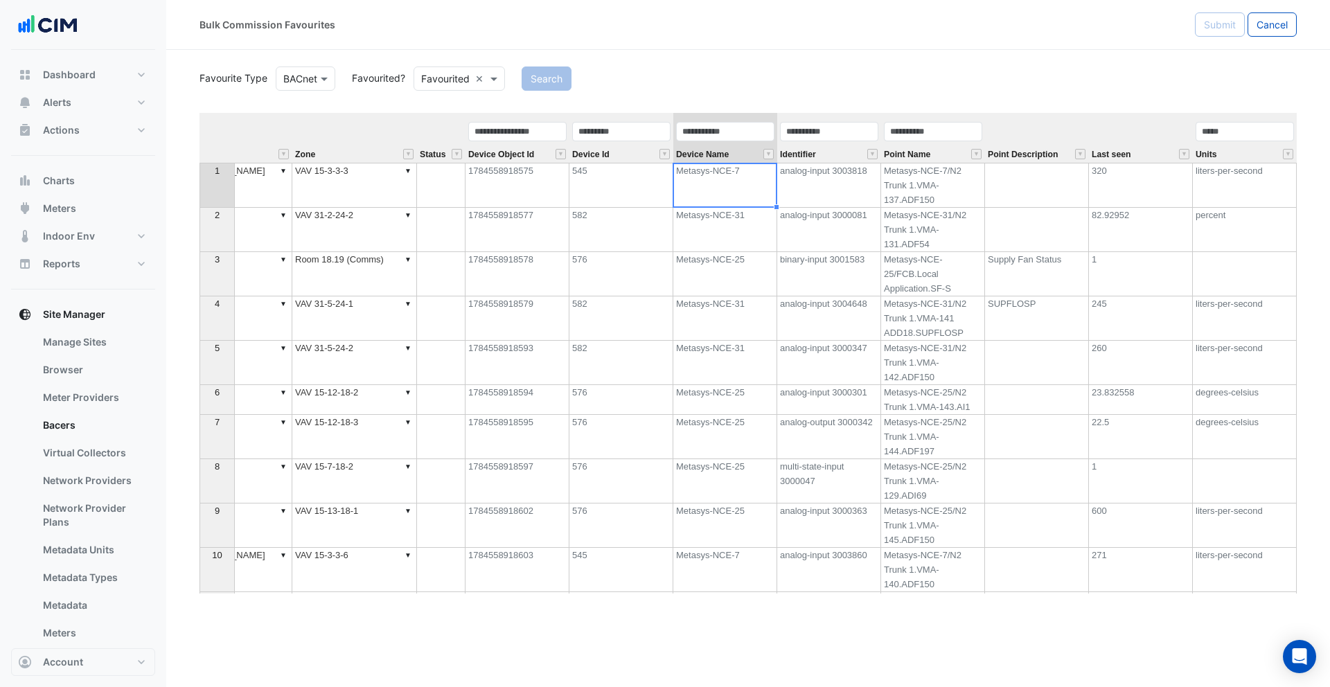
click at [724, 213] on td "Metasys-NCE-31" at bounding box center [726, 230] width 104 height 44
click at [725, 200] on td "Metasys-NCE-7" at bounding box center [726, 185] width 104 height 45
